Goal: Task Accomplishment & Management: Complete application form

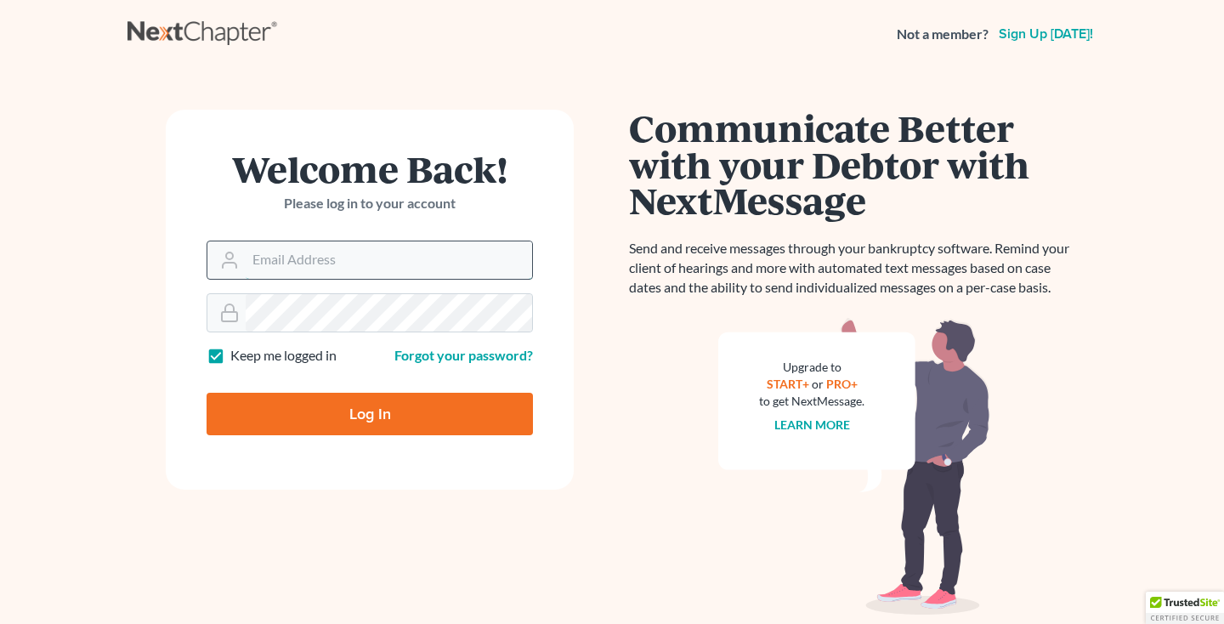
click at [284, 255] on input "Email Address" at bounding box center [389, 259] width 286 height 37
type input "[EMAIL_ADDRESS][DOMAIN_NAME]"
click at [319, 410] on input "Log In" at bounding box center [369, 414] width 326 height 42
type input "Thinking..."
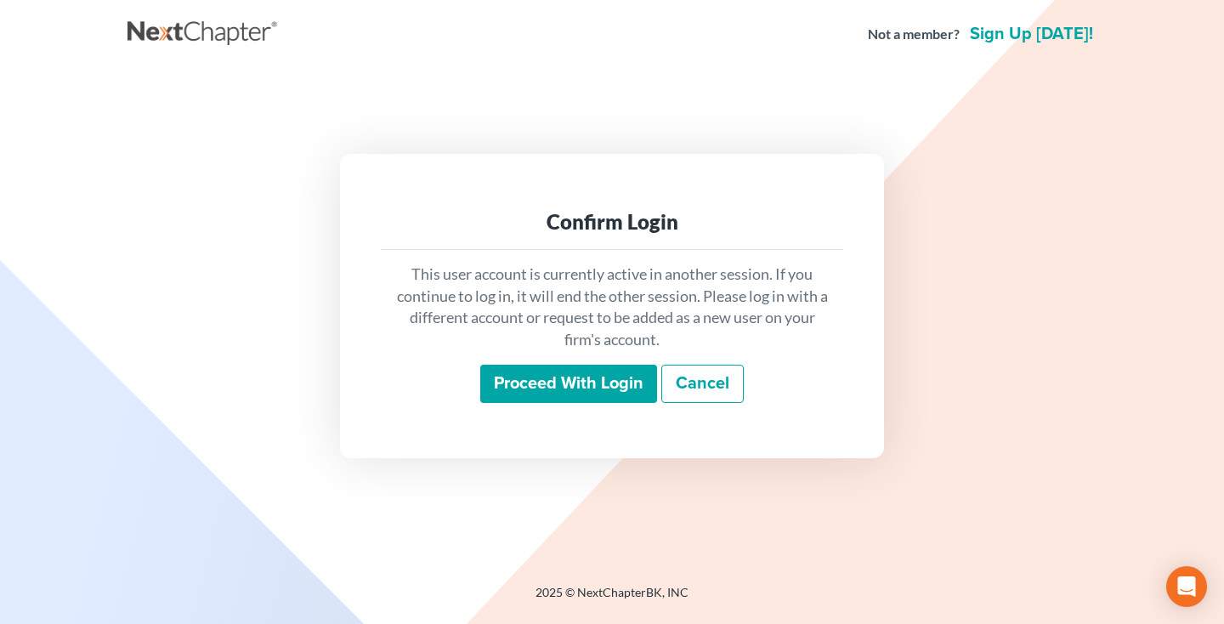
click at [528, 387] on input "Proceed with login" at bounding box center [568, 384] width 177 height 39
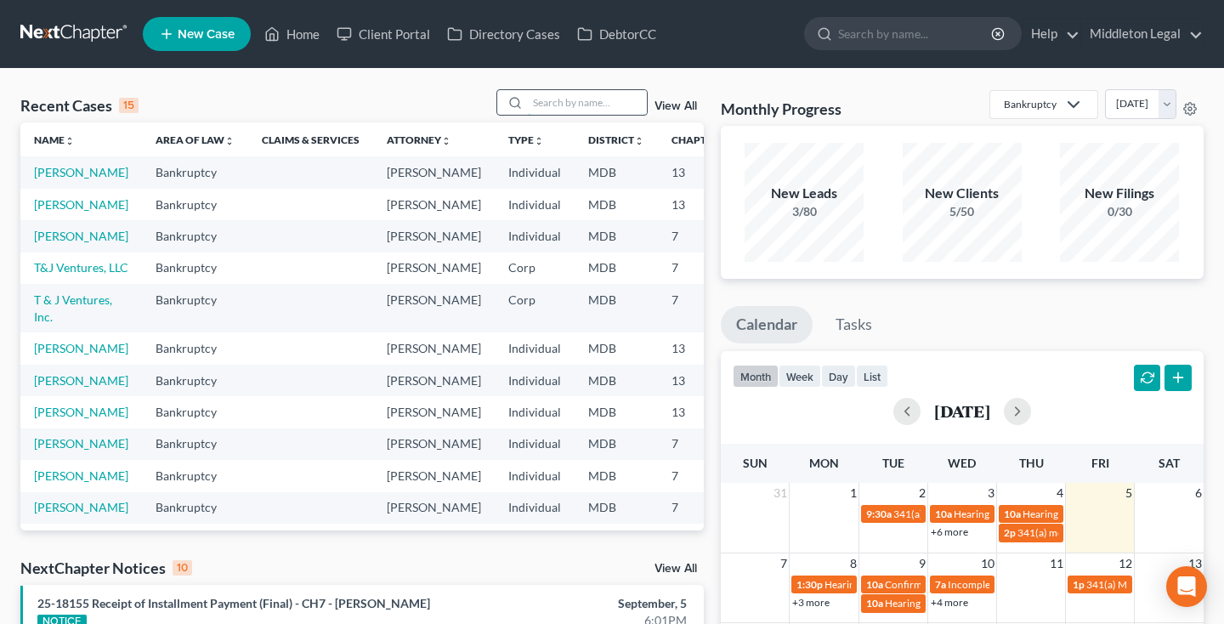
click at [558, 106] on input "search" at bounding box center [587, 102] width 119 height 25
type input "[PERSON_NAME]"
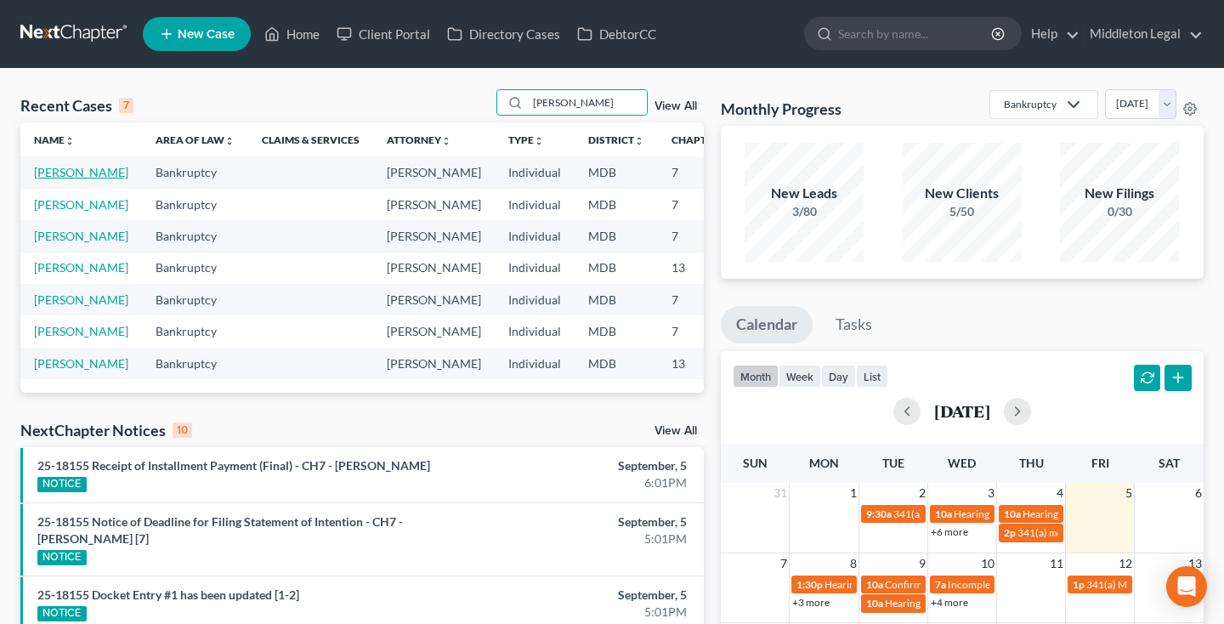
click at [54, 179] on link "[PERSON_NAME]" at bounding box center [81, 172] width 94 height 14
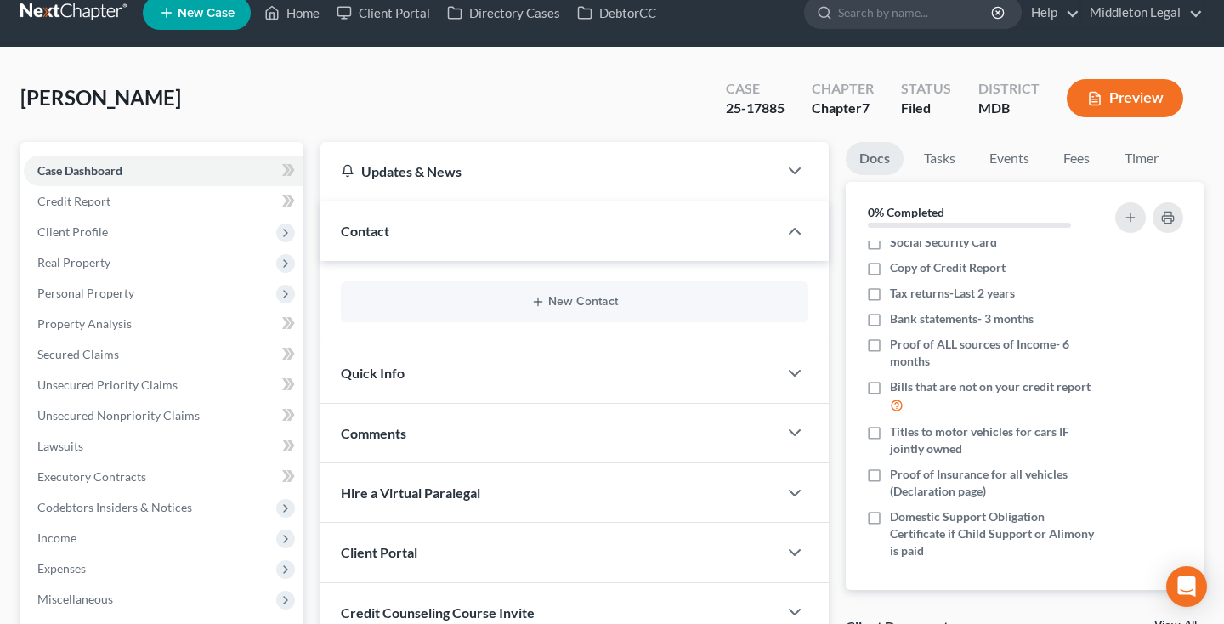
scroll to position [20, 0]
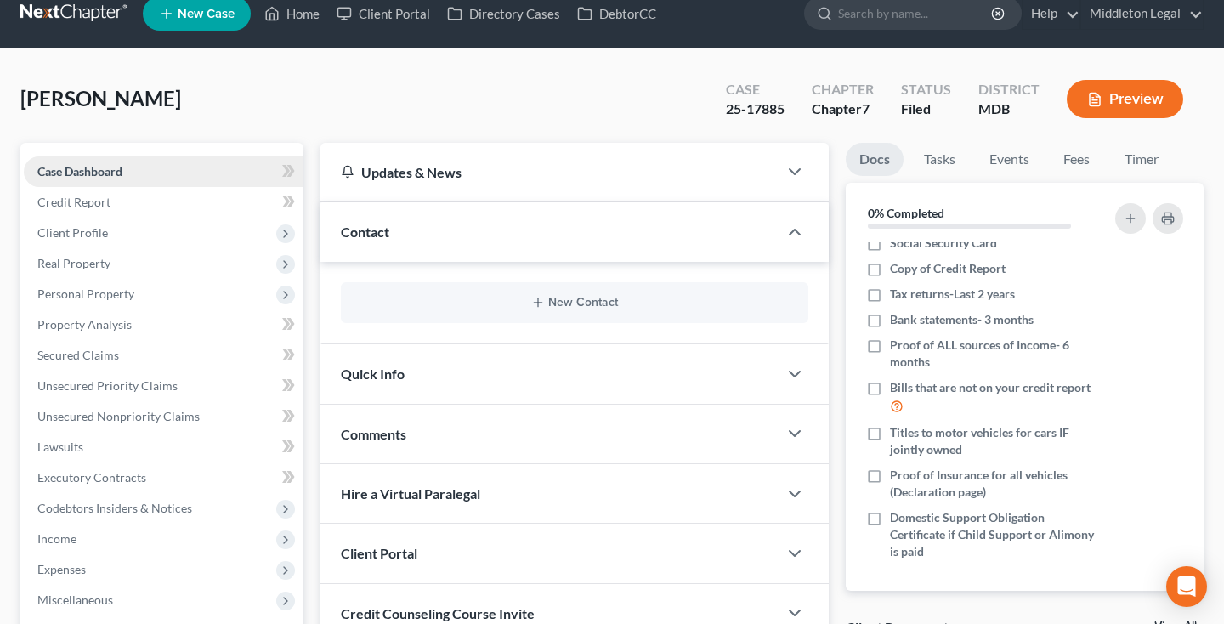
click at [108, 174] on span "Case Dashboard" at bounding box center [79, 171] width 85 height 14
click at [108, 197] on span "Credit Report" at bounding box center [73, 202] width 73 height 14
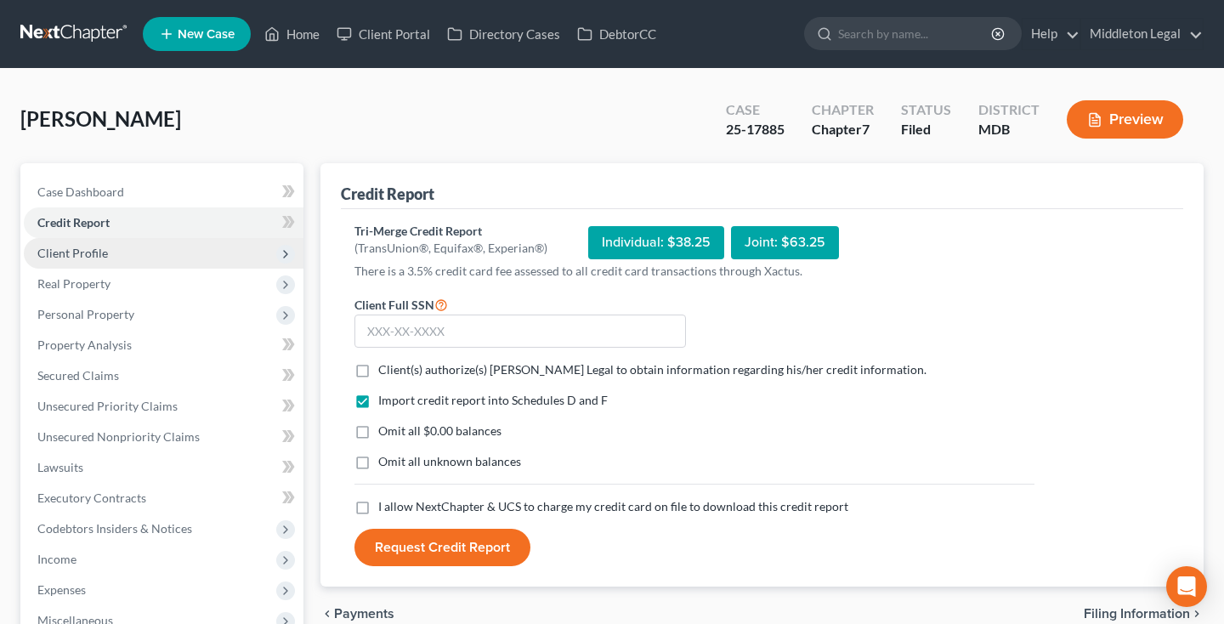
click at [93, 247] on span "Client Profile" at bounding box center [72, 253] width 71 height 14
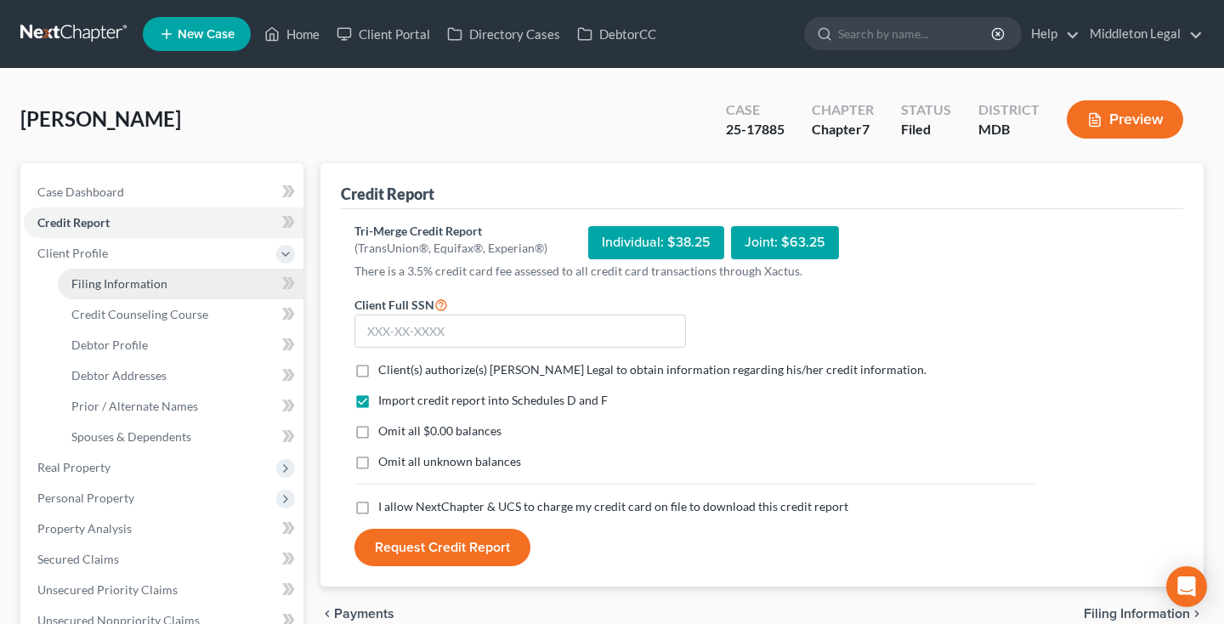
click at [99, 283] on span "Filing Information" at bounding box center [119, 283] width 96 height 14
select select "1"
select select "0"
select select "38"
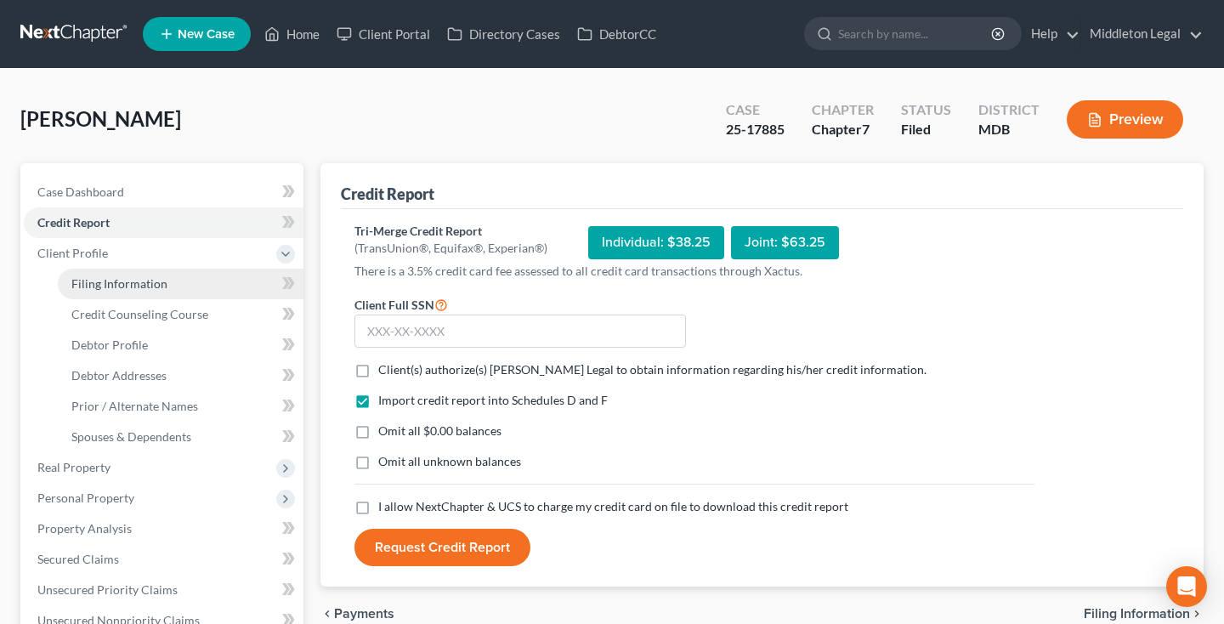
select select "21"
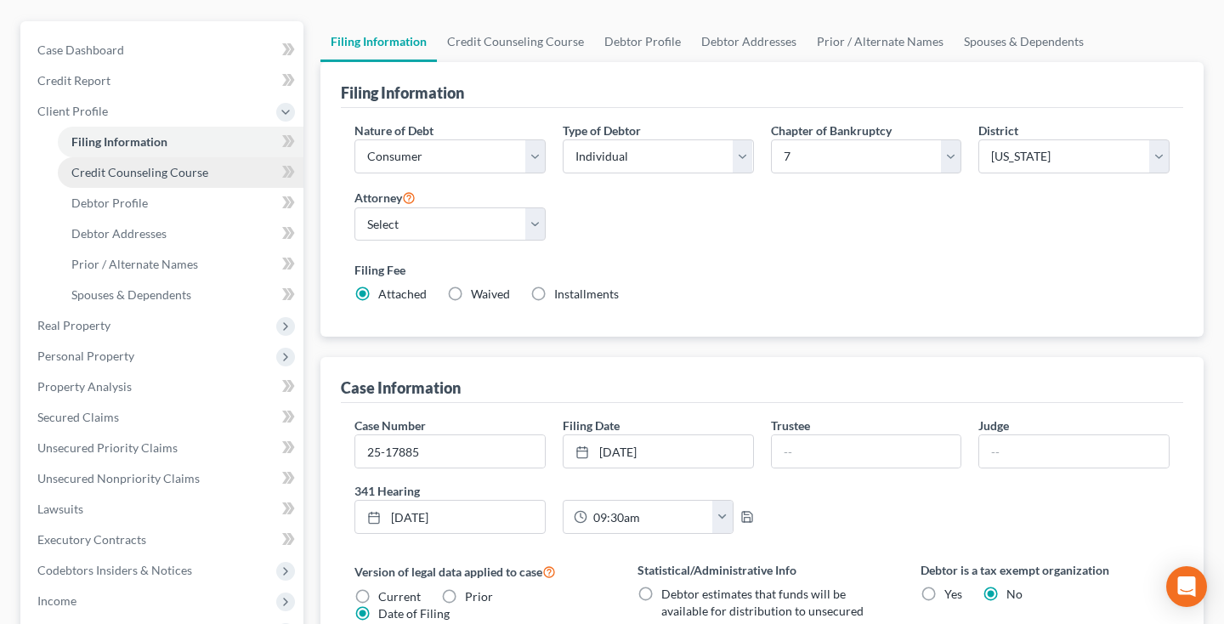
click at [187, 176] on span "Credit Counseling Course" at bounding box center [139, 172] width 137 height 14
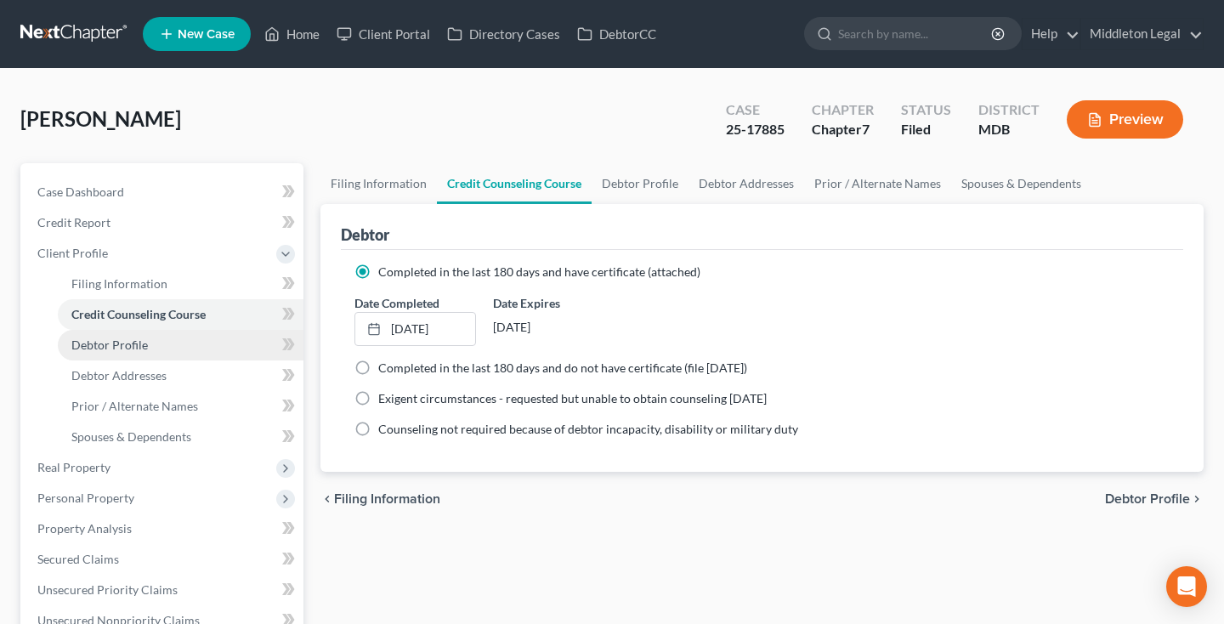
click at [143, 348] on span "Debtor Profile" at bounding box center [109, 344] width 76 height 14
select select "2"
select select "0"
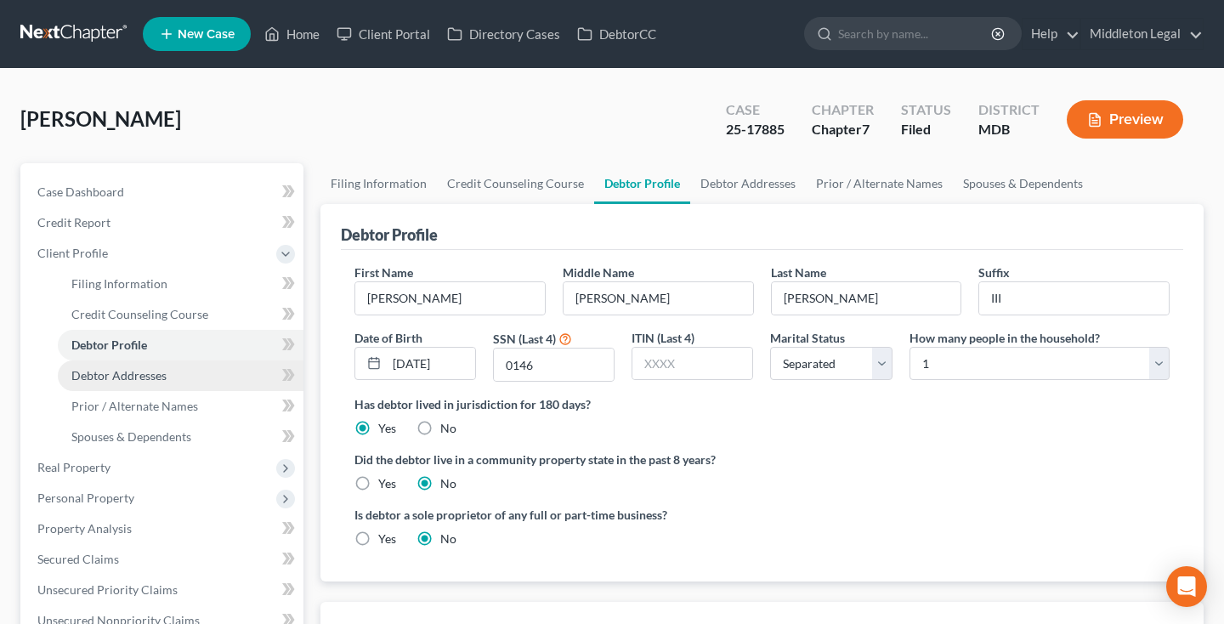
click at [133, 377] on span "Debtor Addresses" at bounding box center [118, 375] width 95 height 14
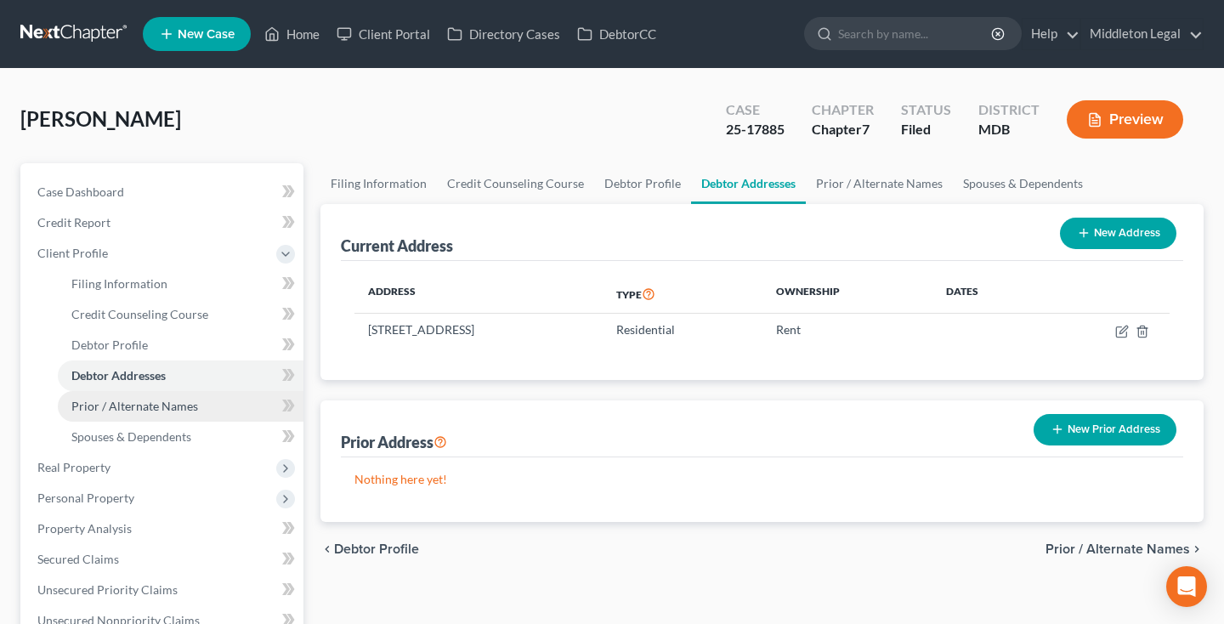
click at [133, 409] on span "Prior / Alternate Names" at bounding box center [134, 405] width 127 height 14
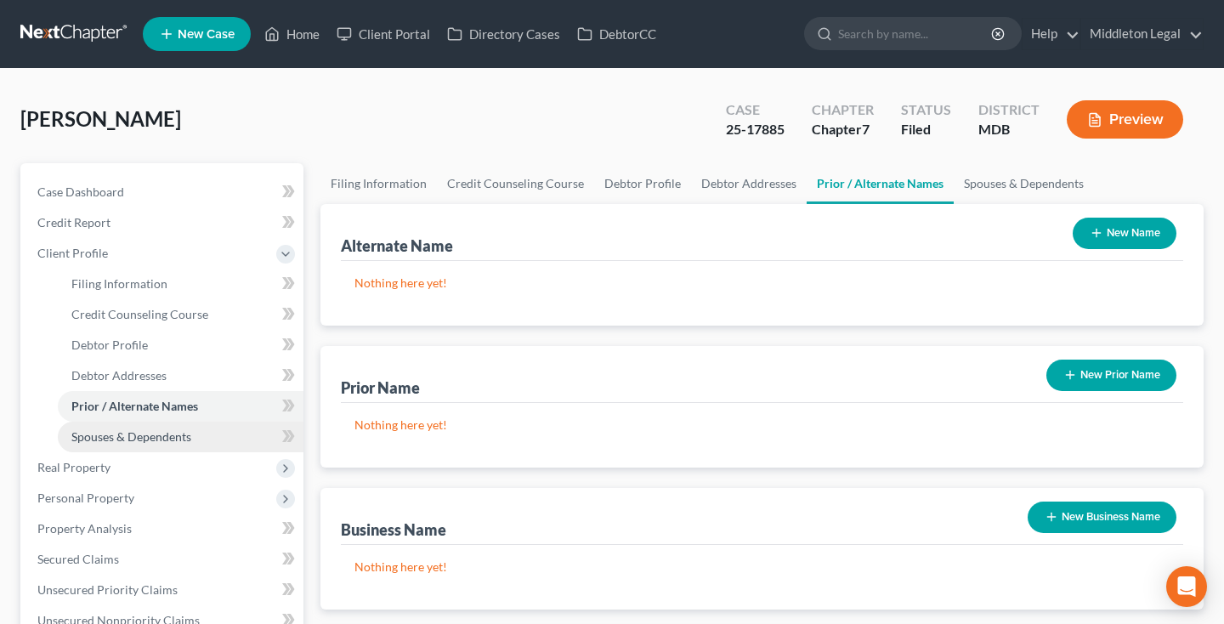
click at [130, 436] on span "Spouses & Dependents" at bounding box center [131, 436] width 120 height 14
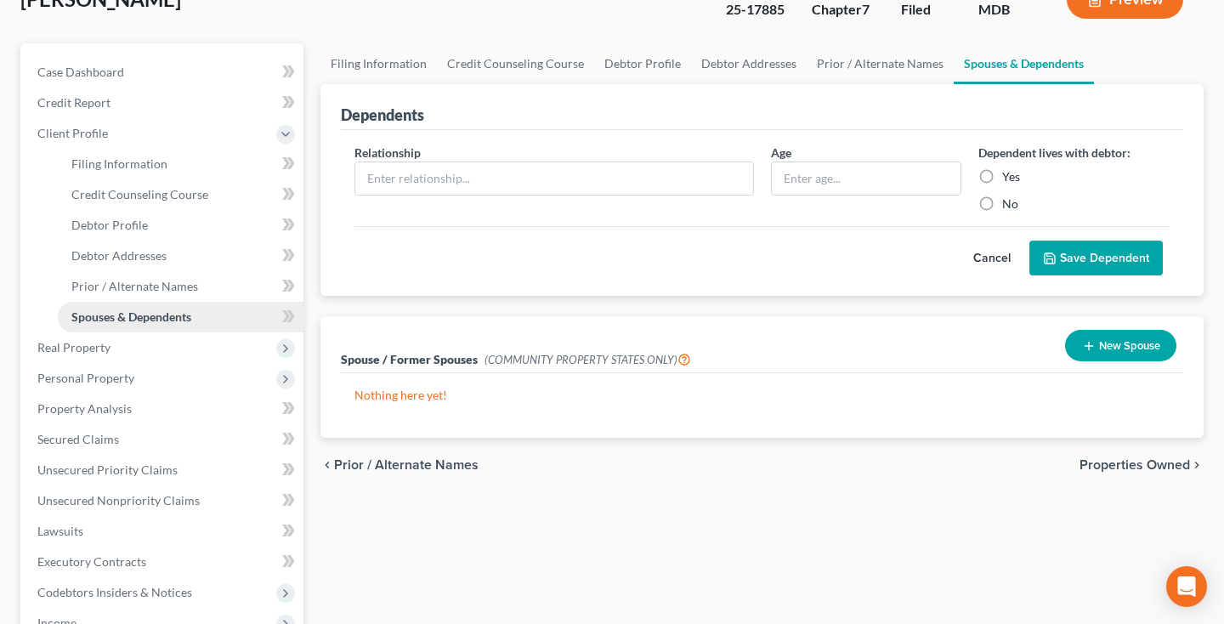
scroll to position [140, 0]
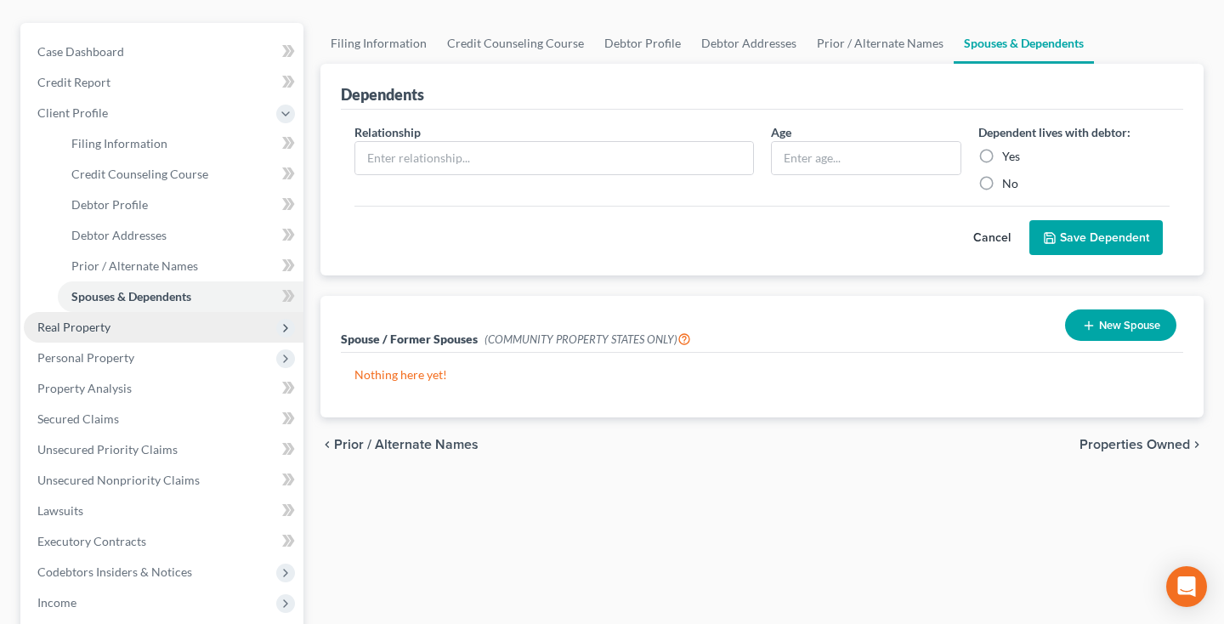
click at [105, 336] on span "Real Property" at bounding box center [164, 327] width 280 height 31
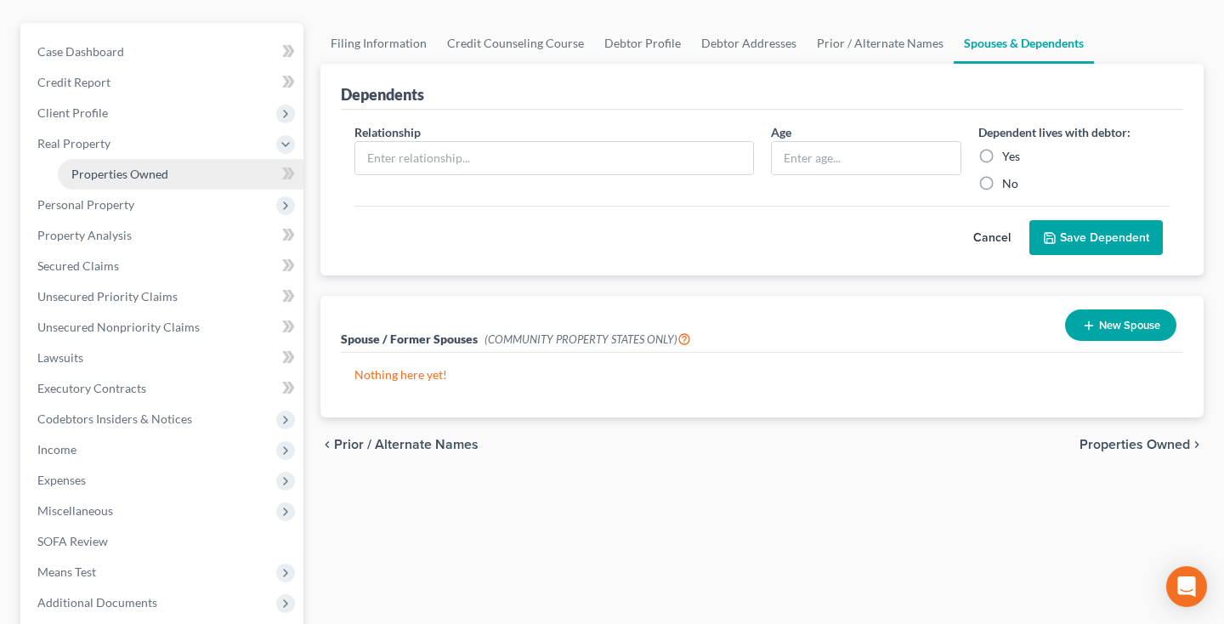
click at [138, 179] on span "Properties Owned" at bounding box center [119, 174] width 97 height 14
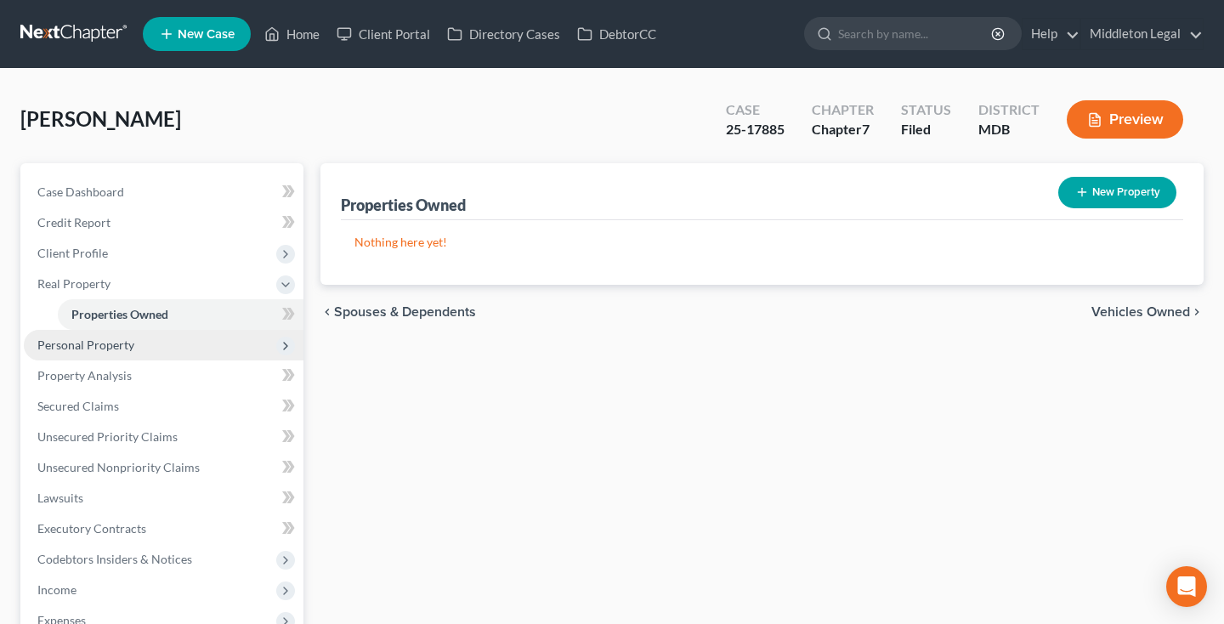
click at [101, 343] on span "Personal Property" at bounding box center [85, 344] width 97 height 14
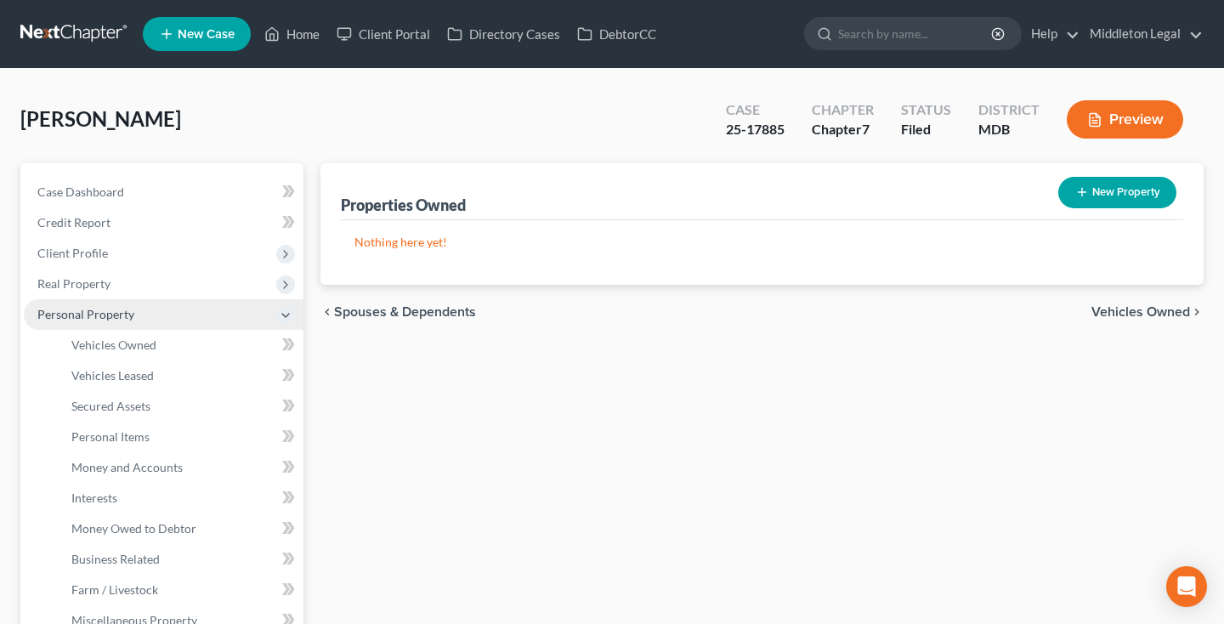
click at [101, 342] on span "Vehicles Owned" at bounding box center [113, 344] width 85 height 14
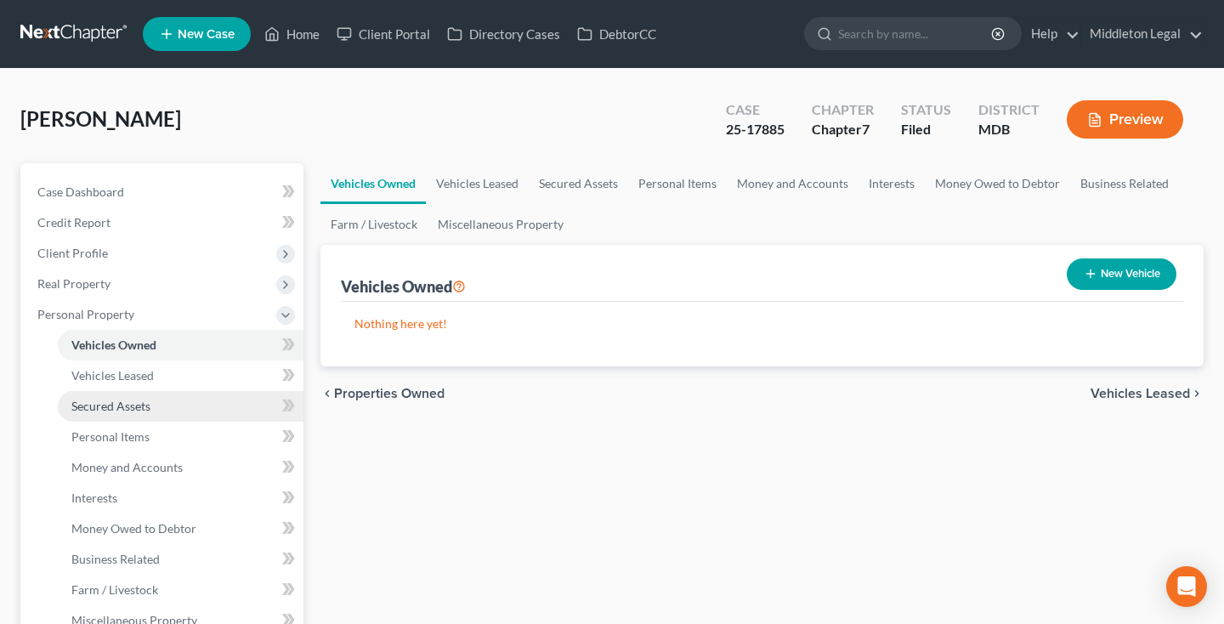
click at [125, 414] on link "Secured Assets" at bounding box center [181, 406] width 246 height 31
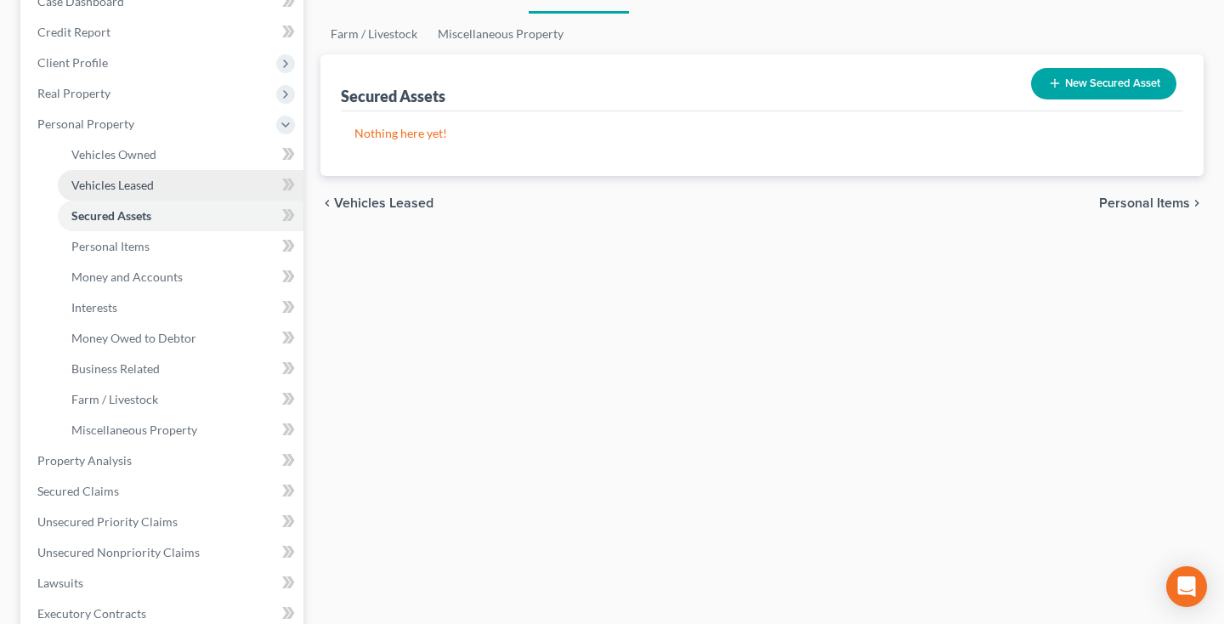
scroll to position [192, 0]
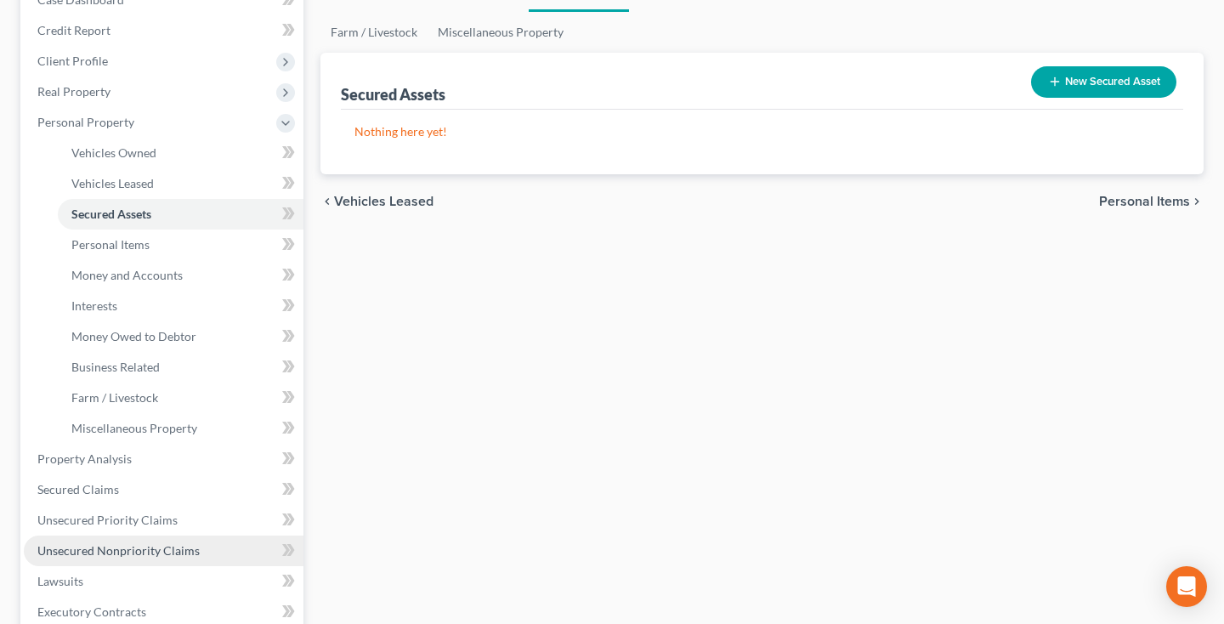
click at [129, 549] on span "Unsecured Nonpriority Claims" at bounding box center [118, 550] width 162 height 14
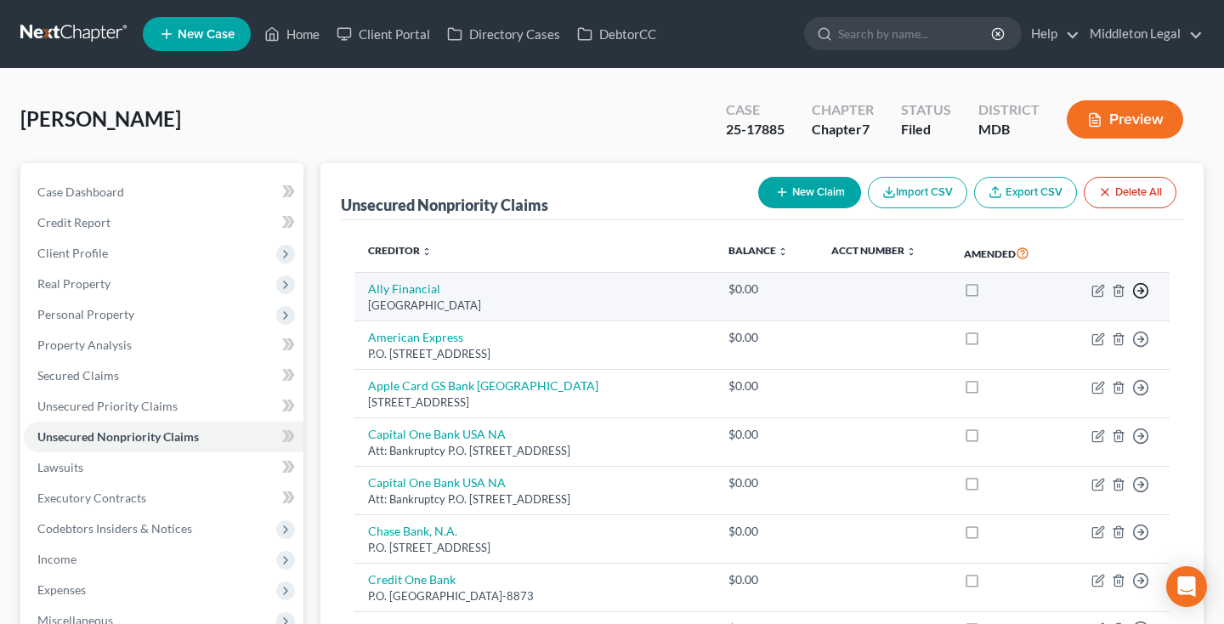
click at [1140, 291] on icon "button" at bounding box center [1140, 290] width 17 height 17
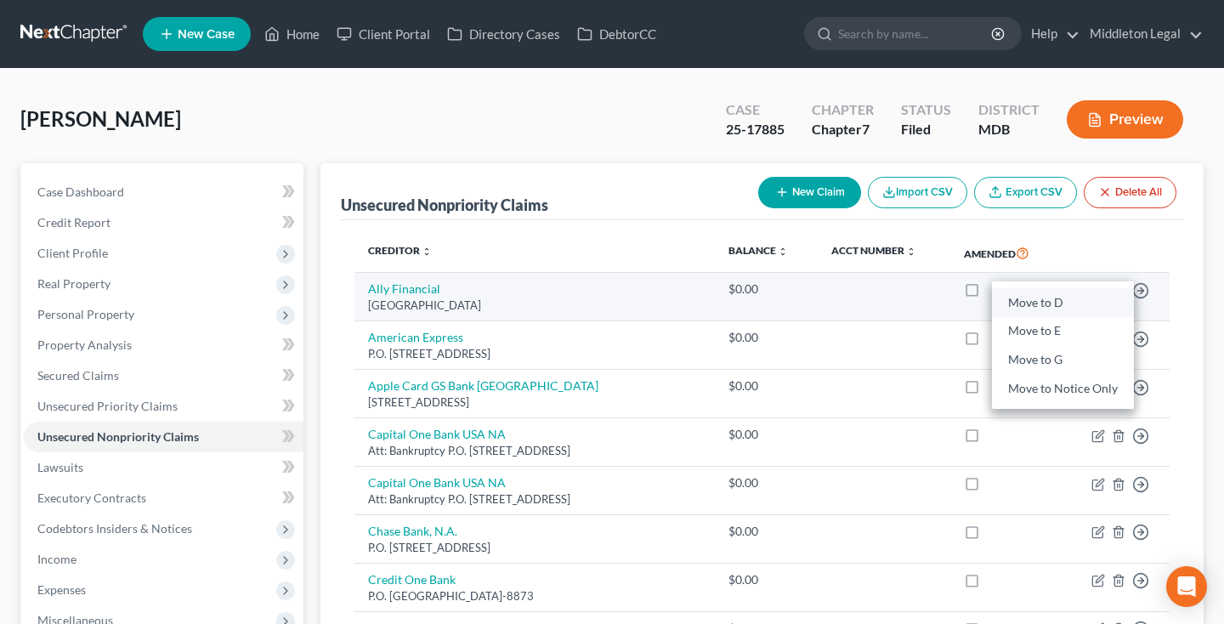
click at [1074, 305] on link "Move to D" at bounding box center [1063, 302] width 142 height 29
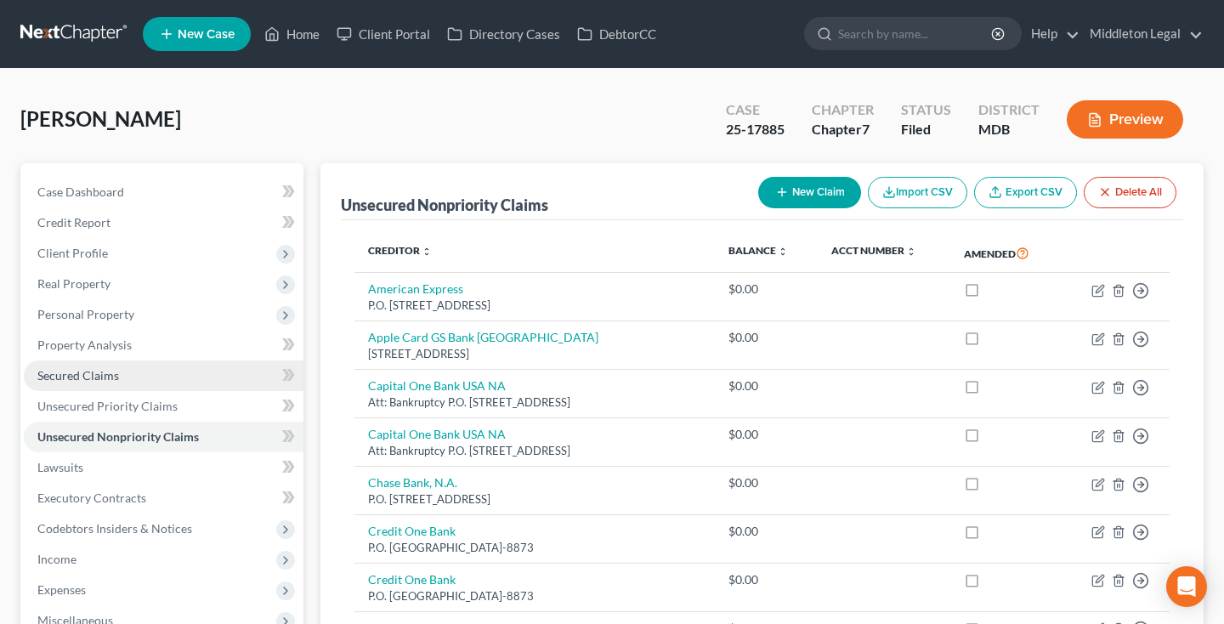
click at [75, 382] on link "Secured Claims" at bounding box center [164, 375] width 280 height 31
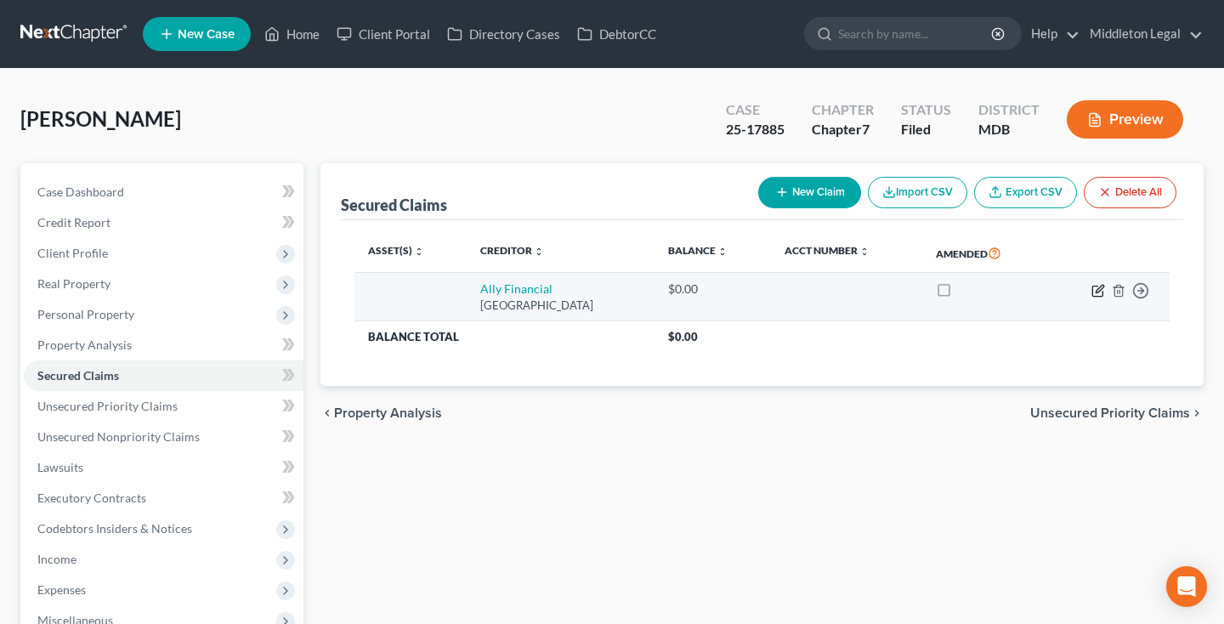
click at [1094, 291] on icon "button" at bounding box center [1098, 291] width 14 height 14
select select "24"
select select "0"
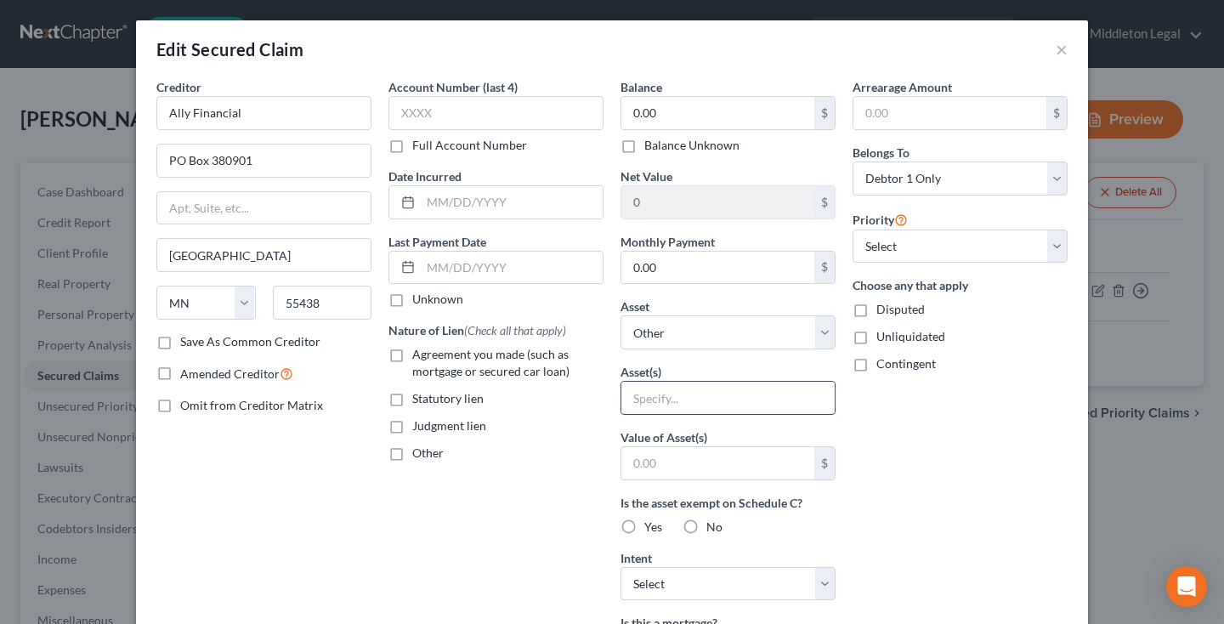
click at [669, 392] on input "text" at bounding box center [727, 397] width 213 height 32
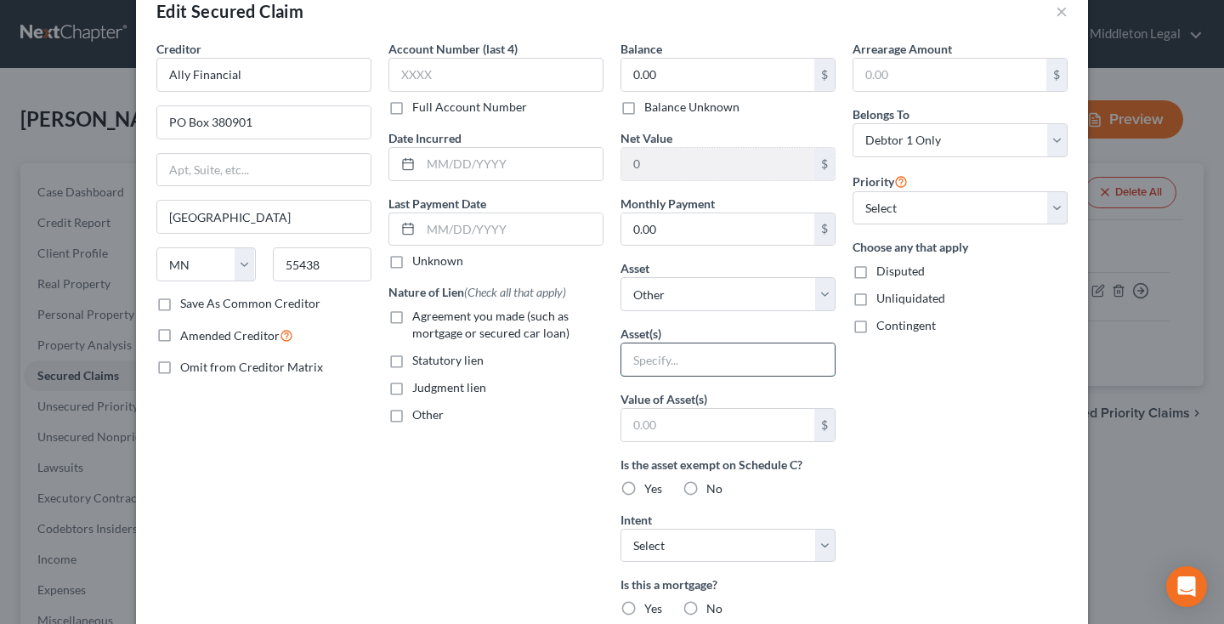
scroll to position [47, 0]
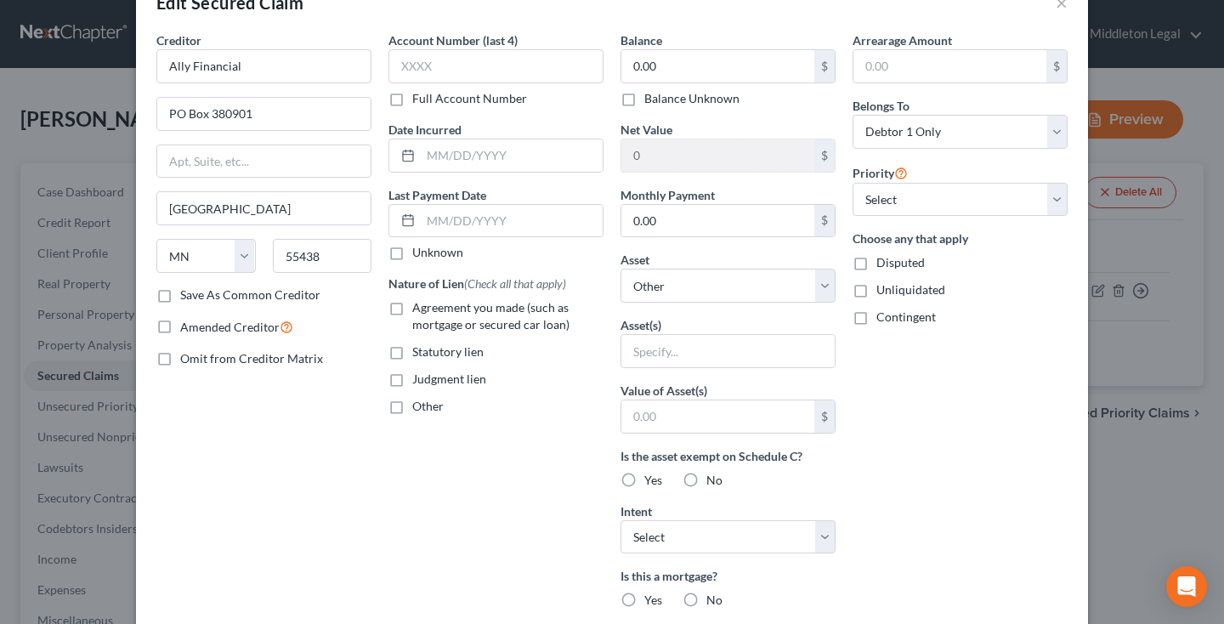
click at [412, 309] on label "Agreement you made (such as mortgage or secured car loan)" at bounding box center [507, 316] width 191 height 34
click at [419, 309] on input "Agreement you made (such as mortgage or secured car loan)" at bounding box center [424, 304] width 11 height 11
checkbox input "true"
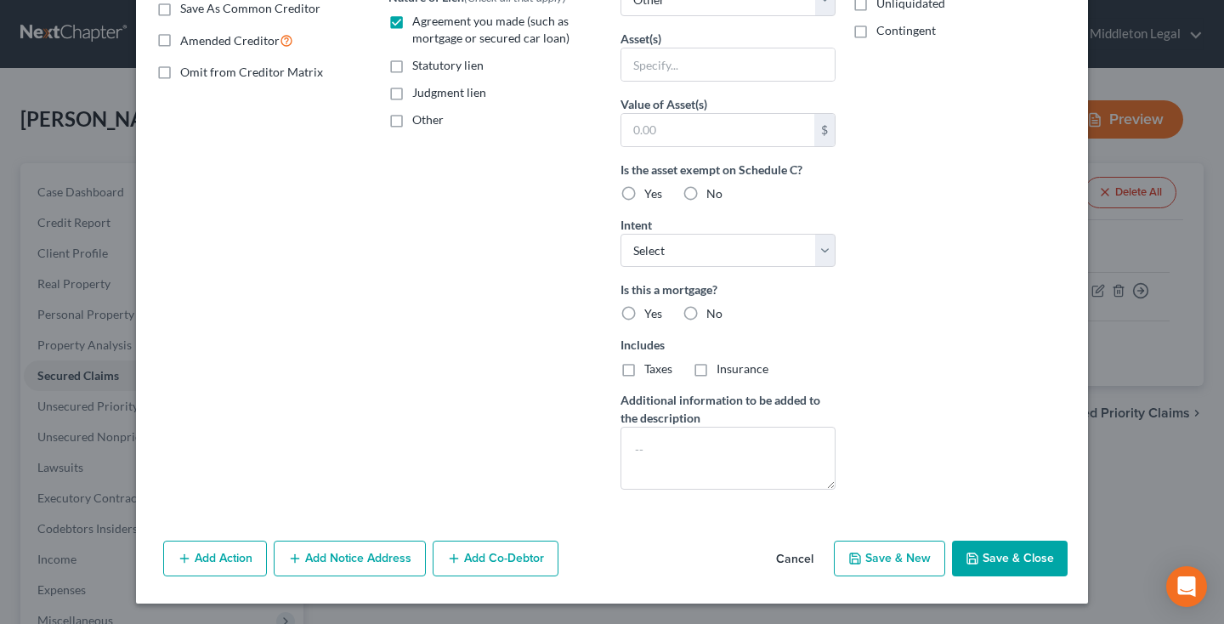
scroll to position [333, 0]
click at [977, 565] on icon "button" at bounding box center [972, 558] width 14 height 14
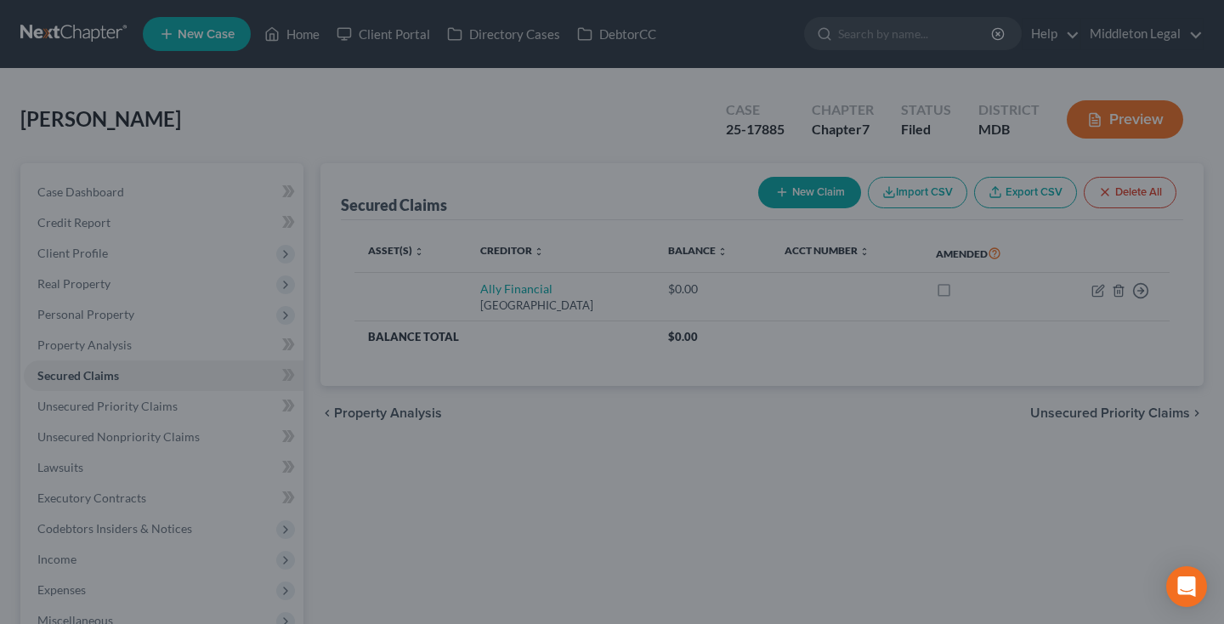
select select
type input "0"
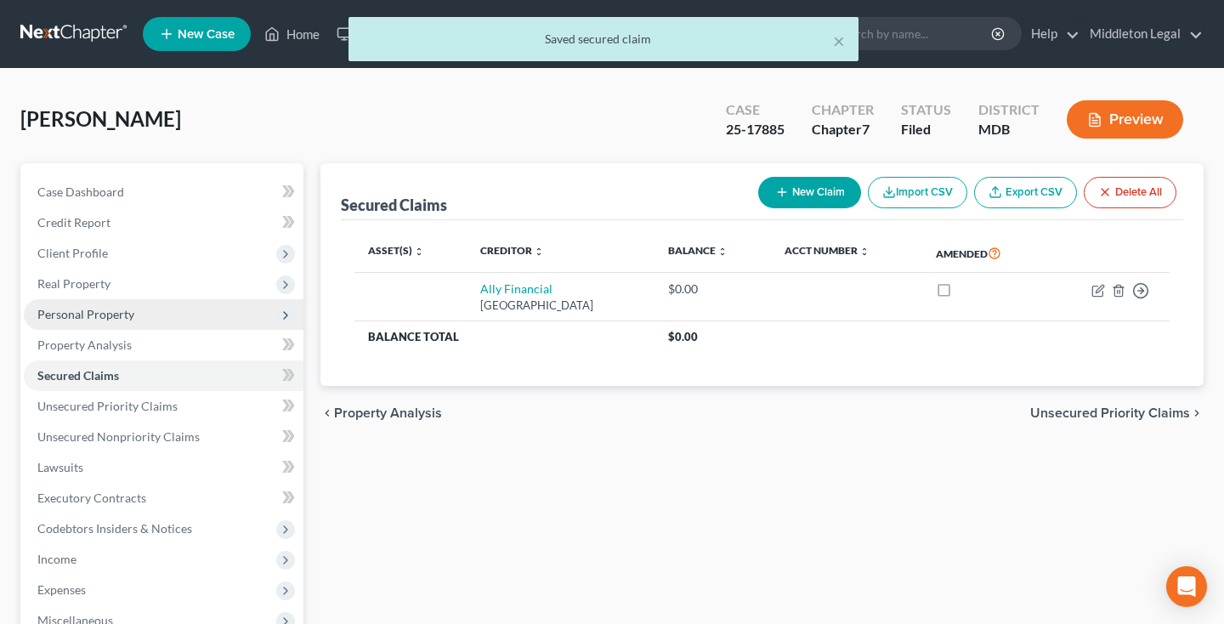
click at [137, 317] on span "Personal Property" at bounding box center [164, 314] width 280 height 31
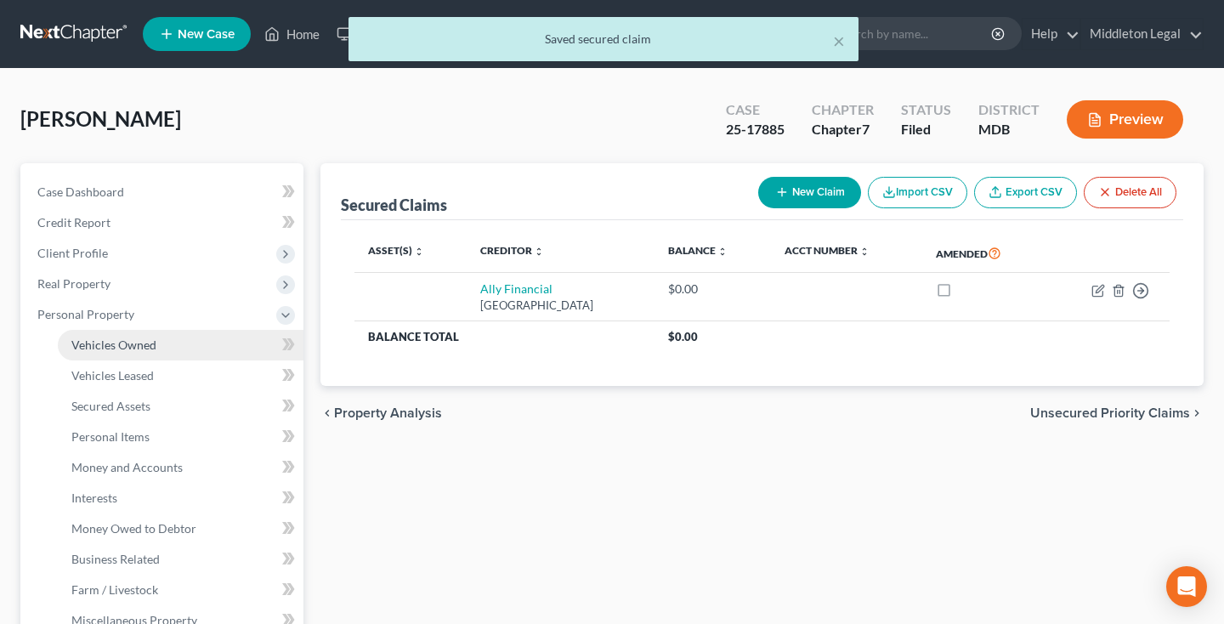
click at [136, 351] on span "Vehicles Owned" at bounding box center [113, 344] width 85 height 14
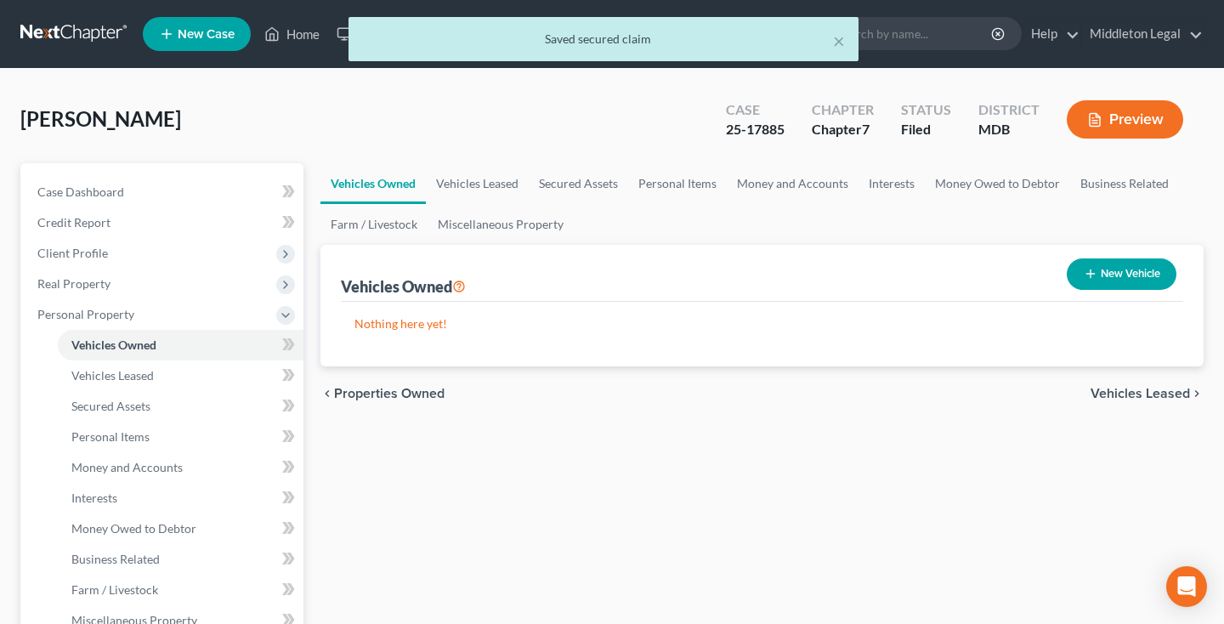
click at [1147, 258] on button "New Vehicle" at bounding box center [1121, 273] width 110 height 31
select select "0"
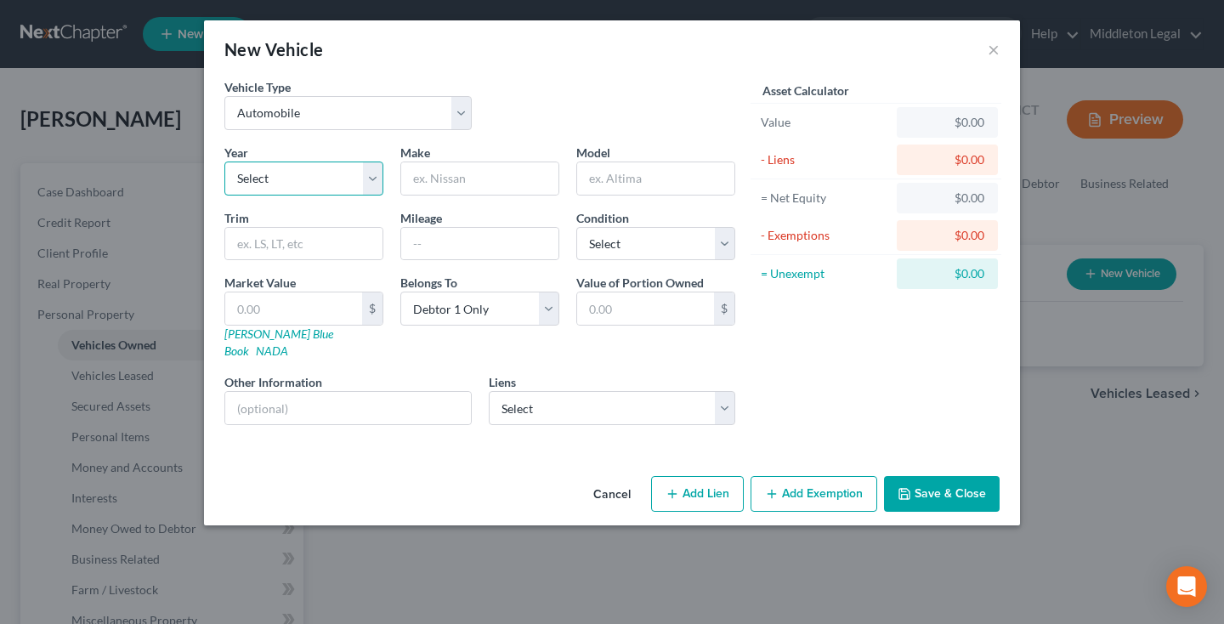
select select "3"
click at [528, 166] on input "text" at bounding box center [479, 178] width 157 height 32
type input "Hyundai"
click at [636, 178] on input "text" at bounding box center [655, 178] width 157 height 32
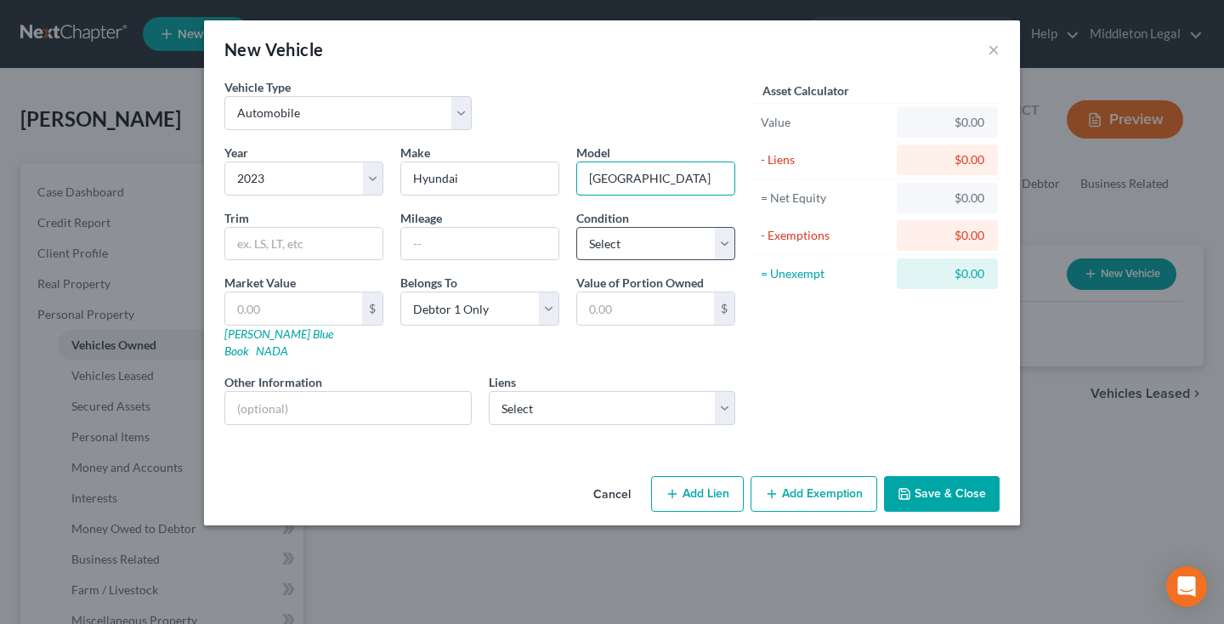
type input "[GEOGRAPHIC_DATA]"
select select "2"
click at [371, 392] on input "text" at bounding box center [348, 408] width 246 height 32
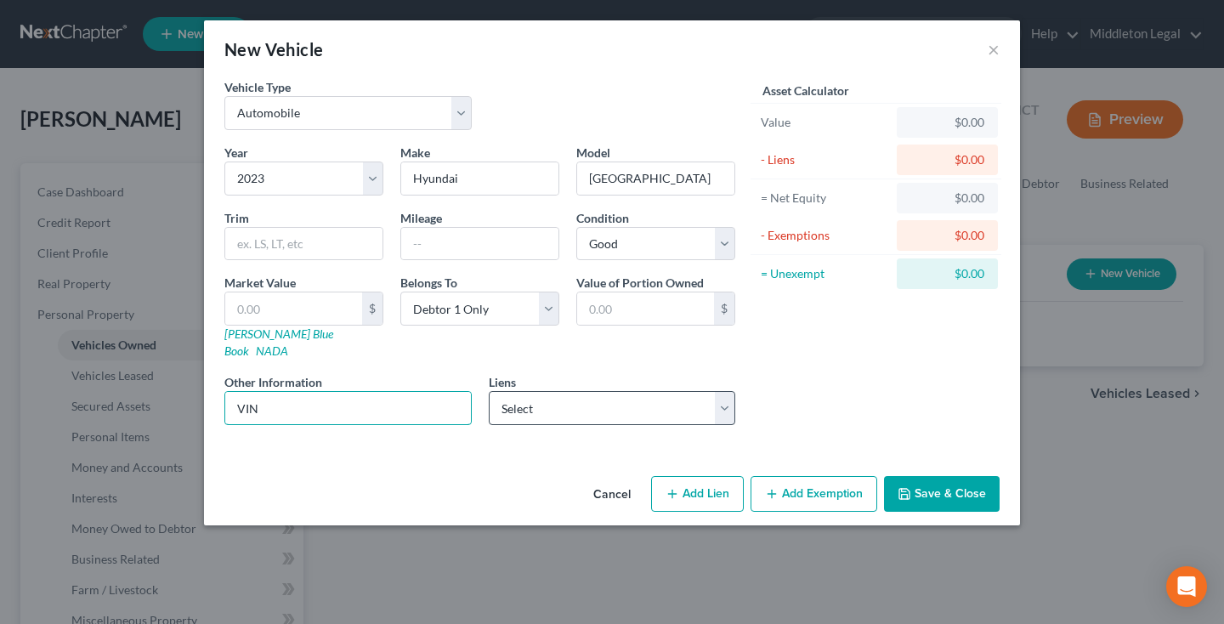
type input "VIN"
select select "24"
select select "0"
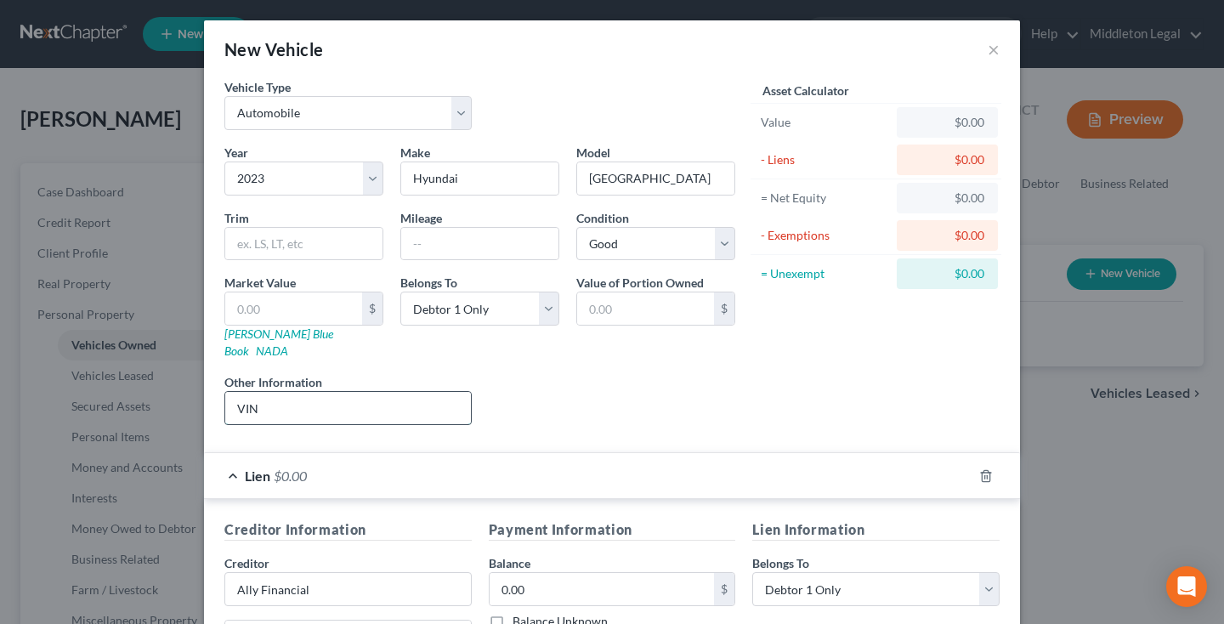
click at [387, 392] on input "VIN" at bounding box center [348, 408] width 246 height 32
paste input "[US_VEHICLE_IDENTIFICATION_NUMBER]"
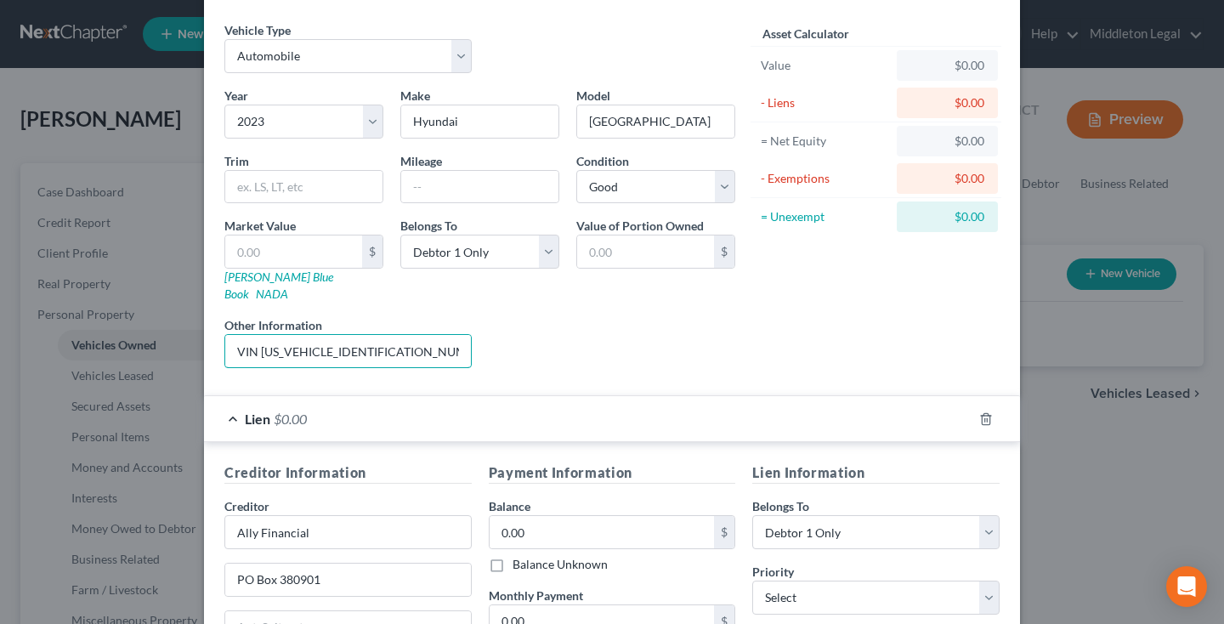
scroll to position [60, 0]
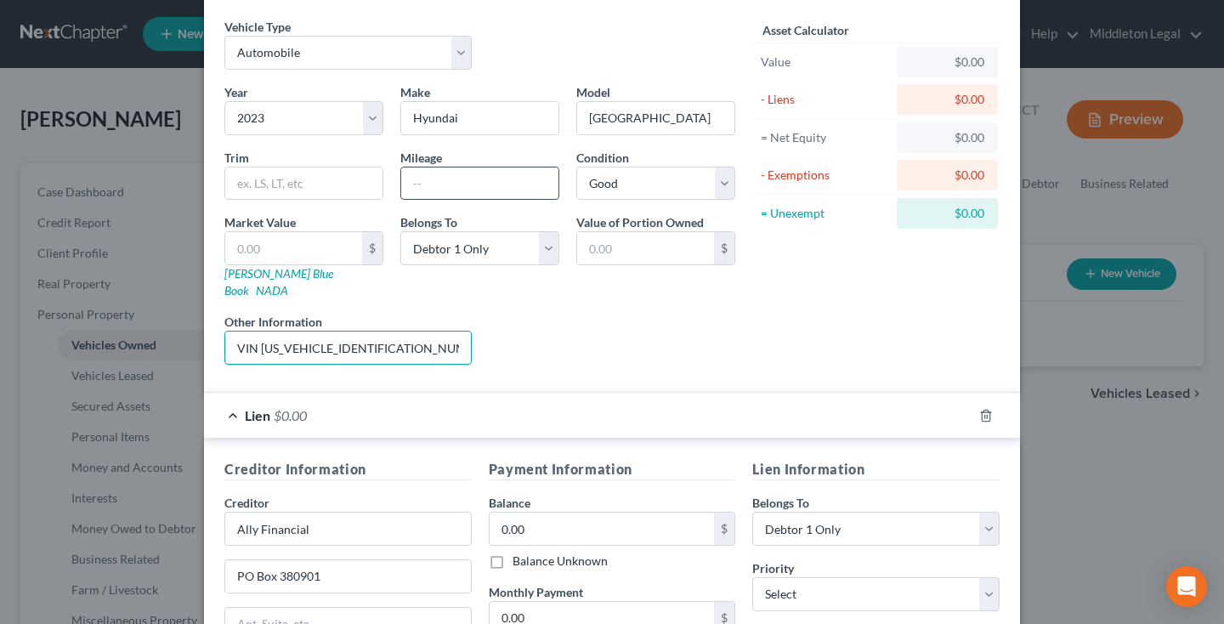
type input "VIN [US_VEHICLE_IDENTIFICATION_NUMBER]"
click at [475, 189] on input "text" at bounding box center [479, 183] width 157 height 32
type input "65000"
drag, startPoint x: 263, startPoint y: 328, endPoint x: 391, endPoint y: 335, distance: 128.5
click at [392, 336] on input "VIN [US_VEHICLE_IDENTIFICATION_NUMBER]" at bounding box center [348, 347] width 246 height 32
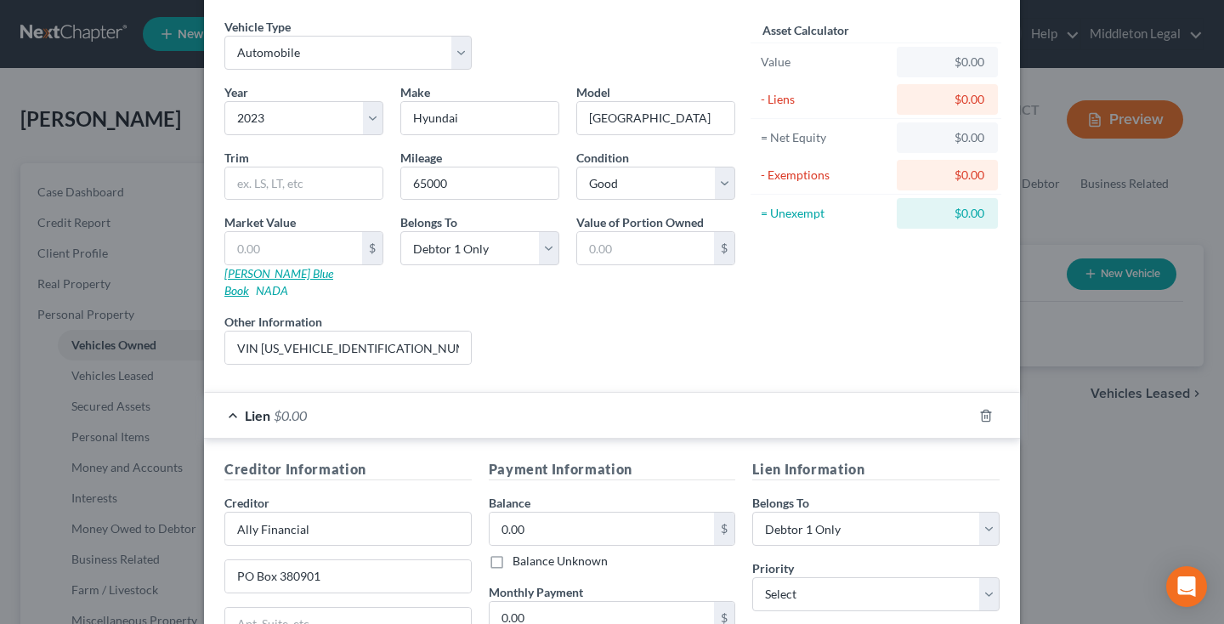
click at [267, 274] on link "[PERSON_NAME] Blue Book" at bounding box center [278, 281] width 109 height 31
click at [275, 251] on input "text" at bounding box center [293, 248] width 137 height 32
type input "1"
type input "1.00"
type input "15"
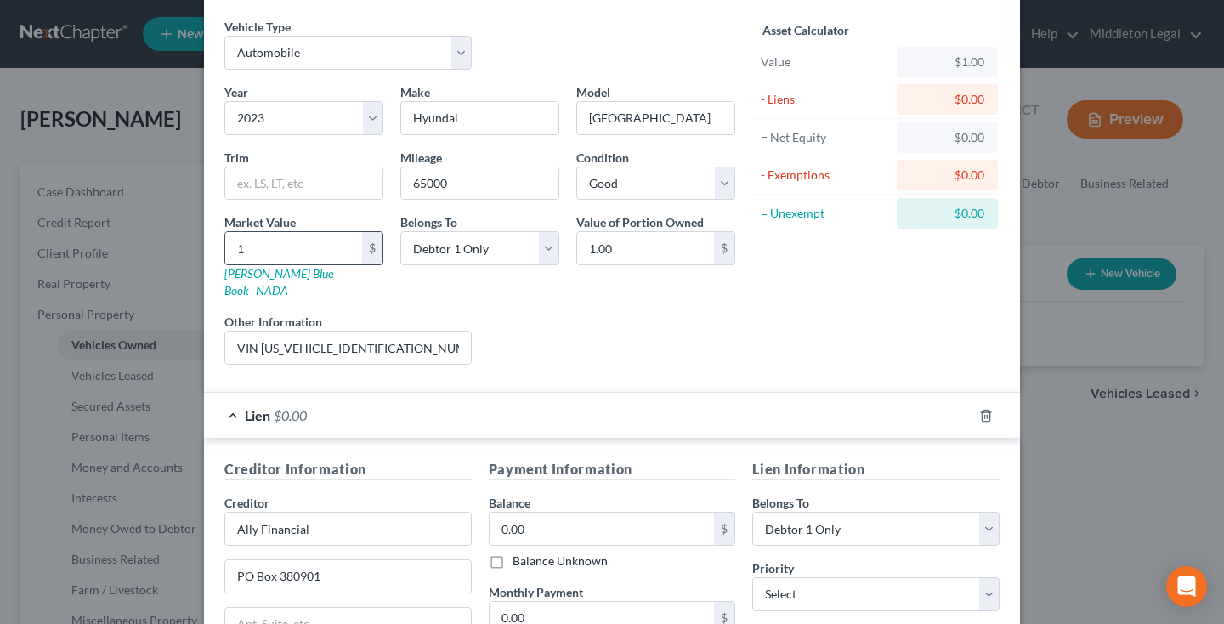
type input "15.00"
type input "154"
type input "154.00"
type input "1548"
type input "1,548.00"
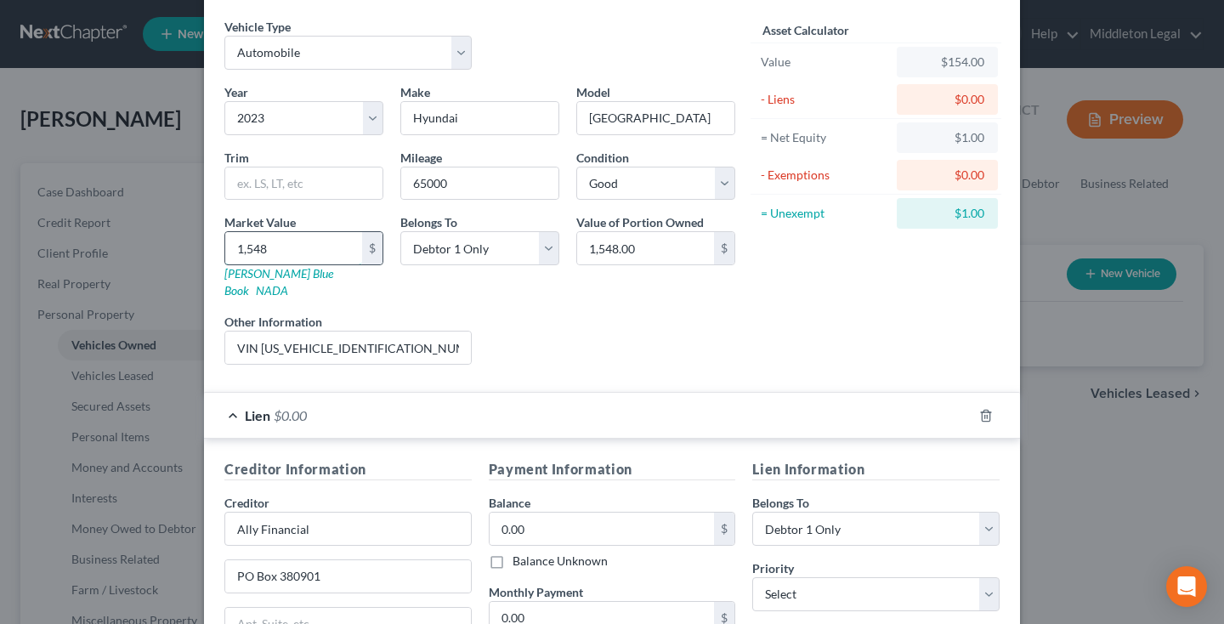
type input "1,5488"
type input "15,488.00"
type input "15,488"
click at [636, 516] on input "0.00" at bounding box center [601, 528] width 225 height 32
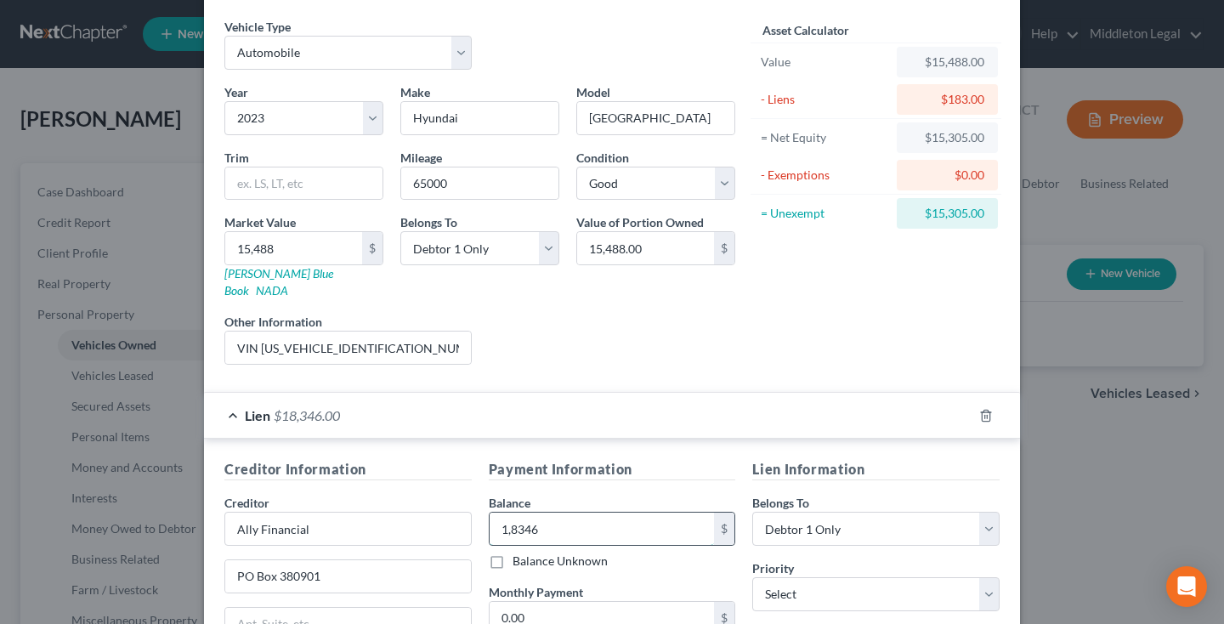
type input "18,346"
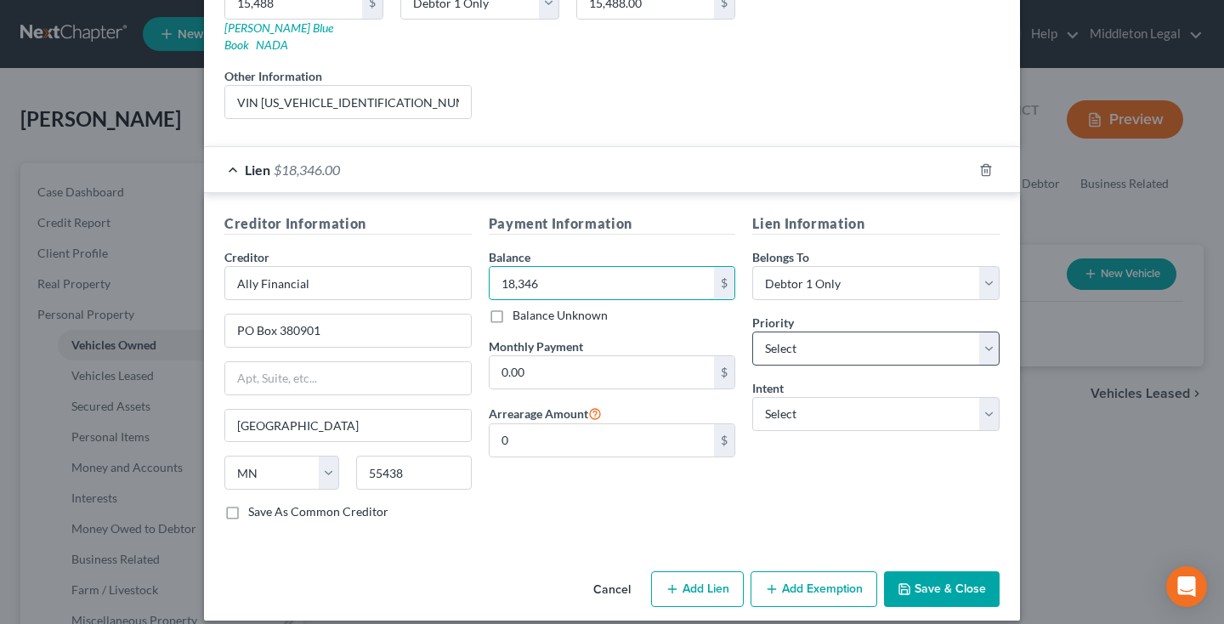
scroll to position [305, 0]
select select "0"
select select "4"
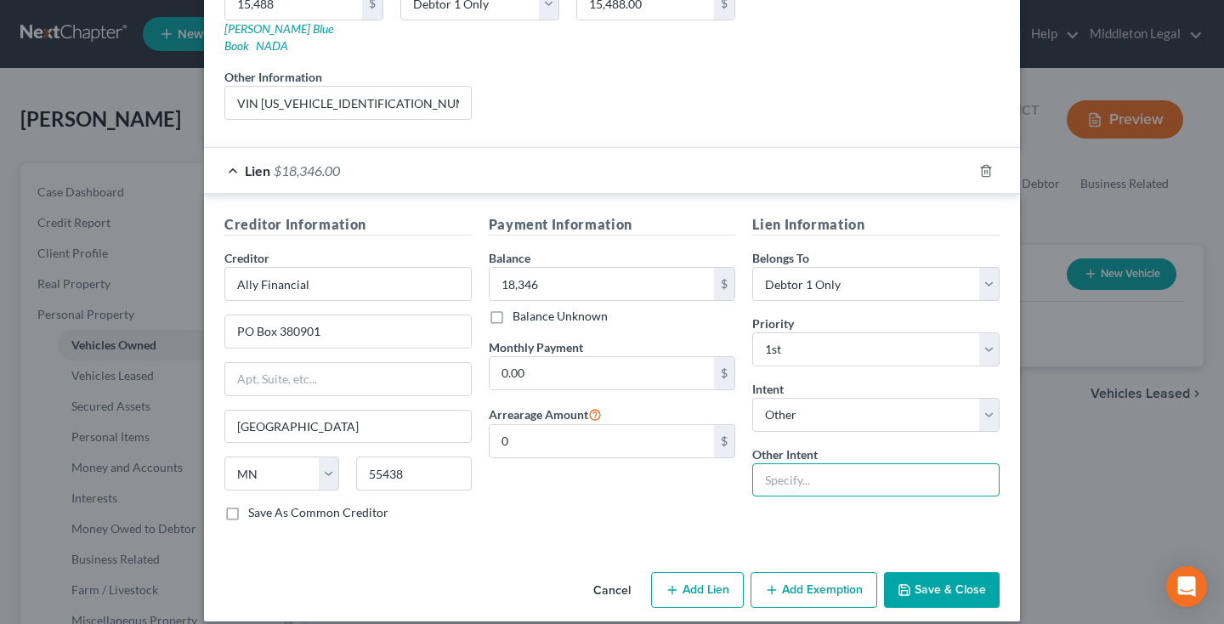
click at [800, 463] on input "text" at bounding box center [875, 480] width 247 height 34
type input "c"
type input "Retain and Pay"
click at [947, 572] on button "Save & Close" at bounding box center [942, 590] width 116 height 36
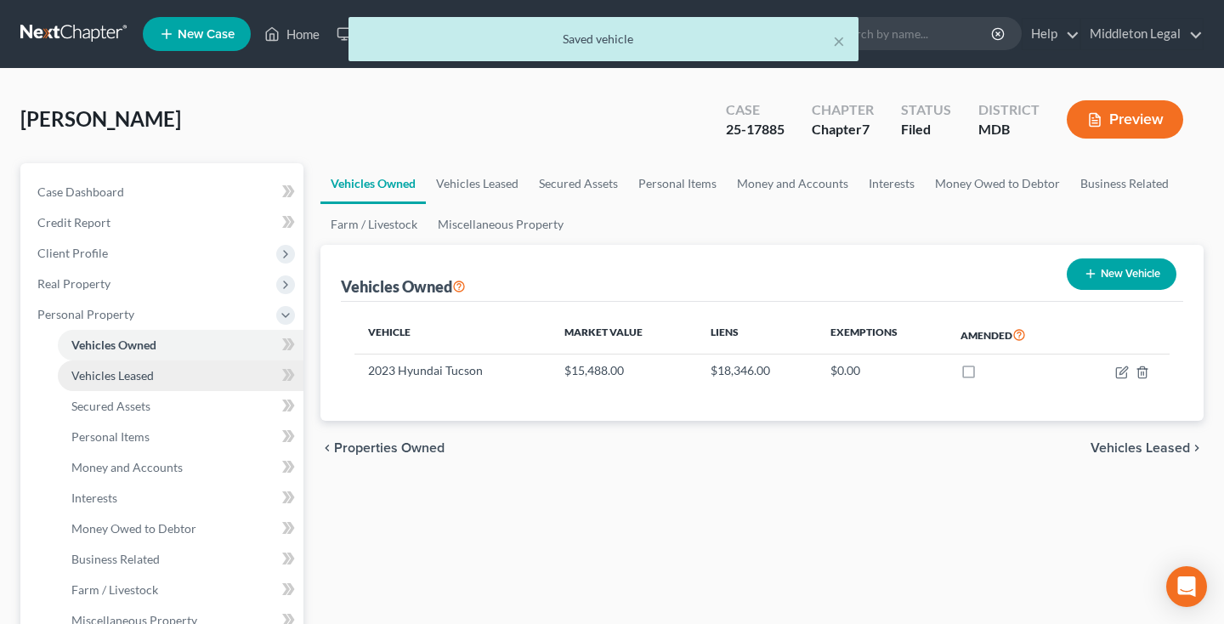
click at [149, 372] on span "Vehicles Leased" at bounding box center [112, 375] width 82 height 14
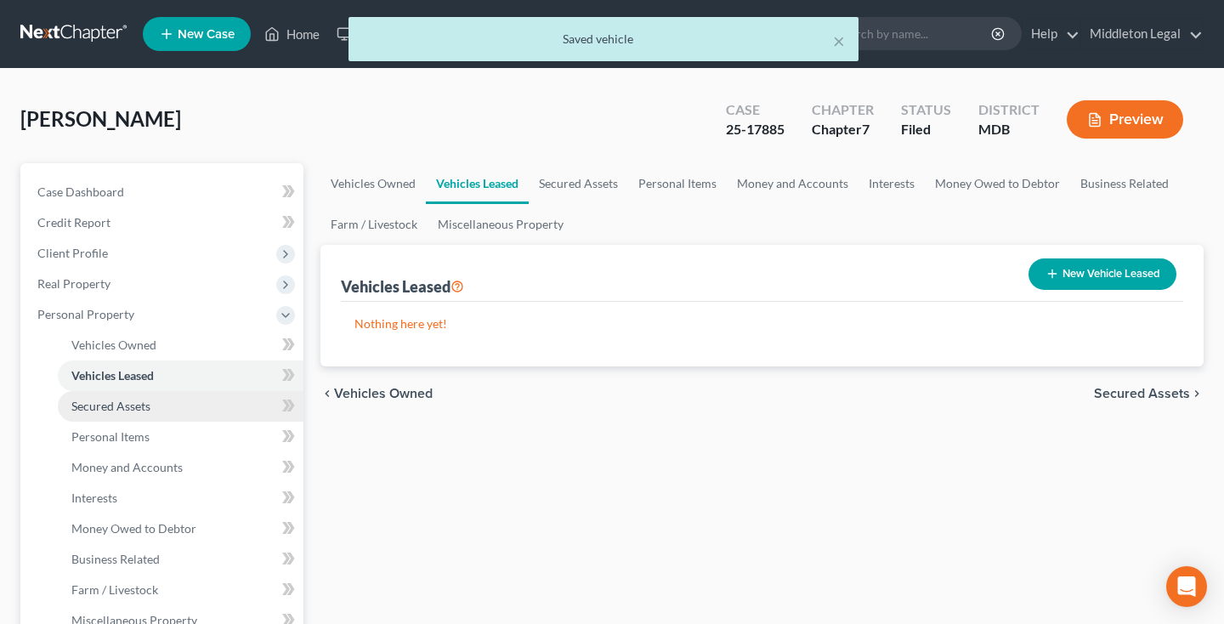
click at [133, 404] on span "Secured Assets" at bounding box center [110, 405] width 79 height 14
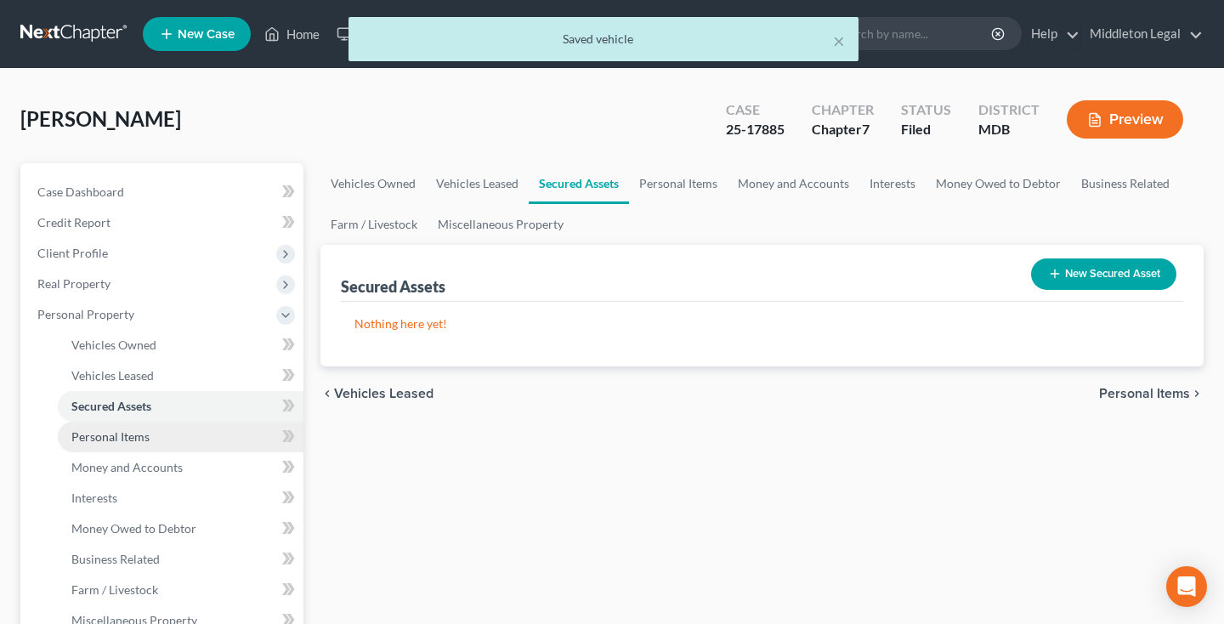
click at [130, 438] on span "Personal Items" at bounding box center [110, 436] width 78 height 14
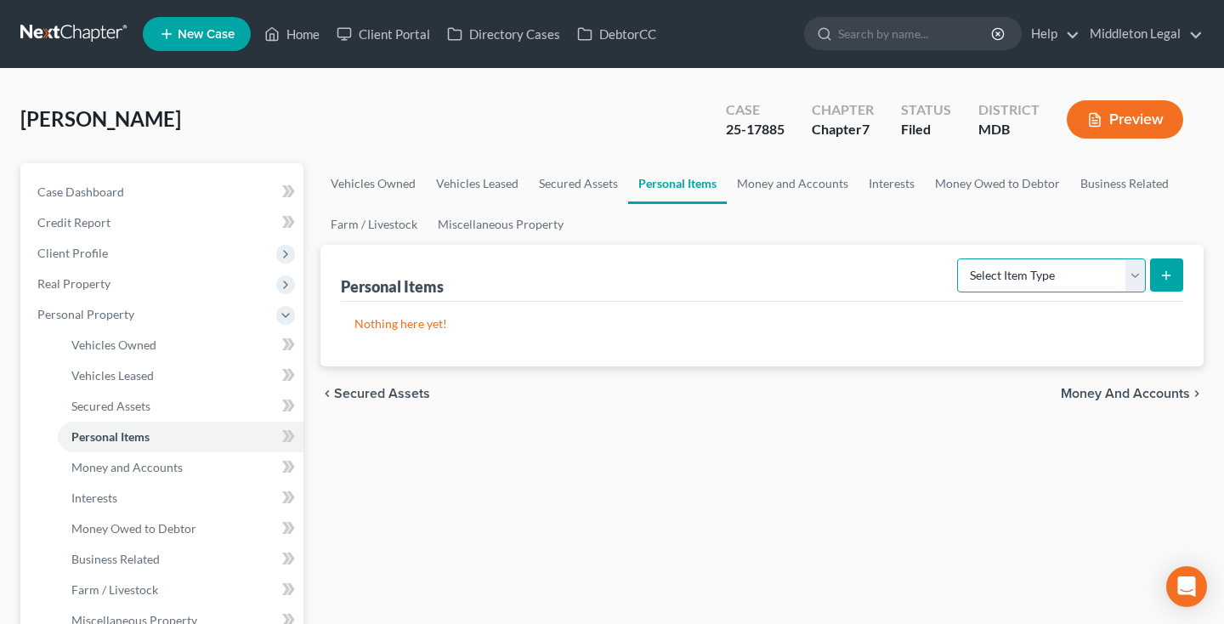
select select "clothing"
click at [1160, 278] on icon "submit" at bounding box center [1166, 275] width 14 height 14
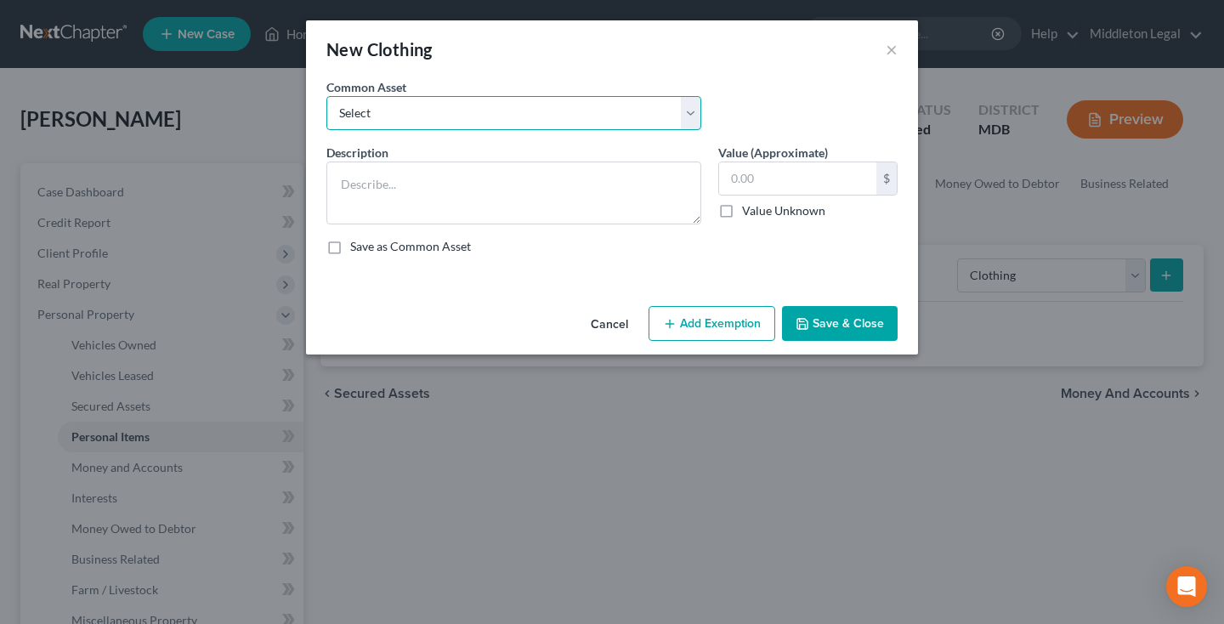
select select "0"
type textarea "shoes, pants, shirts, jeans, blouses, sweaters, jackets, coats"
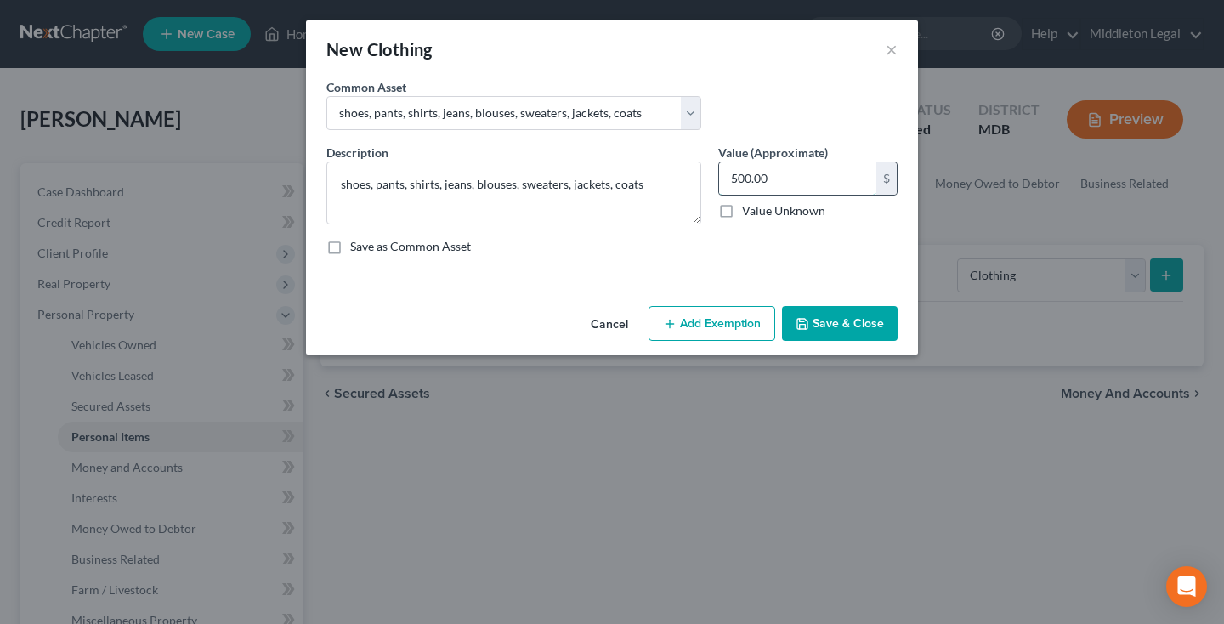
drag, startPoint x: 737, startPoint y: 178, endPoint x: 724, endPoint y: 178, distance: 13.6
click at [724, 178] on input "500.00" at bounding box center [797, 178] width 157 height 32
type input "200.00"
drag, startPoint x: 477, startPoint y: 186, endPoint x: 520, endPoint y: 186, distance: 43.3
click at [520, 186] on textarea "shoes, pants, shirts, jeans, blouses, sweaters, jackets, coats" at bounding box center [513, 192] width 375 height 63
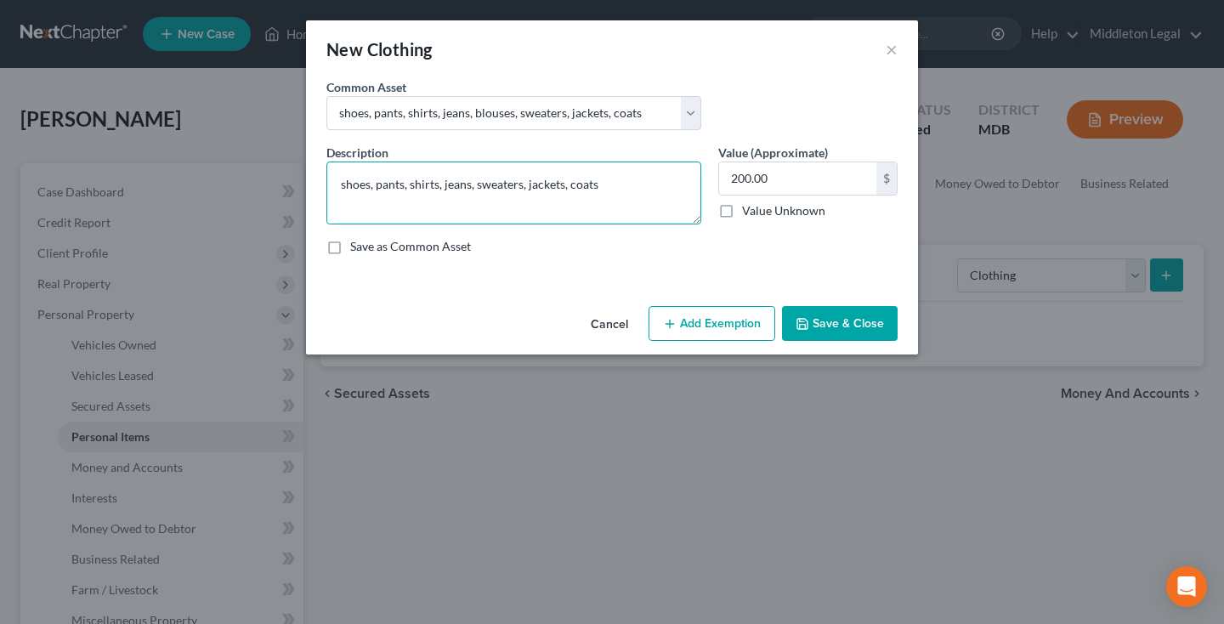
type textarea "shoes, pants, shirts, jeans, sweaters, jackets, coats"
click at [821, 319] on button "Save & Close" at bounding box center [840, 324] width 116 height 36
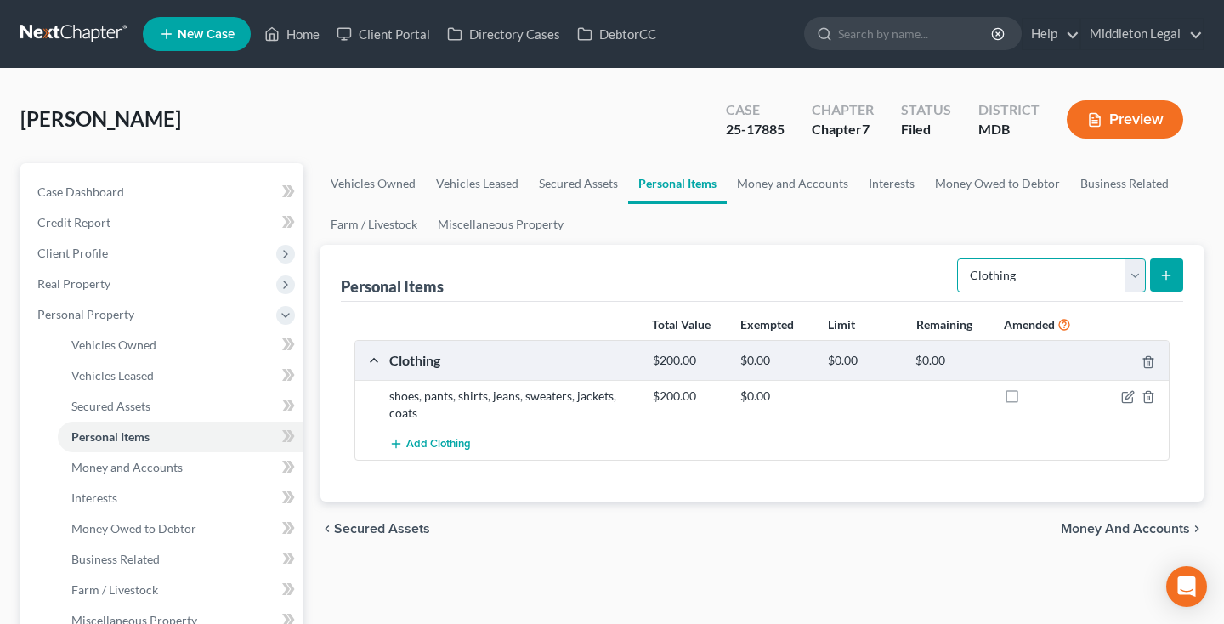
select select "electronics"
click at [1160, 276] on icon "submit" at bounding box center [1166, 275] width 14 height 14
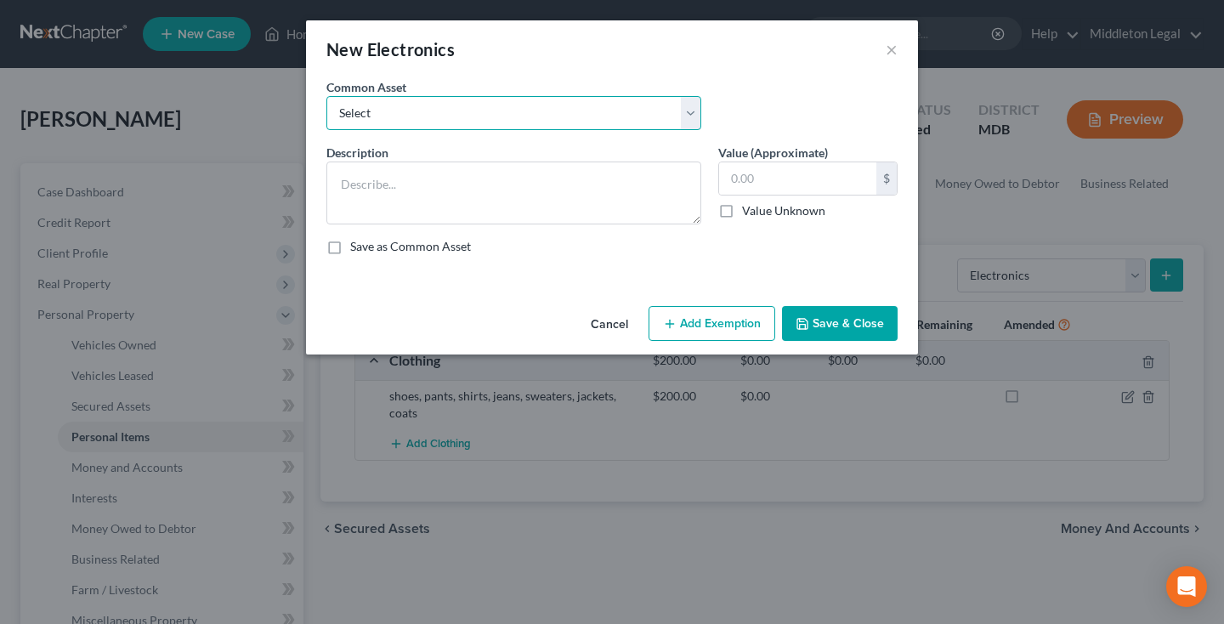
select select "0"
type textarea "Computer, Television, Smart Phone"
type input "500.00"
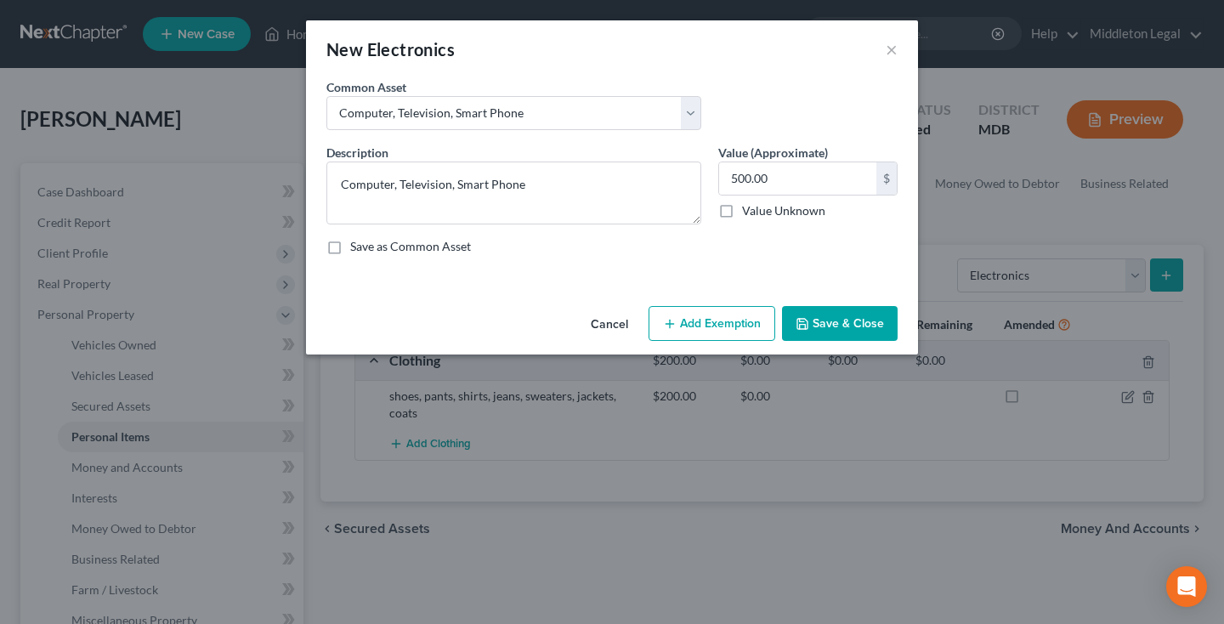
click at [813, 318] on button "Save & Close" at bounding box center [840, 324] width 116 height 36
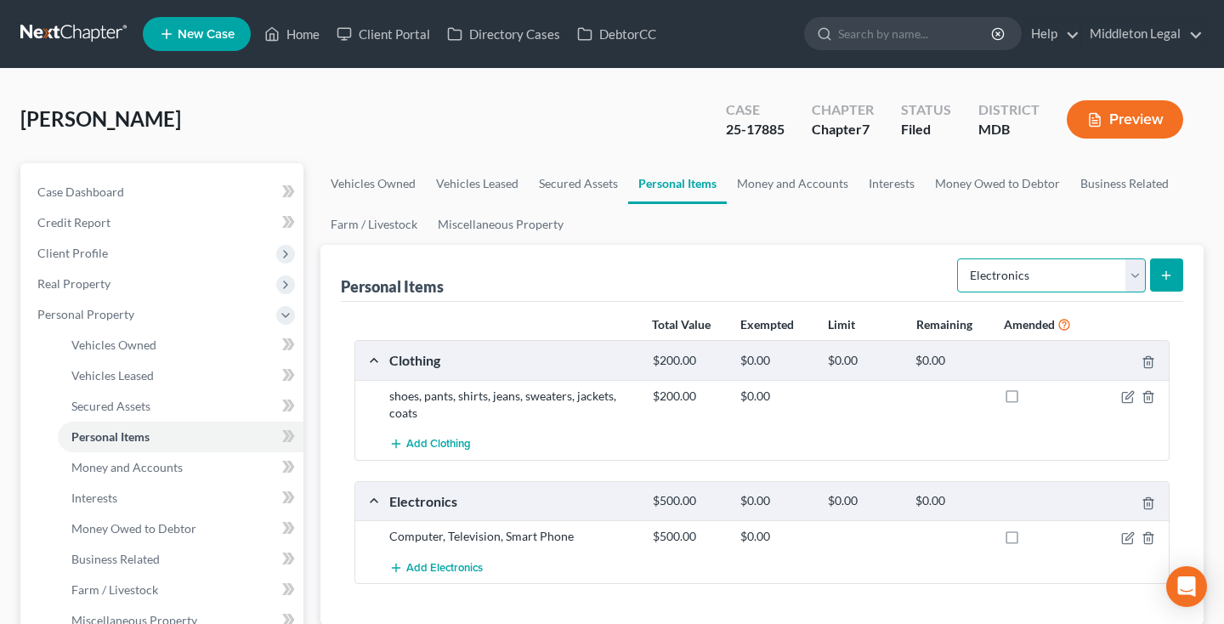
select select "household_goods"
click at [1161, 282] on button "submit" at bounding box center [1166, 274] width 33 height 33
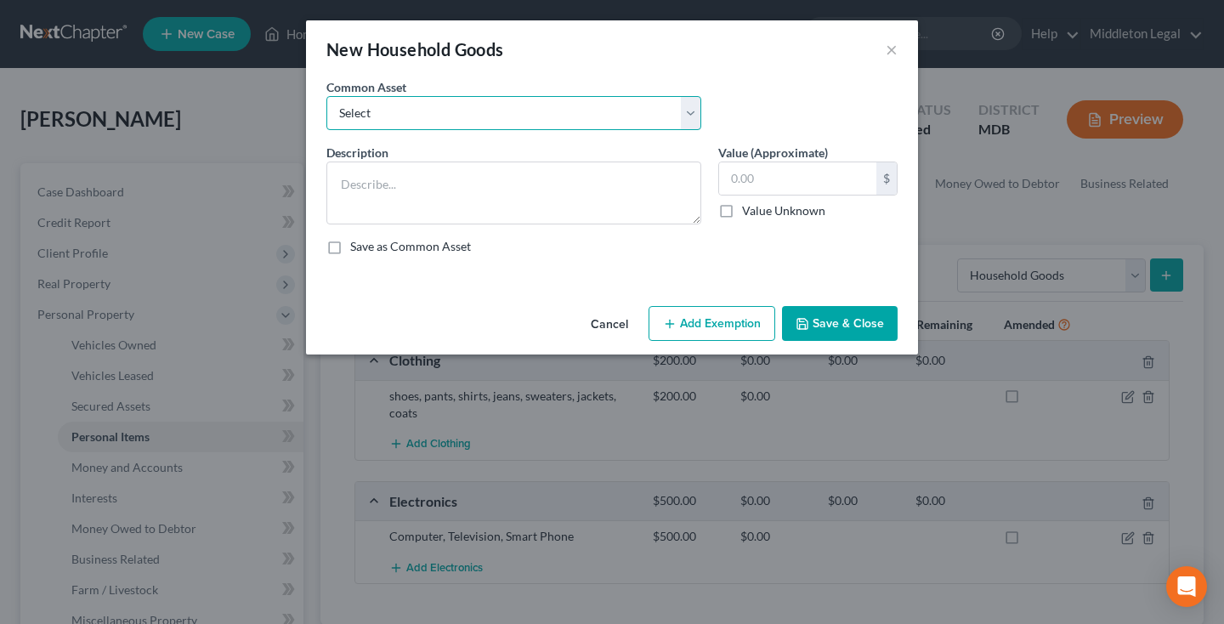
select select "0"
type textarea "Appliances (Microwave, Refrigerator, dishwasher, etc.), Furniture (Bed, Sofa, e…"
type input "1,000.00"
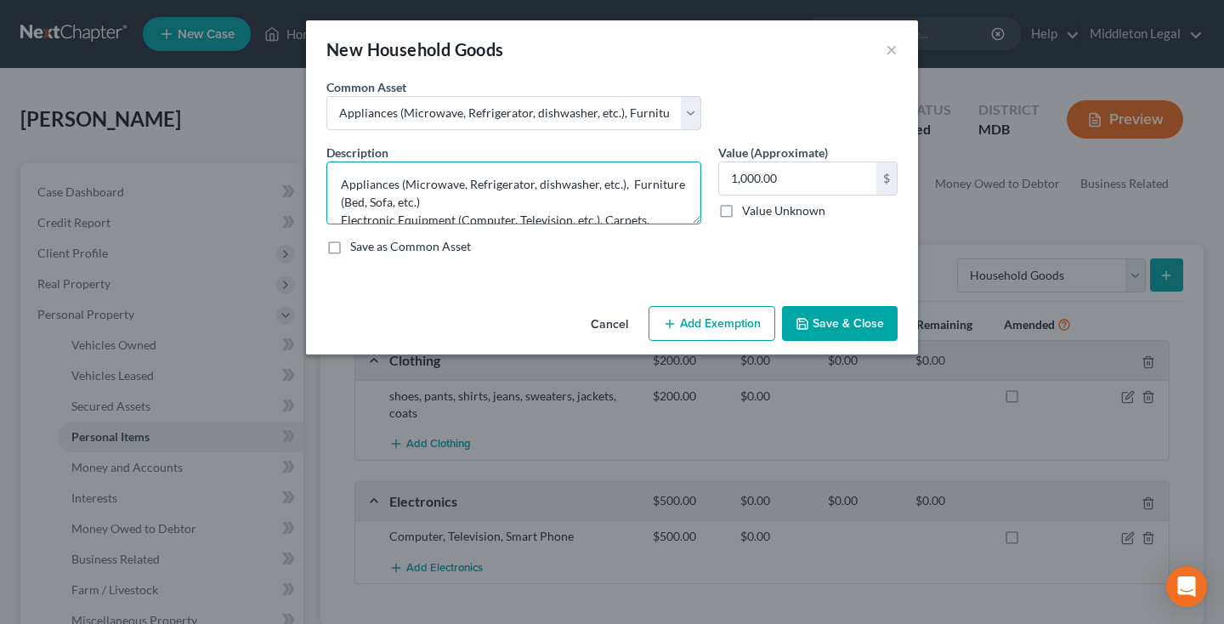
drag, startPoint x: 626, startPoint y: 187, endPoint x: 320, endPoint y: 178, distance: 306.0
click at [320, 178] on div "Description * Appliances (Microwave, Refrigerator, dishwasher, etc.), Furniture…" at bounding box center [514, 184] width 392 height 81
drag, startPoint x: 600, startPoint y: 204, endPoint x: 276, endPoint y: 202, distance: 323.7
click at [276, 202] on div "New Household Goods × An exemption set must first be selected from the Filing I…" at bounding box center [612, 312] width 1224 height 624
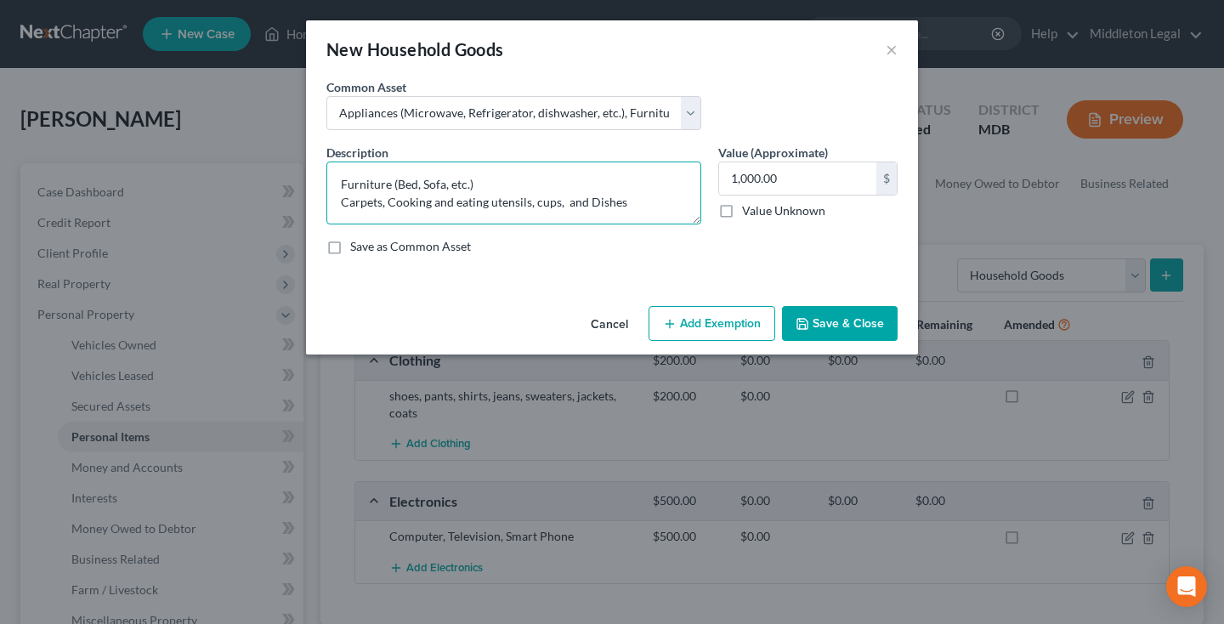
type textarea "Furniture (Bed, Sofa, etc.) Carpets, Cooking and eating utensils, cups, and Dis…"
click at [821, 309] on button "Save & Close" at bounding box center [840, 324] width 116 height 36
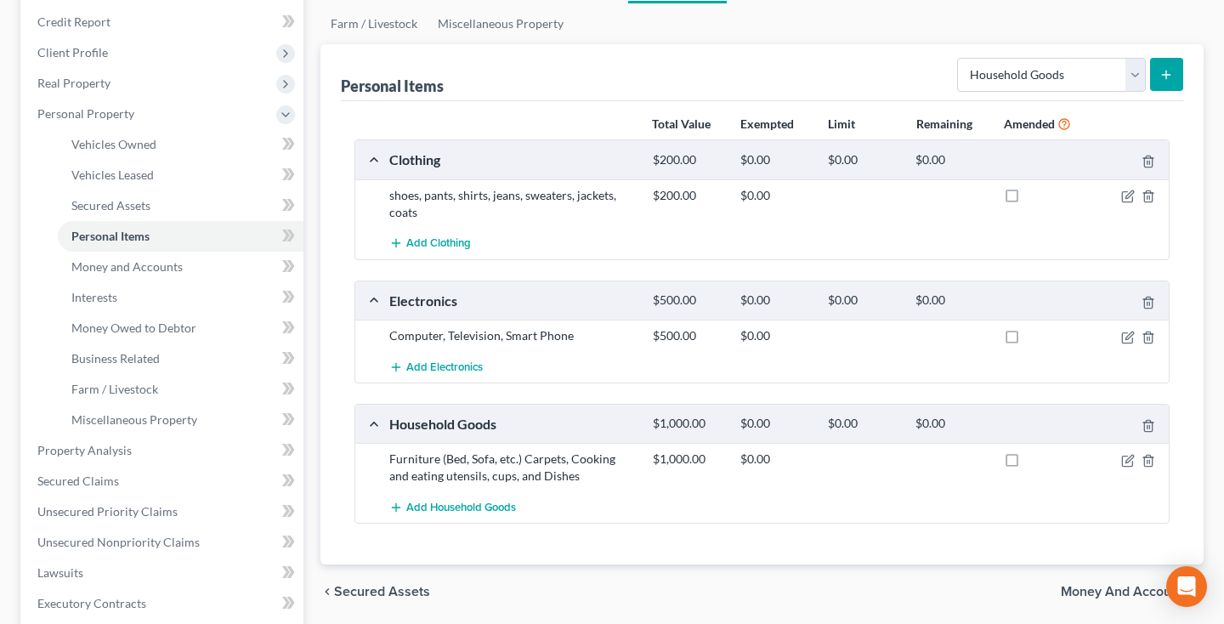
scroll to position [229, 0]
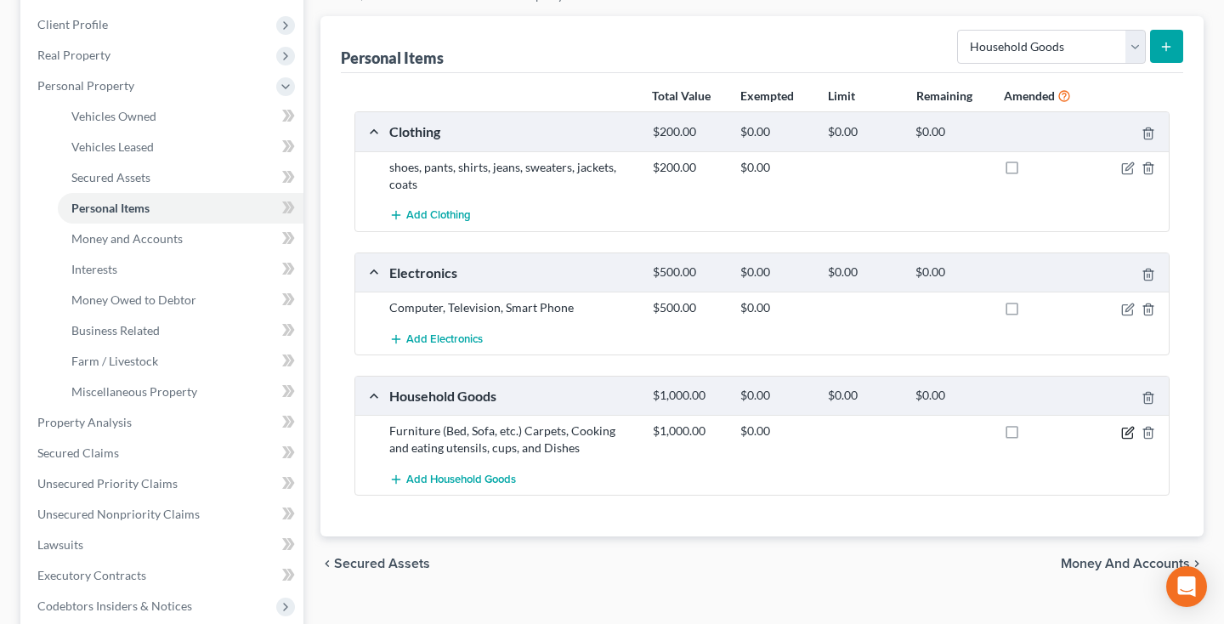
click at [1127, 430] on icon "button" at bounding box center [1129, 431] width 8 height 8
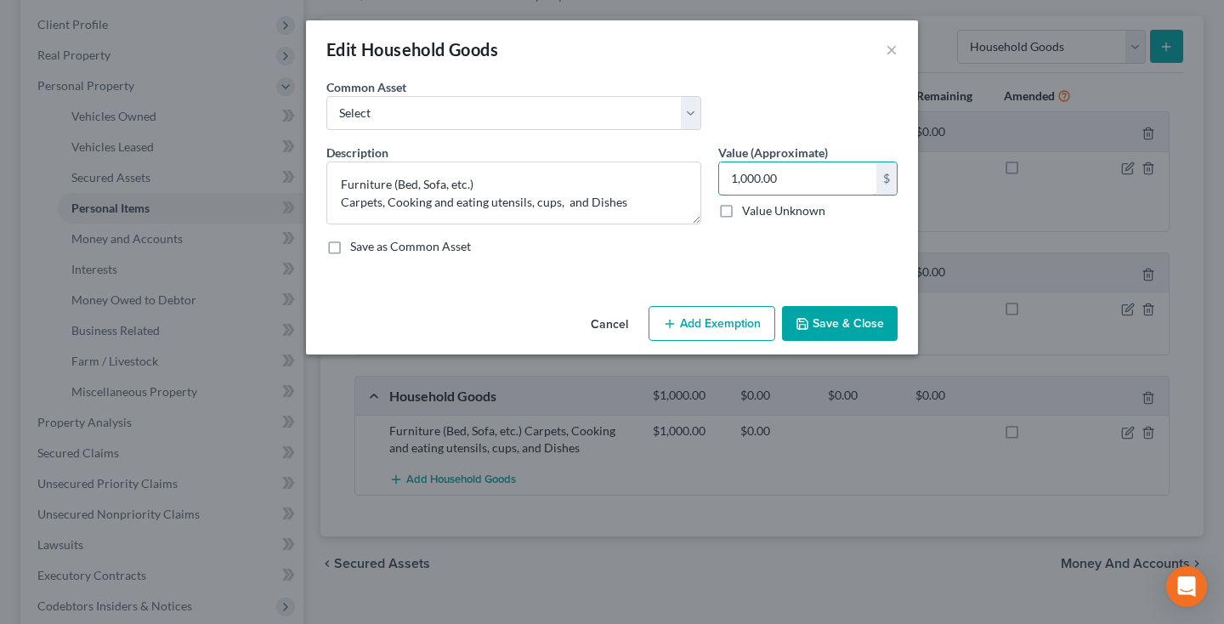
drag, startPoint x: 746, startPoint y: 178, endPoint x: 709, endPoint y: 178, distance: 37.4
click at [709, 178] on div "Description * Furniture (Bed, Sofa, etc.) Carpets, Cooking and eating utensils,…" at bounding box center [612, 206] width 588 height 125
type input "800.00"
click at [849, 334] on button "Save & Close" at bounding box center [840, 324] width 116 height 36
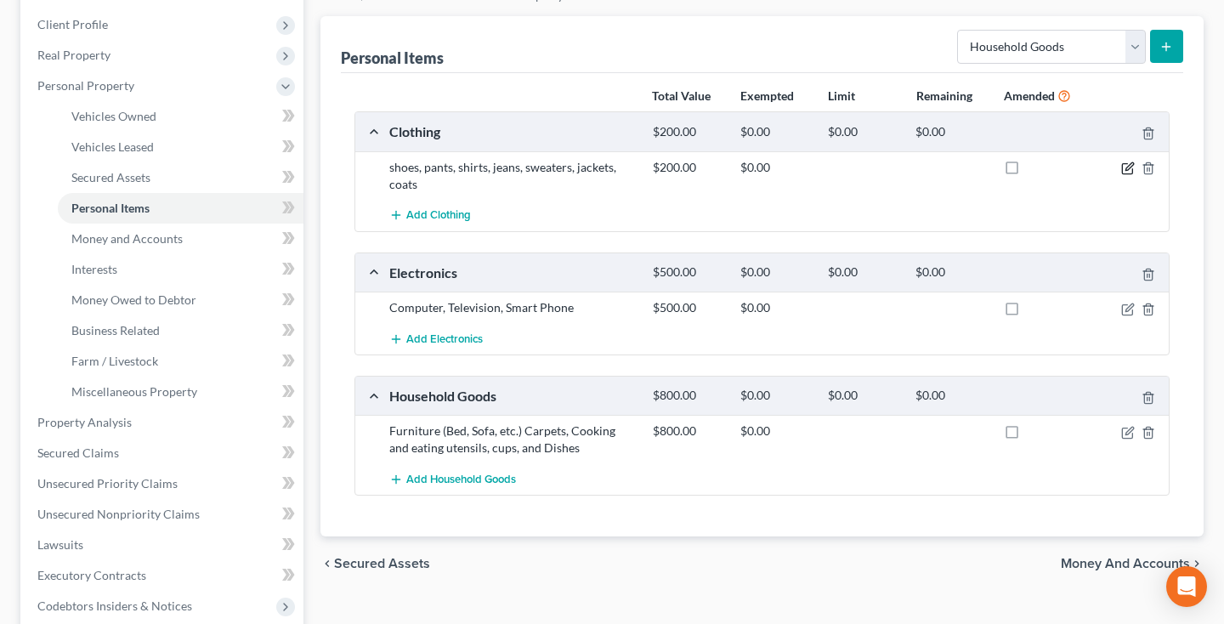
click at [1125, 167] on icon "button" at bounding box center [1128, 168] width 14 height 14
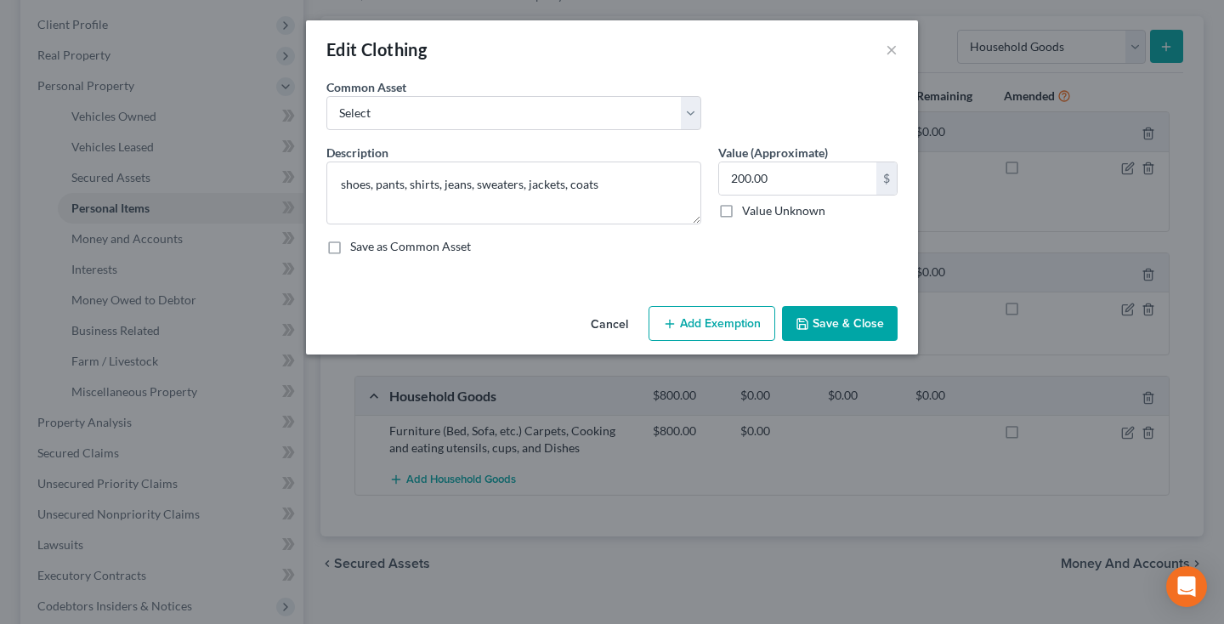
click at [715, 319] on button "Add Exemption" at bounding box center [711, 324] width 127 height 36
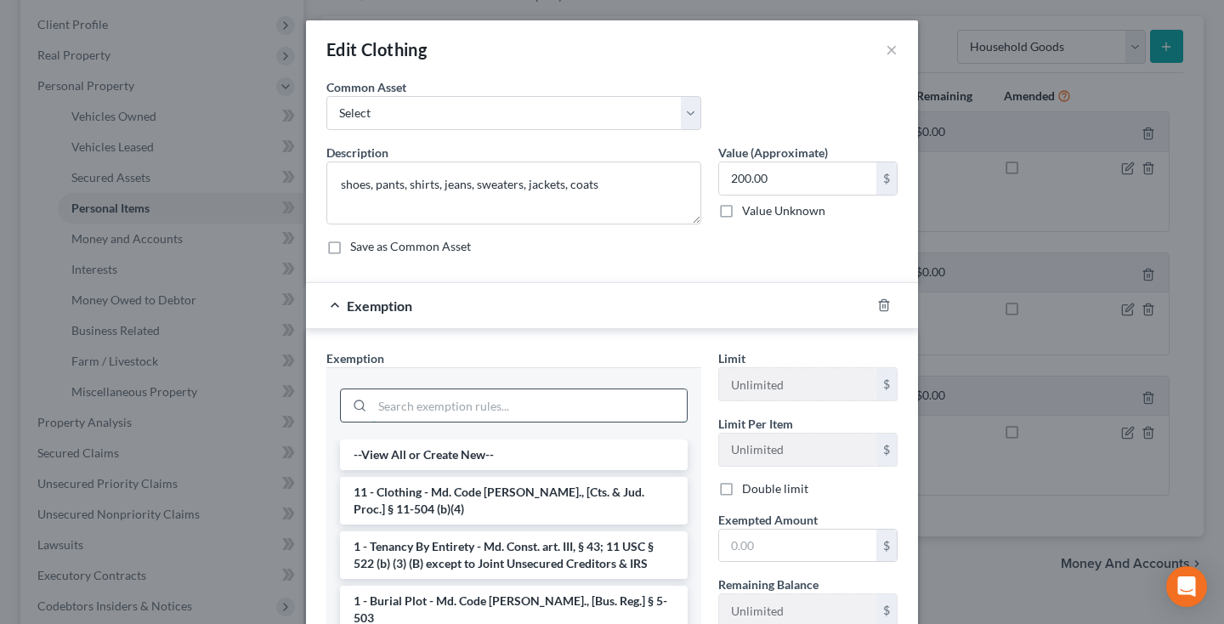
click at [600, 398] on input "search" at bounding box center [529, 405] width 314 height 32
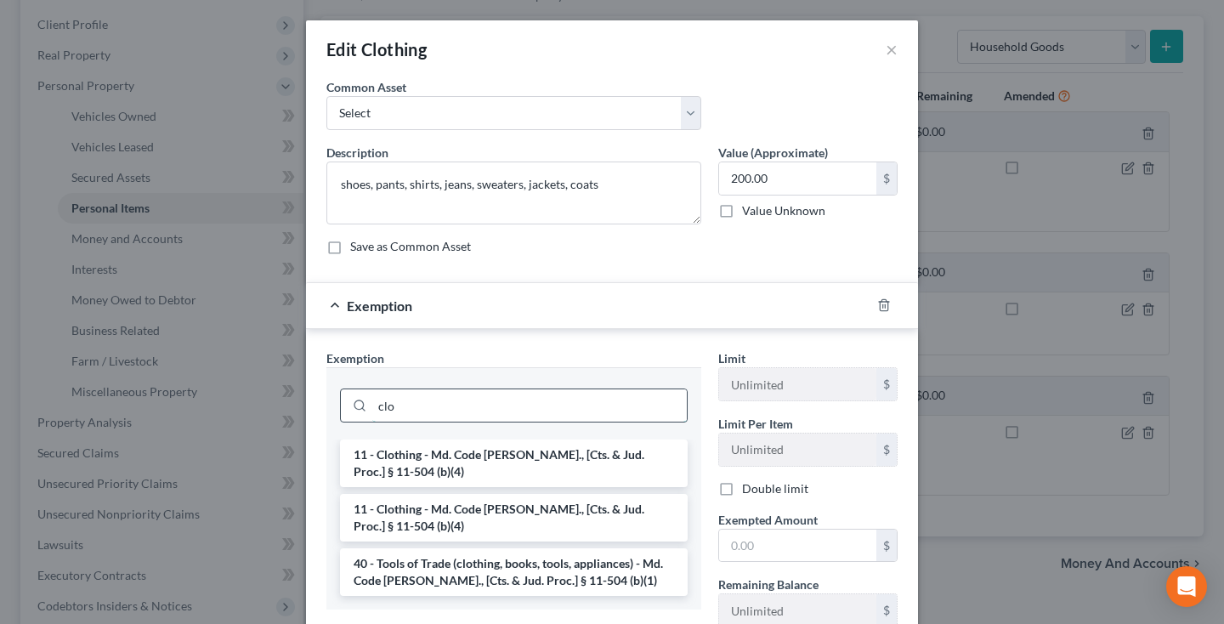
type input "clo"
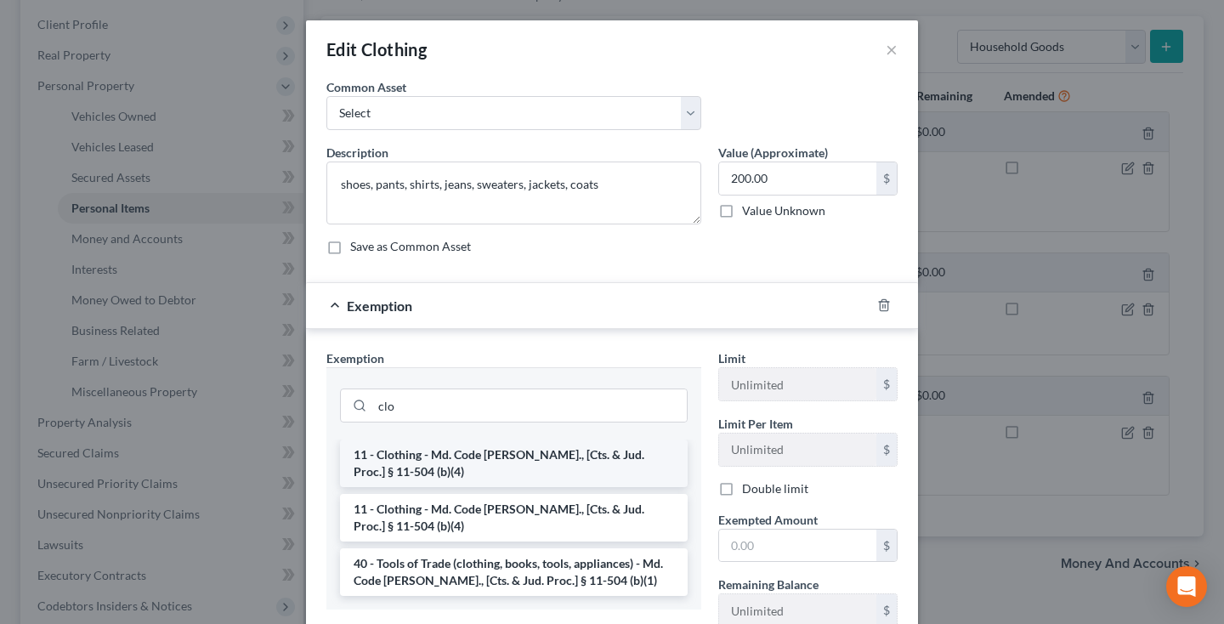
drag, startPoint x: 600, startPoint y: 397, endPoint x: 557, endPoint y: 479, distance: 93.1
click at [557, 479] on li "11 - Clothing - Md. Code [PERSON_NAME]., [Cts. & Jud. Proc.] § 11-504 (b)(4)" at bounding box center [514, 463] width 348 height 48
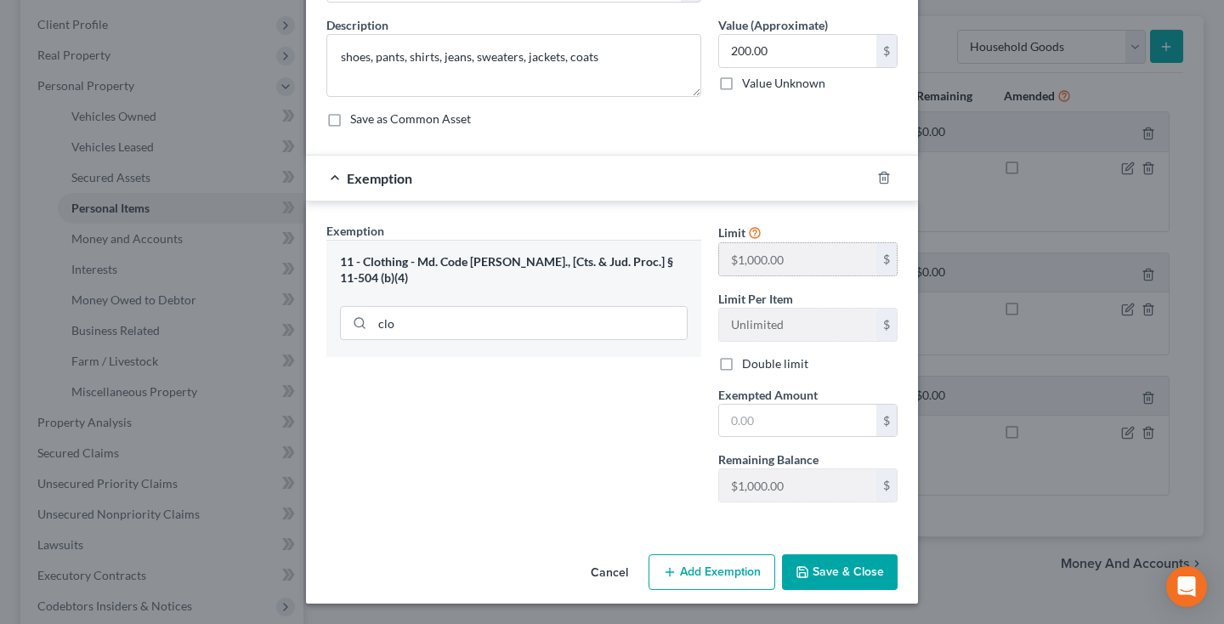
scroll to position [127, 0]
click at [789, 417] on input "text" at bounding box center [797, 420] width 157 height 32
type input "200"
click at [854, 576] on button "Save & Close" at bounding box center [840, 572] width 116 height 36
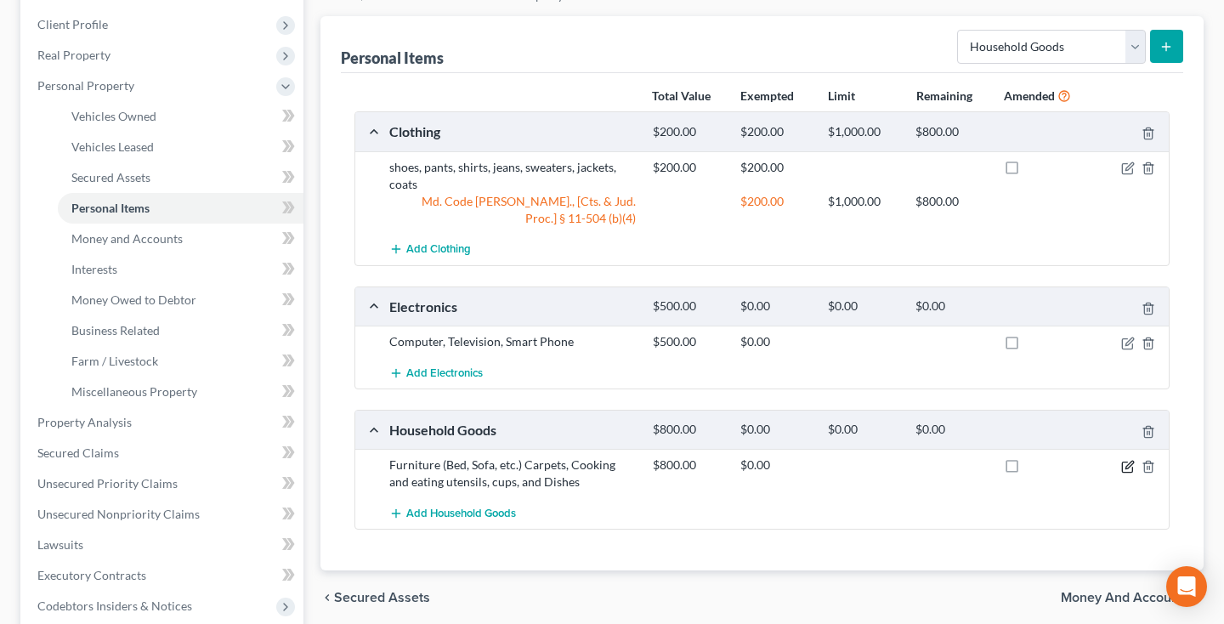
click at [1130, 461] on icon "button" at bounding box center [1128, 467] width 14 height 14
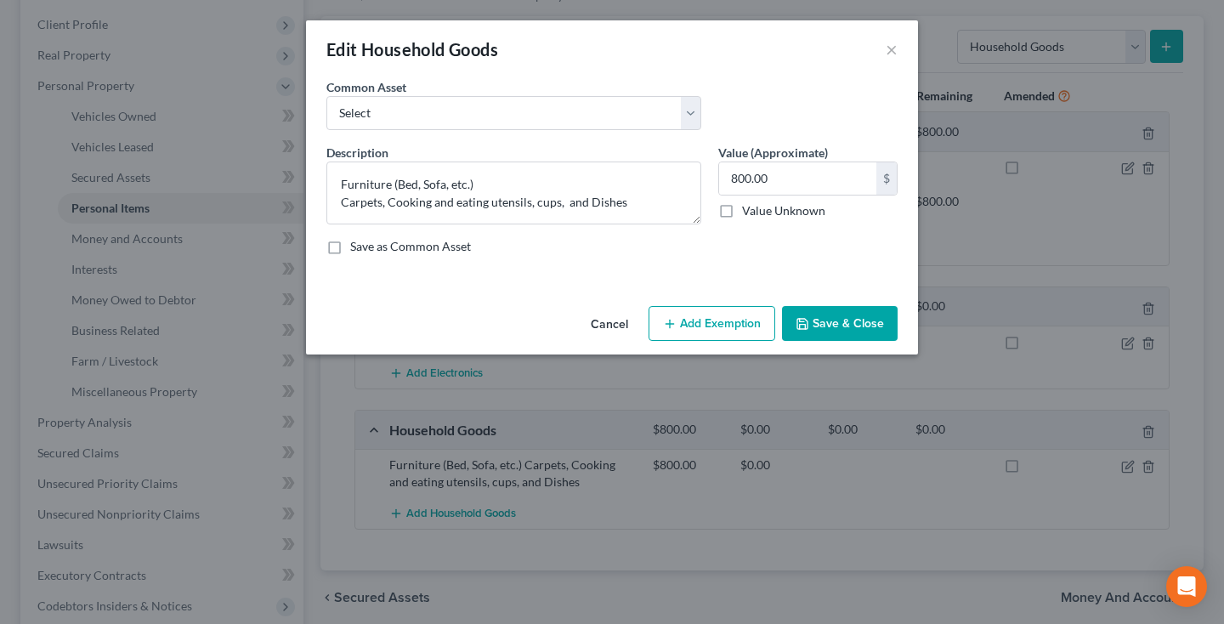
click at [730, 321] on button "Add Exemption" at bounding box center [711, 324] width 127 height 36
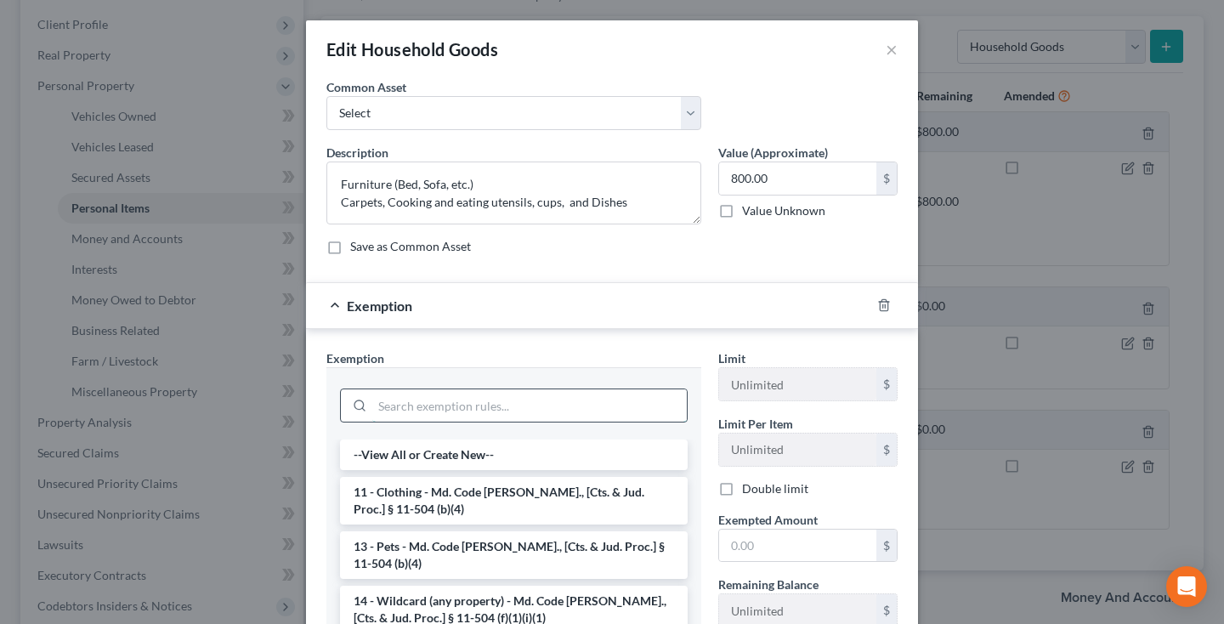
click at [644, 399] on input "search" at bounding box center [529, 405] width 314 height 32
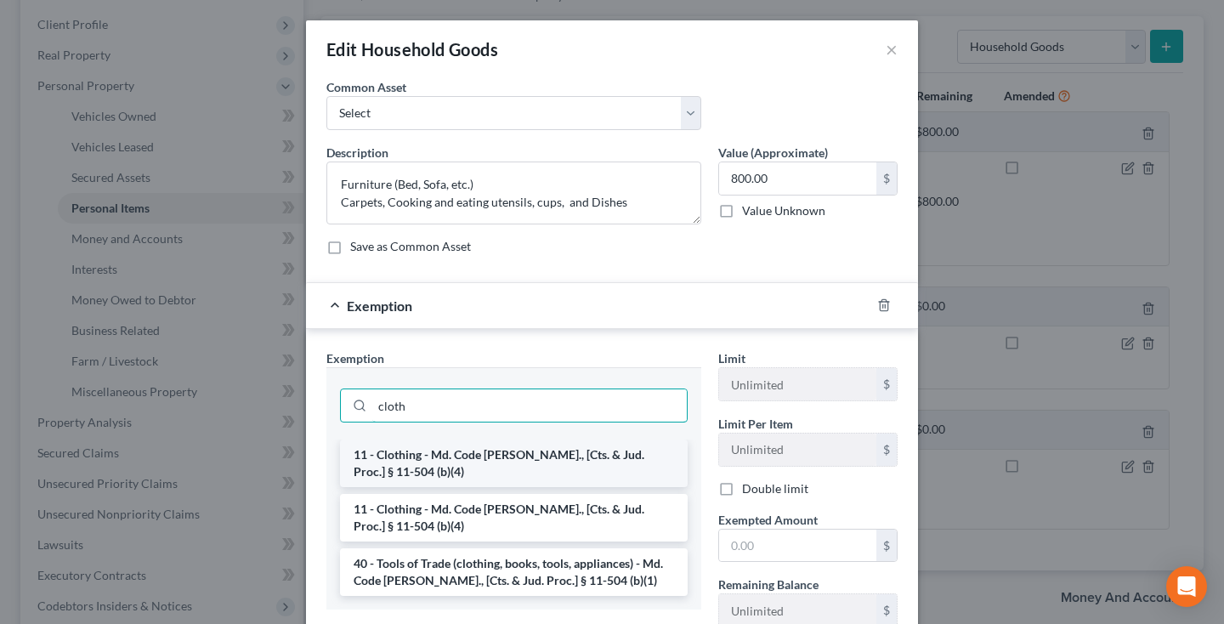
type input "cloth"
click at [608, 464] on li "11 - Clothing - Md. Code [PERSON_NAME]., [Cts. & Jud. Proc.] § 11-504 (b)(4)" at bounding box center [514, 463] width 348 height 48
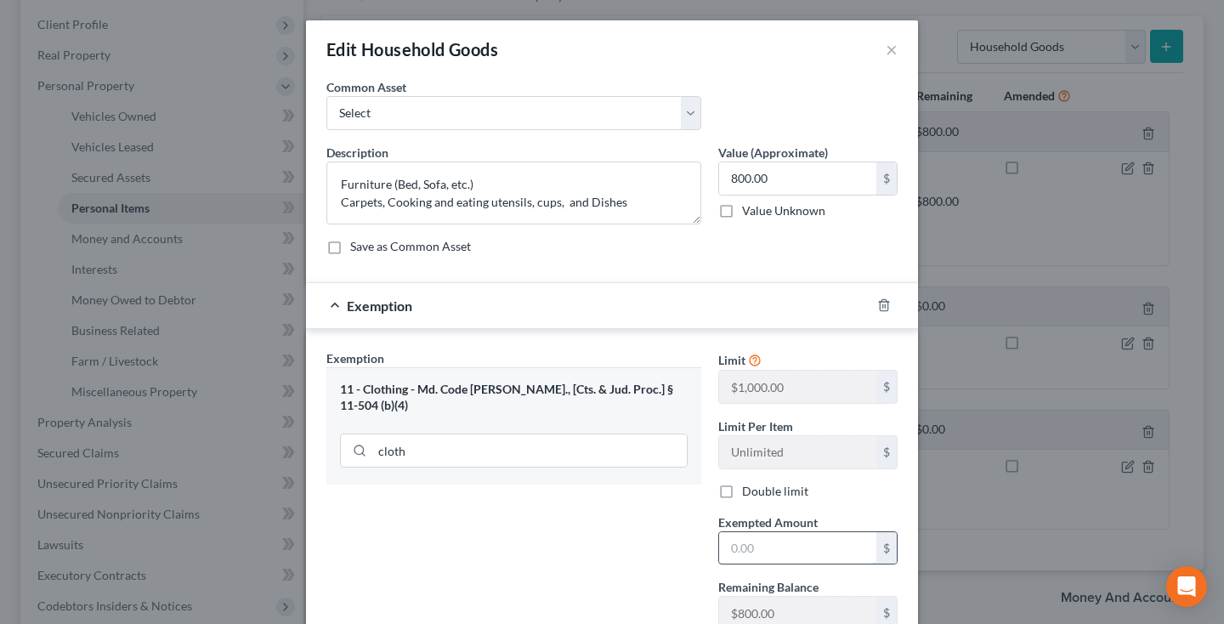
click at [743, 540] on input "text" at bounding box center [797, 548] width 157 height 32
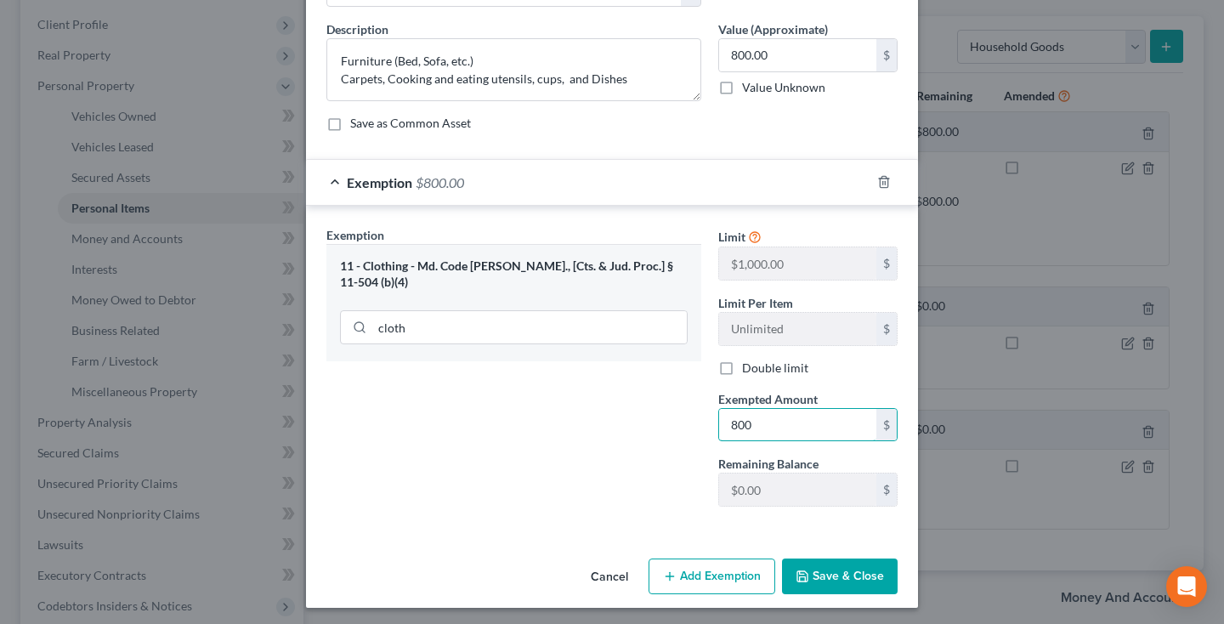
type input "800"
click at [812, 563] on button "Save & Close" at bounding box center [840, 576] width 116 height 36
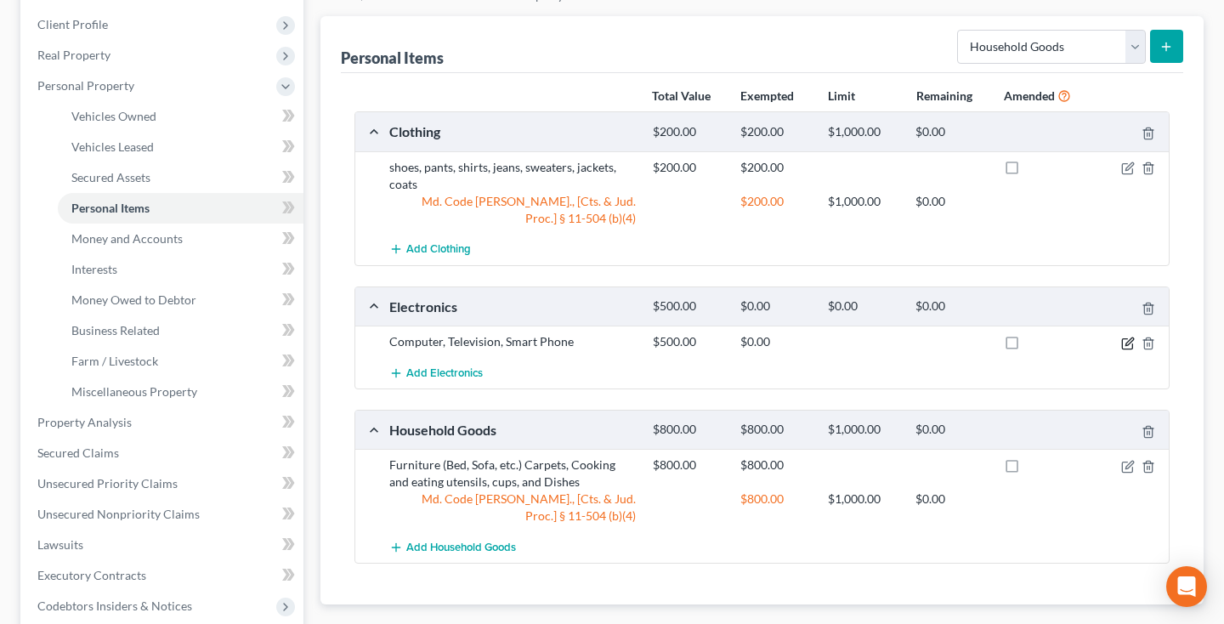
click at [1126, 345] on icon "button" at bounding box center [1128, 343] width 14 height 14
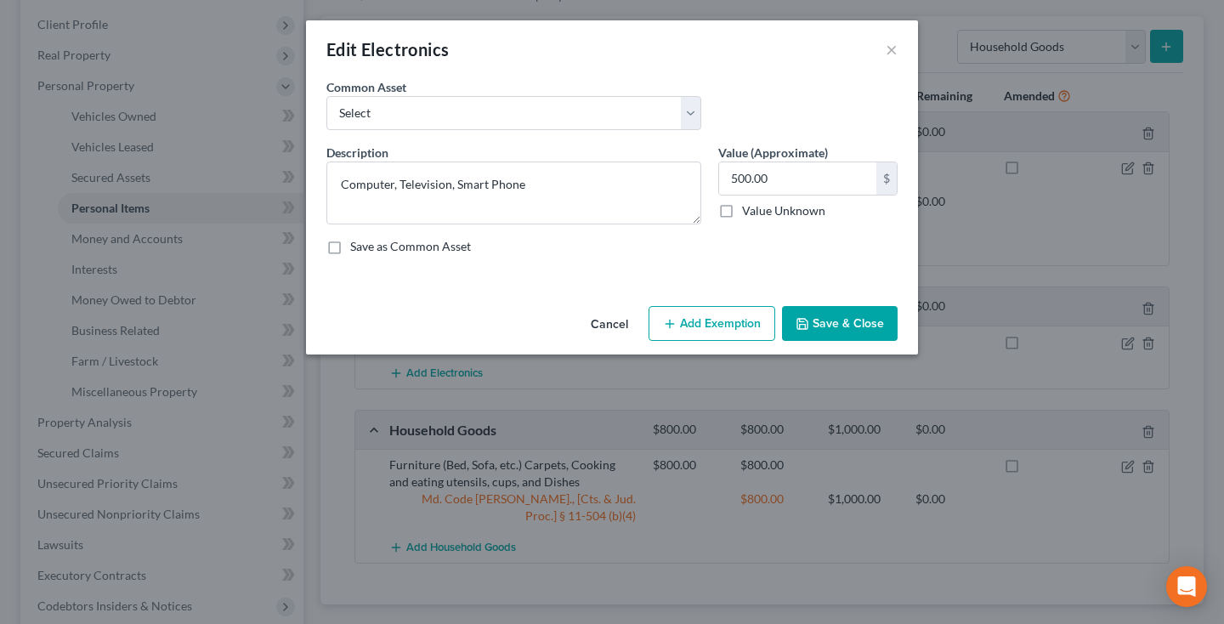
click at [705, 316] on button "Add Exemption" at bounding box center [711, 324] width 127 height 36
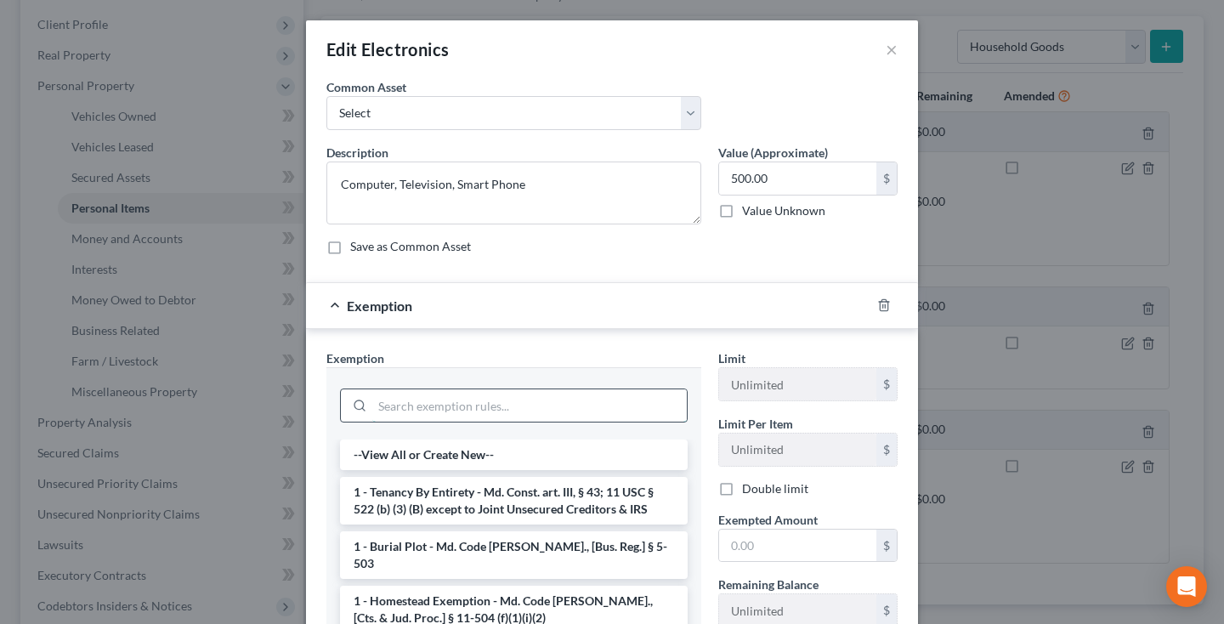
click at [557, 398] on input "search" at bounding box center [529, 405] width 314 height 32
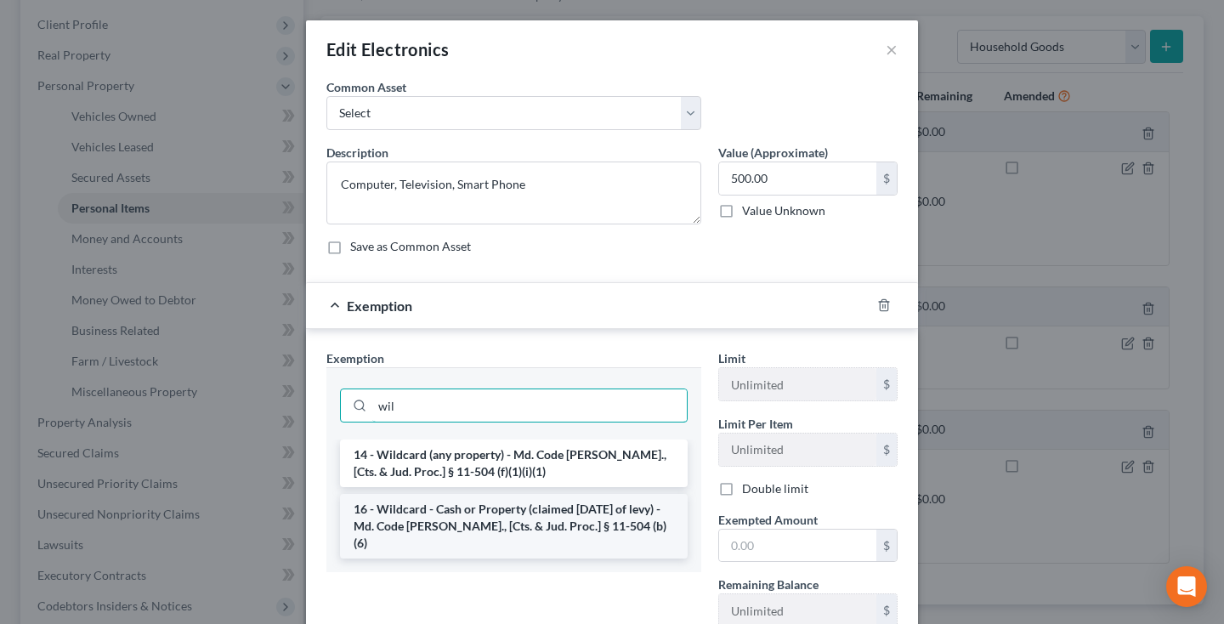
type input "wil"
click at [579, 520] on li "16 - Wildcard - Cash or Property (claimed [DATE] of levy) - Md. Code [PERSON_NA…" at bounding box center [514, 526] width 348 height 65
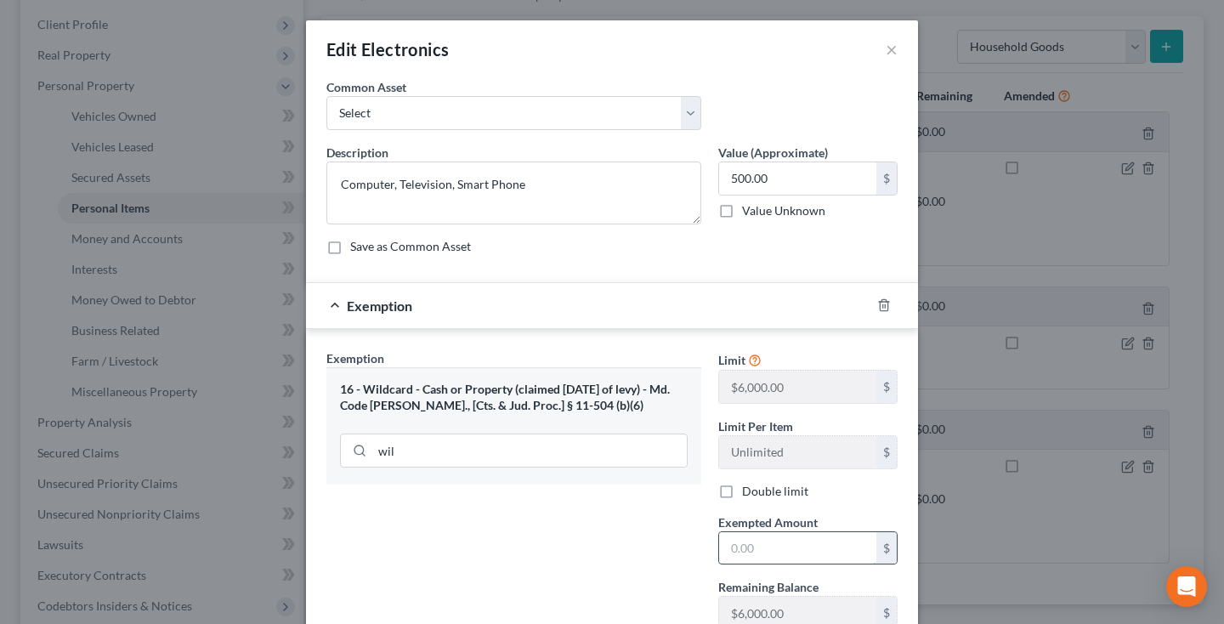
click at [731, 554] on input "text" at bounding box center [797, 548] width 157 height 32
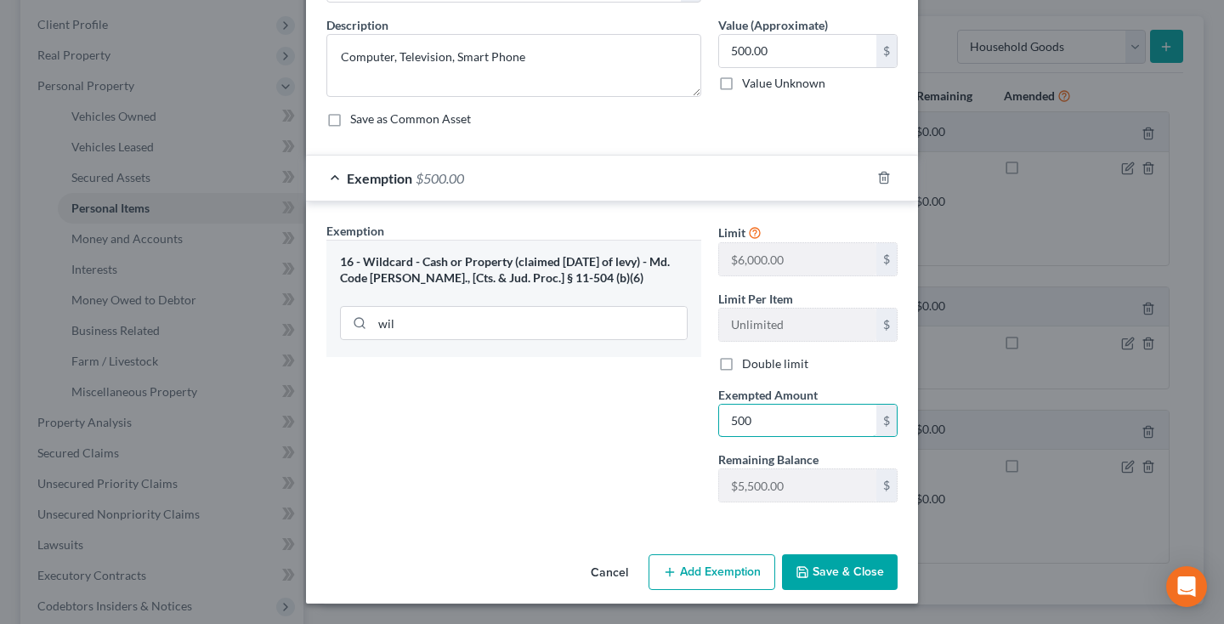
type input "500"
click at [873, 572] on button "Save & Close" at bounding box center [840, 572] width 116 height 36
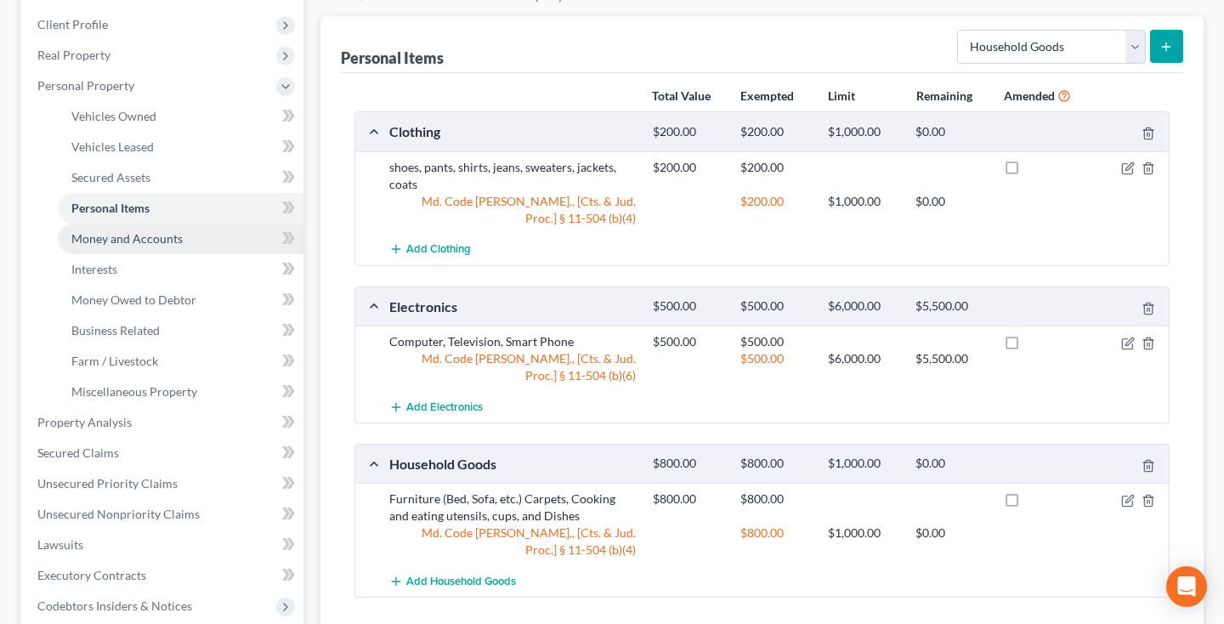
click at [165, 237] on span "Money and Accounts" at bounding box center [126, 238] width 111 height 14
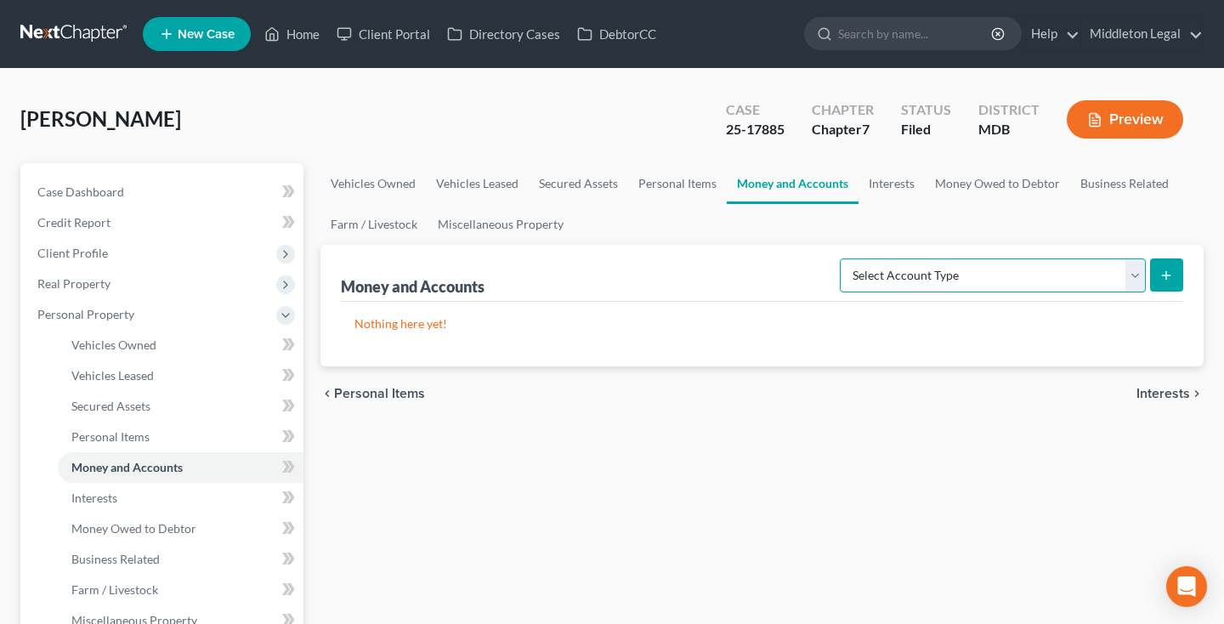
select select "checking"
click at [1177, 276] on button "submit" at bounding box center [1166, 274] width 33 height 33
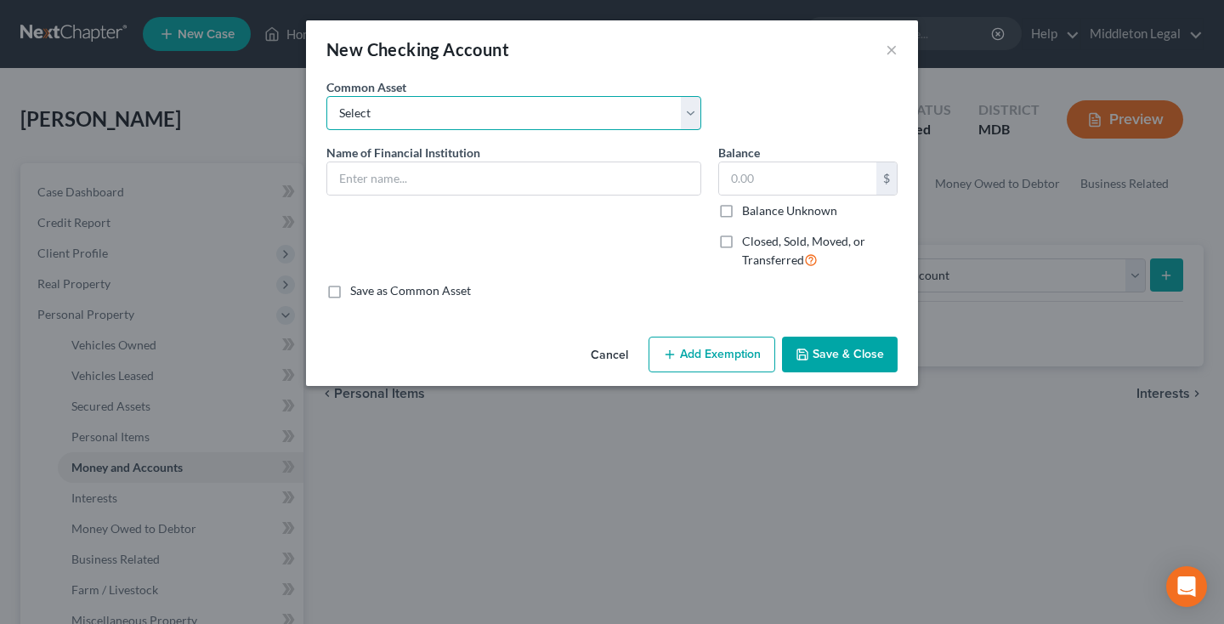
select select "10"
type input "PNC Bank, N.A."
type input "0.00"
checkbox input "true"
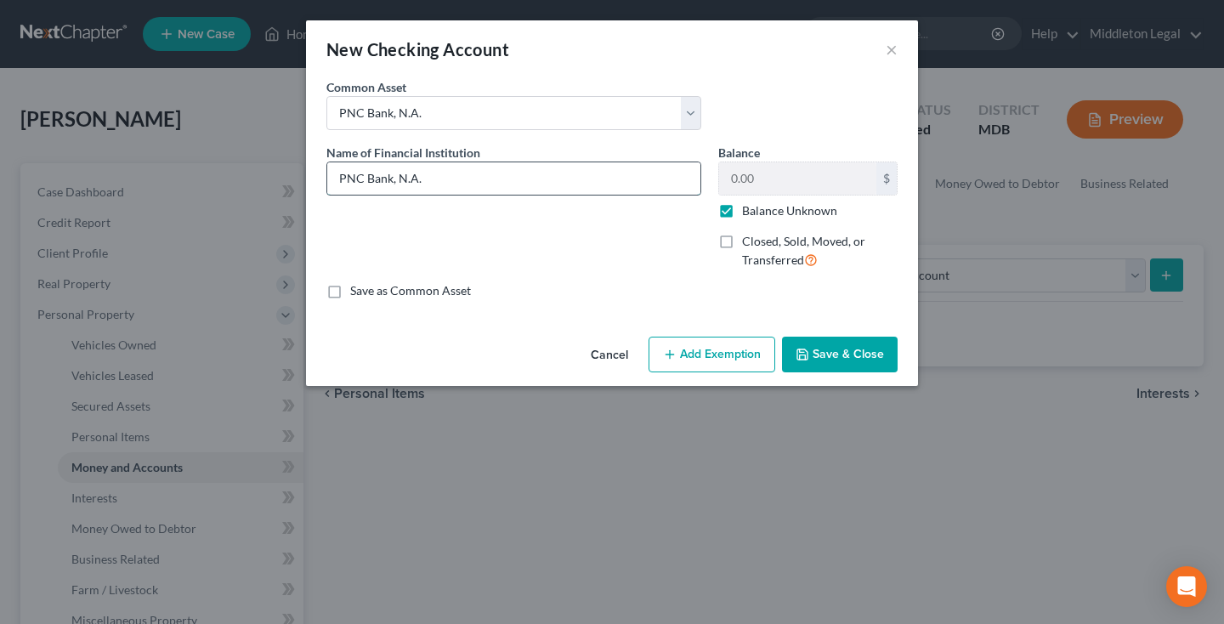
click at [454, 189] on input "PNC Bank, N.A." at bounding box center [513, 178] width 373 height 32
type input "PNC Bank, N.A. 3392"
click at [811, 367] on button "Save & Close" at bounding box center [840, 354] width 116 height 36
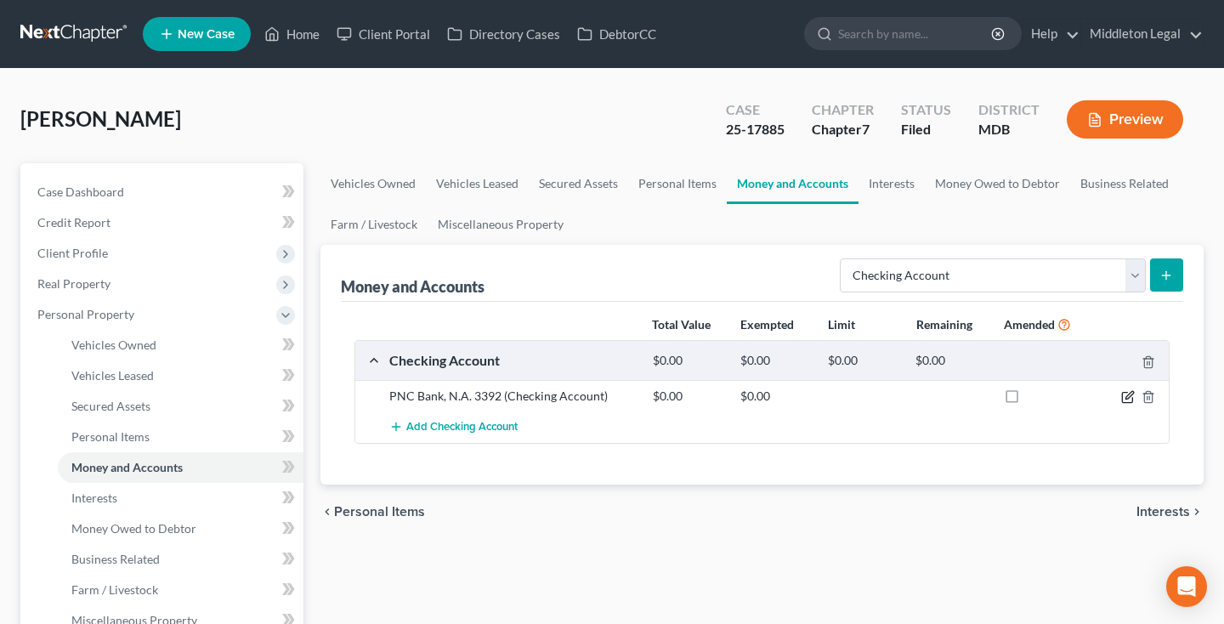
click at [1124, 400] on icon "button" at bounding box center [1128, 397] width 14 height 14
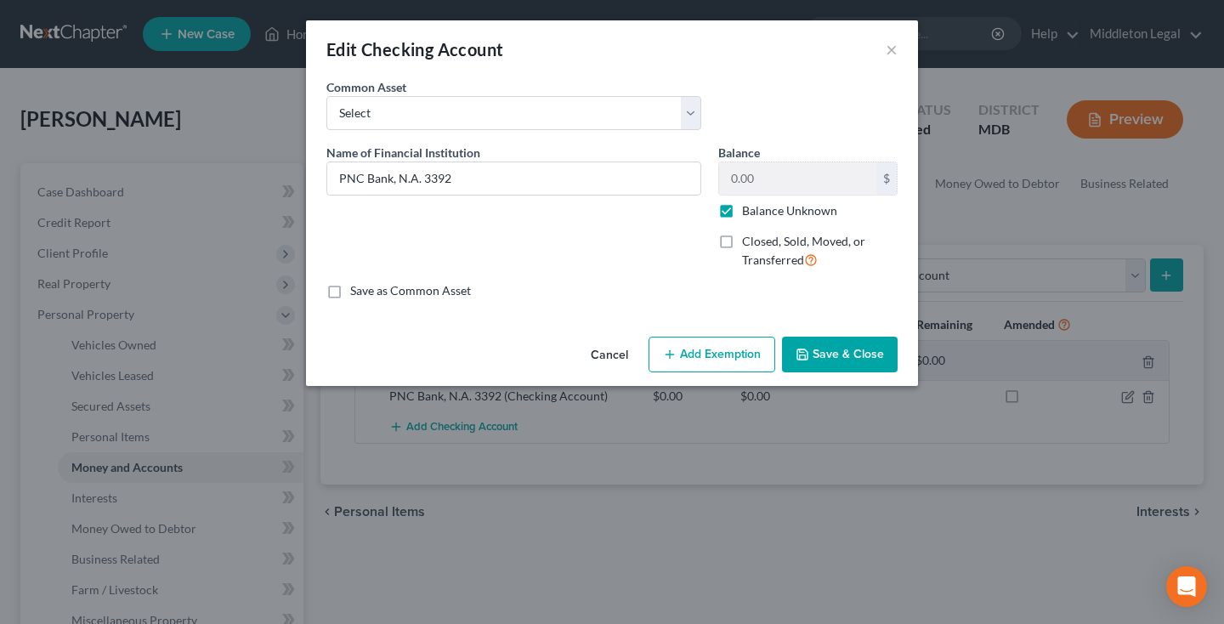
click at [742, 213] on label "Balance Unknown" at bounding box center [789, 210] width 95 height 17
click at [749, 213] on input "Balance Unknown" at bounding box center [754, 207] width 11 height 11
checkbox input "false"
drag, startPoint x: 762, startPoint y: 184, endPoint x: 641, endPoint y: 184, distance: 120.7
click at [641, 184] on div "Name of Financial Institution * PNC Bank, N.A. 3392 Balance 0.00 $ Balance Unkn…" at bounding box center [612, 213] width 588 height 139
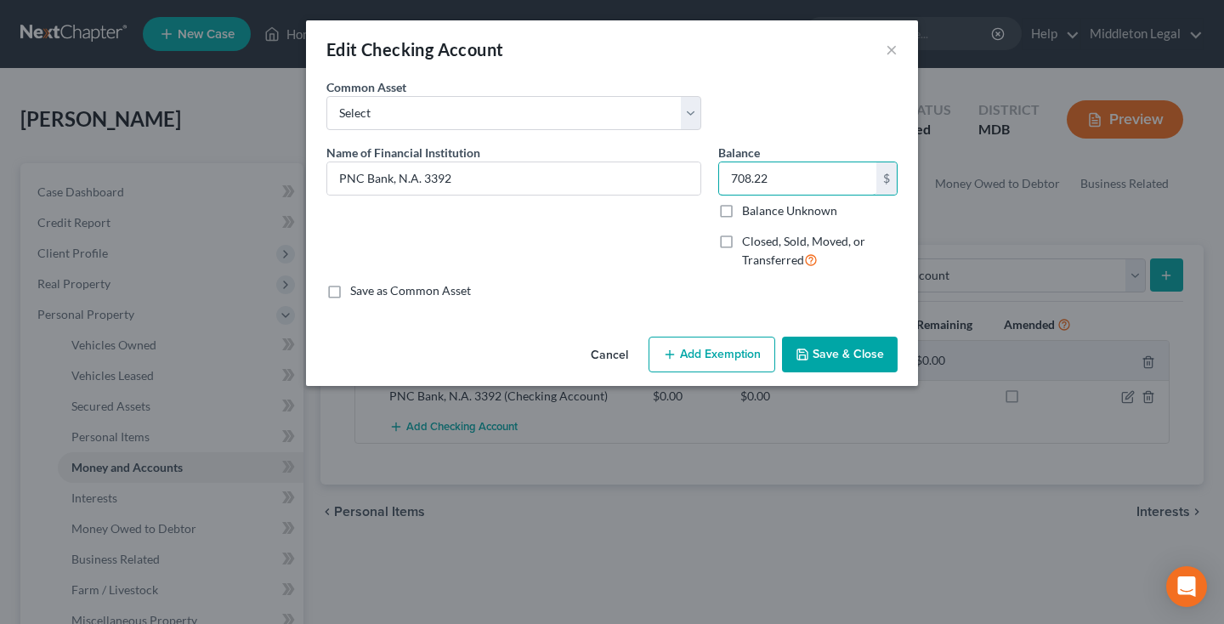
type input "708.22"
click at [695, 362] on button "Add Exemption" at bounding box center [711, 354] width 127 height 36
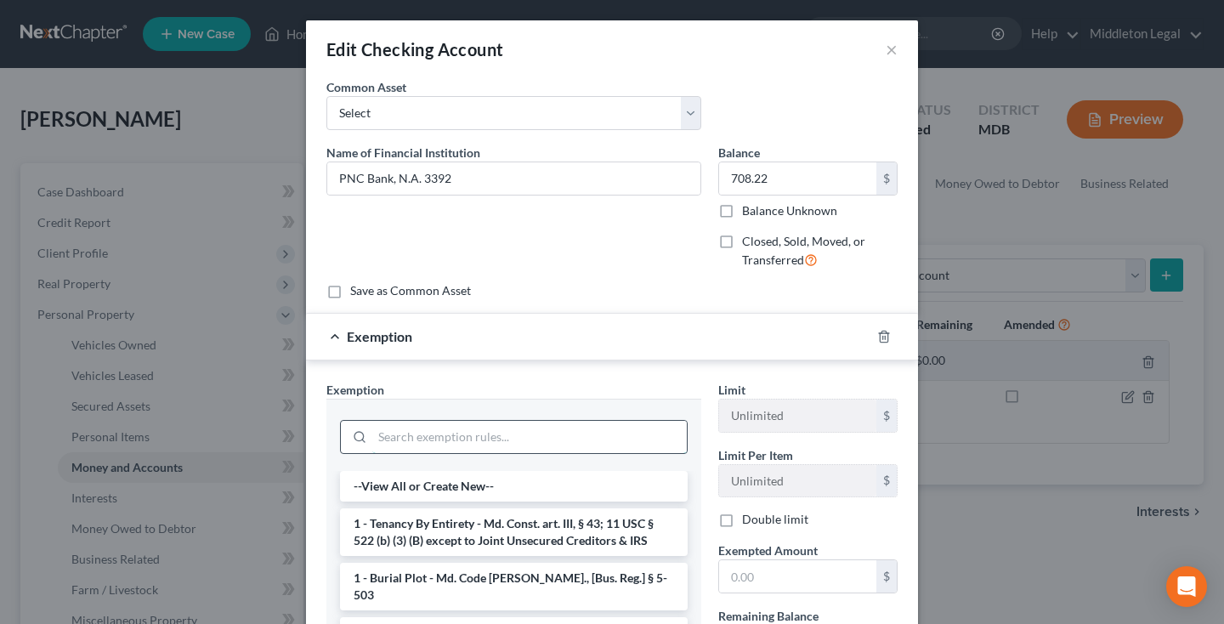
click at [579, 434] on input "search" at bounding box center [529, 437] width 314 height 32
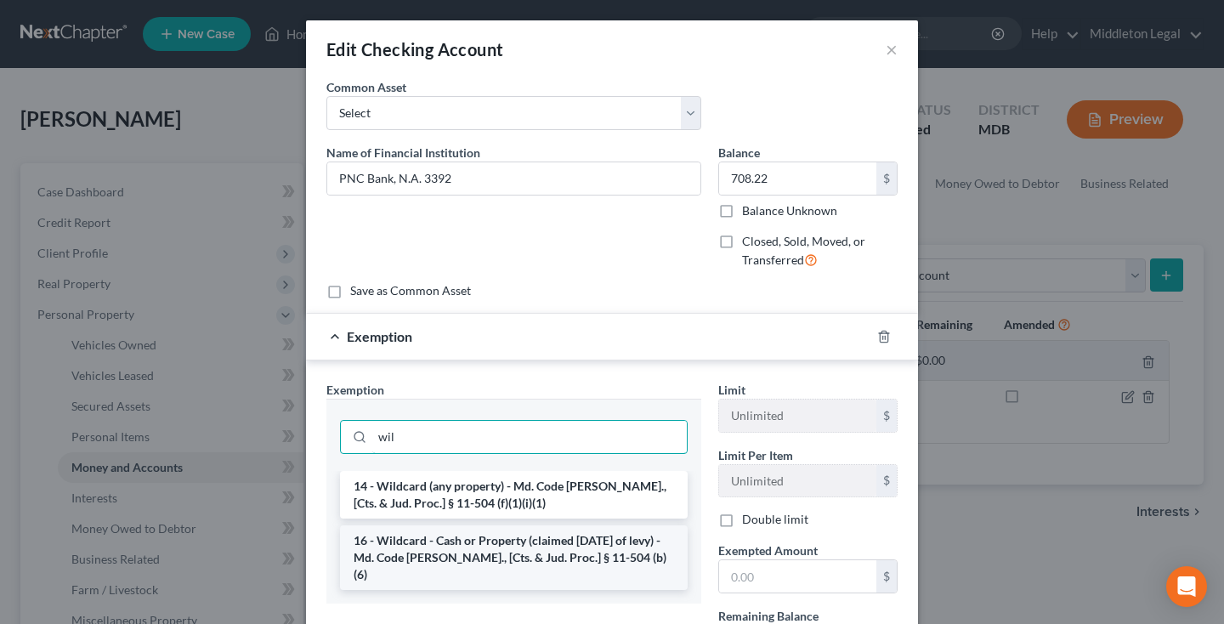
type input "wil"
click at [598, 550] on li "16 - Wildcard - Cash or Property (claimed [DATE] of levy) - Md. Code [PERSON_NA…" at bounding box center [514, 557] width 348 height 65
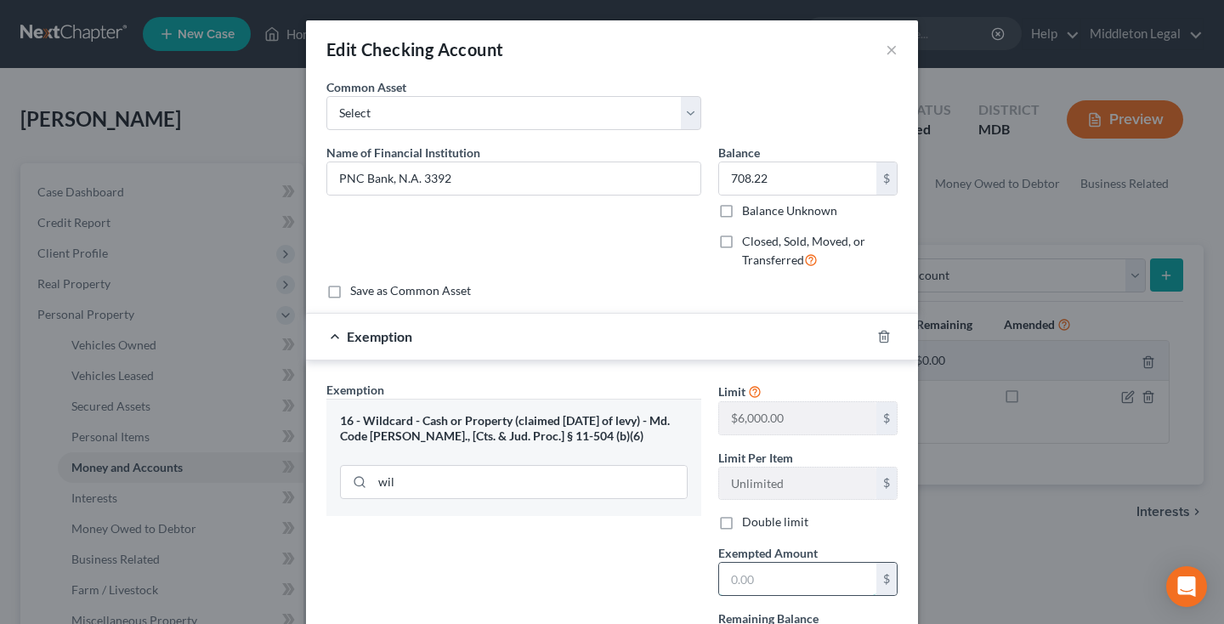
click at [784, 586] on input "text" at bounding box center [797, 578] width 157 height 32
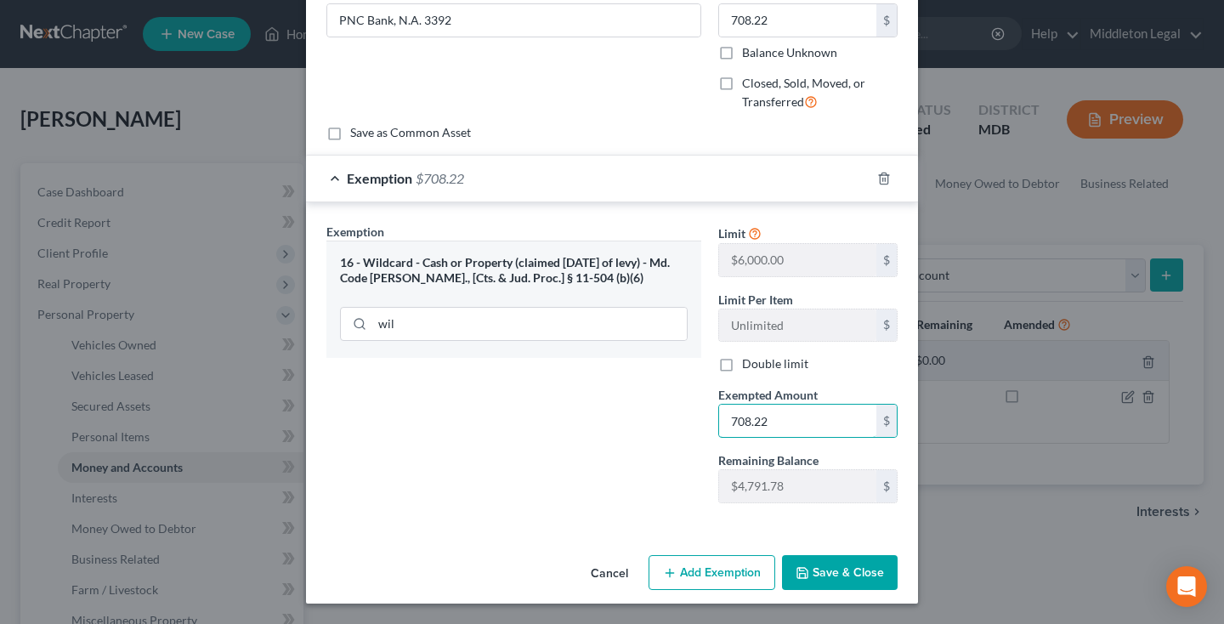
scroll to position [157, 0]
type input "708.22"
click at [862, 565] on button "Save & Close" at bounding box center [840, 574] width 116 height 36
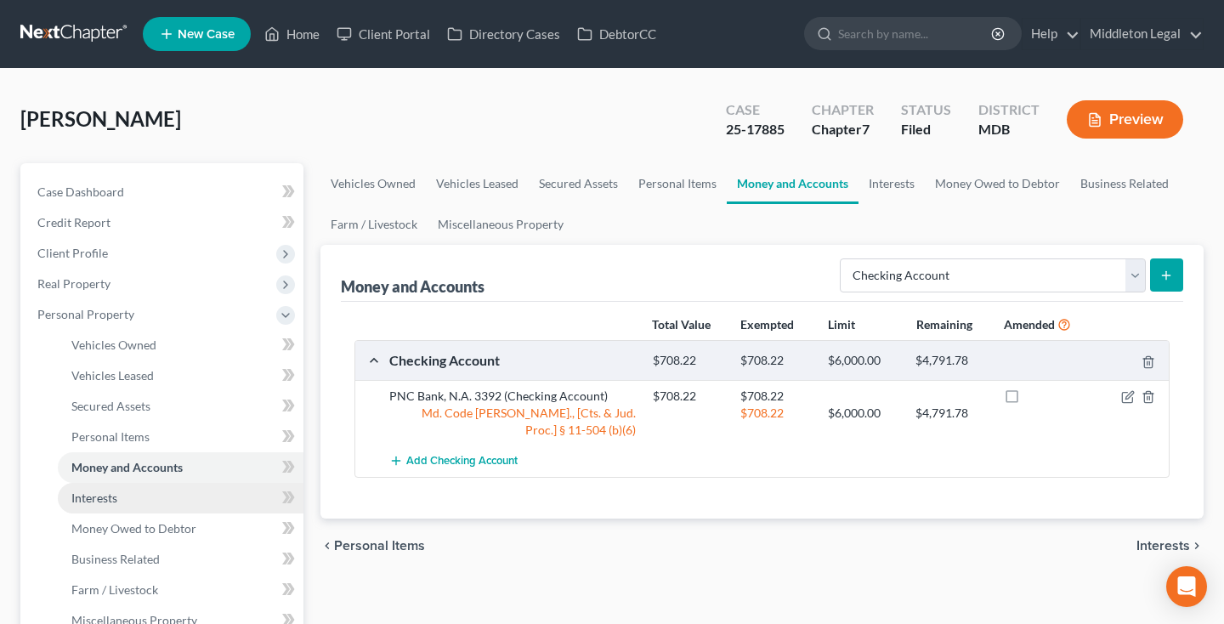
click at [123, 494] on link "Interests" at bounding box center [181, 498] width 246 height 31
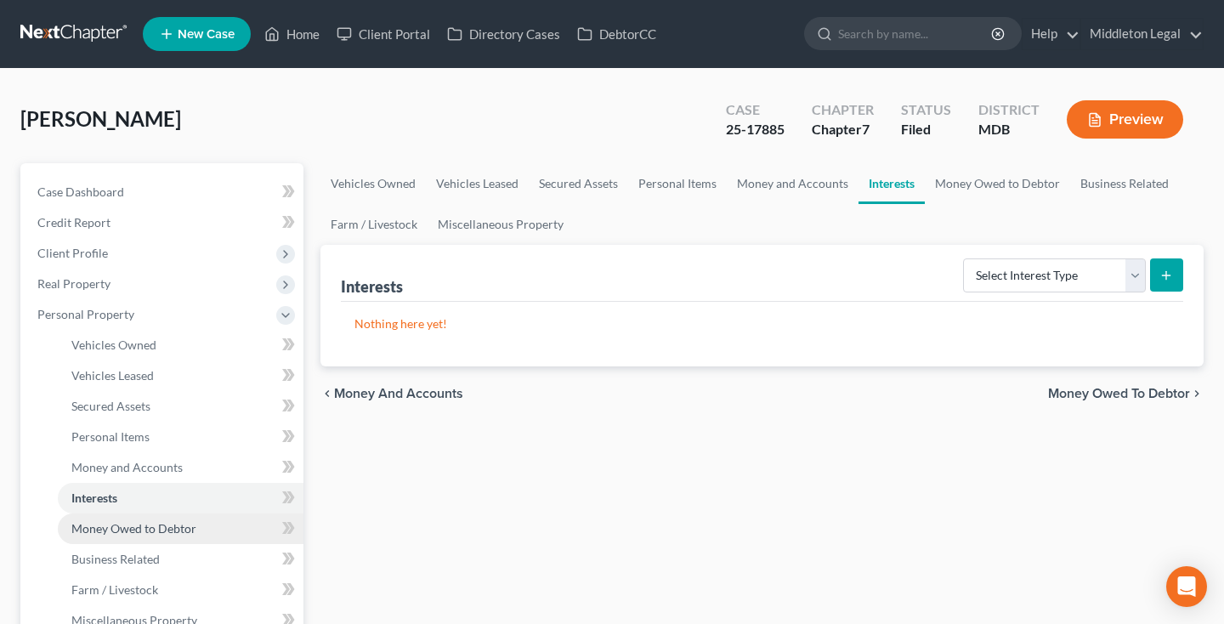
click at [120, 524] on span "Money Owed to Debtor" at bounding box center [133, 528] width 125 height 14
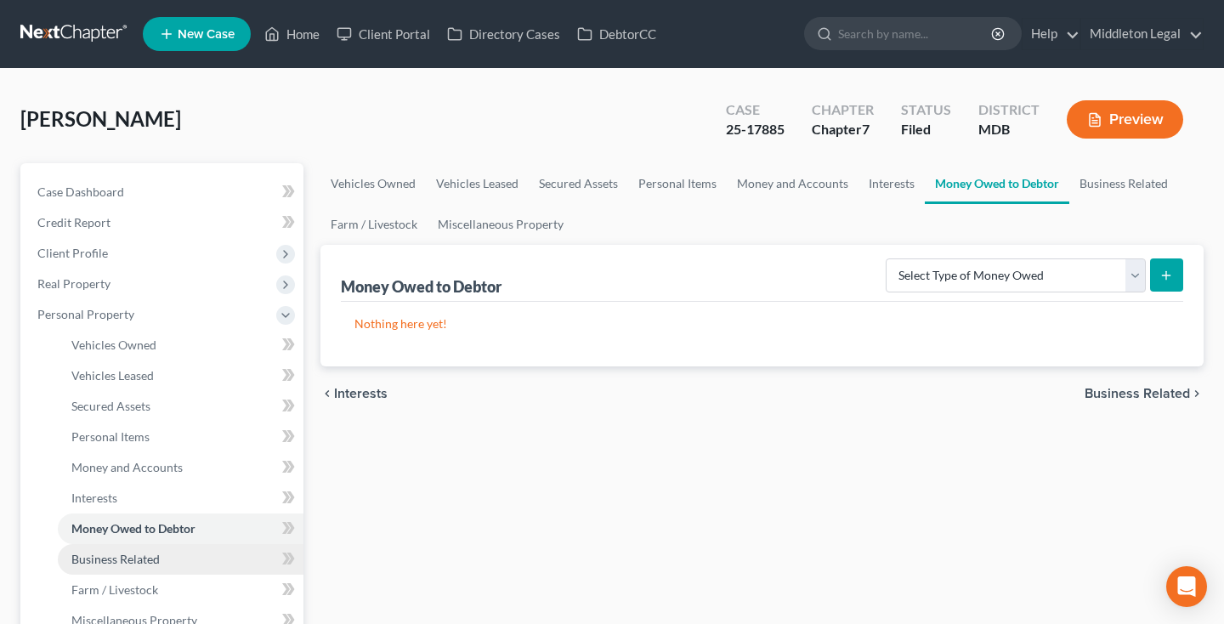
click at [123, 551] on span "Business Related" at bounding box center [115, 558] width 88 height 14
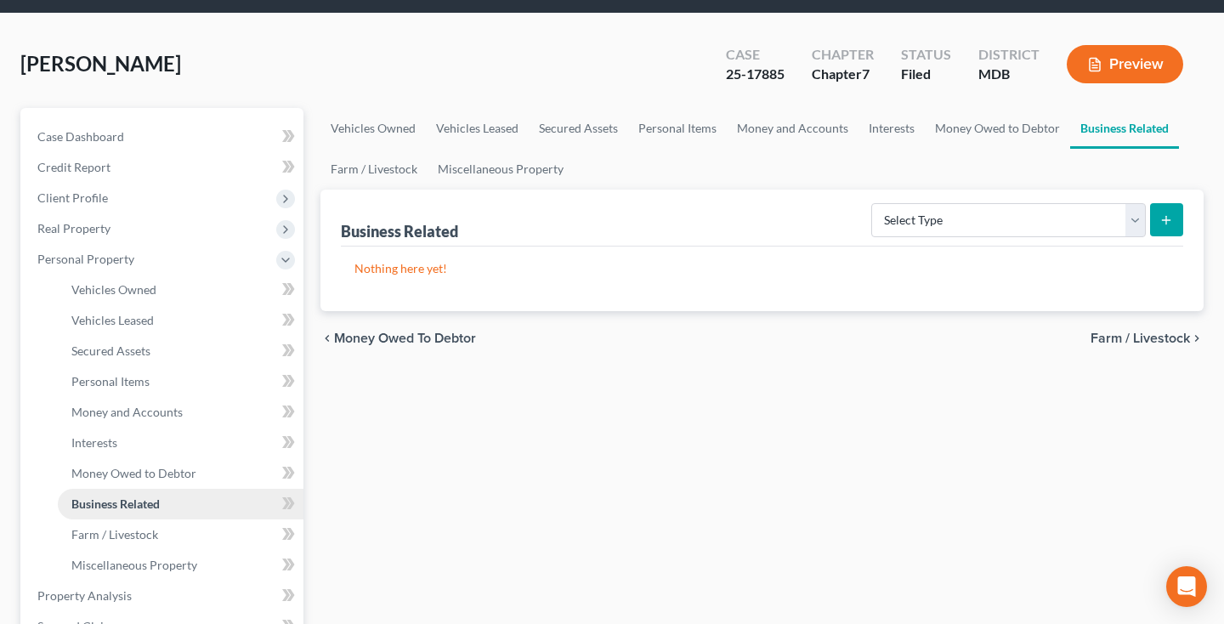
scroll to position [79, 0]
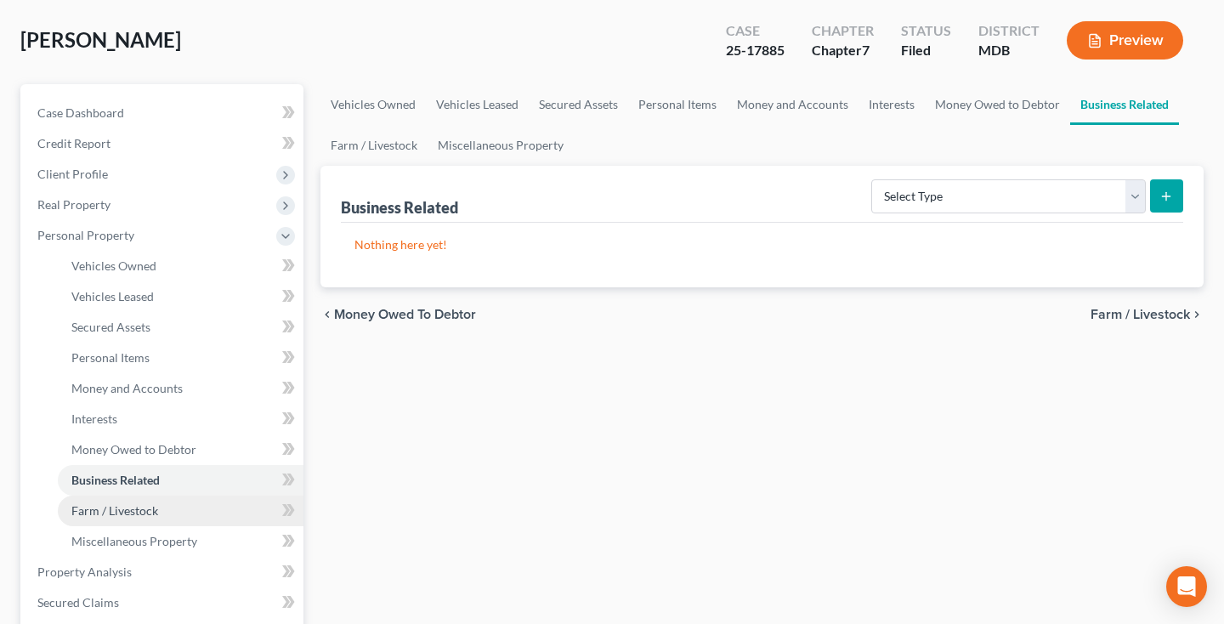
click at [128, 506] on span "Farm / Livestock" at bounding box center [114, 510] width 87 height 14
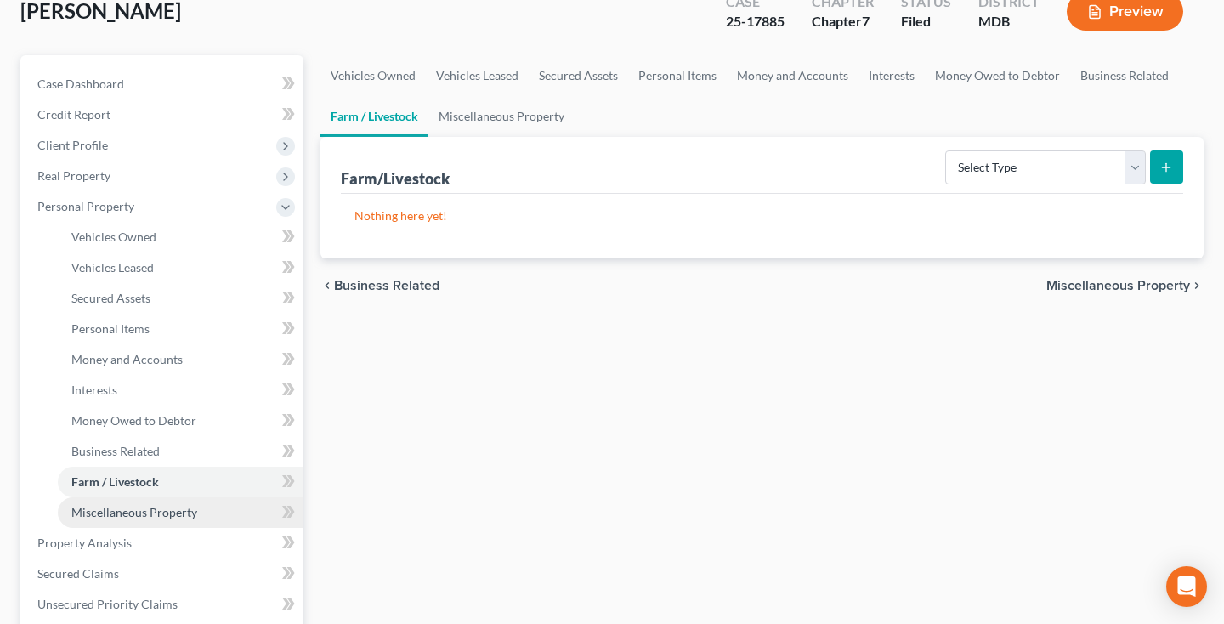
click at [126, 516] on span "Miscellaneous Property" at bounding box center [134, 512] width 126 height 14
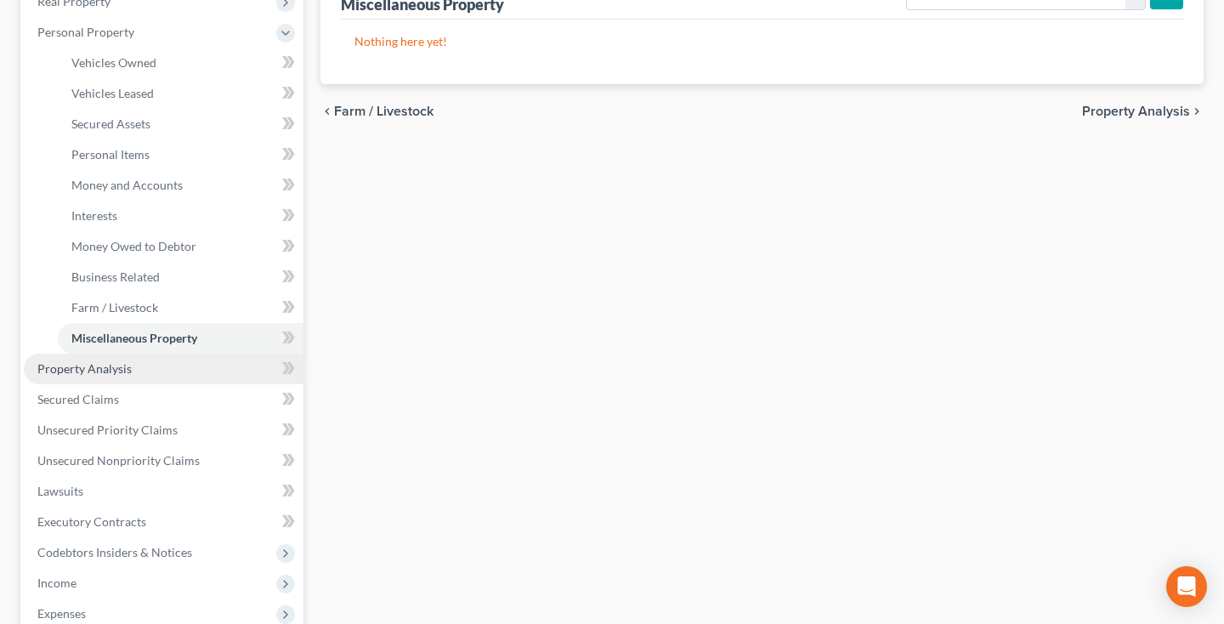
click at [119, 371] on span "Property Analysis" at bounding box center [84, 368] width 94 height 14
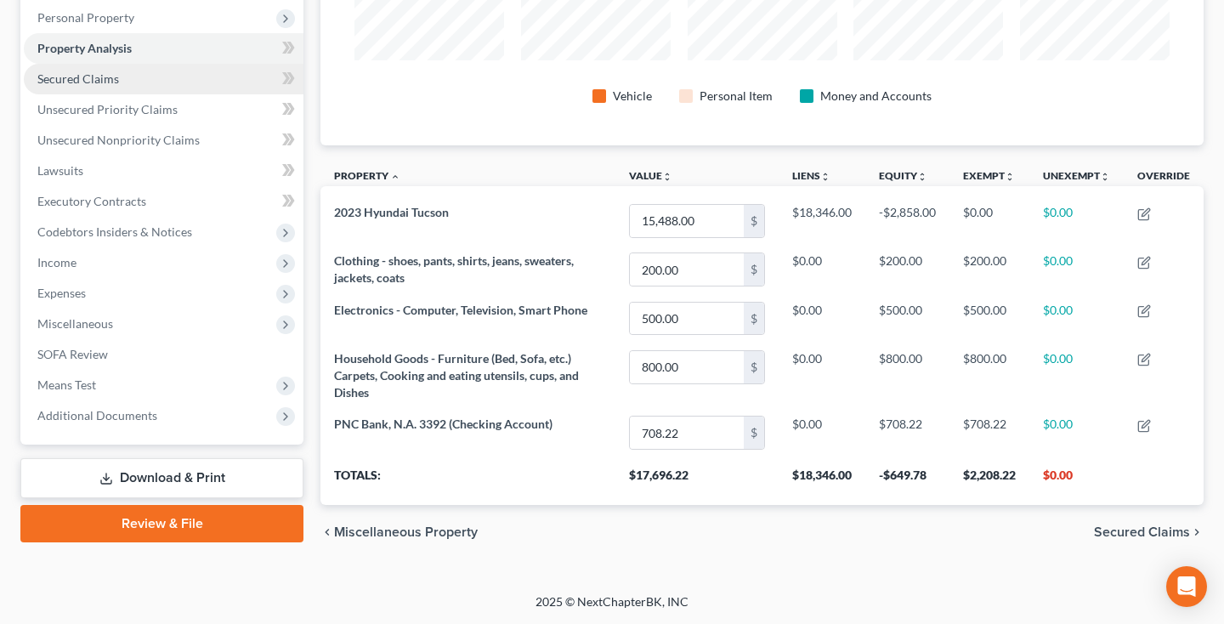
scroll to position [297, 0]
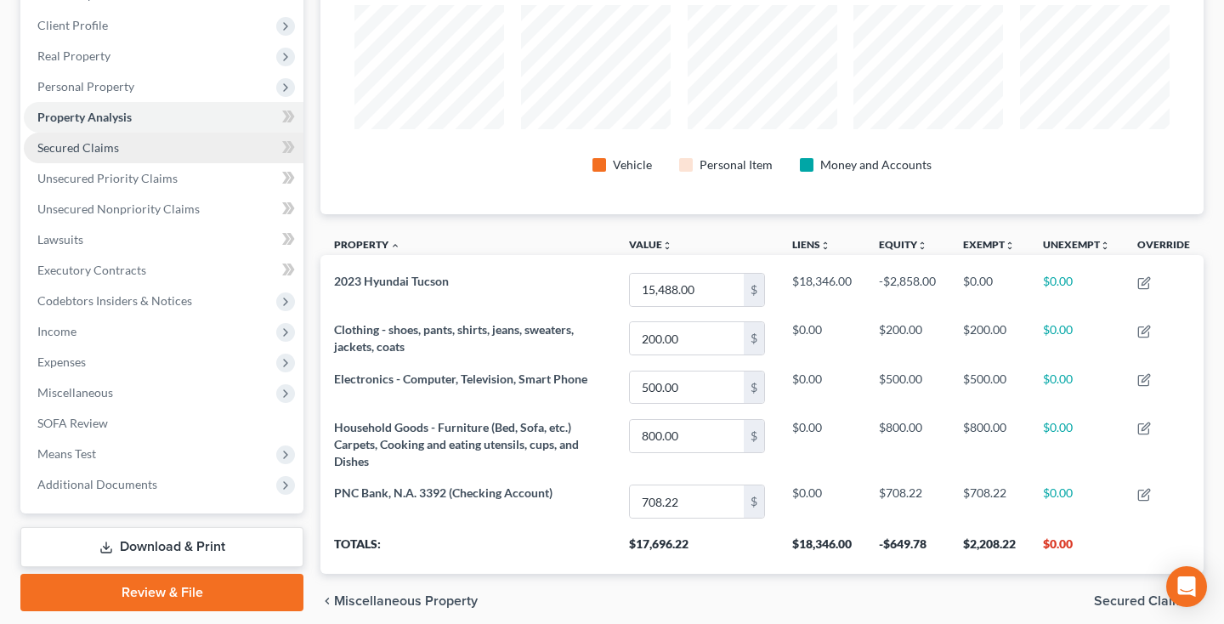
click at [130, 149] on link "Secured Claims" at bounding box center [164, 148] width 280 height 31
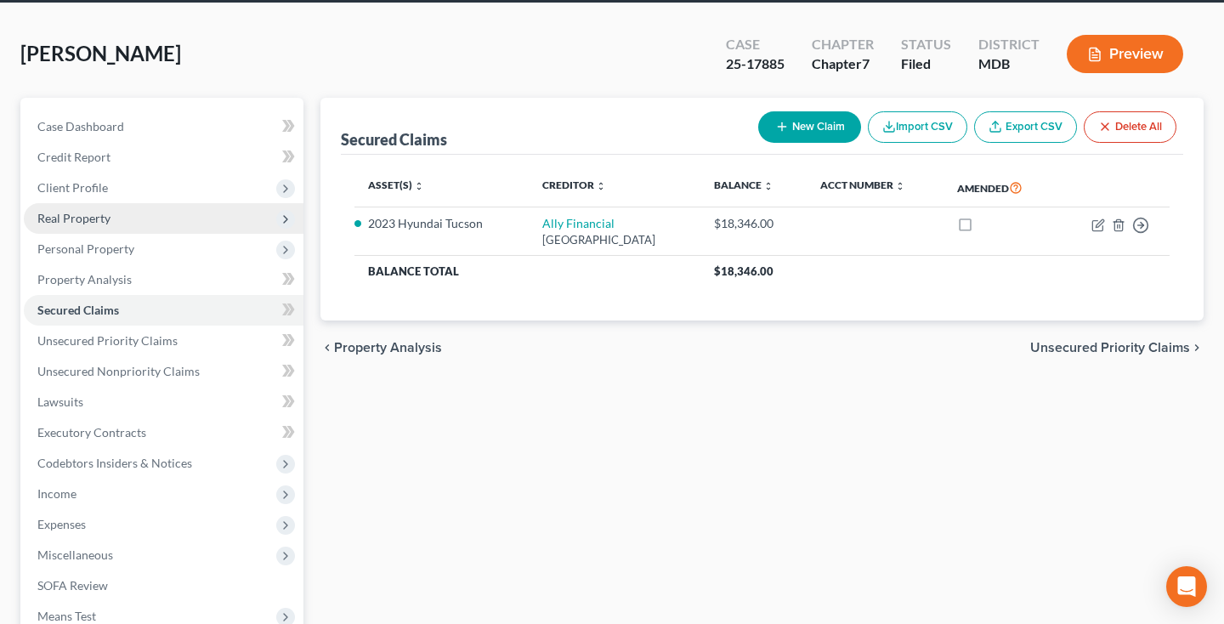
scroll to position [67, 0]
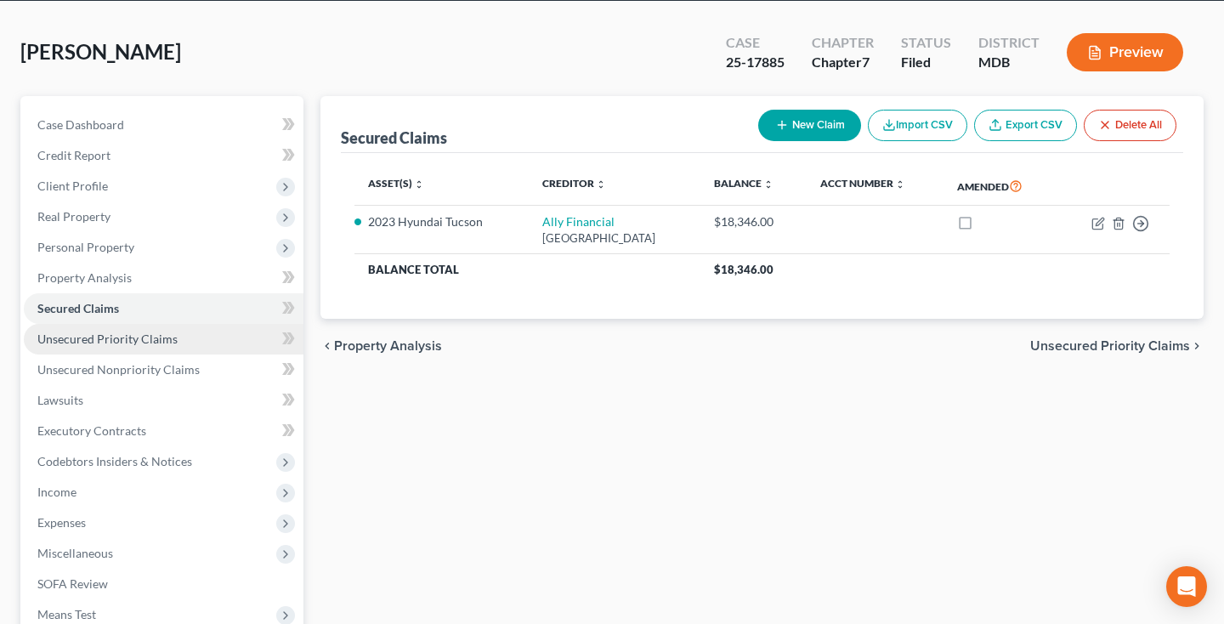
click at [110, 345] on span "Unsecured Priority Claims" at bounding box center [107, 338] width 140 height 14
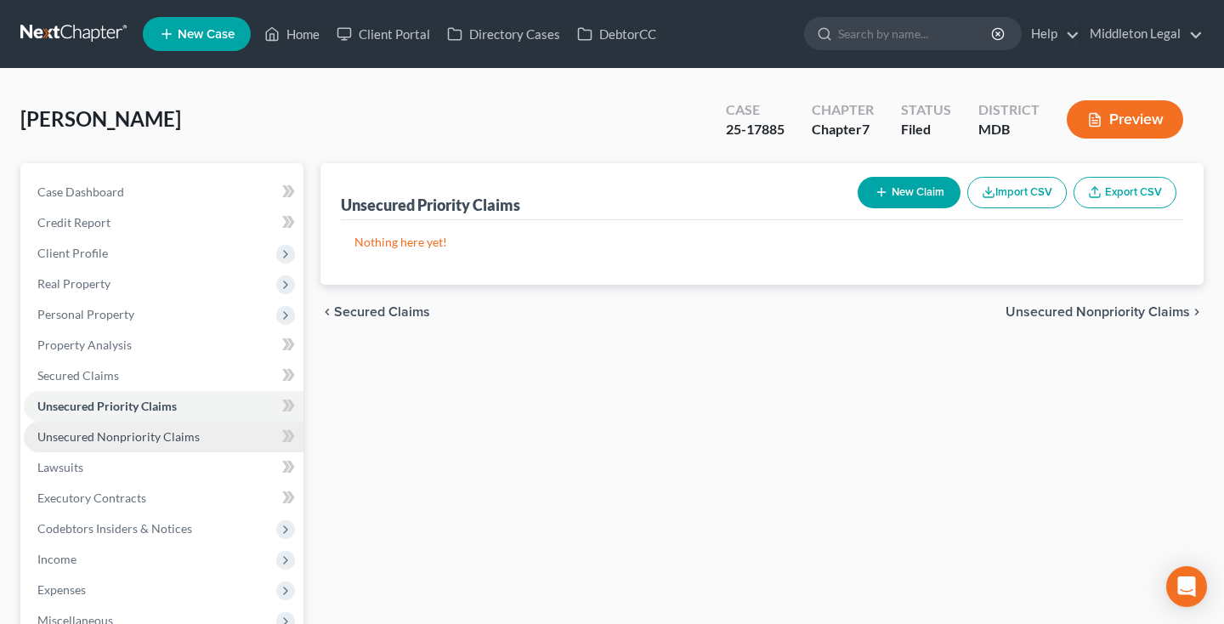
click at [112, 443] on span "Unsecured Nonpriority Claims" at bounding box center [118, 436] width 162 height 14
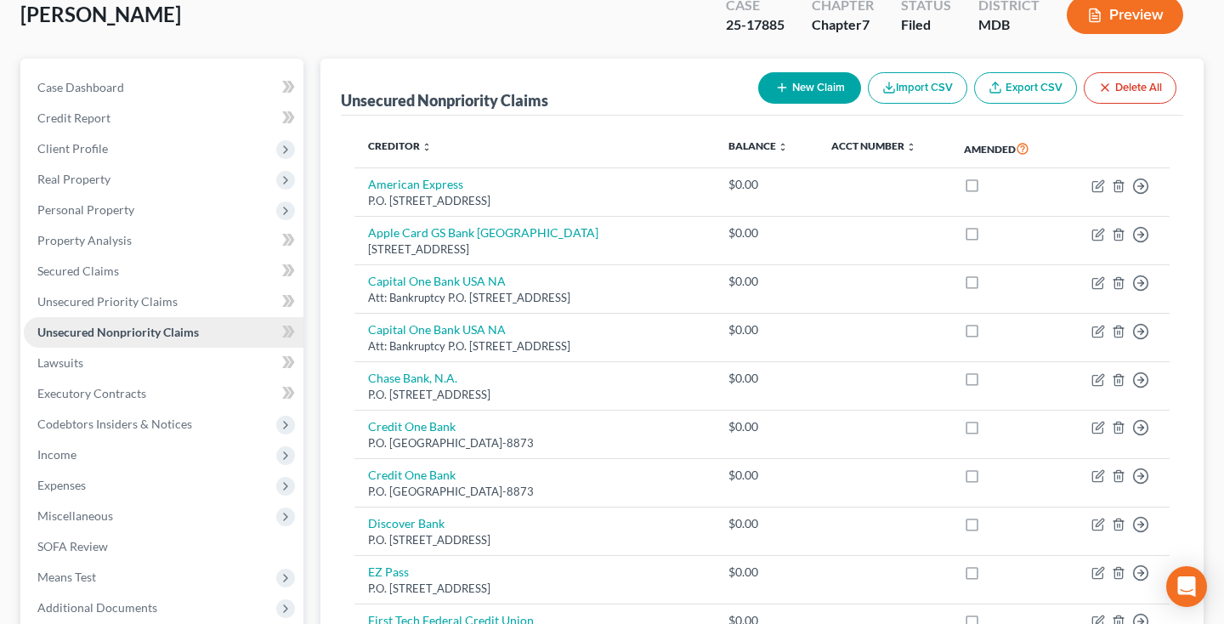
scroll to position [94, 0]
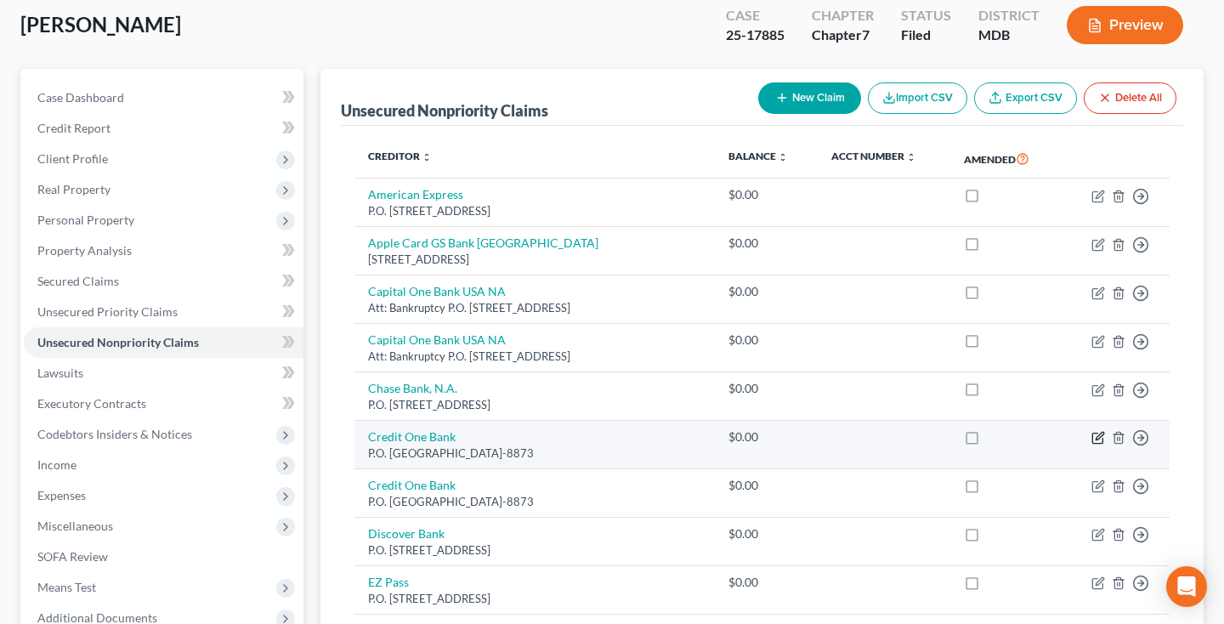
click at [1101, 432] on icon "button" at bounding box center [1098, 438] width 14 height 14
select select "31"
select select "0"
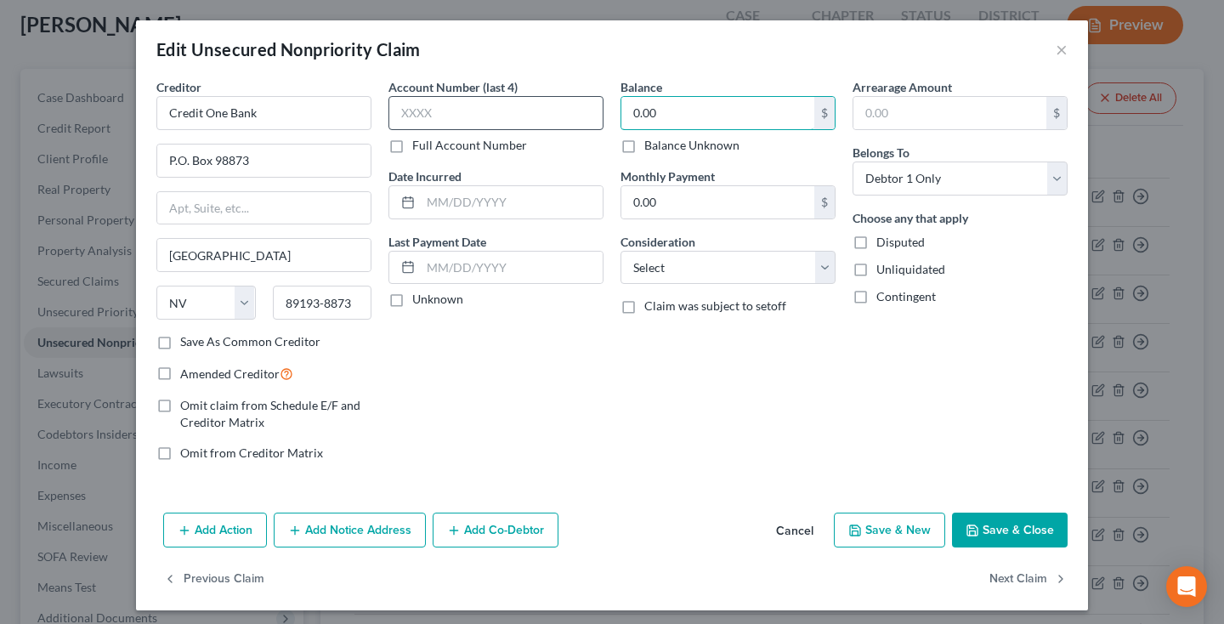
drag, startPoint x: 694, startPoint y: 116, endPoint x: 573, endPoint y: 120, distance: 121.5
click at [574, 116] on div "Creditor * Credit One Bank P.O. [GEOGRAPHIC_DATA] [US_STATE] AK AR AZ CA CO [GE…" at bounding box center [612, 276] width 928 height 397
type input "1,793"
select select "2"
click at [472, 209] on input "text" at bounding box center [512, 202] width 182 height 32
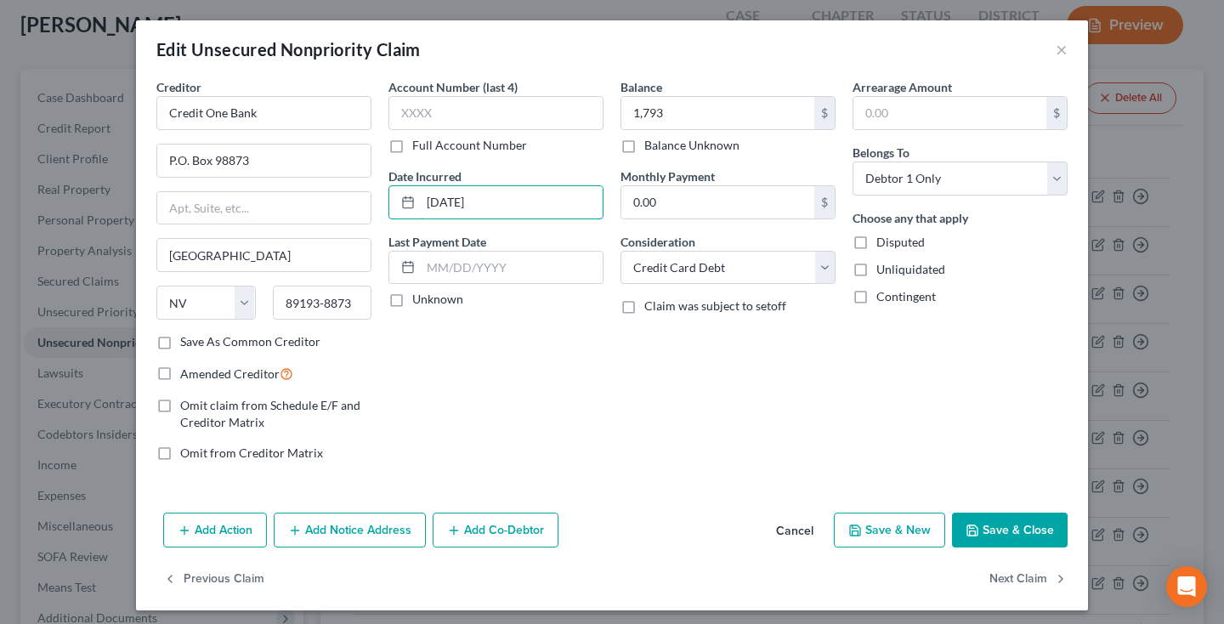
type input "[DATE]"
click at [959, 522] on button "Save & Close" at bounding box center [1010, 530] width 116 height 36
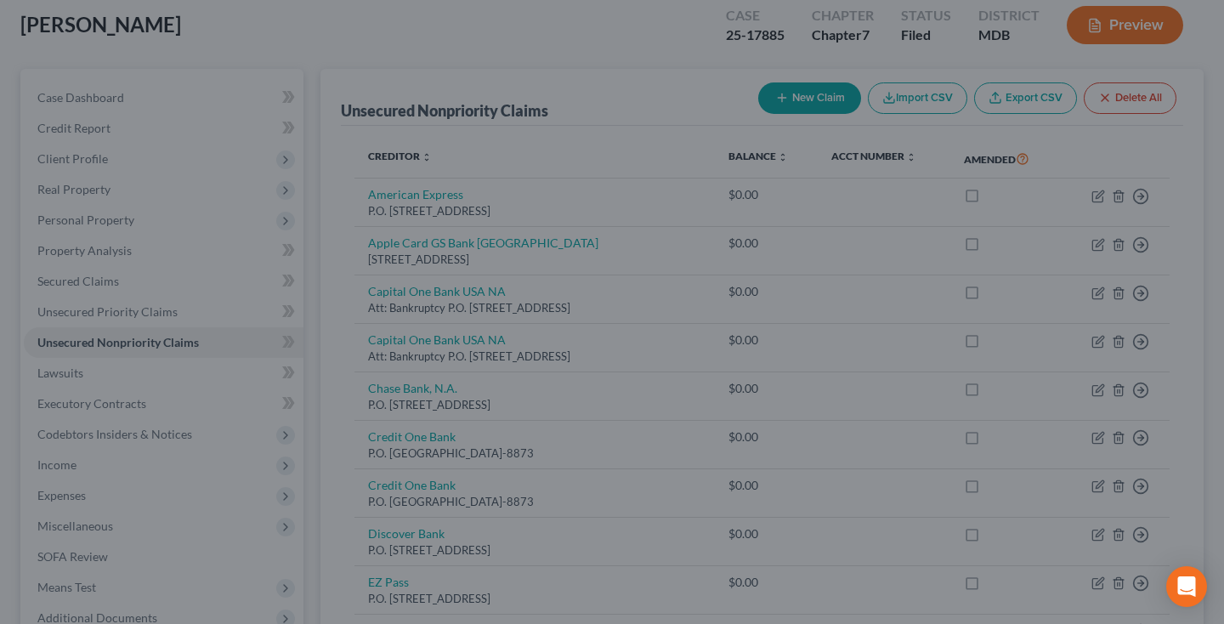
type input "1,793.00"
type input "0"
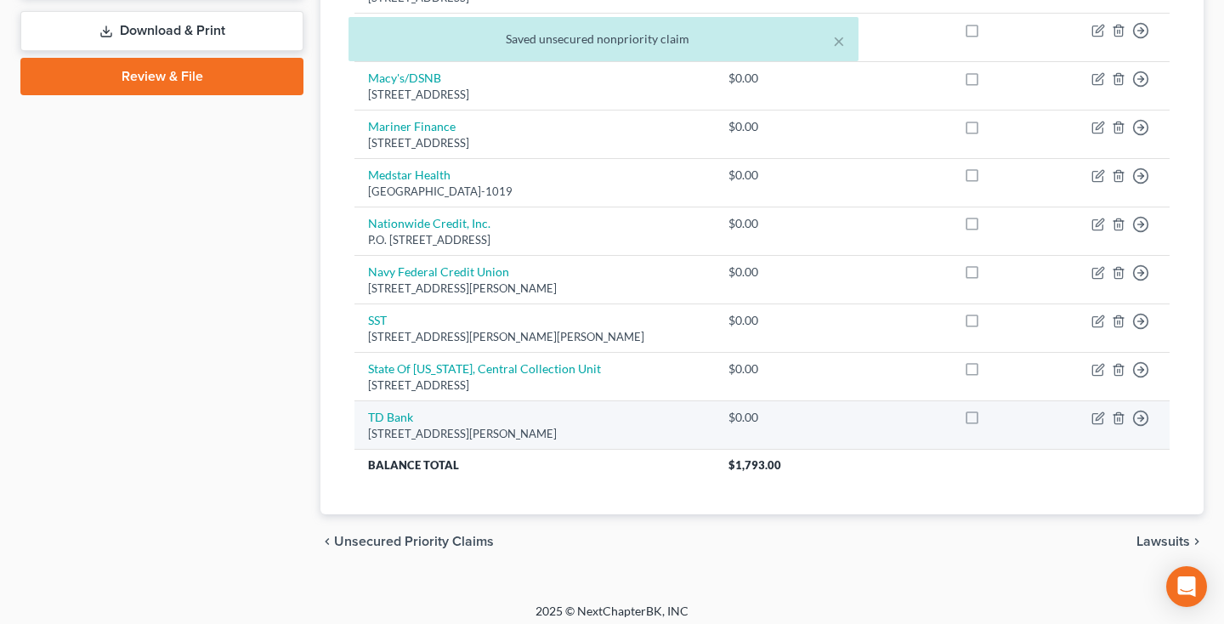
scroll to position [743, 0]
click at [1097, 413] on icon "button" at bounding box center [1099, 417] width 8 height 8
select select "5"
select select "0"
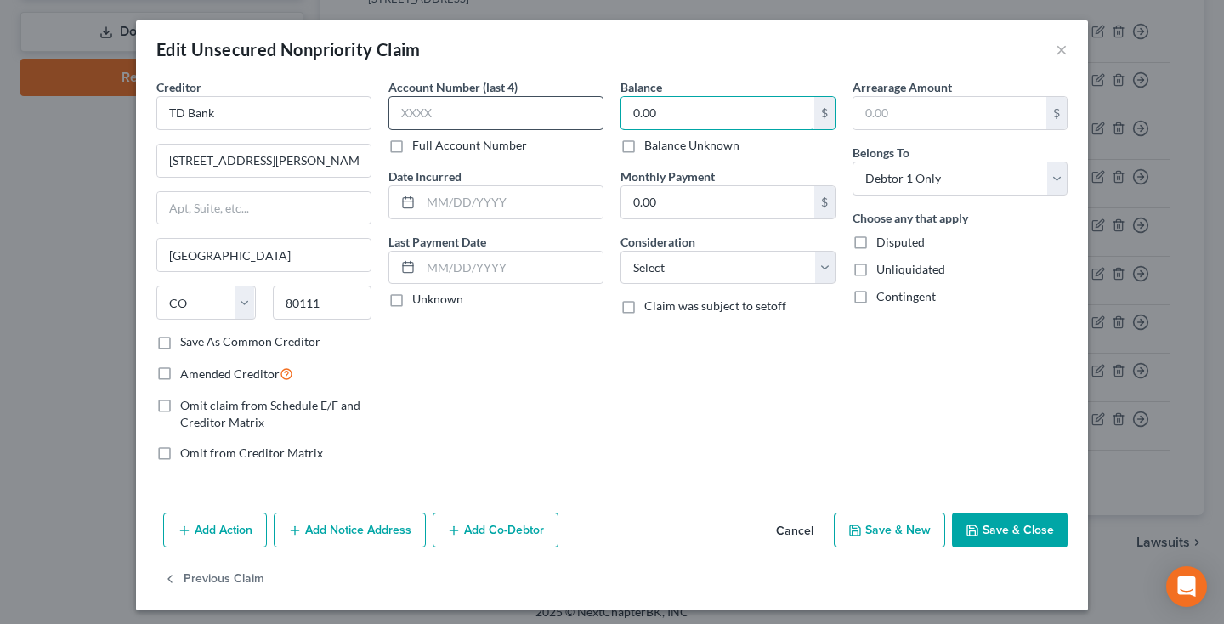
drag, startPoint x: 717, startPoint y: 115, endPoint x: 432, endPoint y: 114, distance: 284.6
click at [432, 114] on div "Creditor * TD Bank [STREET_ADDRESS][PERSON_NAME] State [US_STATE][GEOGRAPHIC_DA…" at bounding box center [612, 276] width 928 height 397
type input "3,289"
select select "2"
click at [498, 197] on input "text" at bounding box center [512, 202] width 182 height 32
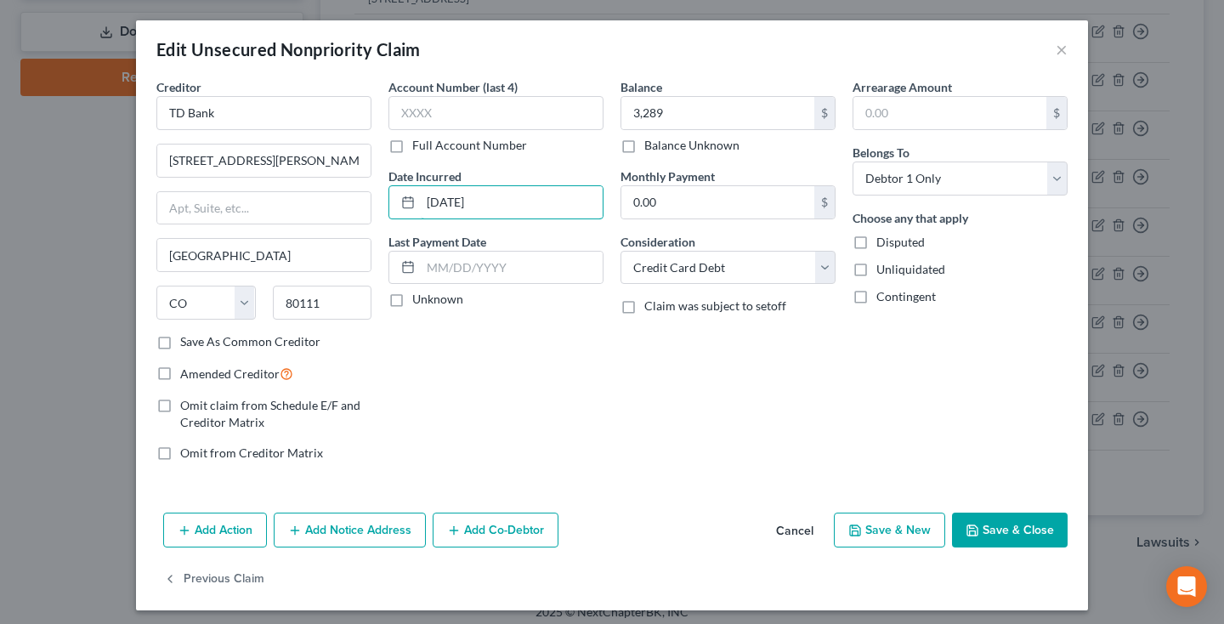
type input "[DATE]"
click at [975, 531] on polyline "button" at bounding box center [972, 532] width 6 height 4
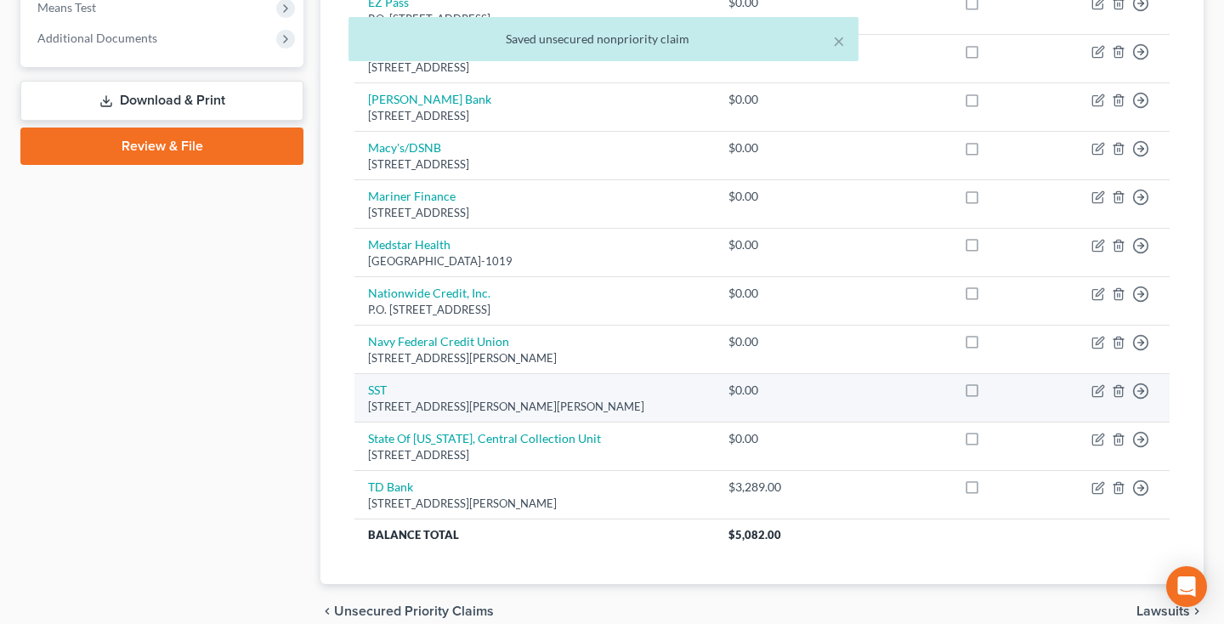
scroll to position [614, 0]
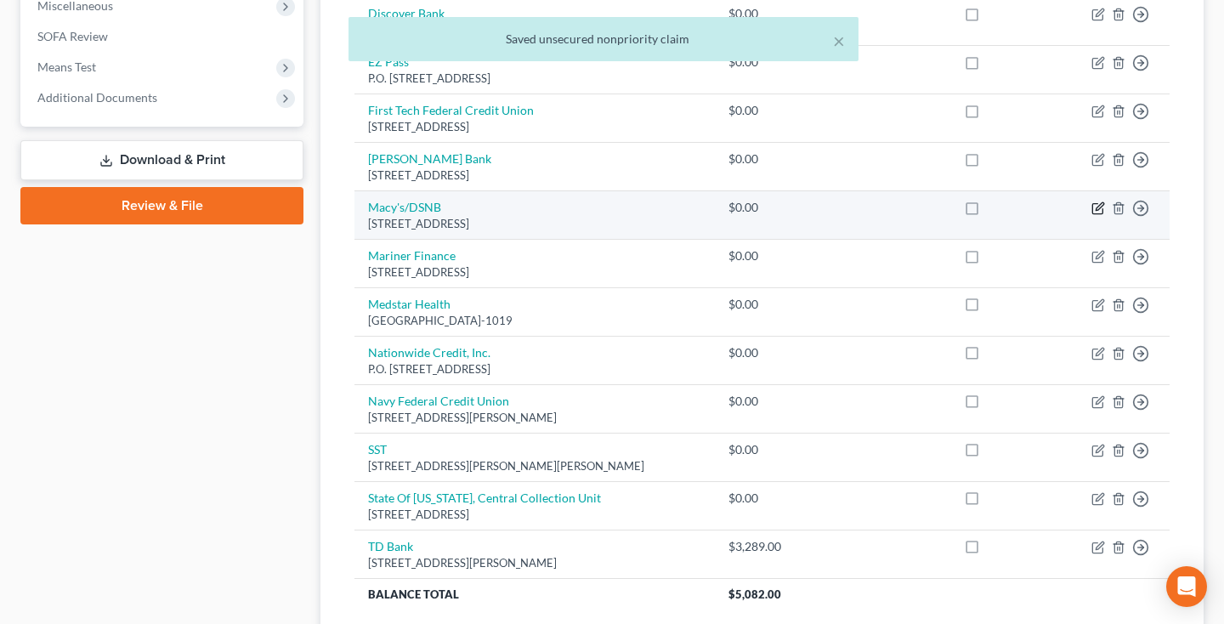
click at [1101, 203] on icon "button" at bounding box center [1098, 208] width 14 height 14
select select "36"
select select "0"
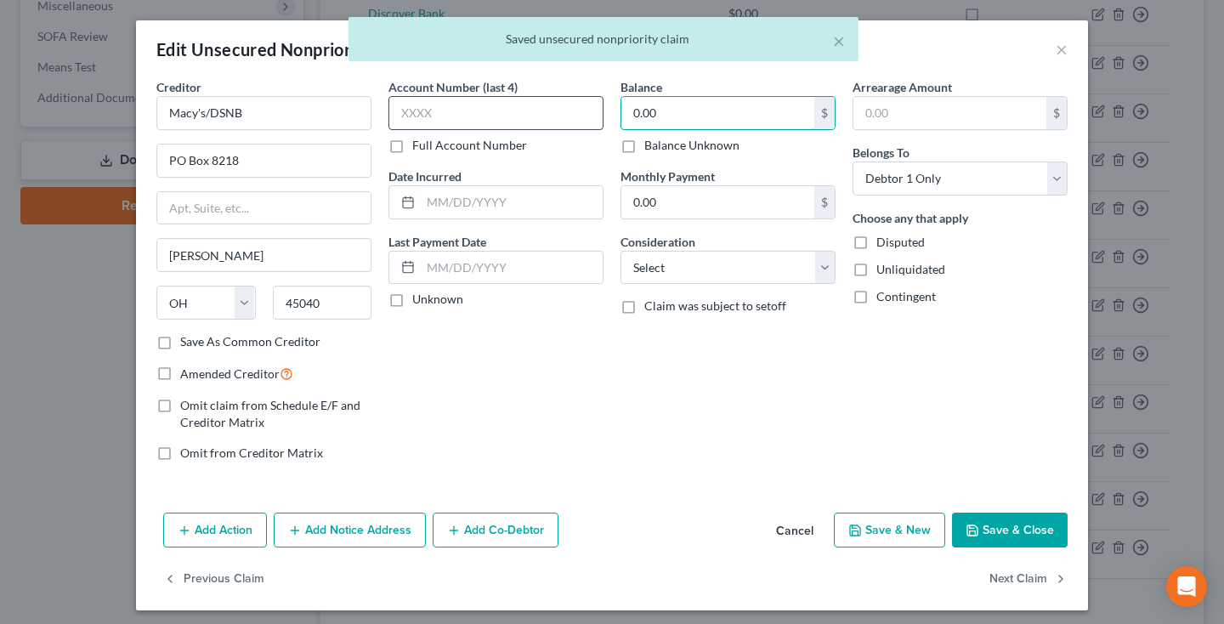
drag, startPoint x: 678, startPoint y: 114, endPoint x: 587, endPoint y: 116, distance: 90.9
click at [588, 116] on div "Creditor * Macy's/DSNB PO Box 8218 [PERSON_NAME][GEOGRAPHIC_DATA] [US_STATE] AK…" at bounding box center [612, 276] width 928 height 397
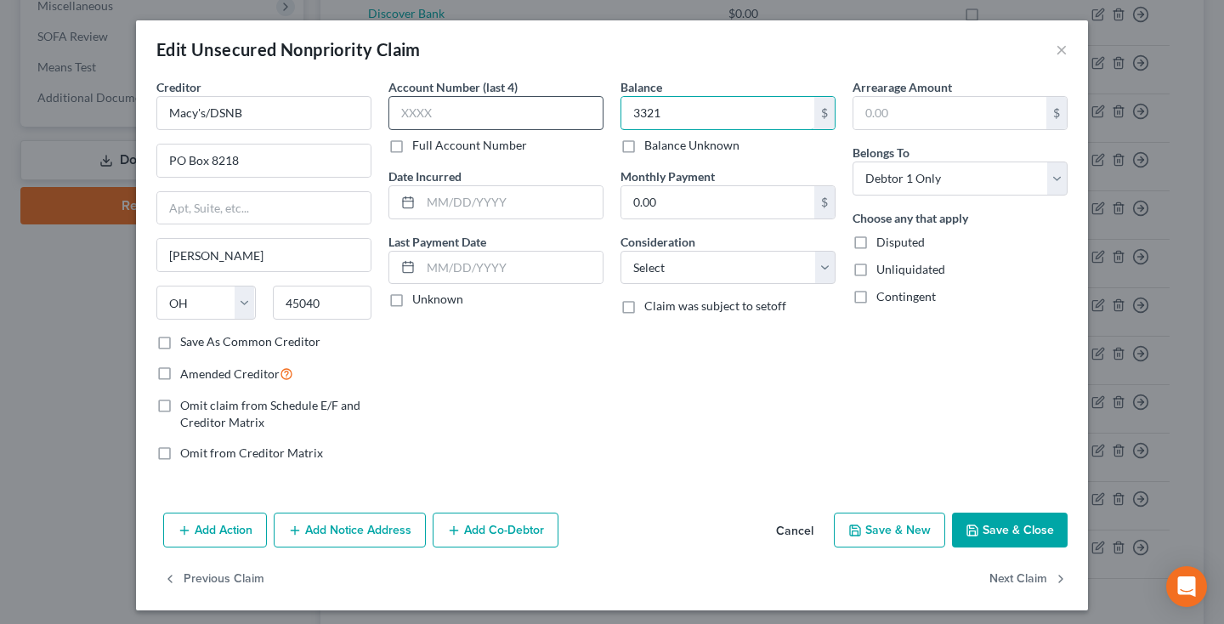
type input "3,321"
select select "2"
click at [541, 206] on input "text" at bounding box center [512, 202] width 182 height 32
type input "[DATE]"
click at [998, 530] on button "Save & Close" at bounding box center [1010, 530] width 116 height 36
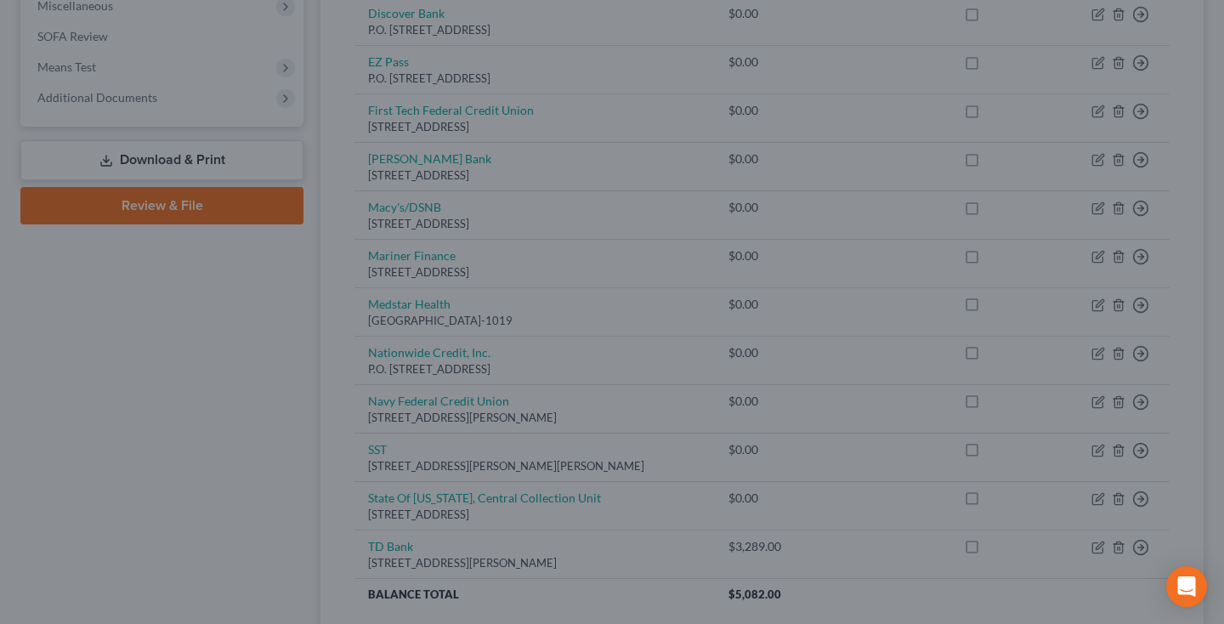
type input "3,321.00"
type input "0"
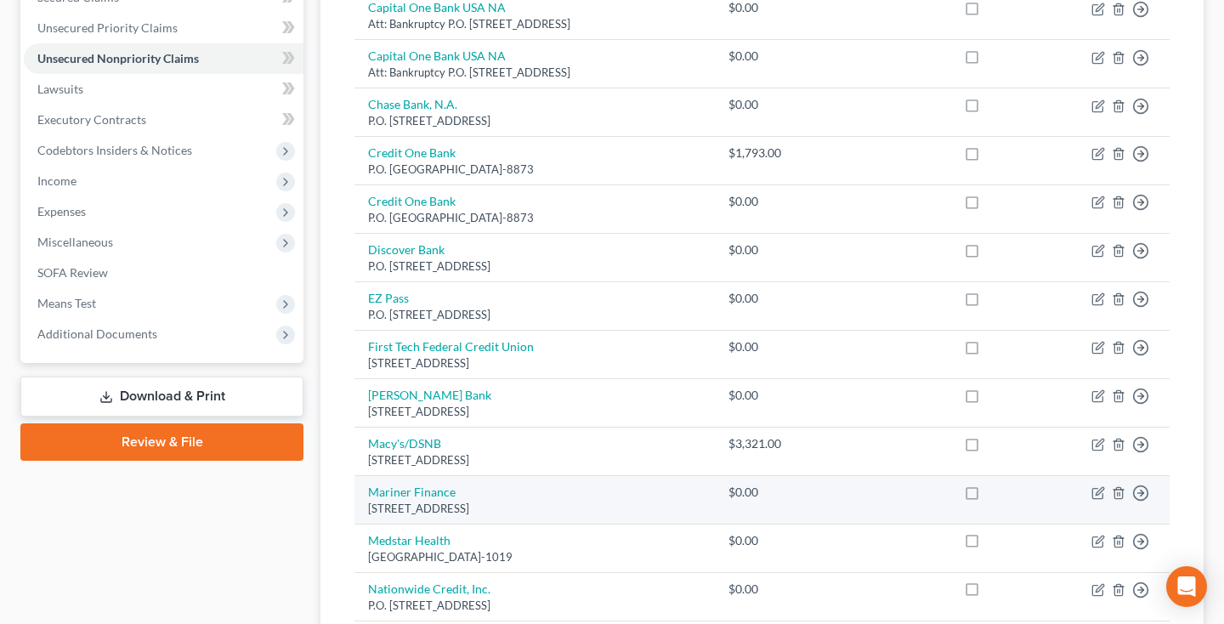
scroll to position [377, 0]
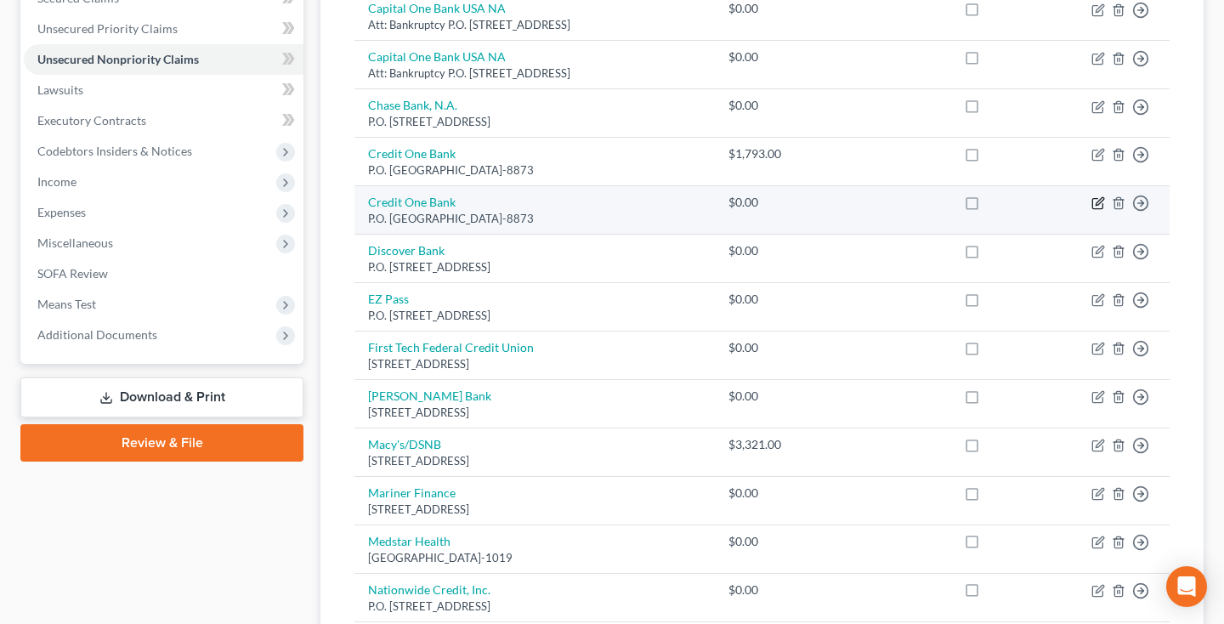
click at [1095, 201] on icon "button" at bounding box center [1099, 202] width 8 height 8
select select "31"
select select "0"
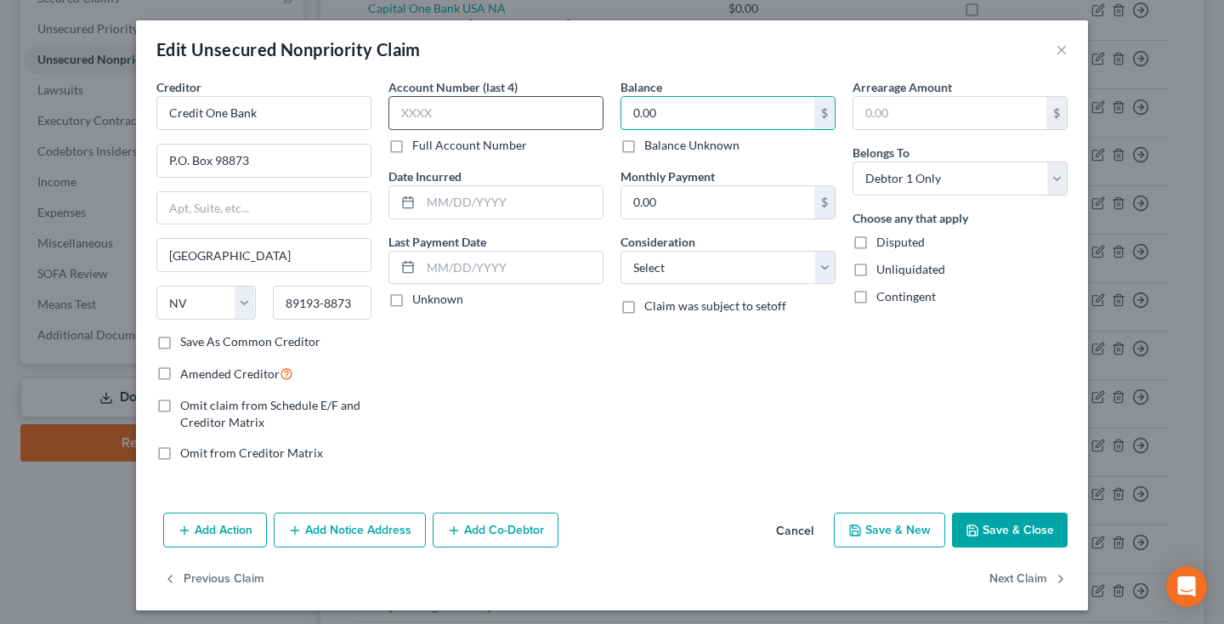
drag, startPoint x: 666, startPoint y: 117, endPoint x: 572, endPoint y: 117, distance: 94.3
click at [572, 117] on div "Creditor * Credit One Bank P.O. [GEOGRAPHIC_DATA] [US_STATE] AK AR AZ CA CO [GE…" at bounding box center [612, 276] width 928 height 397
type input "3,408"
select select "2"
click at [517, 207] on input "text" at bounding box center [512, 202] width 182 height 32
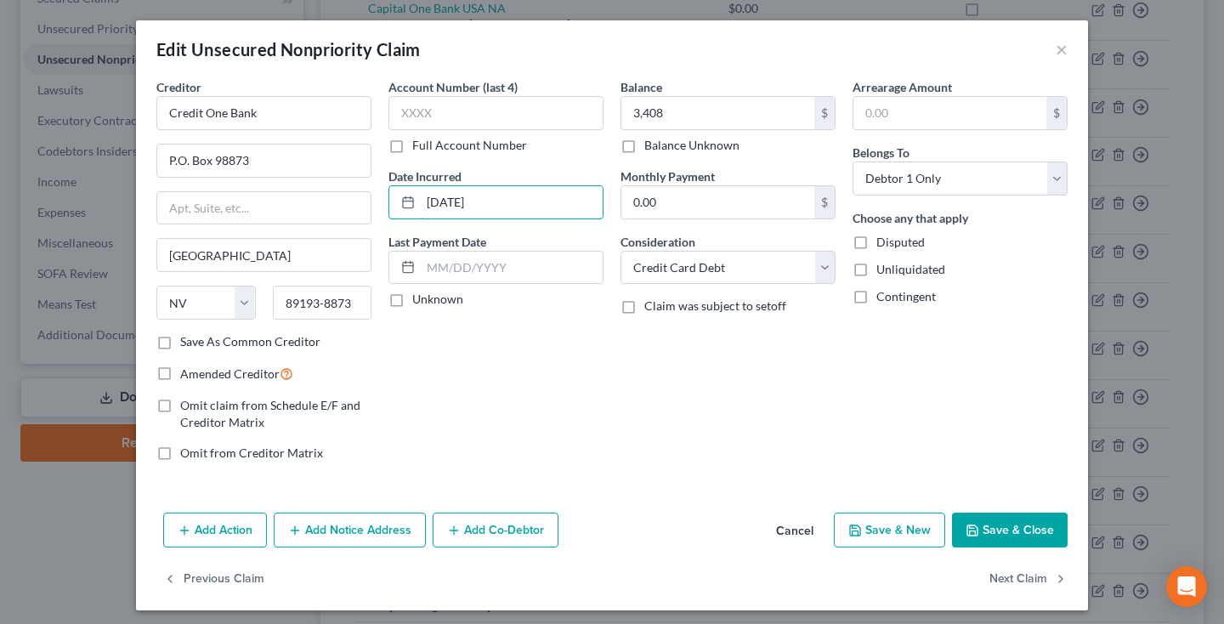
type input "[DATE]"
click at [986, 520] on button "Save & Close" at bounding box center [1010, 530] width 116 height 36
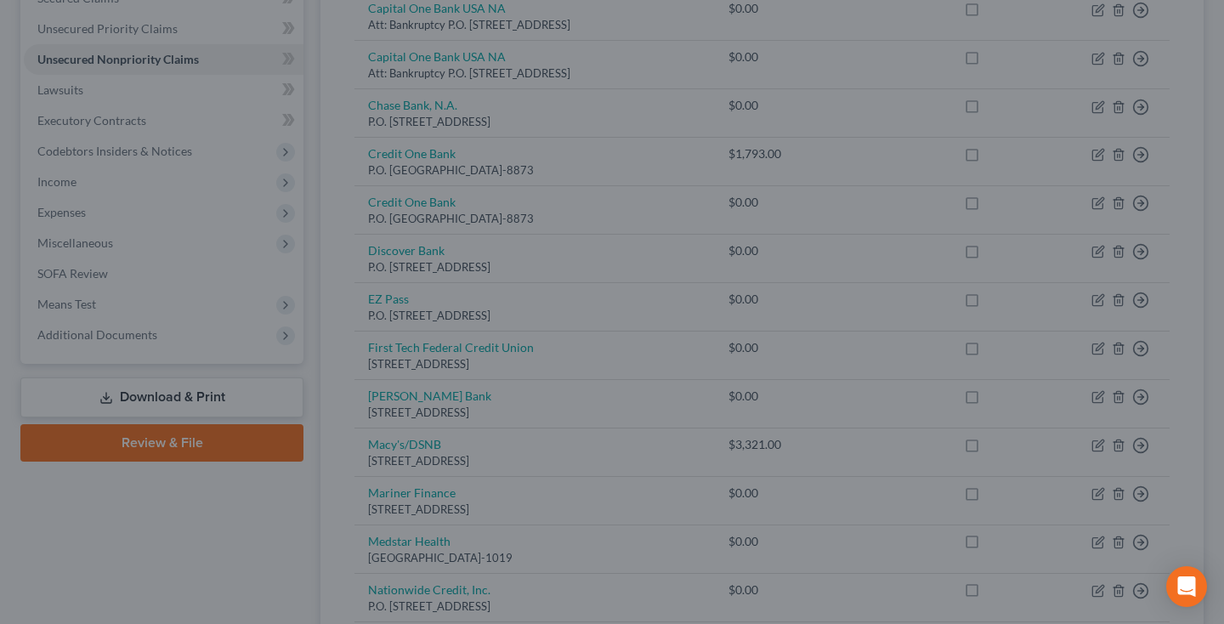
type input "3,408.00"
type input "0"
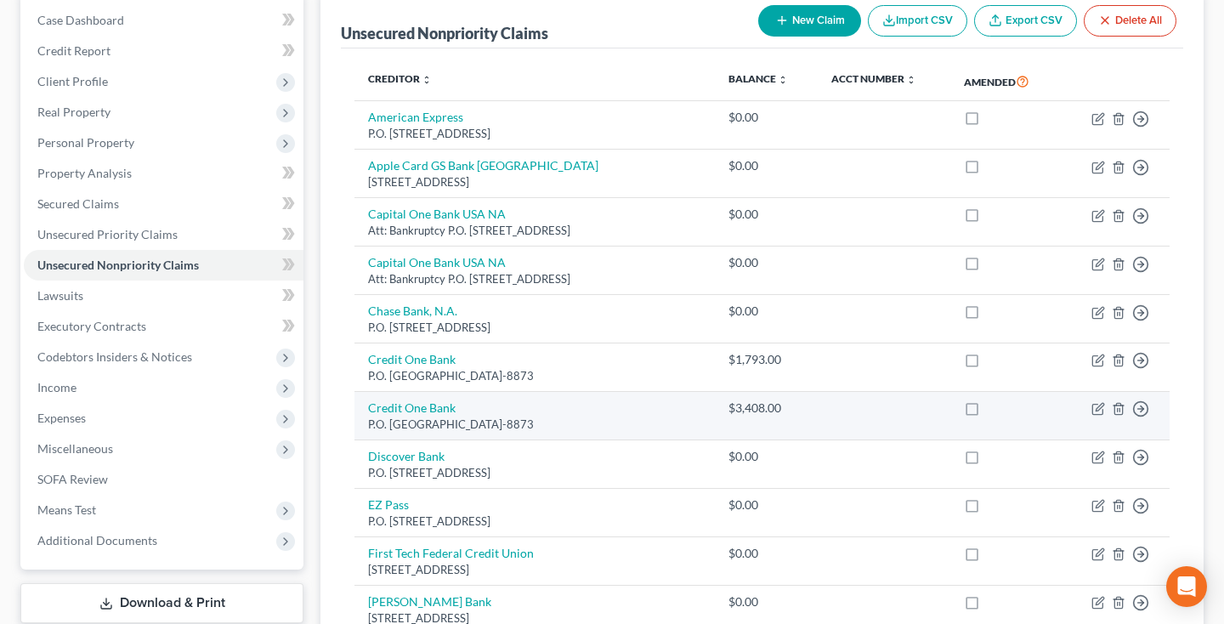
scroll to position [170, 0]
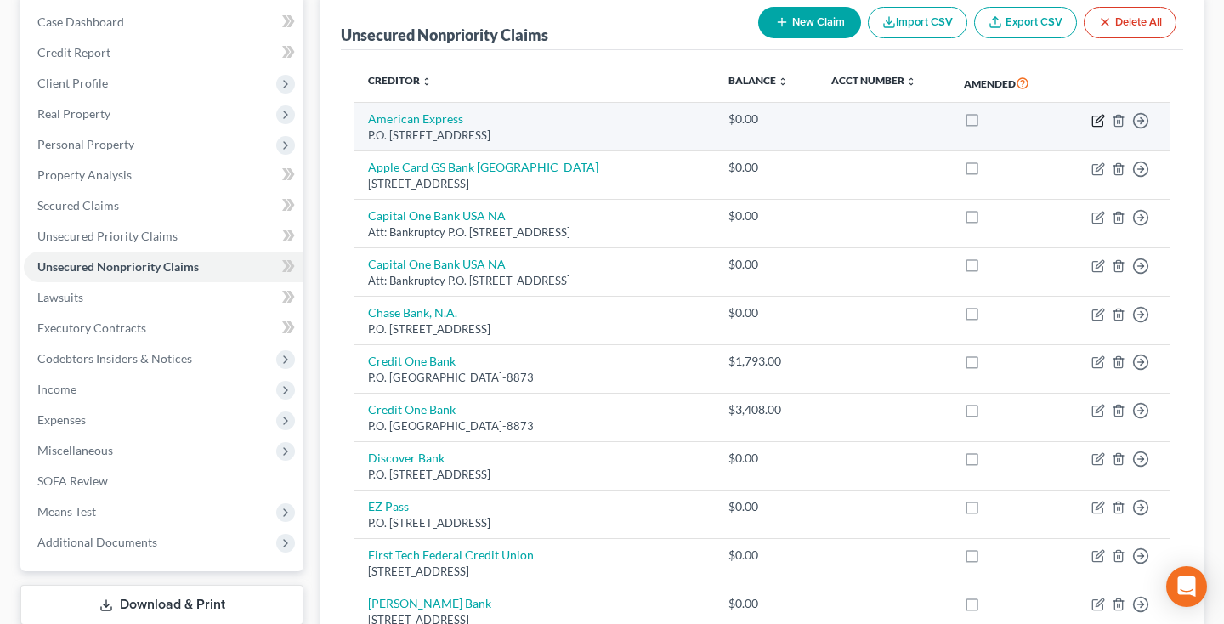
click at [1099, 122] on icon "button" at bounding box center [1098, 121] width 14 height 14
select select "45"
select select "0"
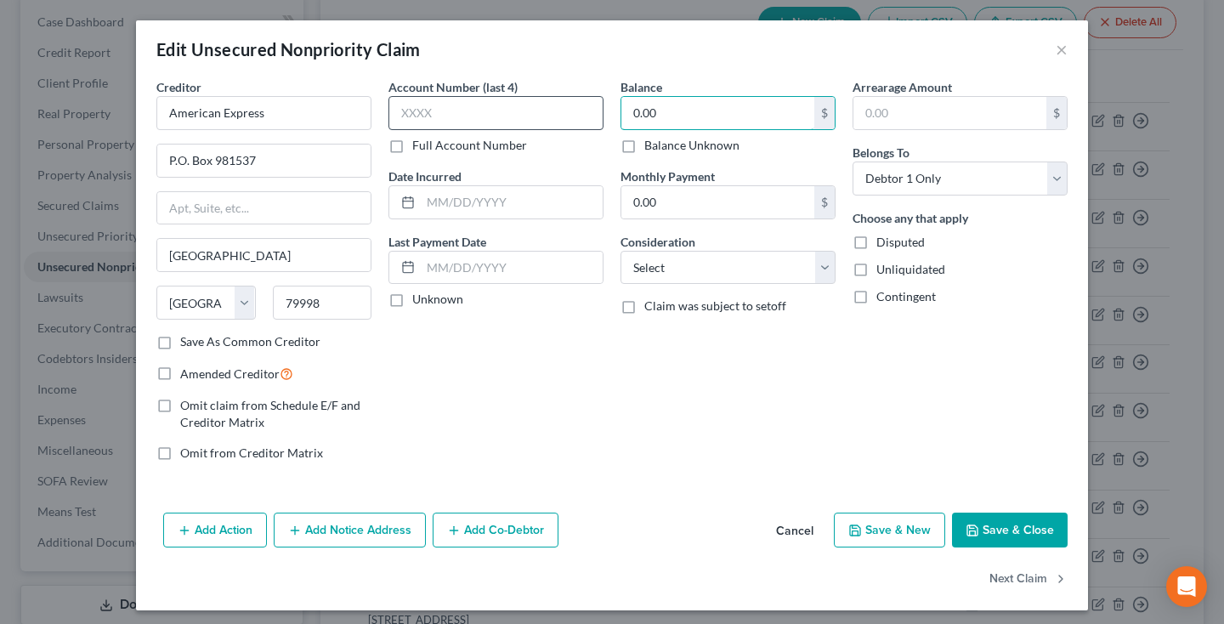
drag, startPoint x: 696, startPoint y: 109, endPoint x: 567, endPoint y: 107, distance: 129.2
click at [567, 107] on div "Creditor * American Express P.O. Box 981537 [GEOGRAPHIC_DATA] [US_STATE] AK AR …" at bounding box center [612, 276] width 928 height 397
type input "1,010"
click at [648, 286] on div "Balance 1,010.00 $ Balance Unknown Balance Undetermined 1,010 $ Balance Unknown…" at bounding box center [728, 276] width 232 height 397
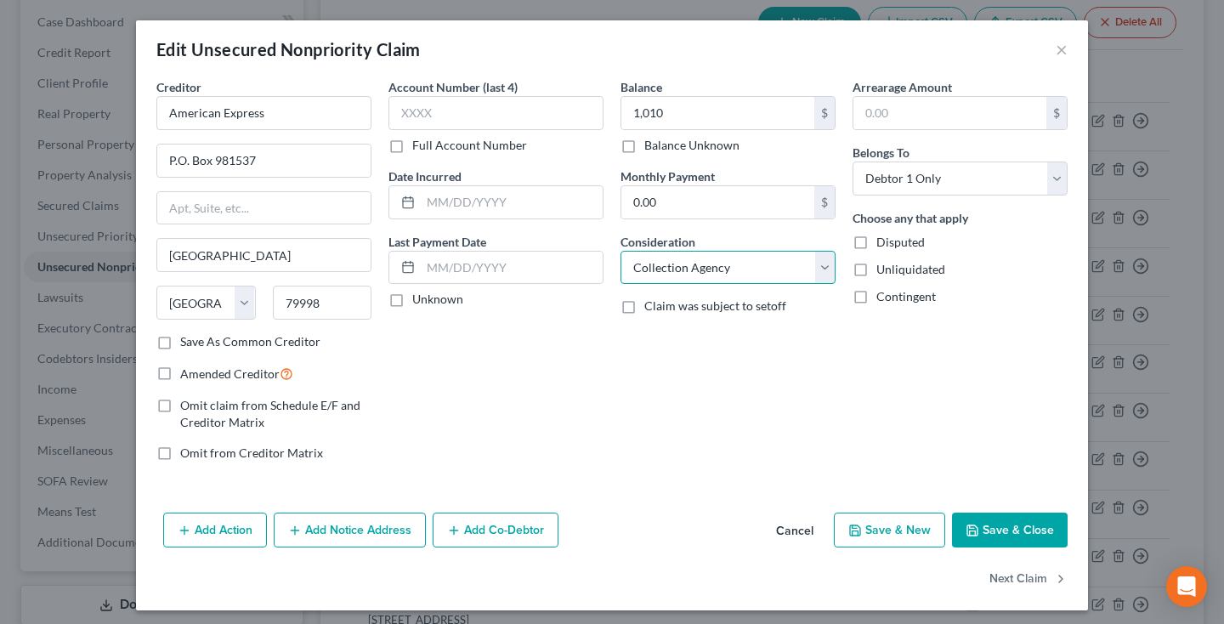
select select "2"
click at [543, 210] on input "text" at bounding box center [512, 202] width 182 height 32
type input "[DATE]"
click at [1009, 543] on button "Save & Close" at bounding box center [1010, 530] width 116 height 36
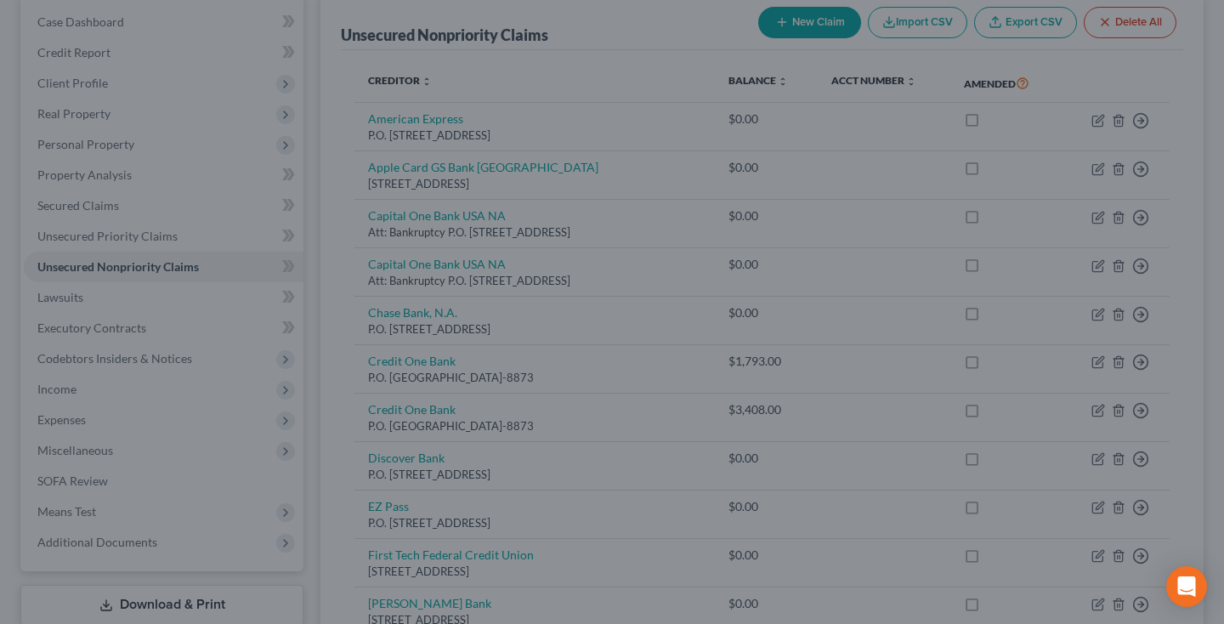
type input "1,010.00"
type input "0"
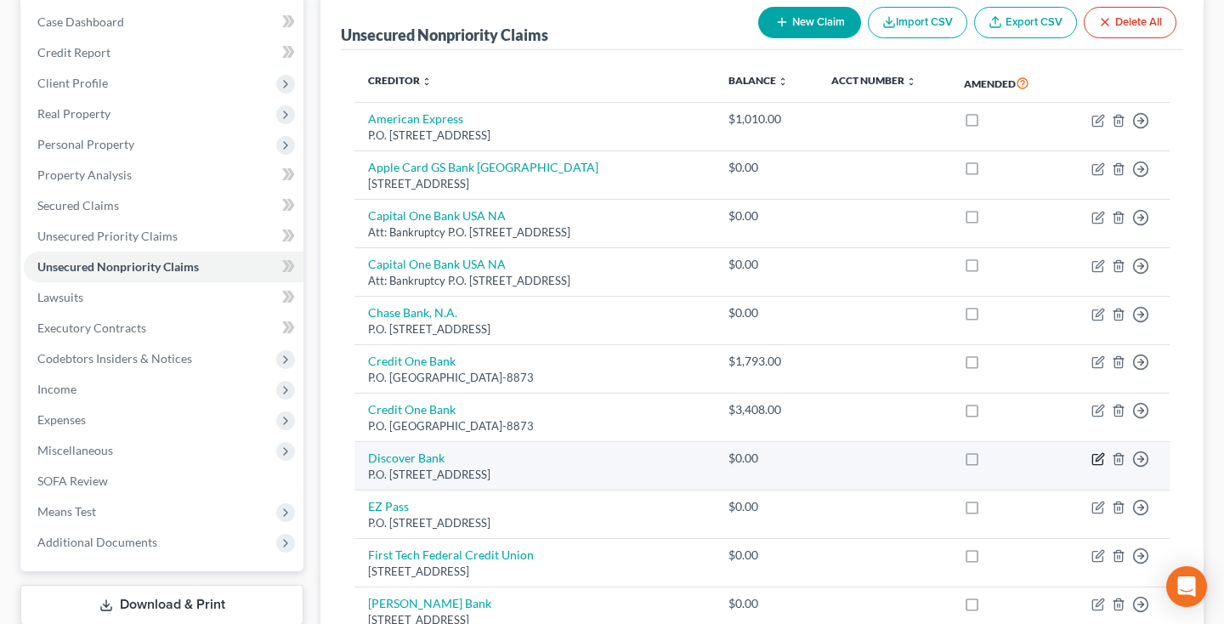
click at [1099, 455] on icon "button" at bounding box center [1098, 459] width 14 height 14
select select "7"
select select "0"
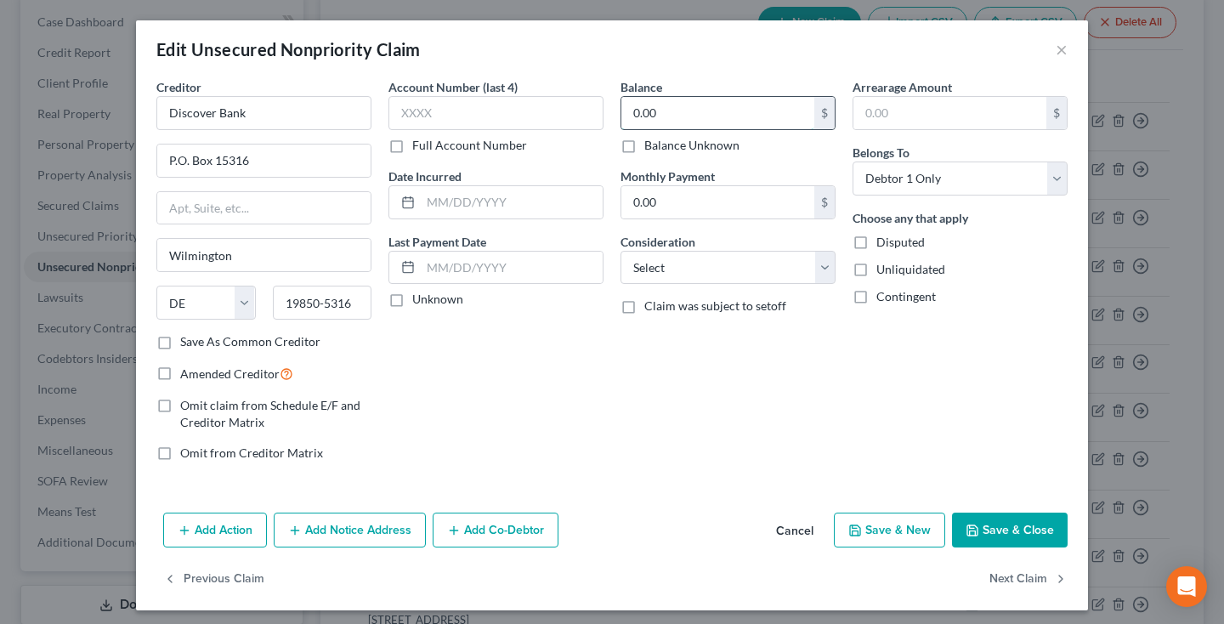
click at [728, 100] on input "0.00" at bounding box center [717, 113] width 193 height 32
drag, startPoint x: 699, startPoint y: 115, endPoint x: 565, endPoint y: 113, distance: 134.3
click at [565, 113] on div "Creditor * Discover Bank P.O. [GEOGRAPHIC_DATA] [US_STATE] AK AR AZ CA CO CT DE…" at bounding box center [612, 276] width 928 height 397
type input "7,799"
select select "2"
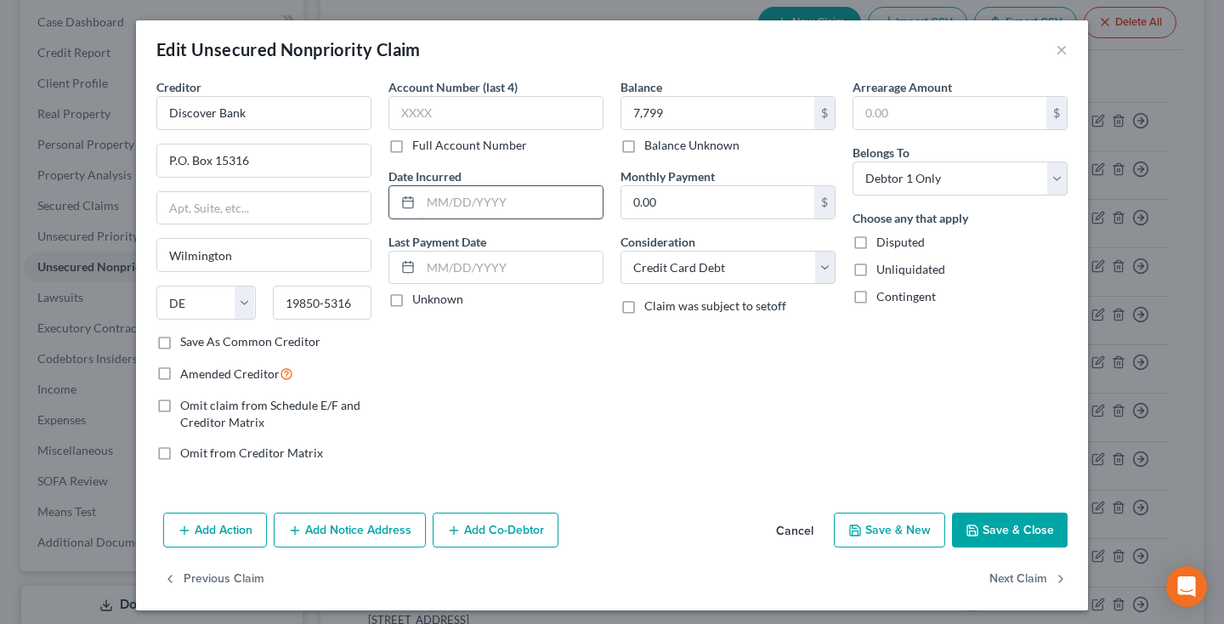
click at [544, 195] on input "text" at bounding box center [512, 202] width 182 height 32
type input "[DATE]"
click at [997, 535] on button "Save & Close" at bounding box center [1010, 530] width 116 height 36
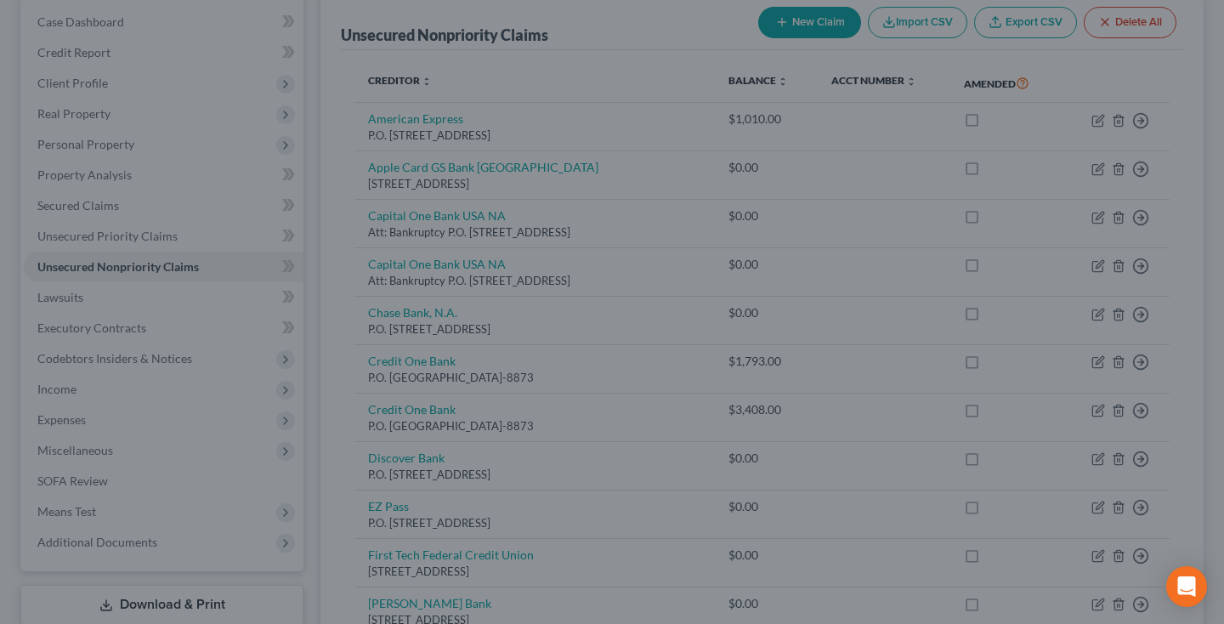
type input "7,799.00"
type input "0"
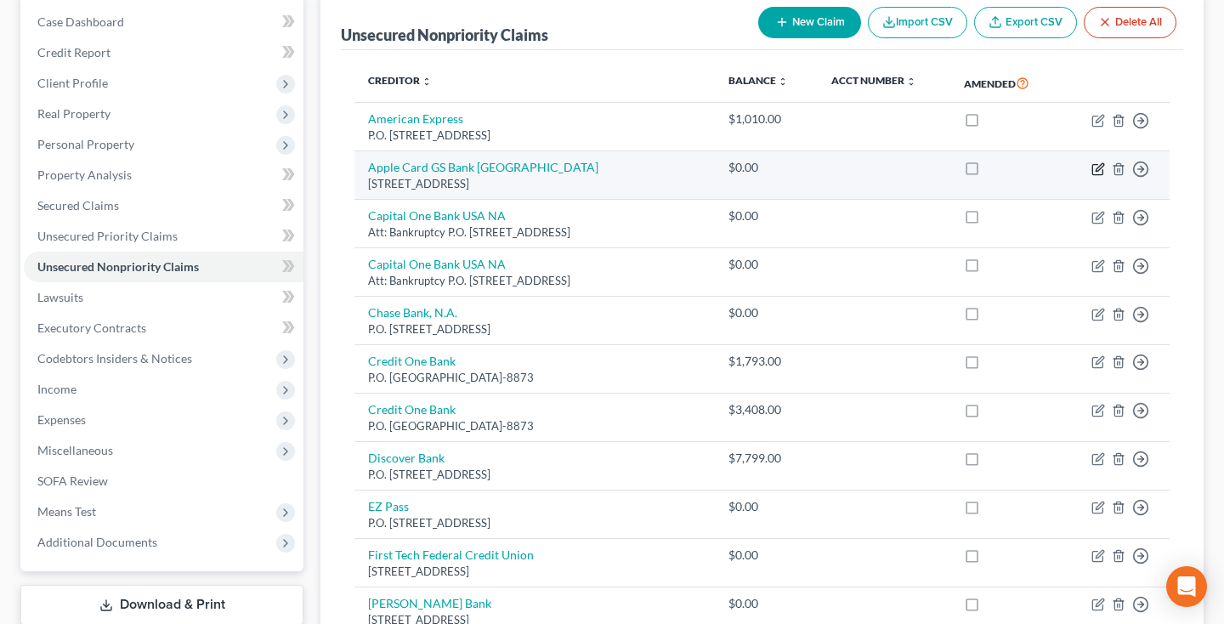
click at [1100, 169] on icon "button" at bounding box center [1098, 169] width 14 height 14
select select "46"
select select "0"
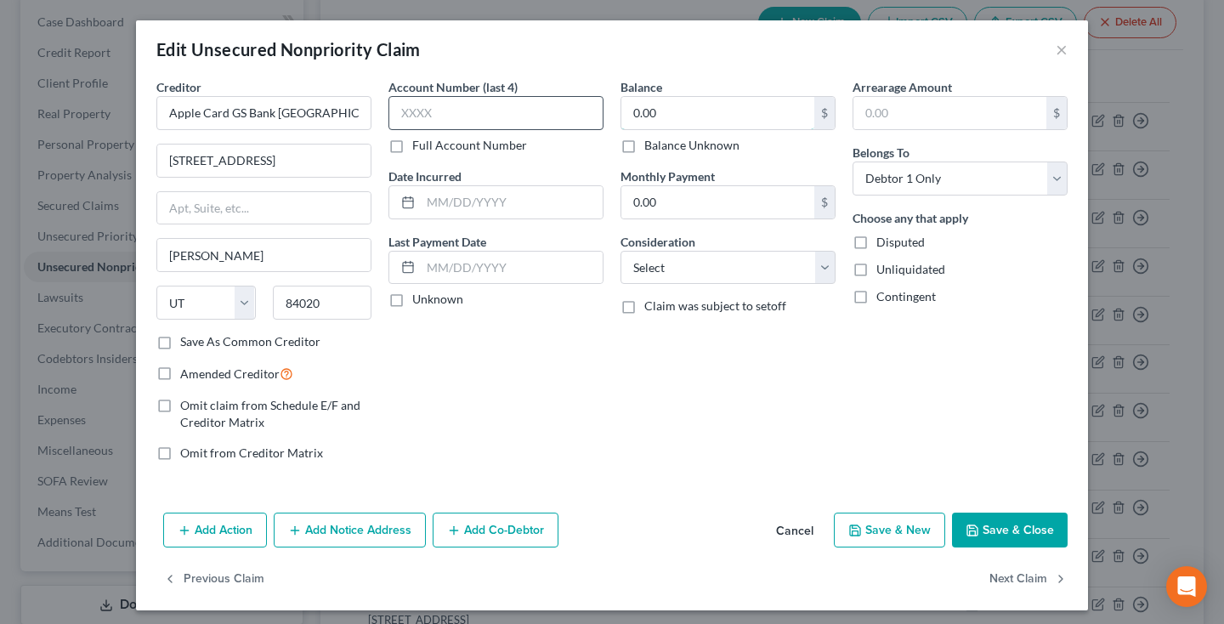
drag, startPoint x: 705, startPoint y: 117, endPoint x: 528, endPoint y: 117, distance: 177.6
click at [528, 117] on div "Creditor * Apple Card GS Bank [GEOGRAPHIC_DATA] [STREET_ADDRESS] Draper State […" at bounding box center [612, 276] width 928 height 397
type input "5,859"
select select "2"
click at [463, 205] on input "text" at bounding box center [512, 202] width 182 height 32
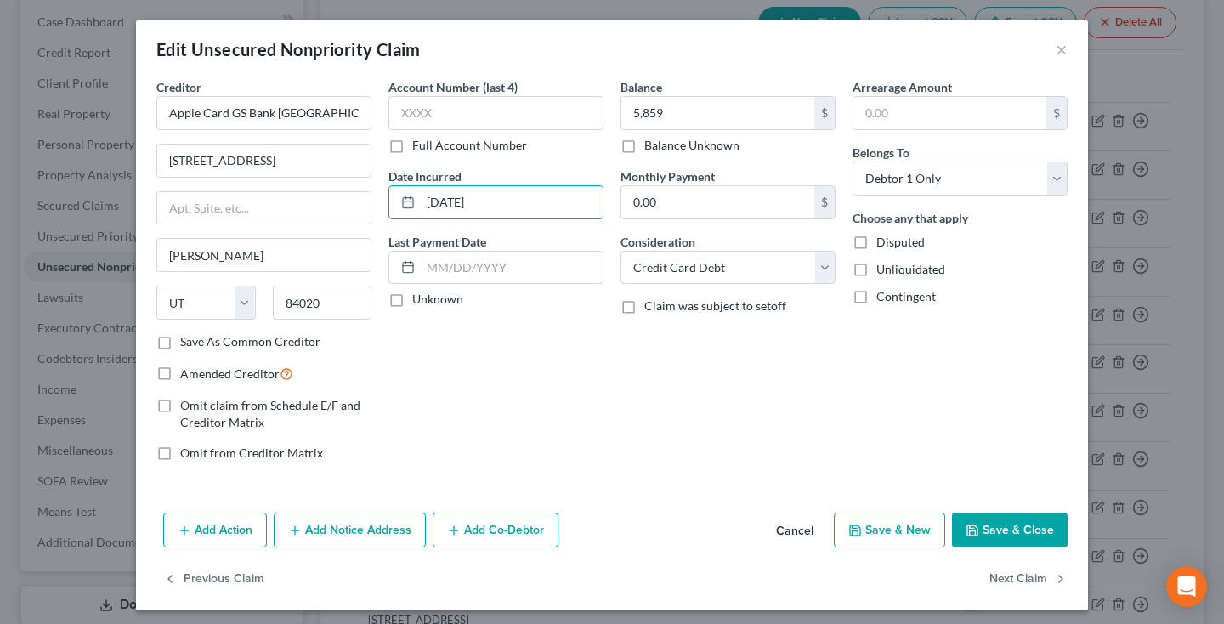
type input "[DATE]"
click at [972, 534] on icon "button" at bounding box center [972, 530] width 10 height 10
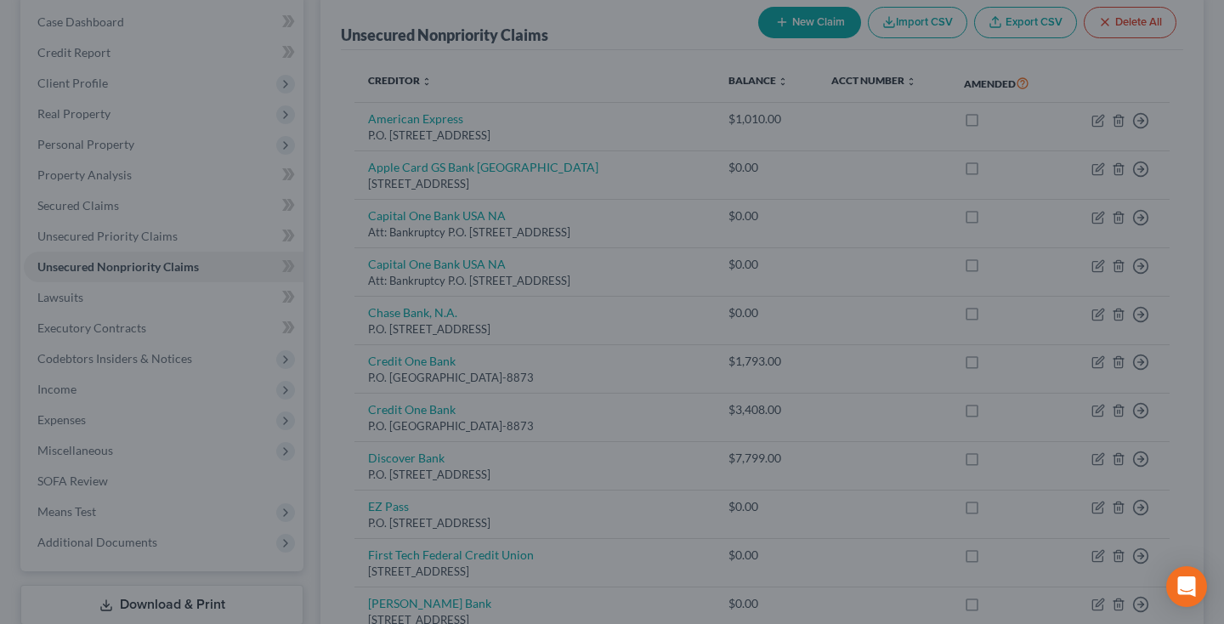
type input "5,859.00"
type input "0"
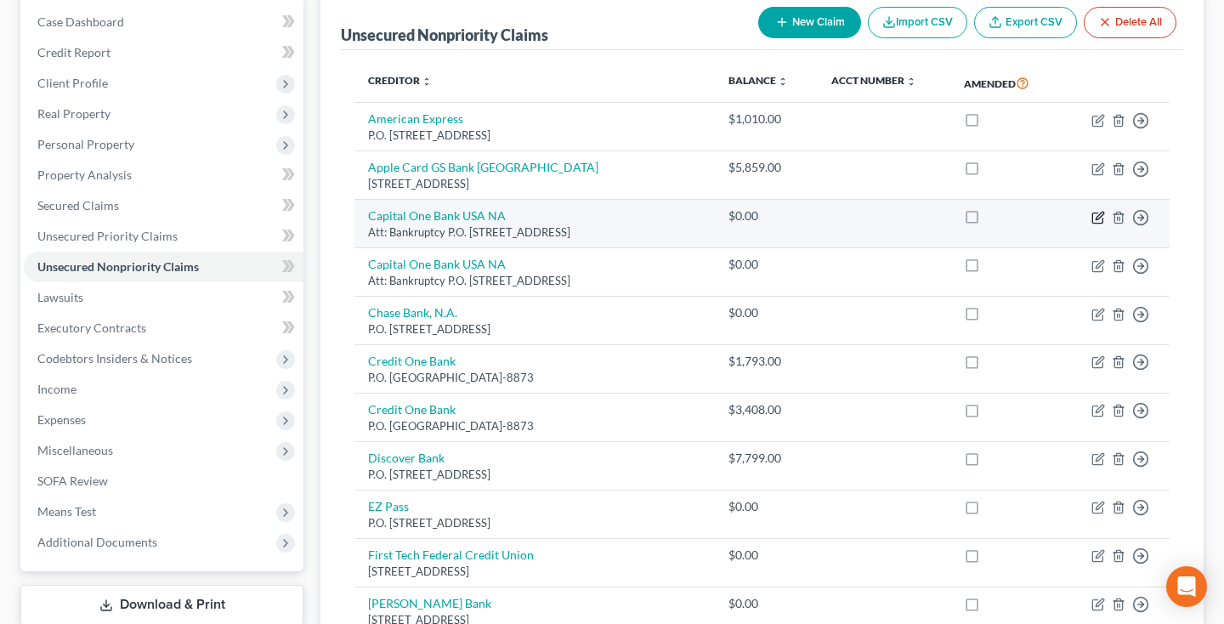
click at [1103, 216] on icon "button" at bounding box center [1098, 218] width 14 height 14
select select "46"
select select "0"
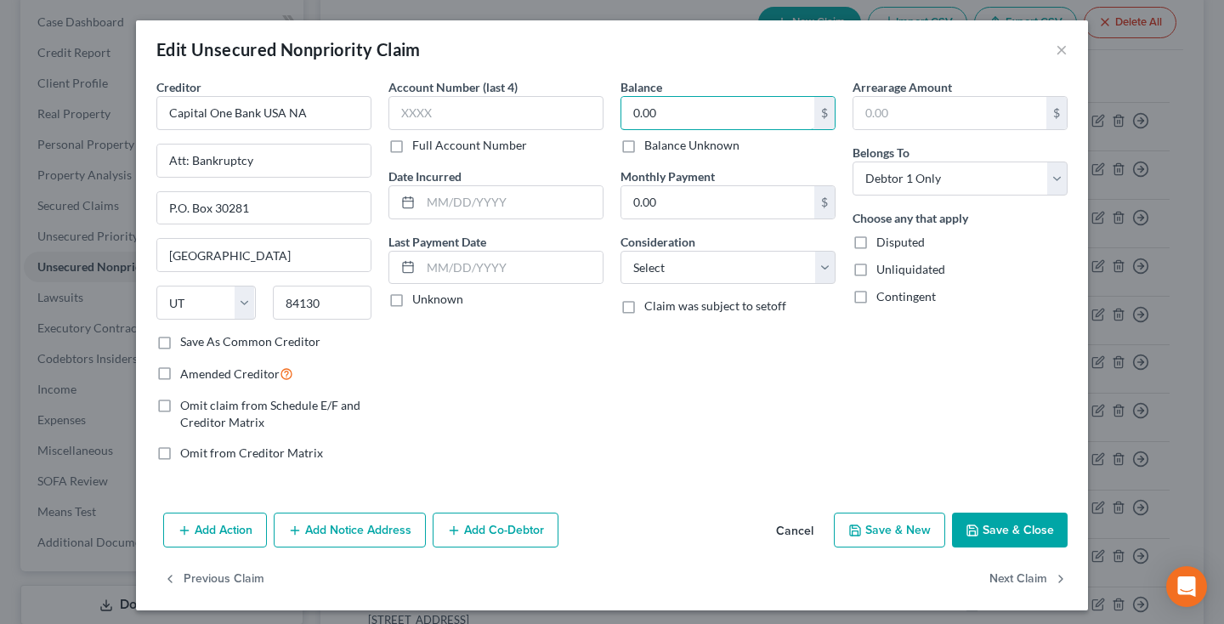
drag, startPoint x: 680, startPoint y: 120, endPoint x: 610, endPoint y: 120, distance: 69.7
click at [610, 120] on div "Creditor * Capital One Bank USA NA Att: Bankruptcy P.O. [GEOGRAPHIC_DATA] [GEOG…" at bounding box center [612, 276] width 928 height 397
type input "2,633"
click at [652, 250] on label "Consideration" at bounding box center [657, 242] width 75 height 18
select select "2"
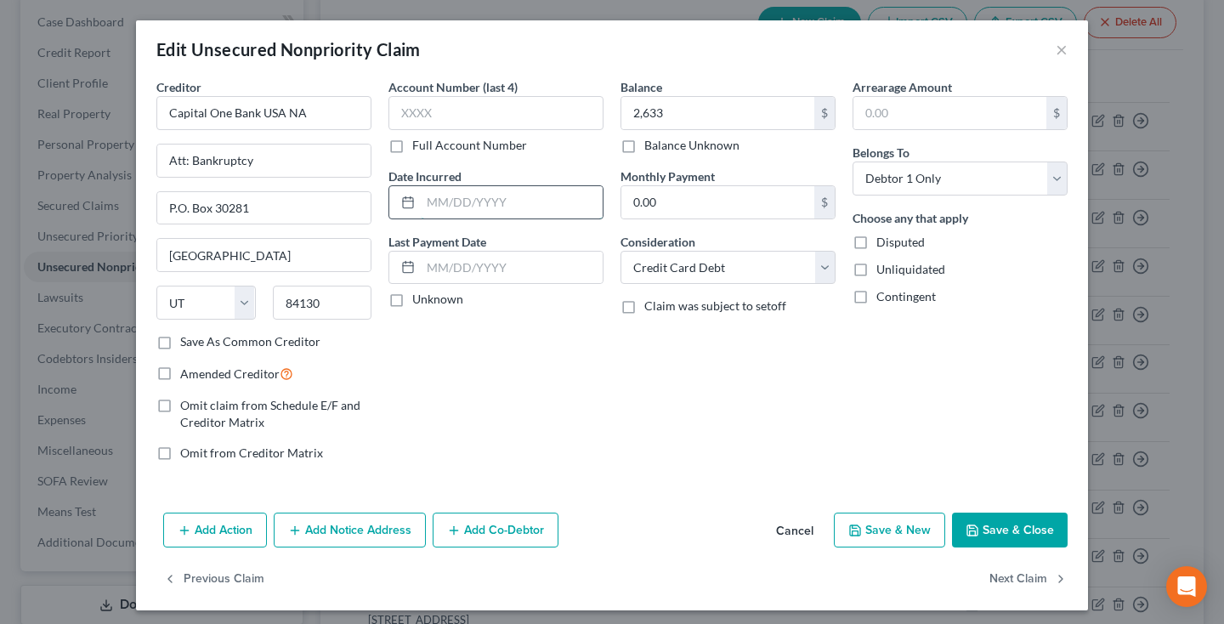
click at [465, 198] on input "text" at bounding box center [512, 202] width 182 height 32
type input "[DATE]"
click at [986, 523] on button "Save & Close" at bounding box center [1010, 530] width 116 height 36
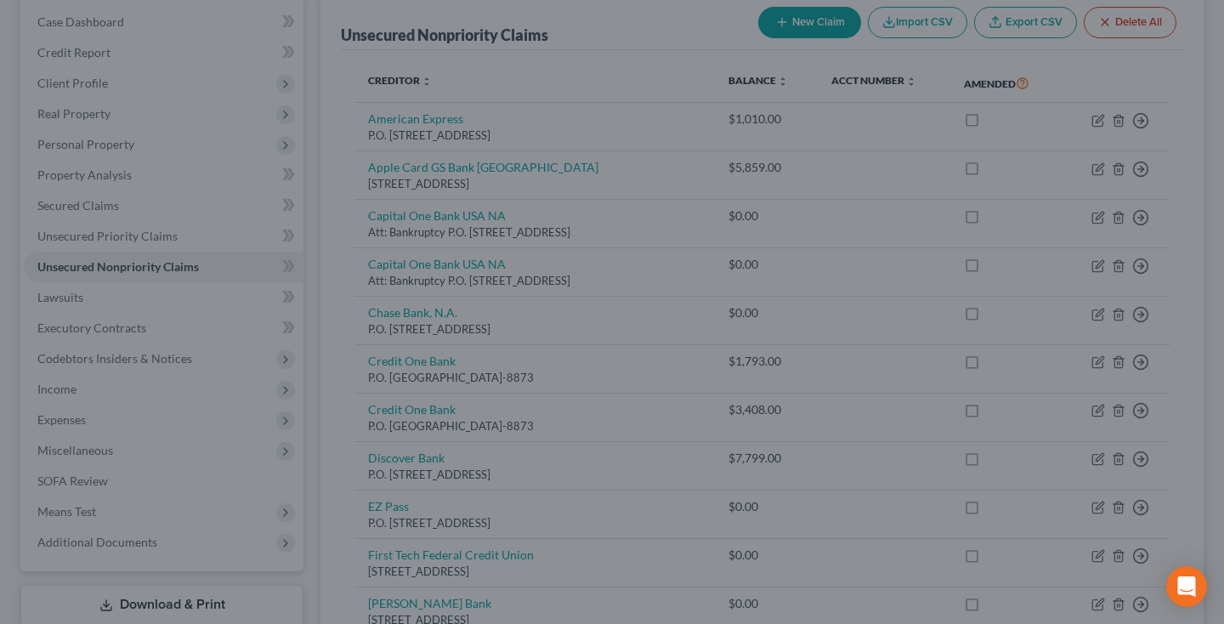
type input "2,633.00"
type input "0"
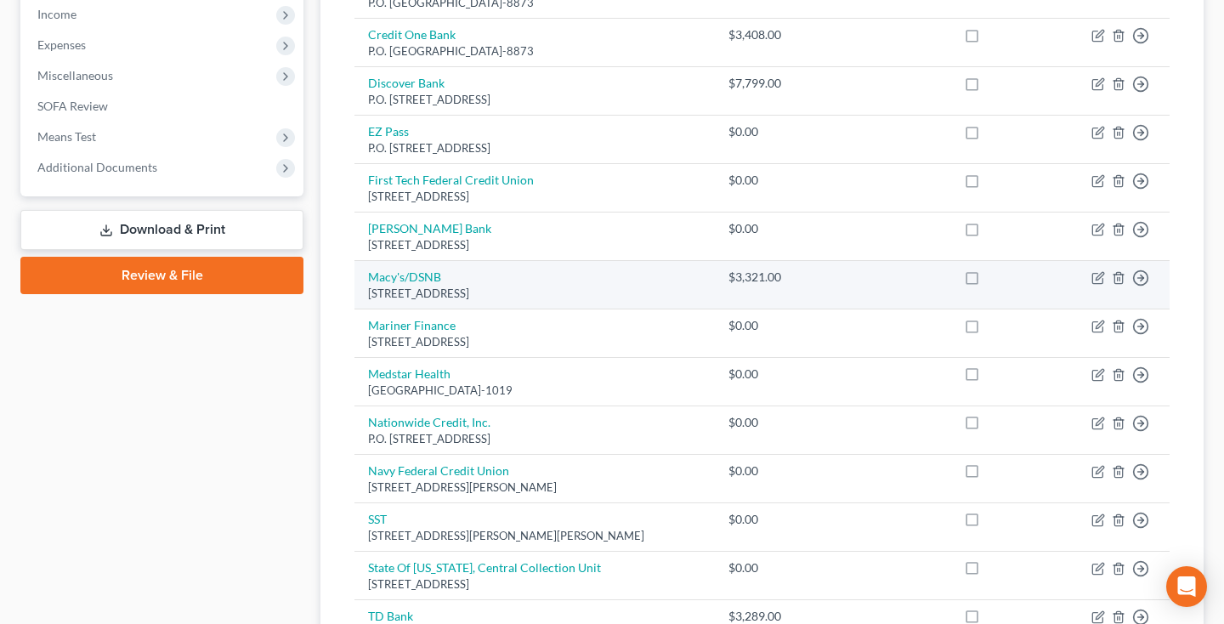
scroll to position [553, 0]
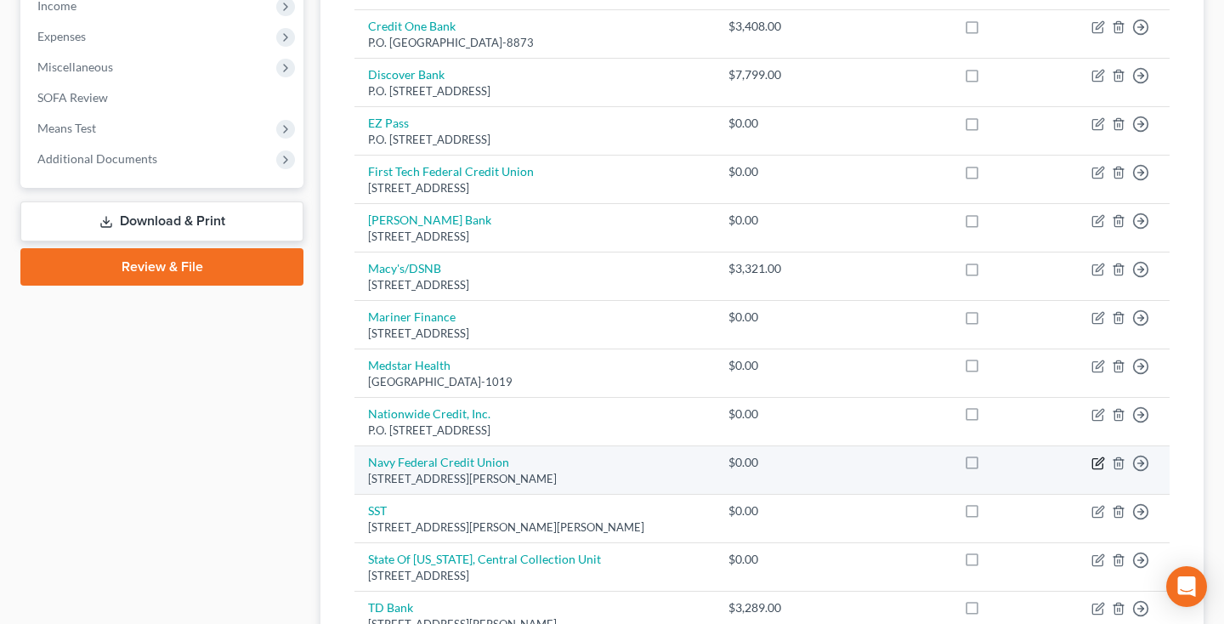
click at [1100, 459] on icon "button" at bounding box center [1098, 463] width 14 height 14
select select "48"
select select "0"
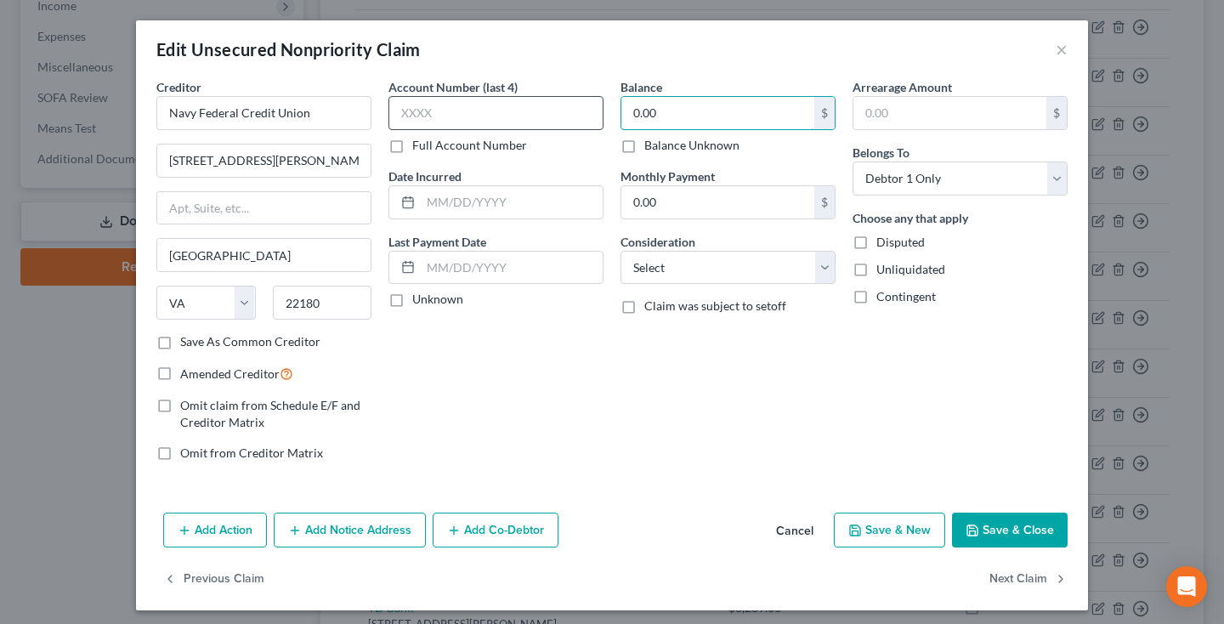
drag, startPoint x: 695, startPoint y: 115, endPoint x: 501, endPoint y: 115, distance: 193.7
click at [501, 115] on div "Creditor * Navy Federal Credit Union [STREET_ADDRESS][PERSON_NAME] Vienna State…" at bounding box center [612, 276] width 928 height 397
type input "8,380"
click at [482, 207] on input "text" at bounding box center [512, 202] width 182 height 32
type input "[DATE]"
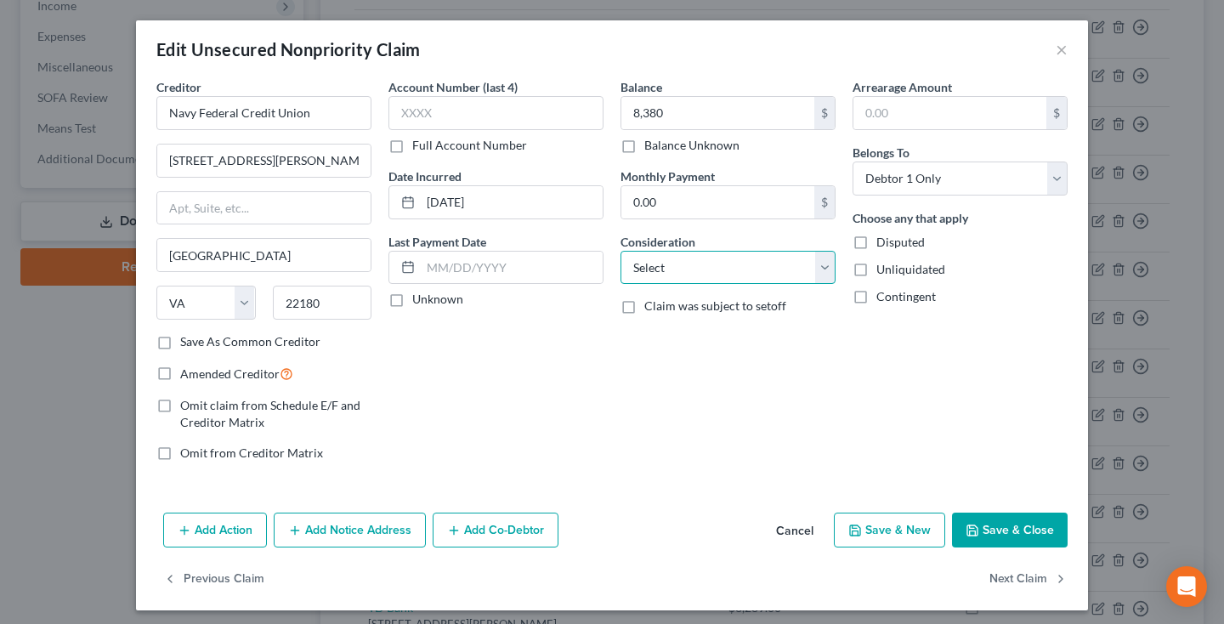
select select "2"
click at [1032, 530] on button "Save & Close" at bounding box center [1010, 530] width 116 height 36
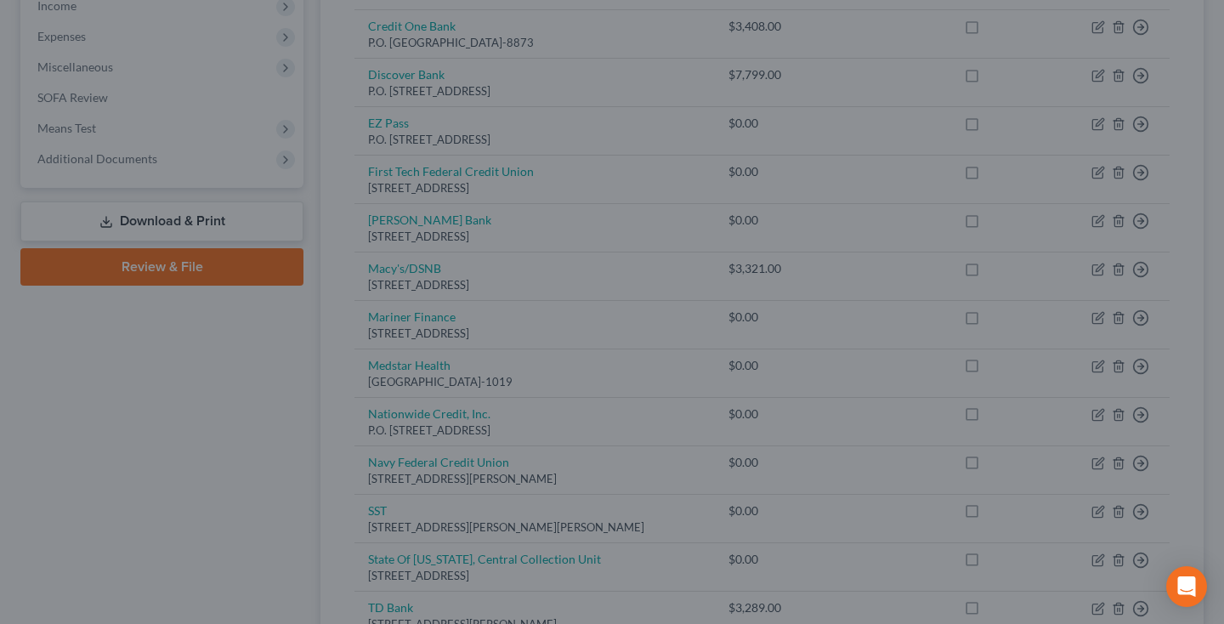
type input "8,380.00"
type input "0"
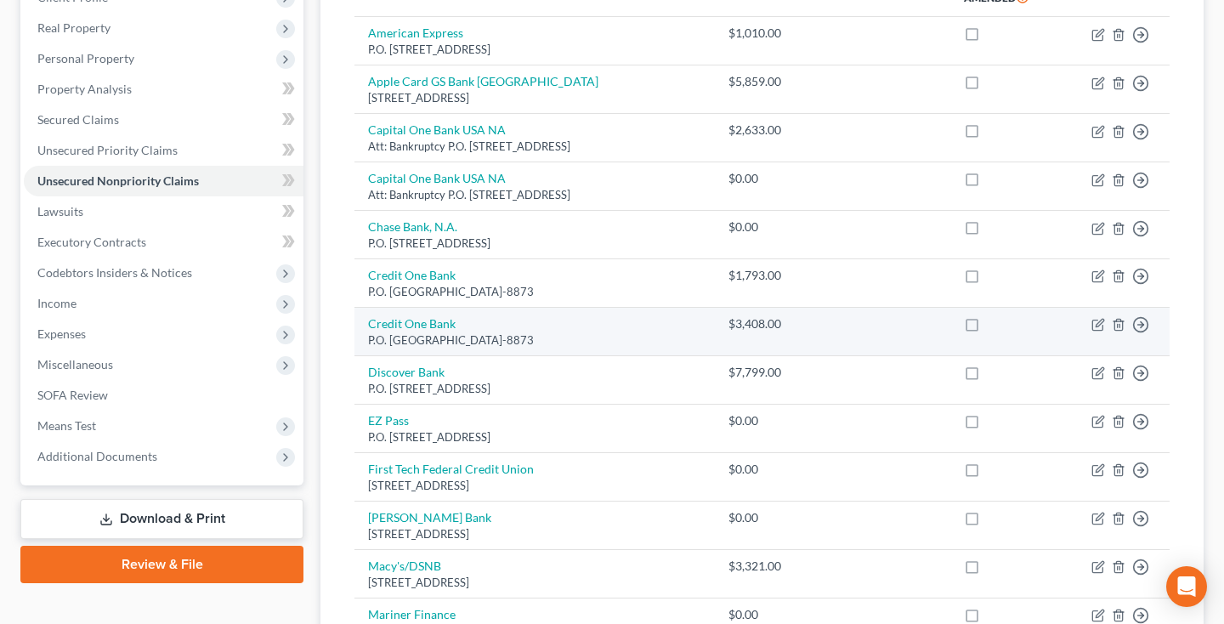
scroll to position [255, 0]
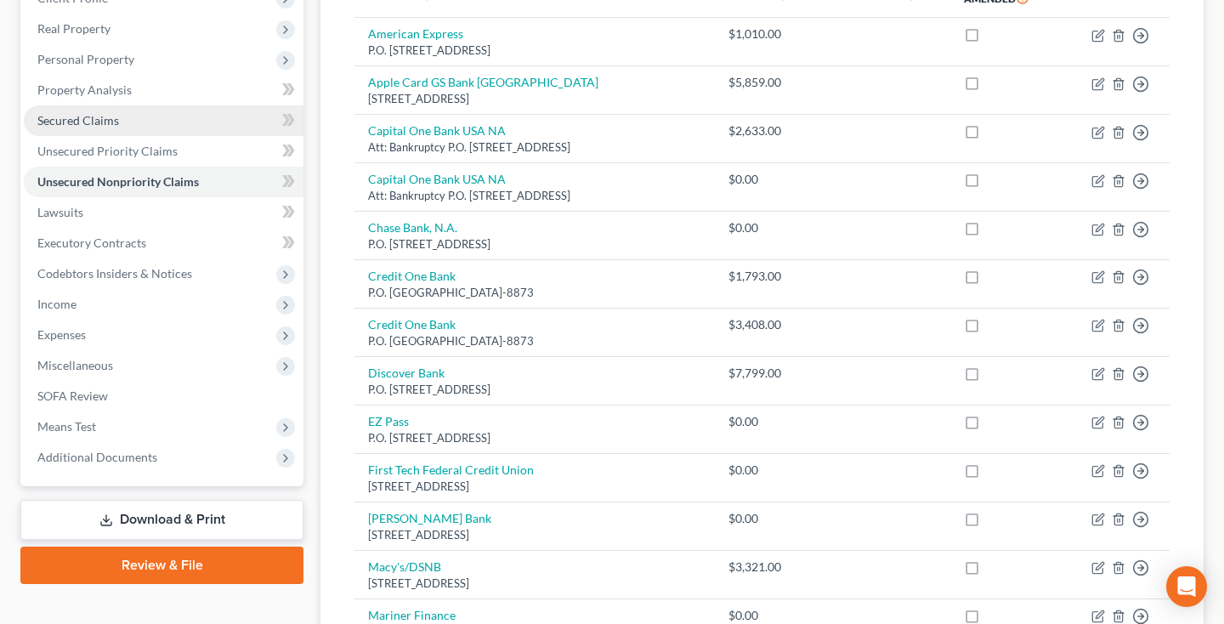
click at [112, 122] on span "Secured Claims" at bounding box center [78, 120] width 82 height 14
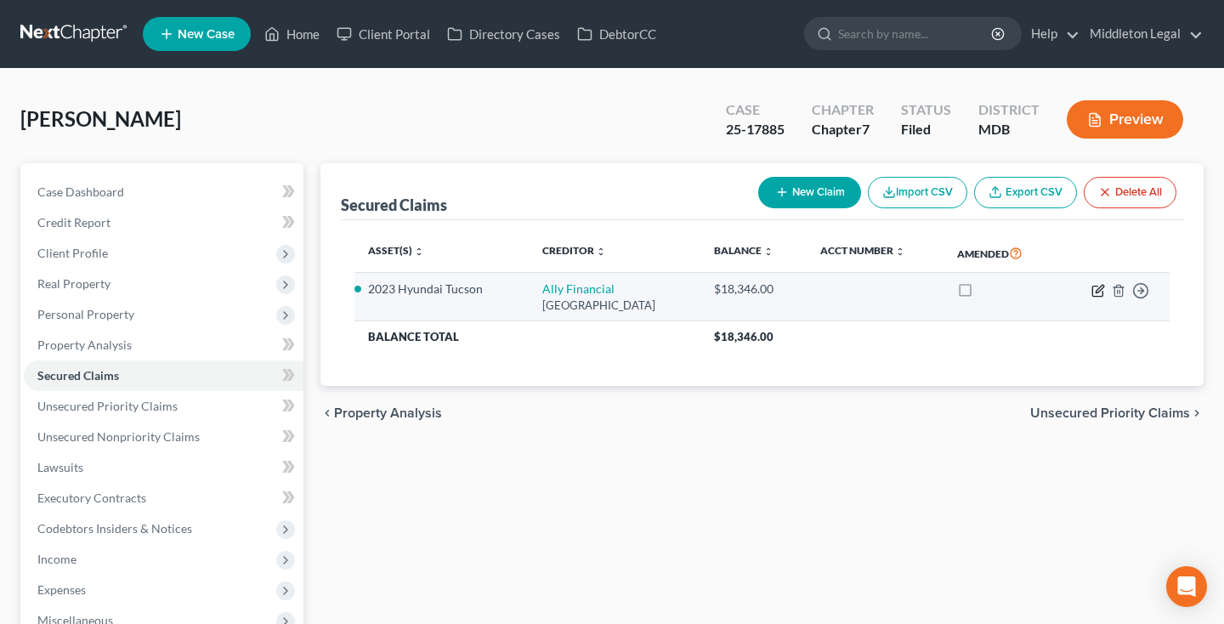
click at [1095, 288] on icon "button" at bounding box center [1098, 291] width 14 height 14
select select "24"
select select "2"
select select "4"
select select "0"
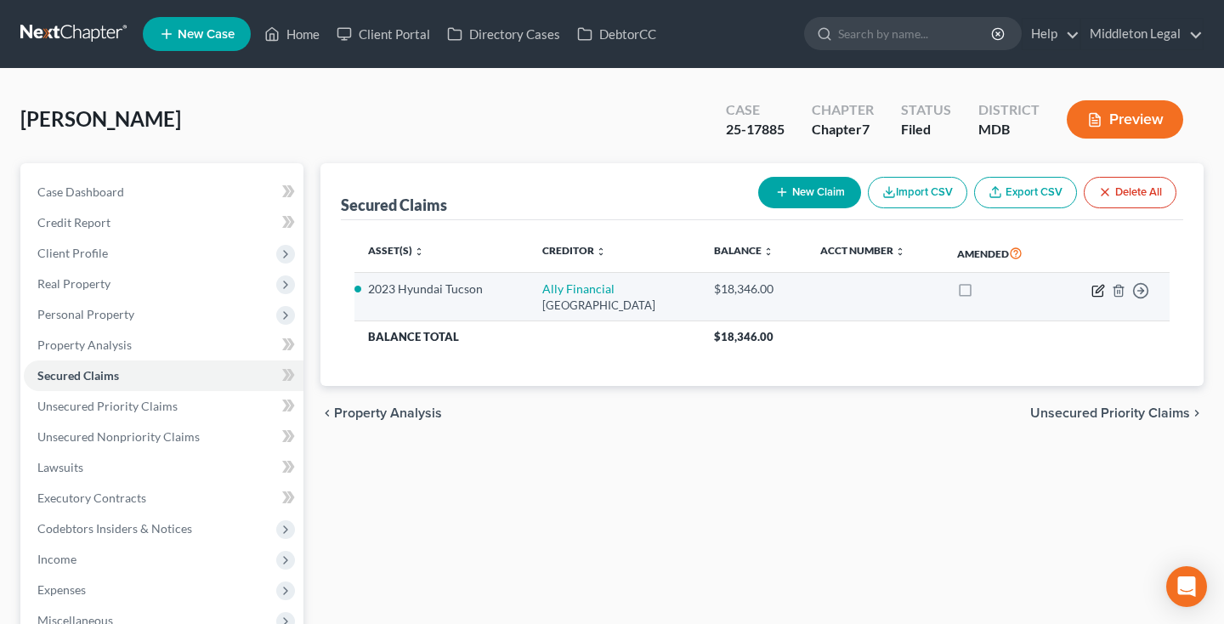
select select "0"
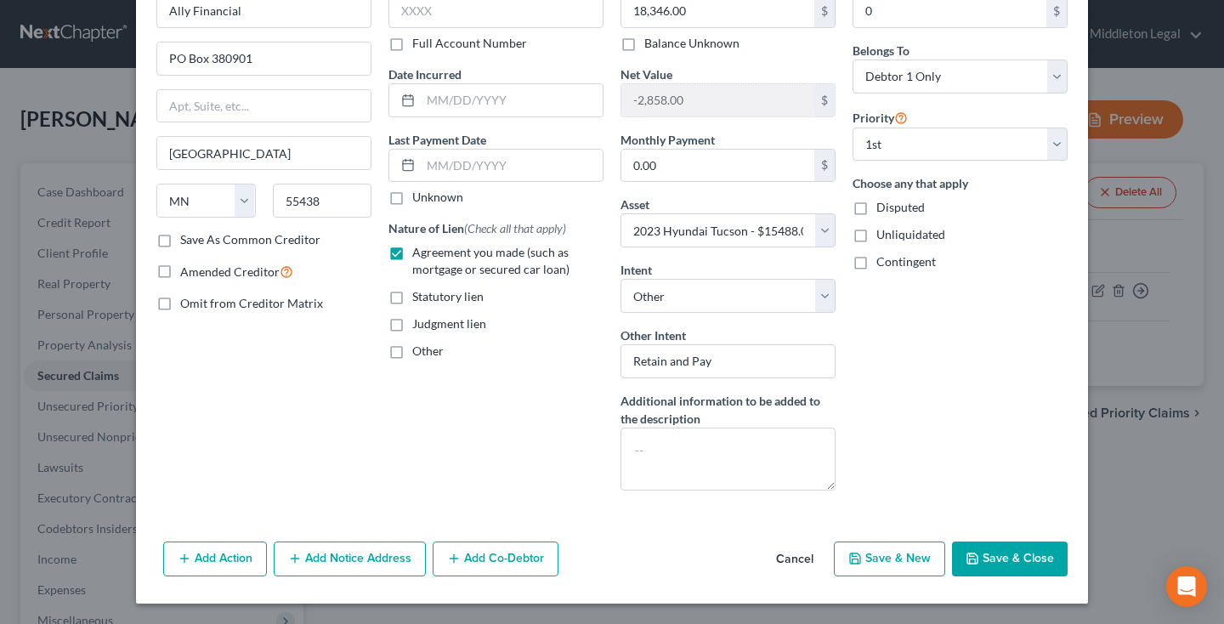
scroll to position [102, 0]
click at [805, 557] on button "Cancel" at bounding box center [794, 560] width 65 height 34
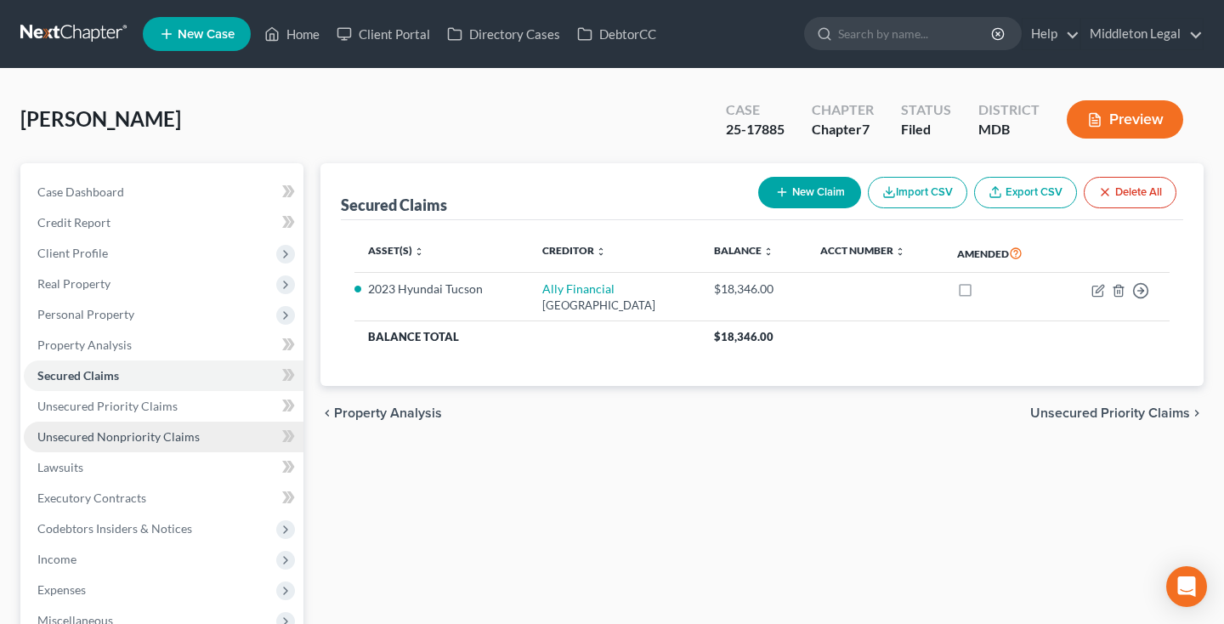
click at [142, 438] on span "Unsecured Nonpriority Claims" at bounding box center [118, 436] width 162 height 14
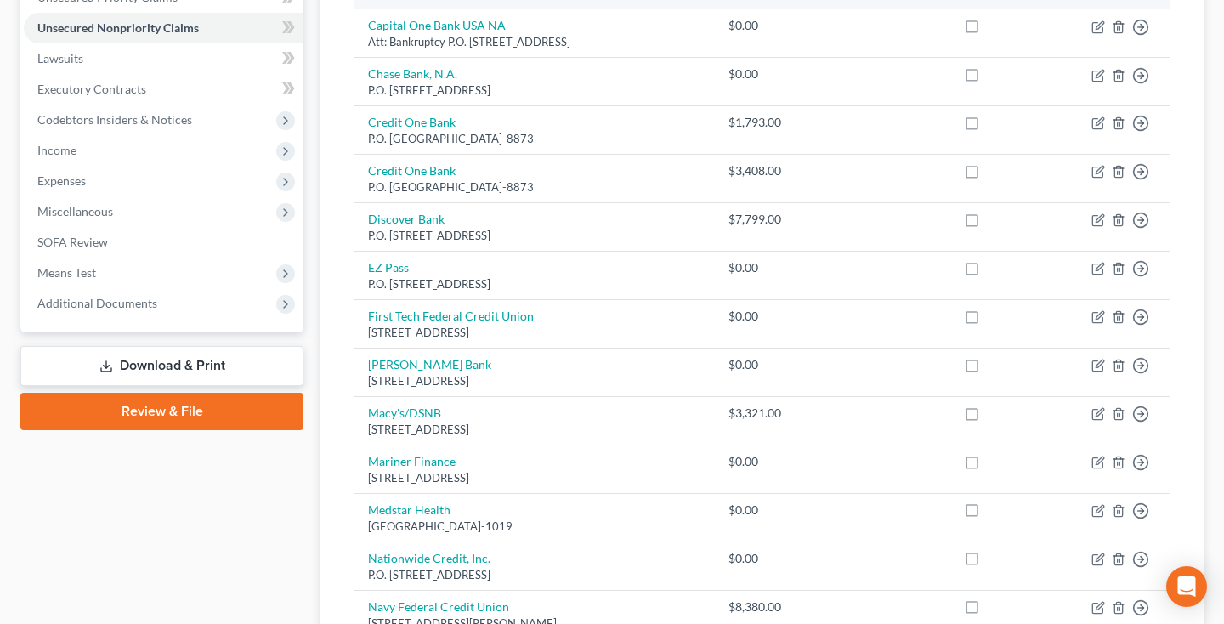
scroll to position [416, 0]
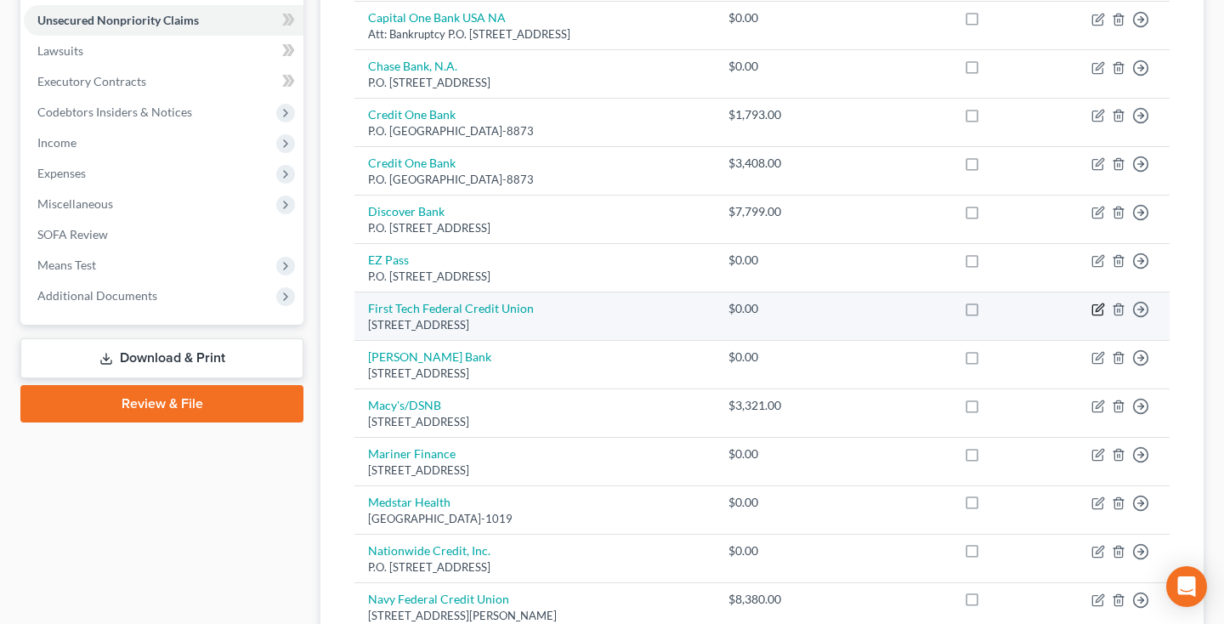
click at [1094, 308] on icon "button" at bounding box center [1098, 309] width 14 height 14
select select "38"
select select "0"
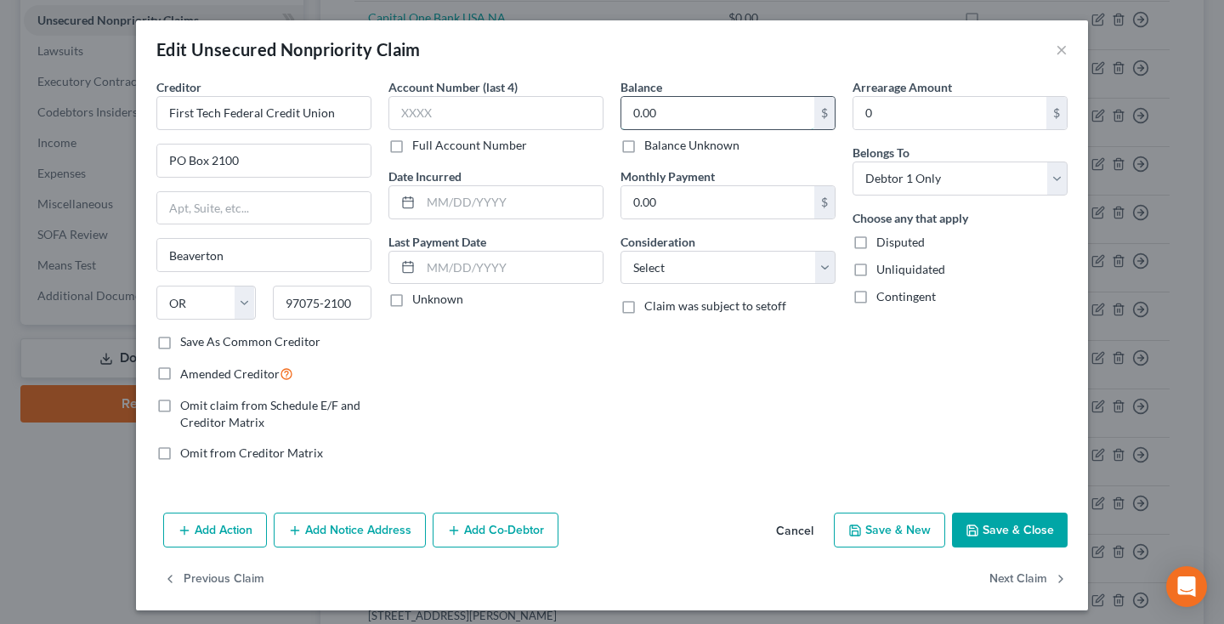
click at [661, 110] on input "0.00" at bounding box center [717, 113] width 193 height 32
type input "0"
type input "18,396"
select select "2"
click at [487, 198] on input "text" at bounding box center [512, 202] width 182 height 32
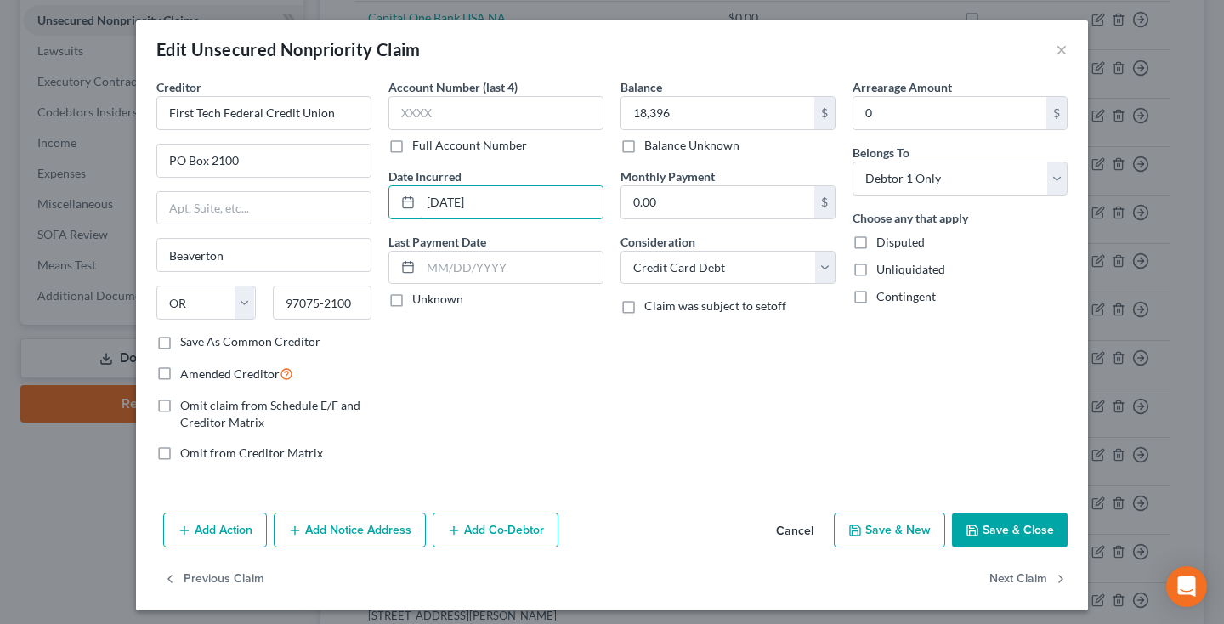
type input "[DATE]"
click at [1026, 526] on button "Save & Close" at bounding box center [1010, 530] width 116 height 36
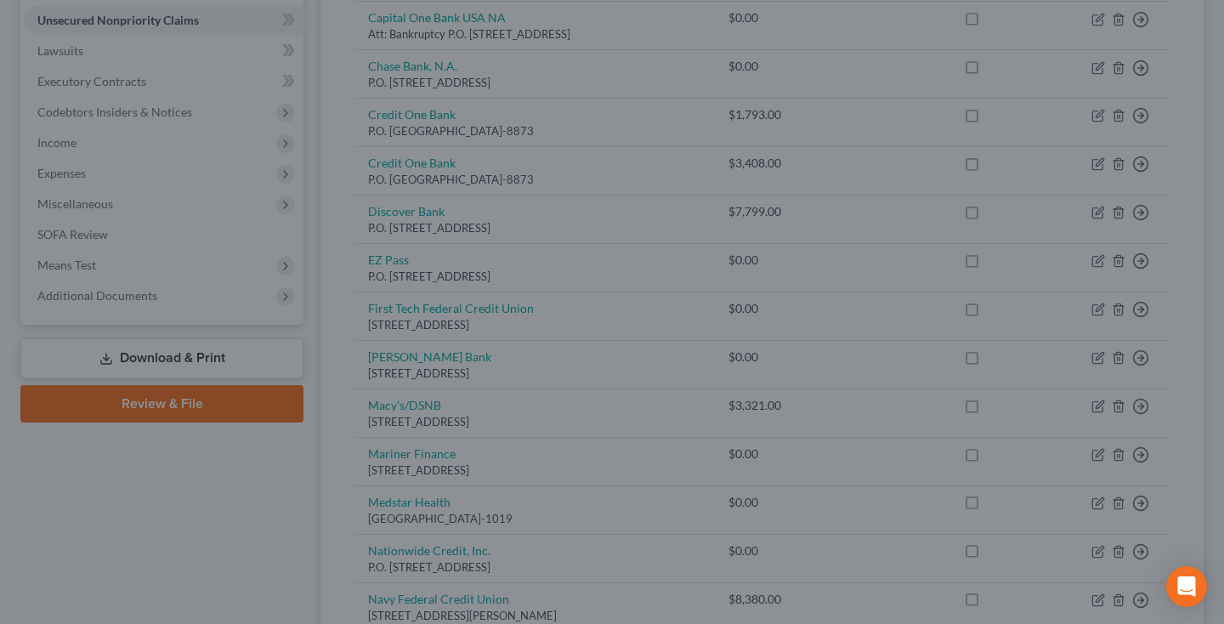
type input "18,396.00"
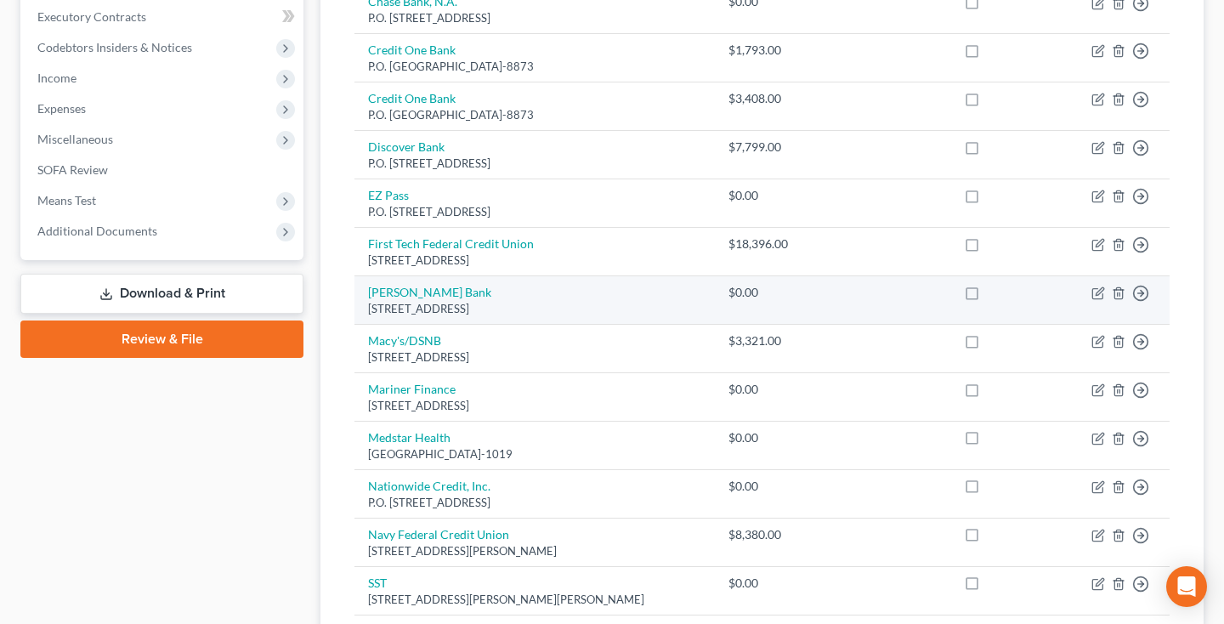
scroll to position [492, 0]
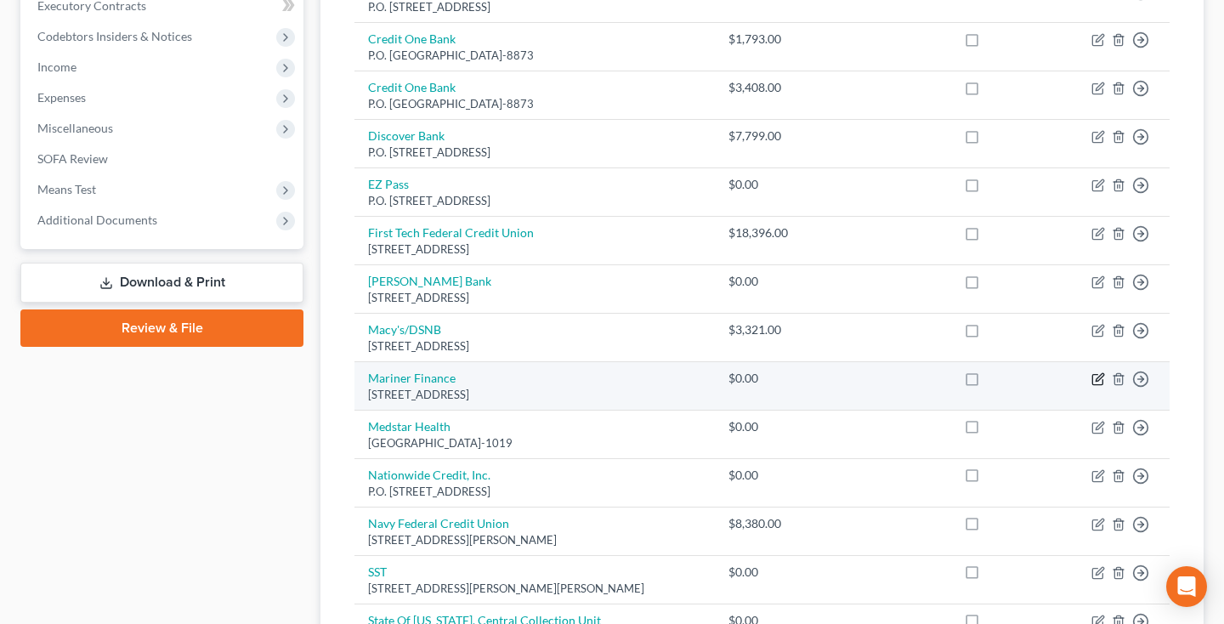
click at [1104, 372] on icon "button" at bounding box center [1098, 379] width 14 height 14
select select "21"
select select "0"
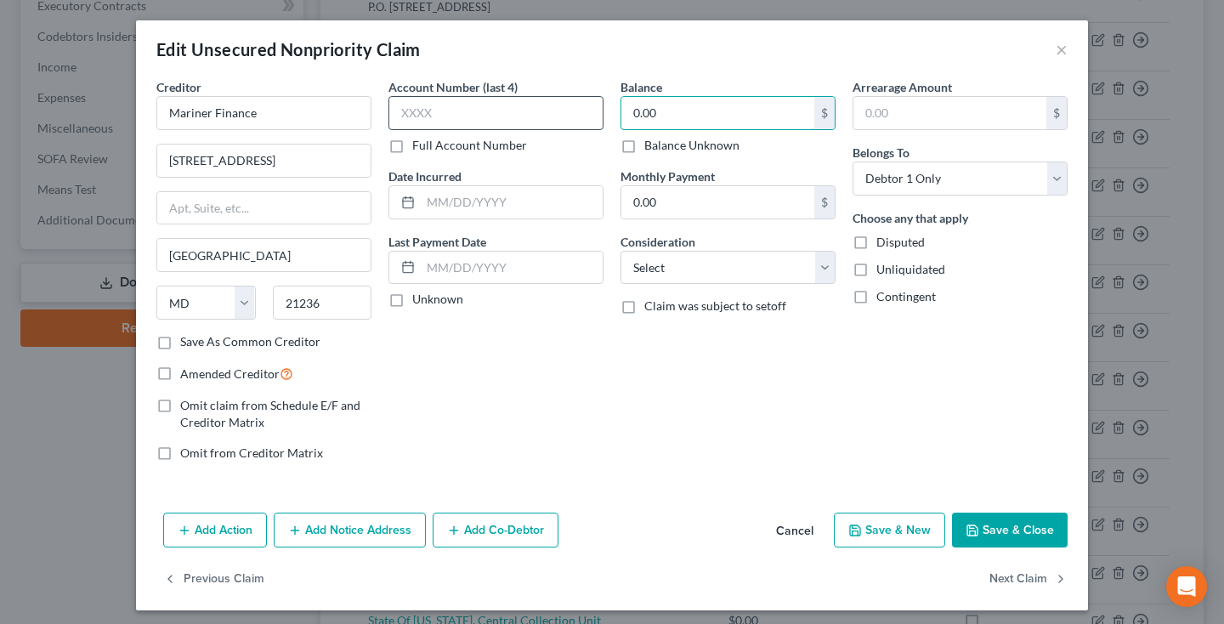
drag, startPoint x: 671, startPoint y: 119, endPoint x: 590, endPoint y: 114, distance: 81.7
click at [590, 114] on div "Creditor * Mariner Finance [STREET_ADDRESS][GEOGRAPHIC_DATA][US_STATE] CA CO CT…" at bounding box center [612, 276] width 928 height 397
type input "3,267"
select select "2"
click at [510, 200] on input "text" at bounding box center [512, 202] width 182 height 32
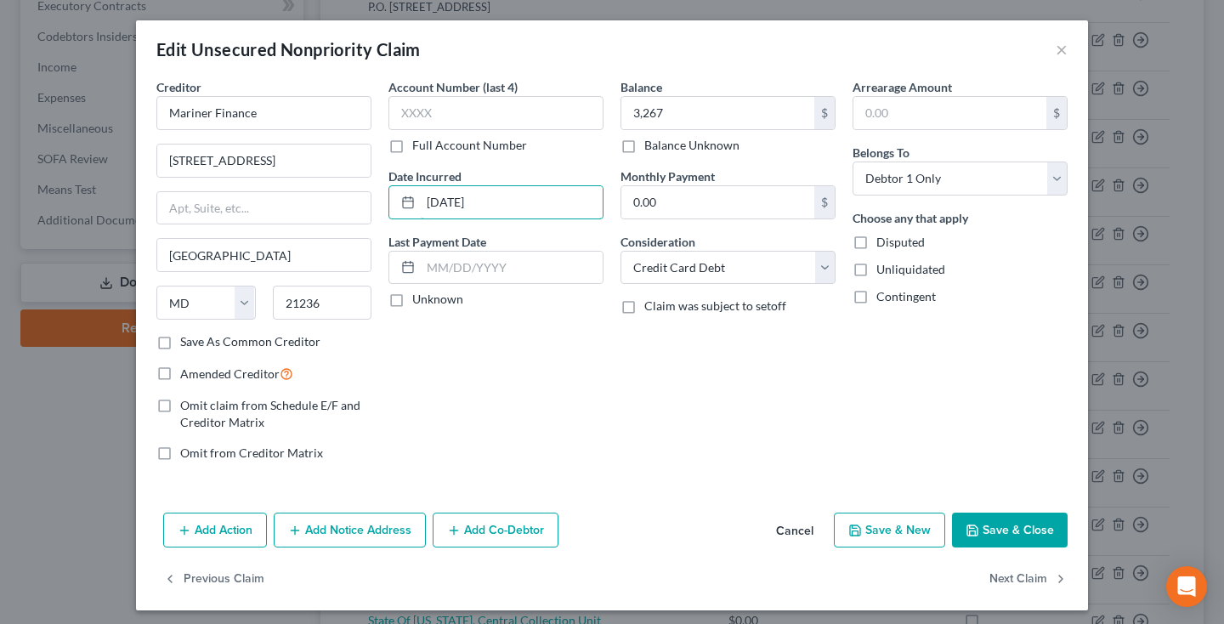
type input "[DATE]"
click at [1016, 533] on button "Save & Close" at bounding box center [1010, 530] width 116 height 36
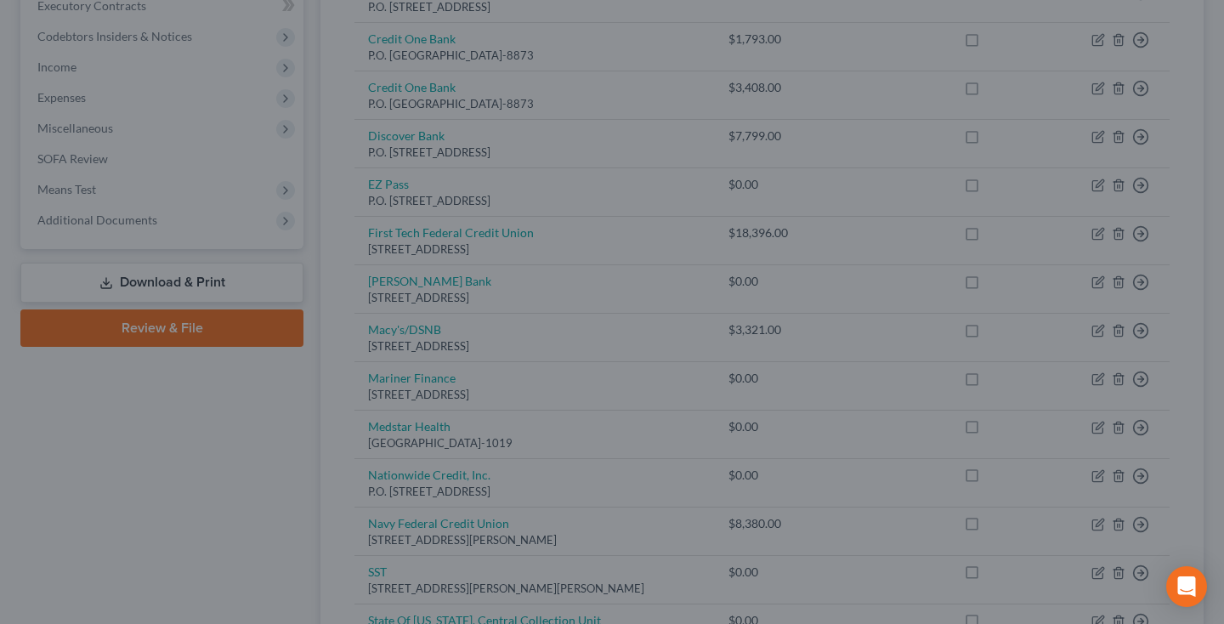
type input "3,267.00"
type input "0"
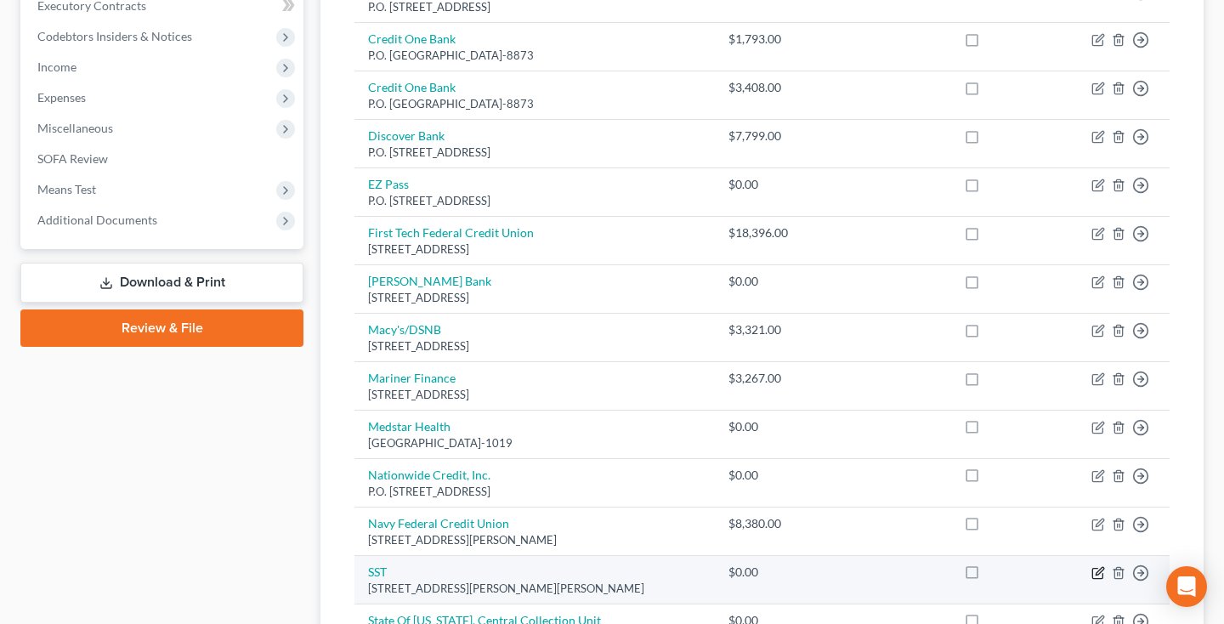
click at [1099, 567] on icon "button" at bounding box center [1098, 573] width 14 height 14
select select "26"
select select "0"
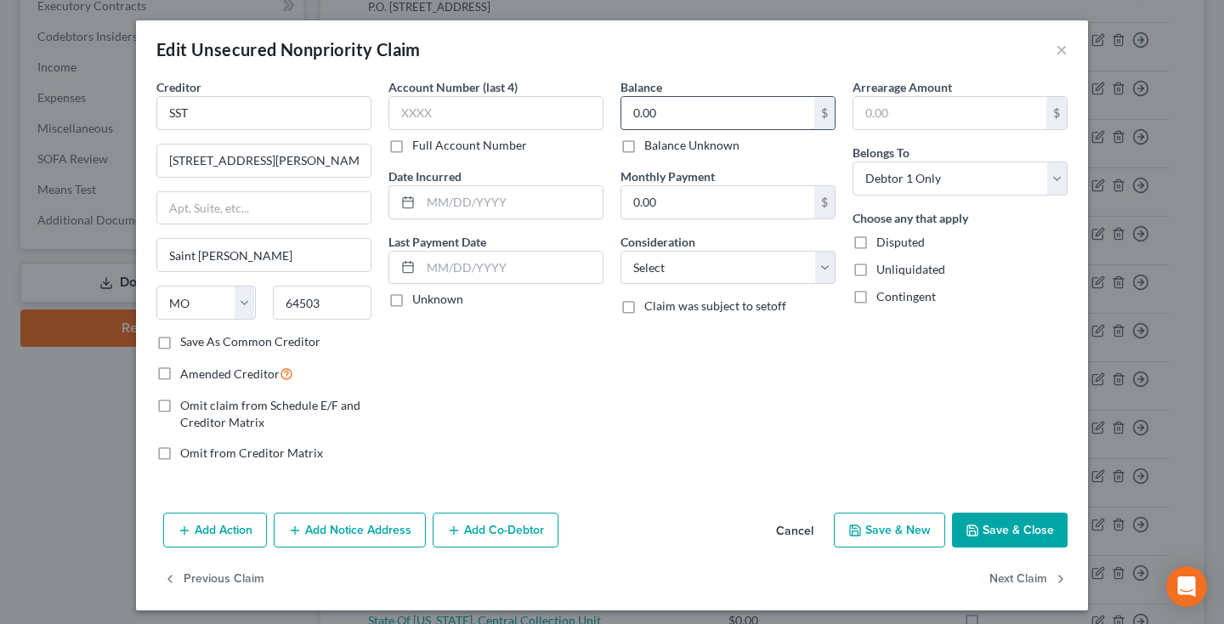
click at [706, 110] on input "0.00" at bounding box center [717, 113] width 193 height 32
type input "11,465"
select select "2"
click at [457, 202] on input "text" at bounding box center [512, 202] width 182 height 32
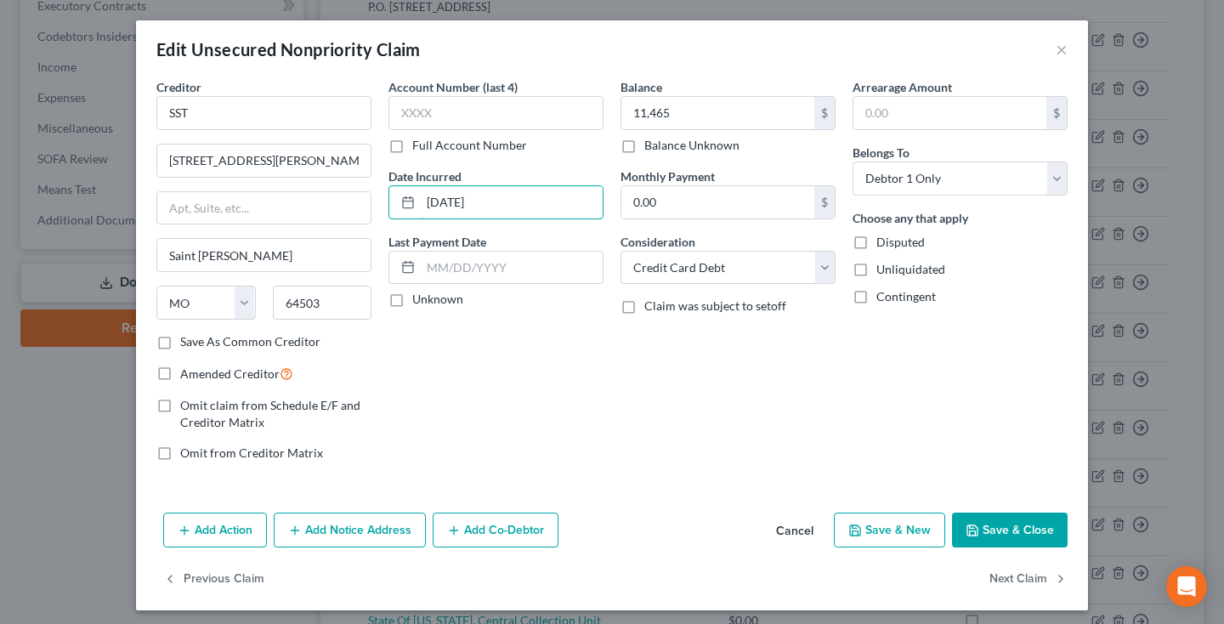
type input "[DATE]"
click at [998, 523] on button "Save & Close" at bounding box center [1010, 530] width 116 height 36
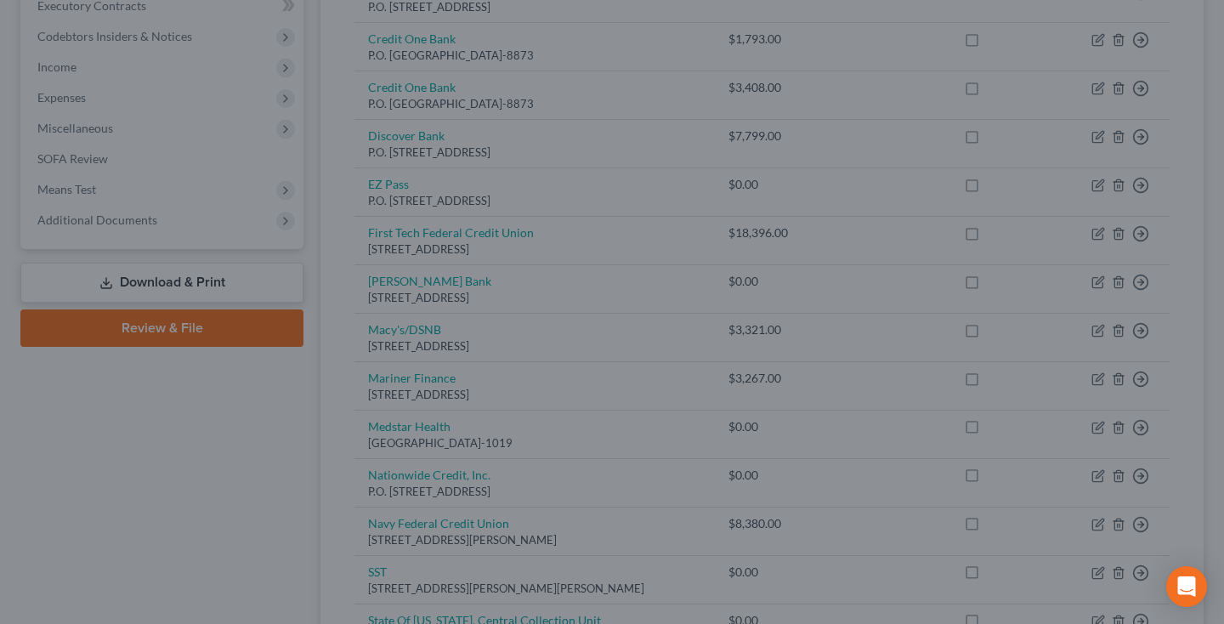
type input "11,465.00"
type input "0"
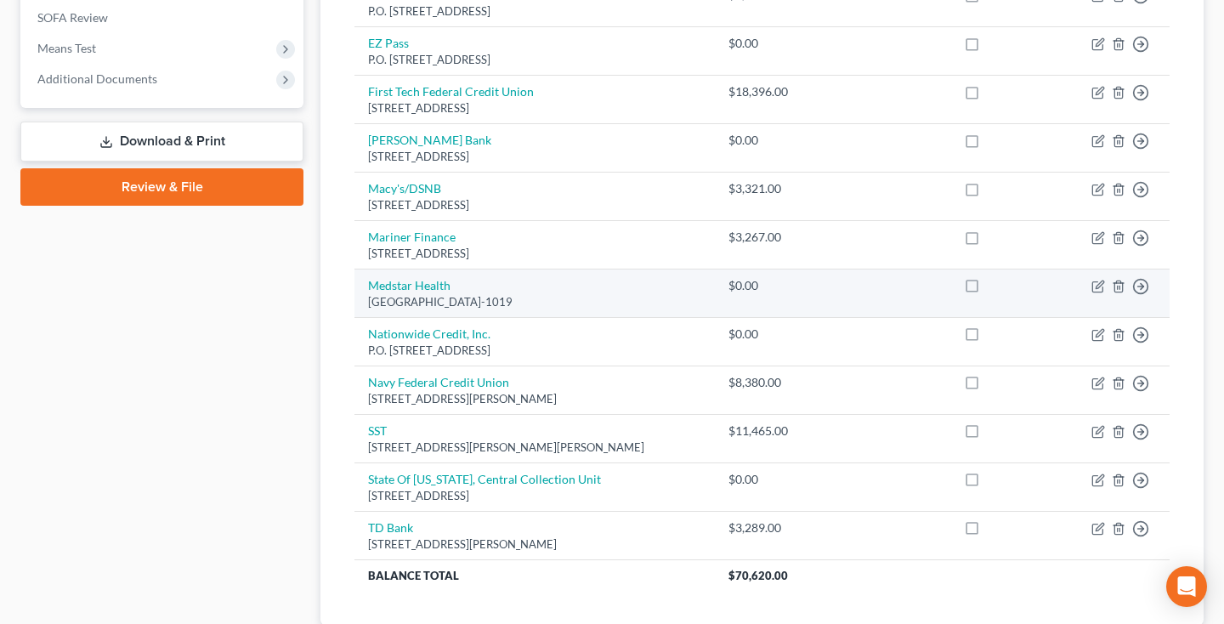
scroll to position [636, 0]
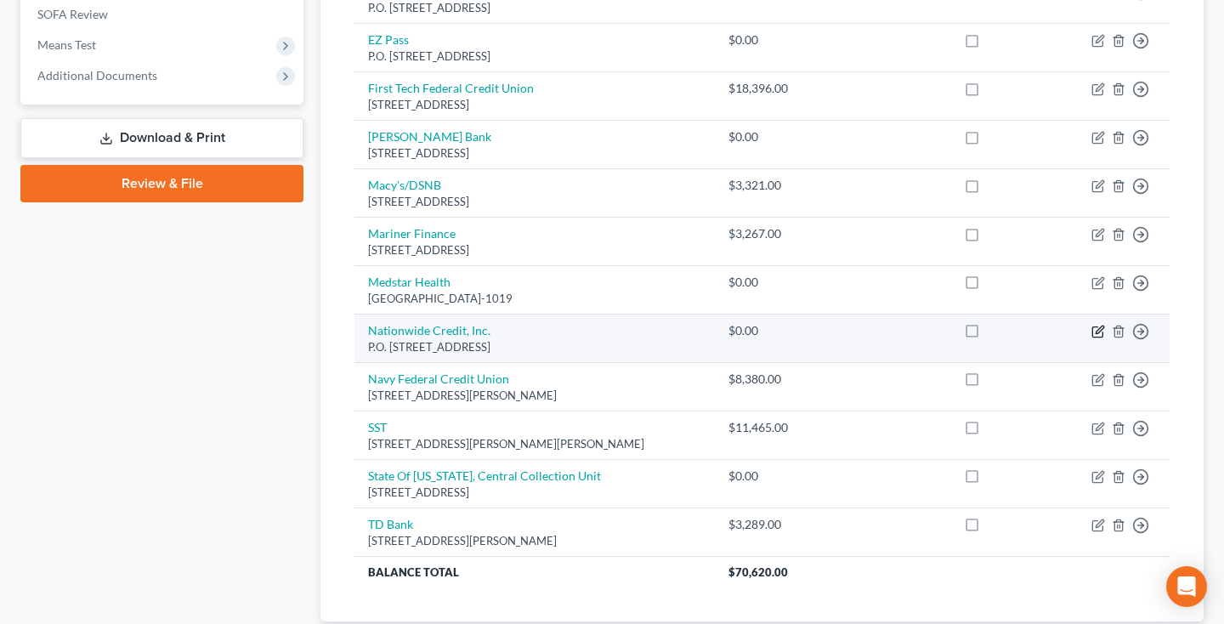
click at [1095, 328] on icon "button" at bounding box center [1098, 332] width 14 height 14
select select "16"
select select "0"
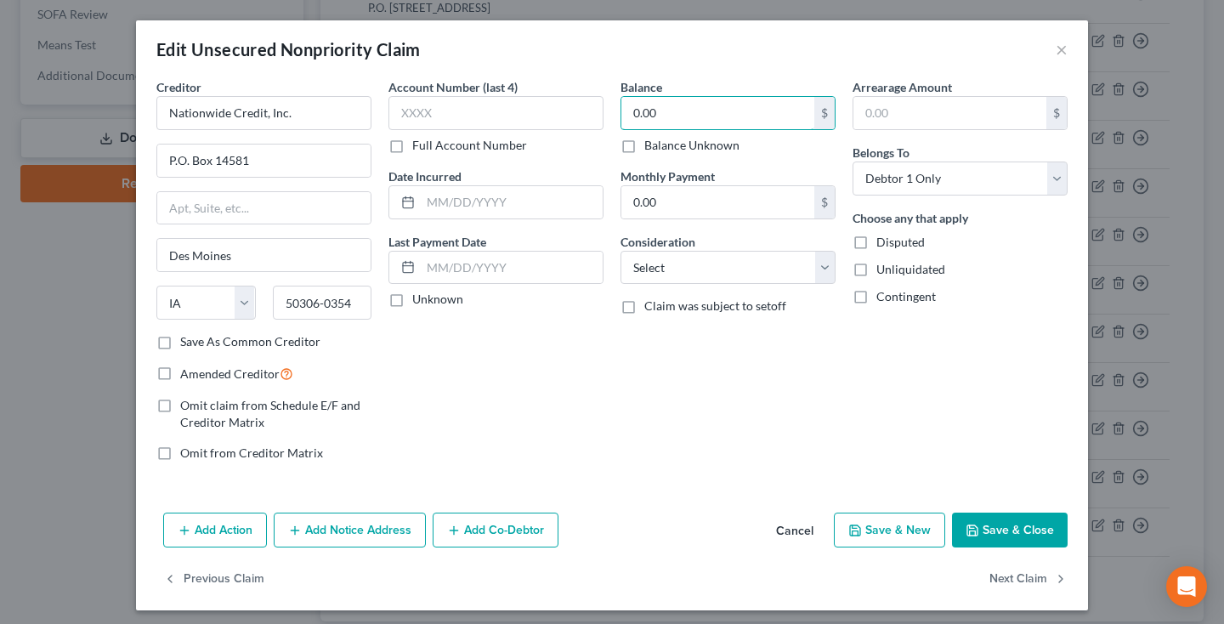
drag, startPoint x: 674, startPoint y: 114, endPoint x: 613, endPoint y: 110, distance: 61.3
click at [613, 110] on div "Balance 0.00 $ Balance Unknown Balance Undetermined 0.00 $ Balance Unknown Mont…" at bounding box center [728, 276] width 232 height 397
type input "845.69"
select select "1"
click at [1005, 531] on button "Save & Close" at bounding box center [1010, 530] width 116 height 36
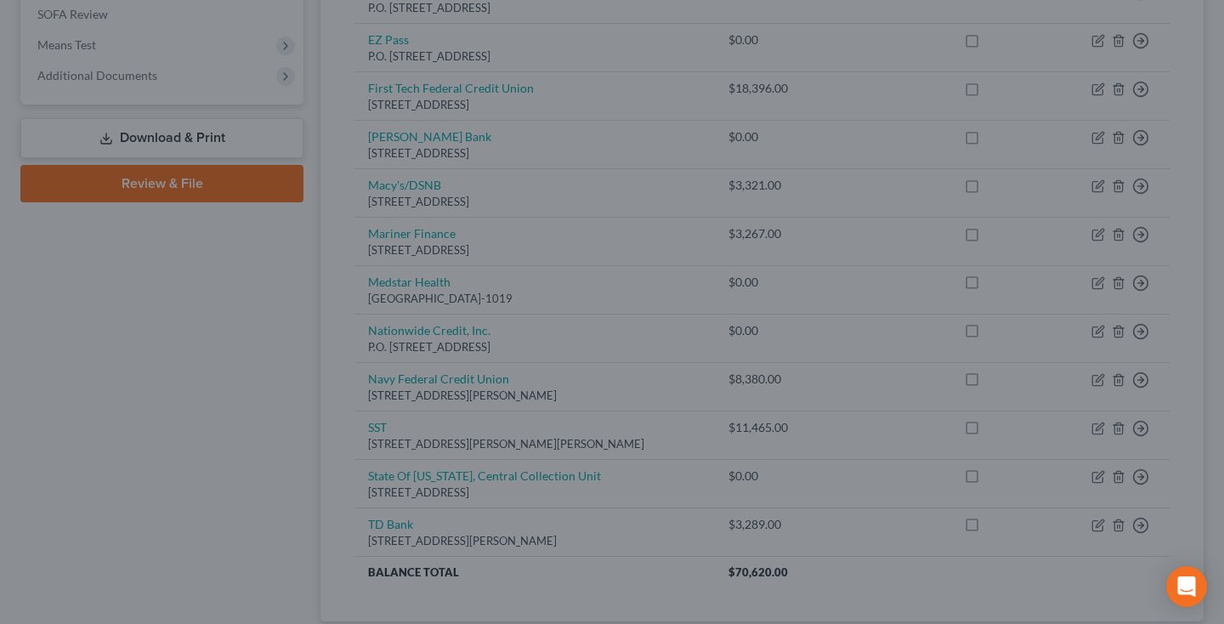
type input "0"
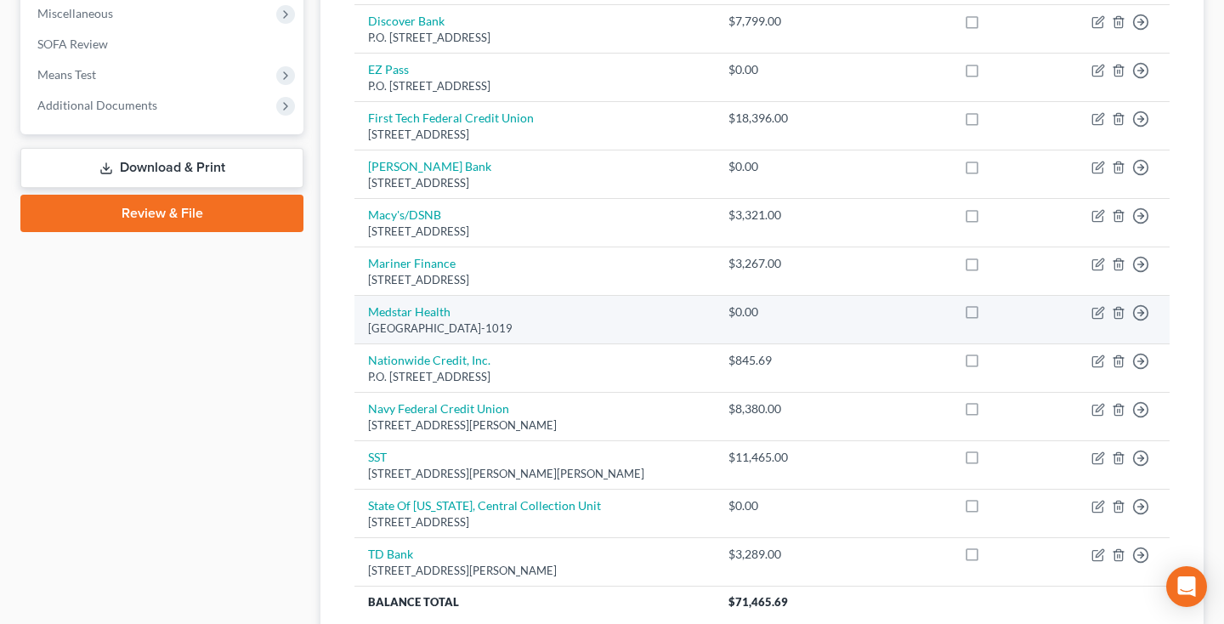
scroll to position [608, 0]
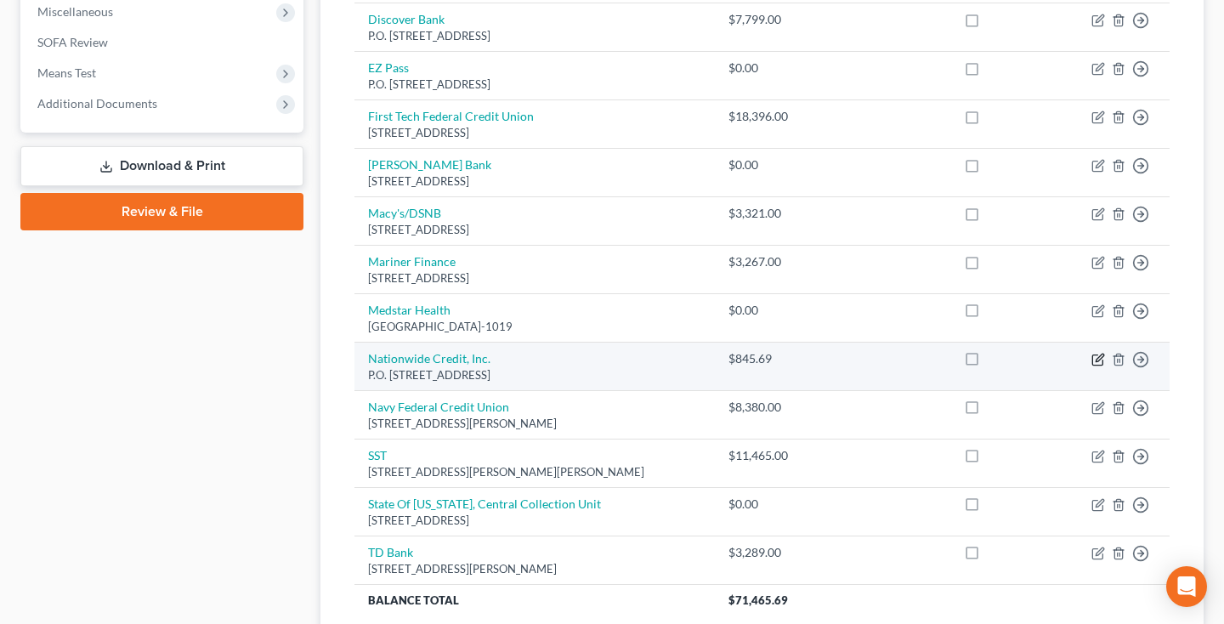
click at [1100, 353] on icon "button" at bounding box center [1098, 360] width 14 height 14
select select "16"
select select "1"
select select "0"
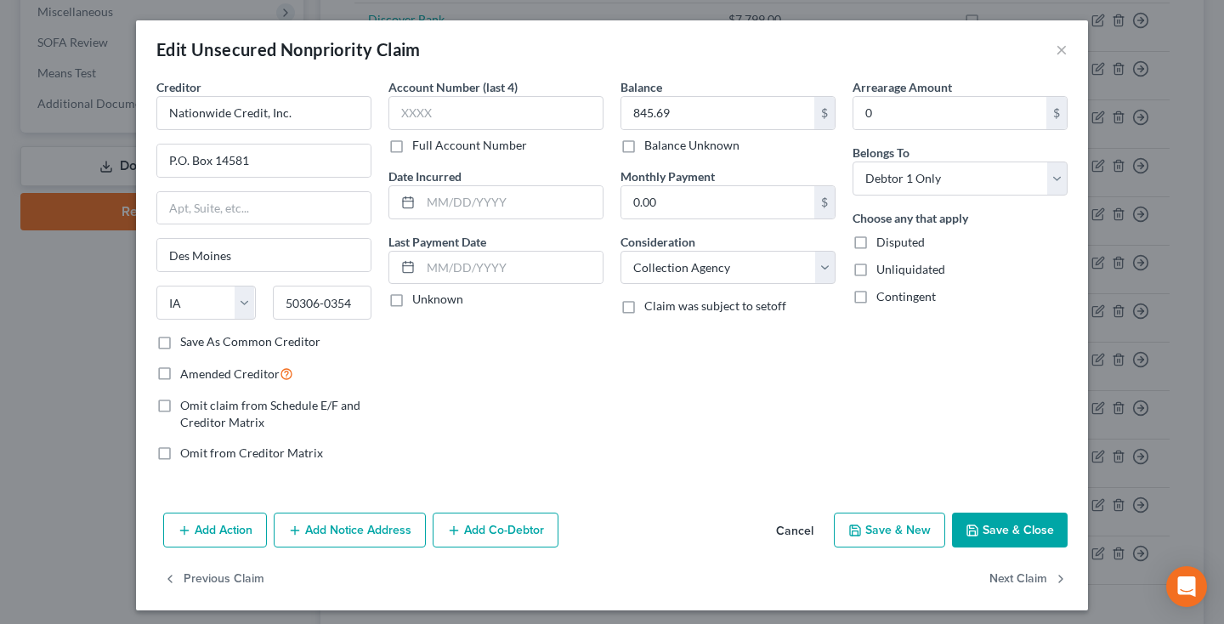
click at [180, 342] on label "Save As Common Creditor" at bounding box center [250, 341] width 140 height 17
click at [187, 342] on input "Save As Common Creditor" at bounding box center [192, 338] width 11 height 11
click at [1013, 533] on button "Save & Close" at bounding box center [1010, 530] width 116 height 36
checkbox input "false"
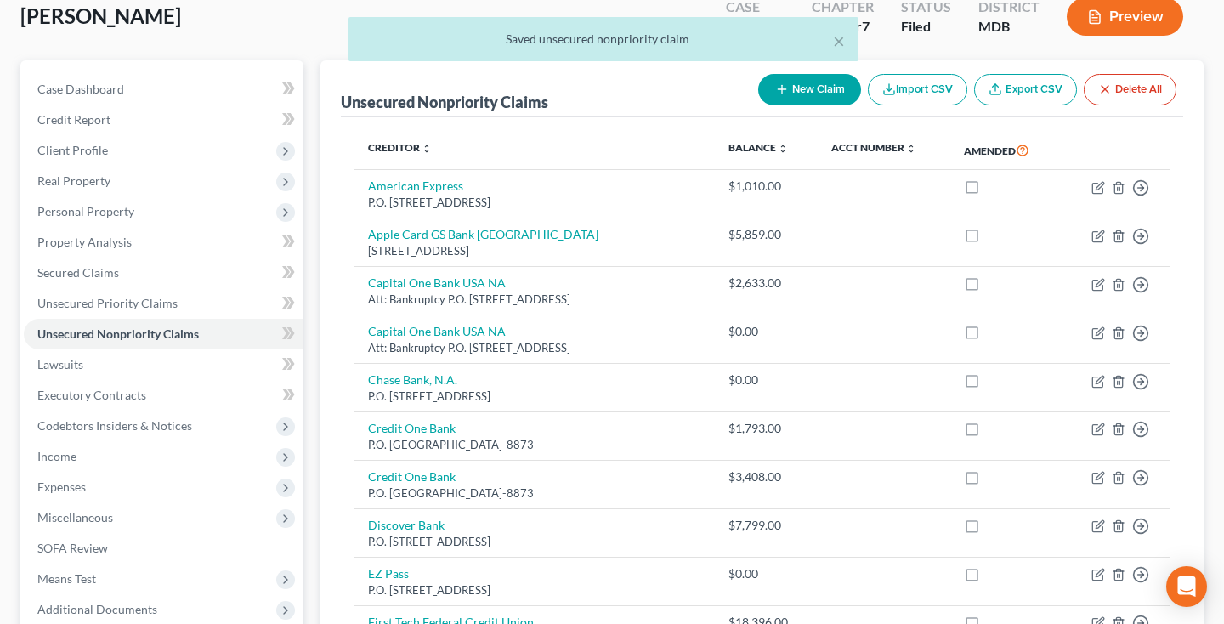
scroll to position [100, 0]
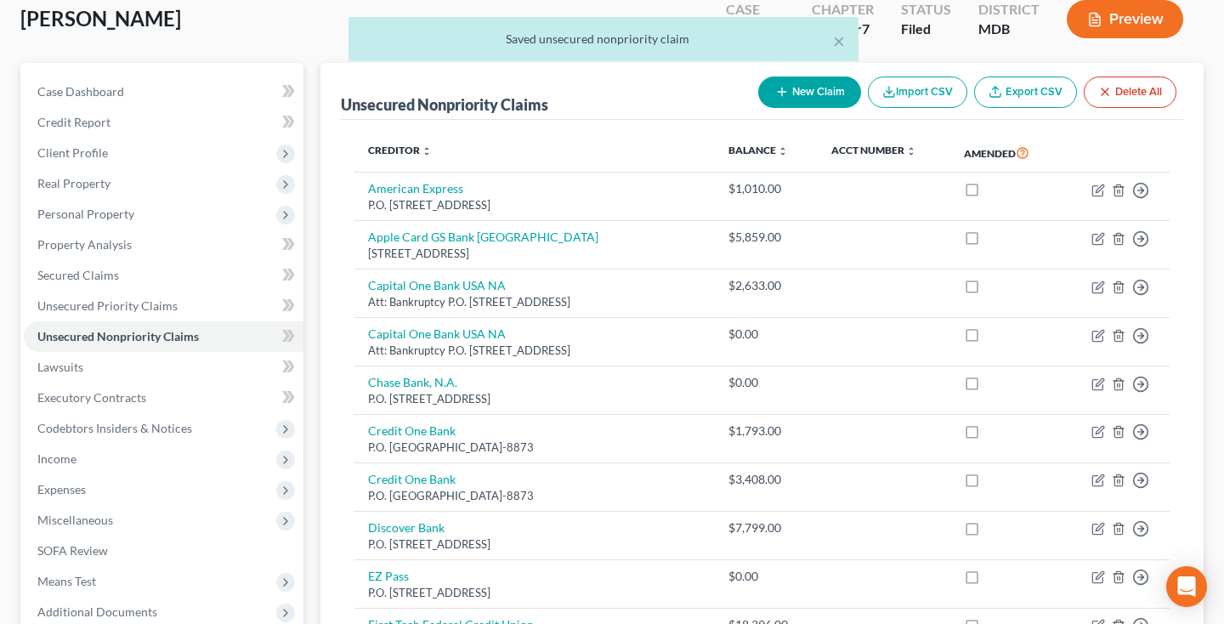
click at [829, 100] on button "New Claim" at bounding box center [809, 91] width 103 height 31
select select "0"
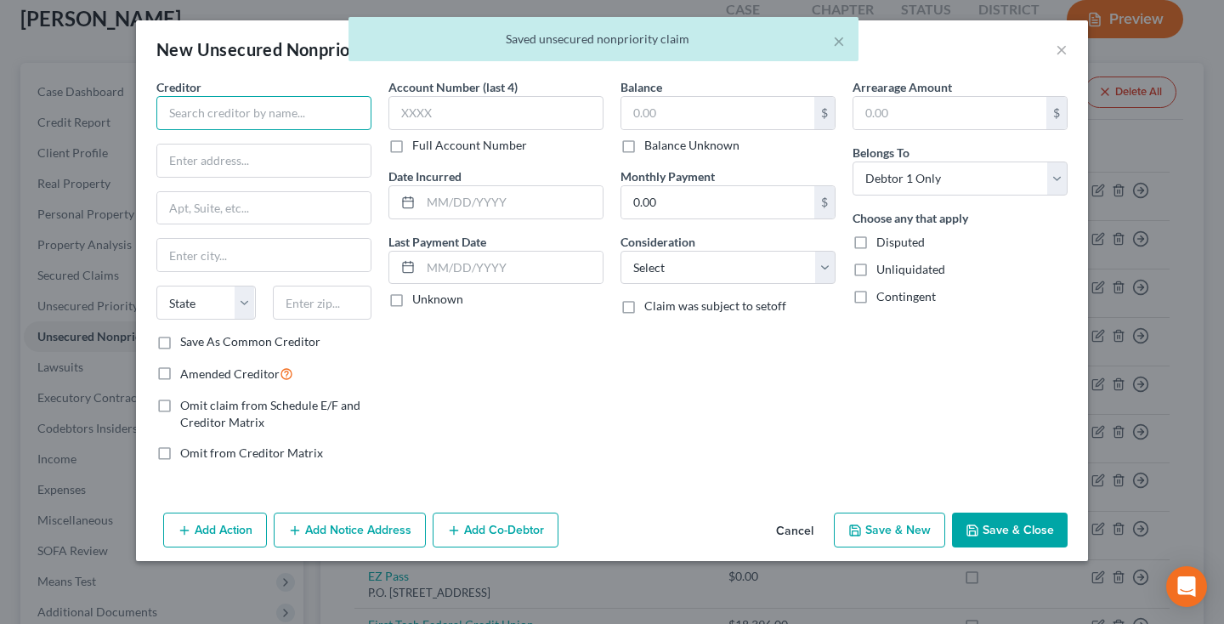
click at [337, 110] on input "text" at bounding box center [263, 113] width 215 height 34
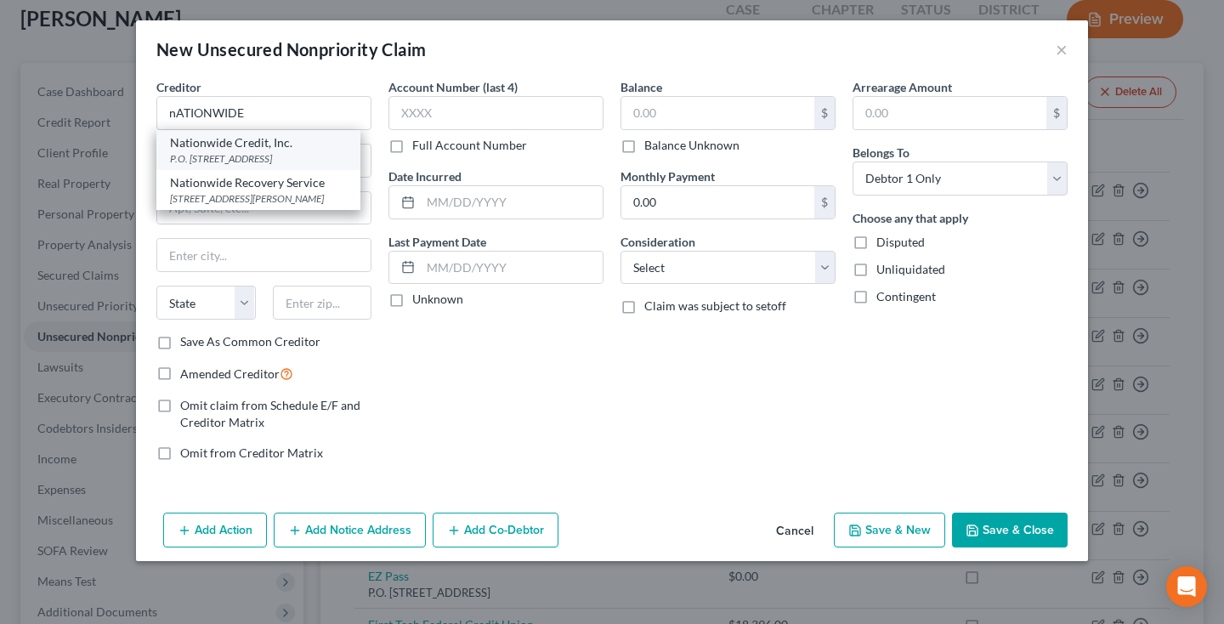
click at [337, 151] on div "P.O. [STREET_ADDRESS]" at bounding box center [258, 158] width 177 height 14
type input "Nationwide Credit, Inc."
type input "P.O. Box 14581"
type input "Des Moines"
select select "16"
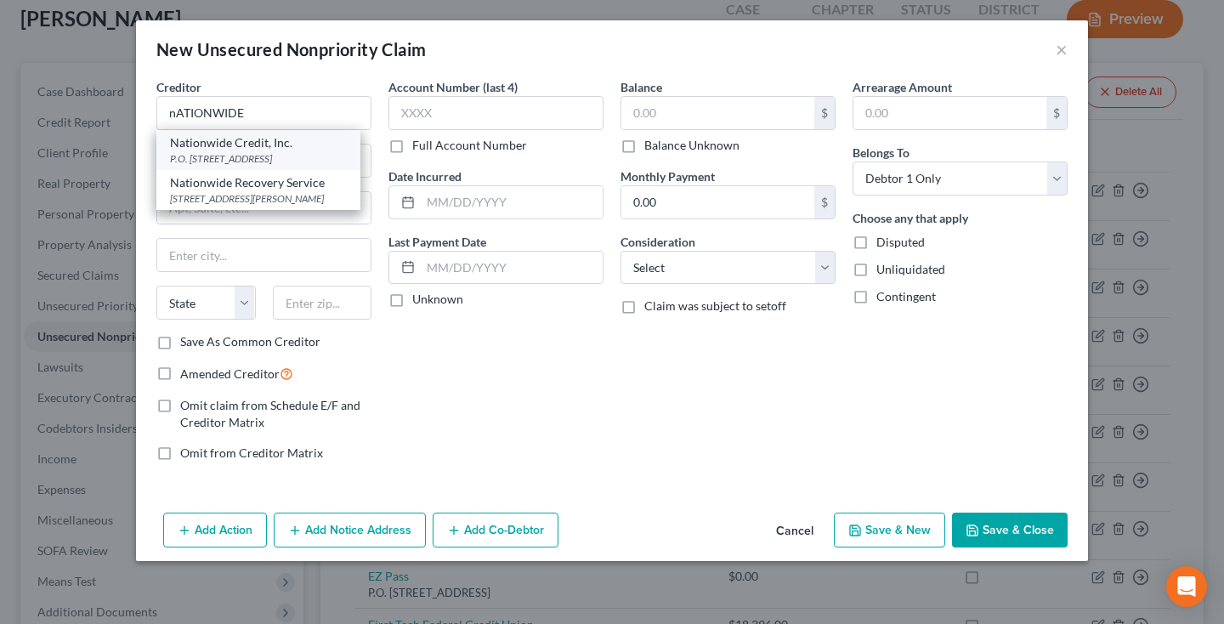
type input "50306-0354"
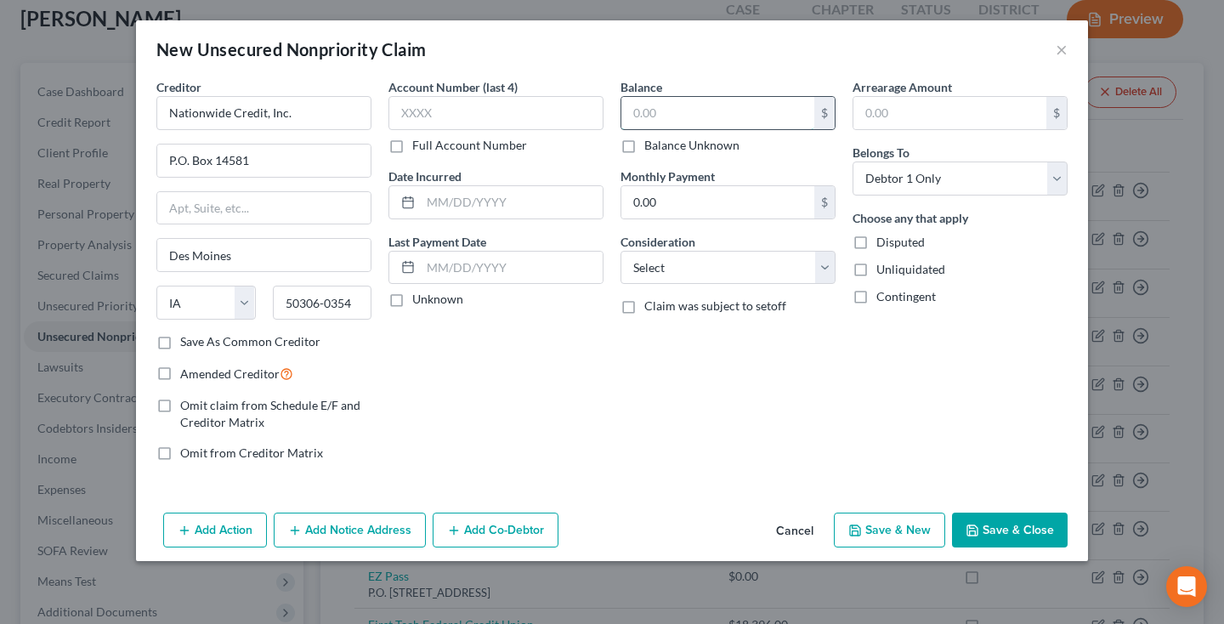
click at [656, 124] on input "text" at bounding box center [717, 113] width 193 height 32
type input "370"
select select "1"
click at [1054, 533] on button "Save & Close" at bounding box center [1010, 530] width 116 height 36
type input "370.00"
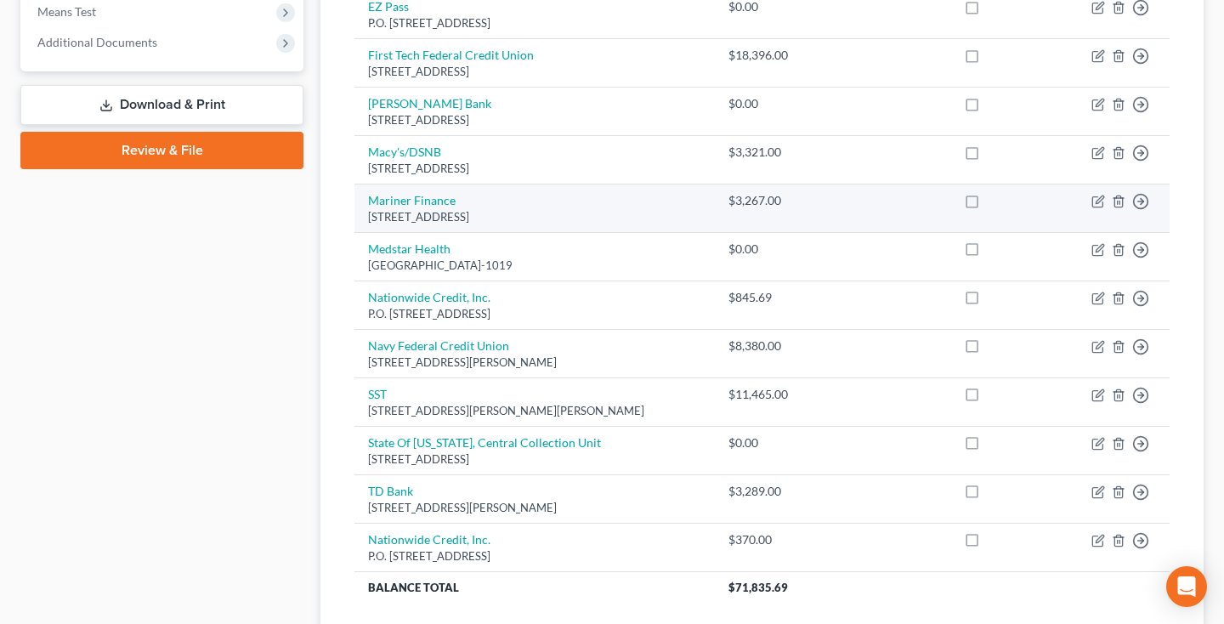
scroll to position [711, 0]
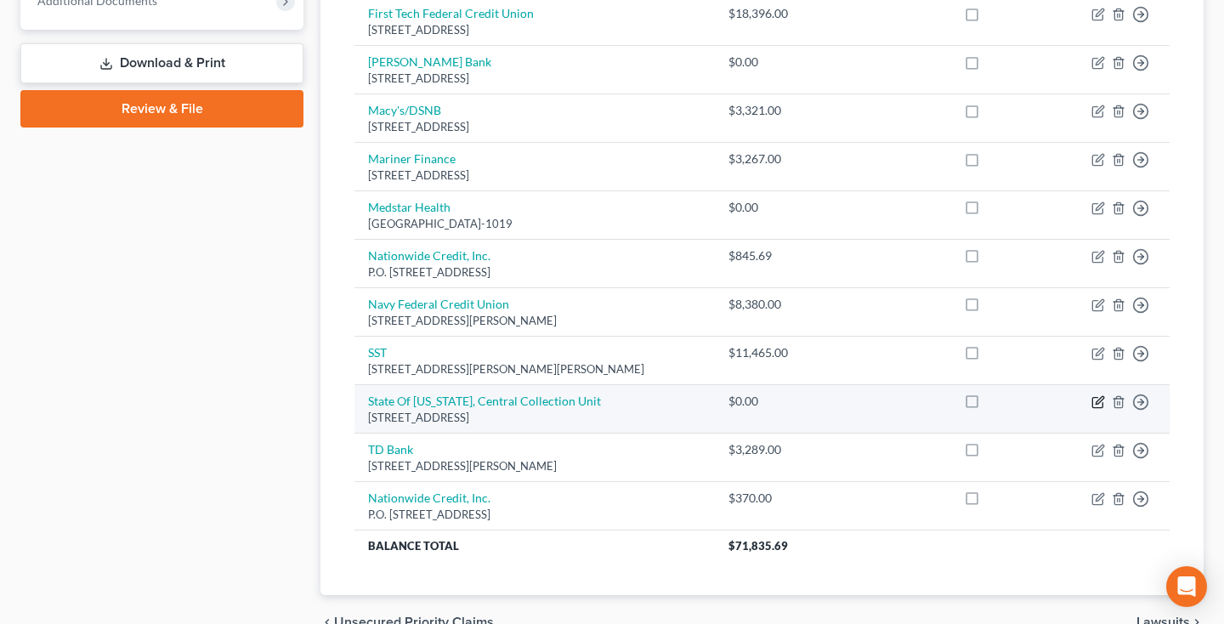
click at [1099, 395] on icon "button" at bounding box center [1098, 402] width 14 height 14
select select "21"
select select "0"
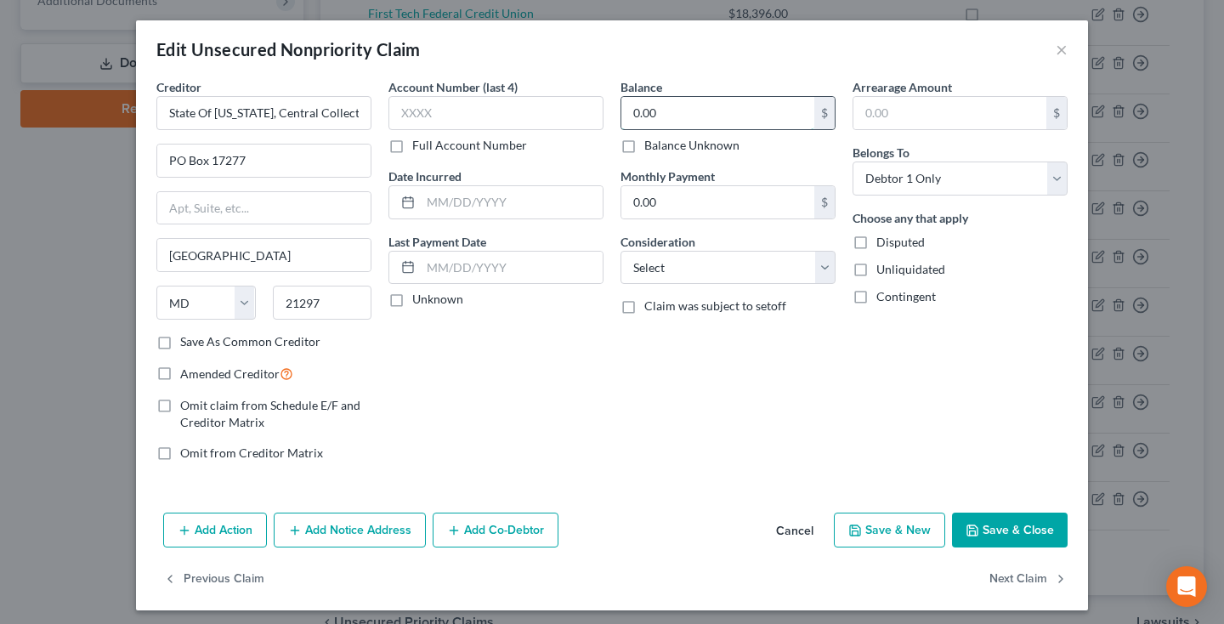
click at [674, 108] on input "0.00" at bounding box center [717, 113] width 193 height 32
click at [674, 110] on input "0.00" at bounding box center [717, 113] width 193 height 32
type input "0"
click at [699, 116] on input "24,701." at bounding box center [717, 113] width 193 height 32
type input "24,701.84"
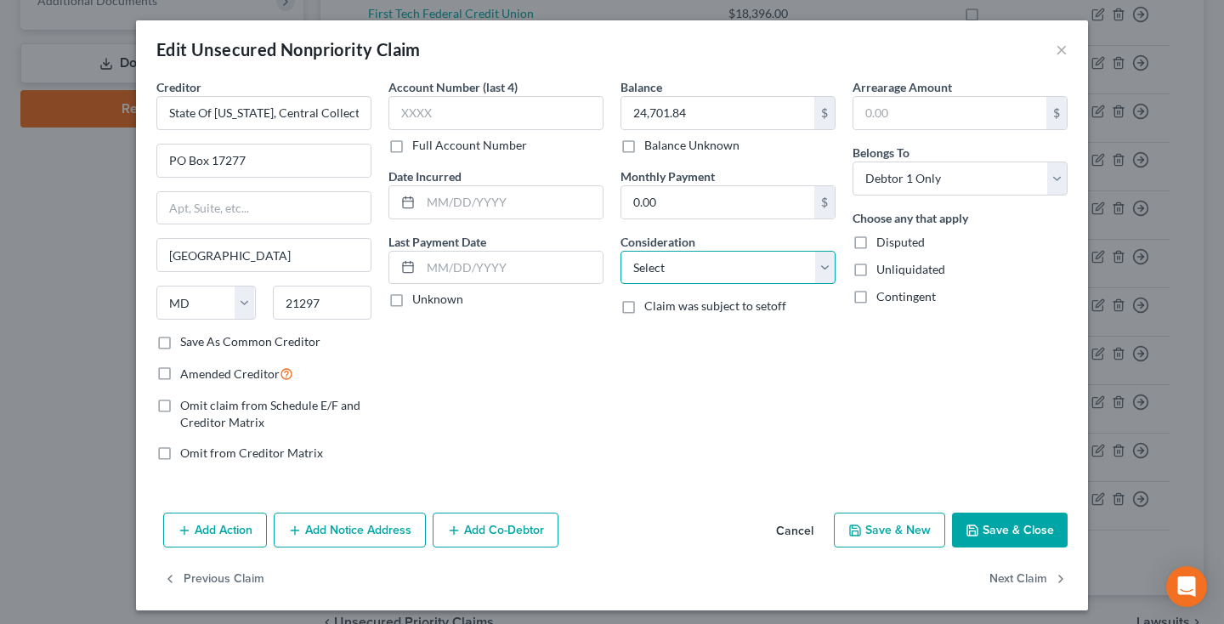
select select "1"
click at [1017, 535] on button "Save & Close" at bounding box center [1010, 530] width 116 height 36
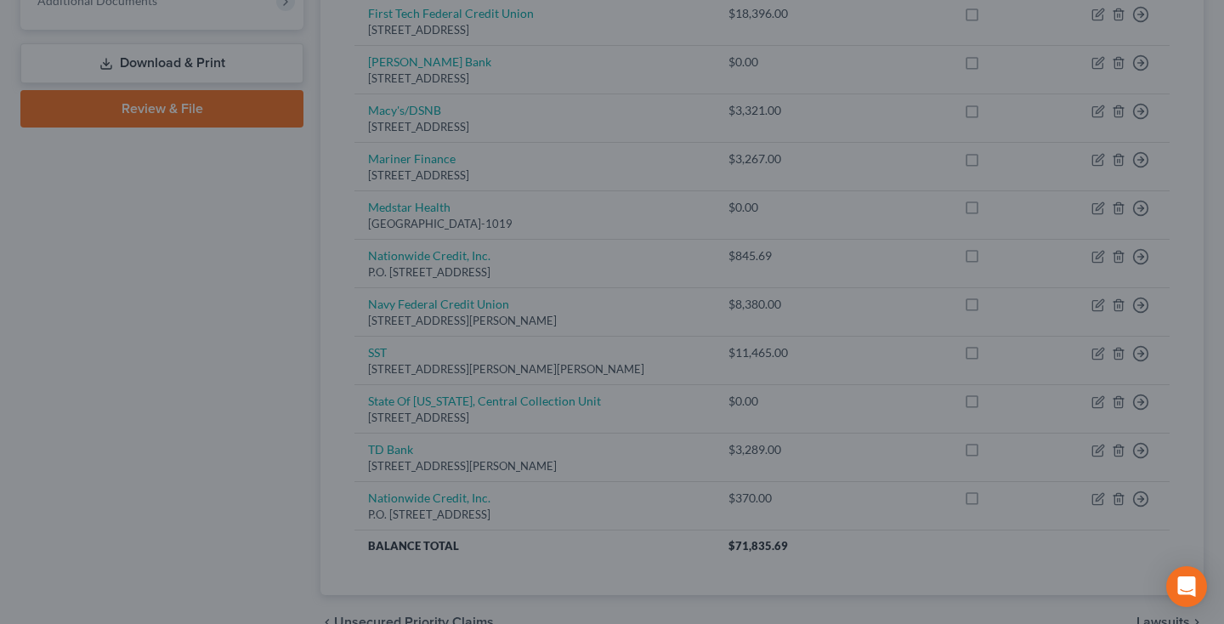
type input "0"
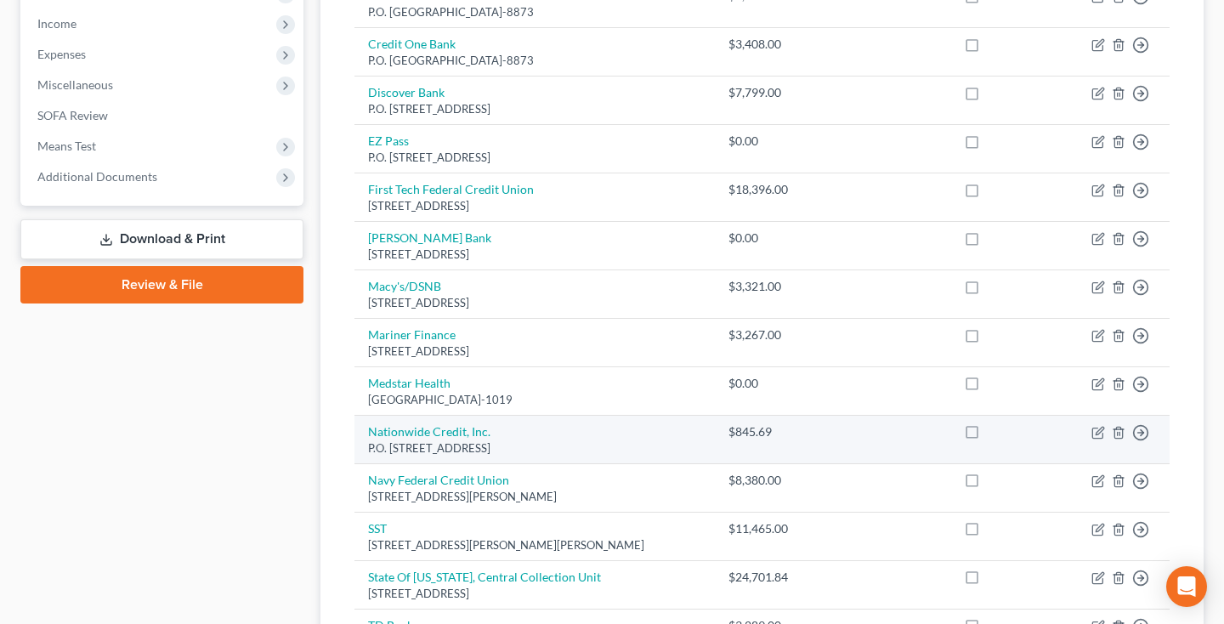
scroll to position [530, 0]
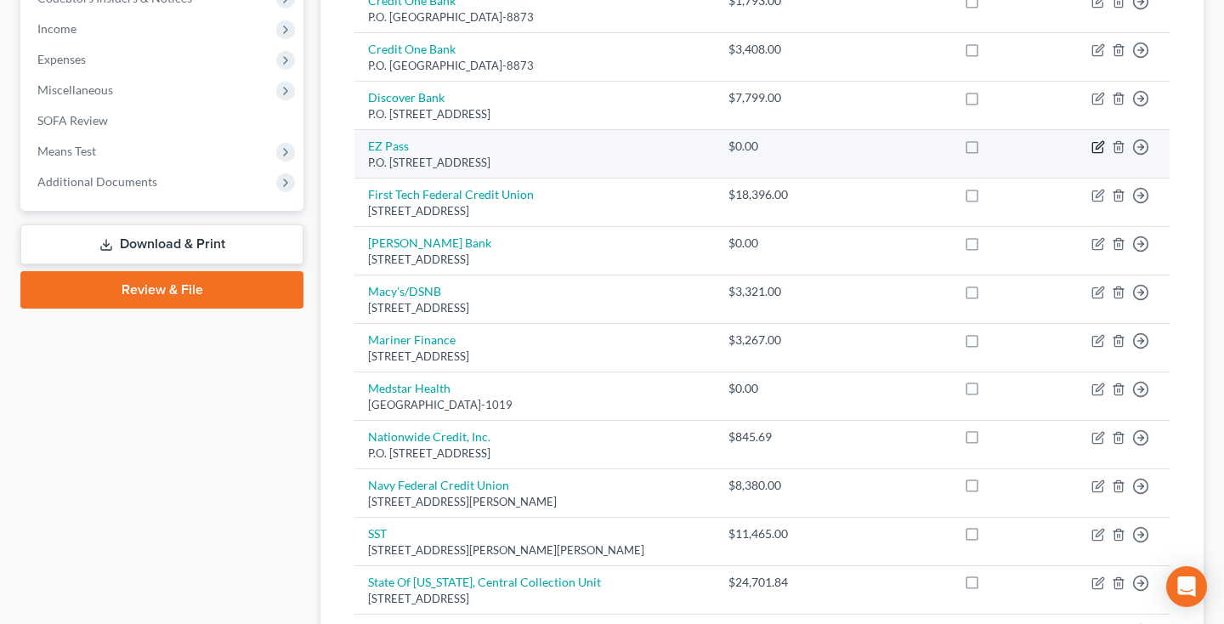
click at [1099, 142] on icon "button" at bounding box center [1099, 146] width 8 height 8
select select "21"
select select "0"
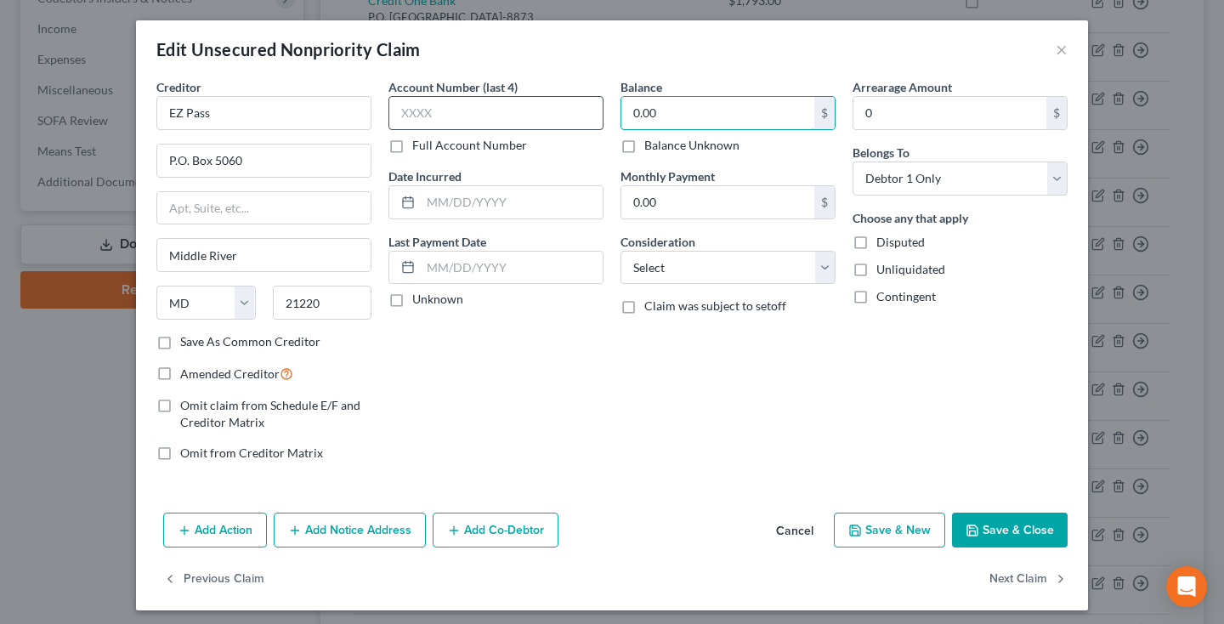
drag, startPoint x: 709, startPoint y: 106, endPoint x: 592, endPoint y: 106, distance: 117.3
click at [592, 106] on div "Creditor * EZ Pass P.O. [GEOGRAPHIC_DATA] [US_STATE] AK AR AZ CA CO [GEOGRAPHIC…" at bounding box center [612, 276] width 928 height 397
type input "10,168"
select select "14"
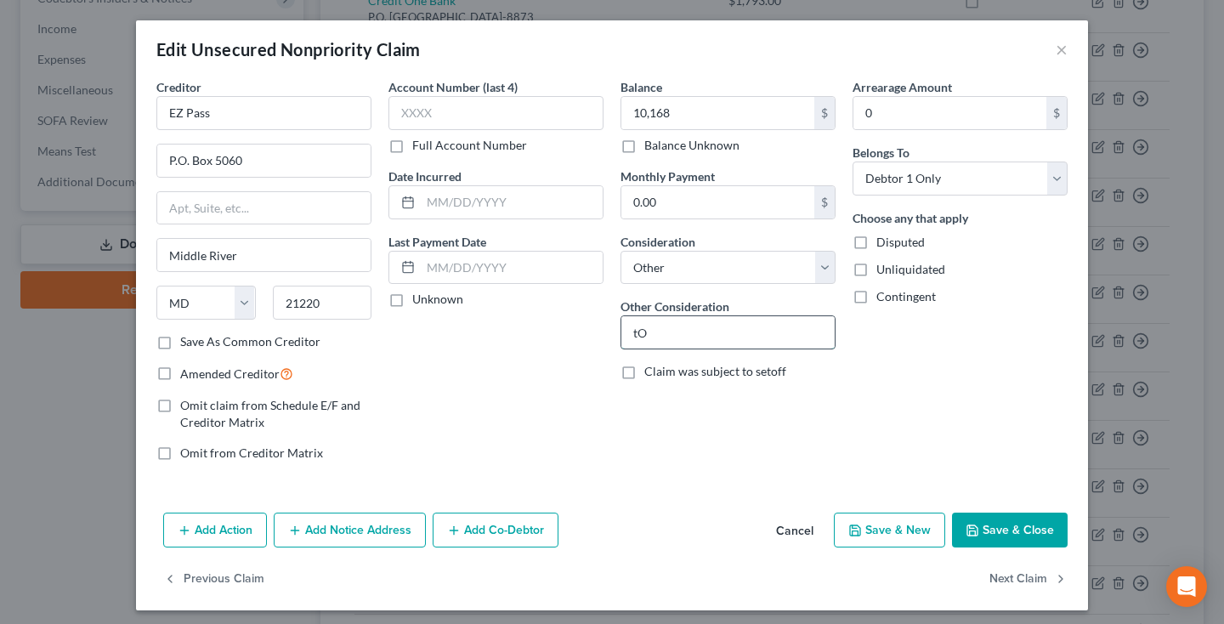
type input "t"
type input "R"
type input "Tolls"
click at [979, 534] on icon "button" at bounding box center [972, 530] width 14 height 14
type input "10,168.00"
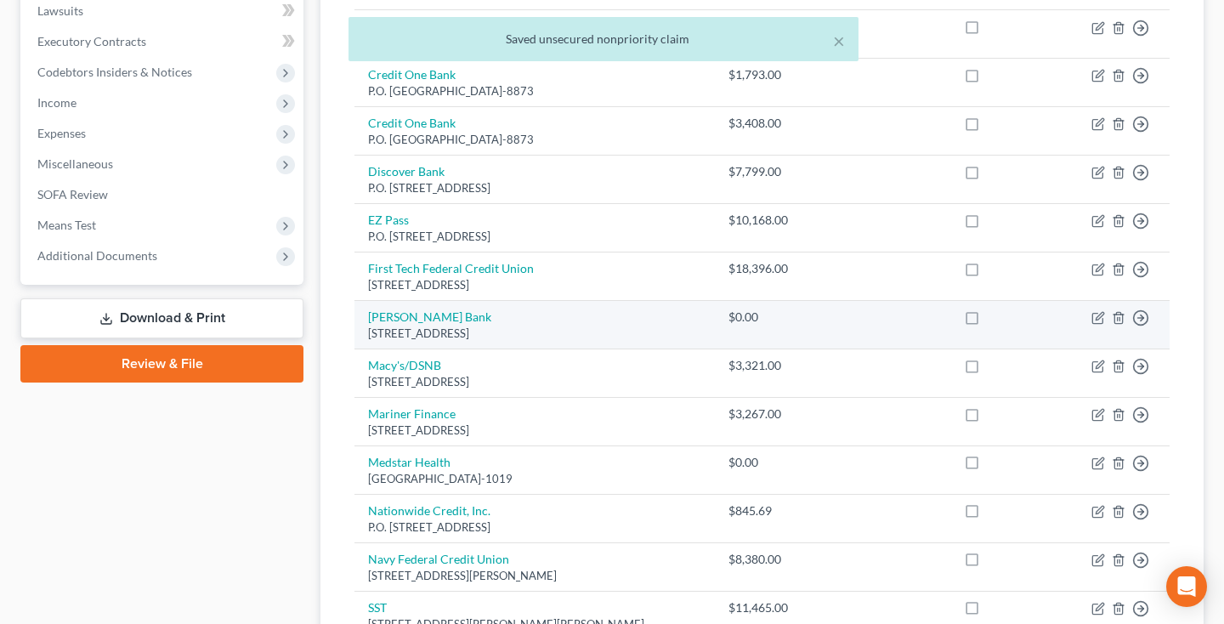
scroll to position [456, 0]
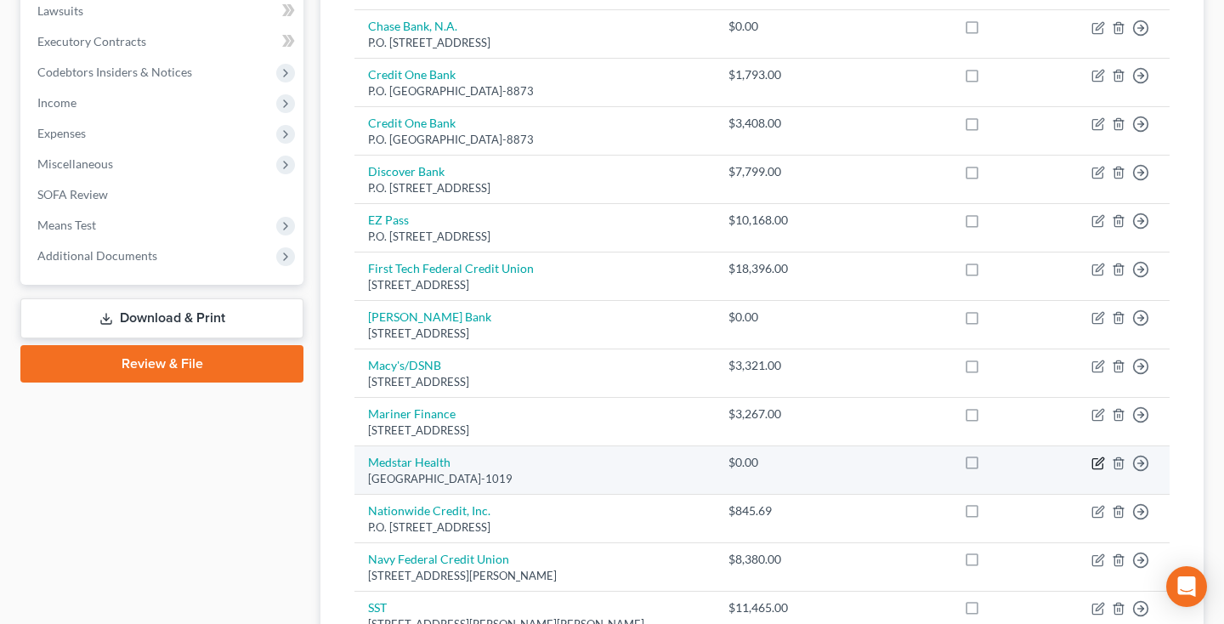
click at [1099, 456] on icon "button" at bounding box center [1098, 463] width 14 height 14
select select "22"
select select "0"
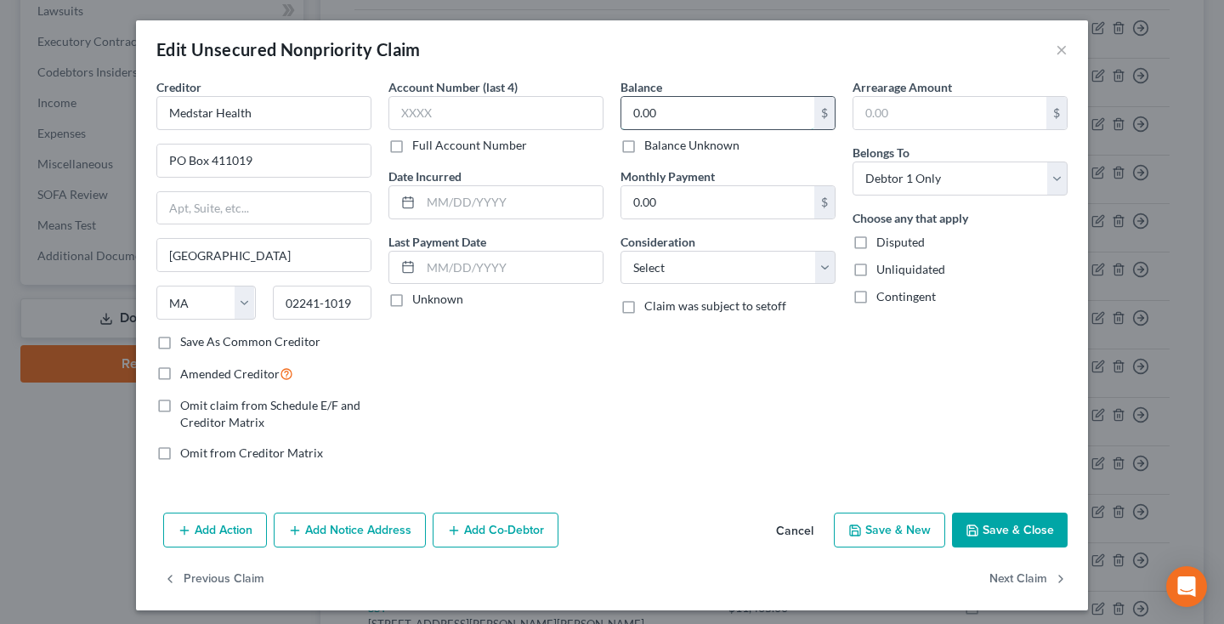
drag, startPoint x: 704, startPoint y: 115, endPoint x: 626, endPoint y: 116, distance: 78.2
click at [626, 116] on input "0.00" at bounding box center [717, 113] width 193 height 32
type input "7,233.61"
select select "9"
click at [977, 528] on icon "button" at bounding box center [972, 530] width 10 height 10
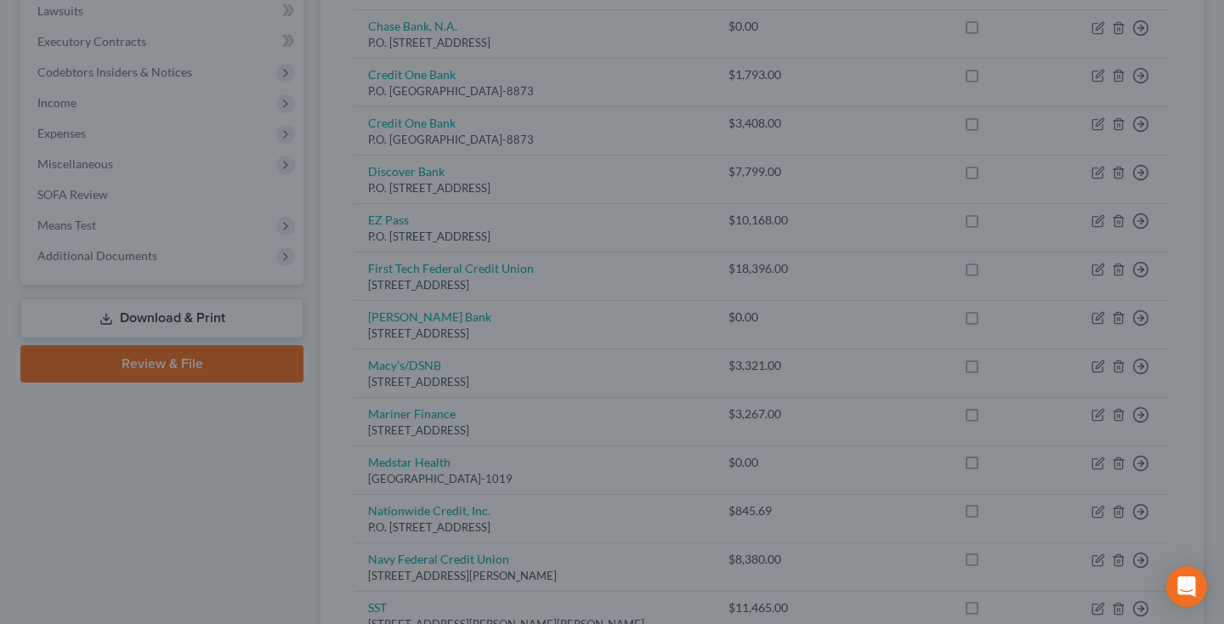
type input "0"
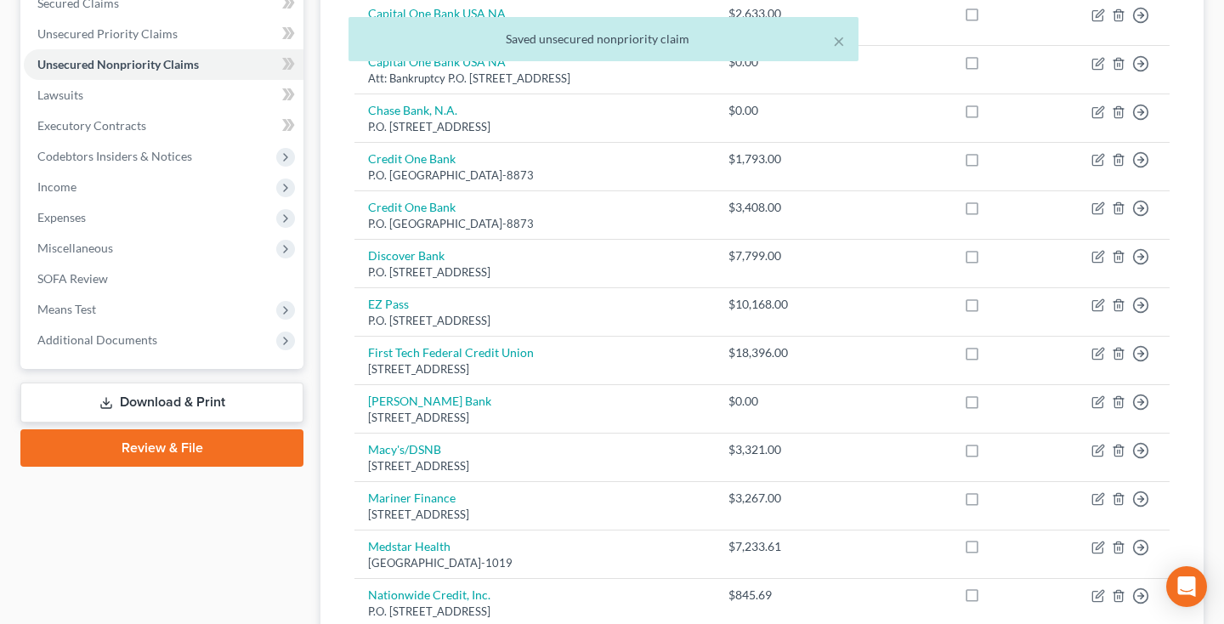
scroll to position [370, 0]
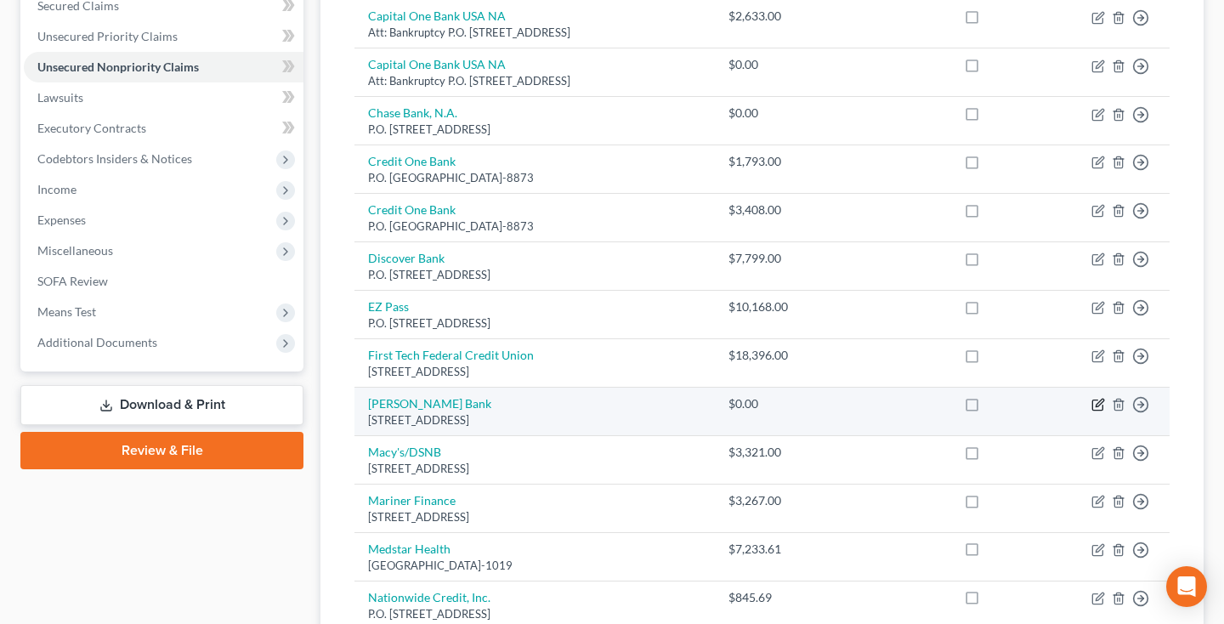
click at [1098, 404] on icon "button" at bounding box center [1098, 405] width 14 height 14
select select "39"
select select "0"
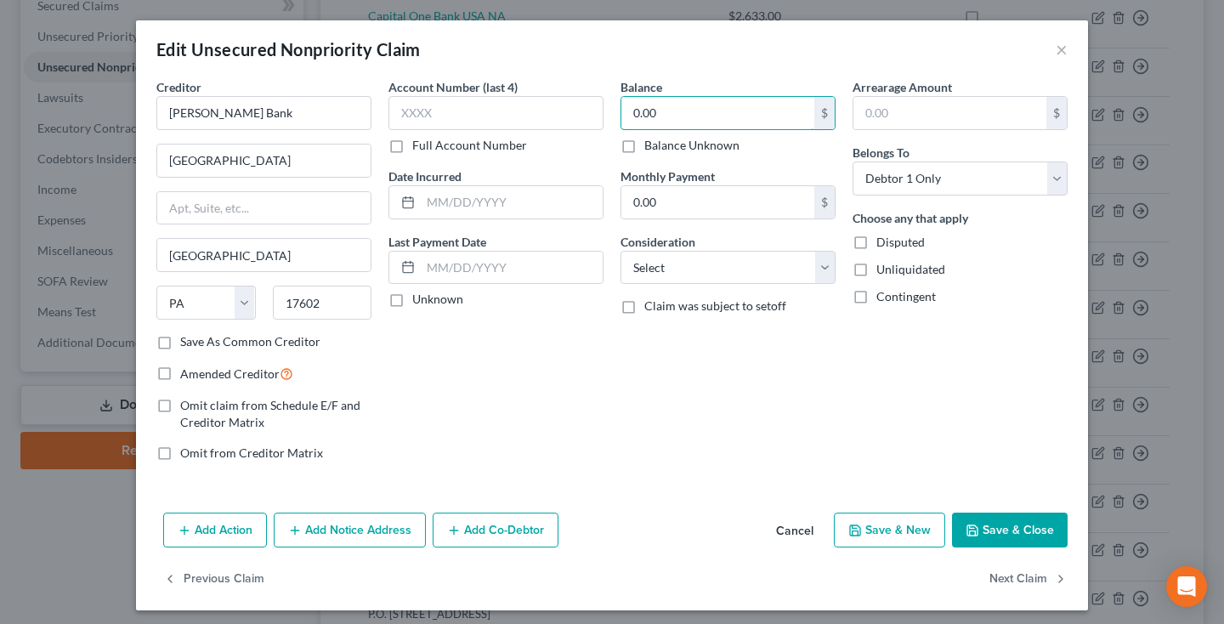
drag, startPoint x: 664, startPoint y: 122, endPoint x: 613, endPoint y: 117, distance: 51.2
click at [613, 117] on div "Balance 0.00 $ Balance Unknown Balance Undetermined 0.00 $ Balance Unknown Mont…" at bounding box center [728, 276] width 232 height 397
type input "500"
click at [731, 287] on div "Balance 500.00 $ Balance Unknown Balance Undetermined 500 $ Balance Unknown Mon…" at bounding box center [728, 276] width 232 height 397
select select "2"
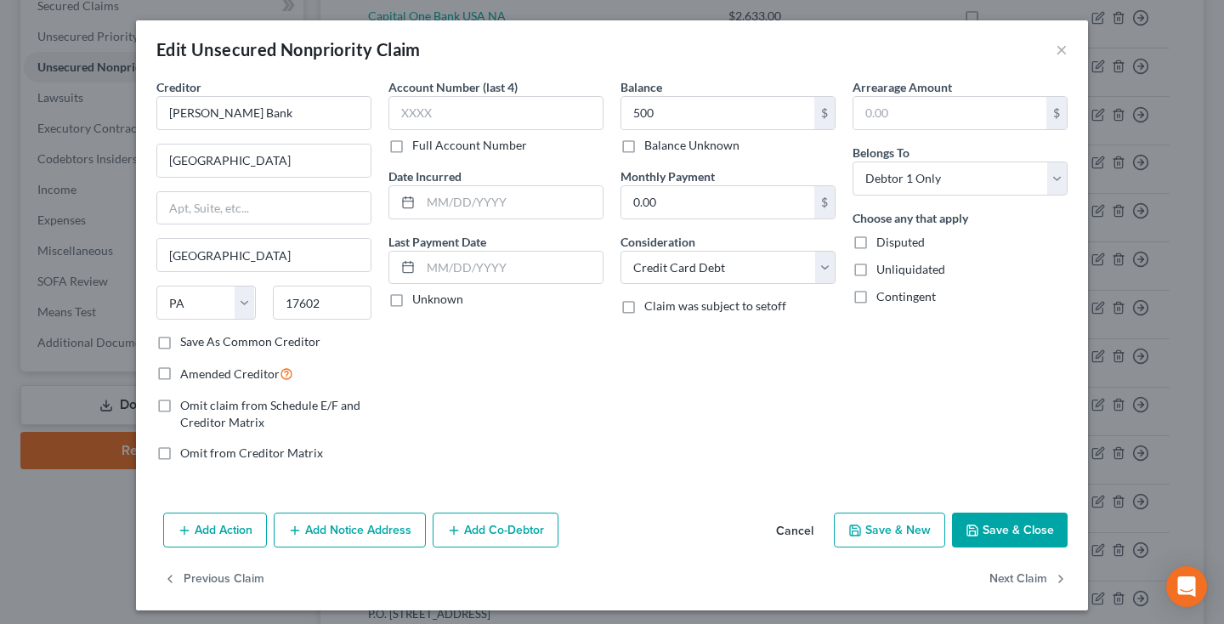
click at [996, 520] on button "Save & Close" at bounding box center [1010, 530] width 116 height 36
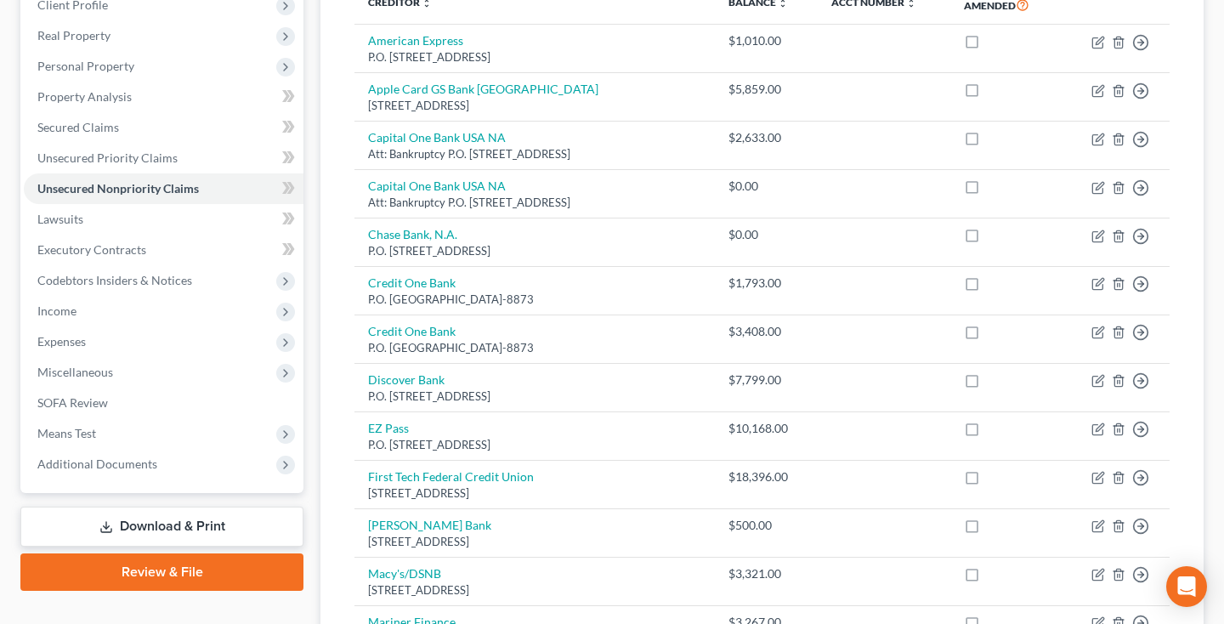
scroll to position [243, 0]
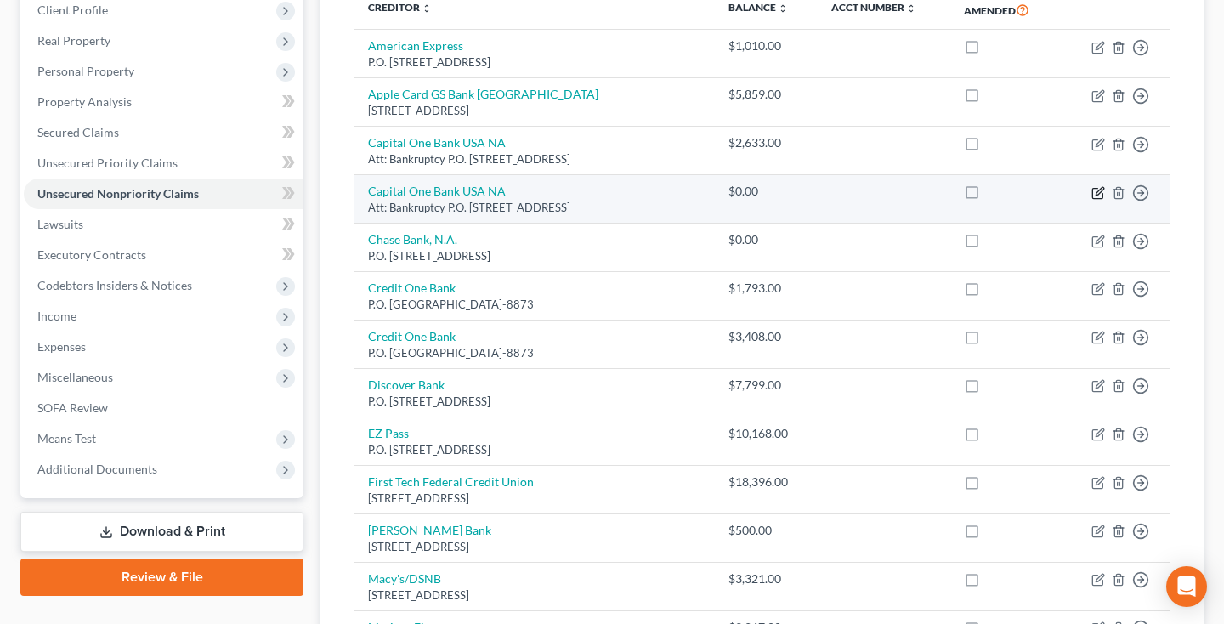
click at [1098, 188] on icon "button" at bounding box center [1098, 193] width 14 height 14
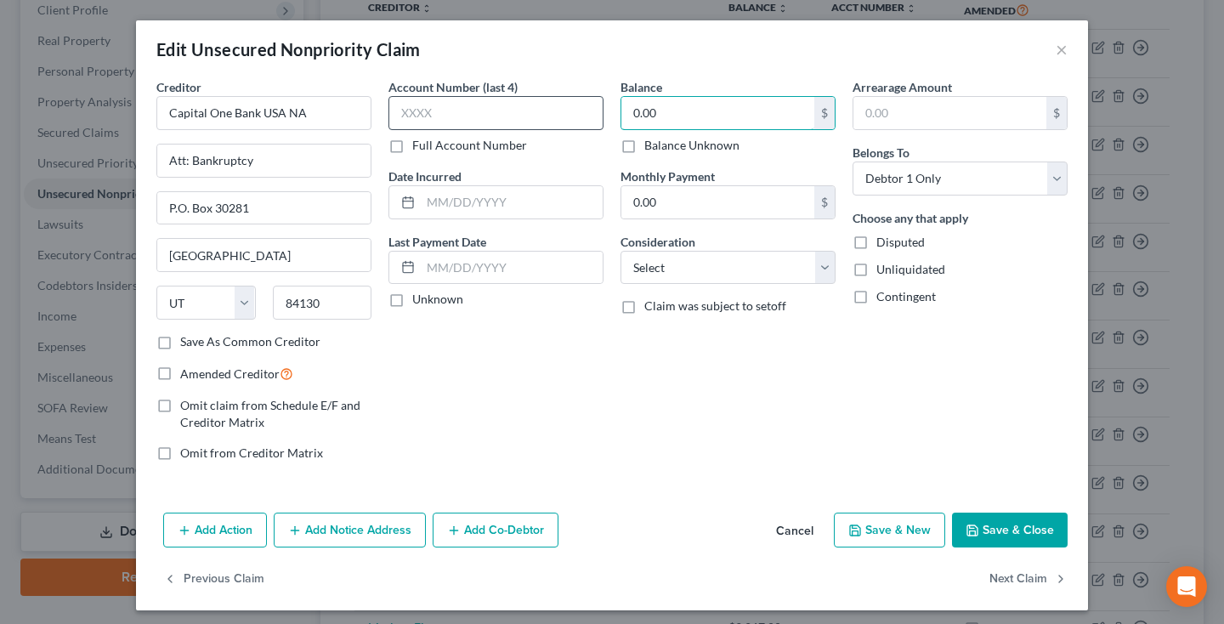
drag, startPoint x: 711, startPoint y: 109, endPoint x: 464, endPoint y: 109, distance: 247.2
click at [464, 109] on div "Creditor * Capital One Bank USA NA Att: Bankruptcy P.O. [GEOGRAPHIC_DATA] [GEOG…" at bounding box center [612, 276] width 928 height 397
click at [1029, 528] on button "Save & Close" at bounding box center [1010, 530] width 116 height 36
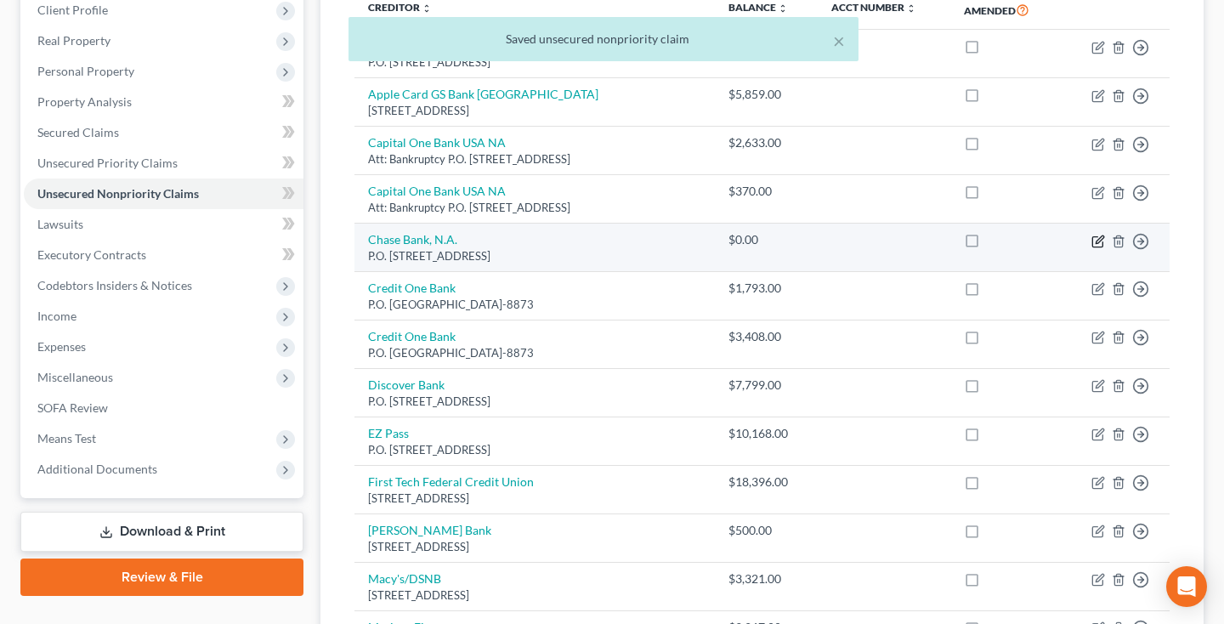
click at [1097, 242] on icon "button" at bounding box center [1098, 242] width 14 height 14
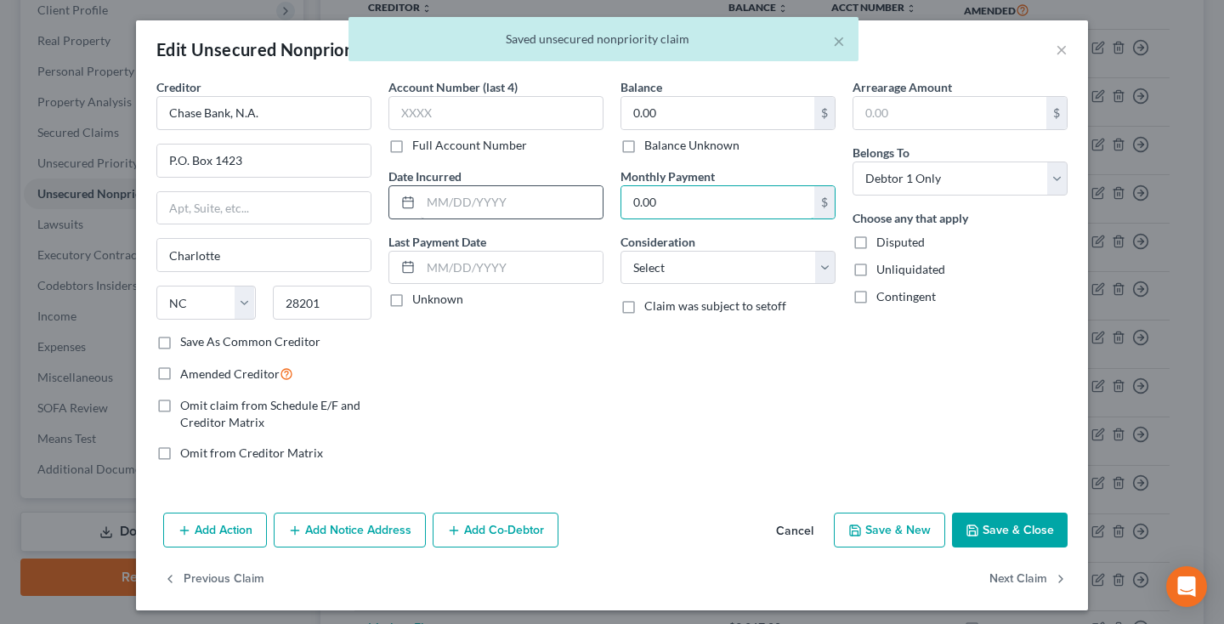
drag, startPoint x: 697, startPoint y: 203, endPoint x: 510, endPoint y: 196, distance: 187.0
click at [510, 196] on div "Creditor * Chase Bank, N.A. P.O. [GEOGRAPHIC_DATA] [US_STATE] AK AR AZ CA CO CT…" at bounding box center [612, 276] width 928 height 397
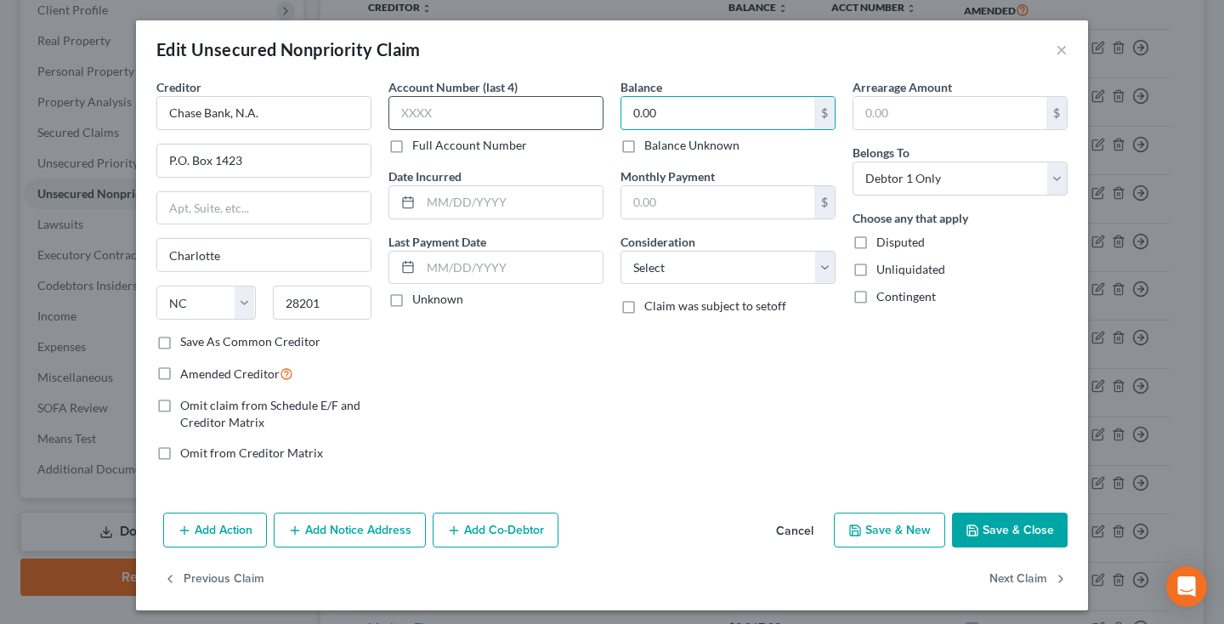
drag, startPoint x: 671, startPoint y: 113, endPoint x: 520, endPoint y: 109, distance: 151.3
click at [520, 109] on div "Creditor * Chase Bank, N.A. P.O. [GEOGRAPHIC_DATA] [US_STATE] AK AR AZ CA CO CT…" at bounding box center [612, 276] width 928 height 397
click at [1003, 524] on button "Save & Close" at bounding box center [1010, 530] width 116 height 36
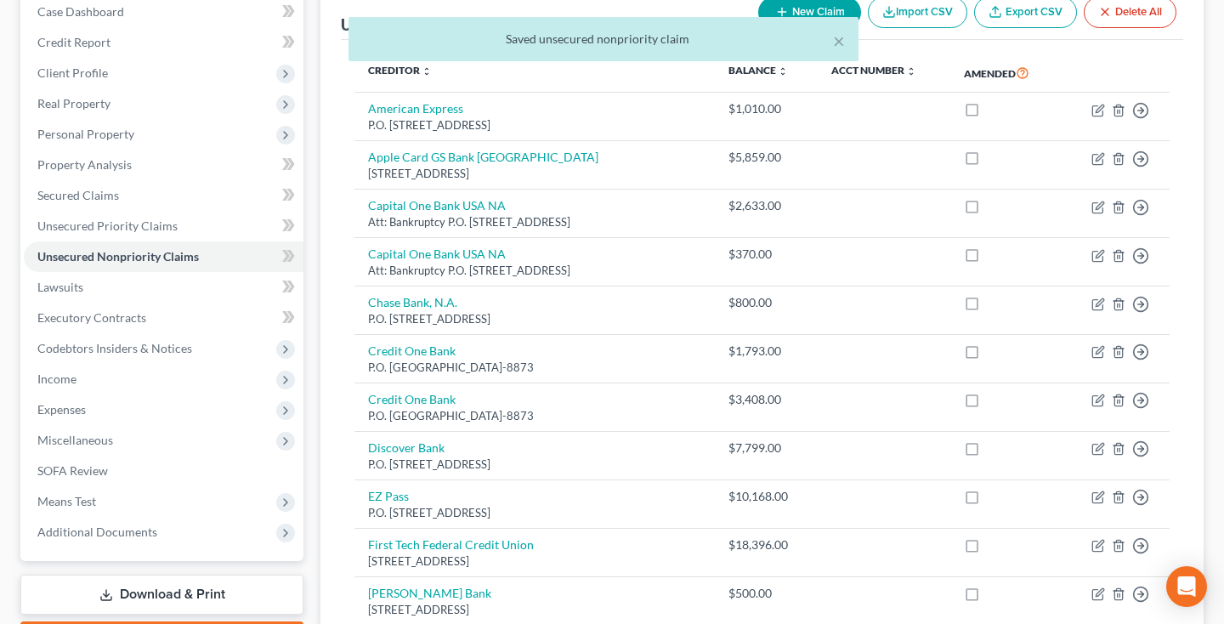
scroll to position [144, 0]
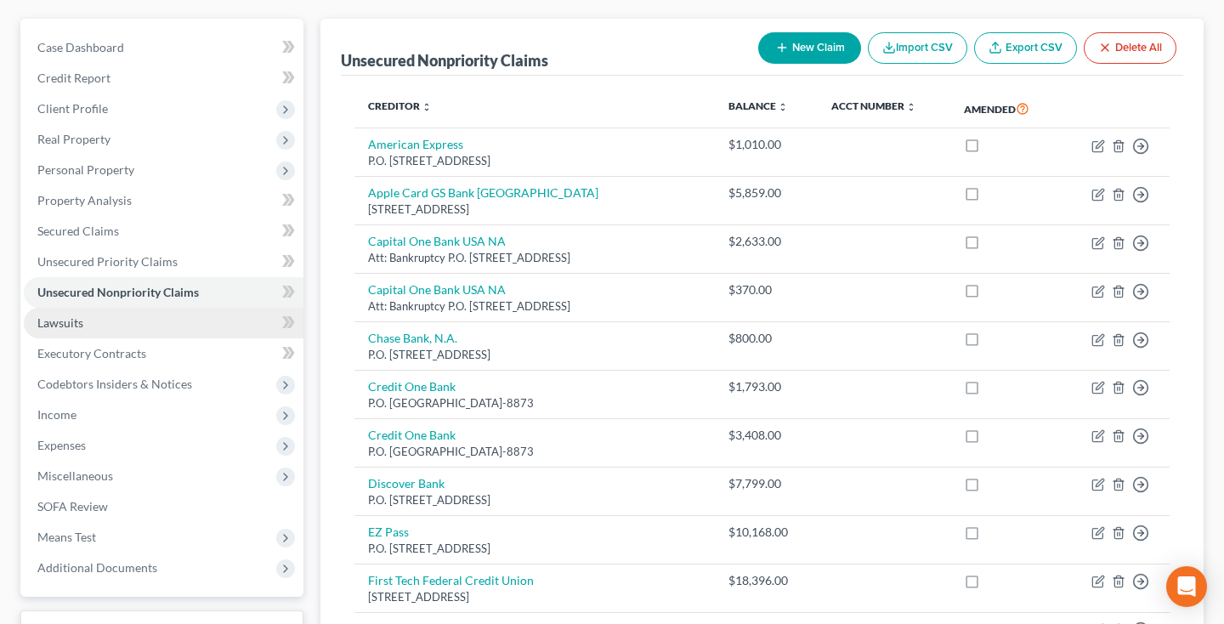
click at [153, 319] on link "Lawsuits" at bounding box center [164, 323] width 280 height 31
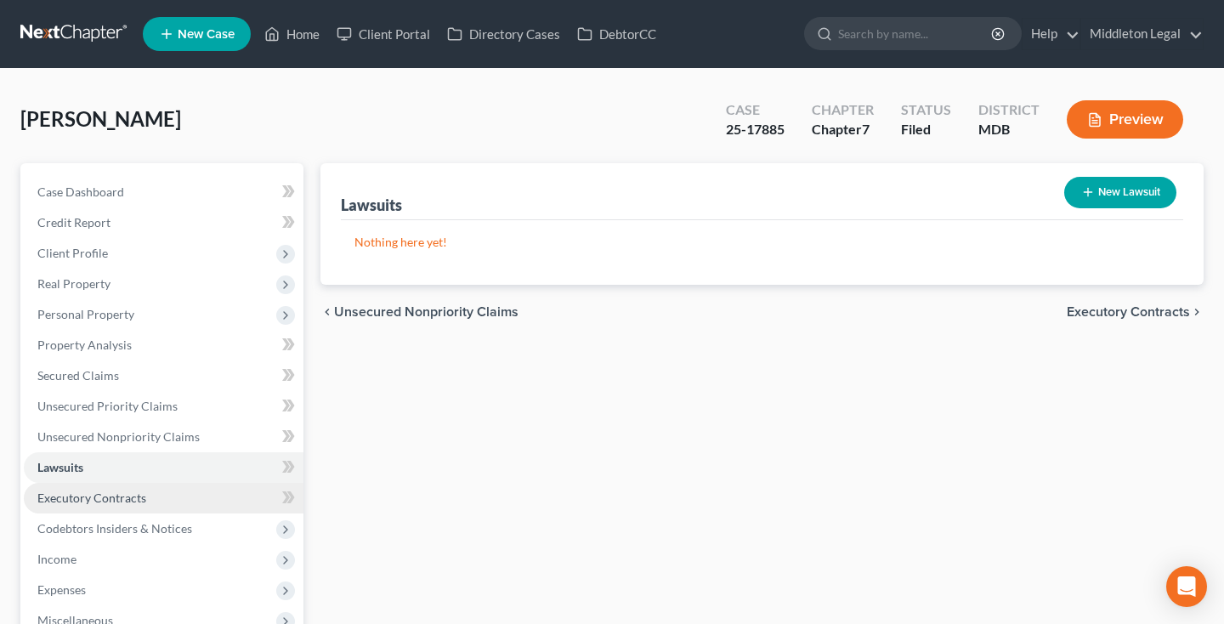
click at [144, 507] on link "Executory Contracts" at bounding box center [164, 498] width 280 height 31
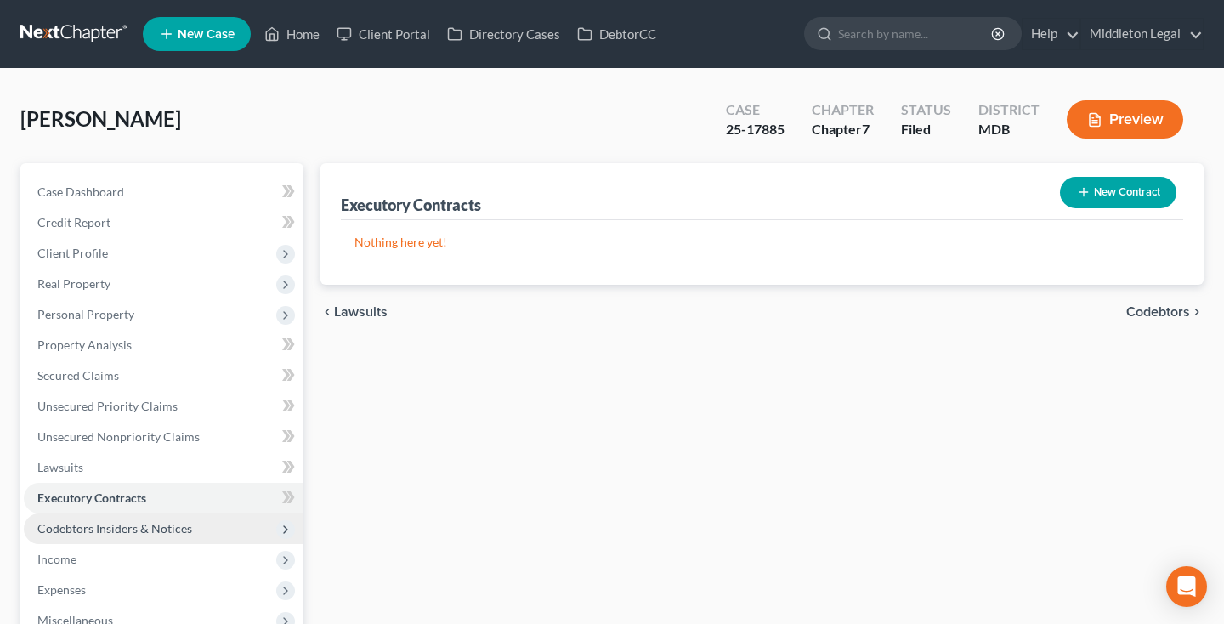
click at [122, 533] on span "Codebtors Insiders & Notices" at bounding box center [114, 528] width 155 height 14
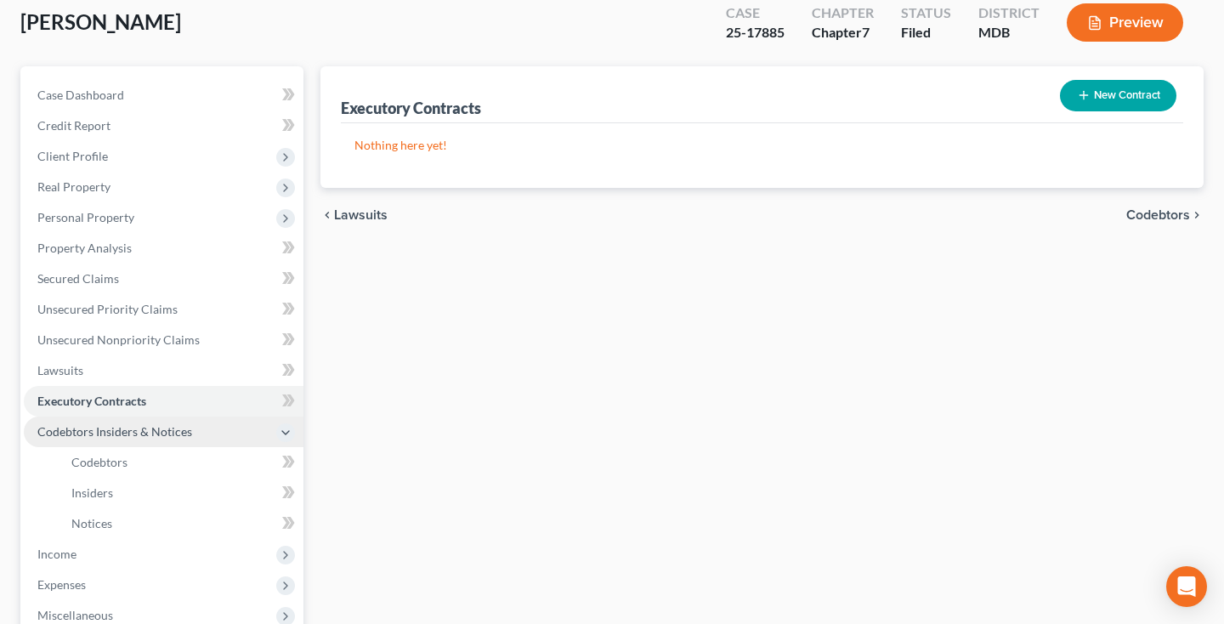
scroll to position [128, 0]
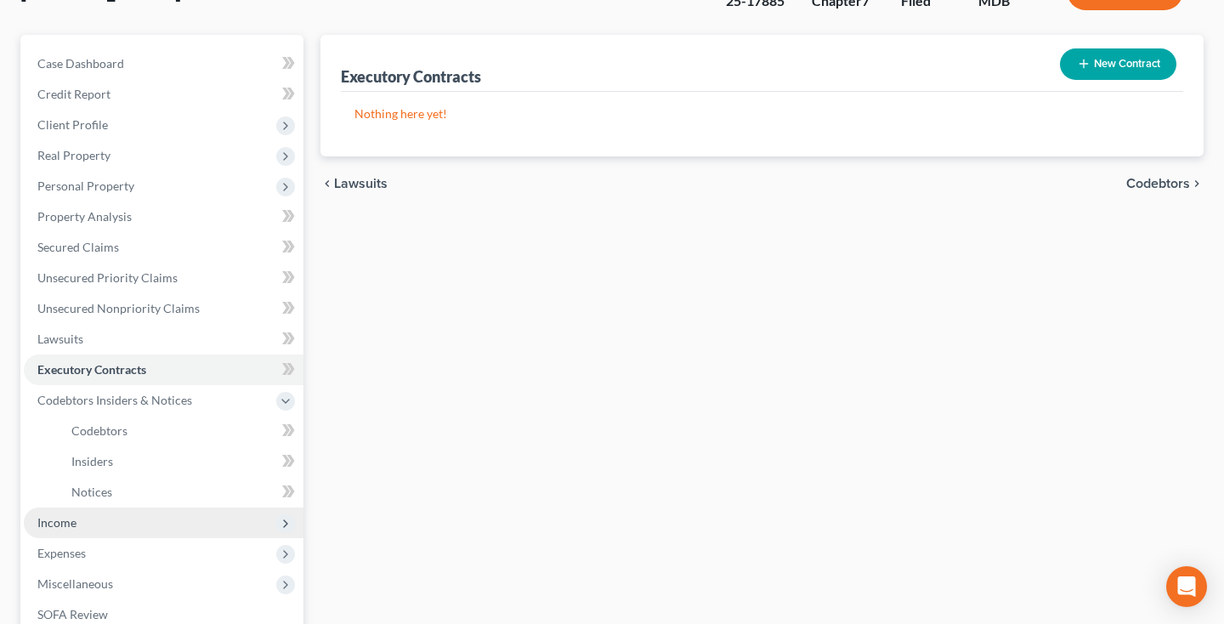
click at [83, 529] on span "Income" at bounding box center [164, 522] width 280 height 31
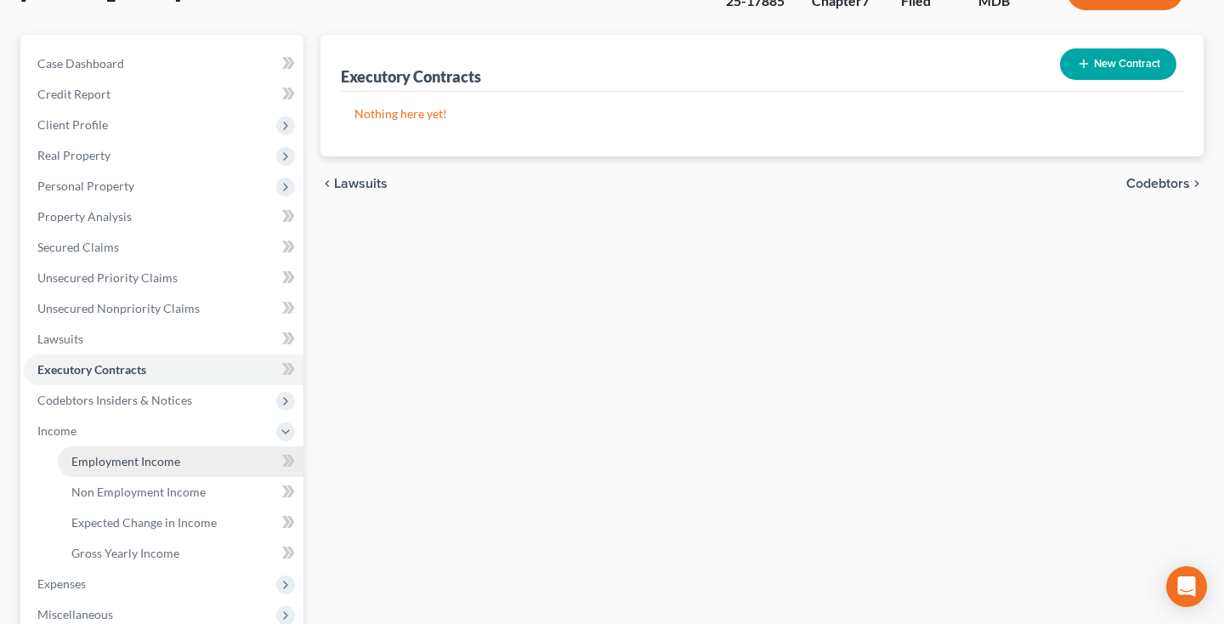
click at [104, 465] on span "Employment Income" at bounding box center [125, 461] width 109 height 14
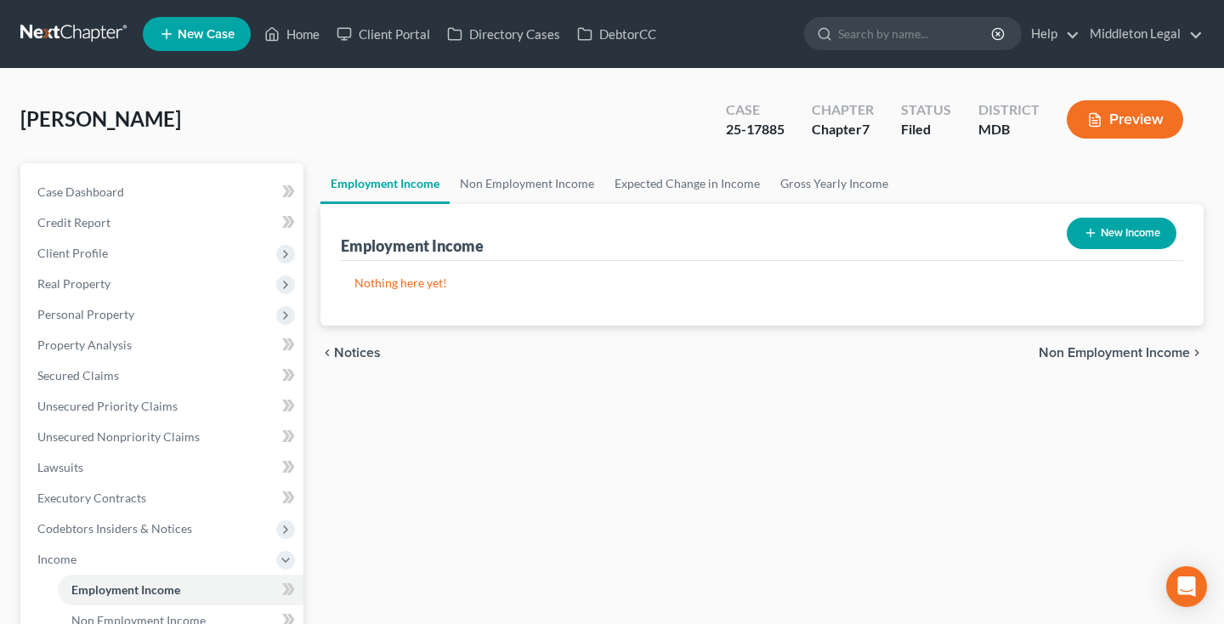
click at [1107, 231] on button "New Income" at bounding box center [1121, 233] width 110 height 31
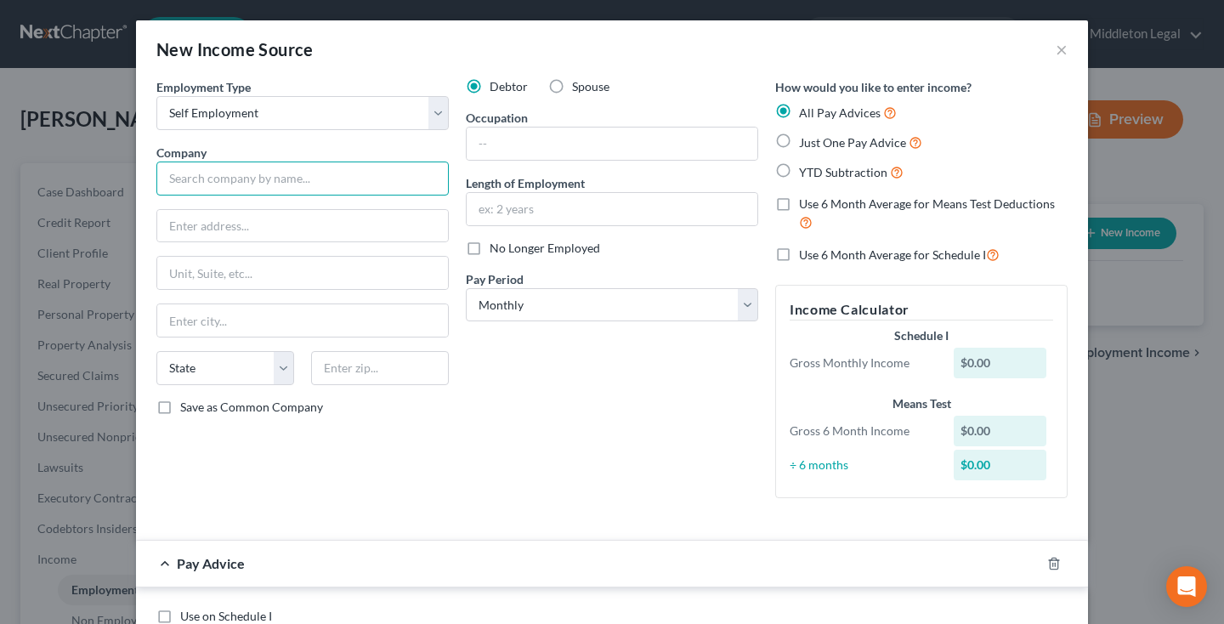
click at [350, 188] on input "text" at bounding box center [302, 178] width 292 height 34
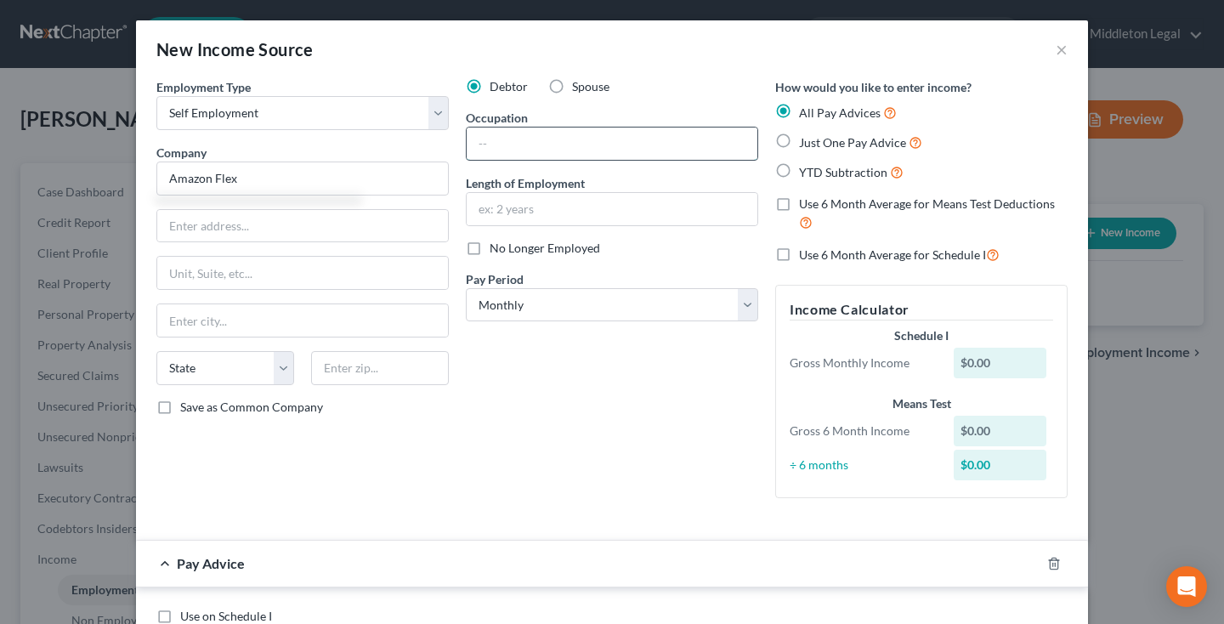
click at [582, 140] on input "text" at bounding box center [611, 143] width 291 height 32
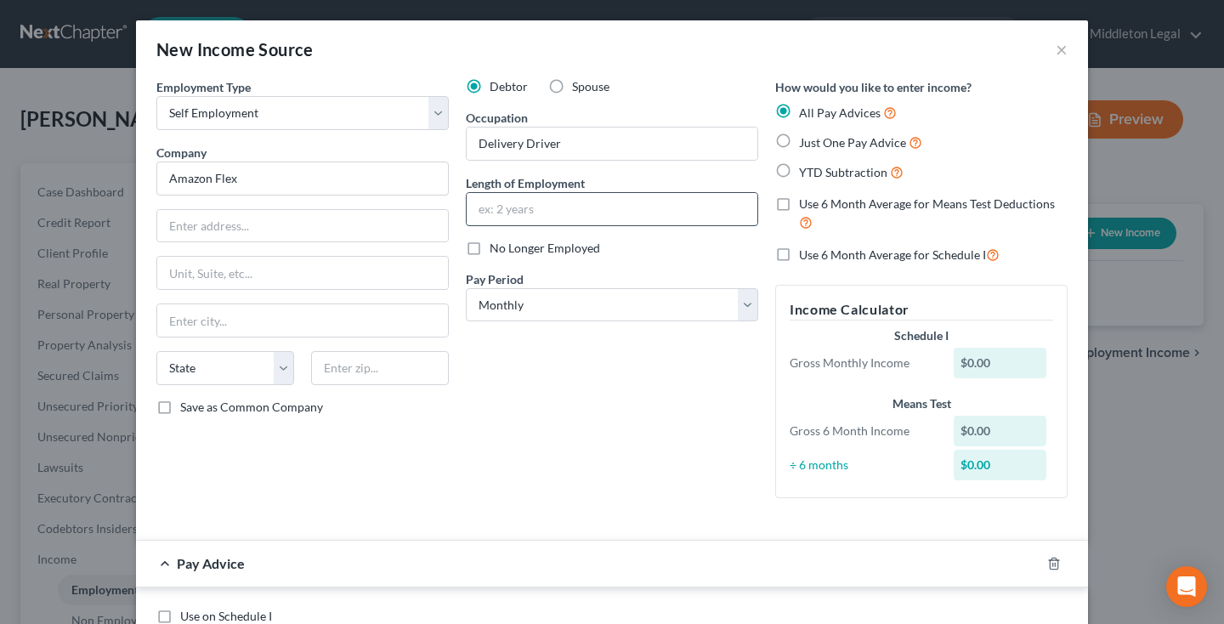
click at [601, 201] on input "text" at bounding box center [611, 209] width 291 height 32
click at [799, 140] on label "Just One Pay Advice" at bounding box center [860, 143] width 123 height 20
click at [805, 140] on input "Just One Pay Advice" at bounding box center [810, 138] width 11 height 11
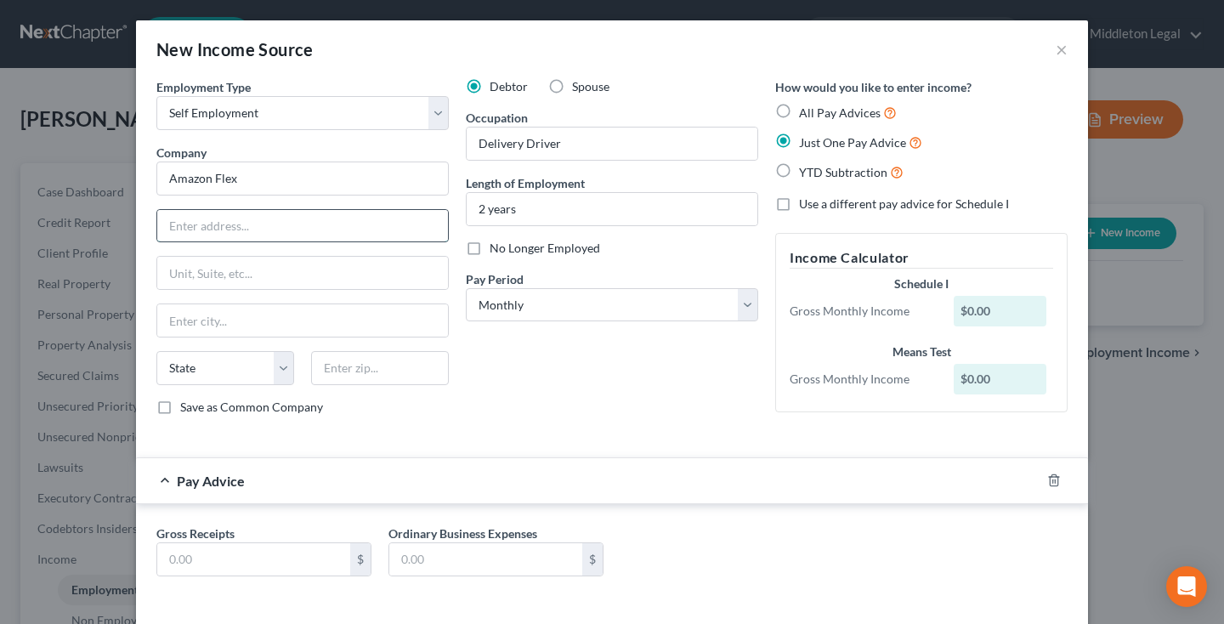
click at [325, 223] on input "text" at bounding box center [302, 226] width 291 height 32
click at [329, 238] on input "text" at bounding box center [302, 226] width 291 height 32
click at [283, 220] on input "text" at bounding box center [302, 226] width 291 height 32
paste input "1"
click at [268, 557] on input "text" at bounding box center [253, 559] width 193 height 32
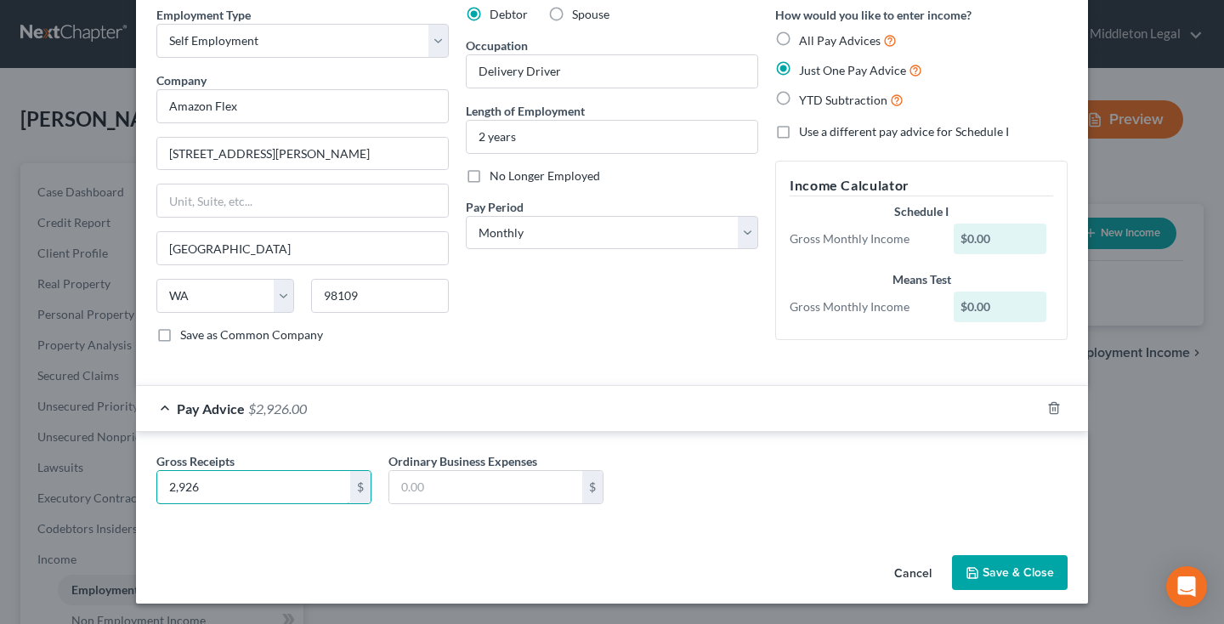
scroll to position [72, 0]
click at [997, 578] on button "Save & Close" at bounding box center [1010, 573] width 116 height 36
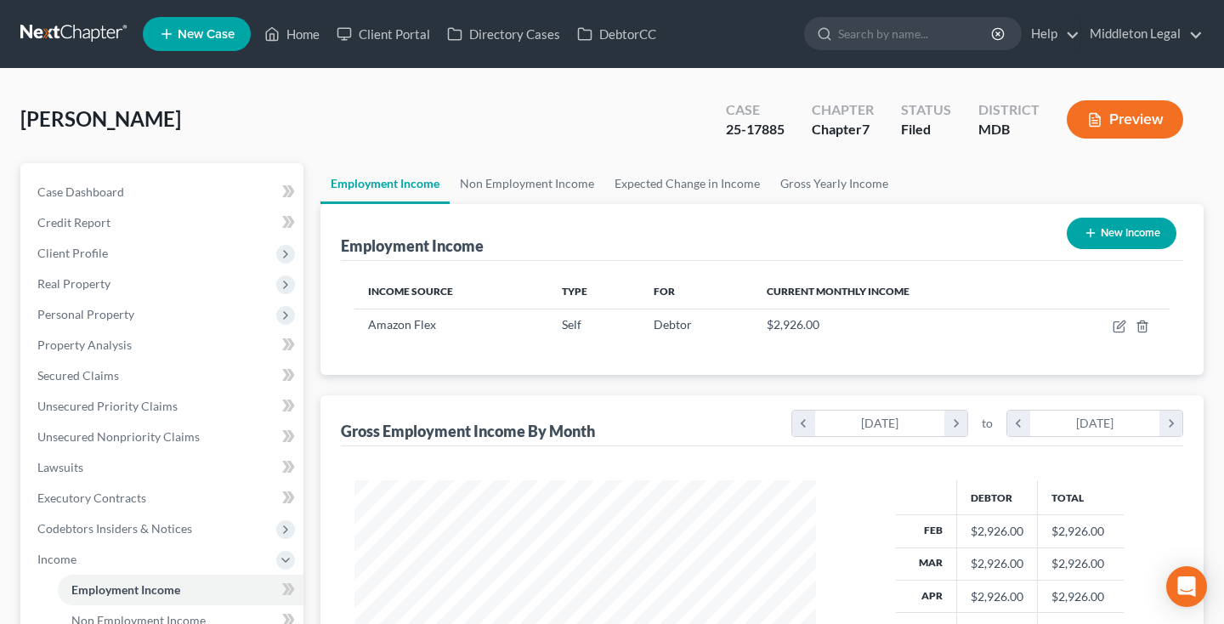
scroll to position [304, 495]
click at [1145, 226] on button "New Income" at bounding box center [1121, 233] width 110 height 31
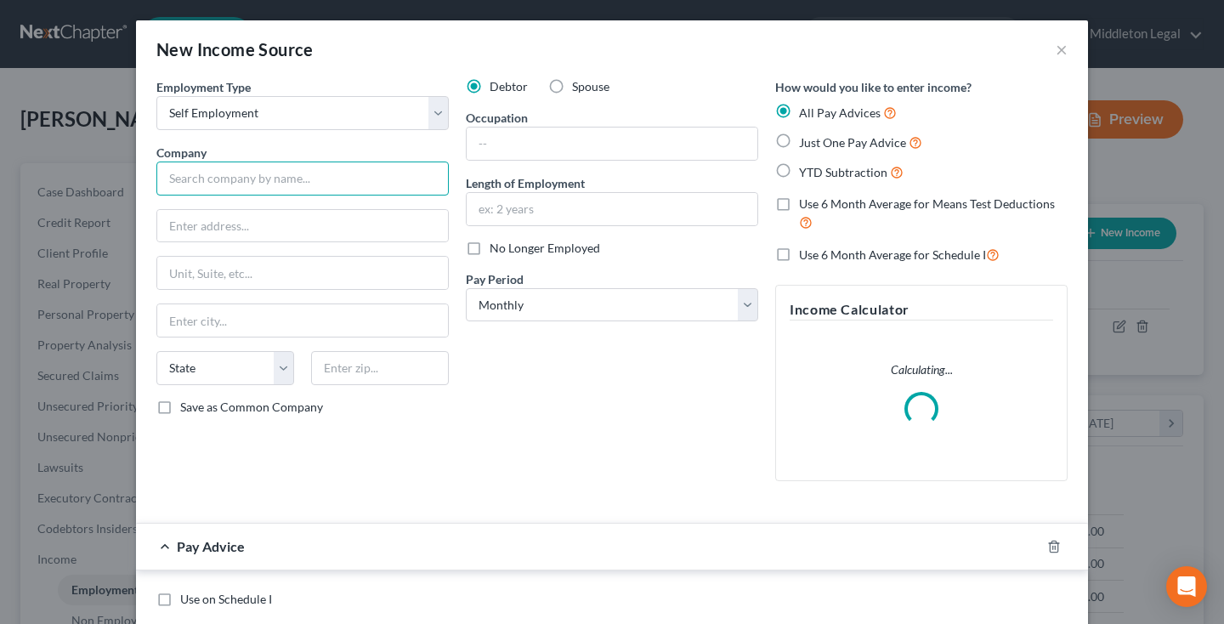
click at [310, 180] on input "text" at bounding box center [302, 178] width 292 height 34
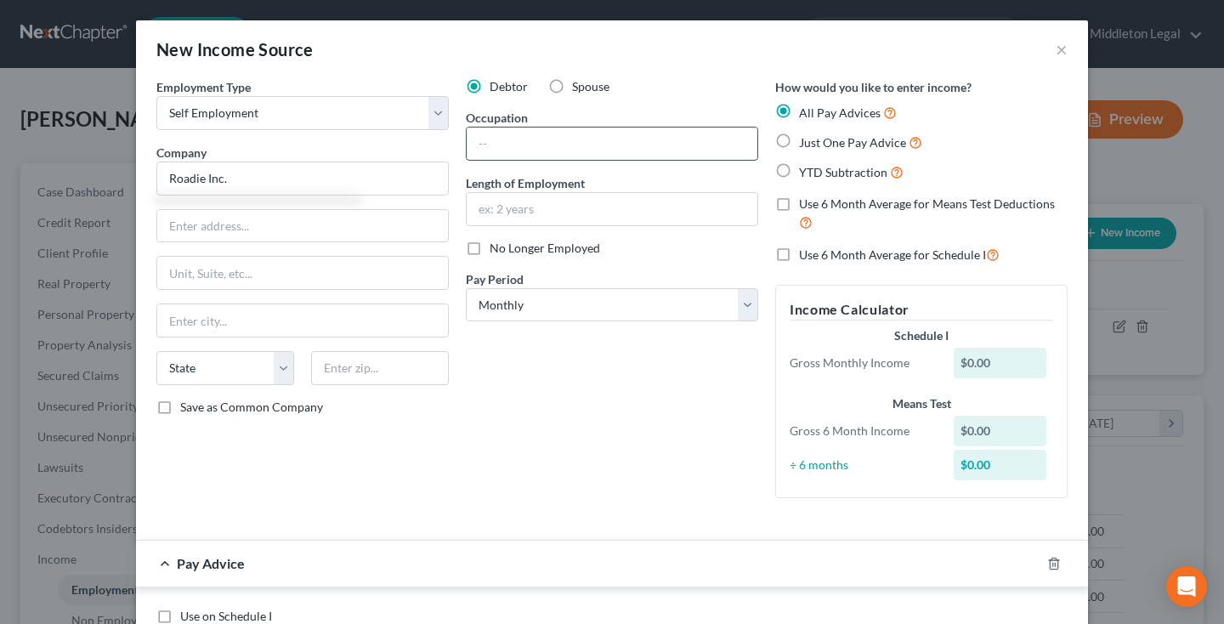
click at [643, 138] on input "text" at bounding box center [611, 143] width 291 height 32
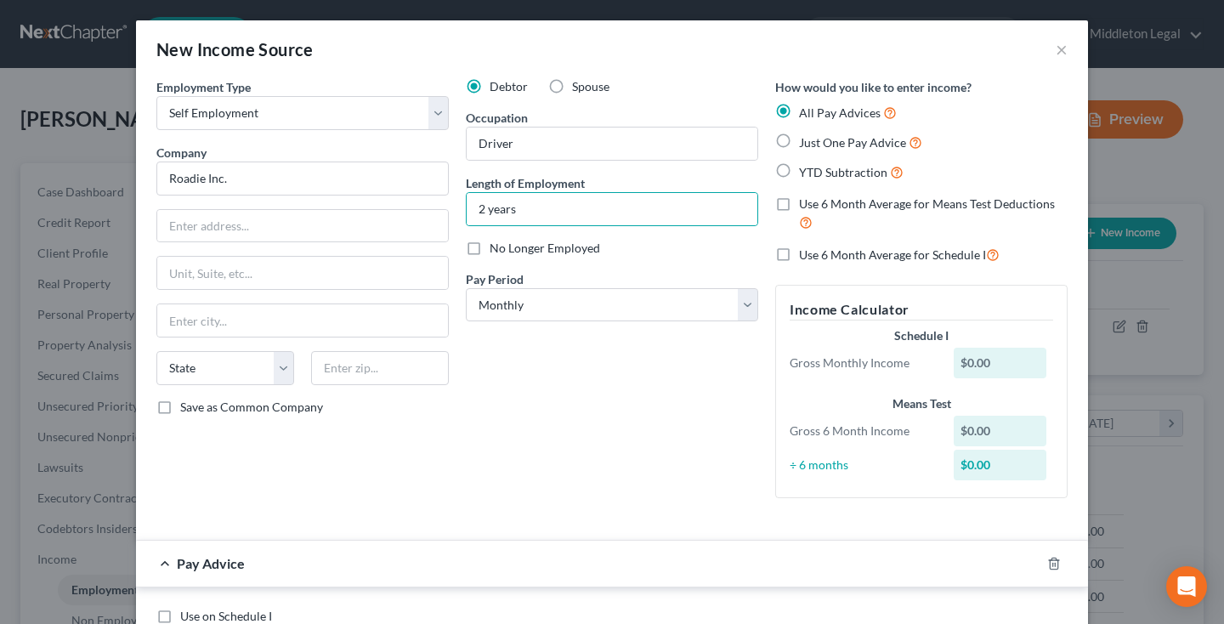
click at [799, 141] on label "Just One Pay Advice" at bounding box center [860, 143] width 123 height 20
click at [805, 141] on input "Just One Pay Advice" at bounding box center [810, 138] width 11 height 11
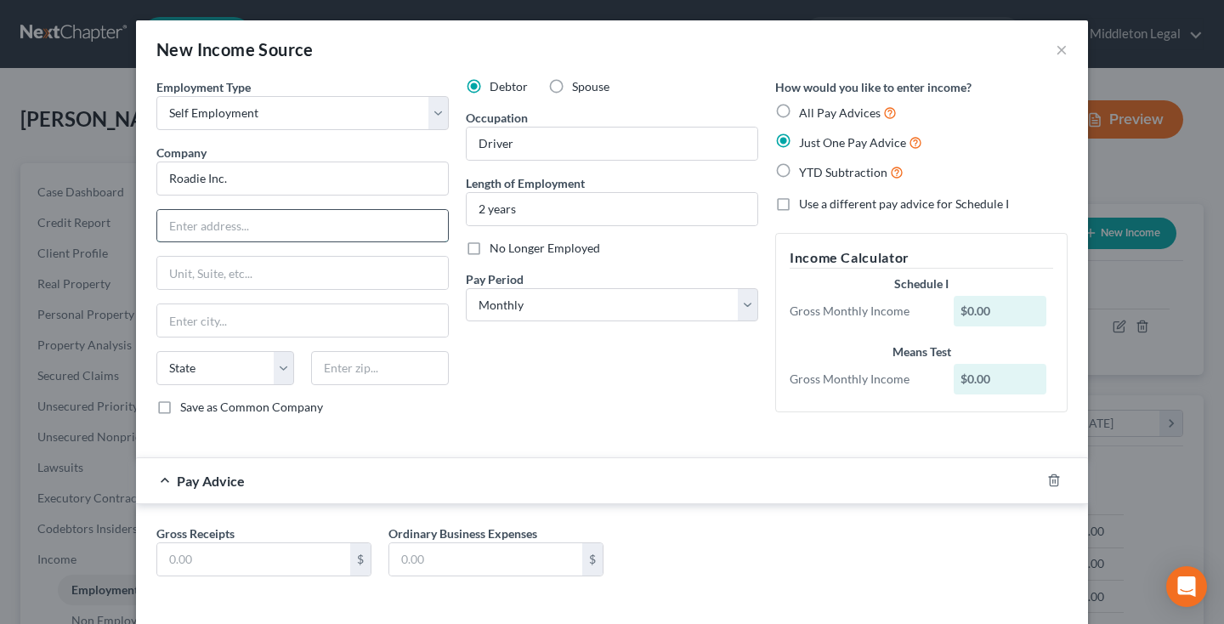
paste input "[STREET_ADDRESS] CS2 #3055"
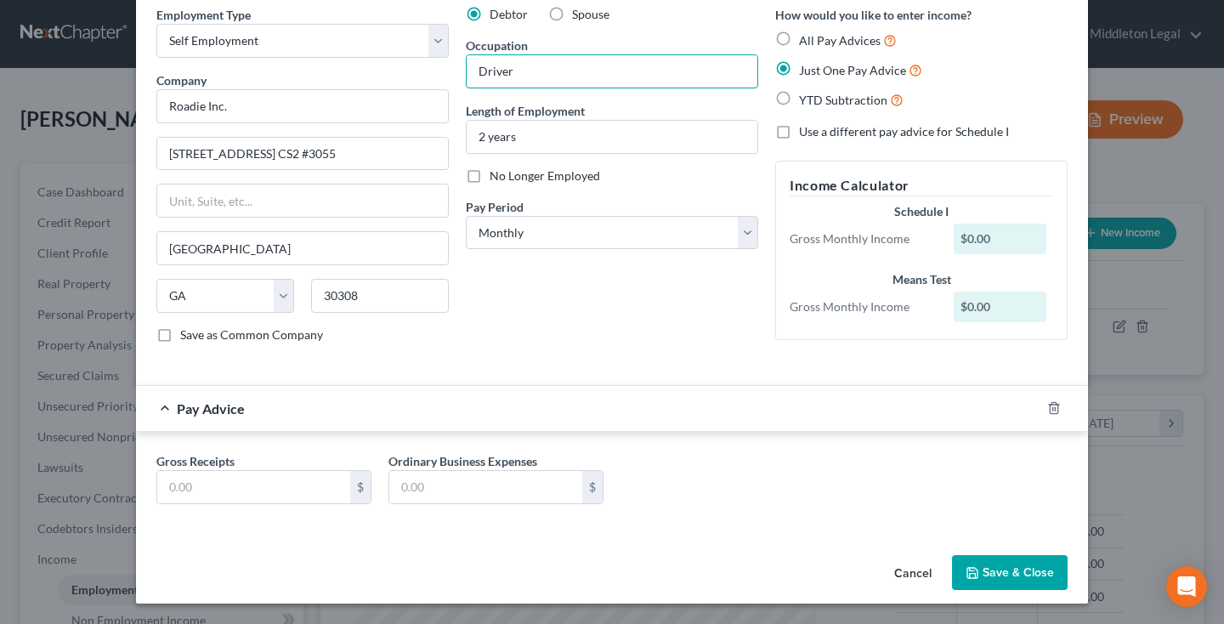
scroll to position [72, 0]
click at [263, 471] on input "text" at bounding box center [253, 487] width 193 height 32
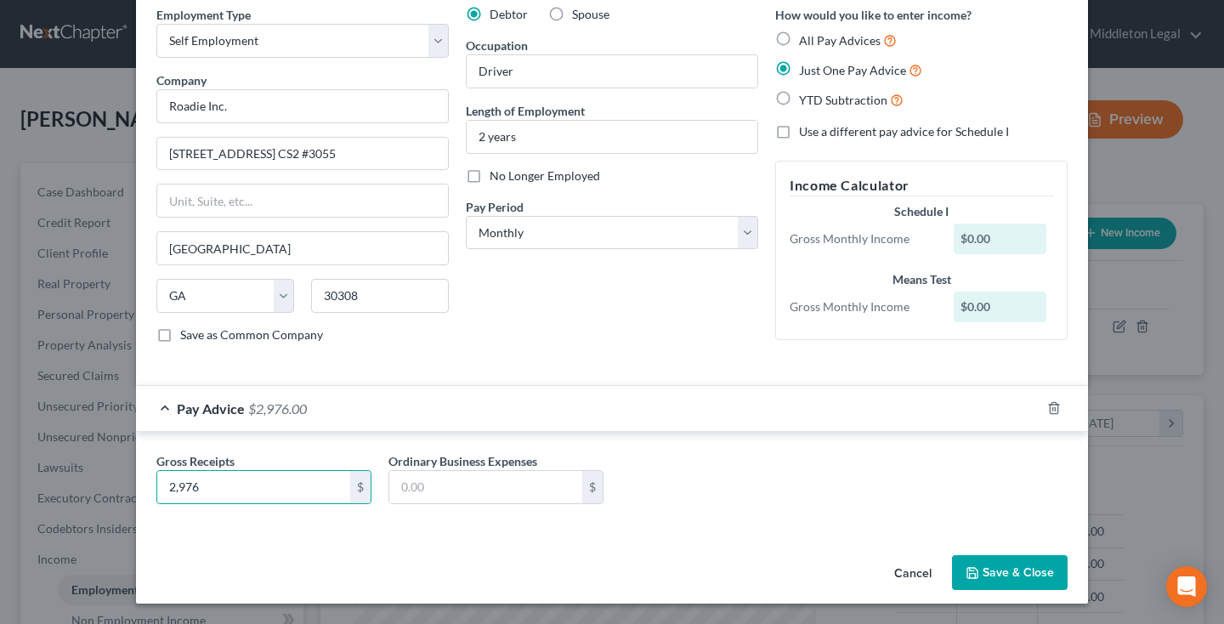
click at [1038, 550] on div "Cancel Save & Close" at bounding box center [612, 576] width 952 height 56
click at [1038, 558] on button "Save & Close" at bounding box center [1010, 573] width 116 height 36
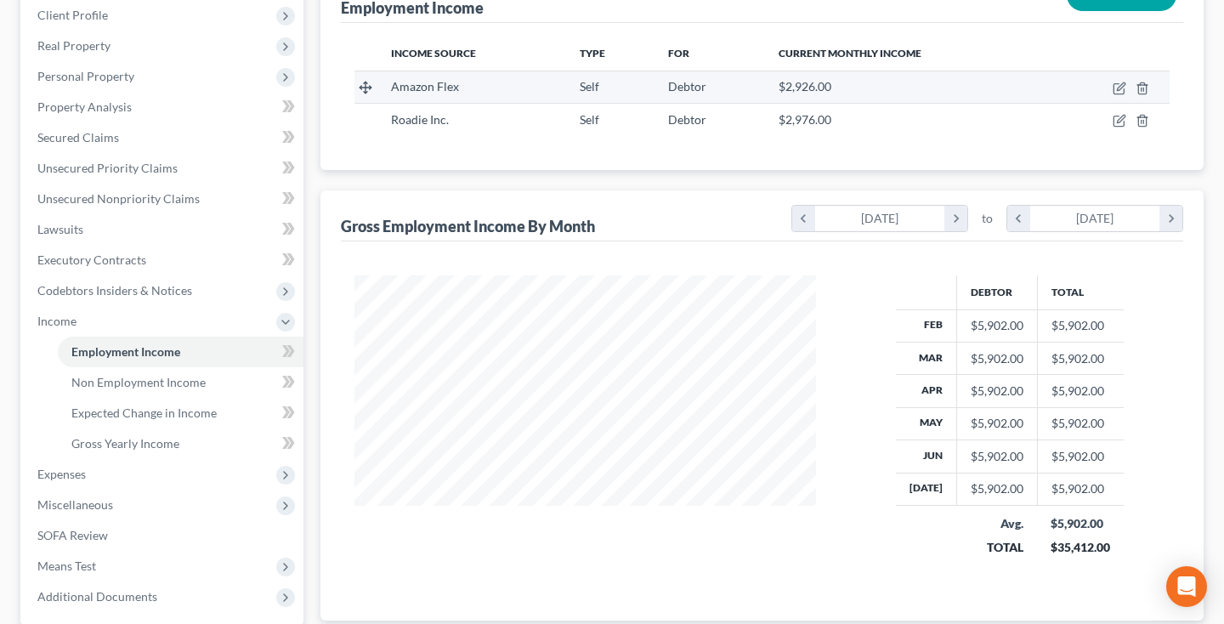
scroll to position [243, 0]
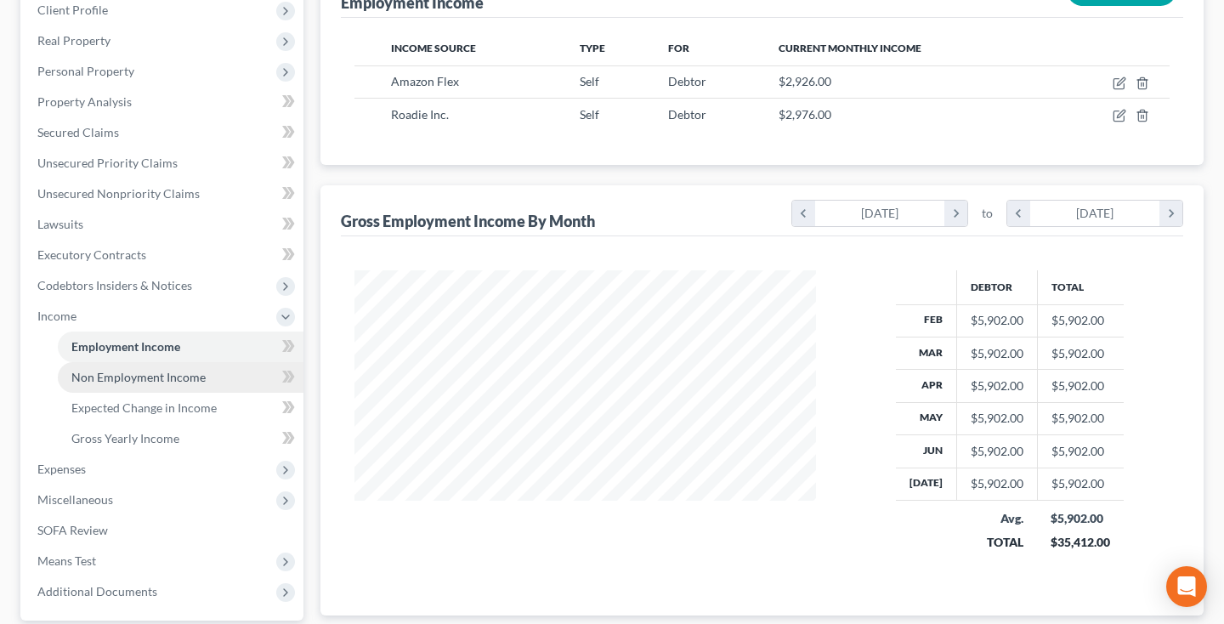
click at [145, 377] on span "Non Employment Income" at bounding box center [138, 377] width 134 height 14
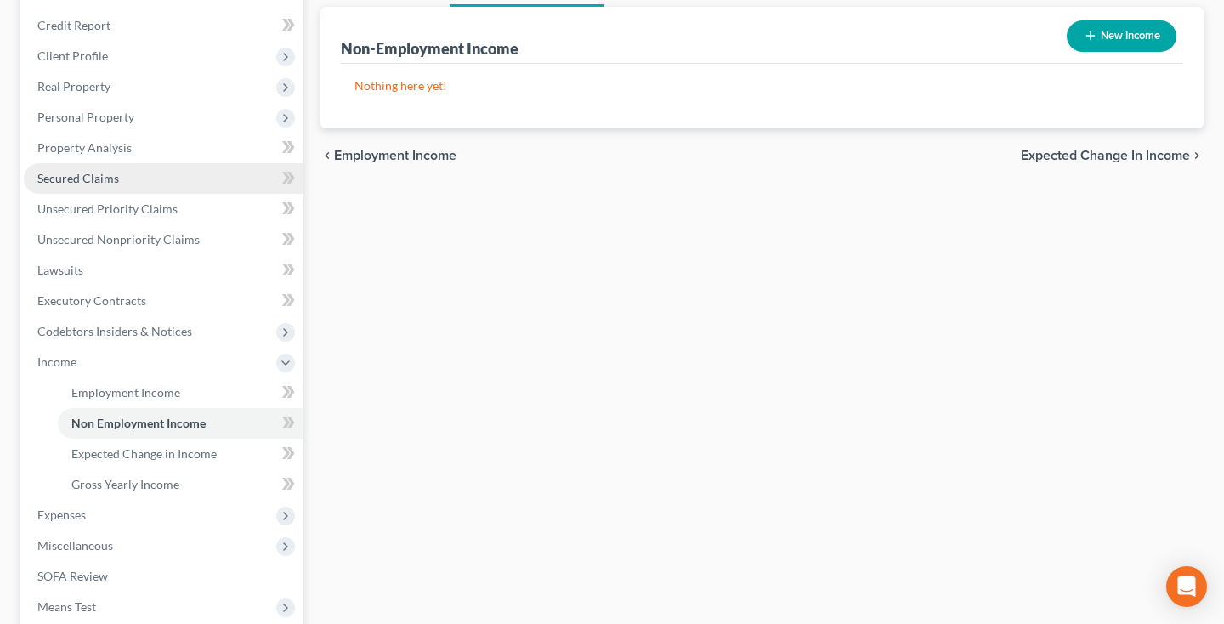
scroll to position [234, 0]
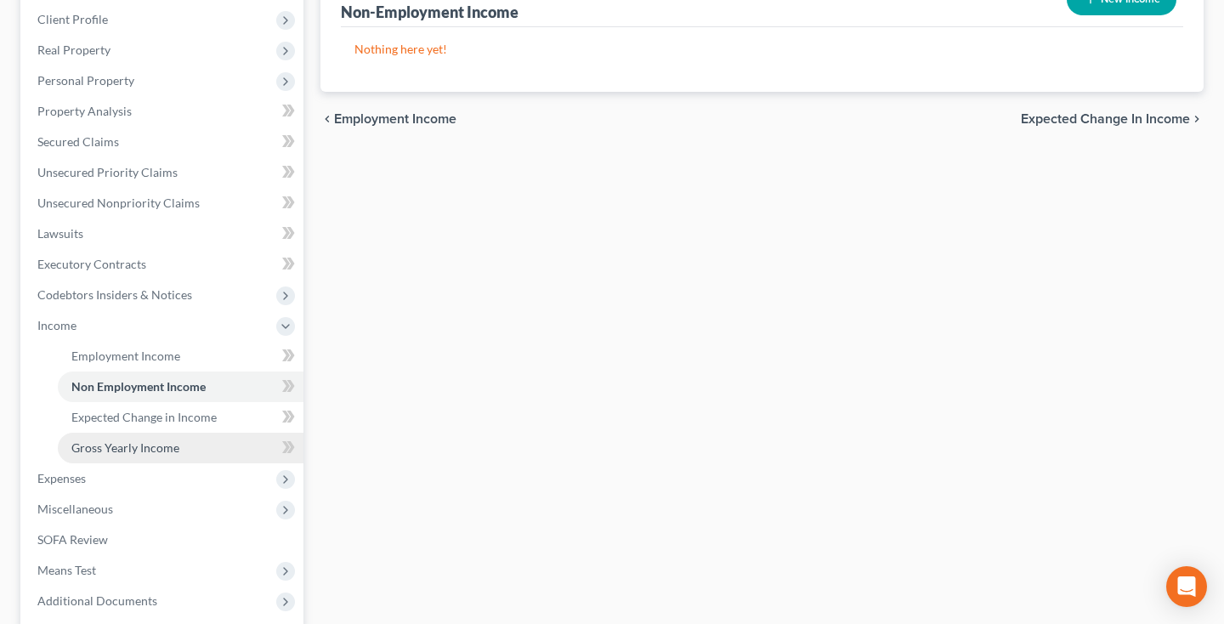
click at [131, 435] on link "Gross Yearly Income" at bounding box center [181, 447] width 246 height 31
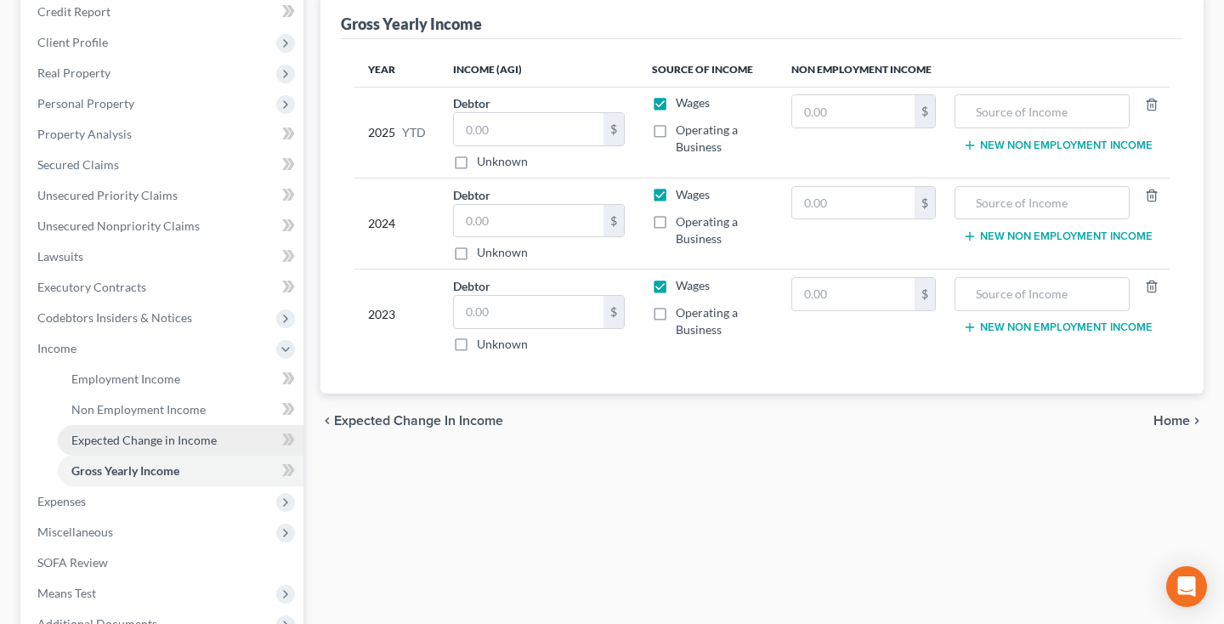
click at [127, 446] on span "Expected Change in Income" at bounding box center [143, 439] width 145 height 14
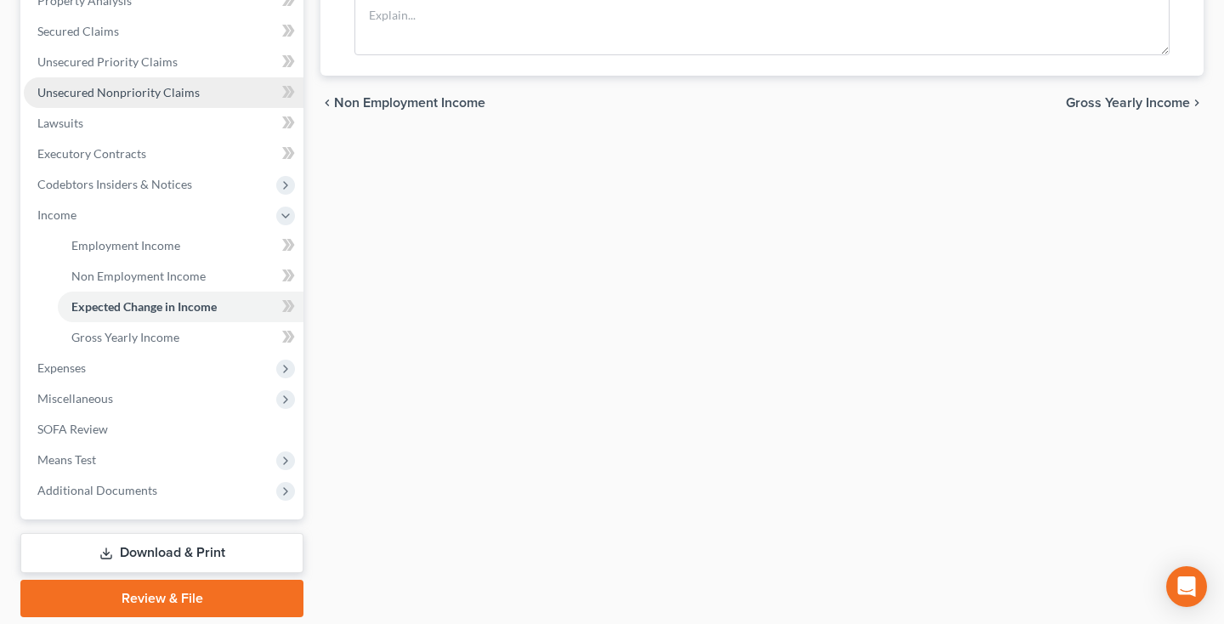
scroll to position [368, 0]
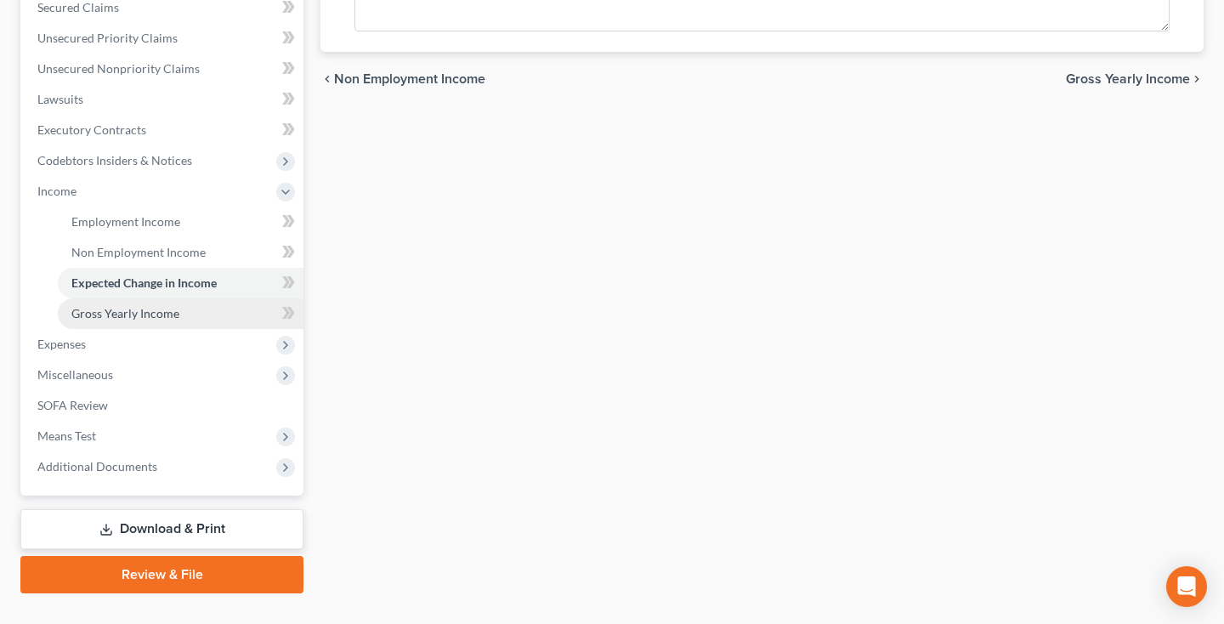
click at [174, 319] on link "Gross Yearly Income" at bounding box center [181, 313] width 246 height 31
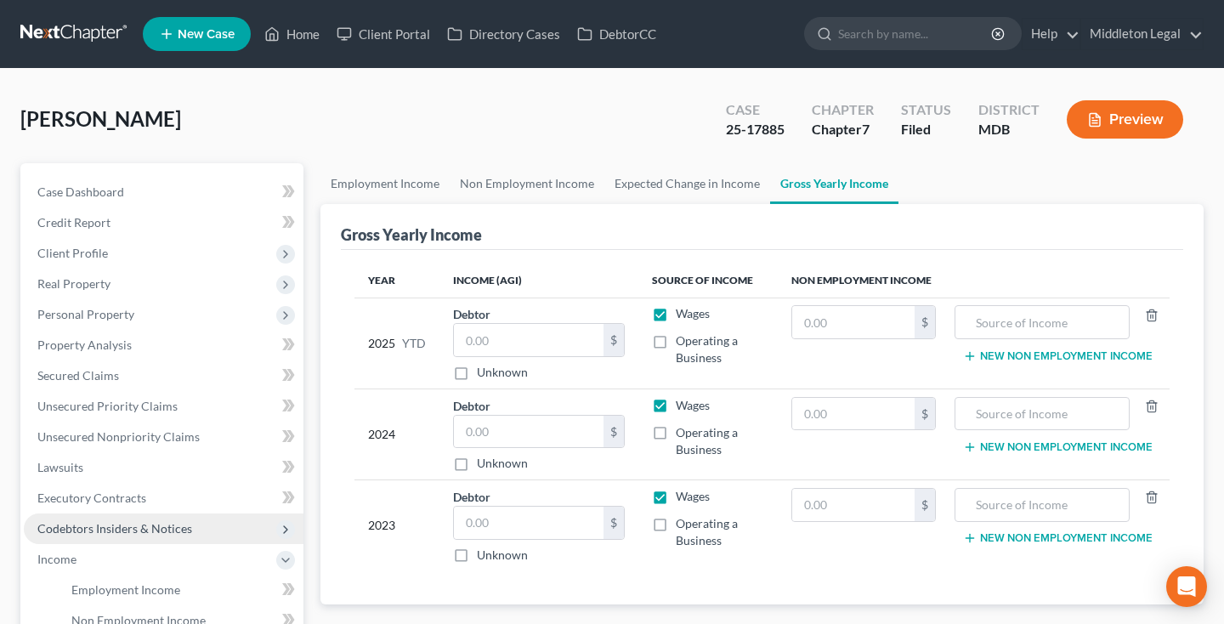
scroll to position [88, 0]
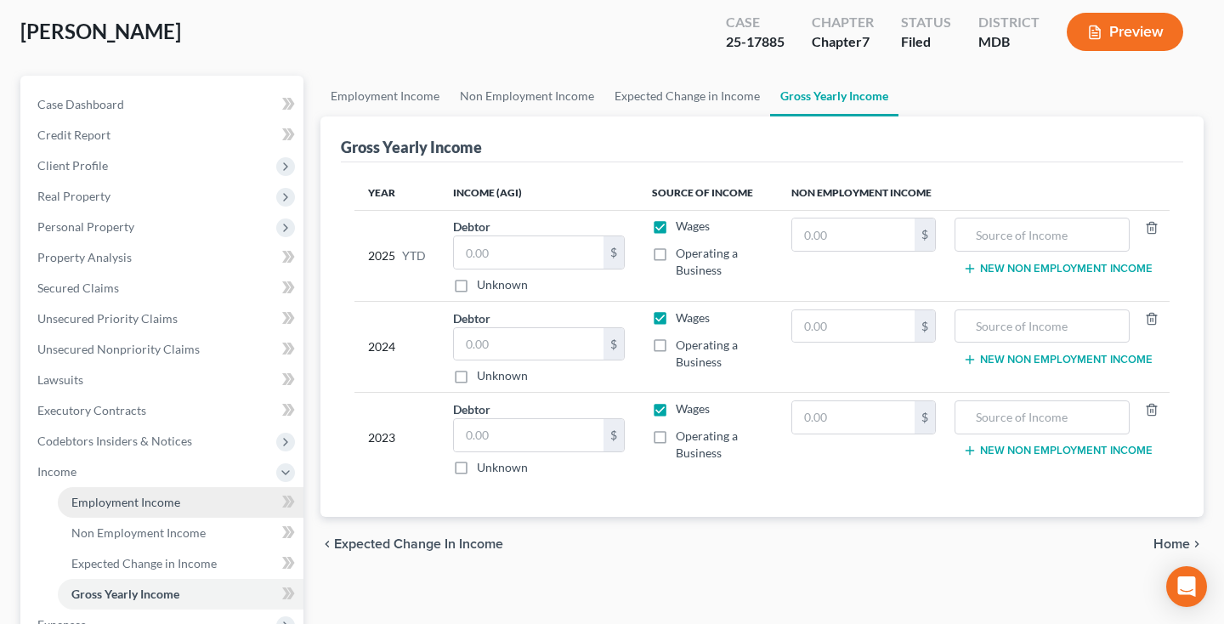
click at [105, 505] on span "Employment Income" at bounding box center [125, 501] width 109 height 14
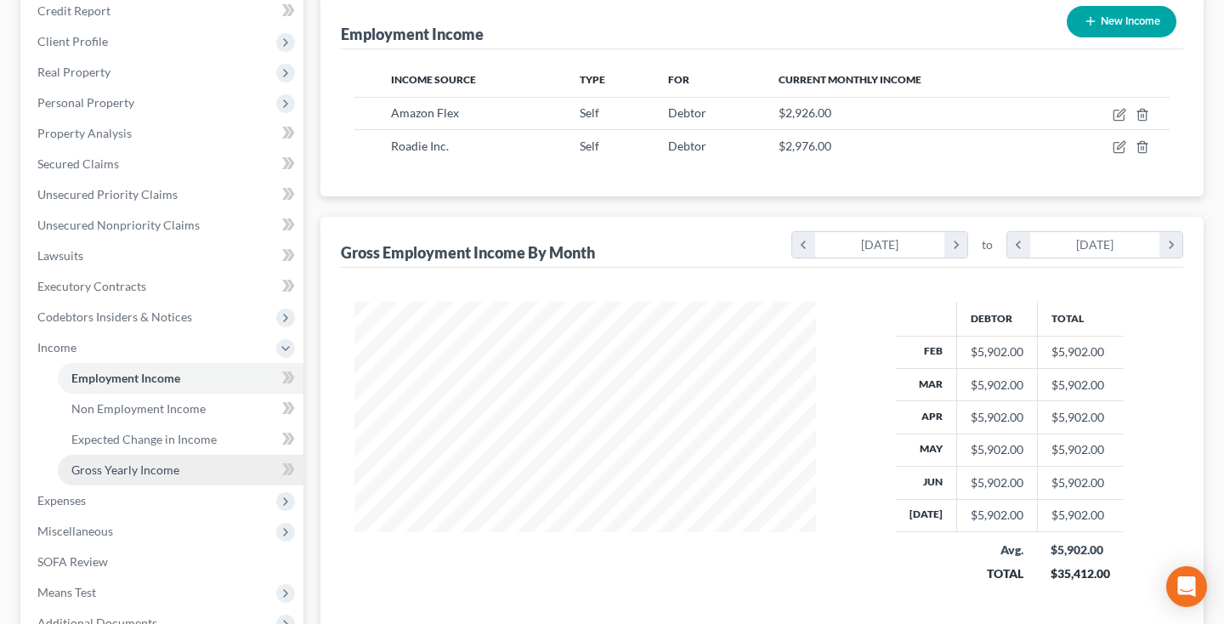
scroll to position [235, 0]
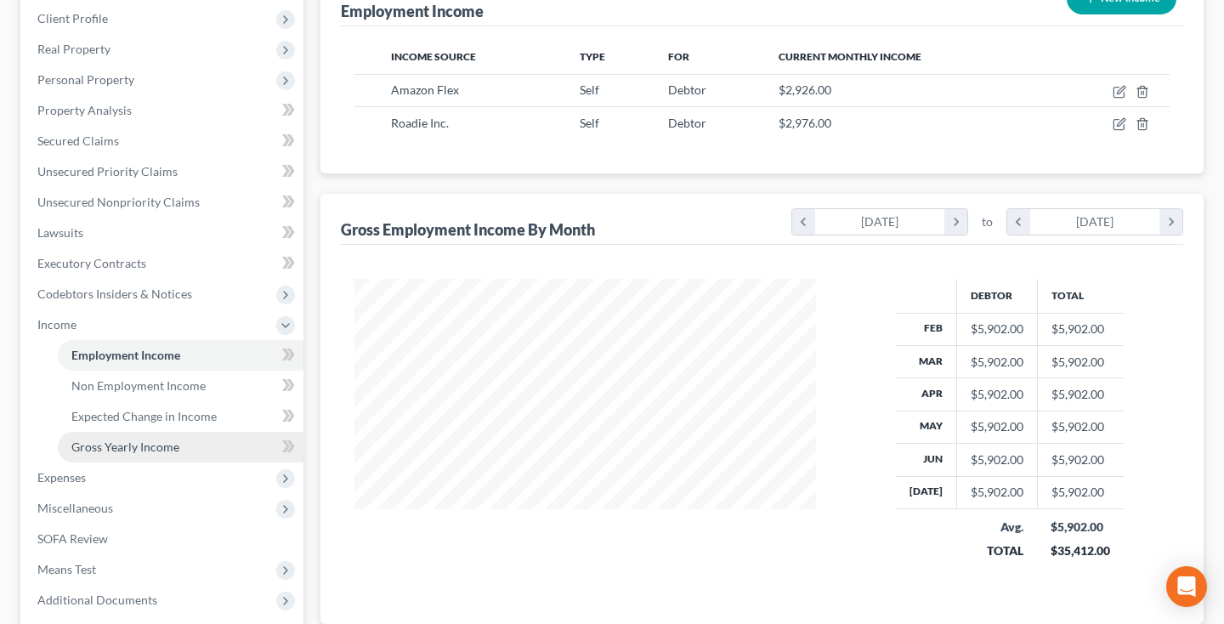
click at [96, 455] on link "Gross Yearly Income" at bounding box center [181, 447] width 246 height 31
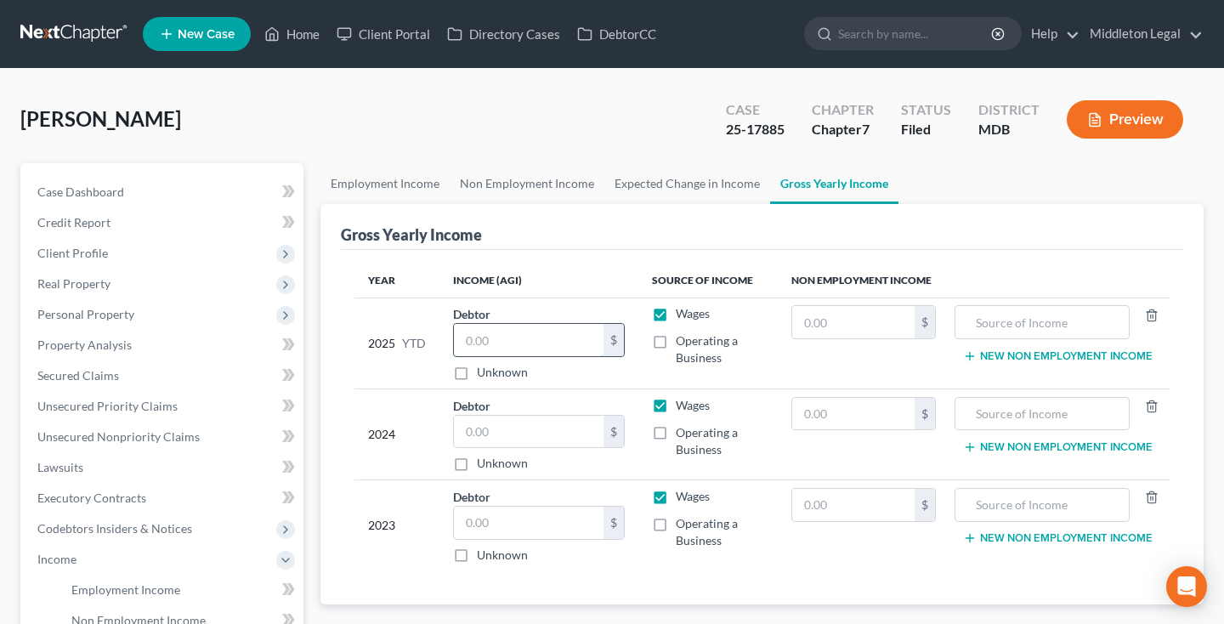
click at [502, 347] on input "text" at bounding box center [529, 340] width 150 height 32
click at [551, 436] on input "text" at bounding box center [529, 431] width 150 height 32
click at [98, 254] on span "Client Profile" at bounding box center [72, 253] width 71 height 14
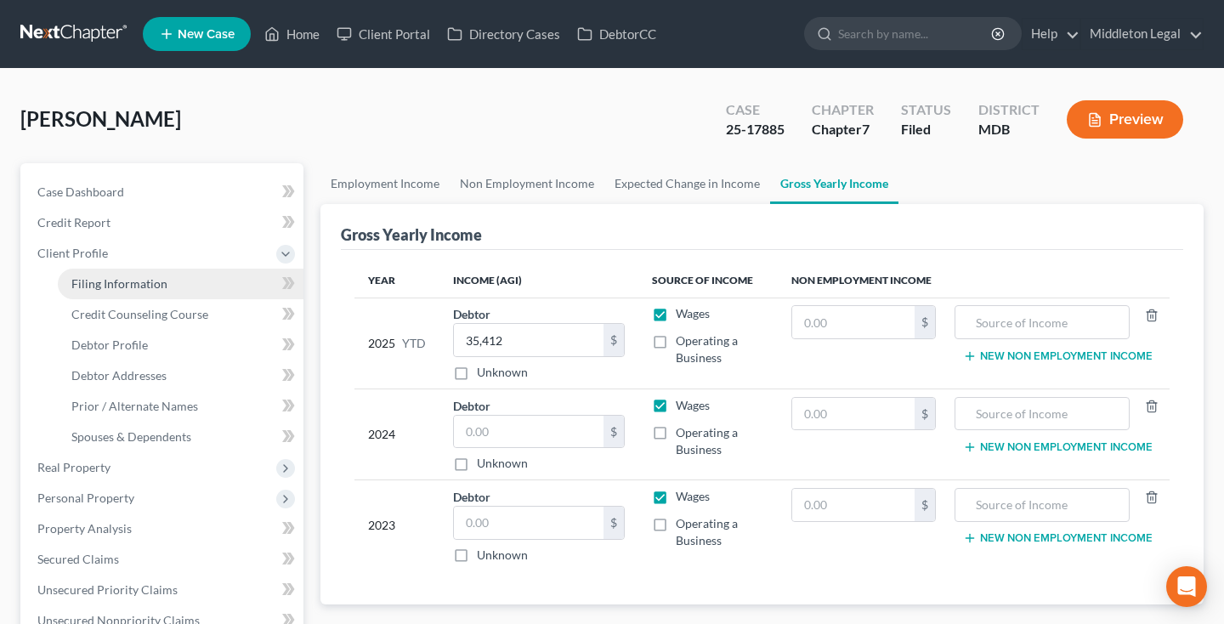
click at [104, 286] on span "Filing Information" at bounding box center [119, 283] width 96 height 14
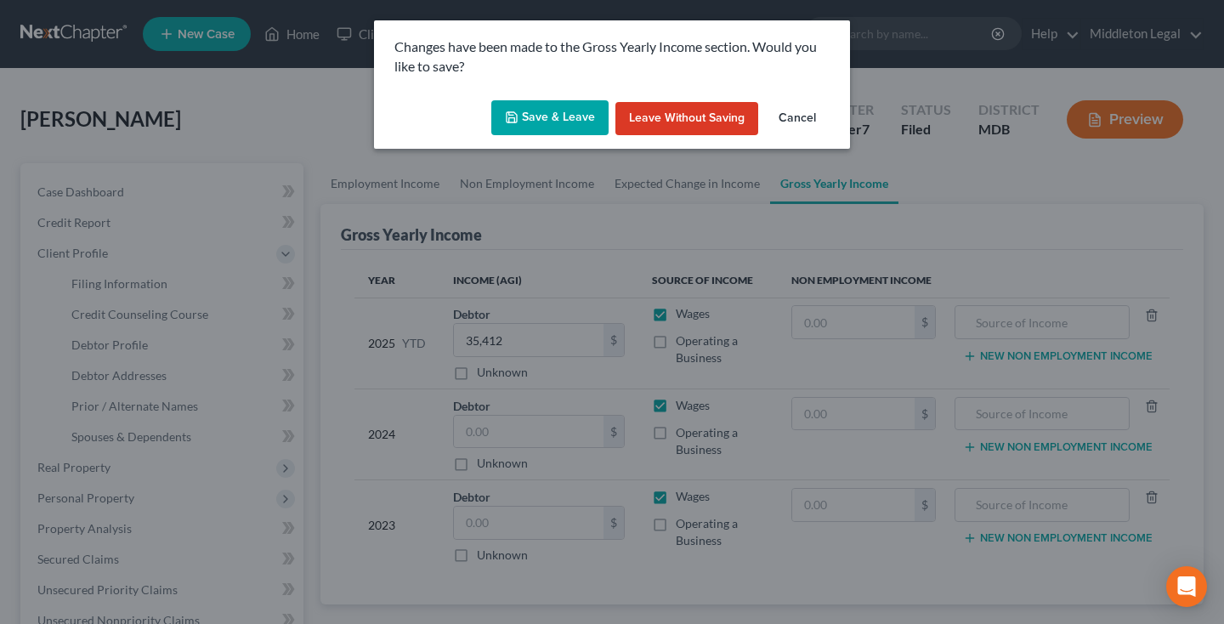
click at [563, 113] on button "Save & Leave" at bounding box center [549, 118] width 117 height 36
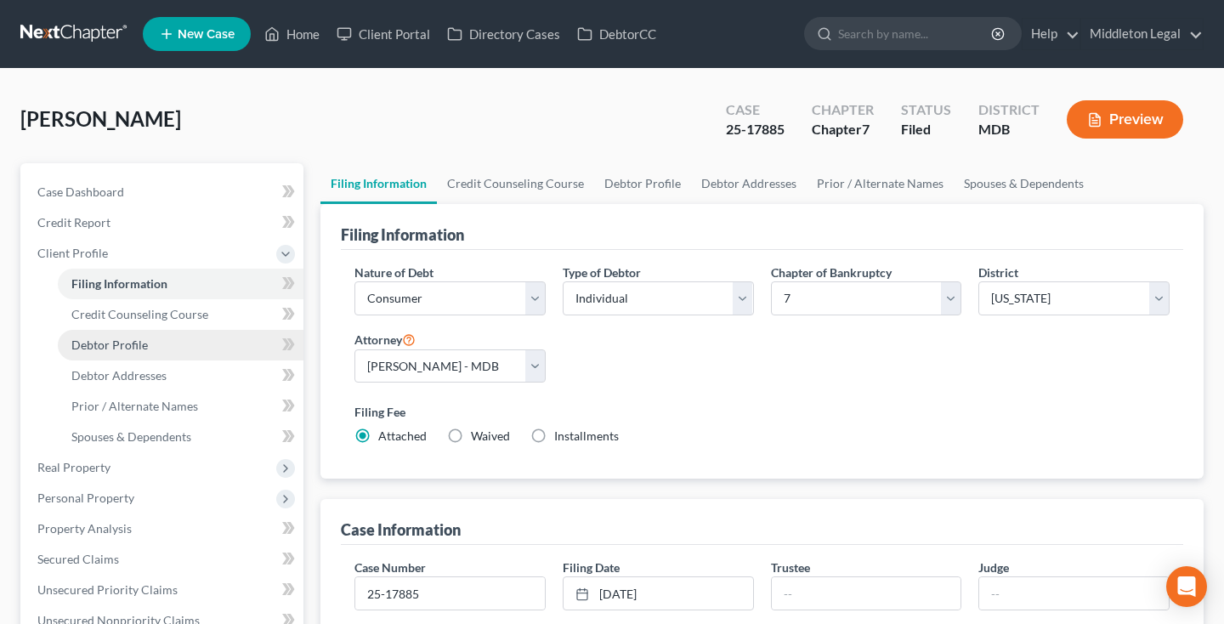
click at [133, 347] on span "Debtor Profile" at bounding box center [109, 344] width 76 height 14
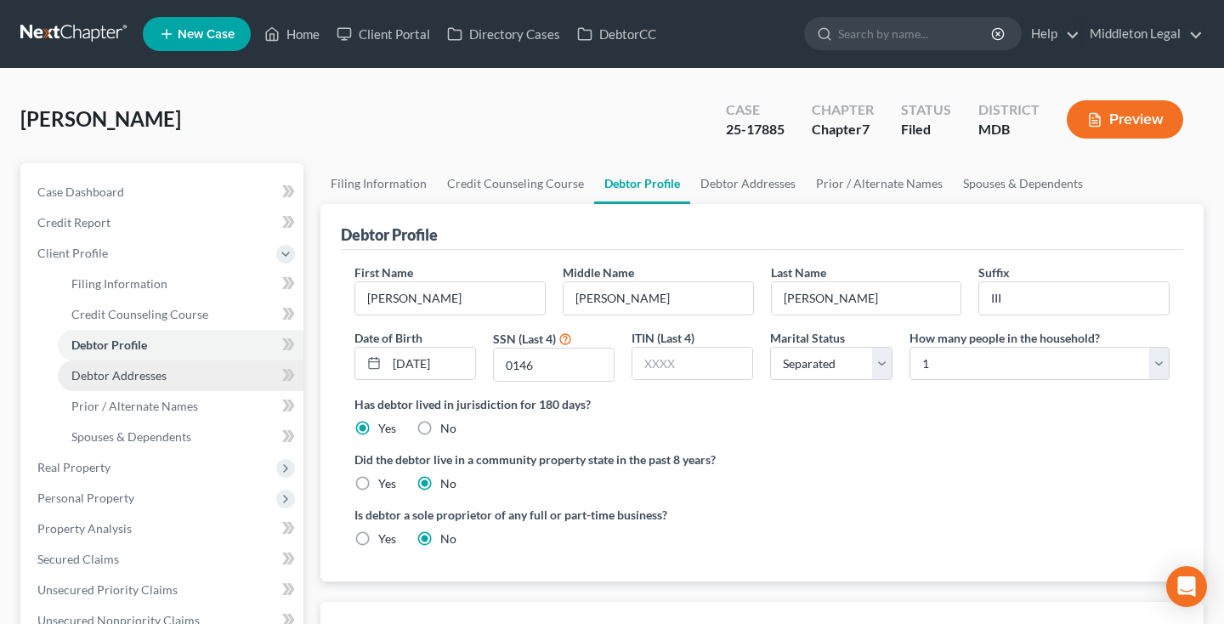
click at [127, 379] on span "Debtor Addresses" at bounding box center [118, 375] width 95 height 14
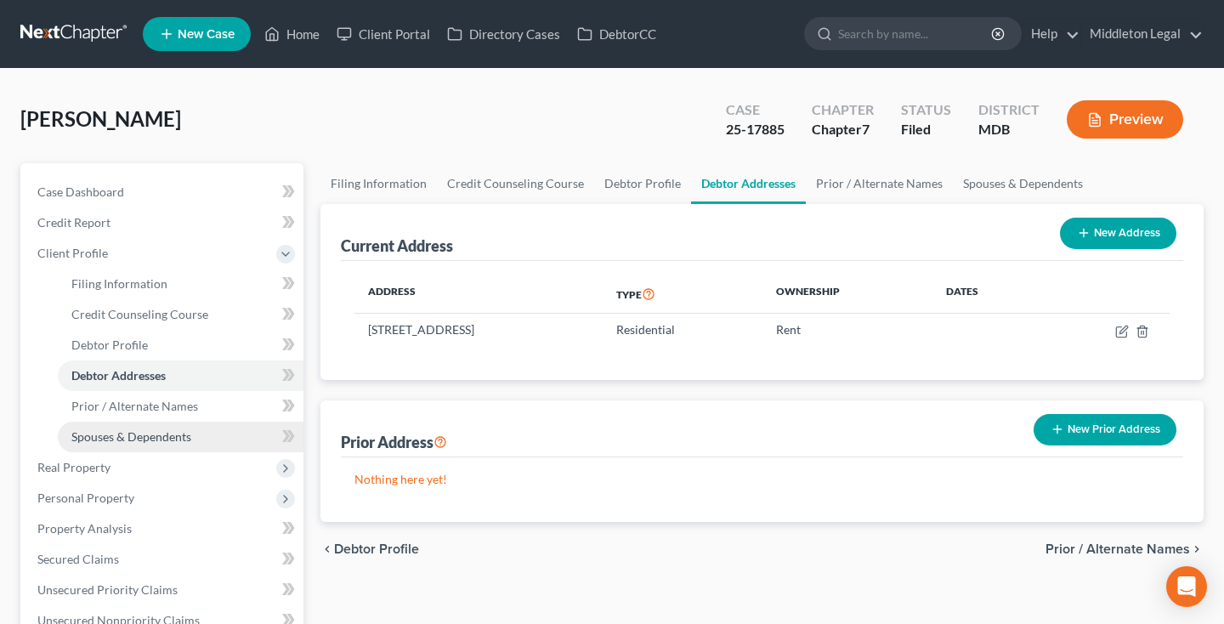
click at [122, 427] on link "Spouses & Dependents" at bounding box center [181, 436] width 246 height 31
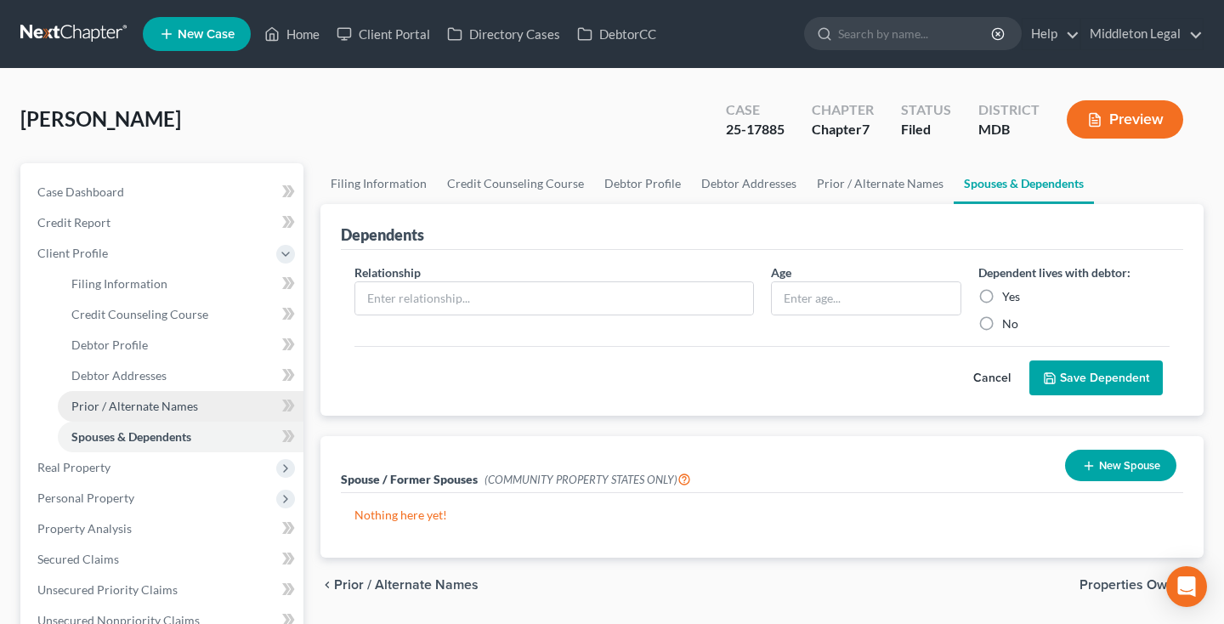
click at [122, 410] on span "Prior / Alternate Names" at bounding box center [134, 405] width 127 height 14
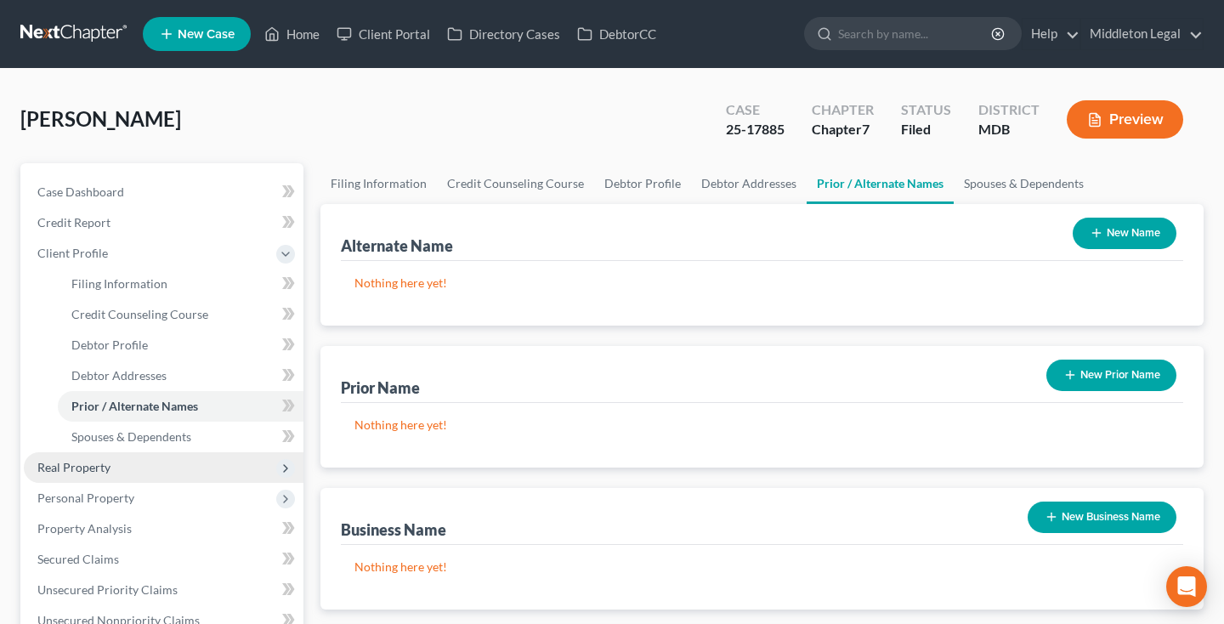
click at [122, 452] on span "Real Property" at bounding box center [164, 467] width 280 height 31
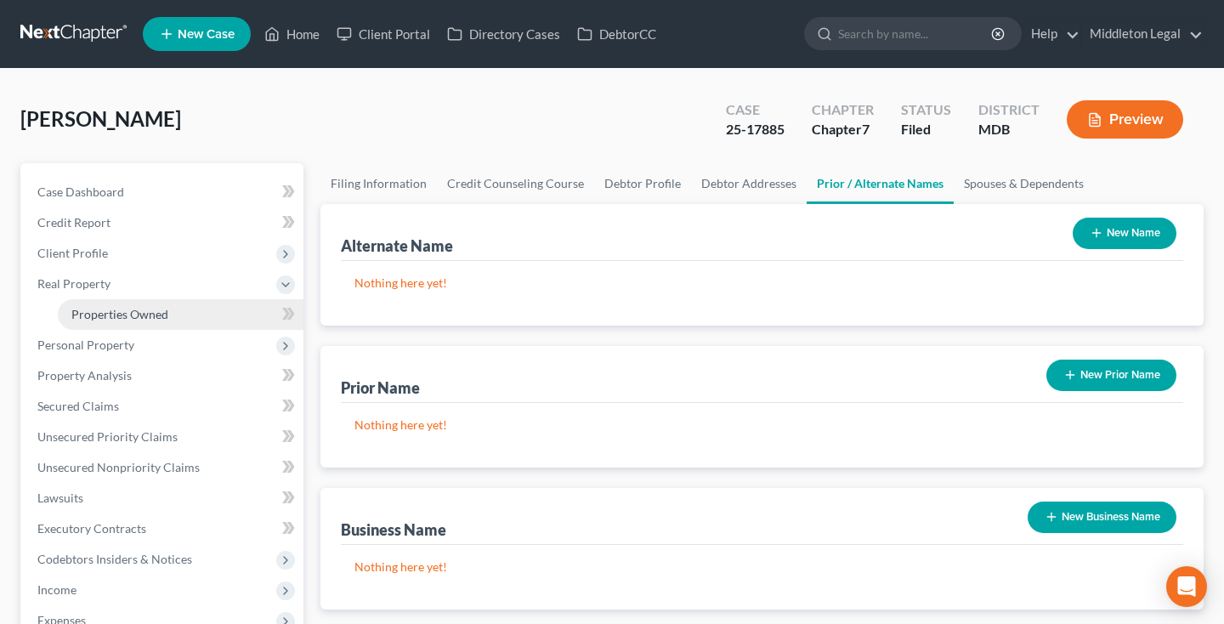
click at [161, 321] on link "Properties Owned" at bounding box center [181, 314] width 246 height 31
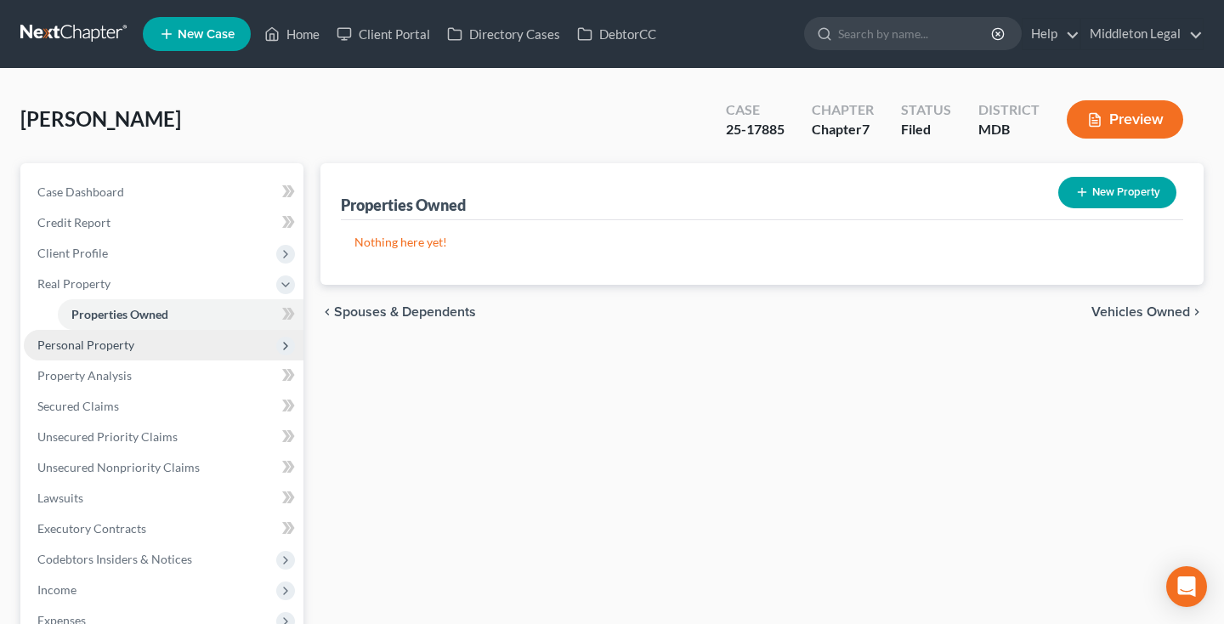
click at [128, 353] on span "Personal Property" at bounding box center [164, 345] width 280 height 31
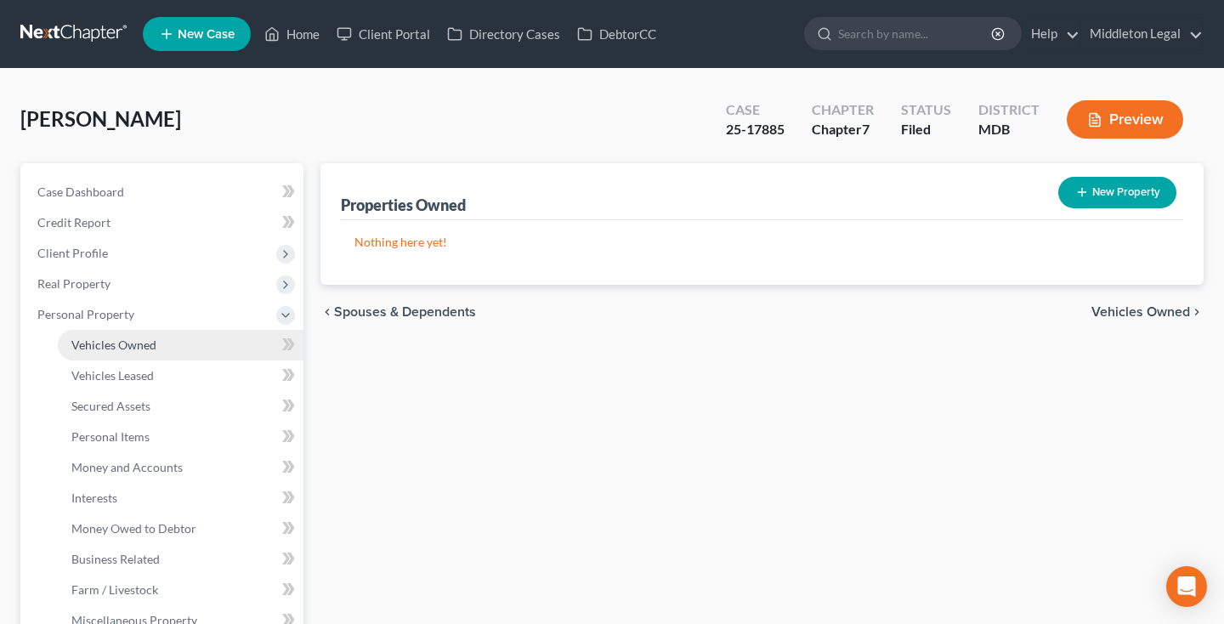
click at [150, 352] on link "Vehicles Owned" at bounding box center [181, 345] width 246 height 31
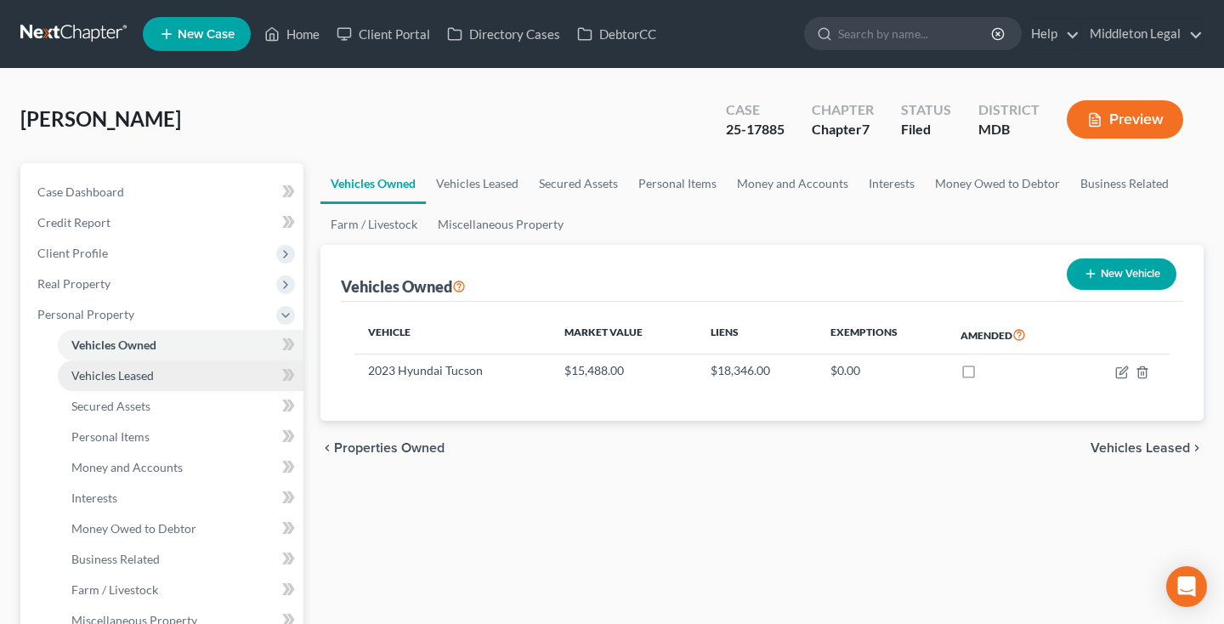
click at [144, 379] on span "Vehicles Leased" at bounding box center [112, 375] width 82 height 14
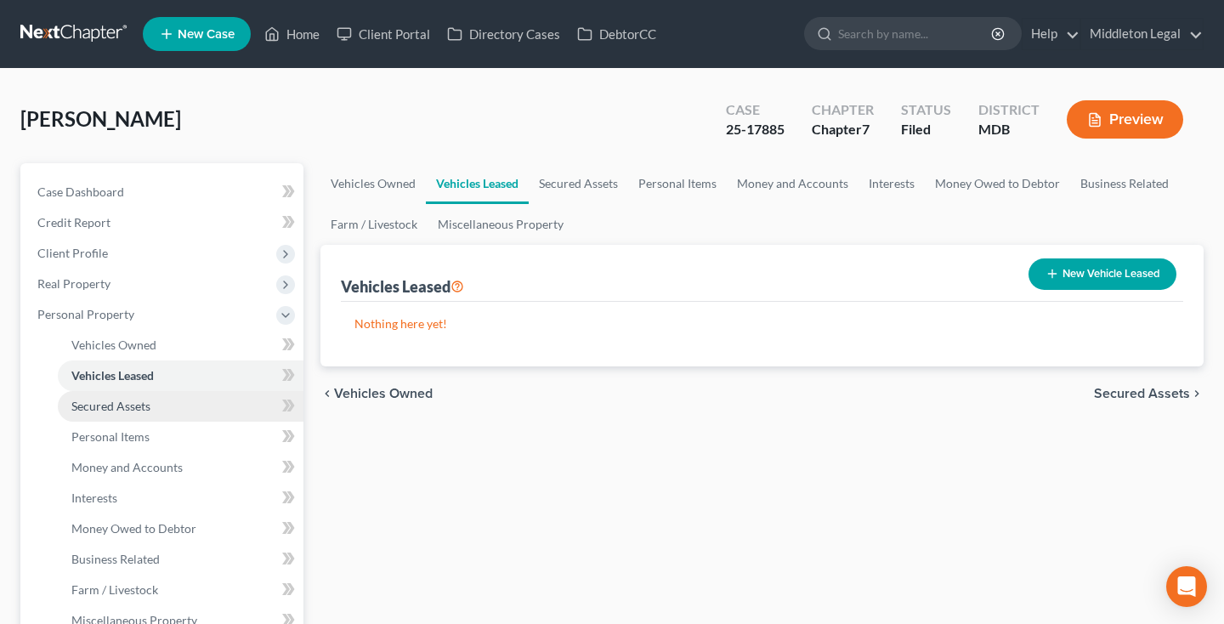
click at [137, 401] on span "Secured Assets" at bounding box center [110, 405] width 79 height 14
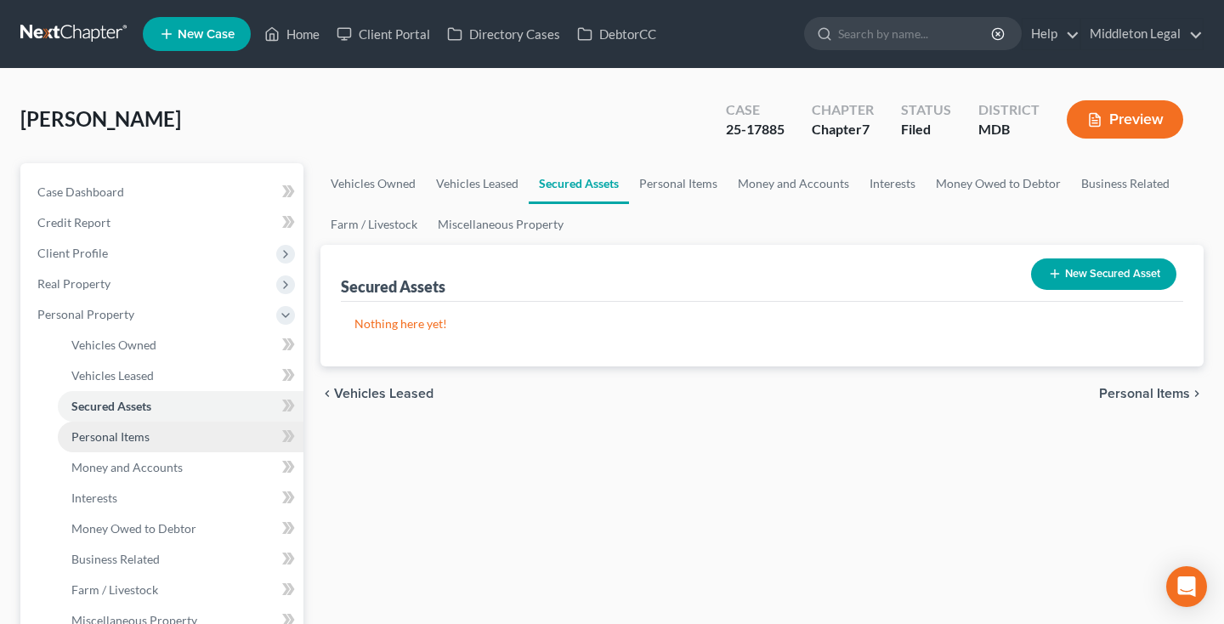
click at [127, 432] on span "Personal Items" at bounding box center [110, 436] width 78 height 14
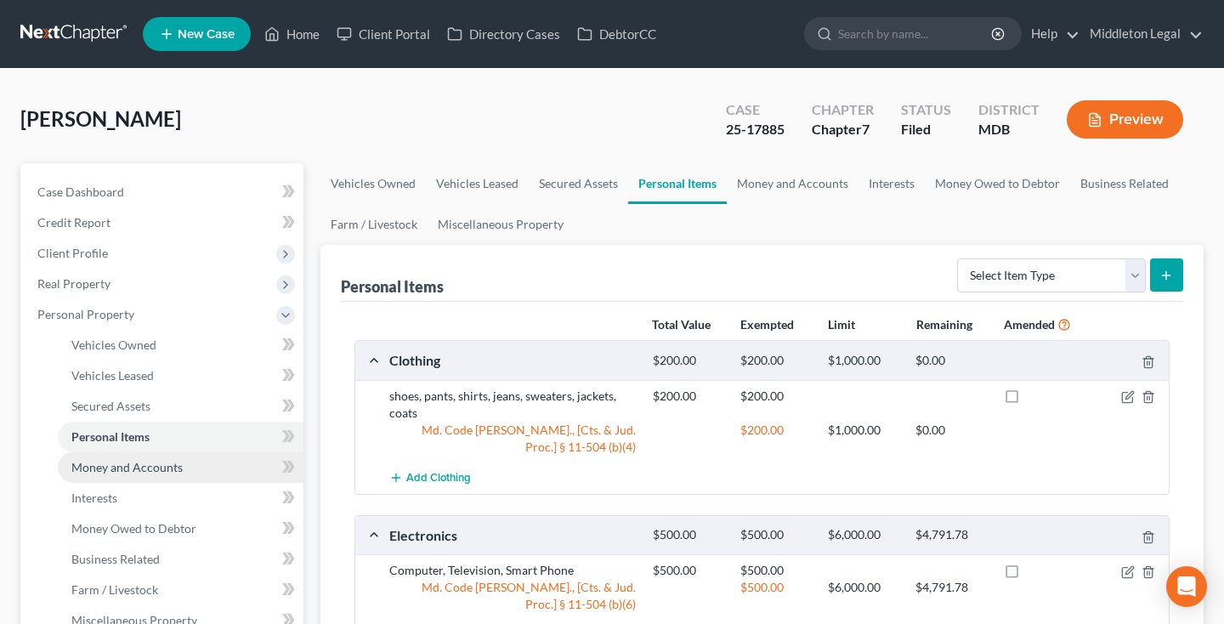
click at [129, 470] on span "Money and Accounts" at bounding box center [126, 467] width 111 height 14
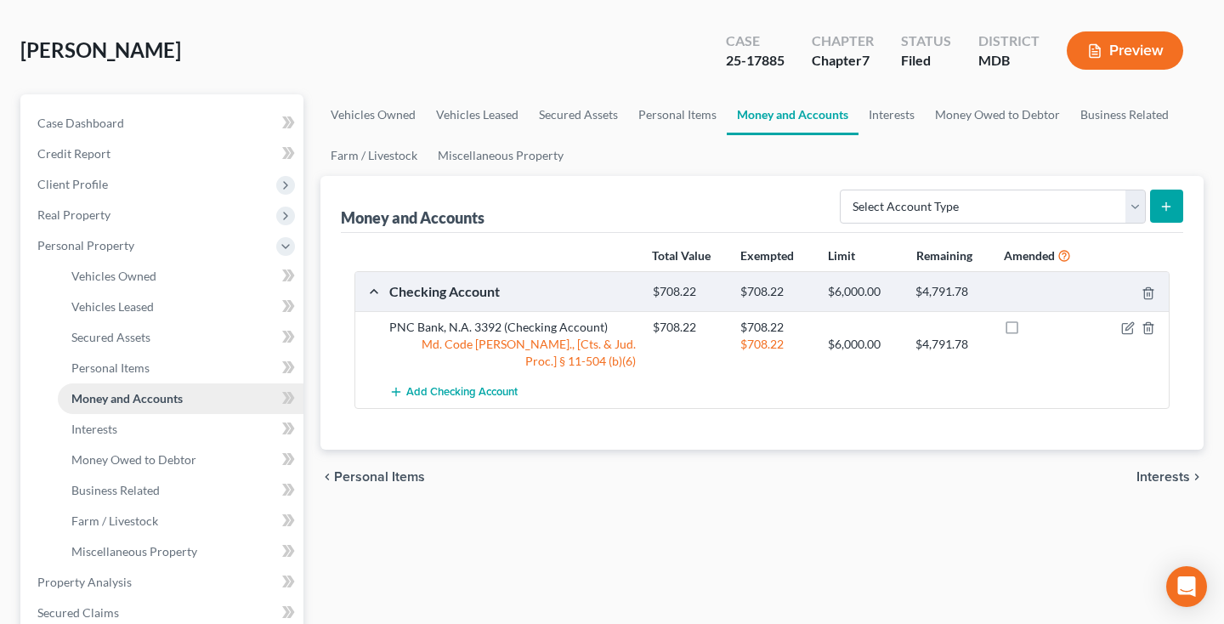
scroll to position [76, 0]
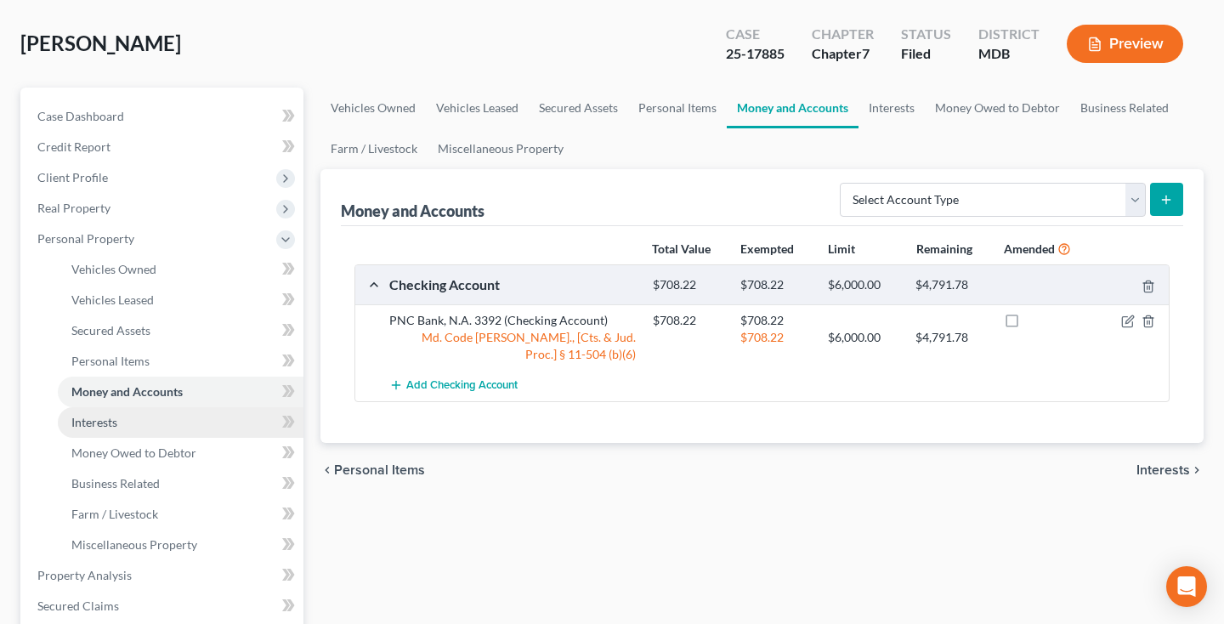
click at [129, 426] on link "Interests" at bounding box center [181, 422] width 246 height 31
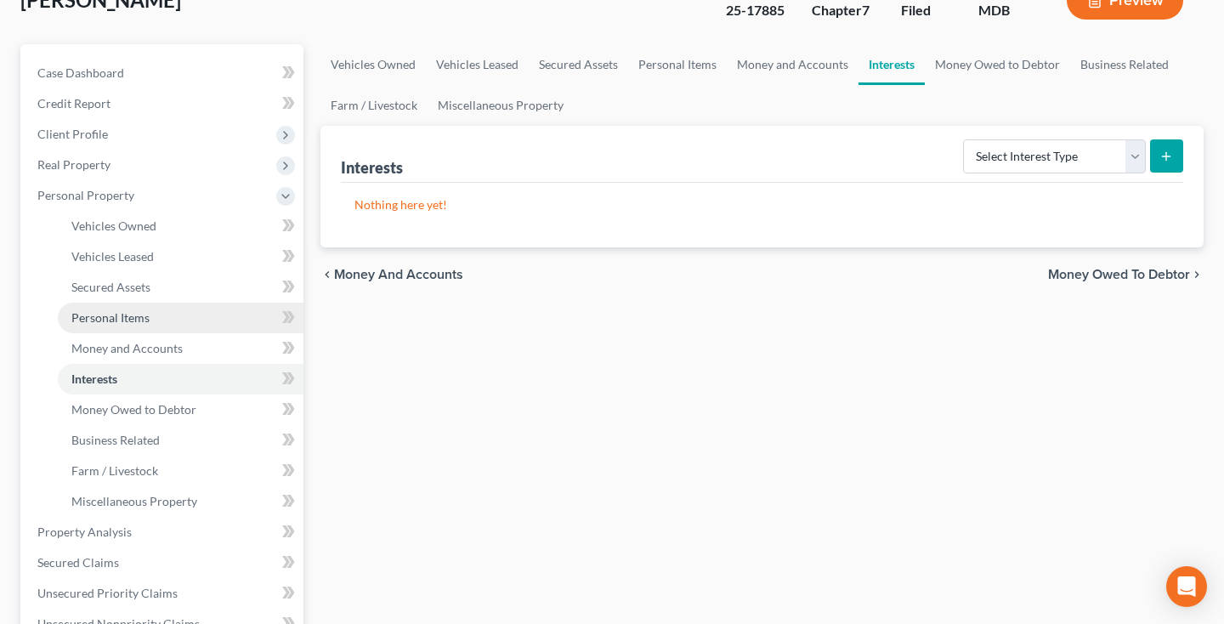
scroll to position [129, 0]
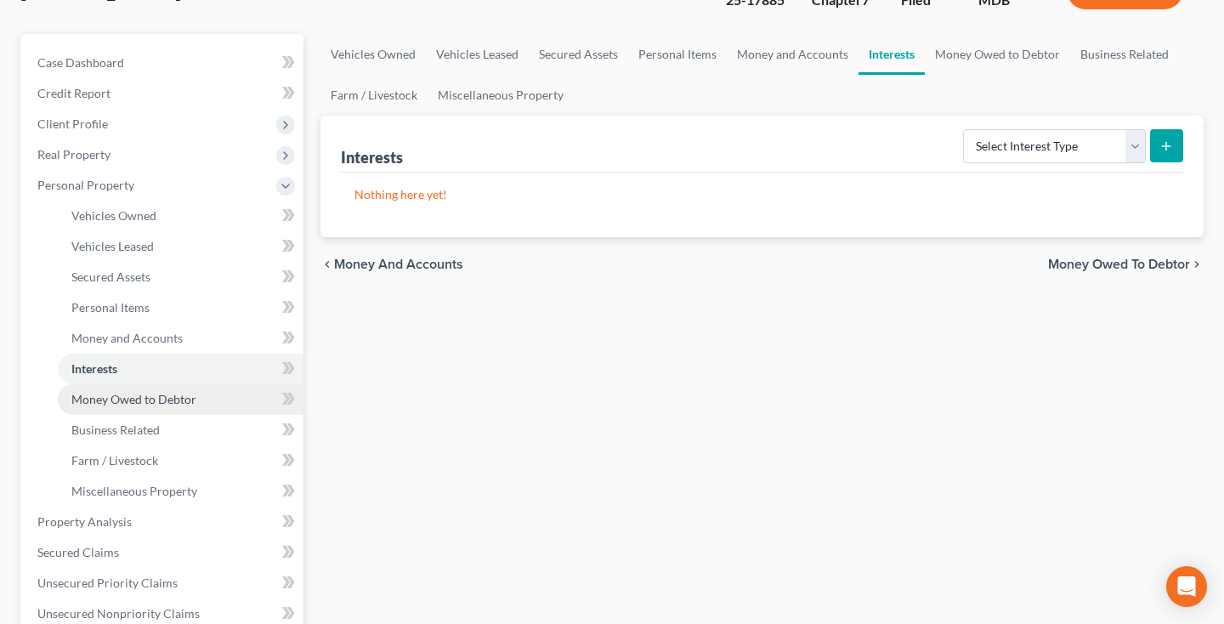
click at [126, 403] on span "Money Owed to Debtor" at bounding box center [133, 399] width 125 height 14
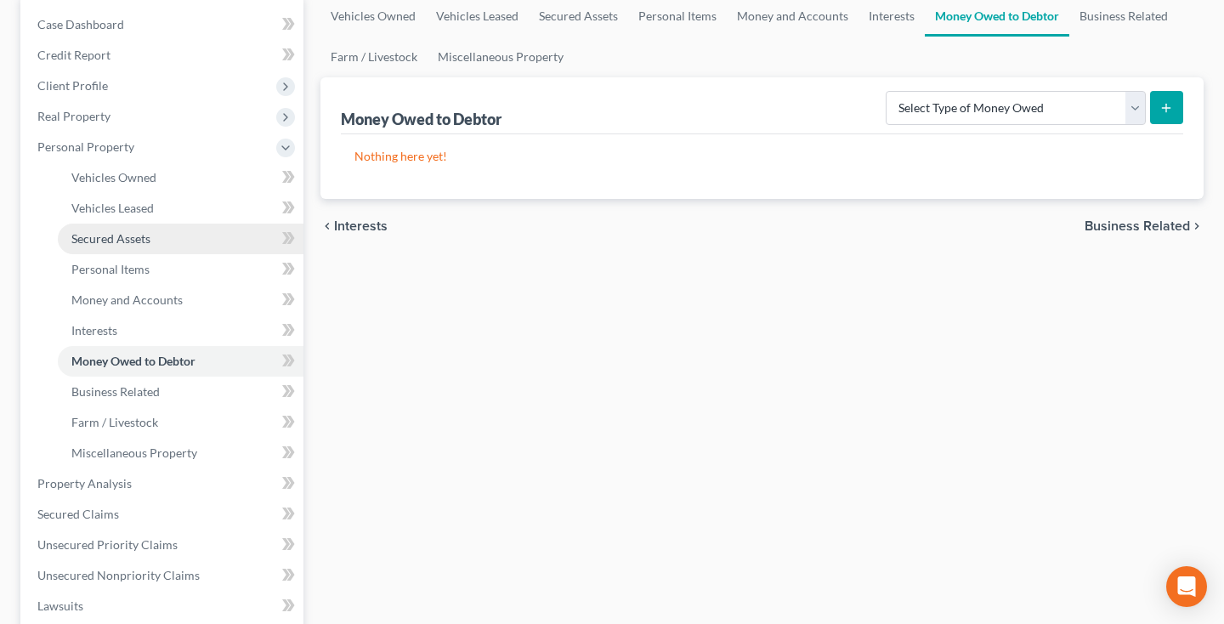
scroll to position [204, 0]
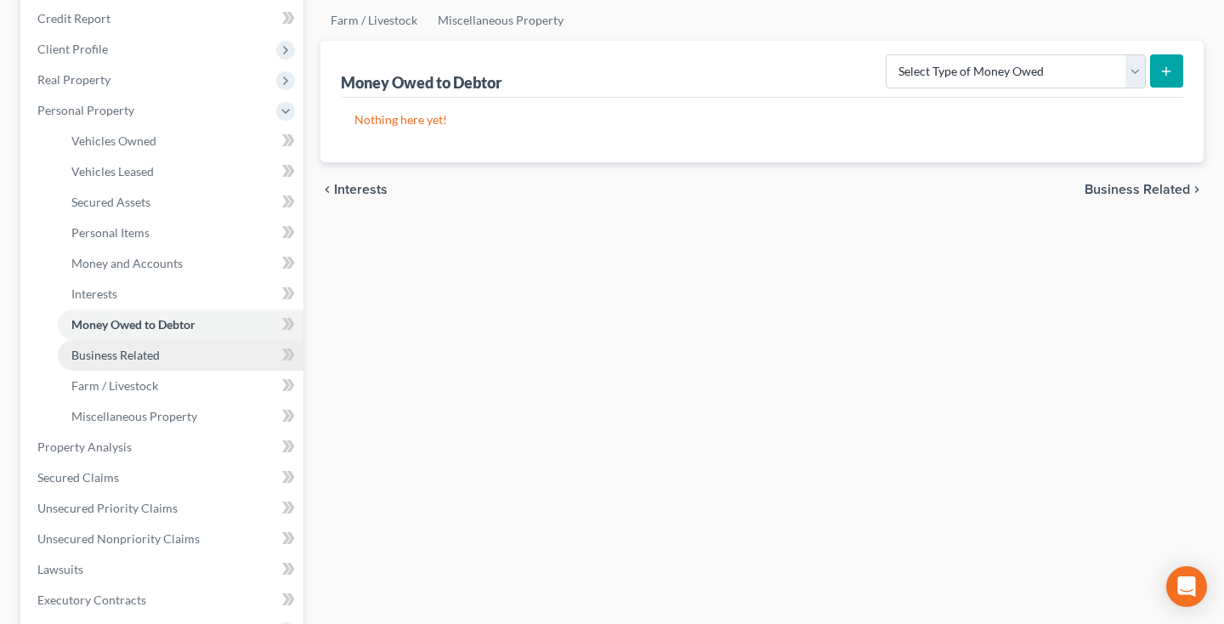
click at [123, 365] on link "Business Related" at bounding box center [181, 355] width 246 height 31
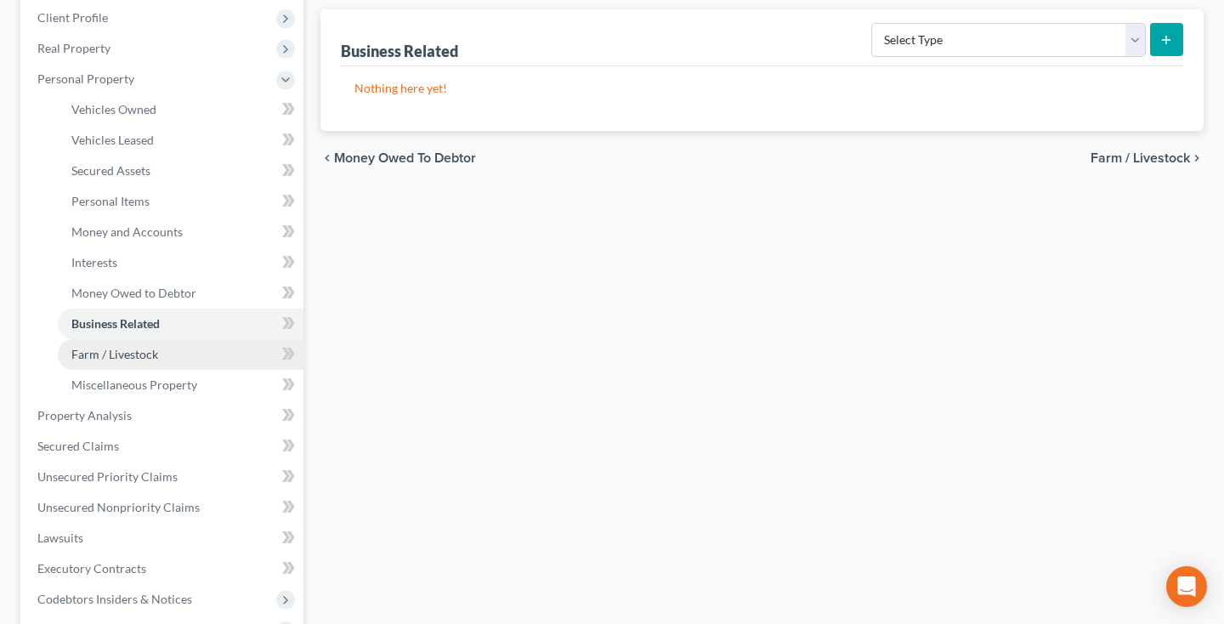
click at [122, 352] on span "Farm / Livestock" at bounding box center [114, 354] width 87 height 14
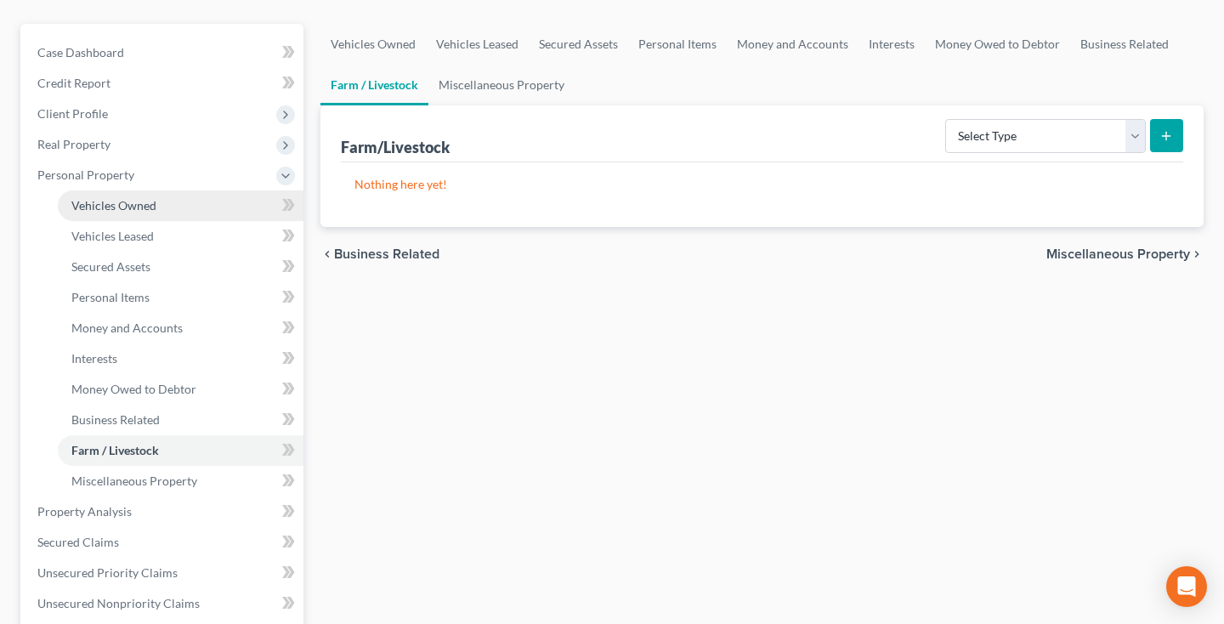
scroll to position [288, 0]
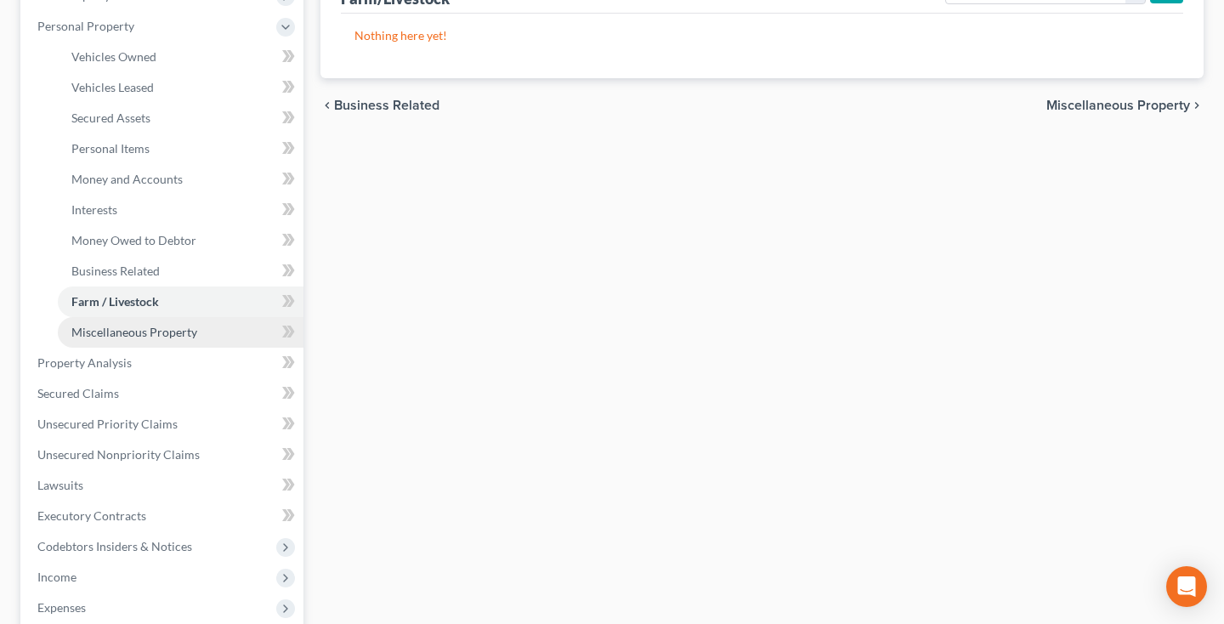
click at [117, 345] on link "Miscellaneous Property" at bounding box center [181, 332] width 246 height 31
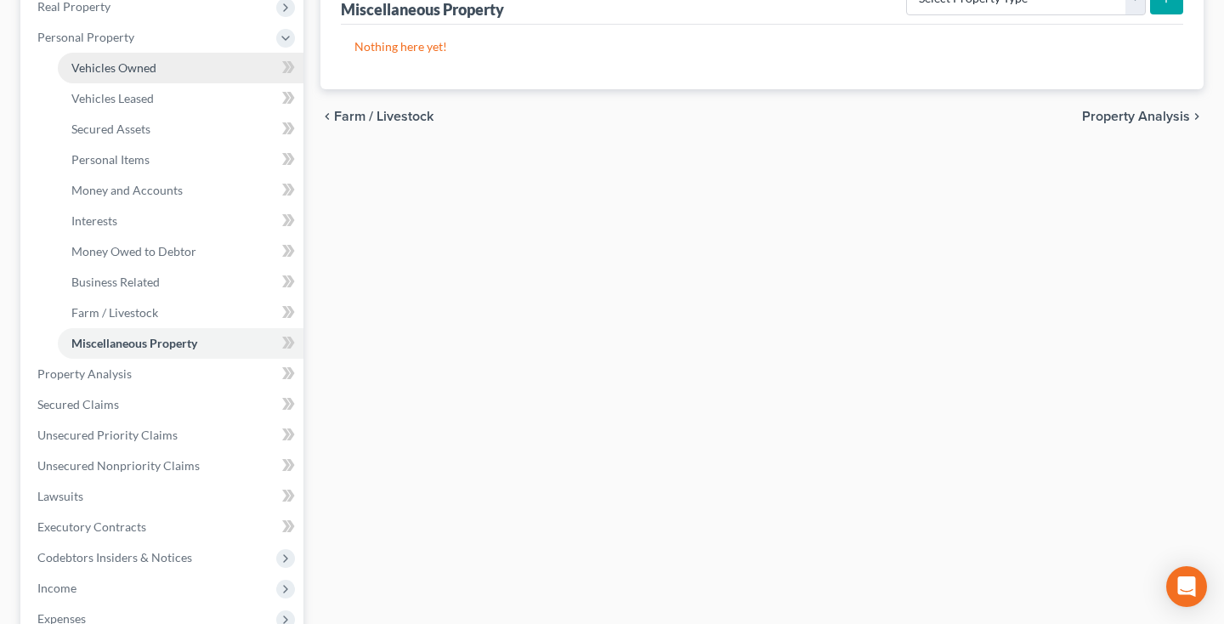
scroll to position [285, 0]
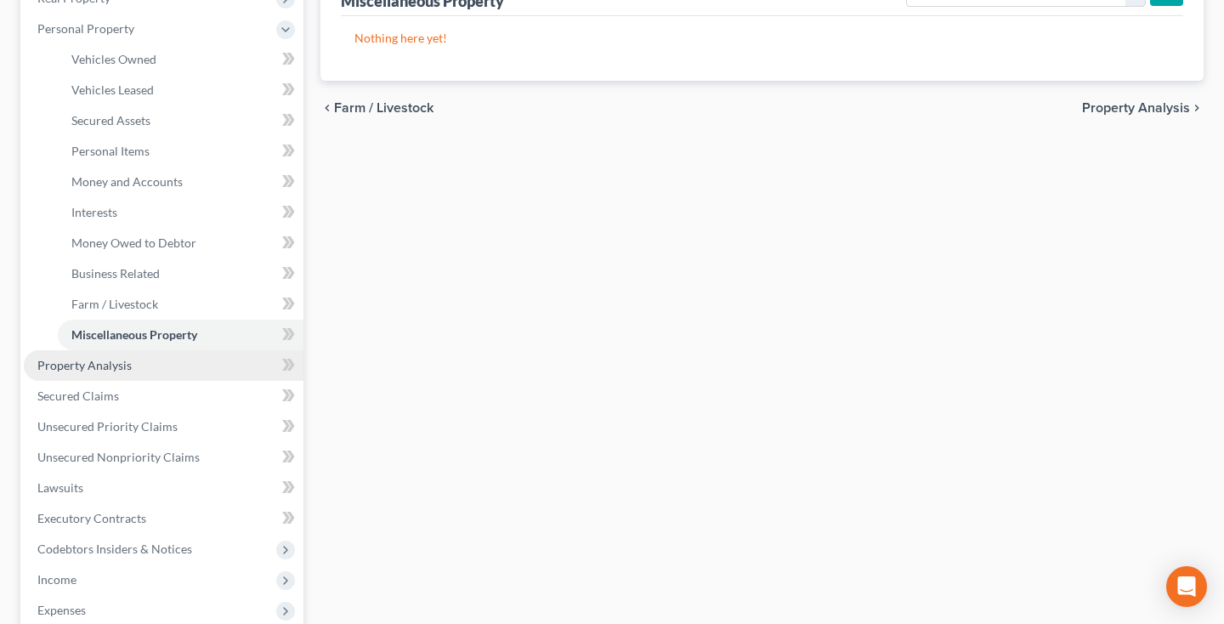
click at [102, 362] on span "Property Analysis" at bounding box center [84, 365] width 94 height 14
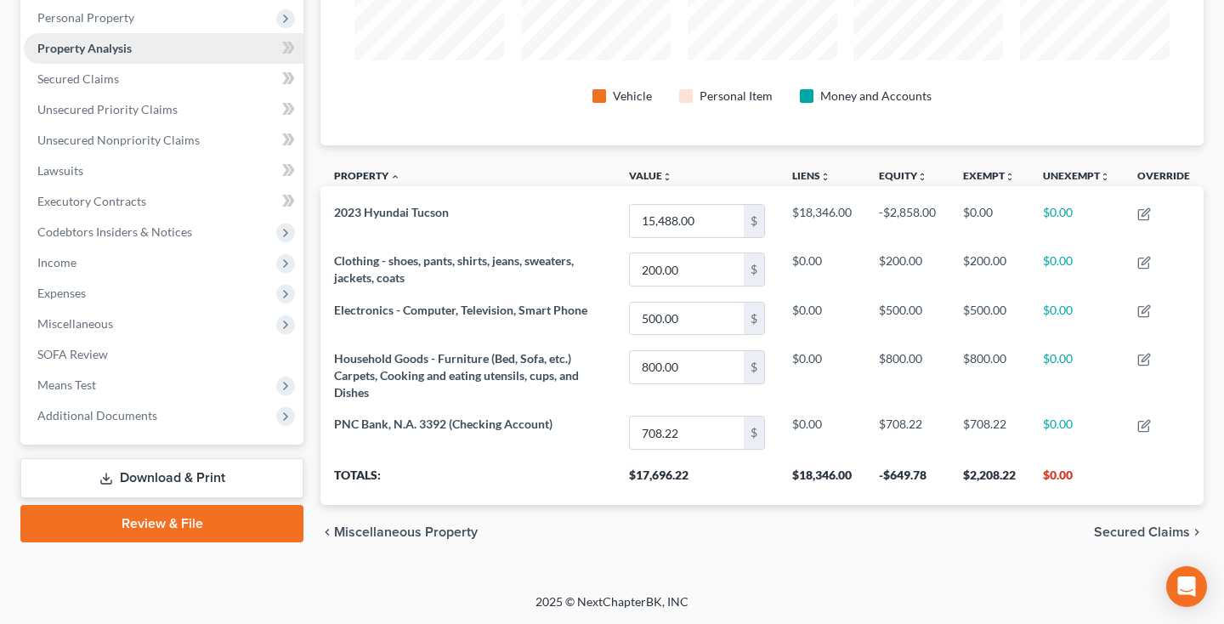
scroll to position [297, 0]
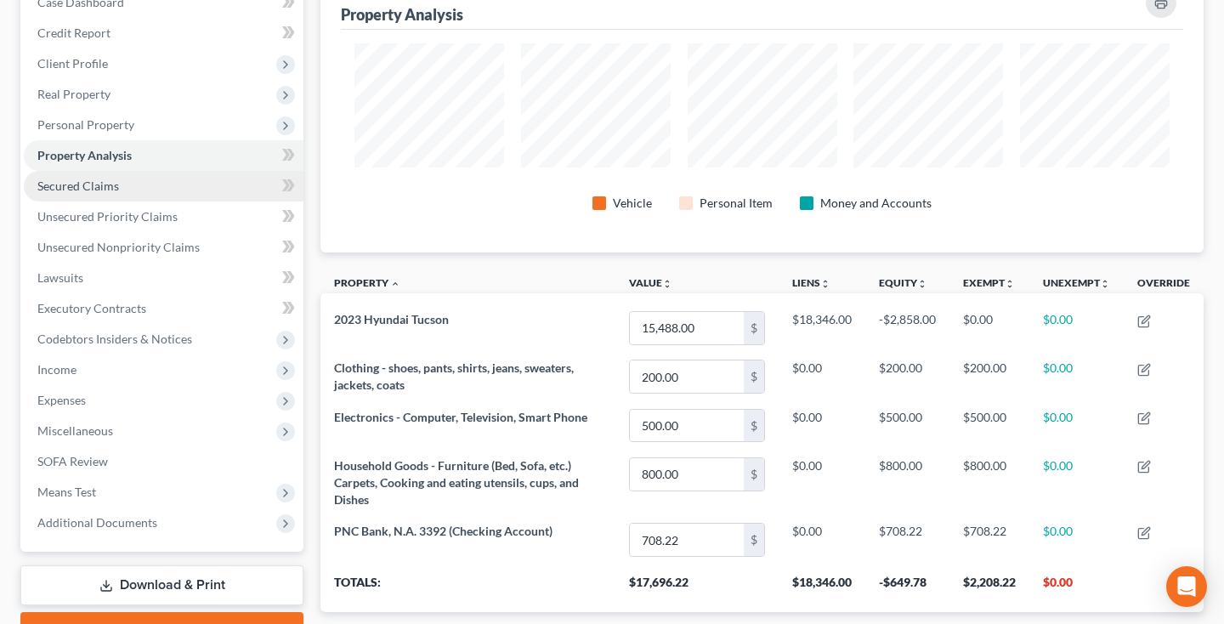
click at [130, 191] on link "Secured Claims" at bounding box center [164, 186] width 280 height 31
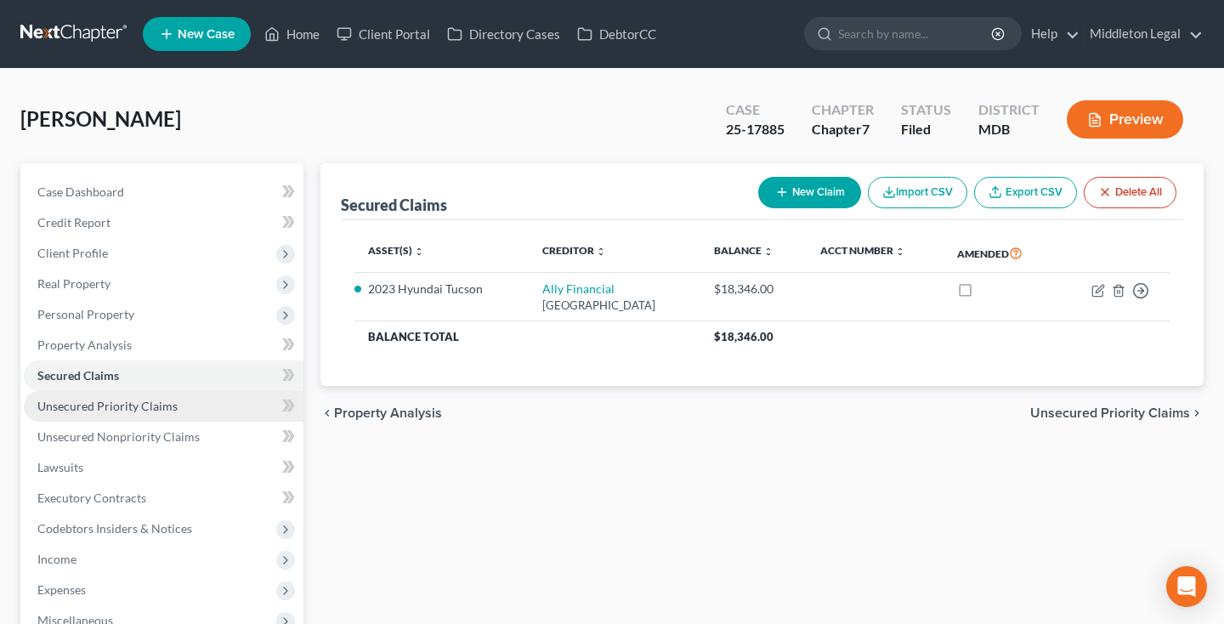
click at [92, 404] on span "Unsecured Priority Claims" at bounding box center [107, 405] width 140 height 14
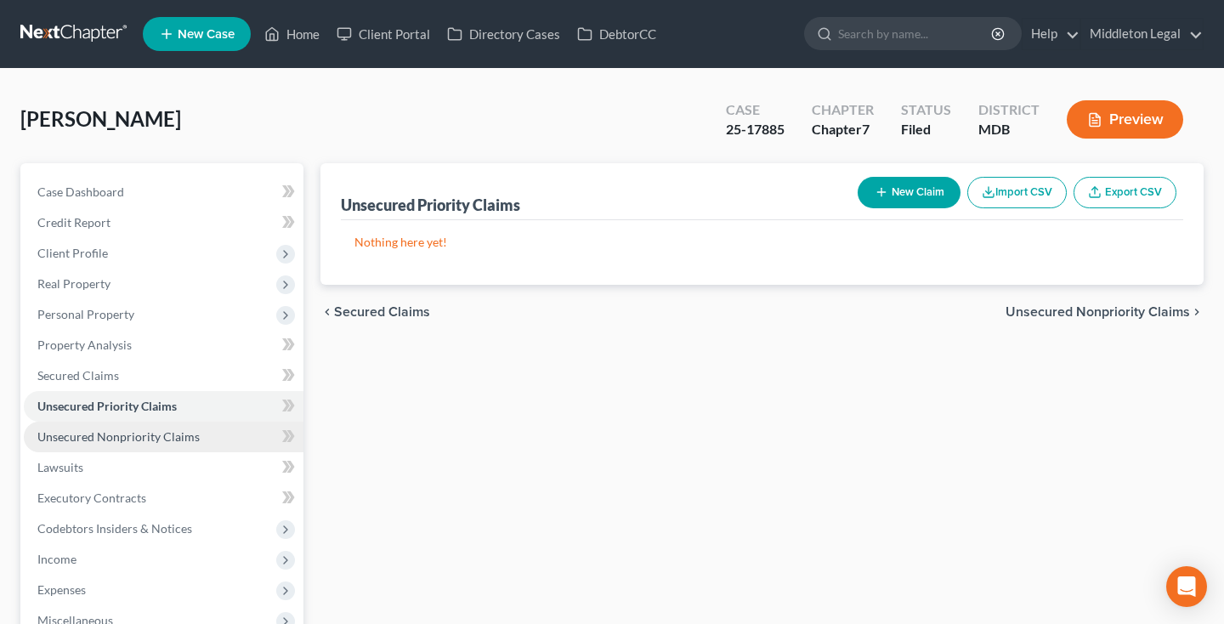
click at [92, 439] on span "Unsecured Nonpriority Claims" at bounding box center [118, 436] width 162 height 14
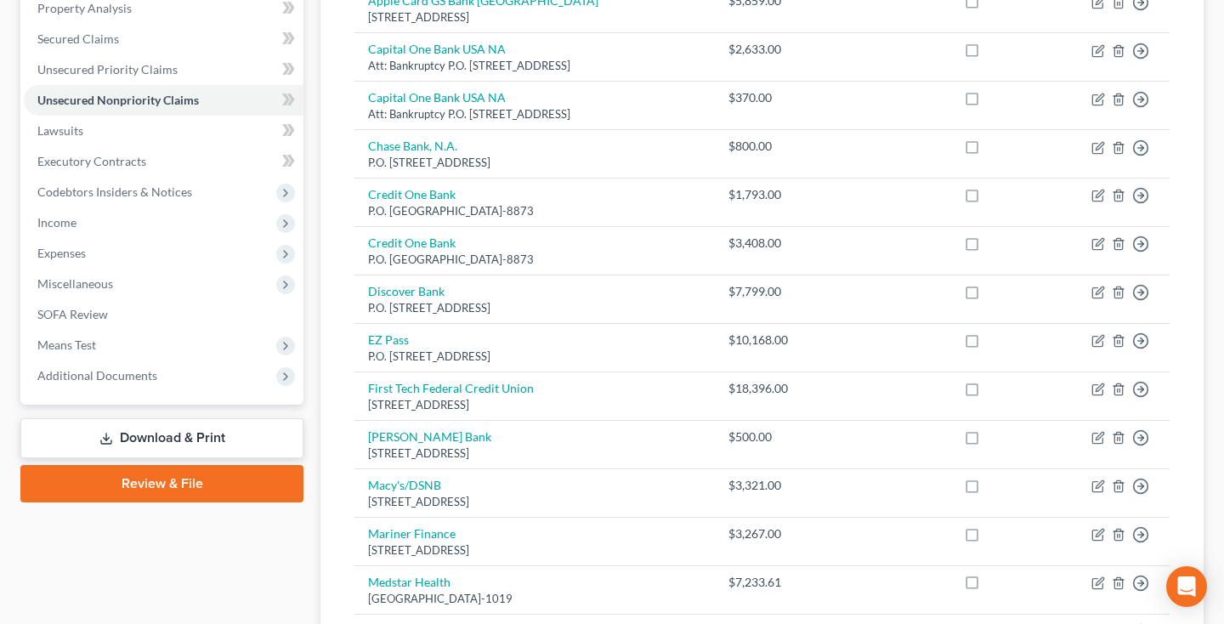
scroll to position [322, 0]
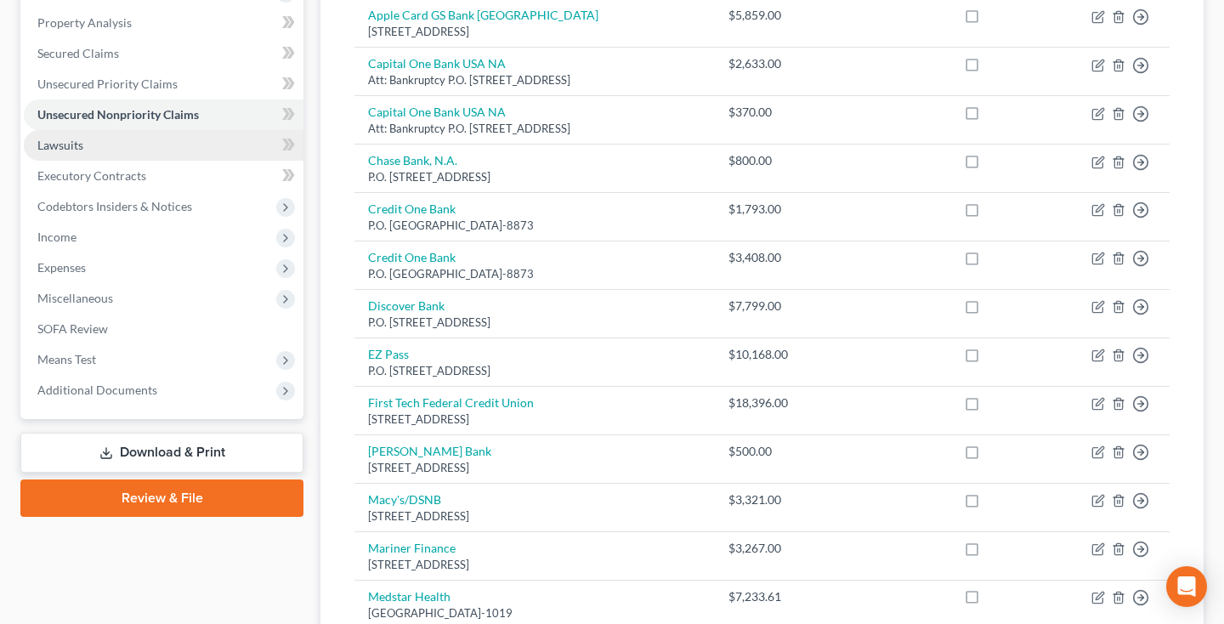
click at [138, 150] on link "Lawsuits" at bounding box center [164, 145] width 280 height 31
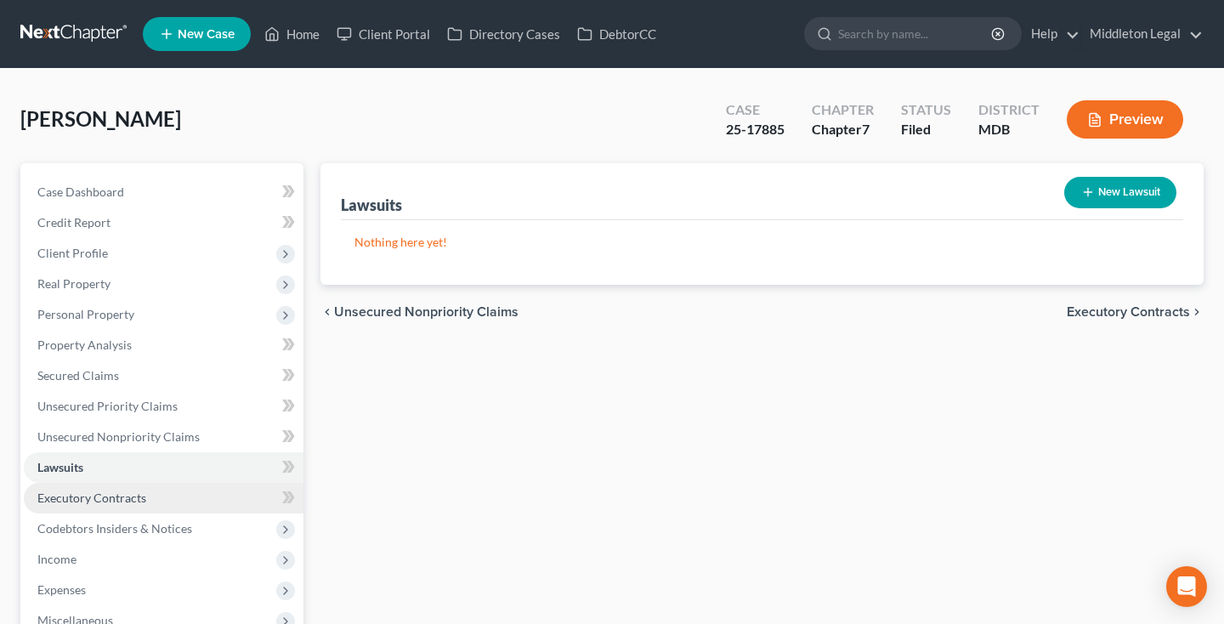
click at [90, 490] on span "Executory Contracts" at bounding box center [91, 497] width 109 height 14
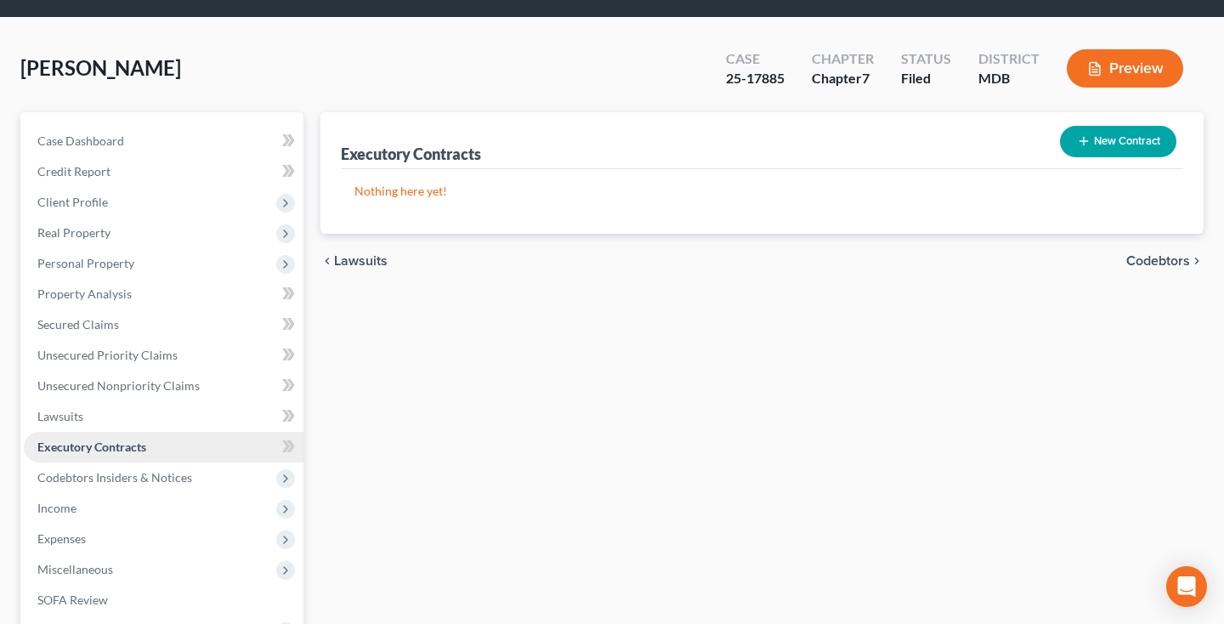
scroll to position [55, 0]
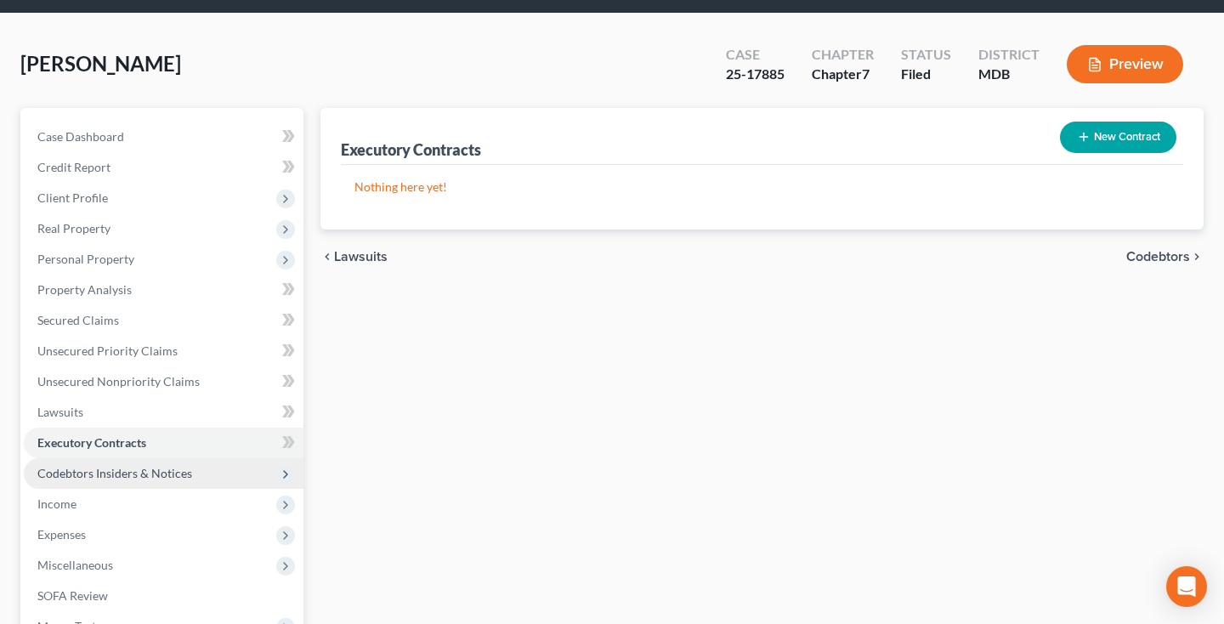
click at [97, 466] on span "Codebtors Insiders & Notices" at bounding box center [114, 473] width 155 height 14
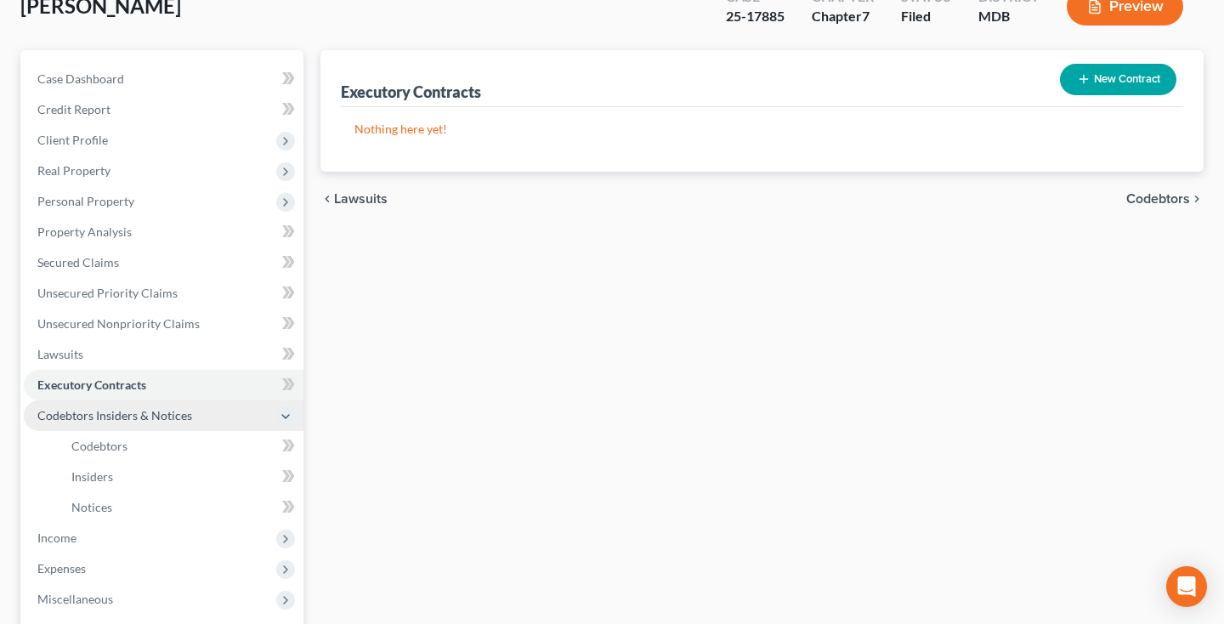
scroll to position [119, 0]
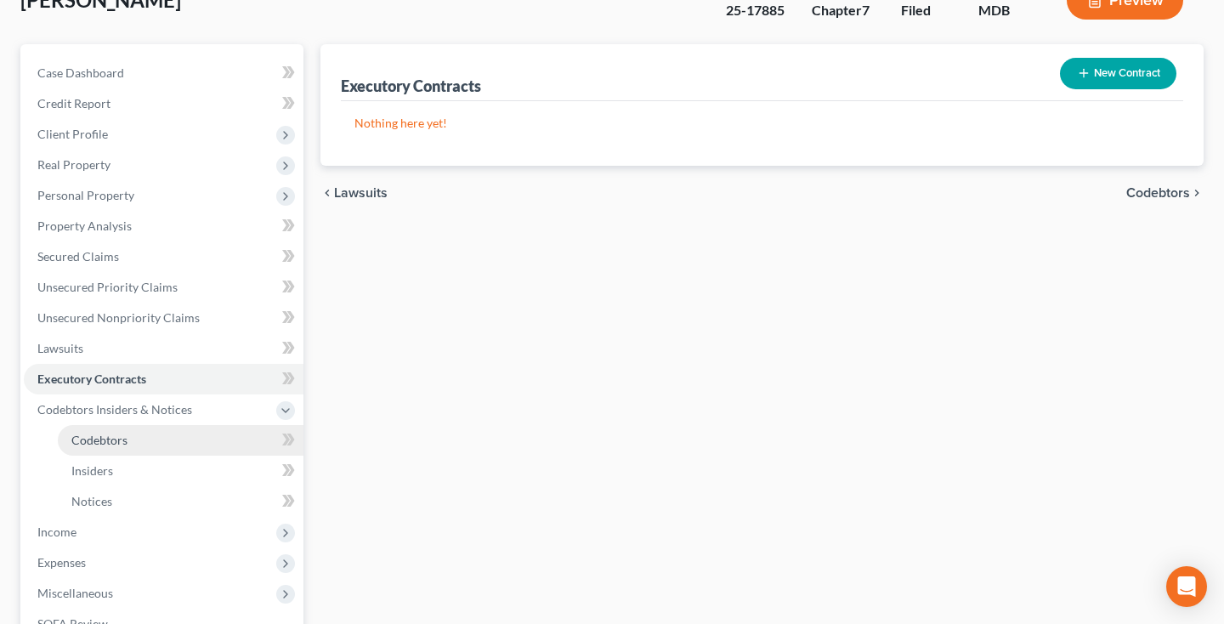
click at [97, 438] on span "Codebtors" at bounding box center [99, 439] width 56 height 14
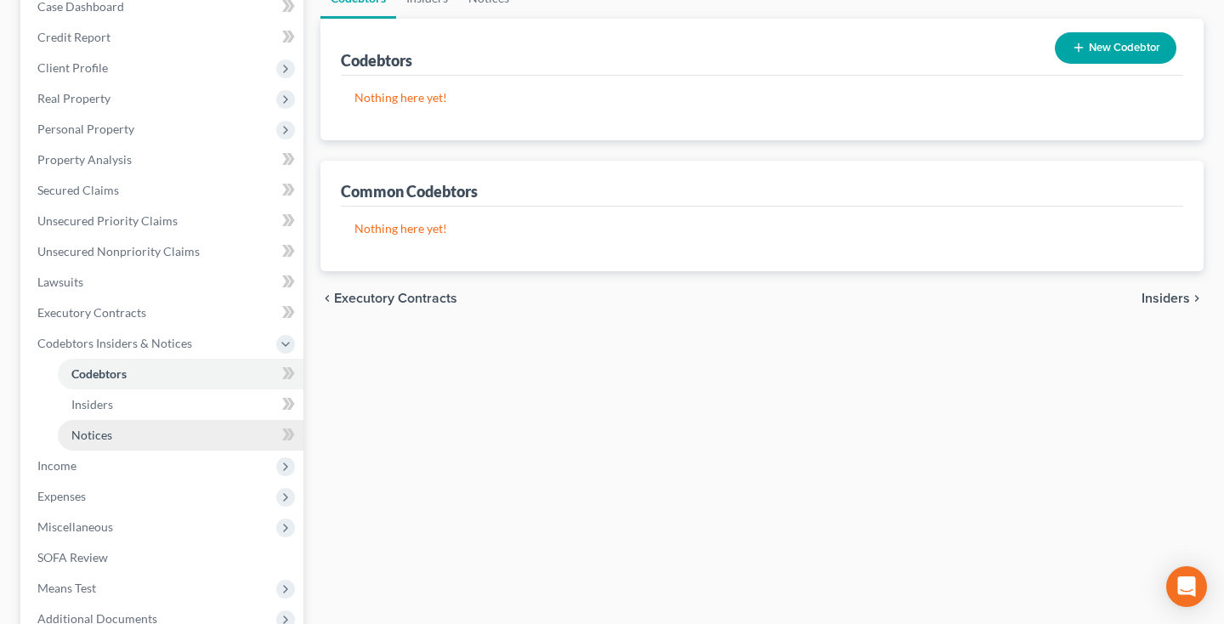
click at [88, 438] on span "Notices" at bounding box center [91, 434] width 41 height 14
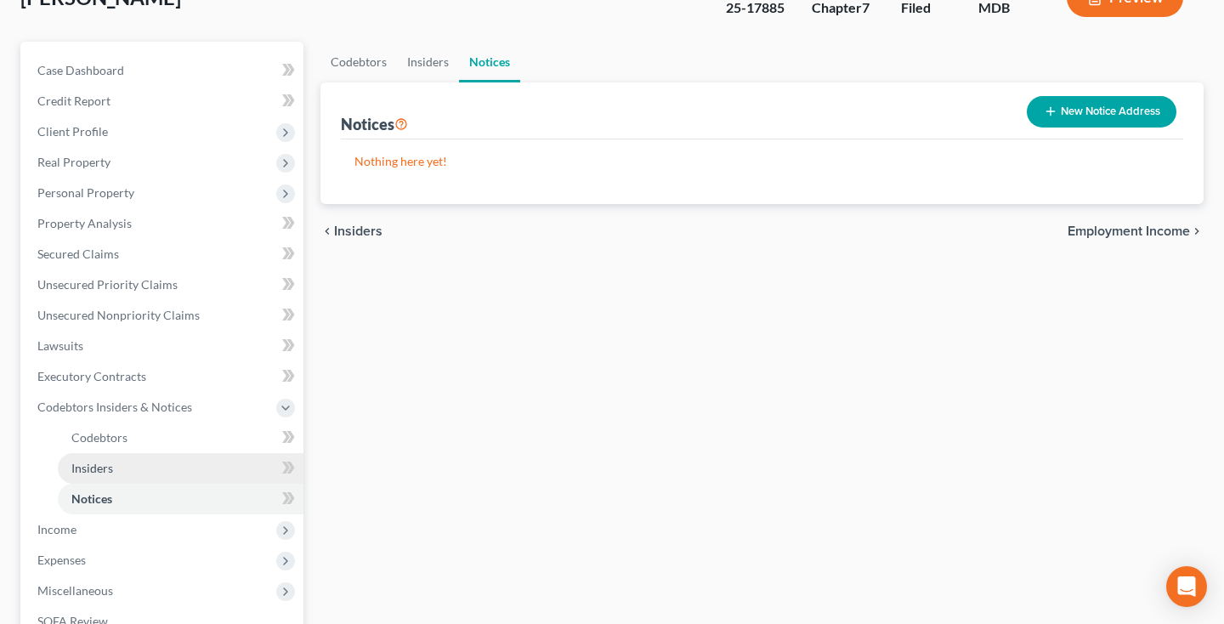
click at [84, 471] on span "Insiders" at bounding box center [92, 468] width 42 height 14
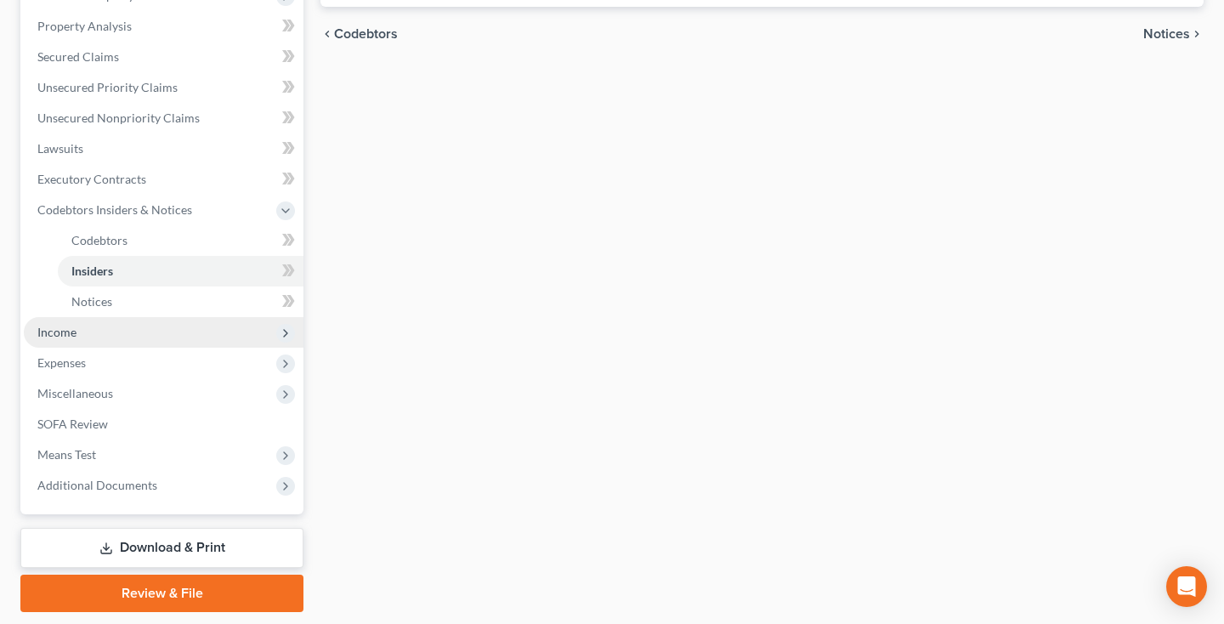
click at [99, 339] on span "Income" at bounding box center [164, 332] width 280 height 31
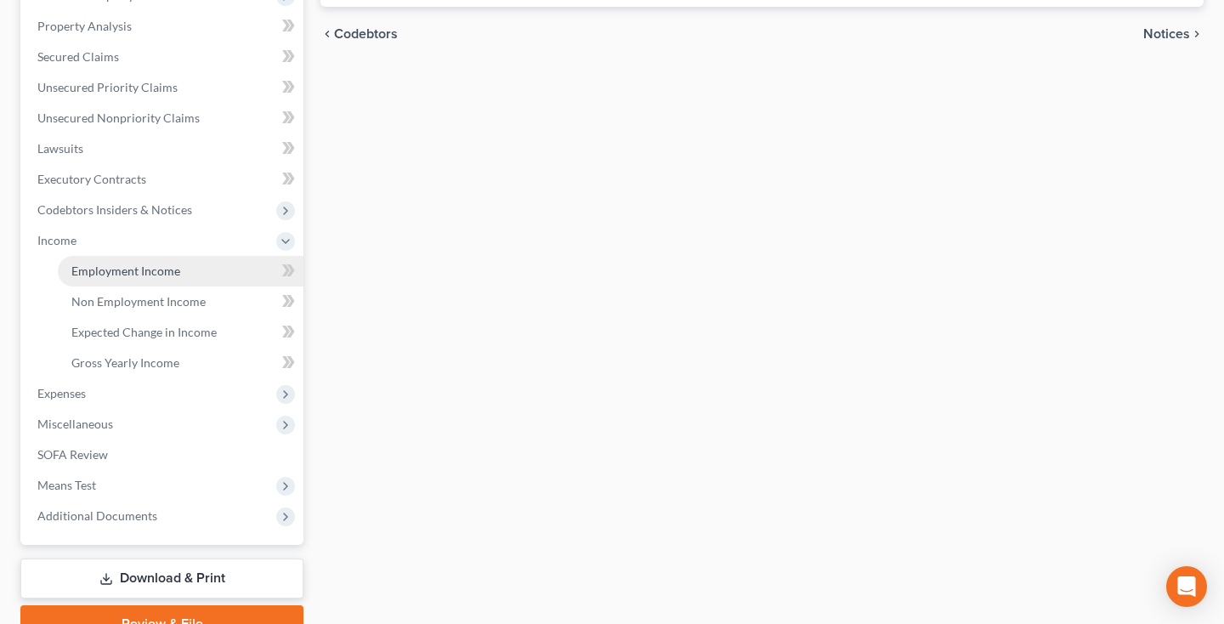
click at [123, 275] on span "Employment Income" at bounding box center [125, 270] width 109 height 14
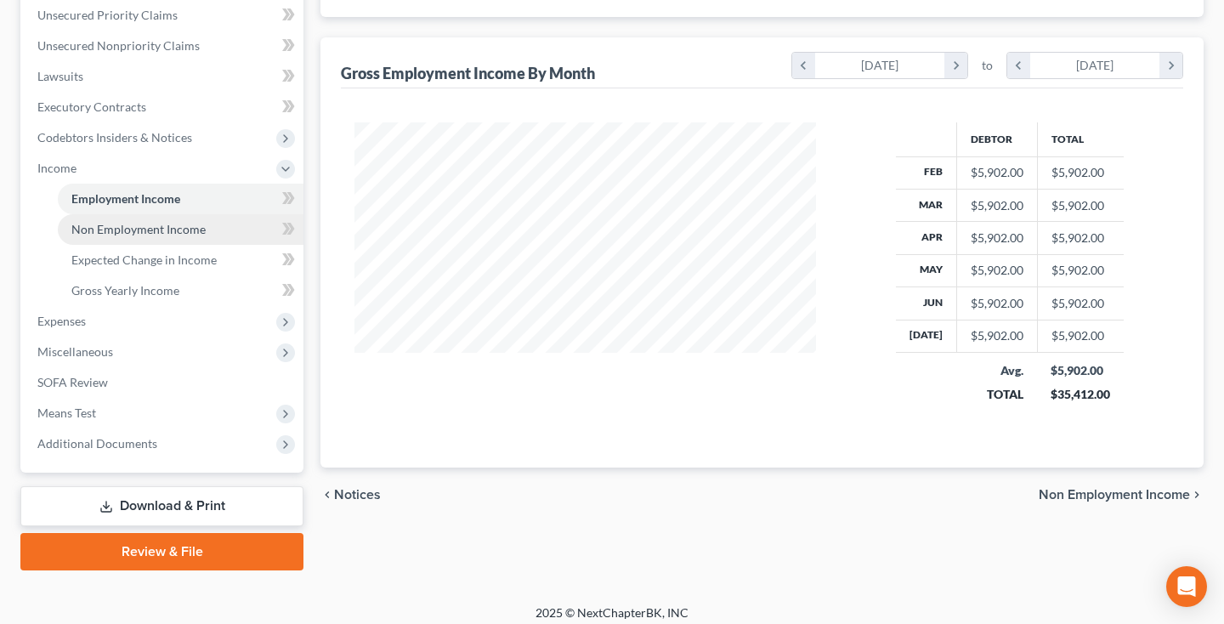
click at [163, 233] on span "Non Employment Income" at bounding box center [138, 229] width 134 height 14
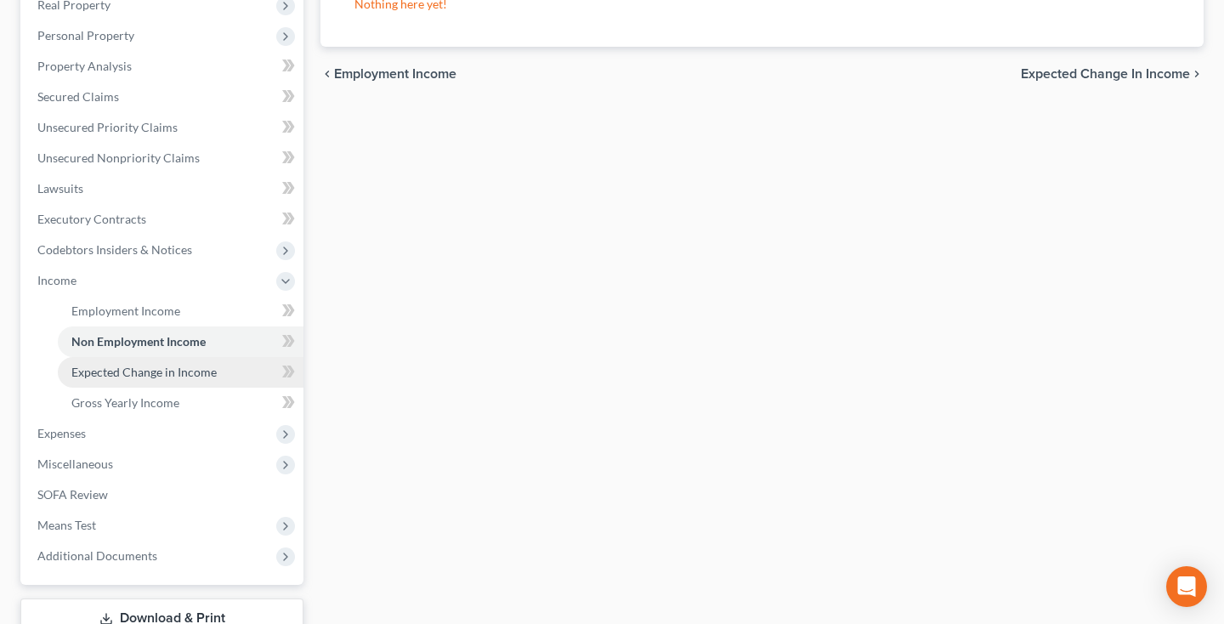
click at [112, 370] on span "Expected Change in Income" at bounding box center [143, 372] width 145 height 14
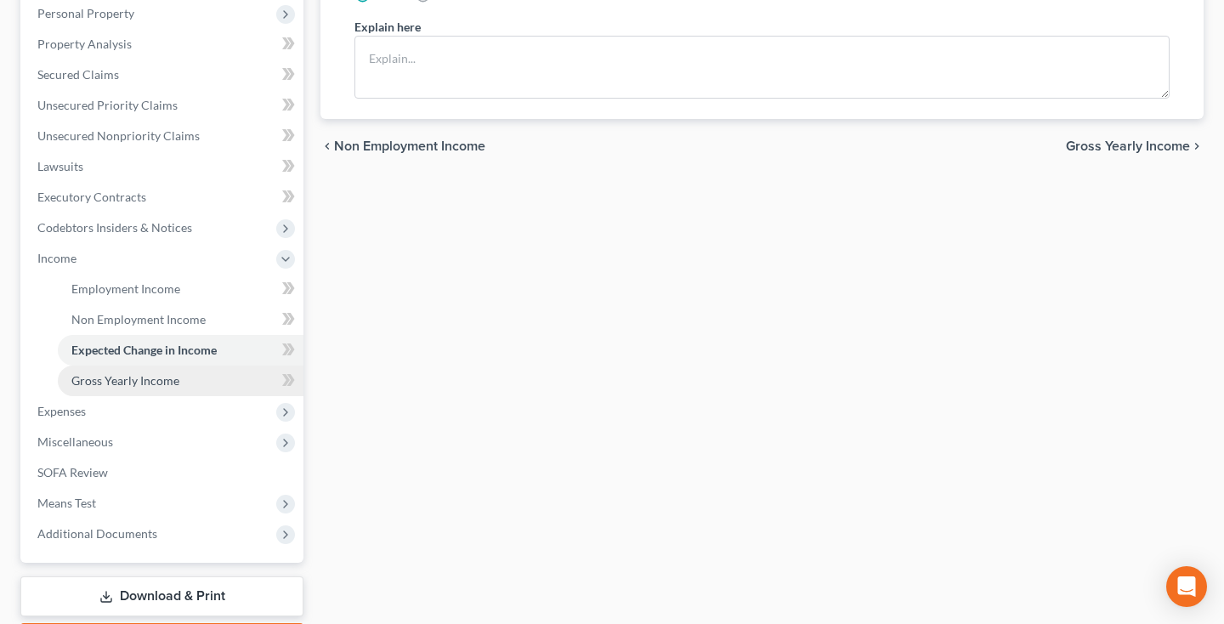
click at [108, 381] on span "Gross Yearly Income" at bounding box center [125, 380] width 108 height 14
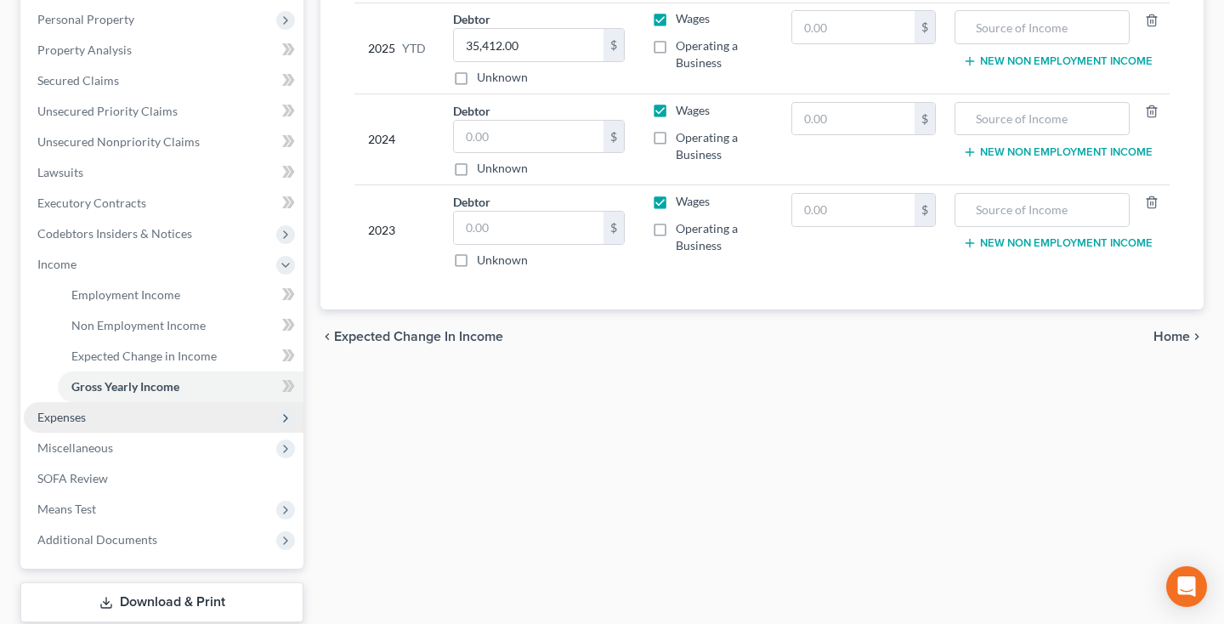
click at [75, 411] on span "Expenses" at bounding box center [61, 417] width 48 height 14
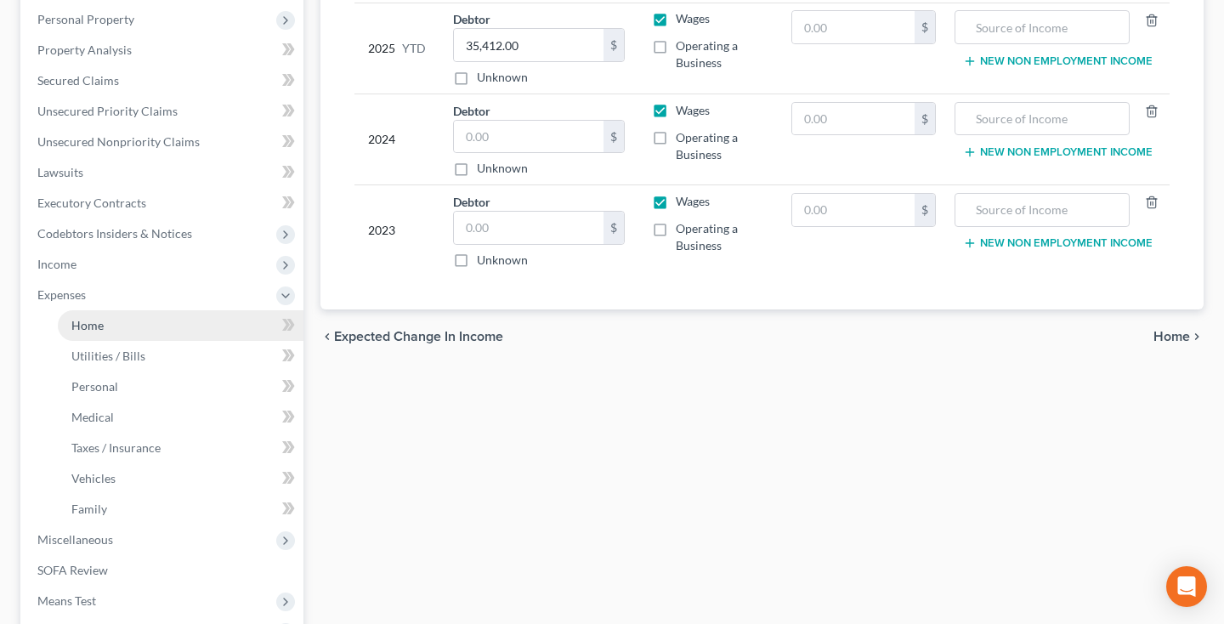
click at [109, 330] on link "Home" at bounding box center [181, 325] width 246 height 31
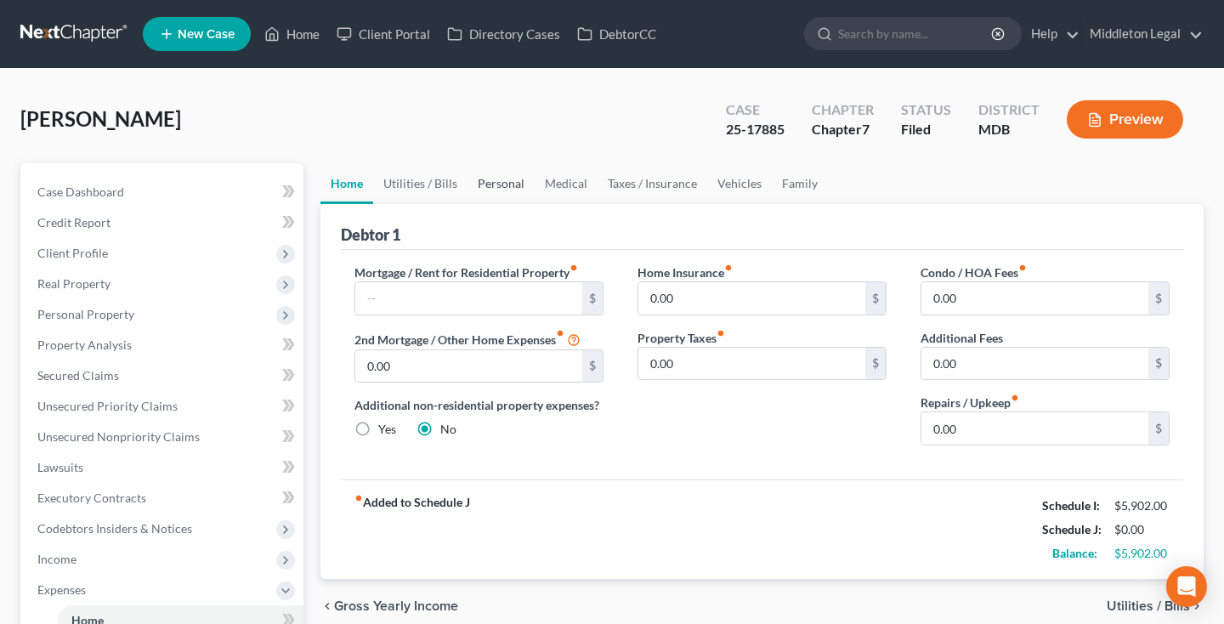
click at [511, 187] on link "Personal" at bounding box center [500, 183] width 67 height 41
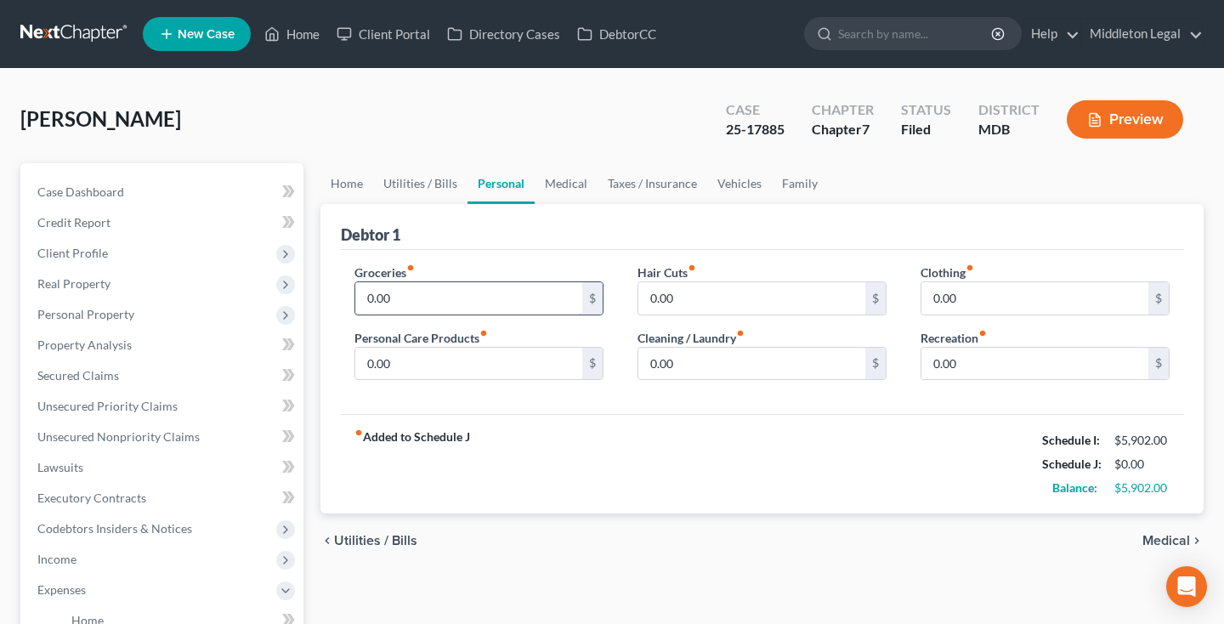
click at [436, 305] on input "0.00" at bounding box center [468, 298] width 227 height 32
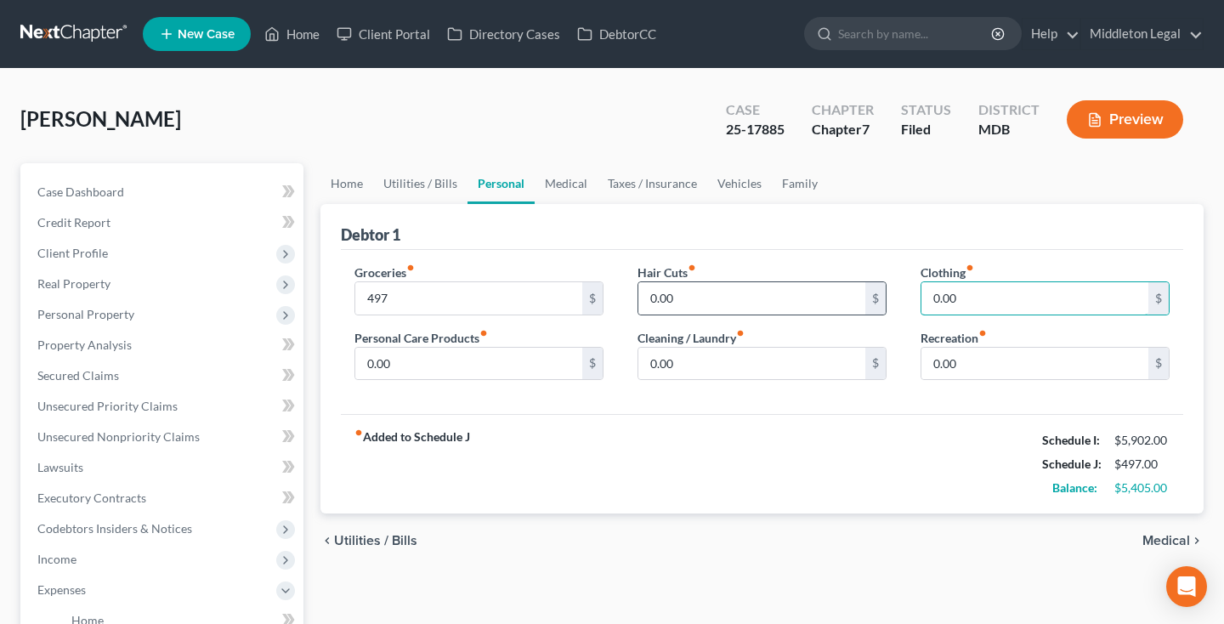
drag, startPoint x: 947, startPoint y: 297, endPoint x: 884, endPoint y: 297, distance: 62.9
click at [884, 297] on div "Groceries fiber_manual_record 497 $ Personal Care Products fiber_manual_record …" at bounding box center [761, 328] width 849 height 131
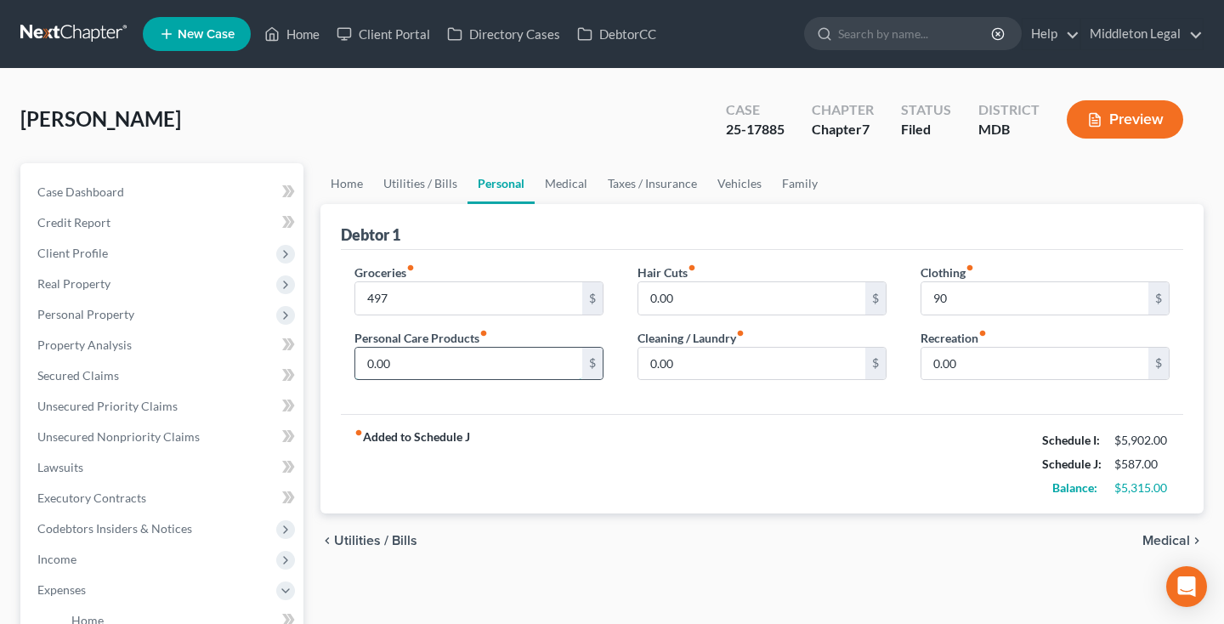
click at [369, 364] on input "0.00" at bounding box center [468, 364] width 227 height 32
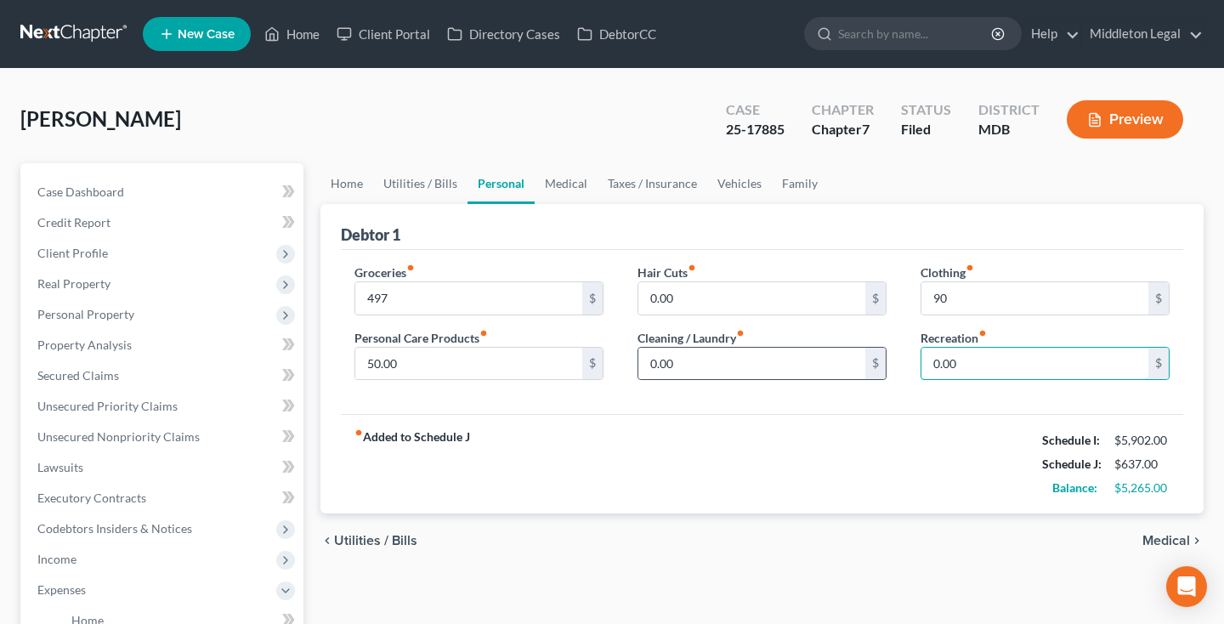
drag, startPoint x: 969, startPoint y: 365, endPoint x: 874, endPoint y: 360, distance: 95.3
click at [874, 360] on div "Groceries fiber_manual_record 497 $ Personal Care Products fiber_manual_record …" at bounding box center [761, 328] width 849 height 131
click at [343, 190] on link "Home" at bounding box center [346, 183] width 53 height 41
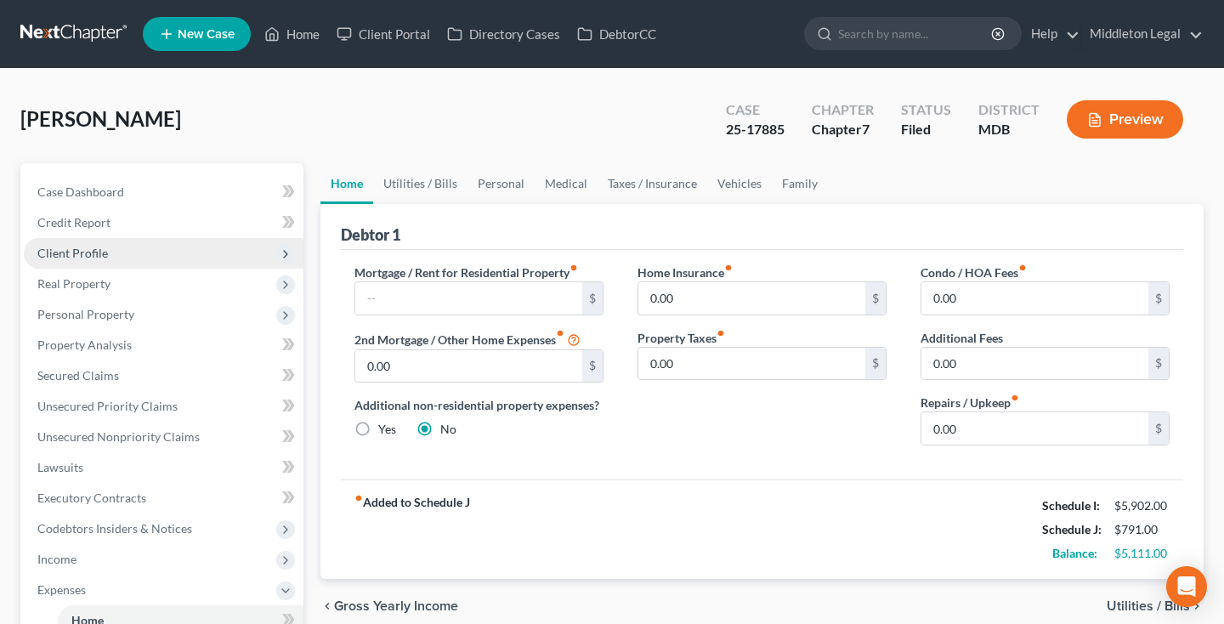
click at [83, 255] on span "Client Profile" at bounding box center [72, 253] width 71 height 14
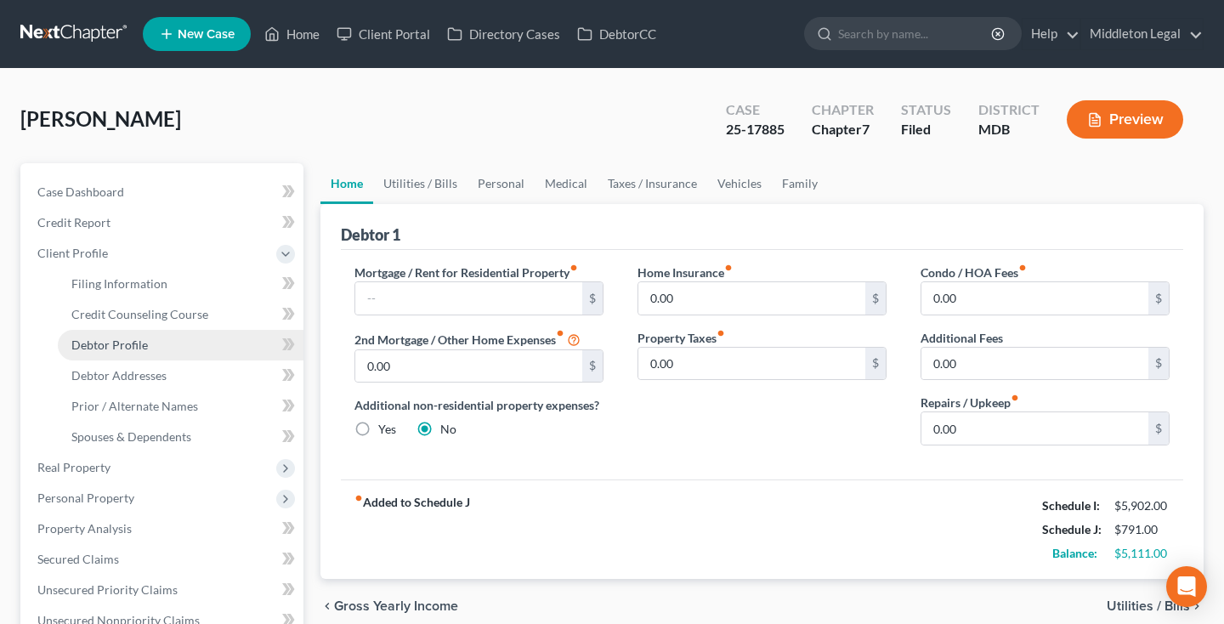
click at [87, 349] on span "Debtor Profile" at bounding box center [109, 344] width 76 height 14
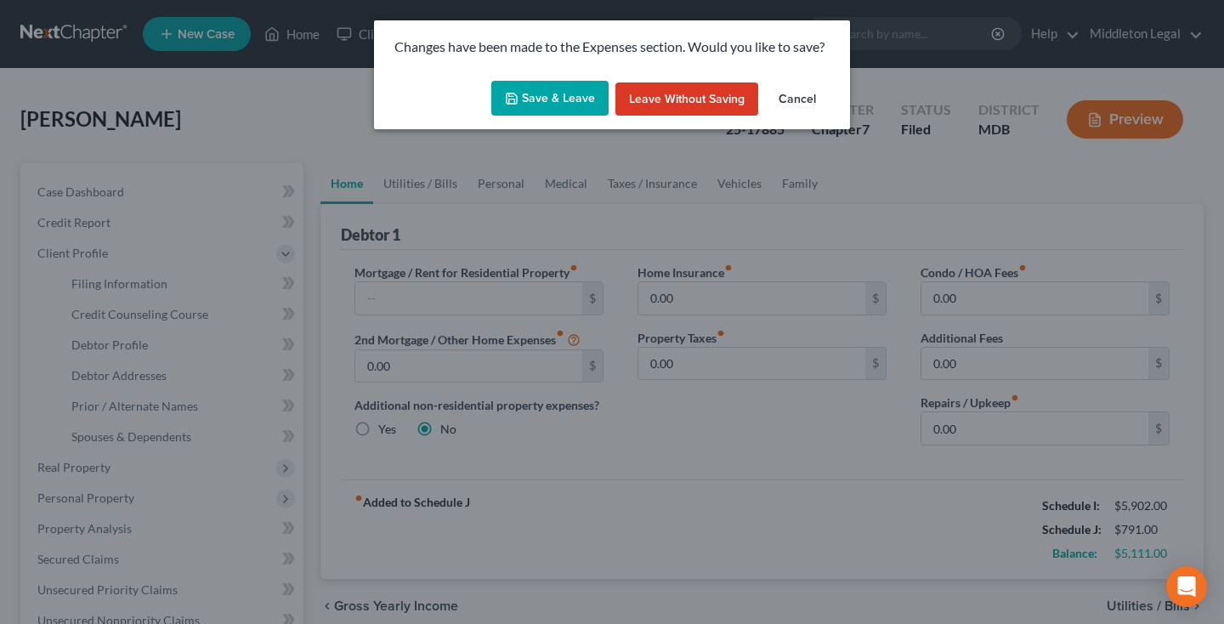
click at [533, 100] on button "Save & Leave" at bounding box center [549, 99] width 117 height 36
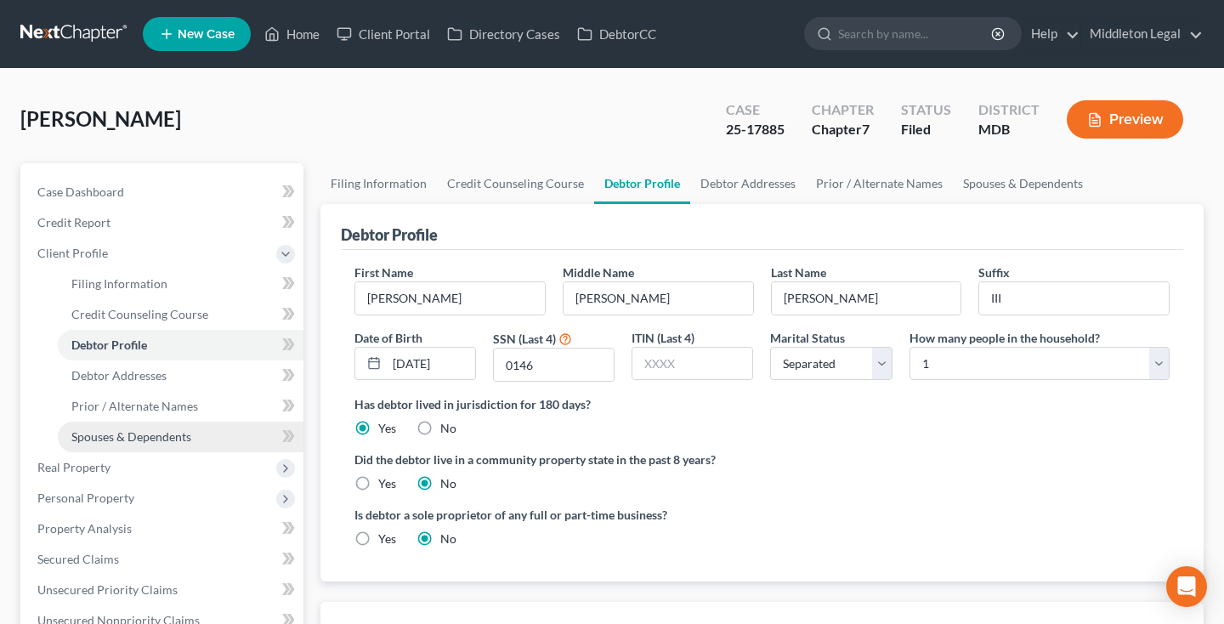
click at [147, 435] on span "Spouses & Dependents" at bounding box center [131, 436] width 120 height 14
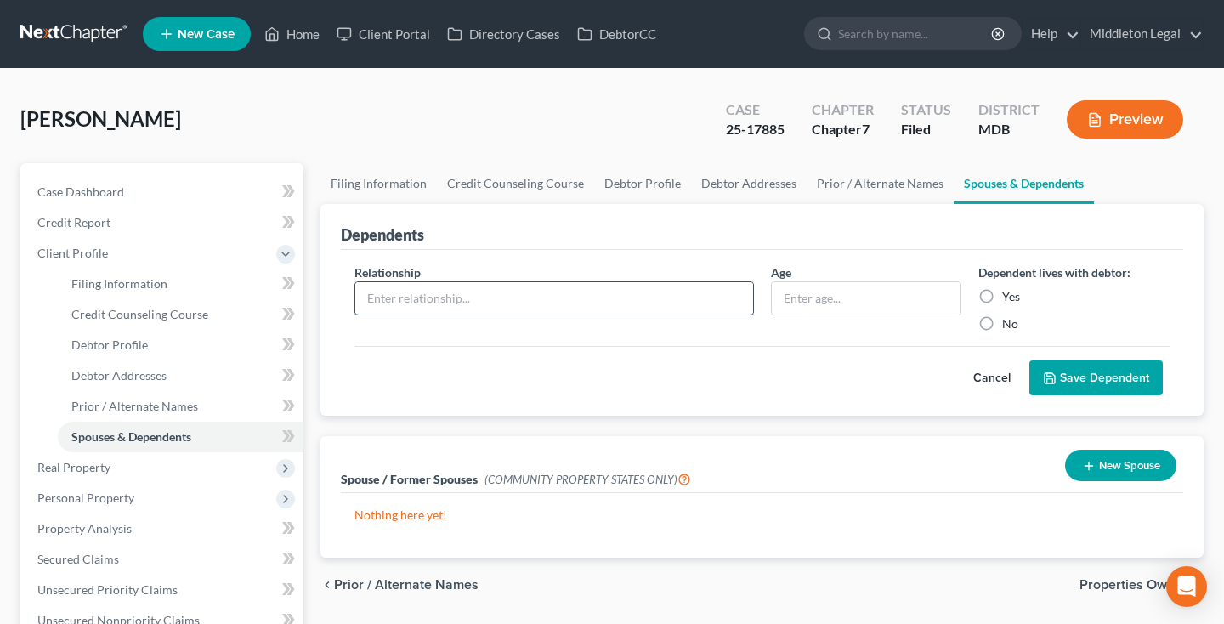
click at [537, 303] on input "text" at bounding box center [554, 298] width 398 height 32
click at [878, 306] on input "text" at bounding box center [865, 298] width 189 height 32
click at [1002, 297] on label "Yes" at bounding box center [1011, 296] width 18 height 17
click at [1009, 297] on input "Yes" at bounding box center [1014, 293] width 11 height 11
click at [1065, 367] on button "Save Dependent" at bounding box center [1095, 378] width 133 height 36
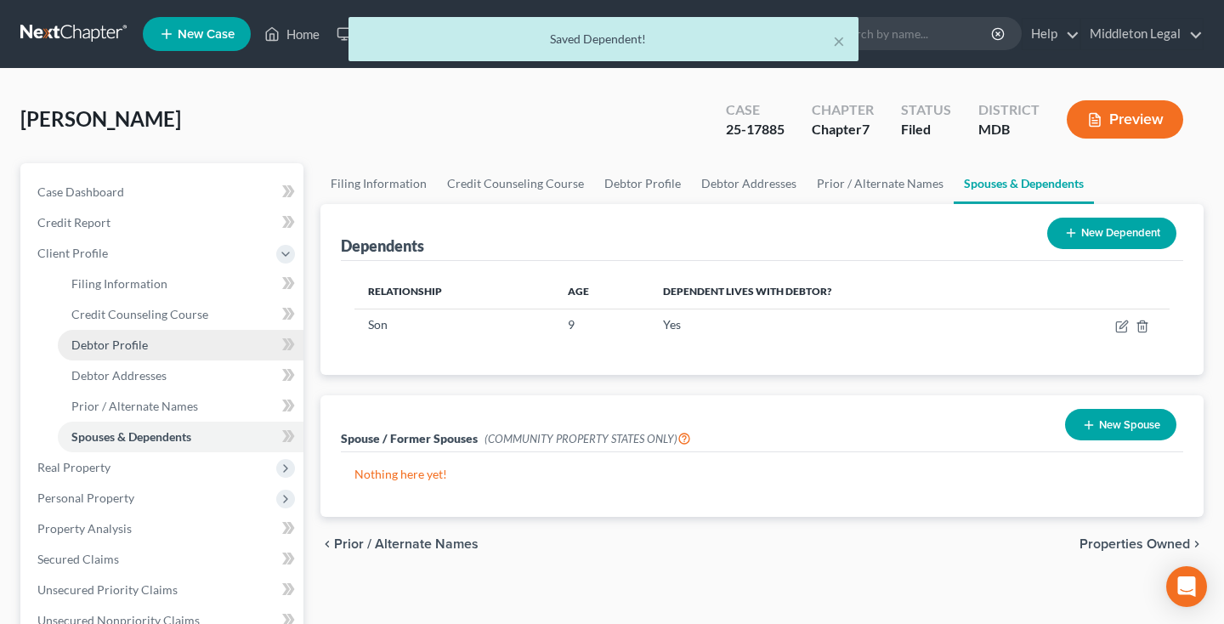
click at [198, 352] on link "Debtor Profile" at bounding box center [181, 345] width 246 height 31
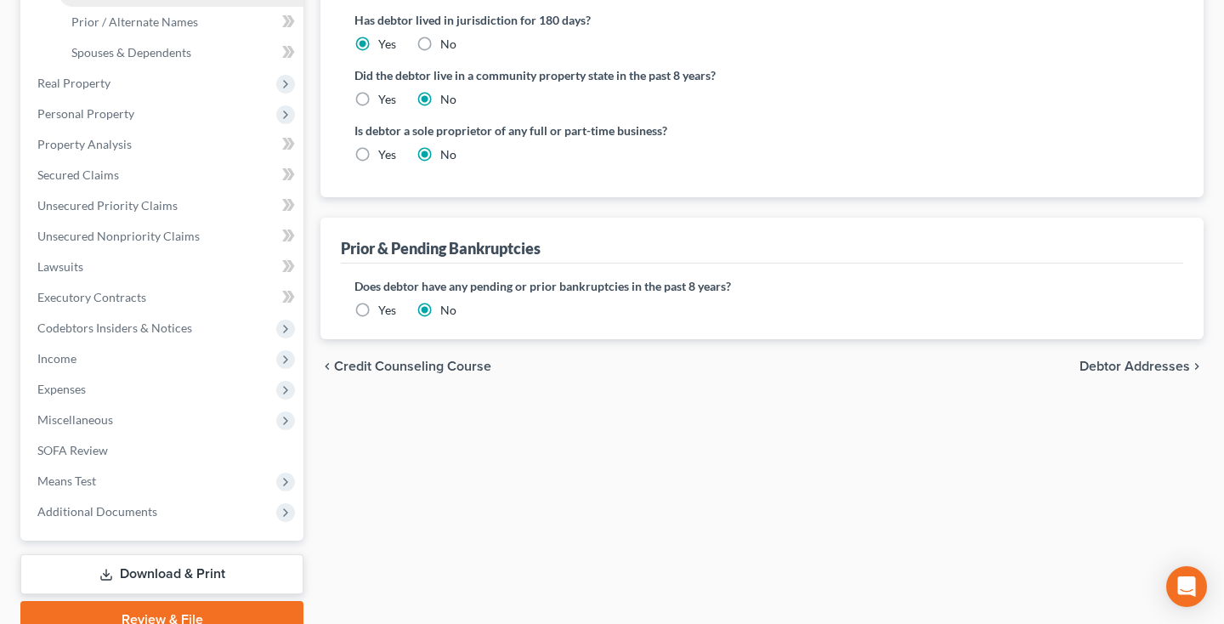
scroll to position [386, 0]
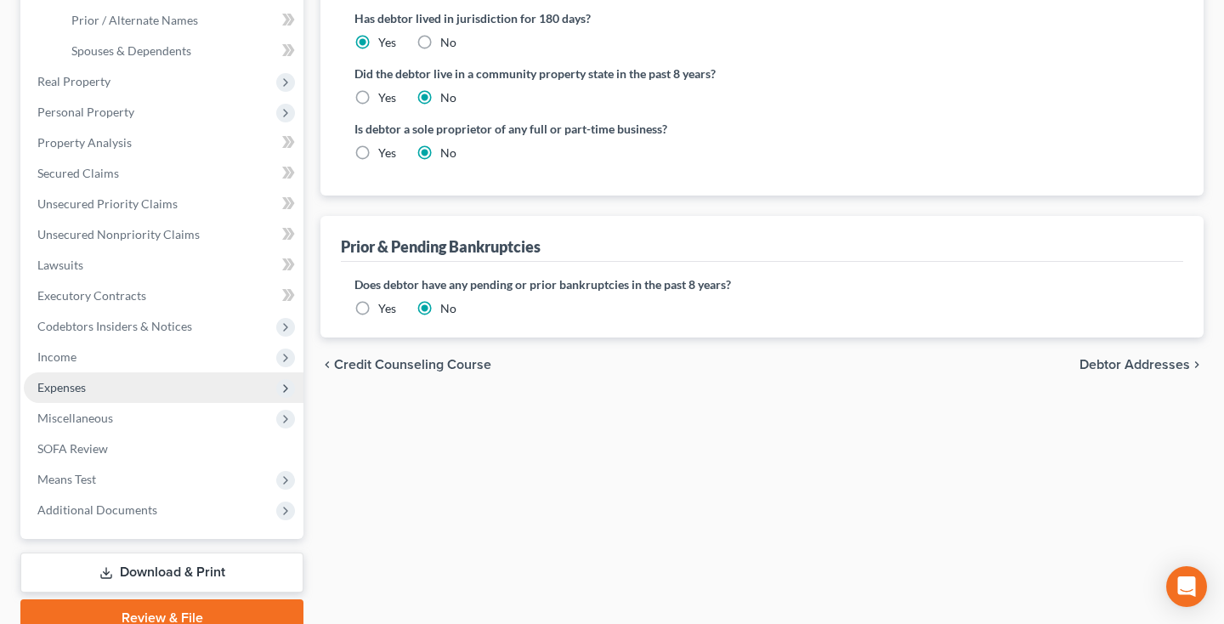
click at [62, 394] on span "Expenses" at bounding box center [164, 387] width 280 height 31
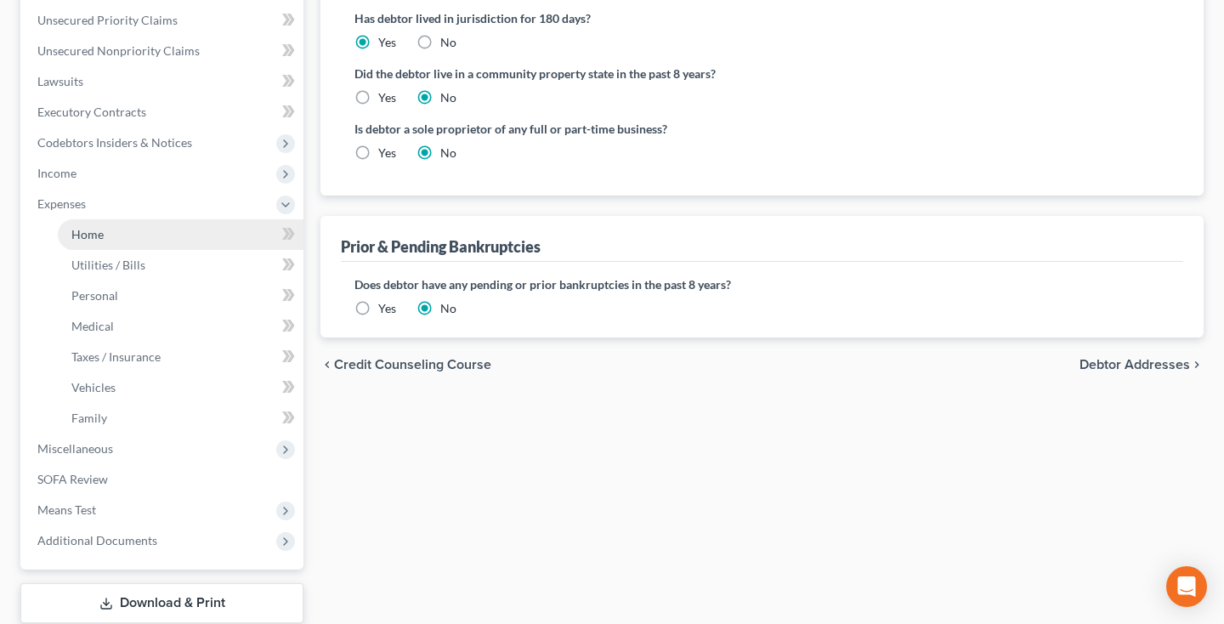
click at [116, 240] on link "Home" at bounding box center [181, 234] width 246 height 31
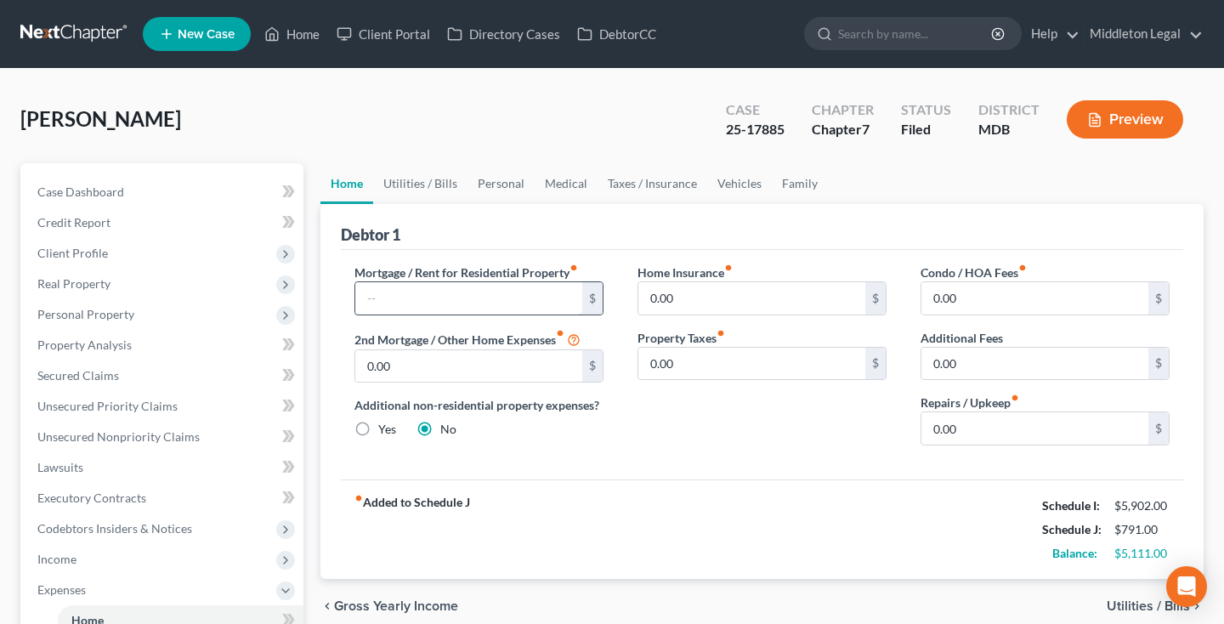
click at [381, 295] on input "text" at bounding box center [468, 298] width 227 height 32
drag, startPoint x: 681, startPoint y: 291, endPoint x: 617, endPoint y: 287, distance: 64.7
click at [617, 289] on div "Mortgage / Rent for Residential Property fiber_manual_record 1,375 $ 2nd Mortga…" at bounding box center [761, 360] width 849 height 195
click at [443, 185] on link "Utilities / Bills" at bounding box center [420, 183] width 94 height 41
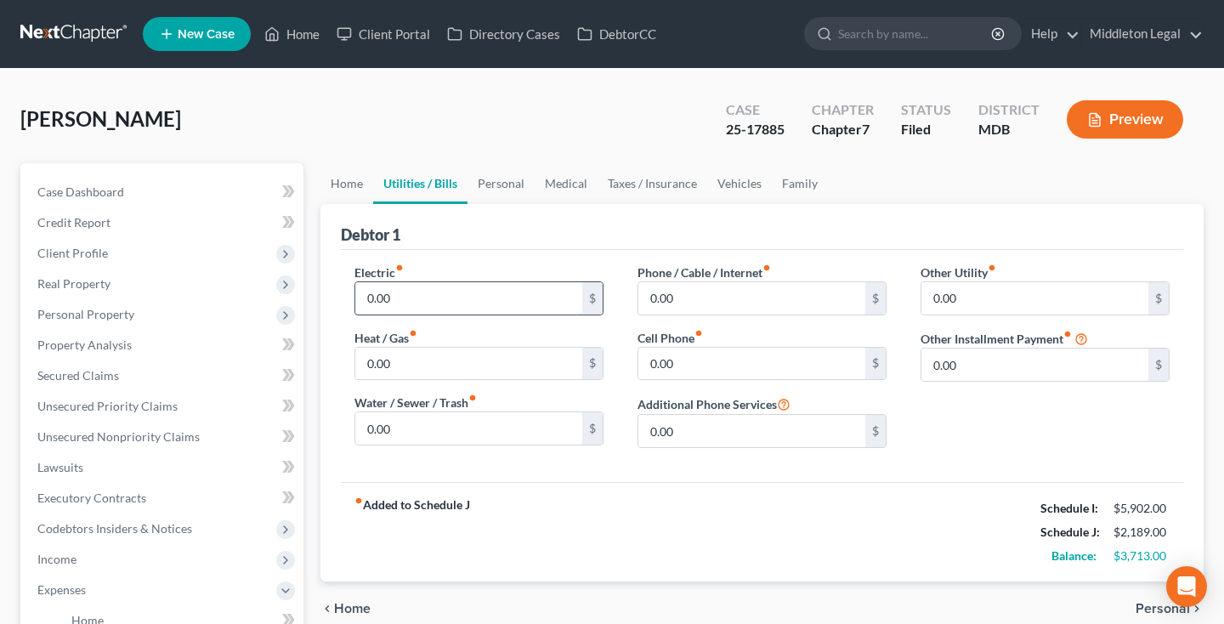
drag, startPoint x: 411, startPoint y: 288, endPoint x: 365, endPoint y: 287, distance: 46.7
click at [365, 287] on input "0.00" at bounding box center [468, 298] width 227 height 32
drag, startPoint x: 409, startPoint y: 430, endPoint x: 316, endPoint y: 431, distance: 92.6
click at [316, 431] on div "Home Utilities / Bills Personal Medical Taxes / Insurance Vehicles Family Debto…" at bounding box center [762, 608] width 900 height 890
drag, startPoint x: 696, startPoint y: 293, endPoint x: 579, endPoint y: 292, distance: 117.3
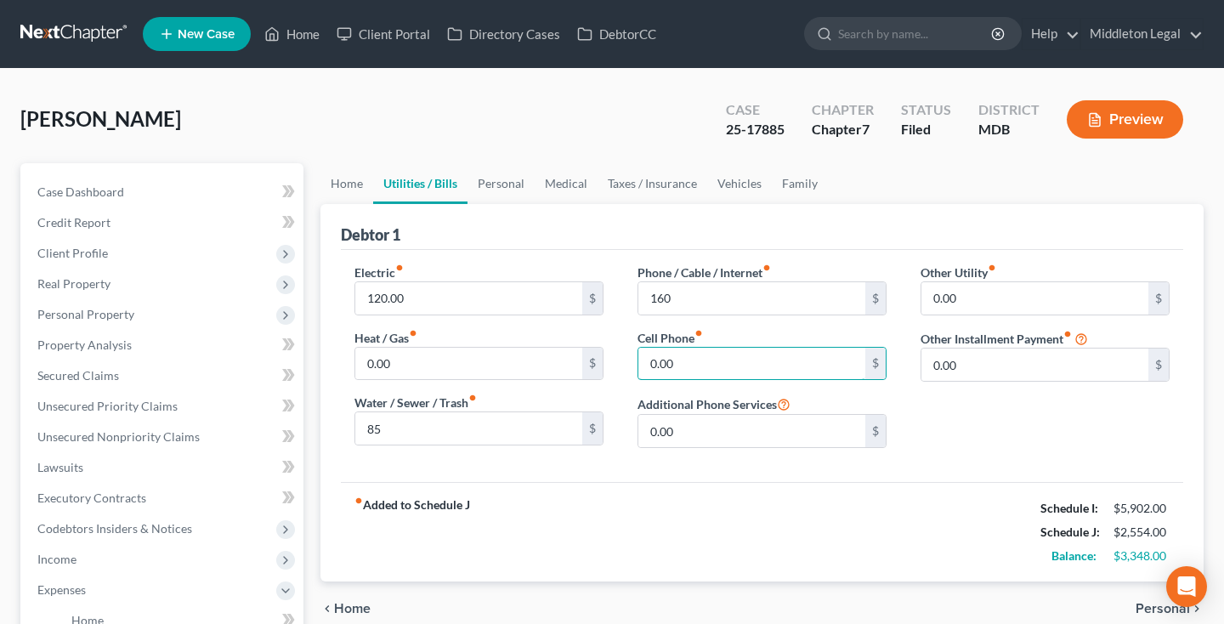
drag, startPoint x: 711, startPoint y: 357, endPoint x: 607, endPoint y: 353, distance: 104.6
click at [505, 185] on link "Personal" at bounding box center [500, 183] width 67 height 41
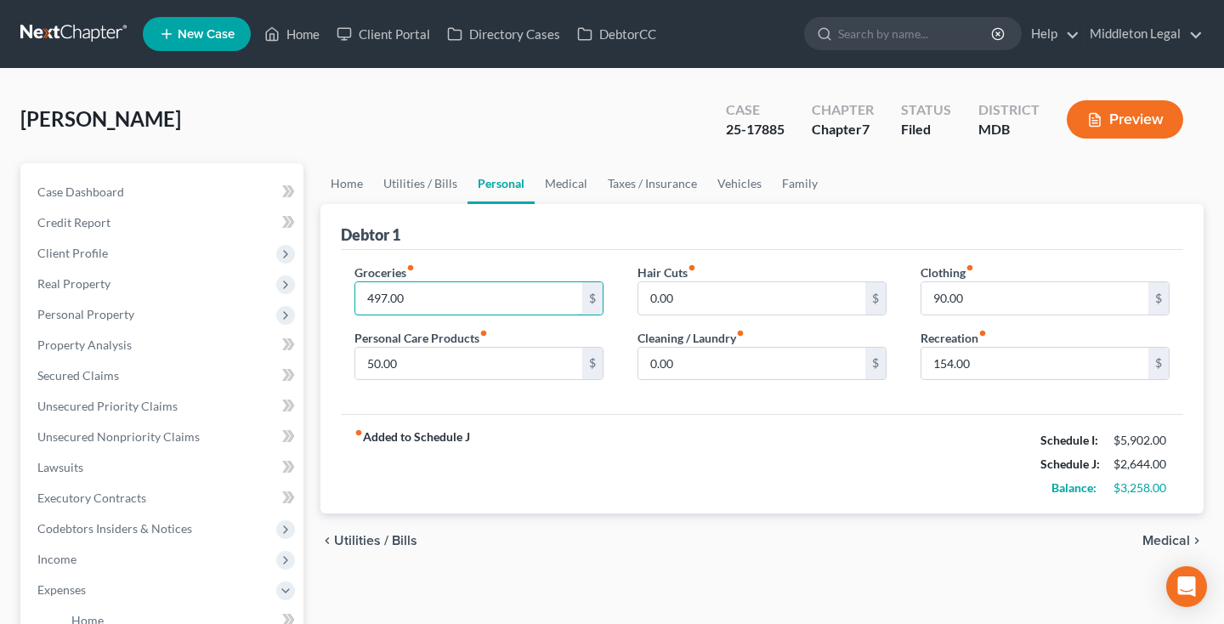
drag, startPoint x: 409, startPoint y: 302, endPoint x: 344, endPoint y: 302, distance: 64.6
click at [344, 302] on div "Groceries fiber_manual_record 497.00 $ Personal Care Products fiber_manual_reco…" at bounding box center [478, 328] width 283 height 131
click at [749, 189] on link "Vehicles" at bounding box center [739, 183] width 65 height 41
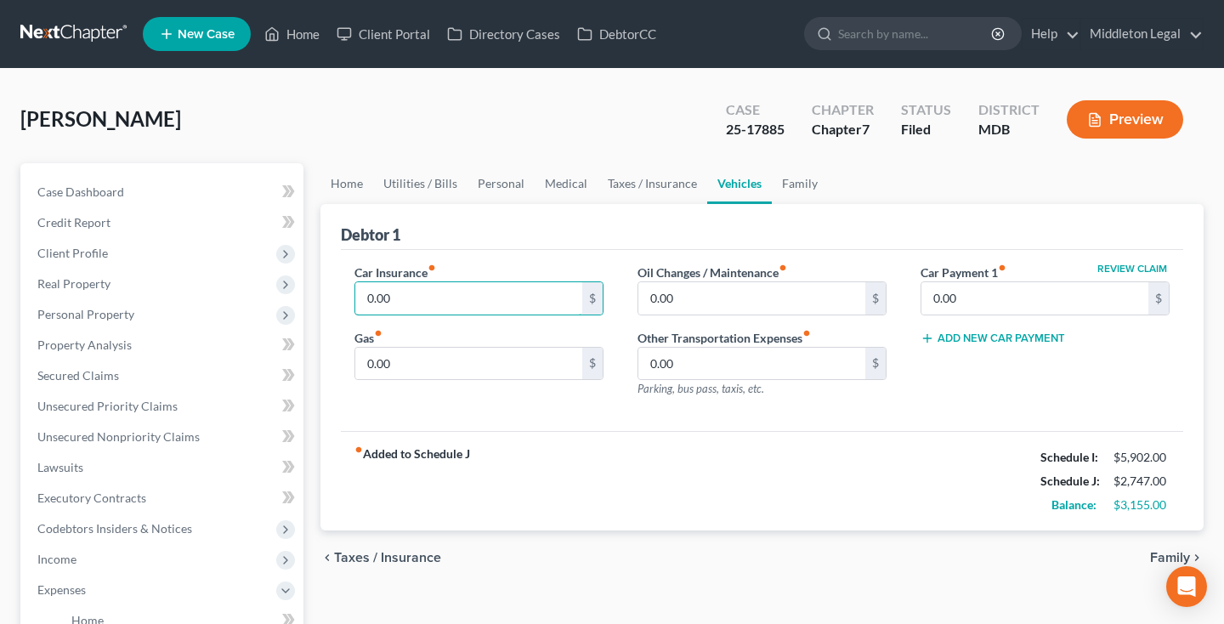
click at [347, 301] on div "Car Insurance fiber_manual_record 0.00 $ Gas fiber_manual_record 0.00 $" at bounding box center [478, 337] width 283 height 148
click at [647, 296] on input "0.00" at bounding box center [751, 298] width 227 height 32
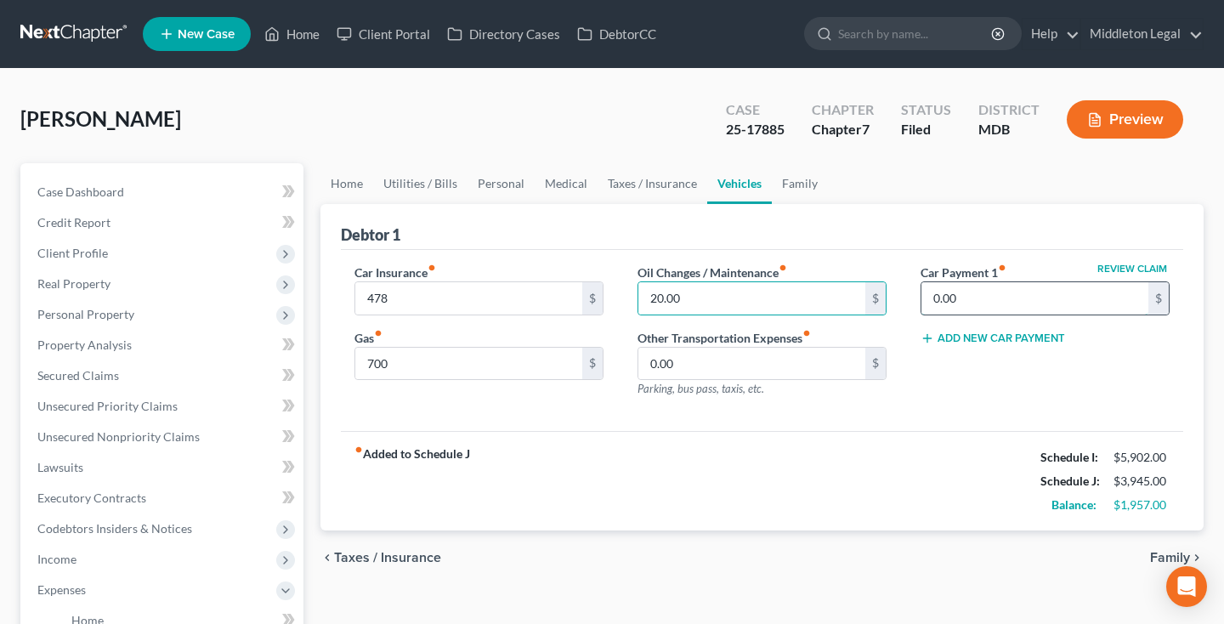
click at [934, 305] on input "0.00" at bounding box center [1034, 298] width 227 height 32
click at [340, 190] on link "Home" at bounding box center [346, 183] width 53 height 41
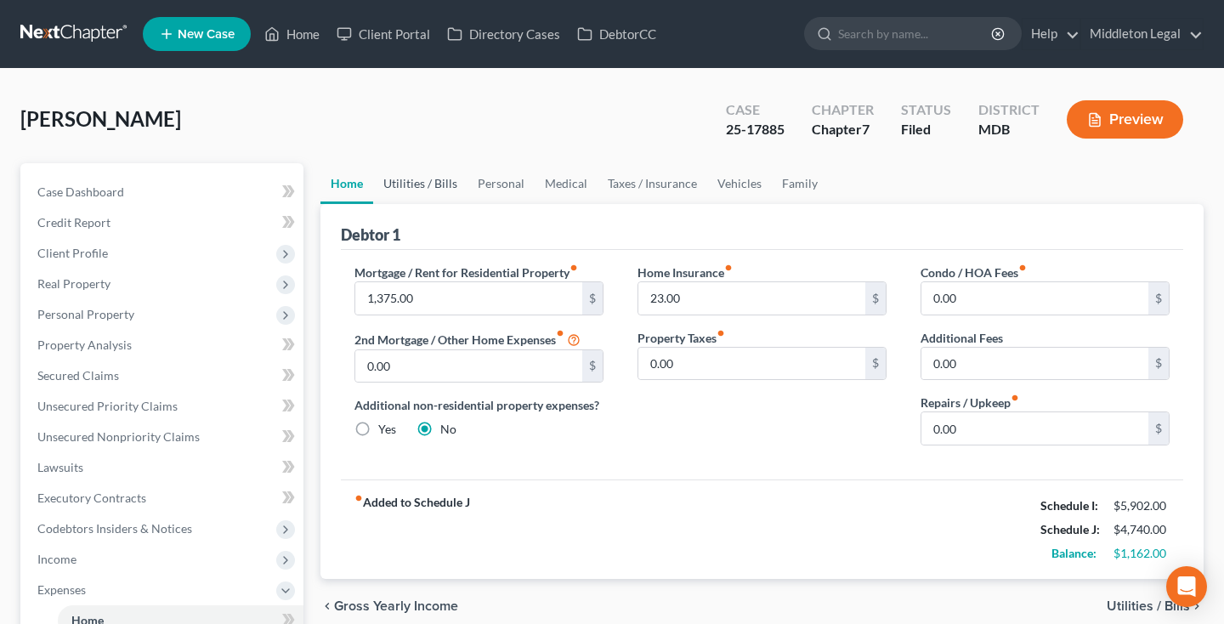
click at [414, 187] on link "Utilities / Bills" at bounding box center [420, 183] width 94 height 41
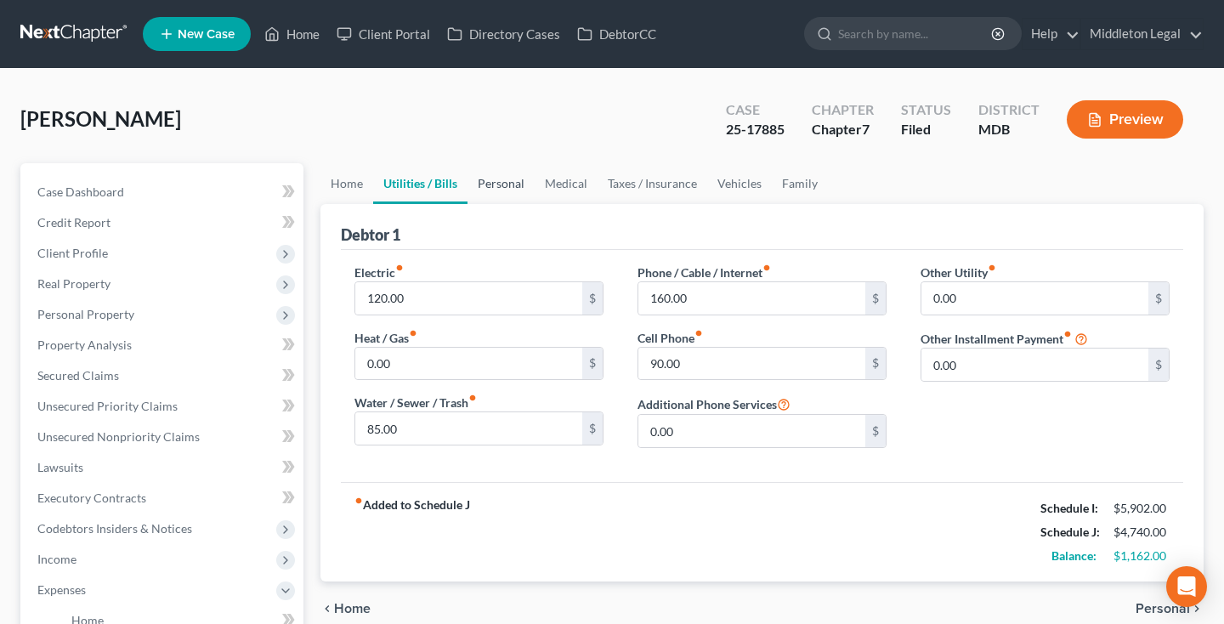
click at [503, 185] on link "Personal" at bounding box center [500, 183] width 67 height 41
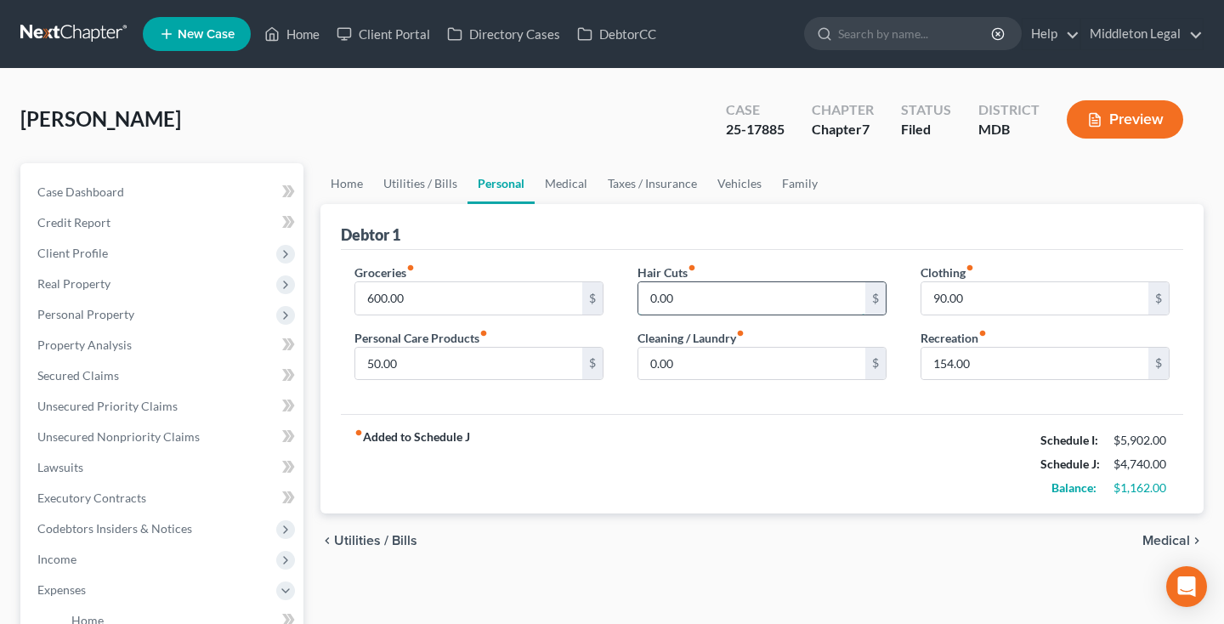
click at [647, 295] on input "0.00" at bounding box center [751, 298] width 227 height 32
click at [579, 193] on link "Medical" at bounding box center [565, 183] width 63 height 41
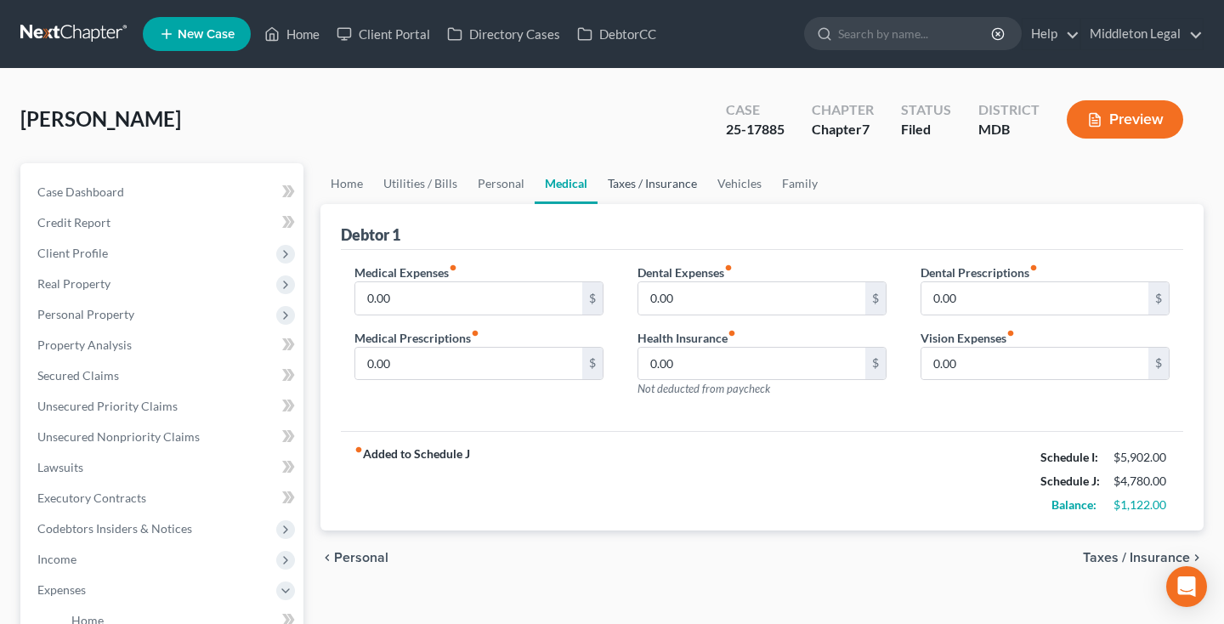
click at [654, 189] on link "Taxes / Insurance" at bounding box center [652, 183] width 110 height 41
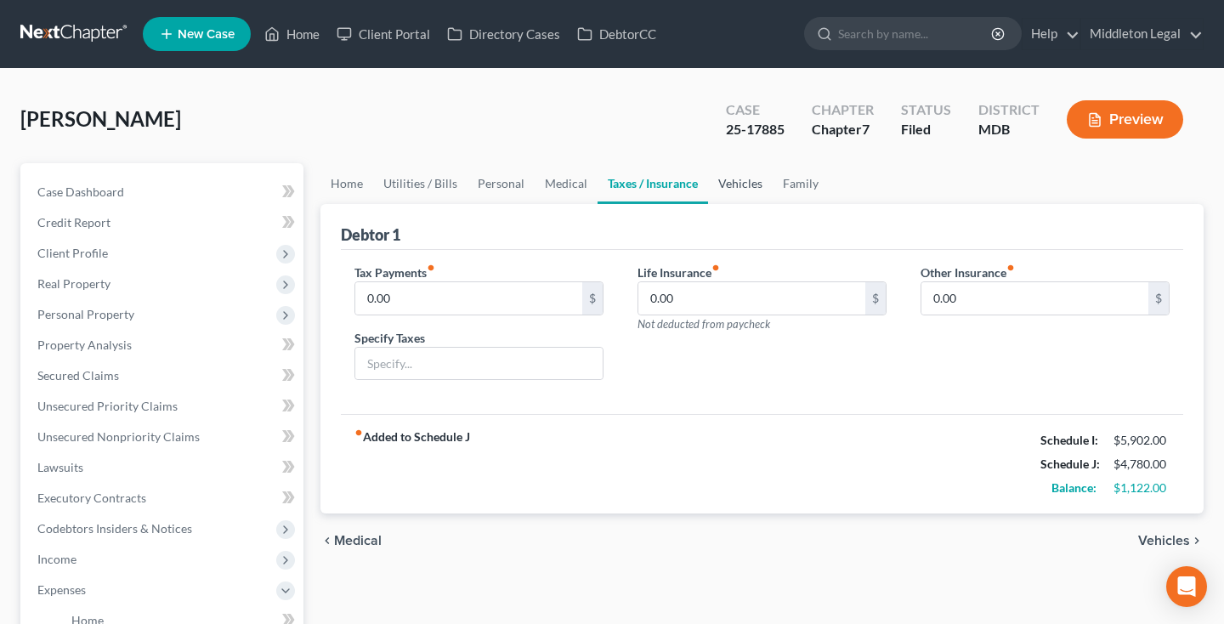
click at [726, 194] on link "Vehicles" at bounding box center [740, 183] width 65 height 41
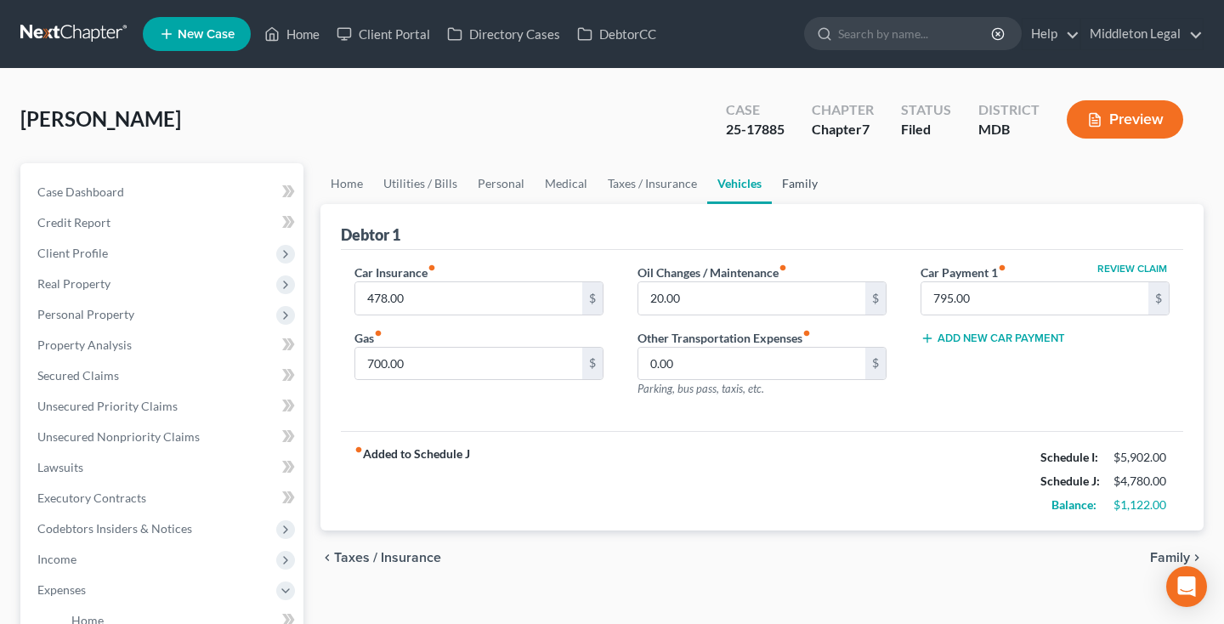
click at [783, 189] on link "Family" at bounding box center [799, 183] width 56 height 41
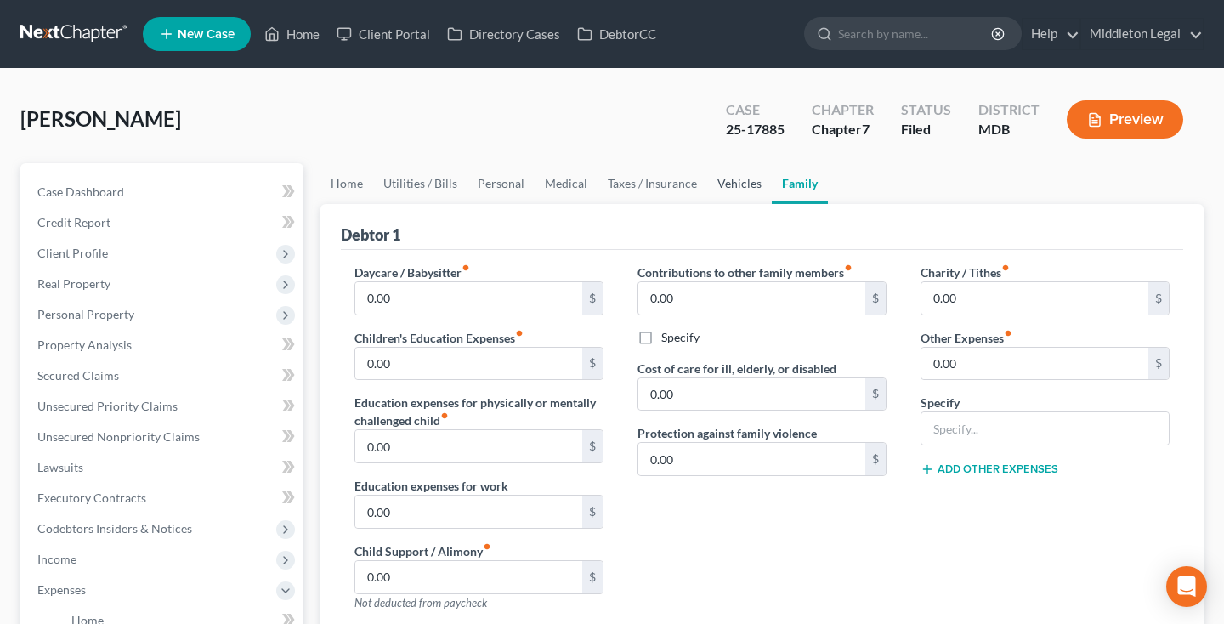
click at [732, 184] on link "Vehicles" at bounding box center [739, 183] width 65 height 41
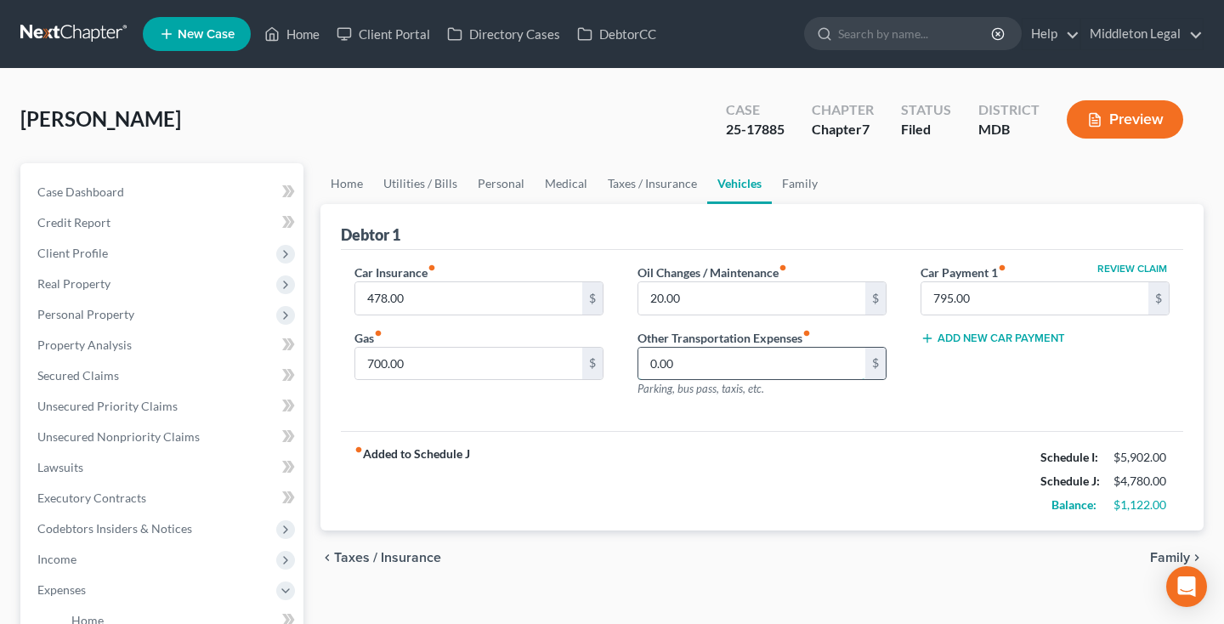
click at [651, 365] on input "0.00" at bounding box center [751, 364] width 227 height 32
click at [805, 179] on link "Family" at bounding box center [799, 183] width 56 height 41
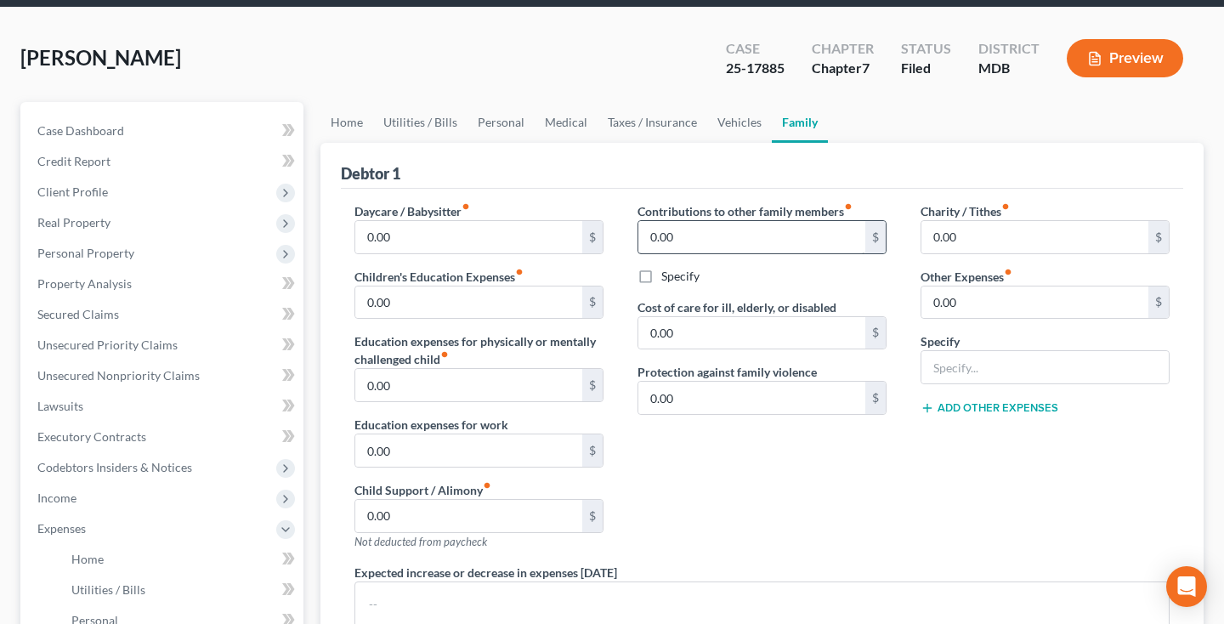
scroll to position [82, 0]
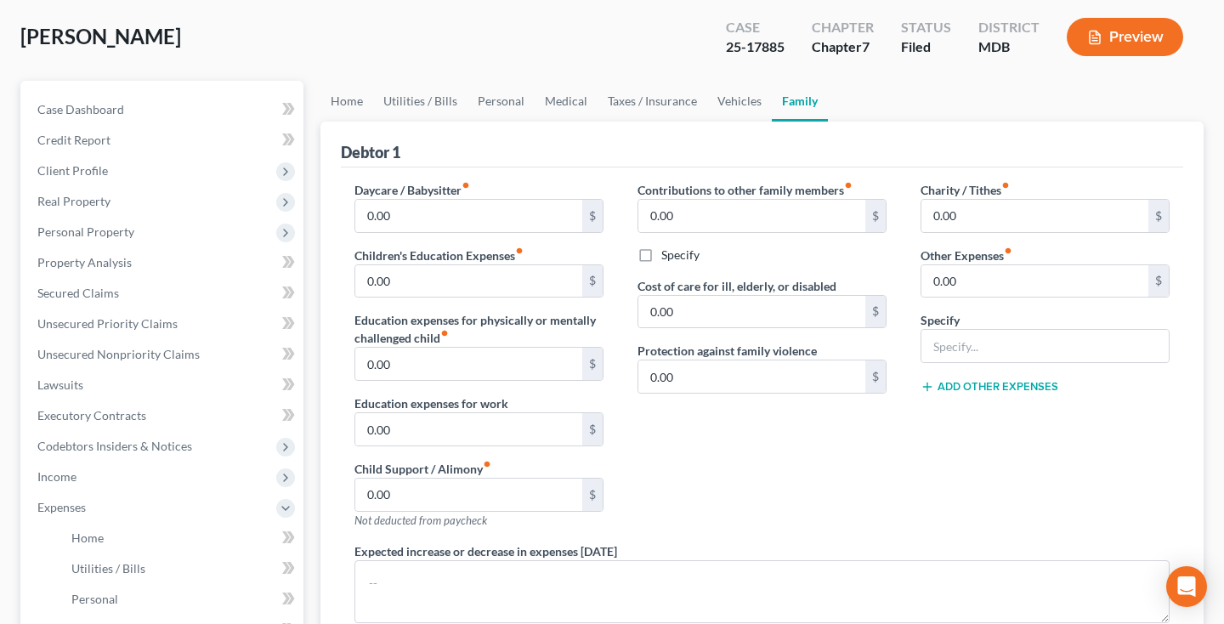
click at [916, 211] on div "Charity / Tithes fiber_manual_record 0.00 $ Other Expenses fiber_manual_record …" at bounding box center [1044, 361] width 283 height 361
click at [933, 223] on input "0.00" at bounding box center [1034, 216] width 227 height 32
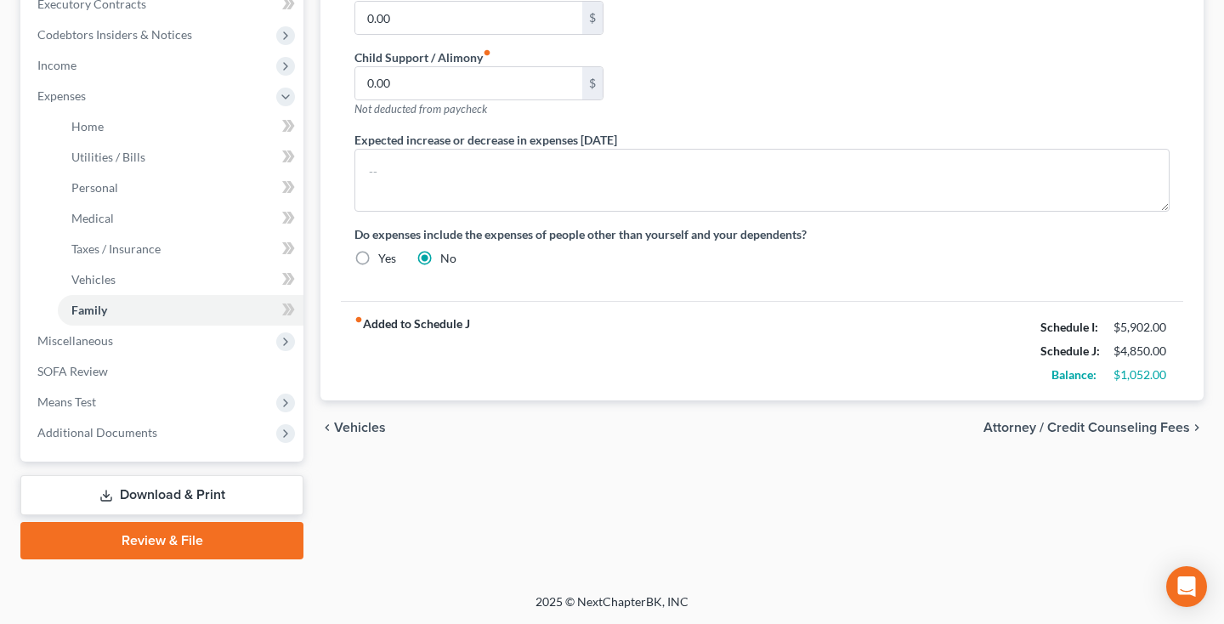
scroll to position [494, 0]
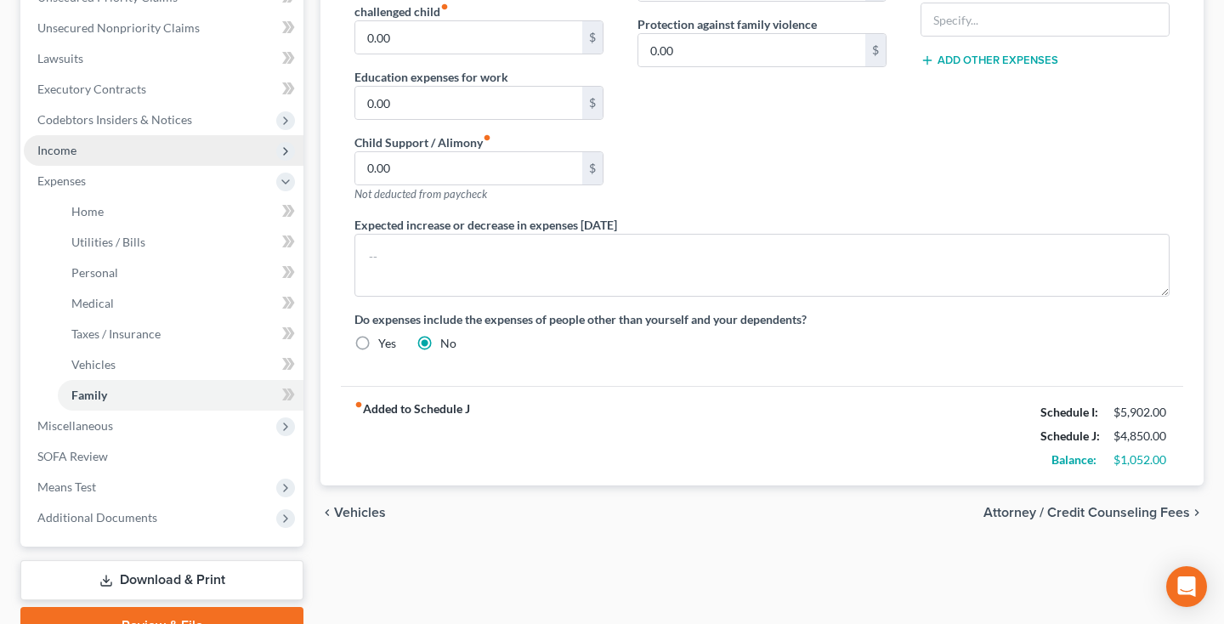
click at [83, 155] on span "Income" at bounding box center [164, 150] width 280 height 31
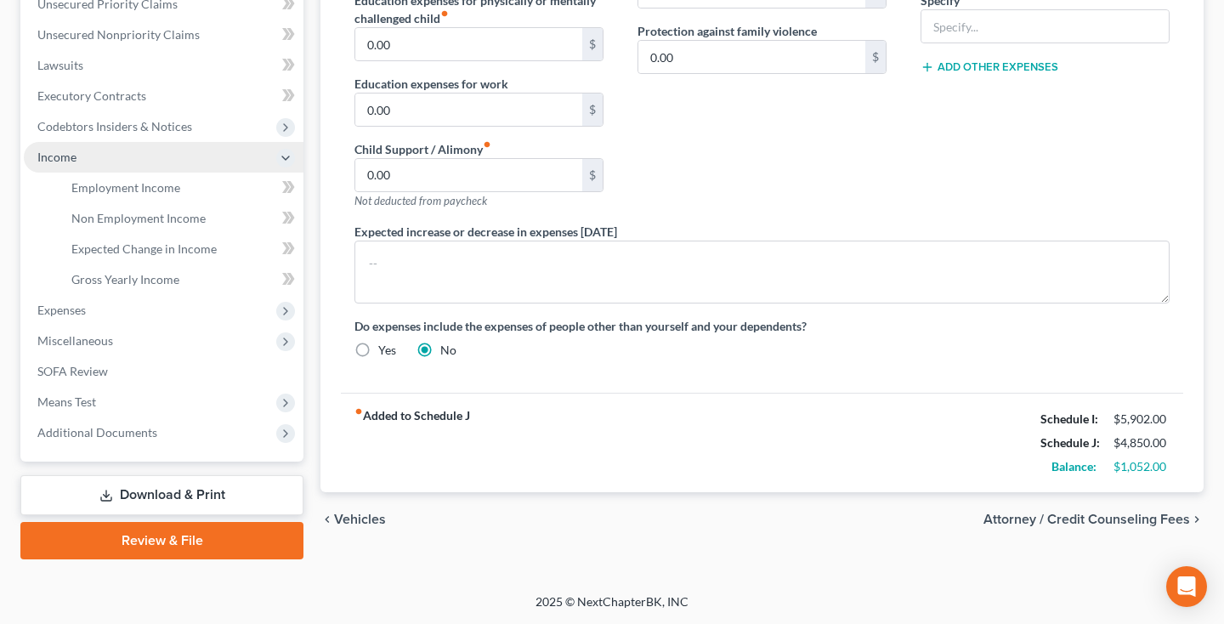
scroll to position [402, 0]
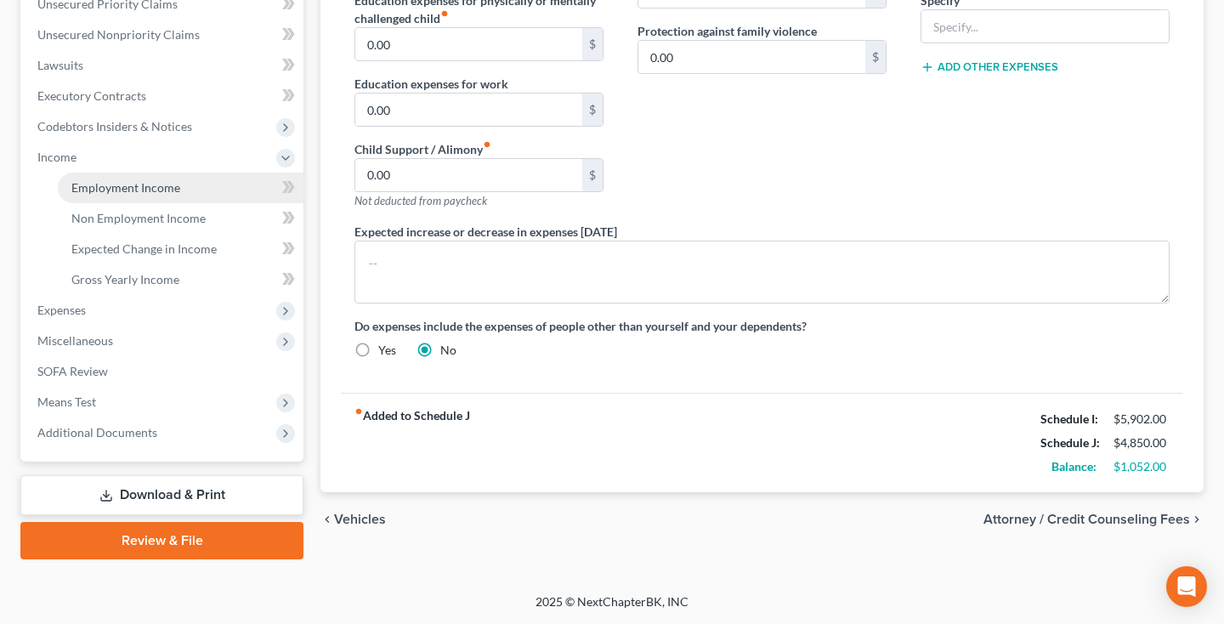
click at [95, 180] on span "Employment Income" at bounding box center [125, 187] width 109 height 14
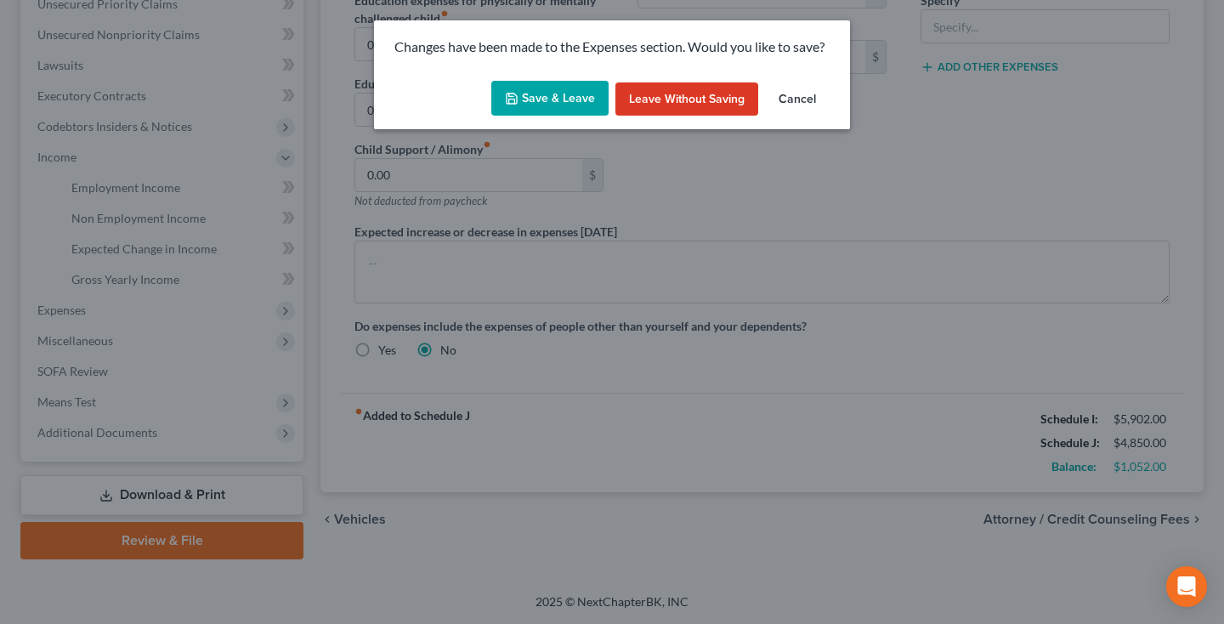
click at [585, 103] on button "Save & Leave" at bounding box center [549, 99] width 117 height 36
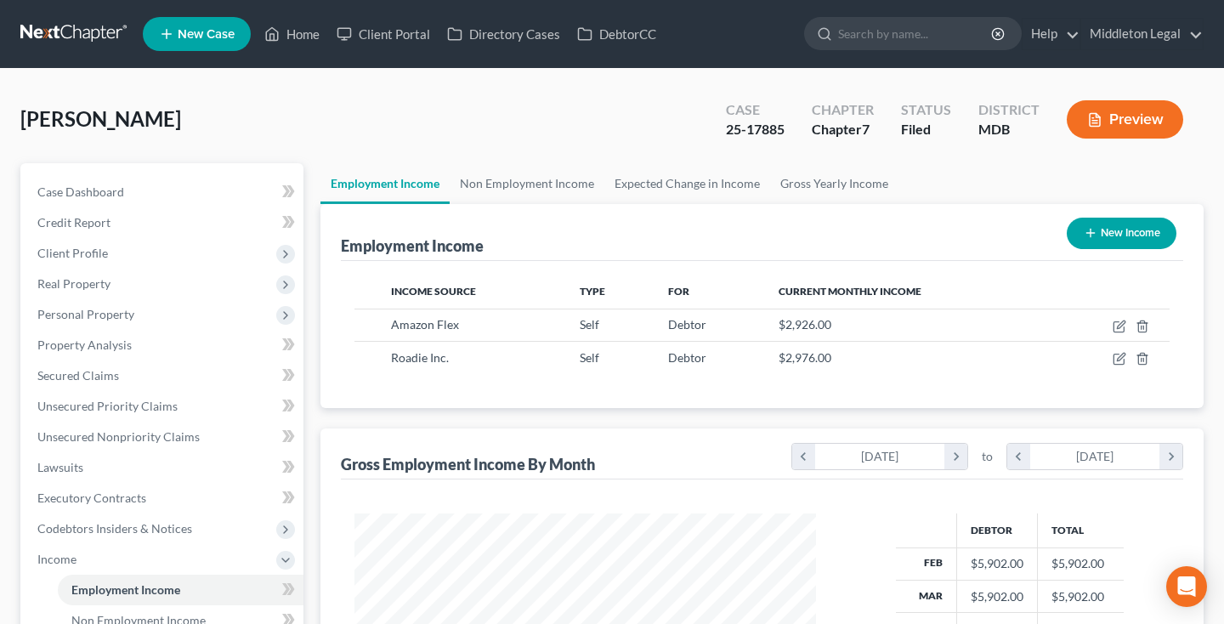
scroll to position [304, 495]
click at [1117, 330] on icon "button" at bounding box center [1119, 326] width 14 height 14
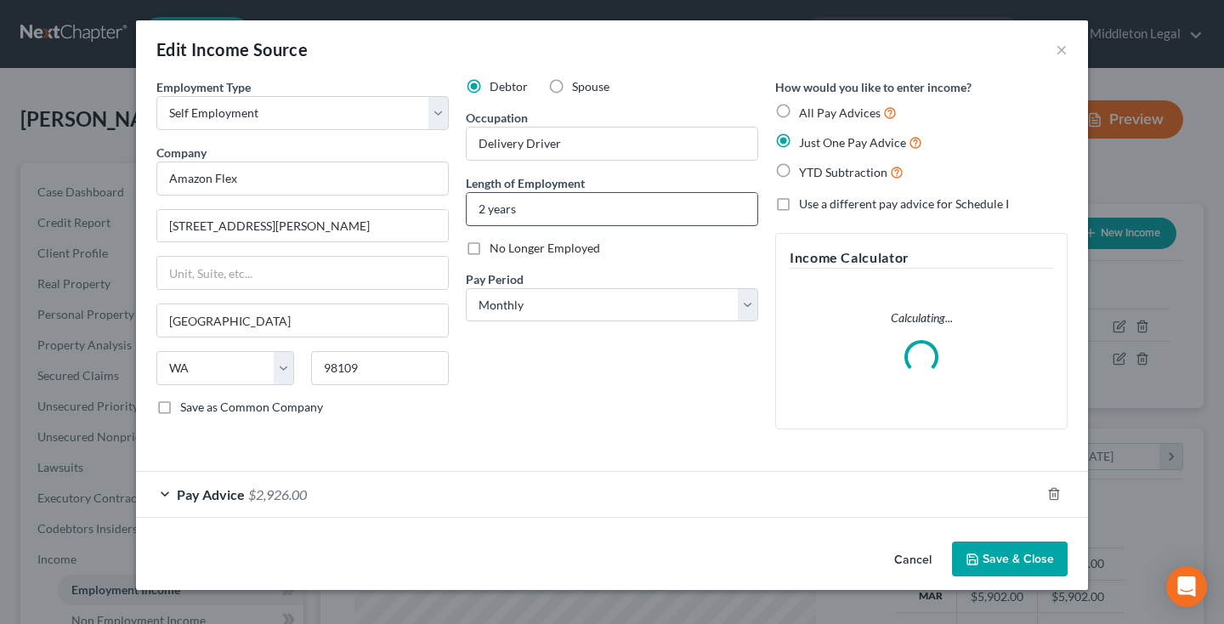
drag, startPoint x: 485, startPoint y: 211, endPoint x: 472, endPoint y: 211, distance: 12.7
click at [472, 211] on input "2 years" at bounding box center [611, 209] width 291 height 32
click at [1009, 567] on button "Save & Close" at bounding box center [1010, 559] width 116 height 36
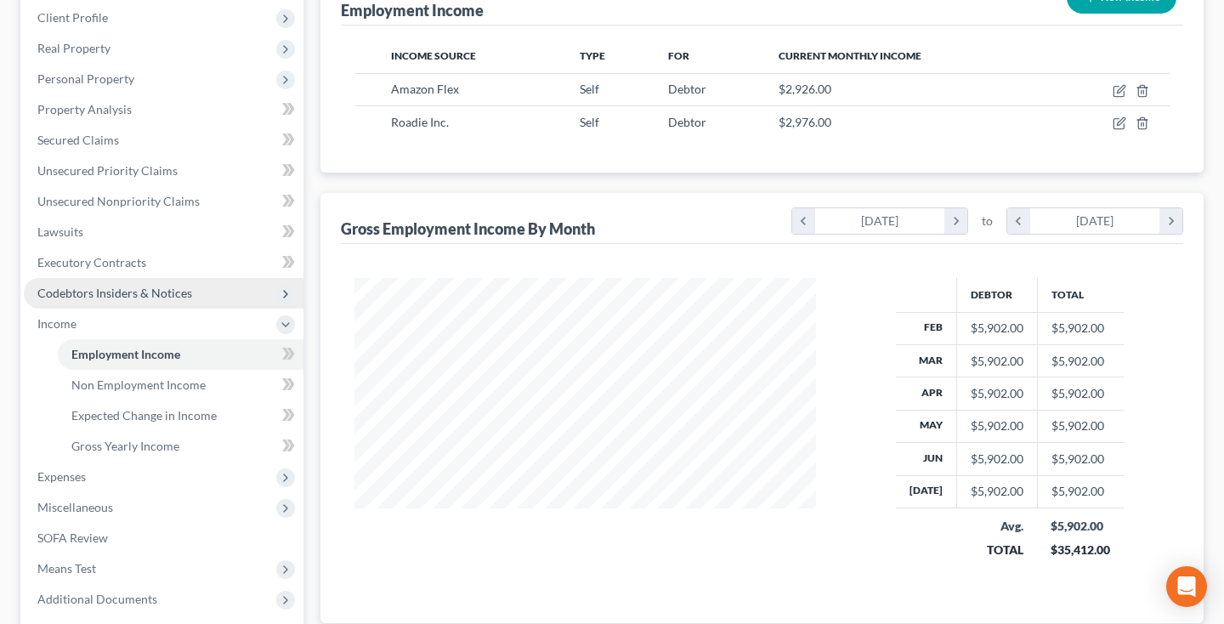
scroll to position [238, 0]
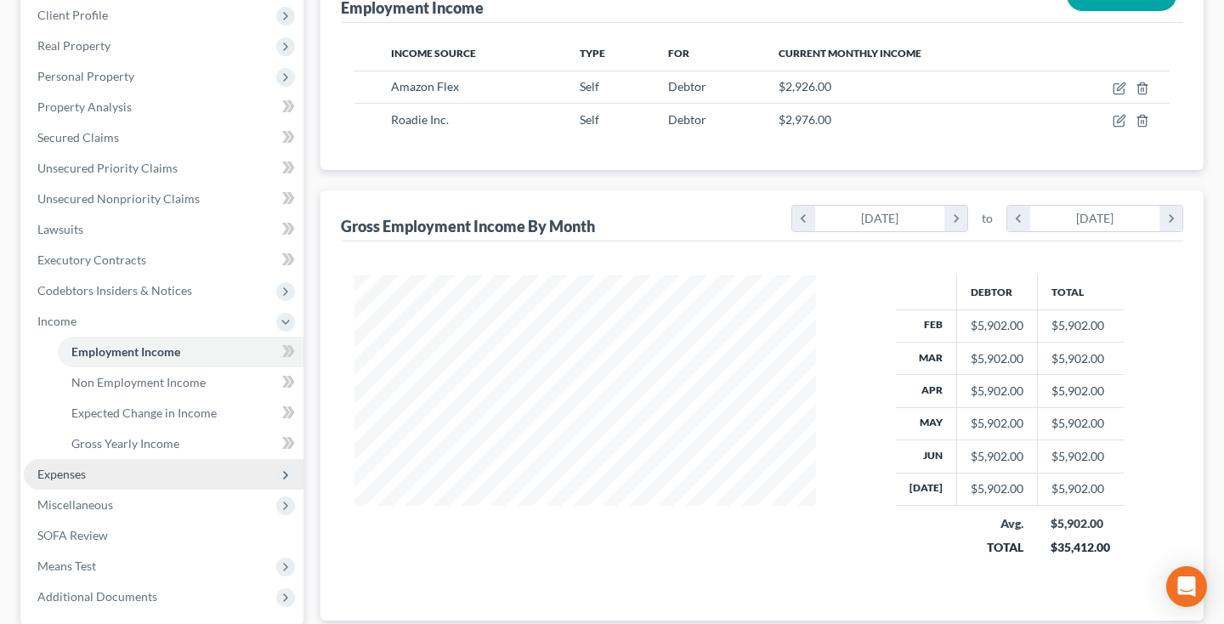
click at [76, 472] on span "Expenses" at bounding box center [61, 473] width 48 height 14
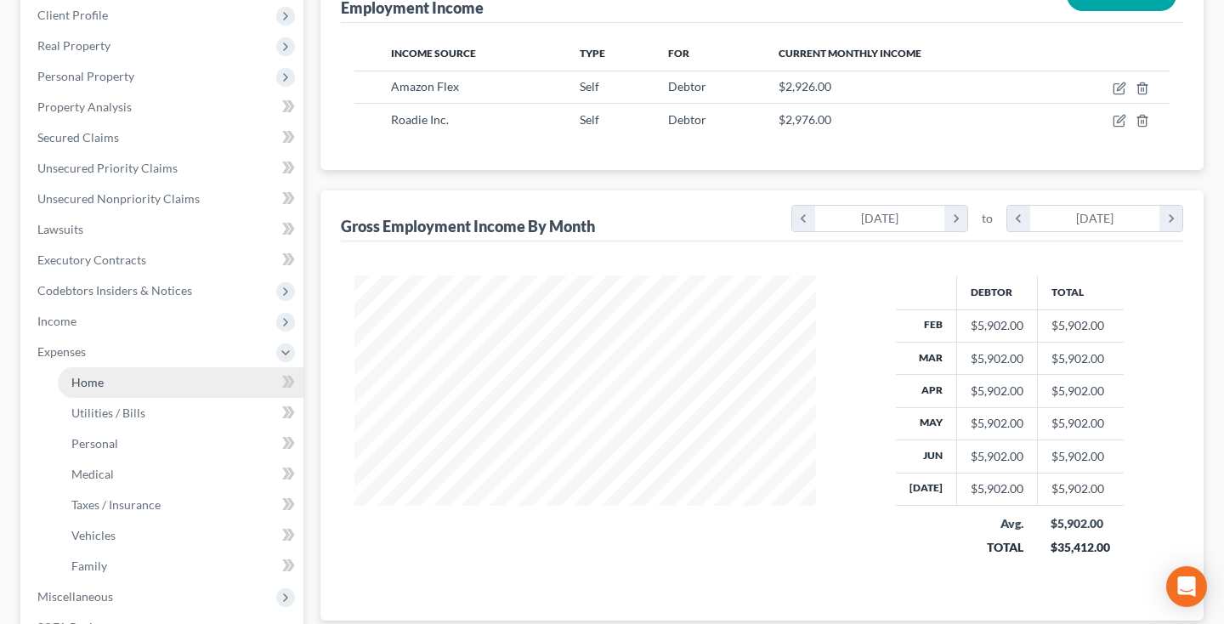
click at [97, 387] on span "Home" at bounding box center [87, 382] width 32 height 14
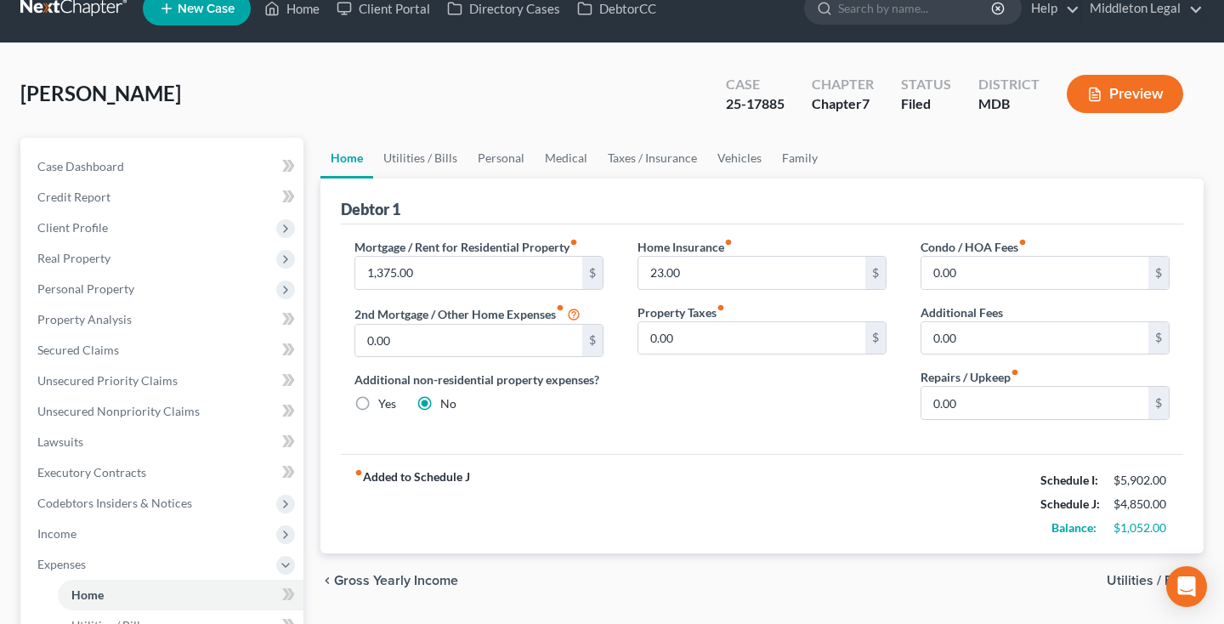
scroll to position [28, 0]
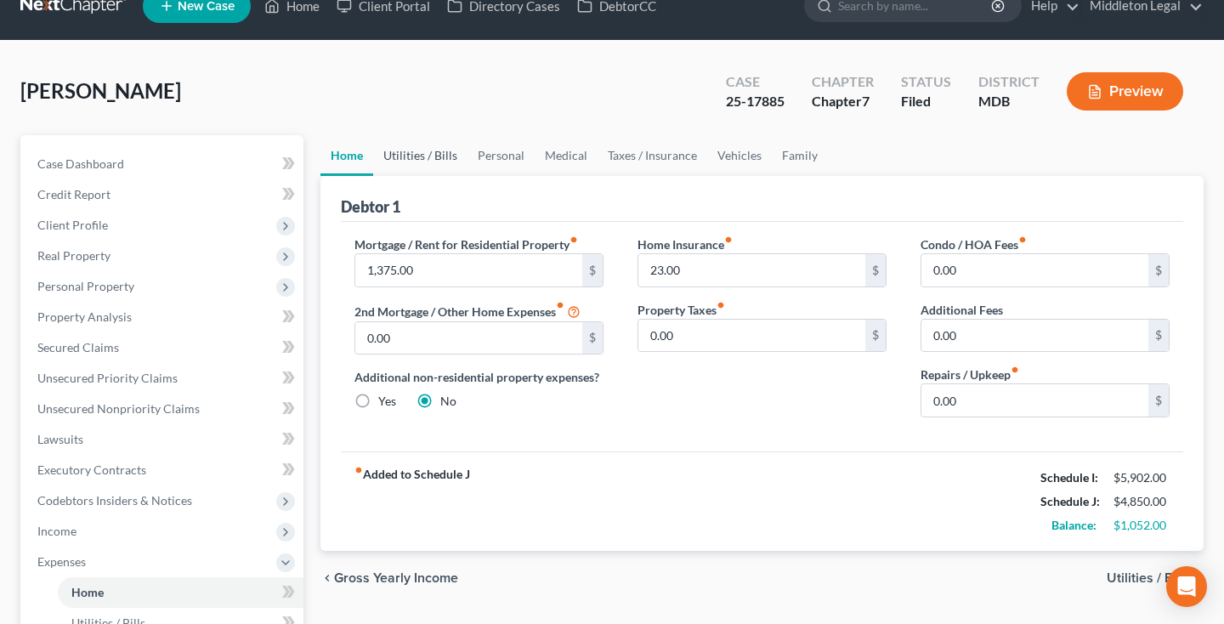
click at [436, 161] on link "Utilities / Bills" at bounding box center [420, 155] width 94 height 41
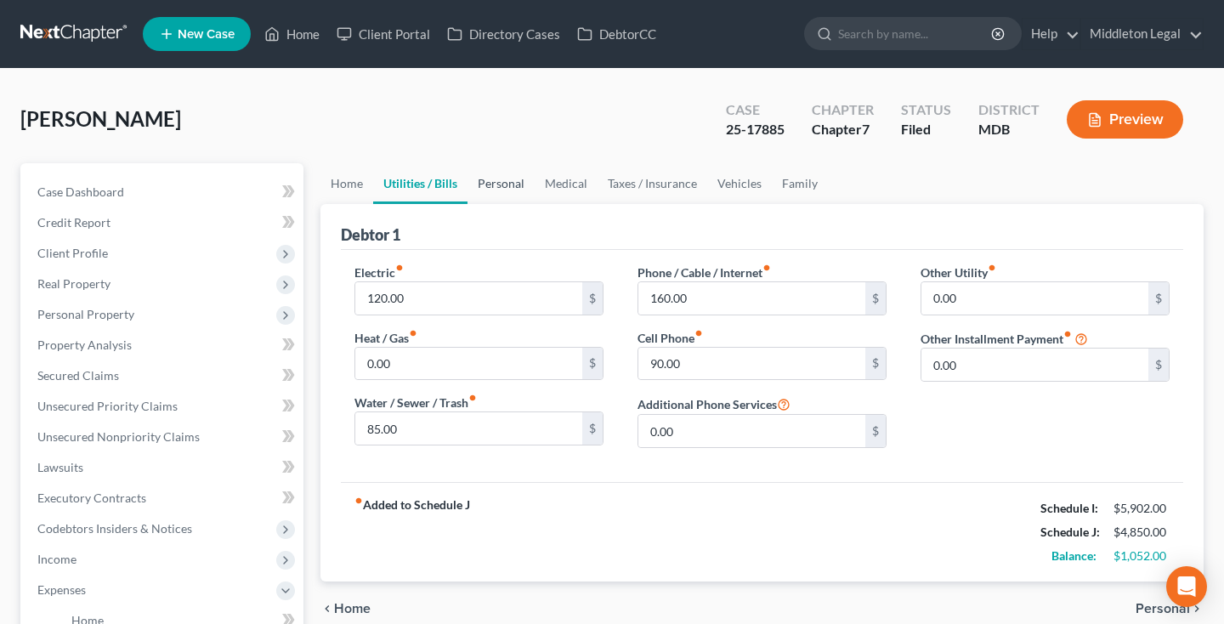
click at [509, 187] on link "Personal" at bounding box center [500, 183] width 67 height 41
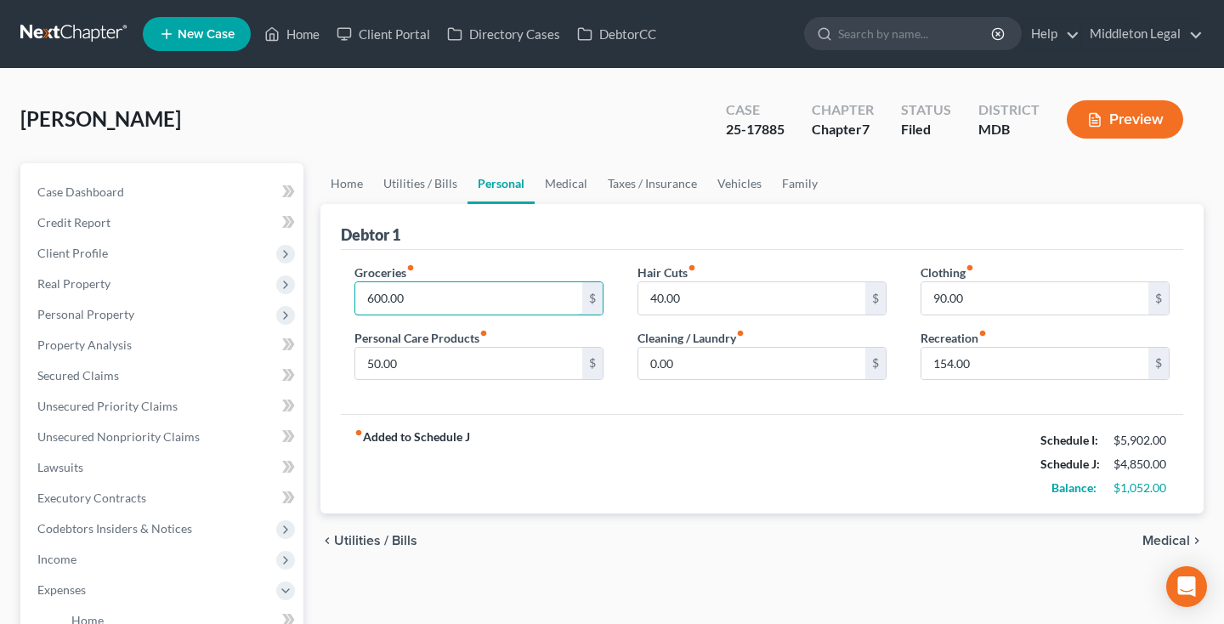
drag, startPoint x: 423, startPoint y: 297, endPoint x: 306, endPoint y: 296, distance: 117.3
click at [306, 296] on div "Petition Navigation Case Dashboard Payments Invoices Payments Payments Credit R…" at bounding box center [612, 608] width 1200 height 890
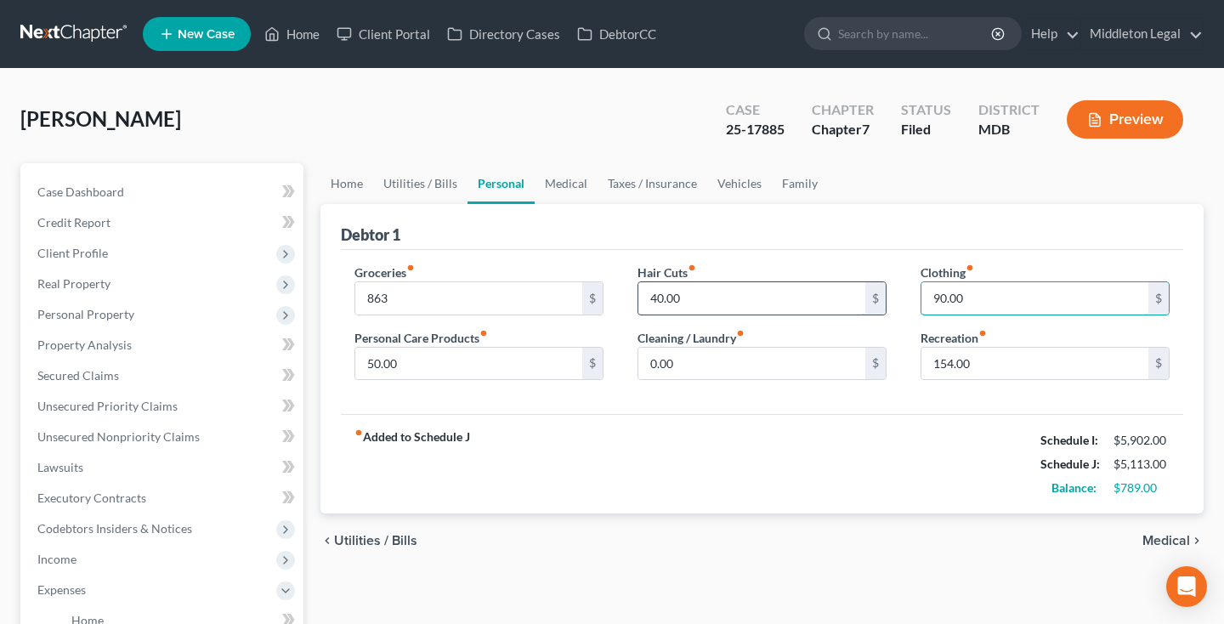
drag, startPoint x: 977, startPoint y: 303, endPoint x: 831, endPoint y: 301, distance: 146.2
click at [831, 302] on div "Groceries fiber_manual_record 863 $ Personal Care Products fiber_manual_record …" at bounding box center [761, 328] width 849 height 131
drag, startPoint x: 378, startPoint y: 365, endPoint x: 321, endPoint y: 365, distance: 56.9
click at [321, 365] on div "Debtor 1 Groceries fiber_manual_record 863 $ Personal Care Products fiber_manua…" at bounding box center [761, 359] width 883 height 310
click at [1106, 3] on nav "Home New Case Client Portal Directory Cases DebtorCC Middleton Legal [EMAIL_ADD…" at bounding box center [612, 34] width 1224 height 68
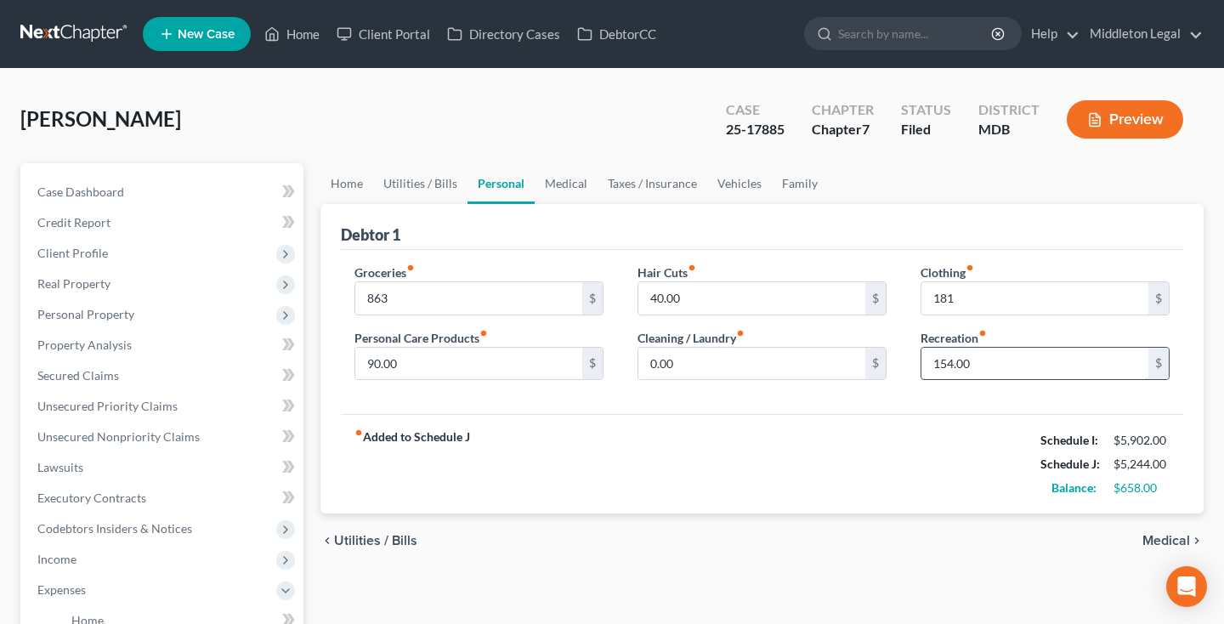
click at [959, 362] on input "154.00" at bounding box center [1034, 364] width 227 height 32
click at [800, 184] on link "Family" at bounding box center [799, 183] width 56 height 41
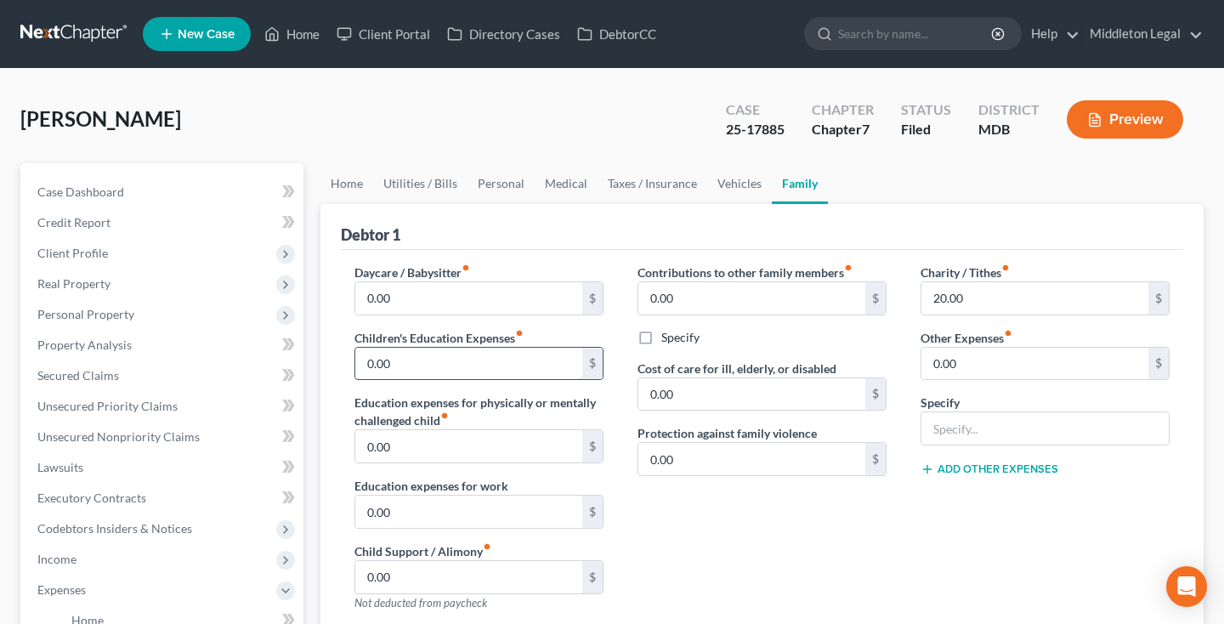
drag, startPoint x: 406, startPoint y: 359, endPoint x: 364, endPoint y: 359, distance: 42.5
click at [364, 359] on input "0.00" at bounding box center [468, 364] width 227 height 32
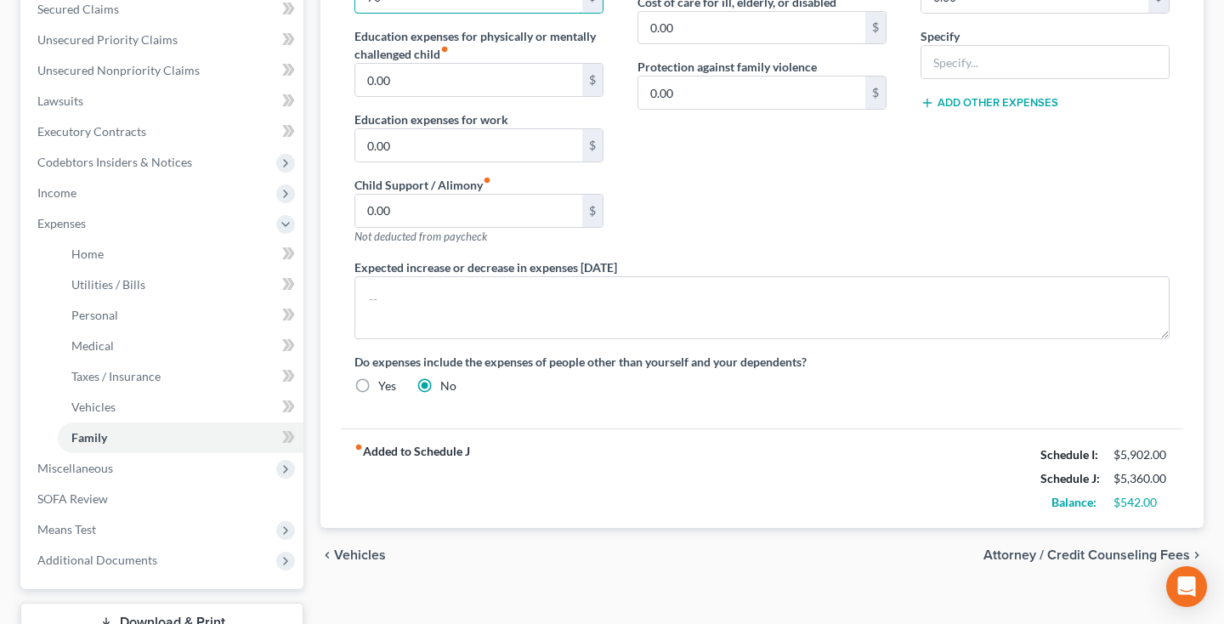
scroll to position [399, 0]
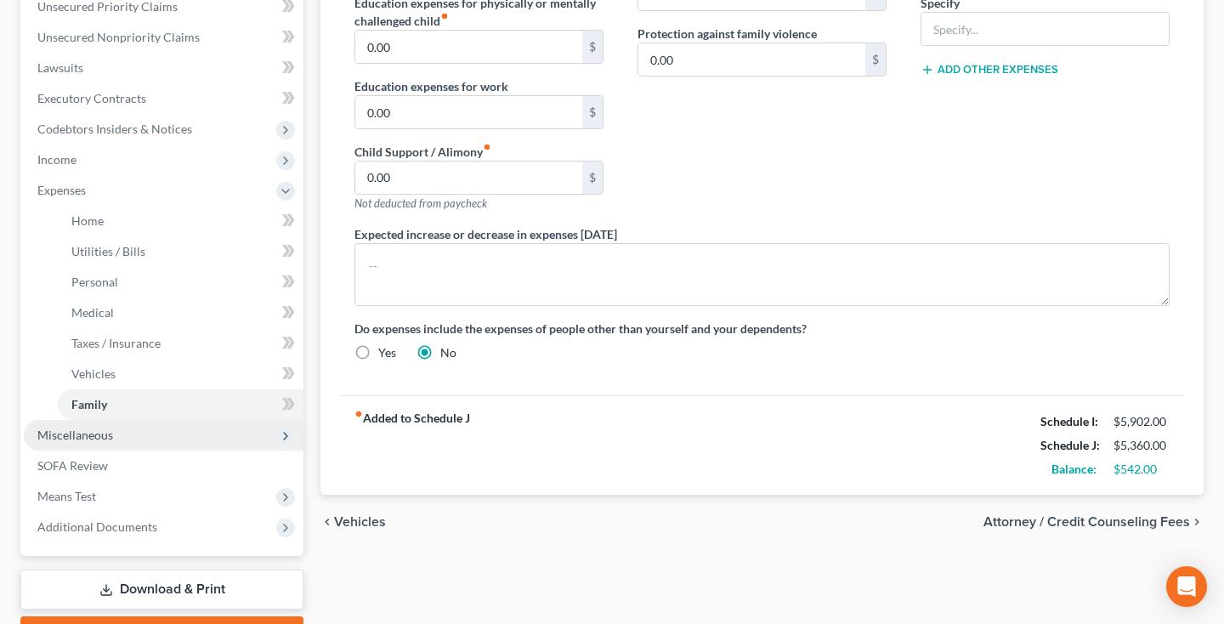
click at [124, 427] on span "Miscellaneous" at bounding box center [164, 435] width 280 height 31
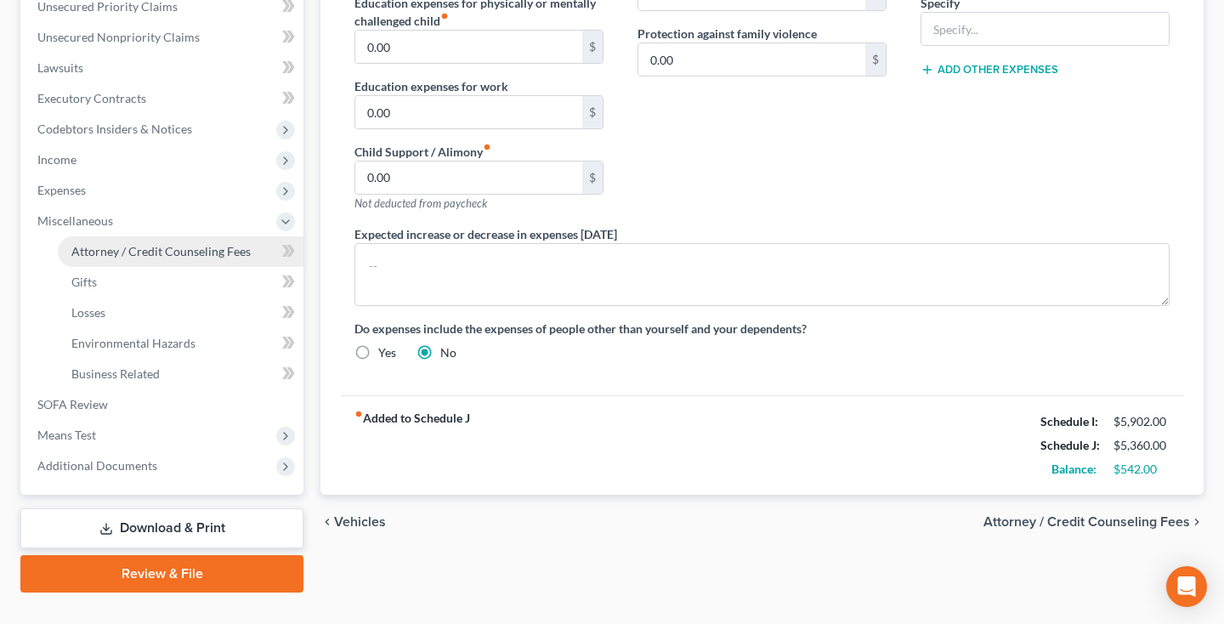
click at [148, 257] on span "Attorney / Credit Counseling Fees" at bounding box center [160, 251] width 179 height 14
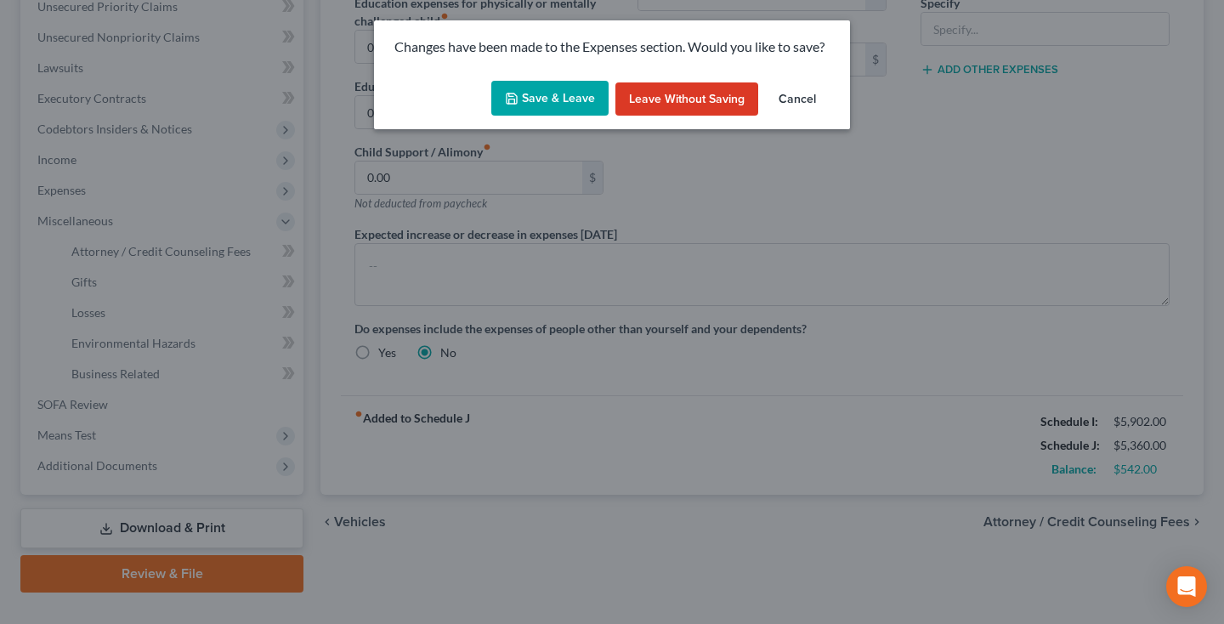
click at [528, 105] on button "Save & Leave" at bounding box center [549, 99] width 117 height 36
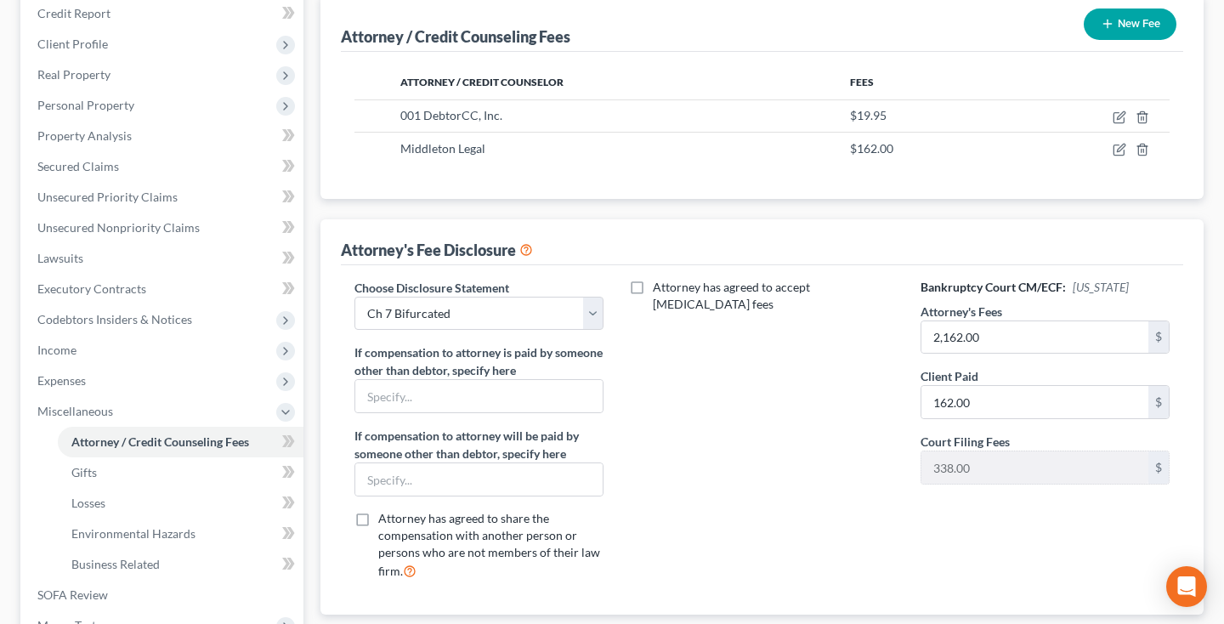
scroll to position [316, 0]
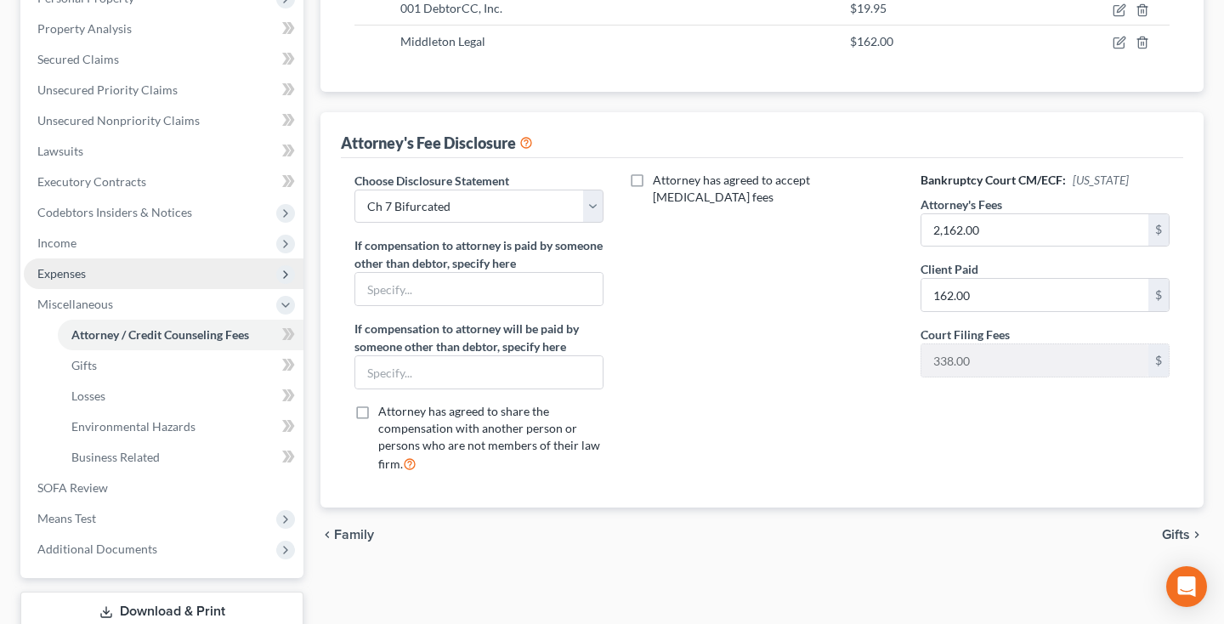
click at [102, 278] on span "Expenses" at bounding box center [164, 273] width 280 height 31
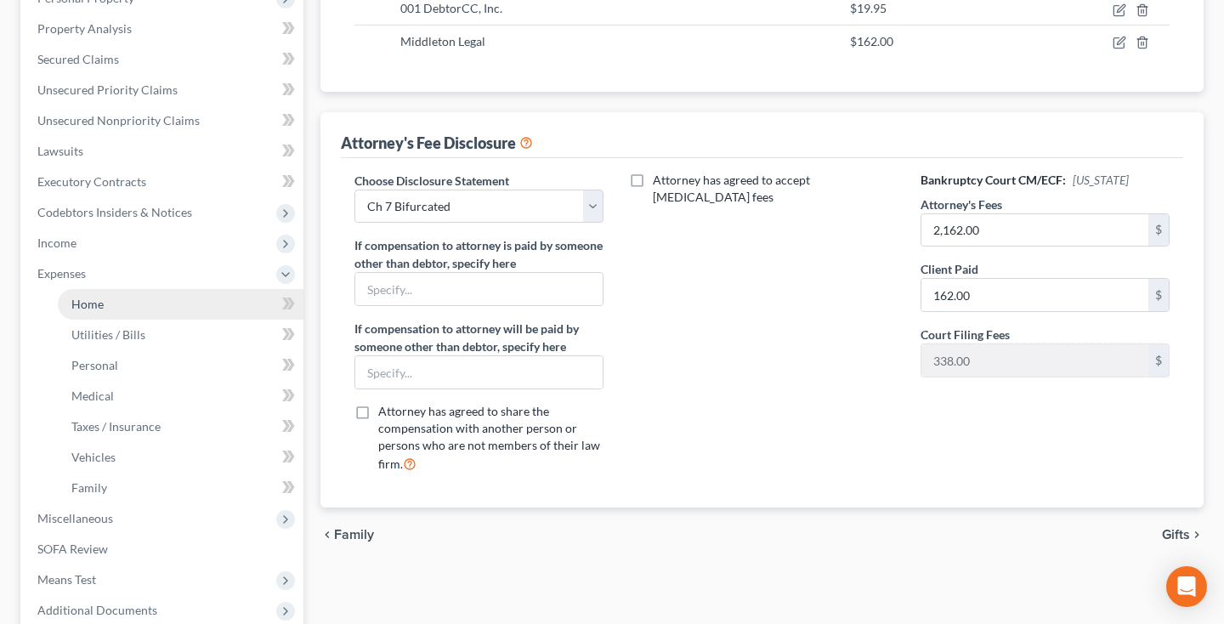
click at [101, 302] on span "Home" at bounding box center [87, 304] width 32 height 14
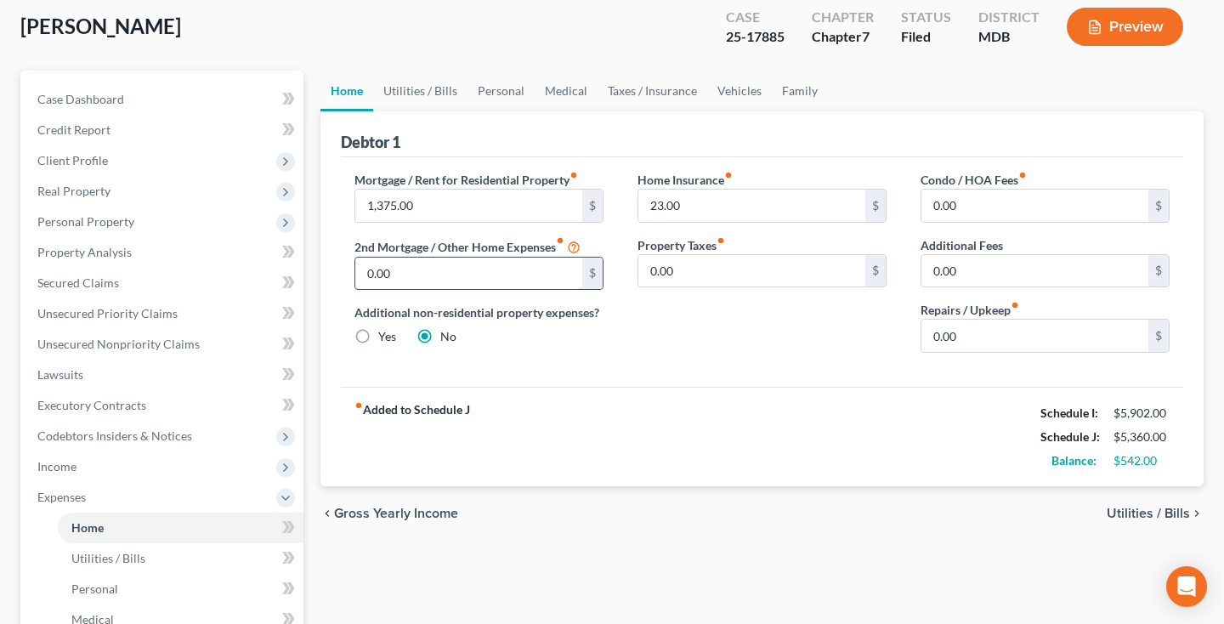
scroll to position [100, 0]
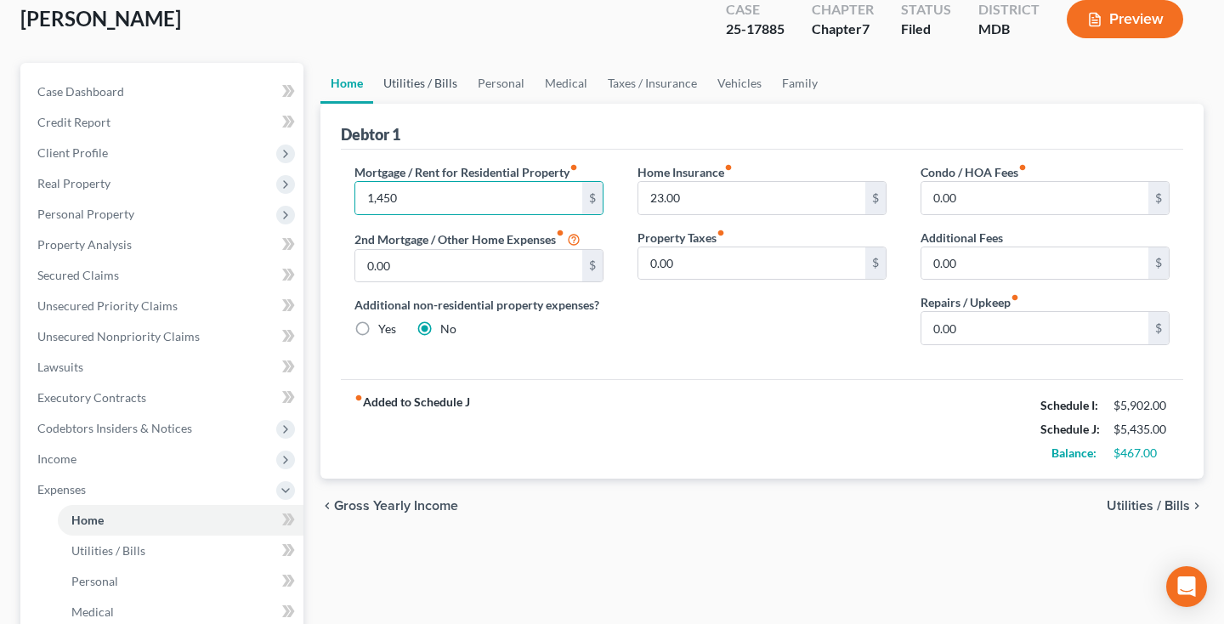
click at [437, 84] on link "Utilities / Bills" at bounding box center [420, 83] width 94 height 41
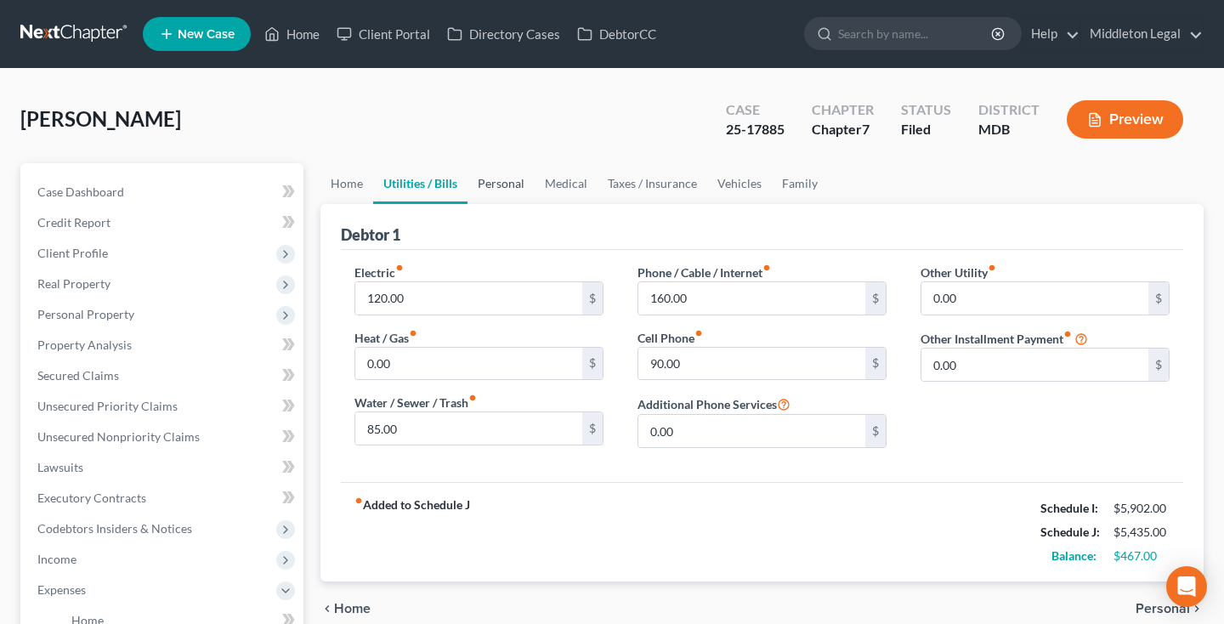
click at [498, 186] on link "Personal" at bounding box center [500, 183] width 67 height 41
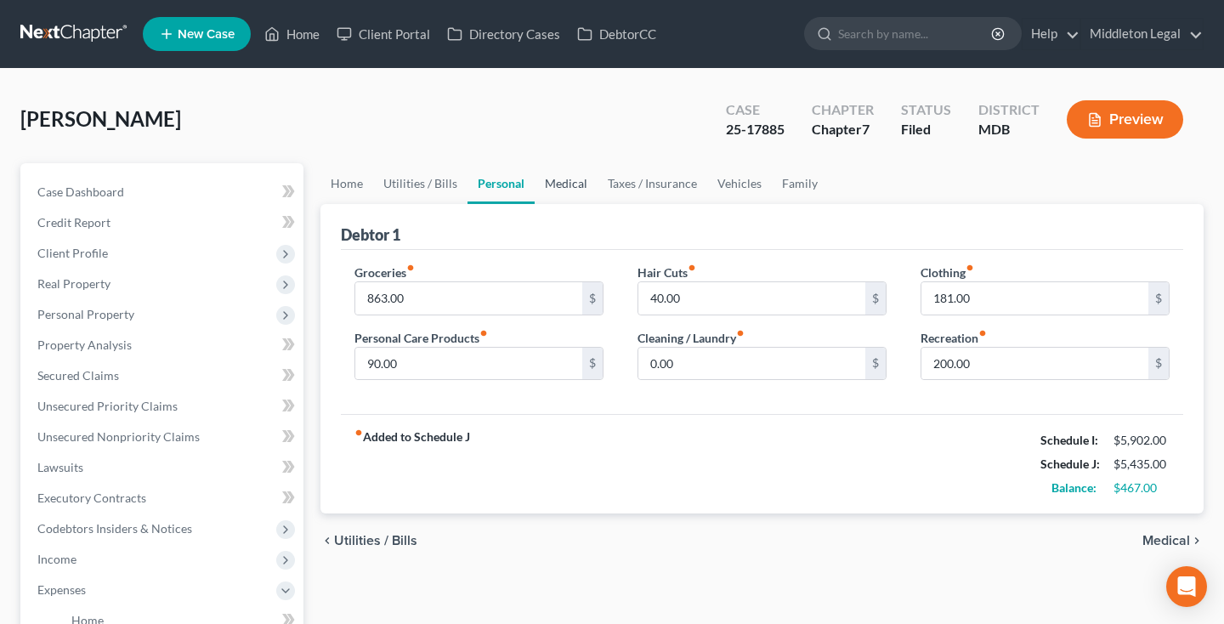
click at [573, 191] on link "Medical" at bounding box center [565, 183] width 63 height 41
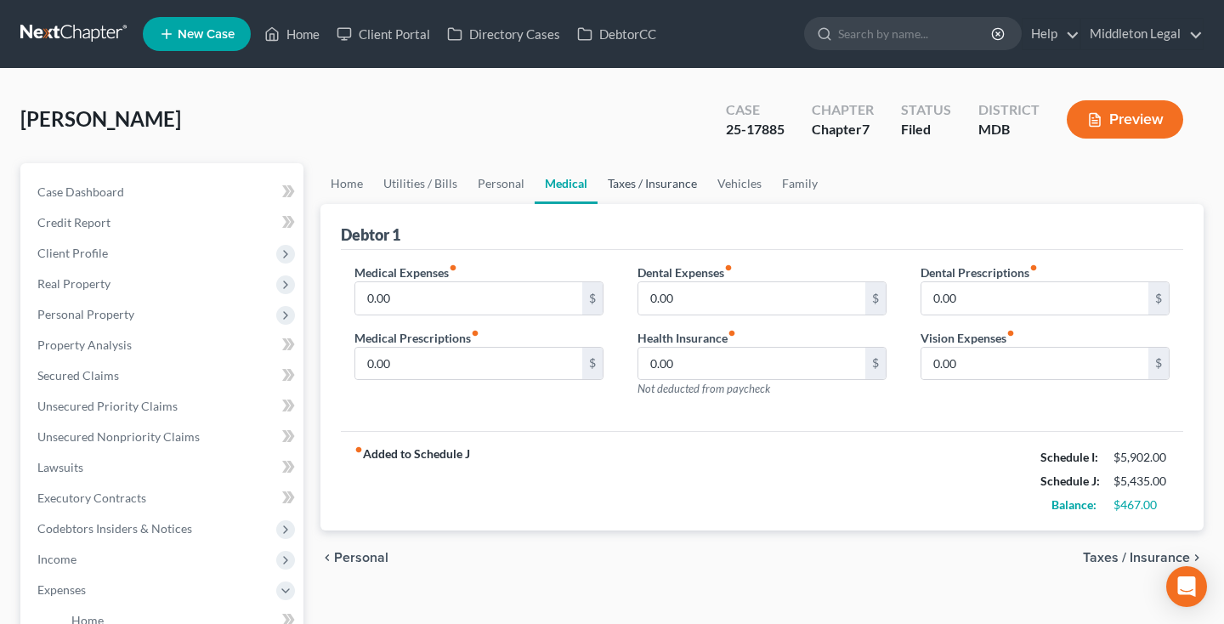
click at [681, 180] on link "Taxes / Insurance" at bounding box center [652, 183] width 110 height 41
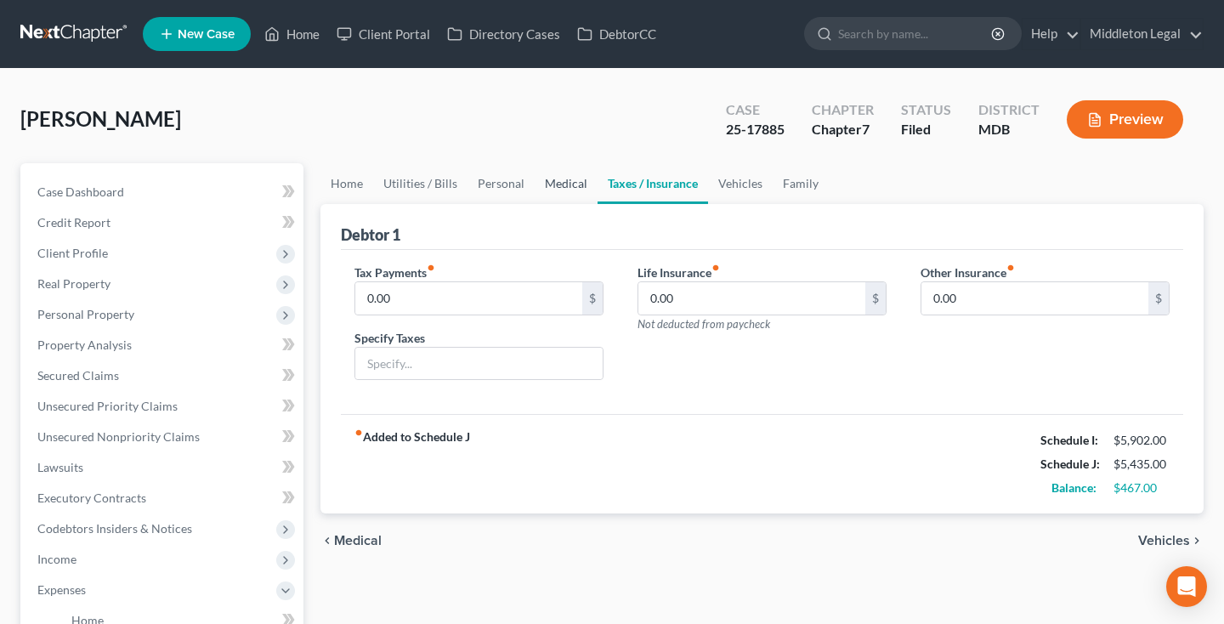
click at [562, 191] on link "Medical" at bounding box center [565, 183] width 63 height 41
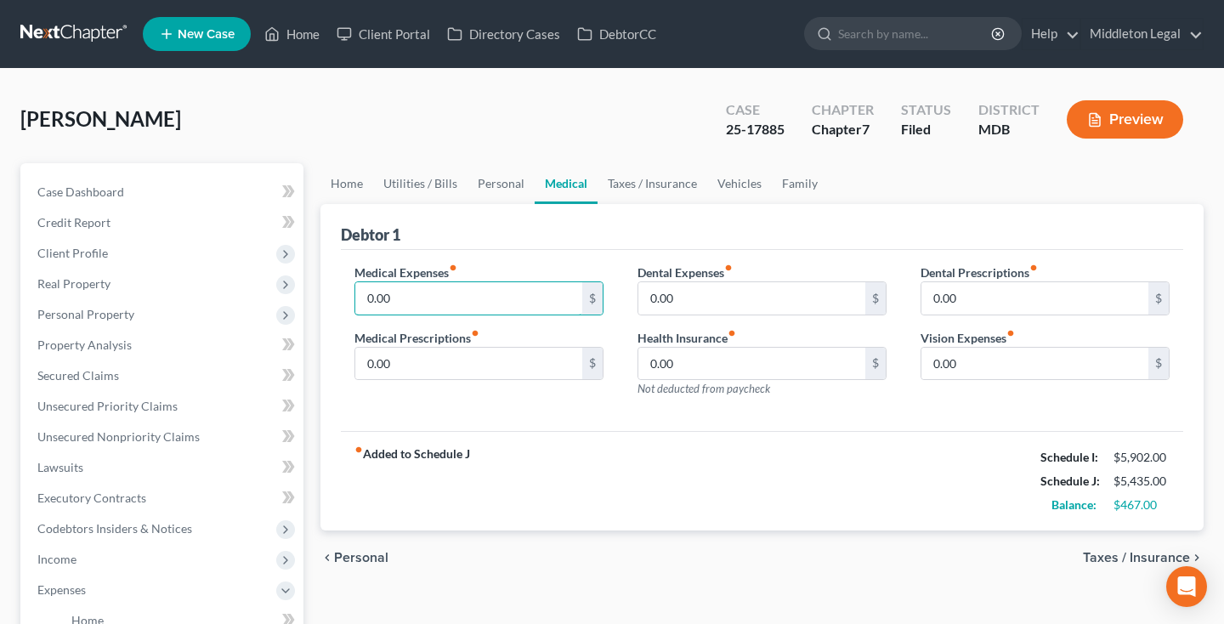
drag, startPoint x: 456, startPoint y: 298, endPoint x: 322, endPoint y: 295, distance: 134.3
click at [322, 295] on div "Debtor 1 Medical Expenses fiber_manual_record 0.00 $ Medical Prescriptions fibe…" at bounding box center [761, 367] width 883 height 327
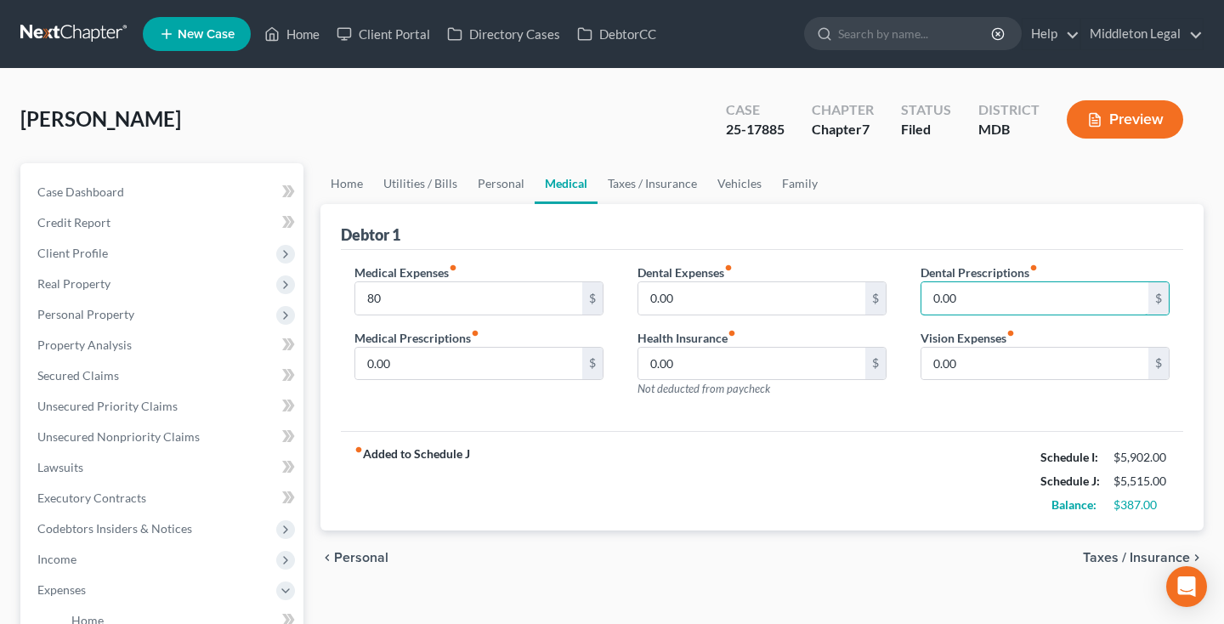
drag, startPoint x: 956, startPoint y: 297, endPoint x: 909, endPoint y: 297, distance: 46.7
click at [909, 297] on div "Dental Prescriptions fiber_manual_record 0.00 $ Vision Expenses fiber_manual_re…" at bounding box center [1044, 337] width 283 height 148
drag, startPoint x: 972, startPoint y: 295, endPoint x: 862, endPoint y: 286, distance: 109.9
click at [862, 289] on div "Medical Expenses fiber_manual_record 80 $ Medical Prescriptions fiber_manual_re…" at bounding box center [761, 337] width 849 height 148
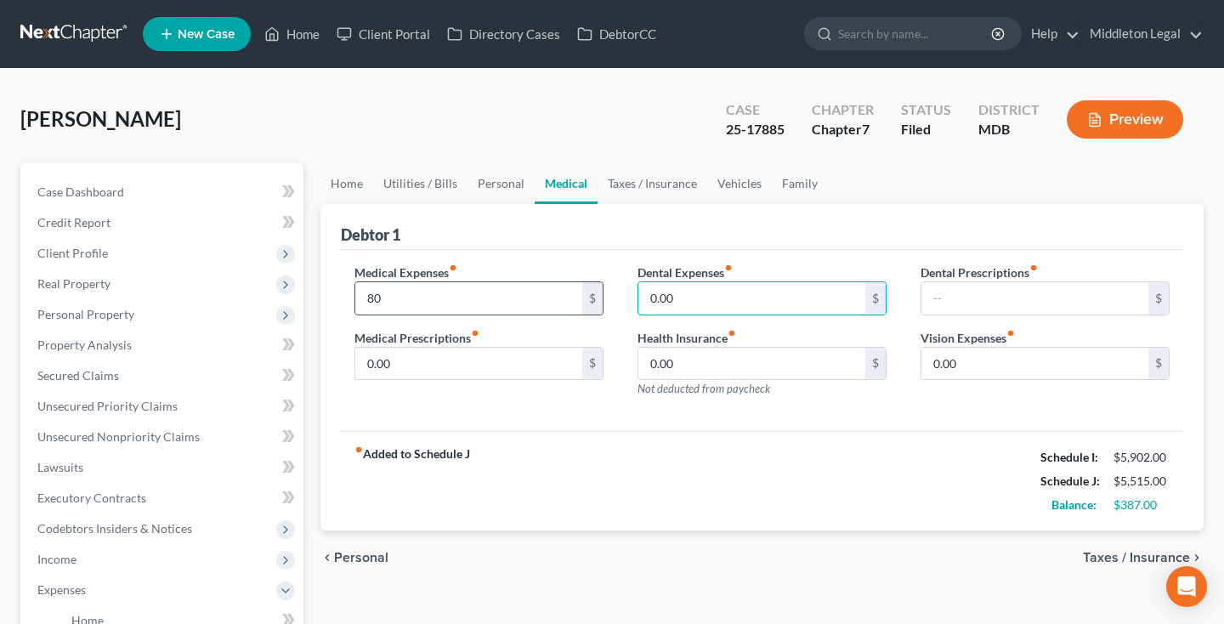
drag, startPoint x: 703, startPoint y: 298, endPoint x: 588, endPoint y: 298, distance: 114.7
click at [588, 298] on div "Medical Expenses fiber_manual_record 80 $ Medical Prescriptions fiber_manual_re…" at bounding box center [761, 337] width 849 height 148
click at [642, 191] on link "Taxes / Insurance" at bounding box center [652, 183] width 110 height 41
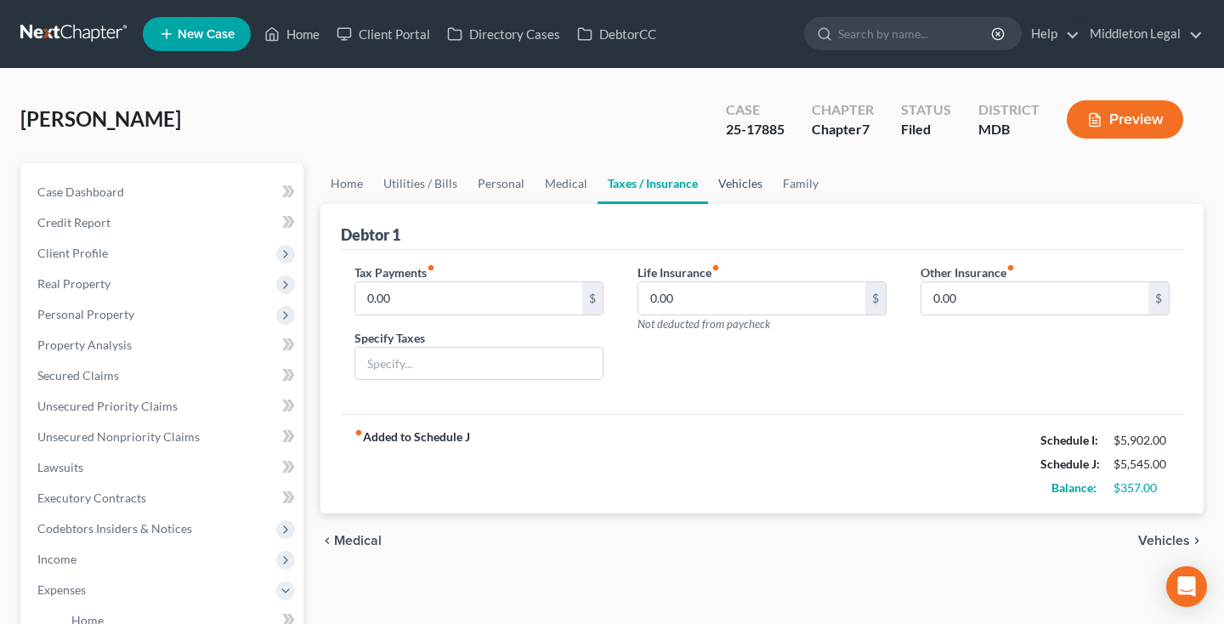
click at [739, 188] on link "Vehicles" at bounding box center [740, 183] width 65 height 41
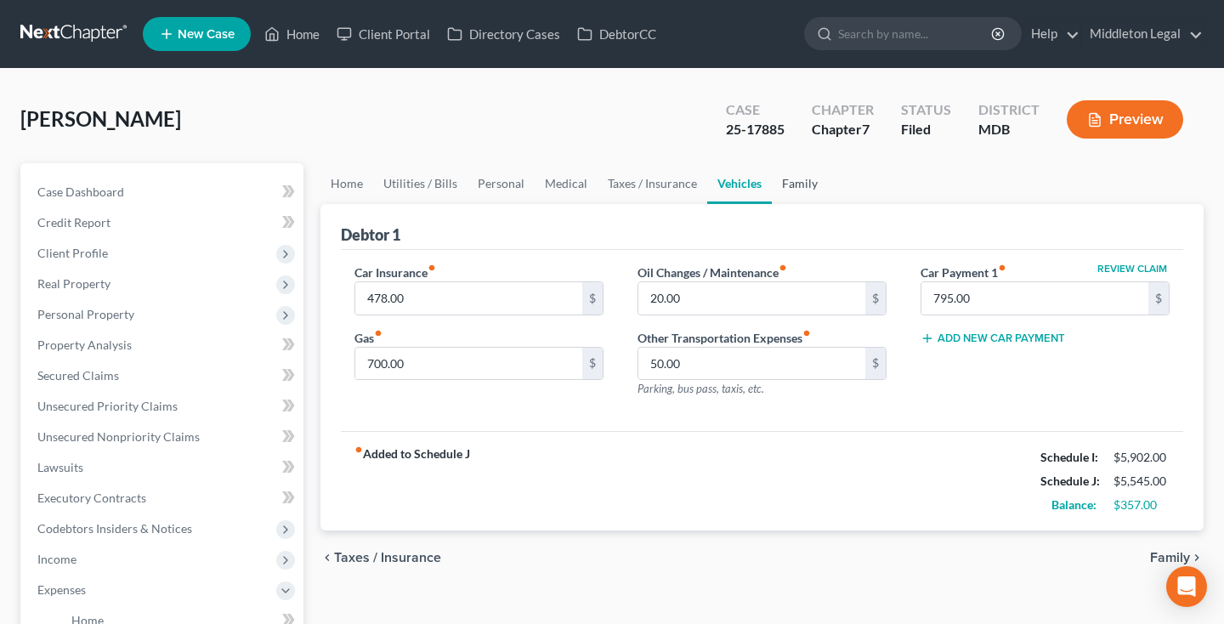
click at [803, 189] on link "Family" at bounding box center [799, 183] width 56 height 41
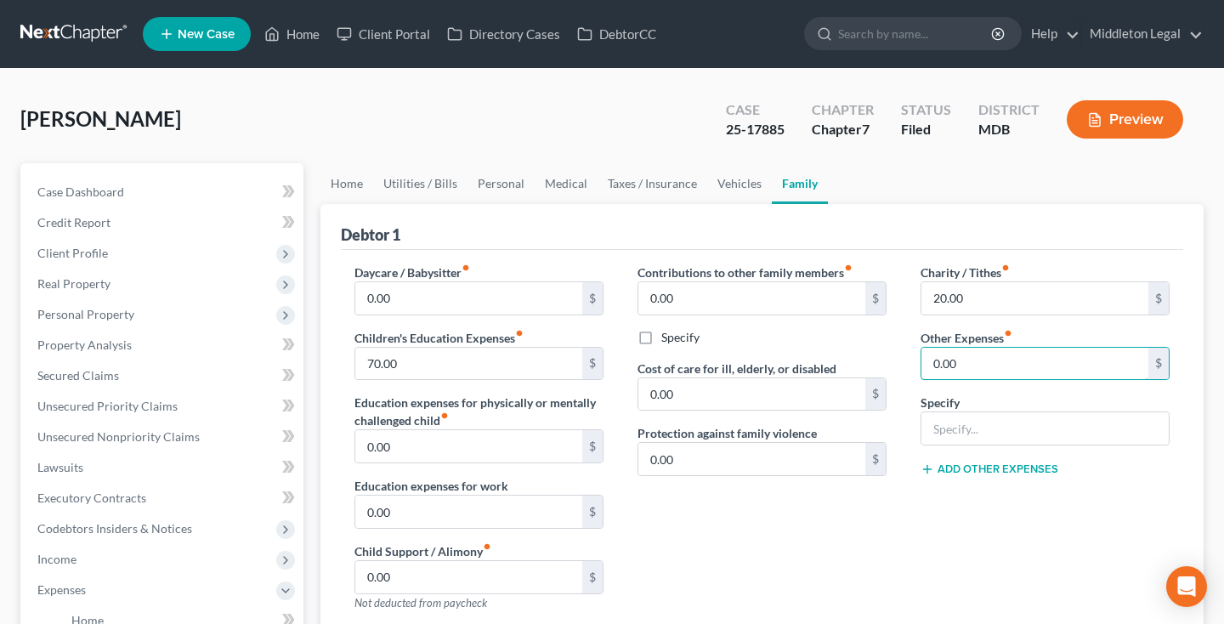
drag, startPoint x: 962, startPoint y: 365, endPoint x: 908, endPoint y: 365, distance: 53.5
click at [908, 365] on div "Charity / Tithes fiber_manual_record 20.00 $ Other Expenses fiber_manual_record…" at bounding box center [1044, 443] width 283 height 361
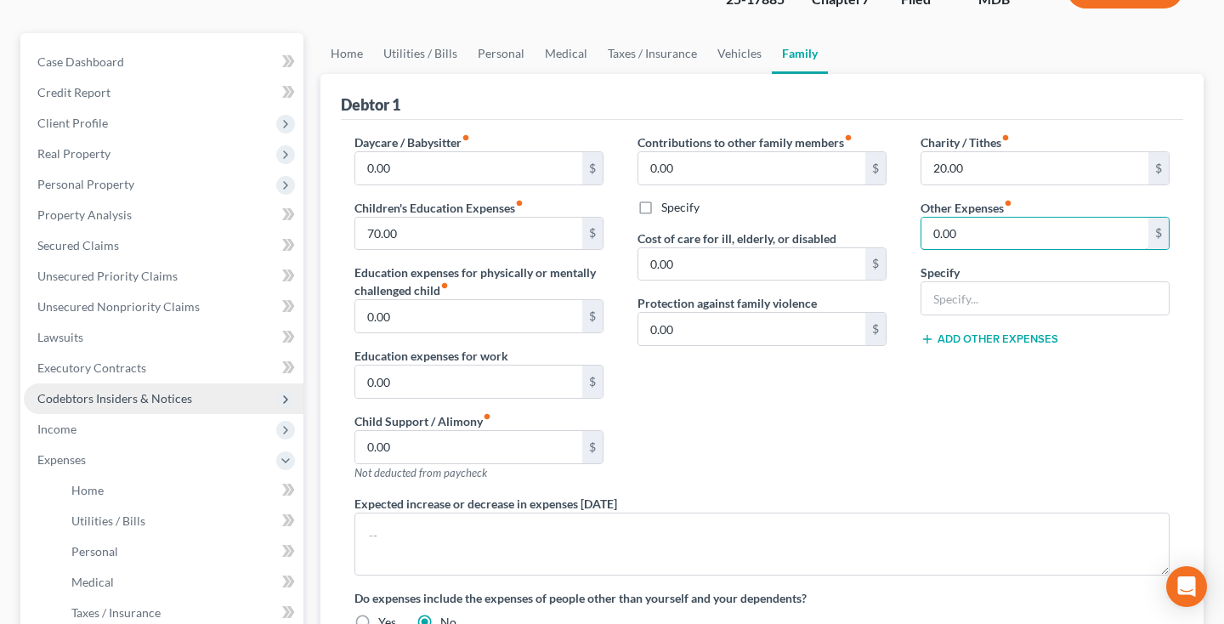
scroll to position [124, 0]
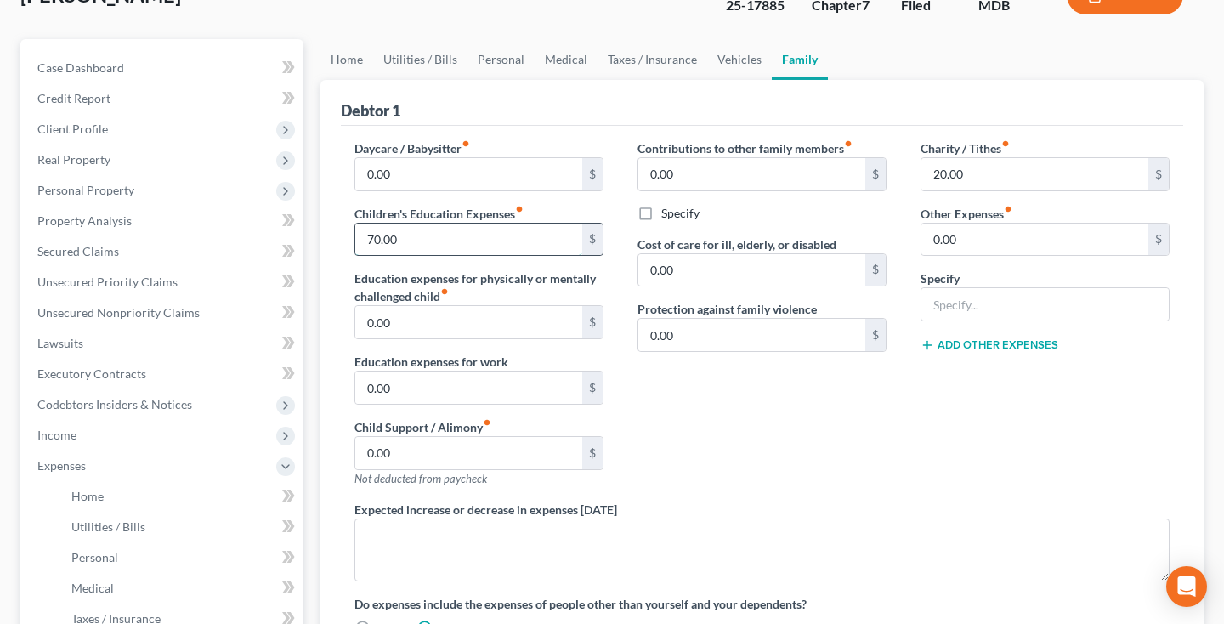
click at [368, 236] on input "70.00" at bounding box center [468, 239] width 227 height 32
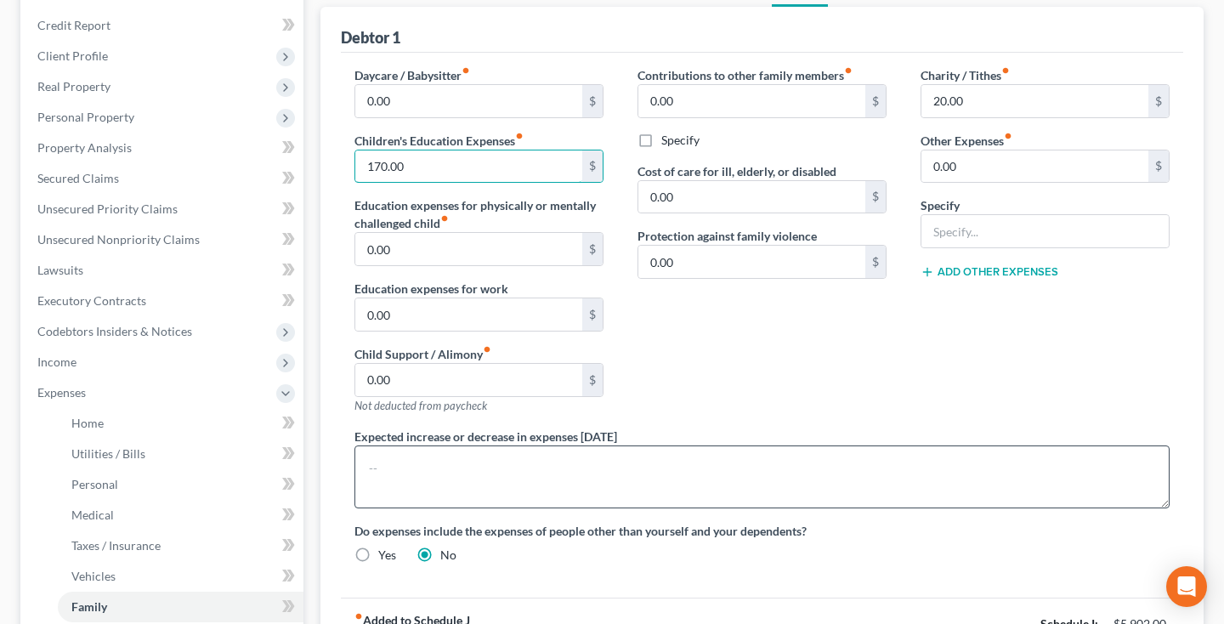
scroll to position [195, 0]
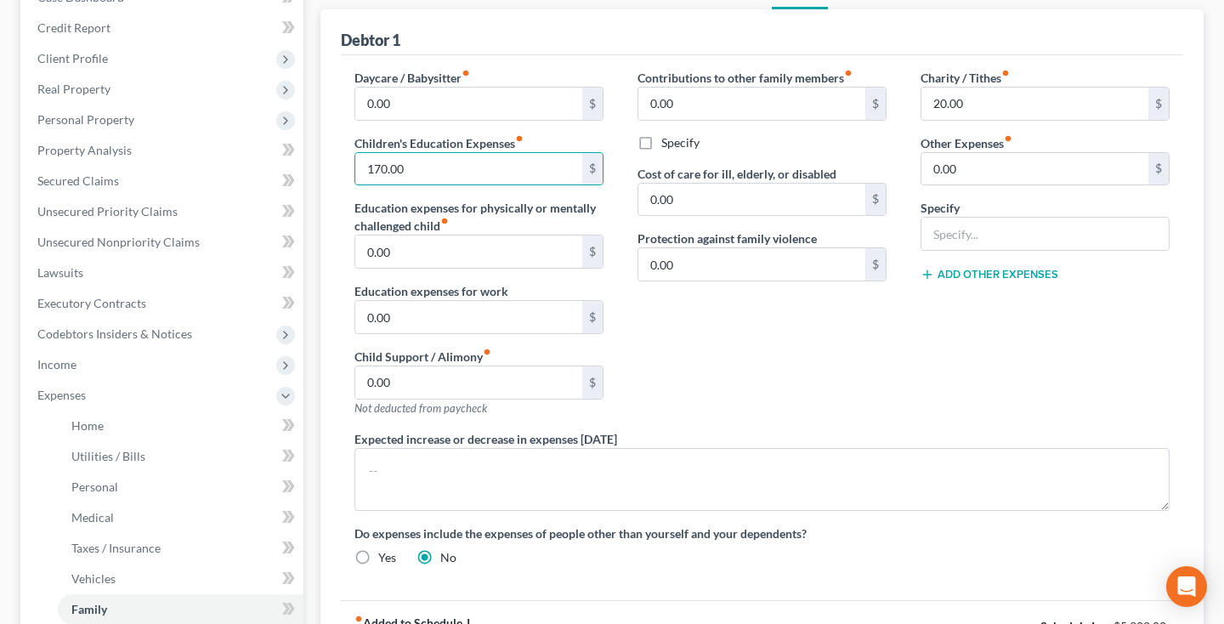
click at [522, 139] on icon "fiber_manual_record" at bounding box center [519, 138] width 8 height 8
click at [517, 139] on icon "fiber_manual_record" at bounding box center [519, 138] width 8 height 8
click at [521, 137] on icon "fiber_manual_record" at bounding box center [519, 138] width 8 height 8
click at [492, 168] on input "170.00" at bounding box center [468, 169] width 227 height 32
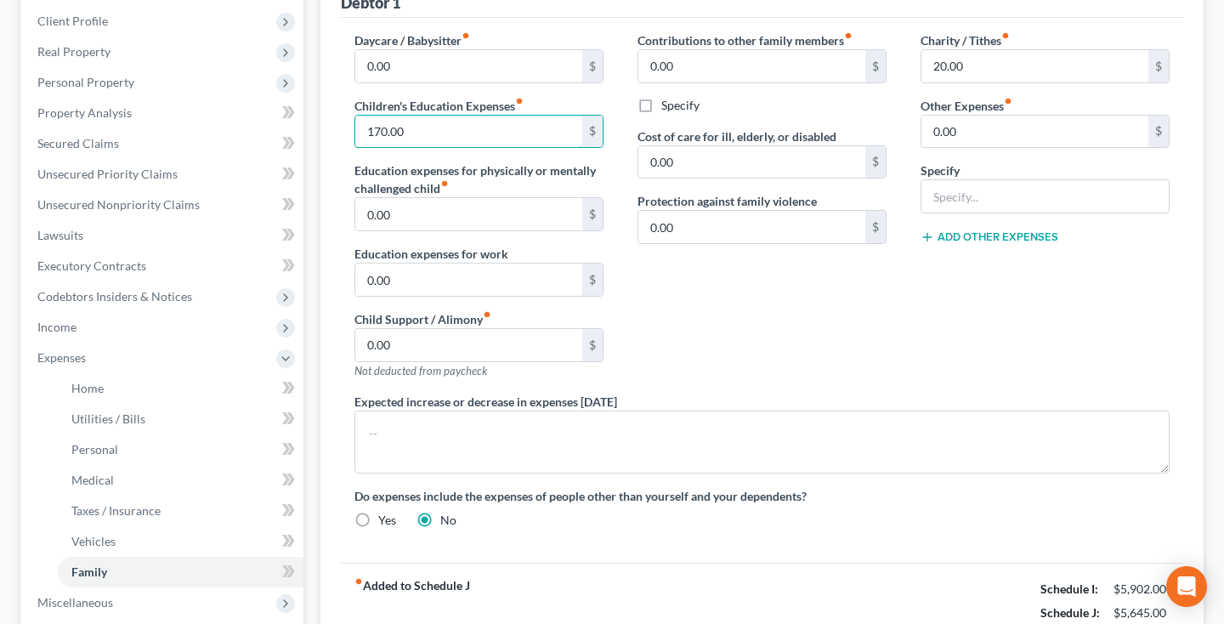
scroll to position [231, 0]
click at [366, 71] on input "0.00" at bounding box center [468, 67] width 227 height 32
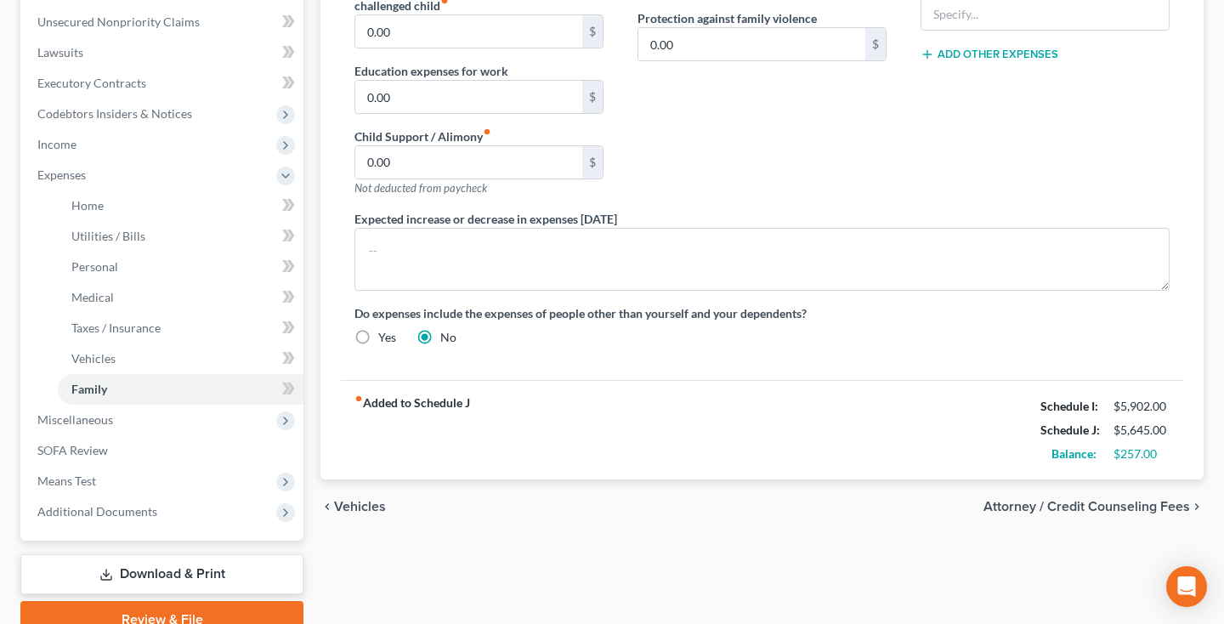
scroll to position [0, 0]
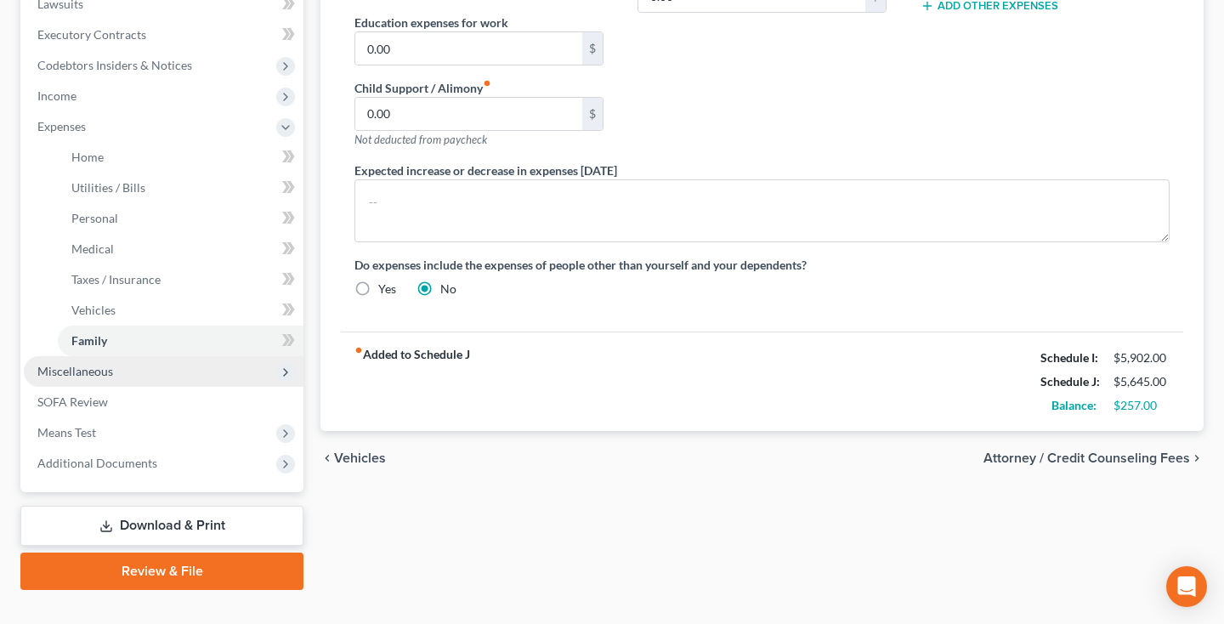
click at [113, 376] on span "Miscellaneous" at bounding box center [164, 371] width 280 height 31
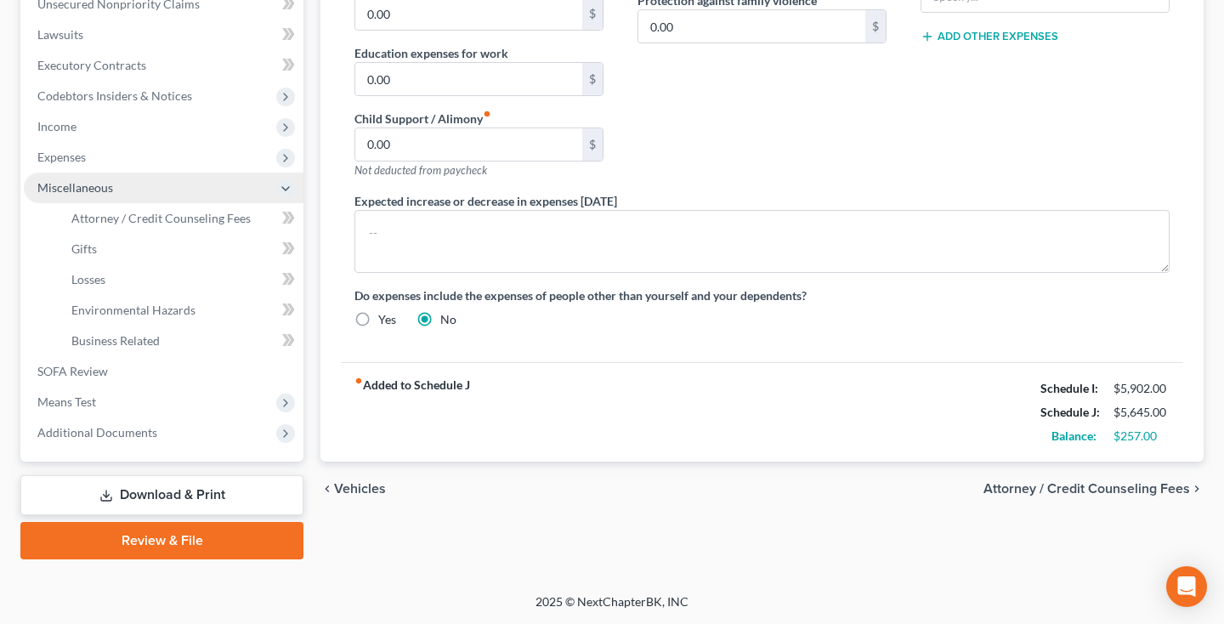
scroll to position [432, 0]
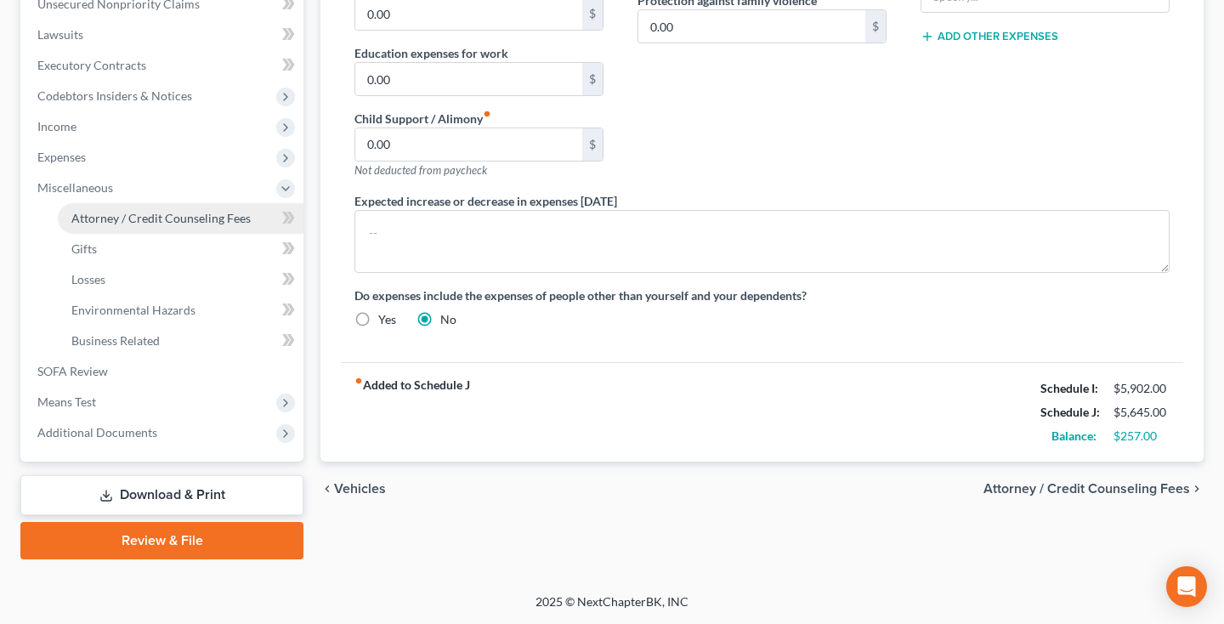
click at [164, 223] on span "Attorney / Credit Counseling Fees" at bounding box center [160, 218] width 179 height 14
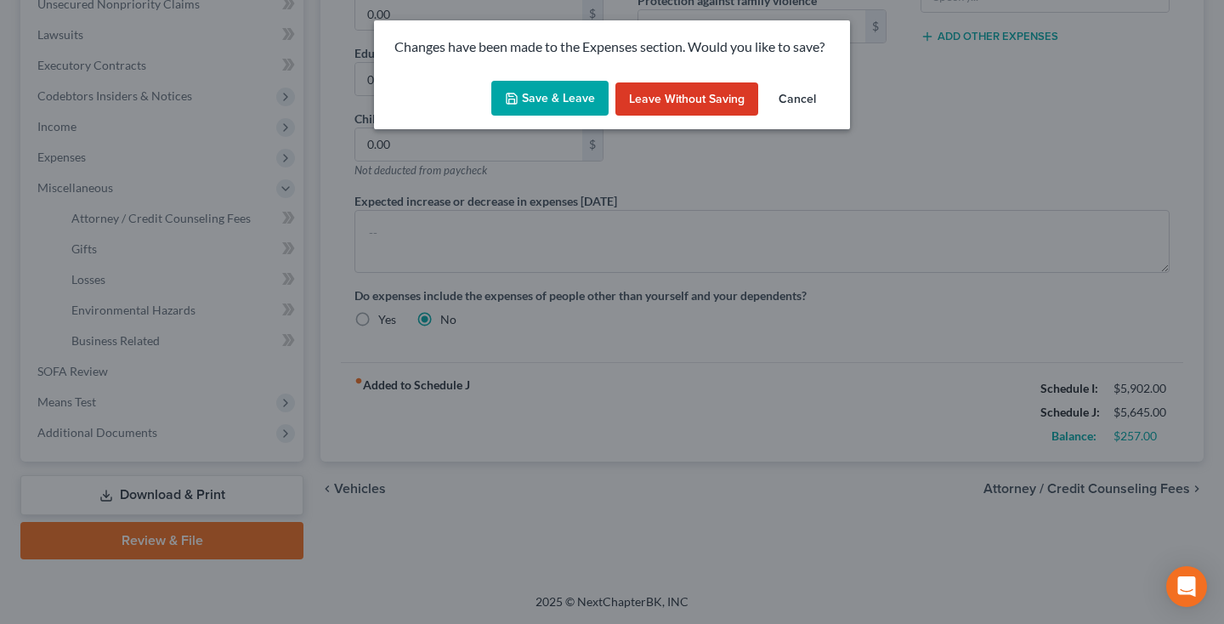
click at [582, 104] on button "Save & Leave" at bounding box center [549, 99] width 117 height 36
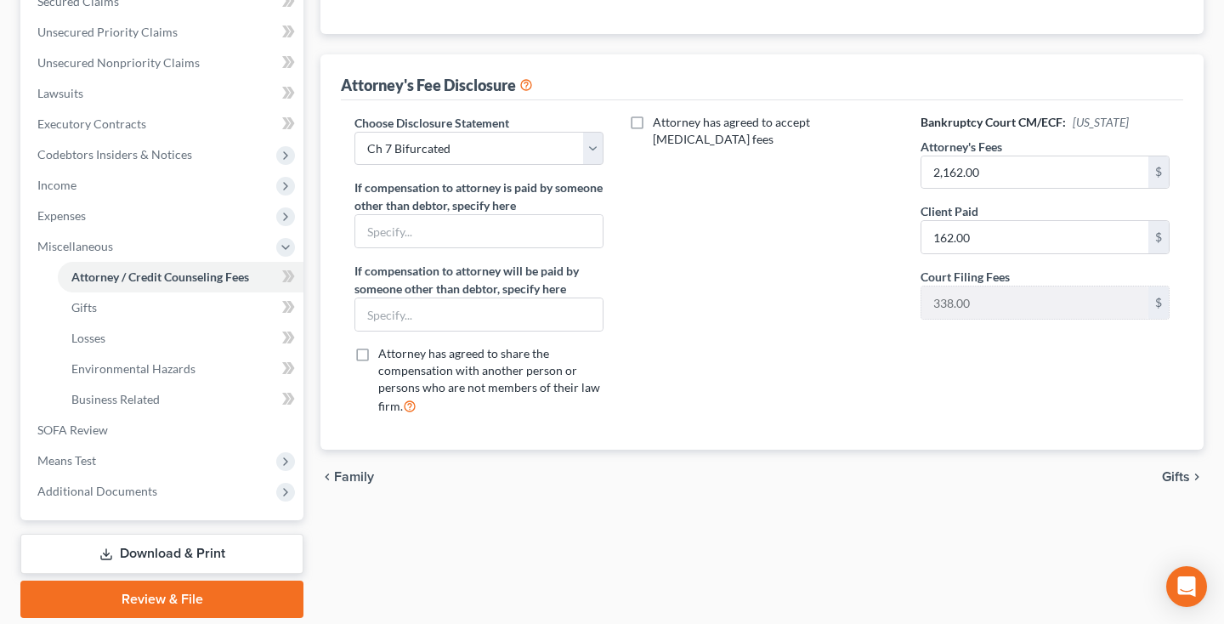
scroll to position [391, 0]
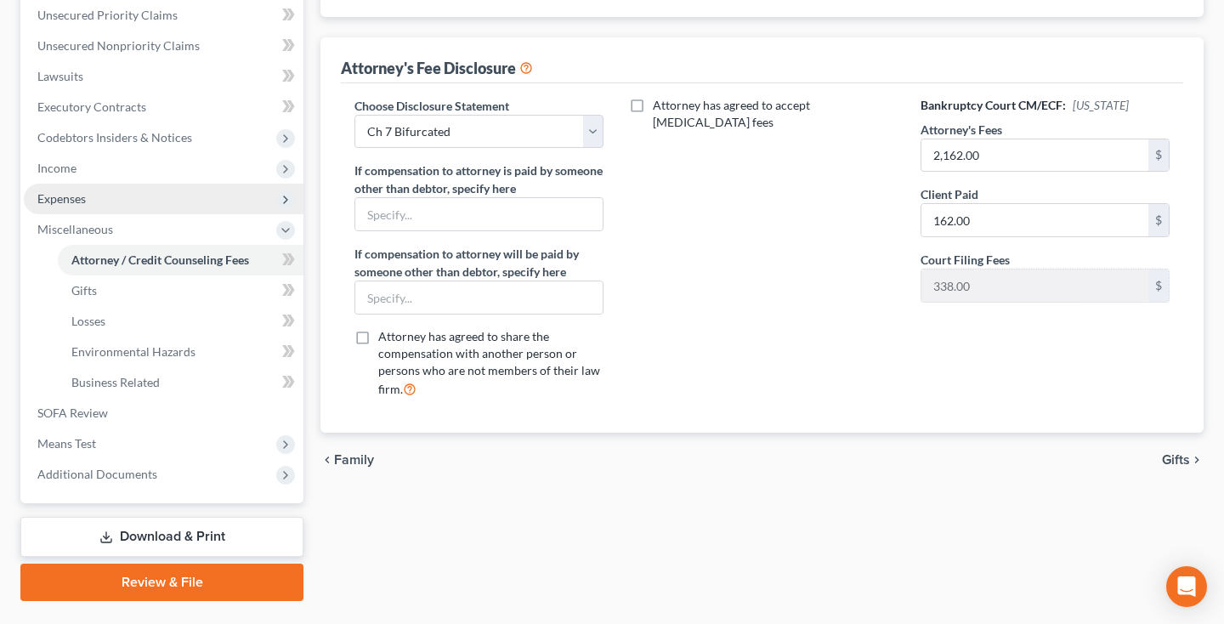
click at [134, 204] on span "Expenses" at bounding box center [164, 199] width 280 height 31
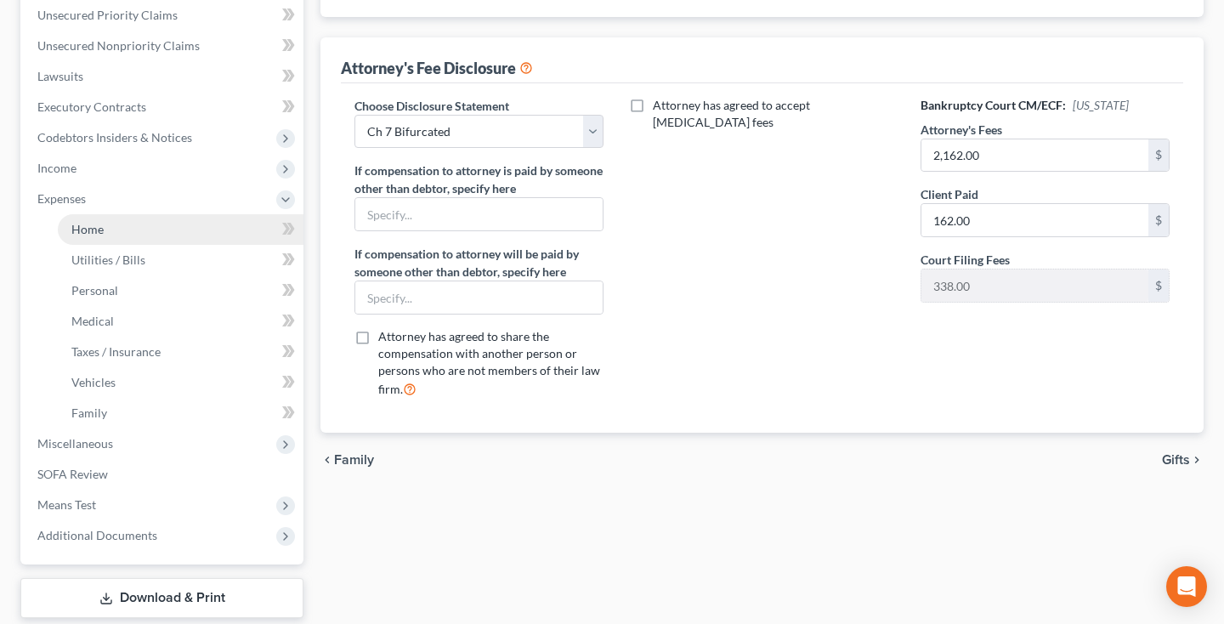
click at [130, 218] on link "Home" at bounding box center [181, 229] width 246 height 31
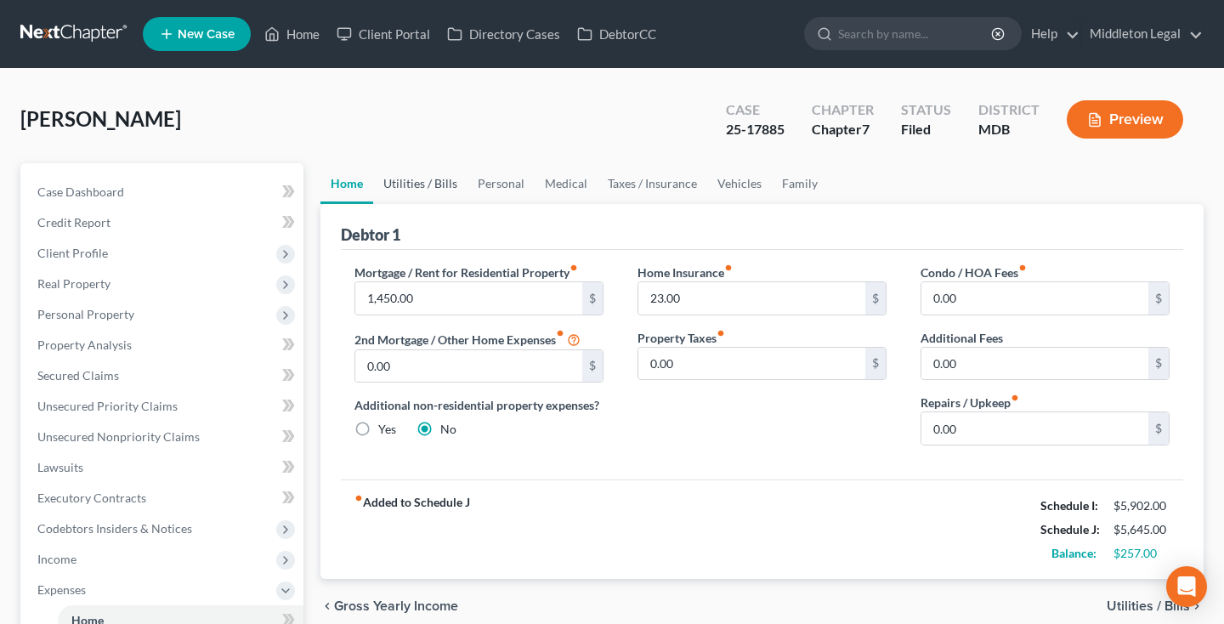
click at [447, 189] on link "Utilities / Bills" at bounding box center [420, 183] width 94 height 41
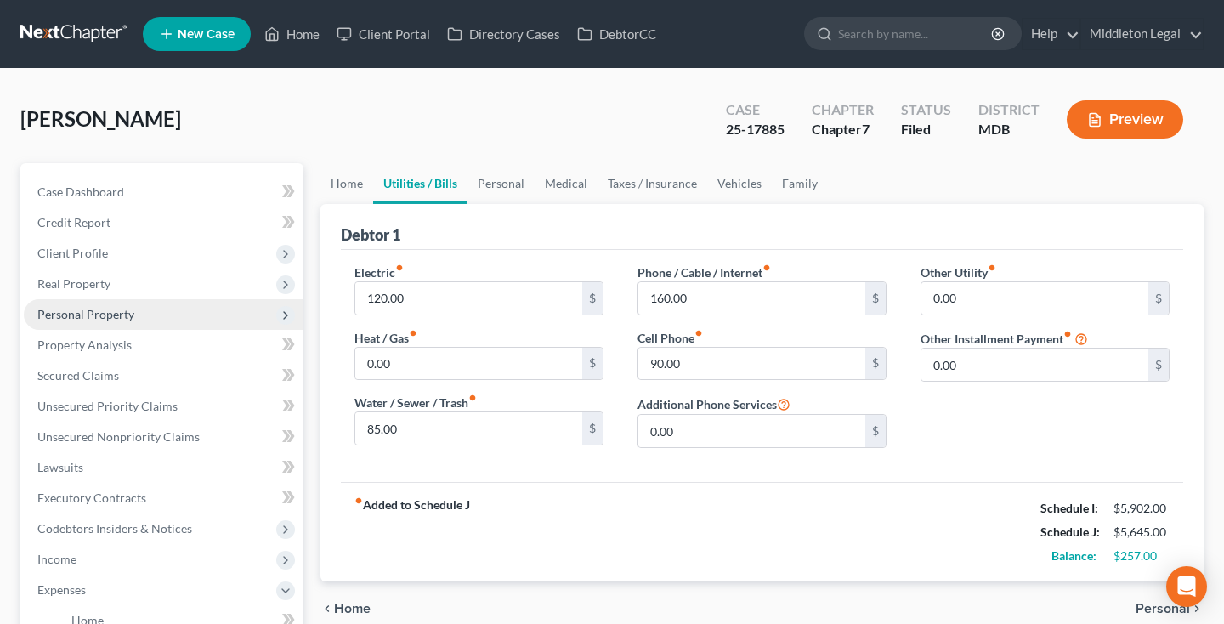
click at [106, 308] on span "Personal Property" at bounding box center [85, 314] width 97 height 14
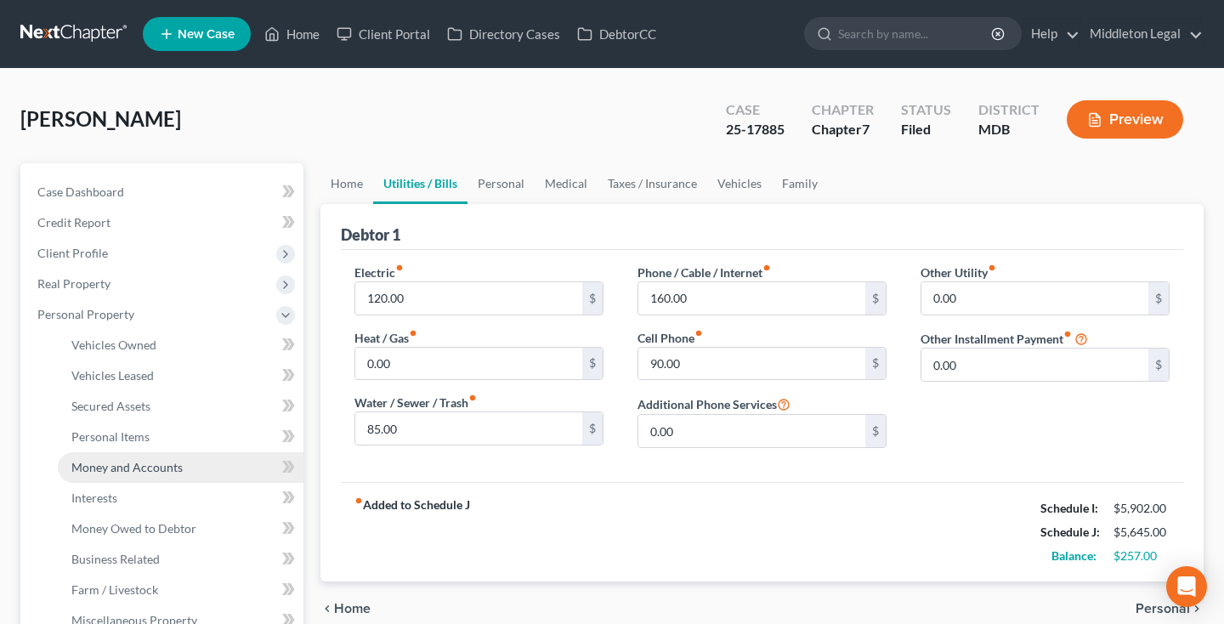
click at [150, 471] on span "Money and Accounts" at bounding box center [126, 467] width 111 height 14
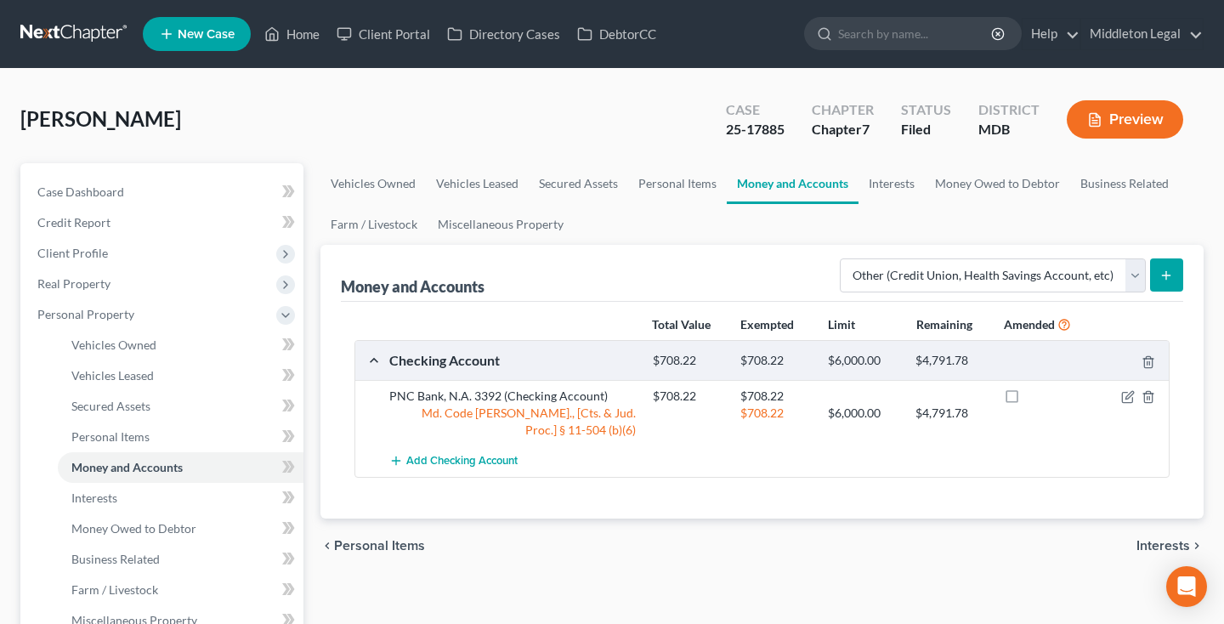
click at [1163, 282] on button "submit" at bounding box center [1166, 274] width 33 height 33
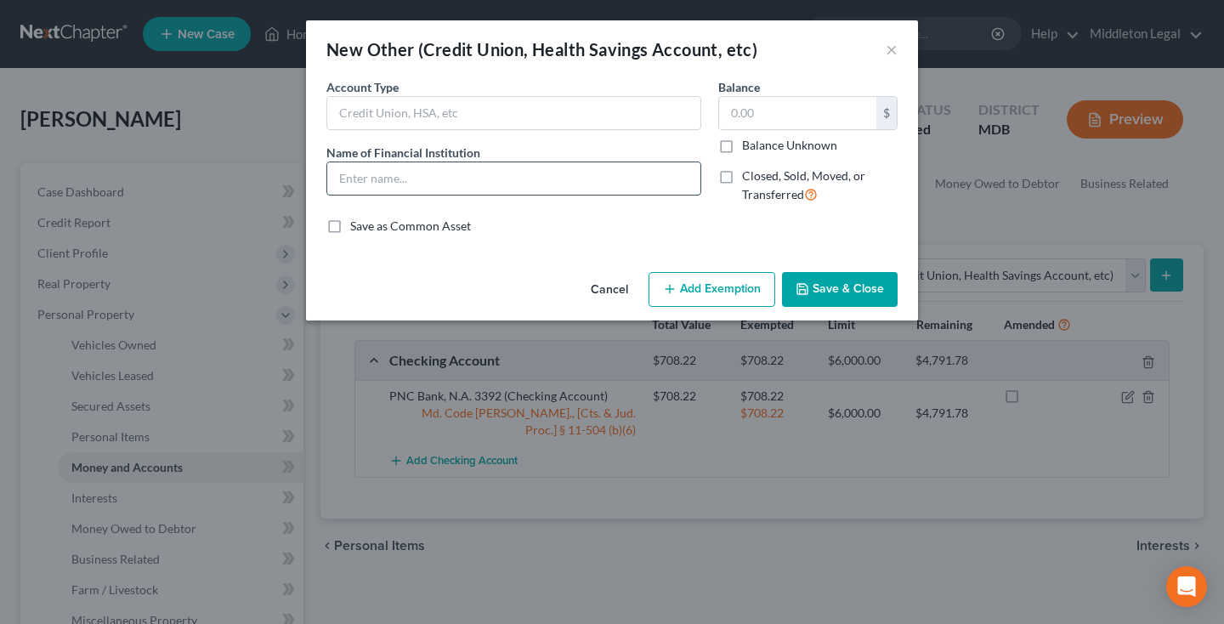
click at [506, 169] on input "text" at bounding box center [513, 178] width 373 height 32
click at [831, 277] on button "Save & Close" at bounding box center [840, 290] width 116 height 36
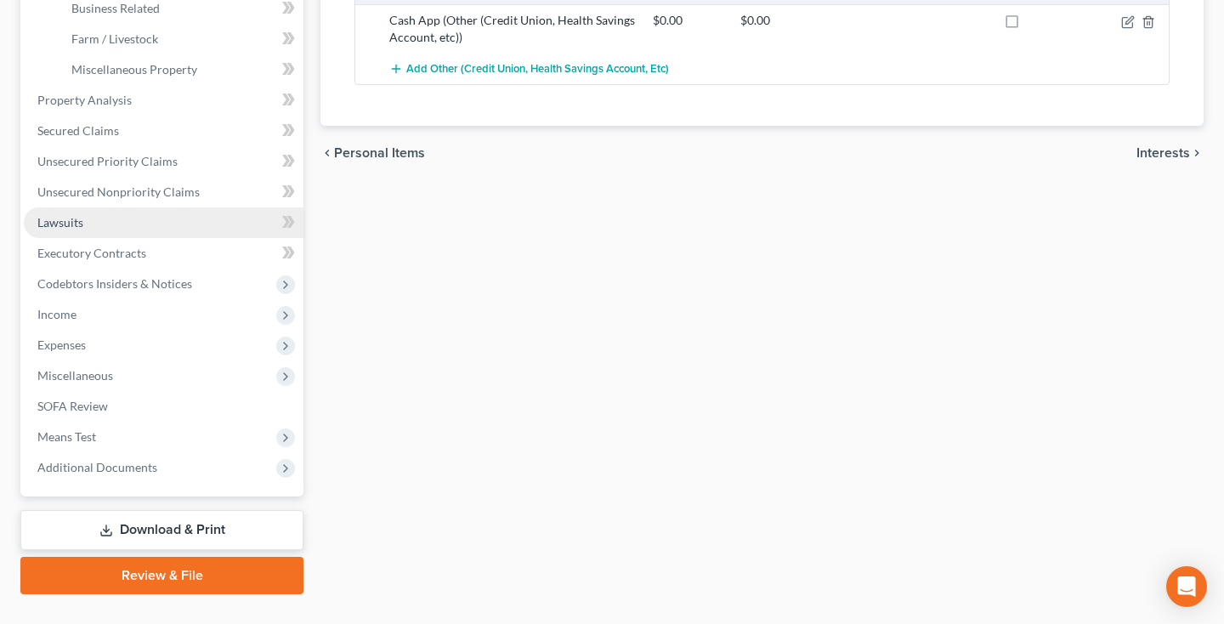
scroll to position [579, 0]
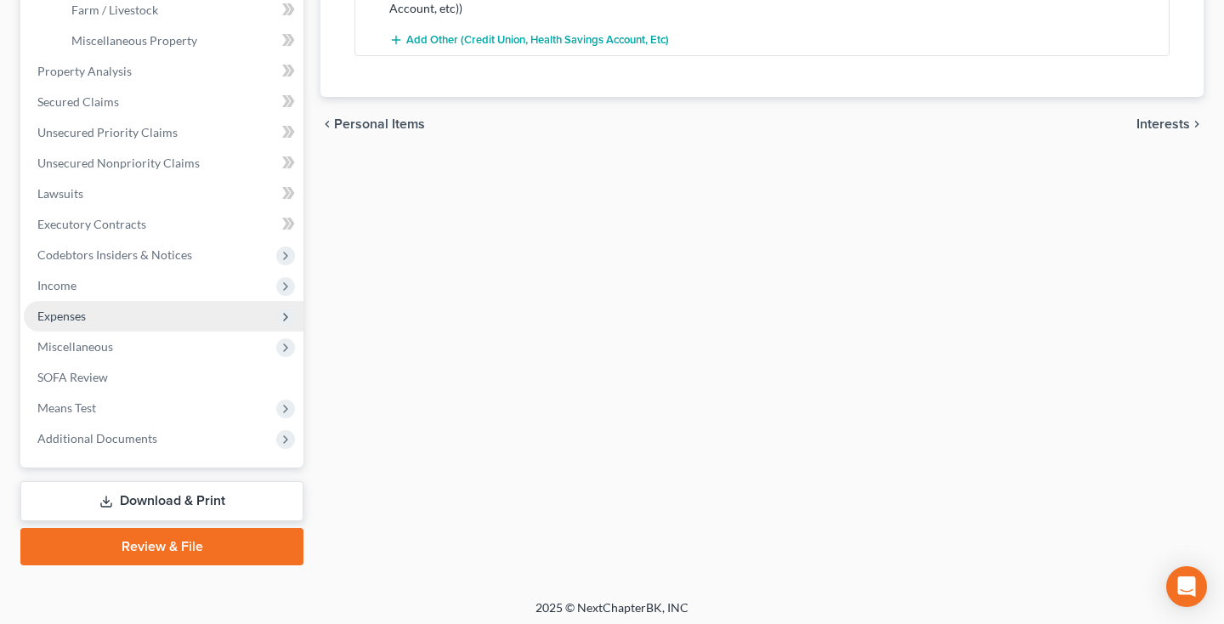
click at [133, 323] on span "Expenses" at bounding box center [164, 316] width 280 height 31
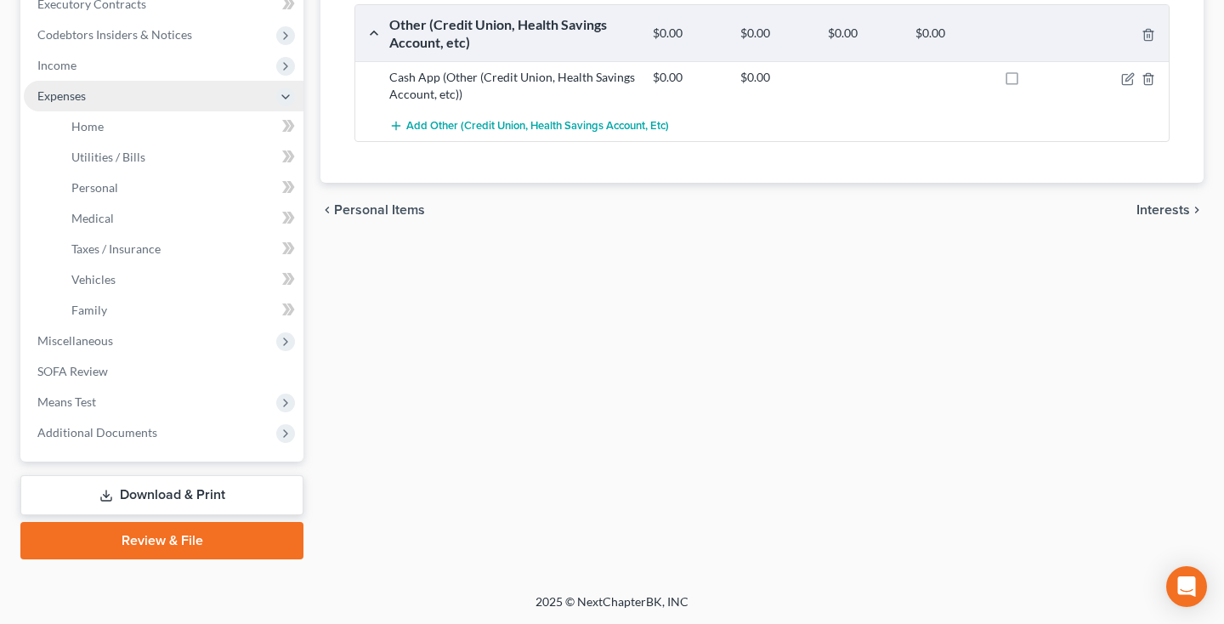
scroll to position [494, 0]
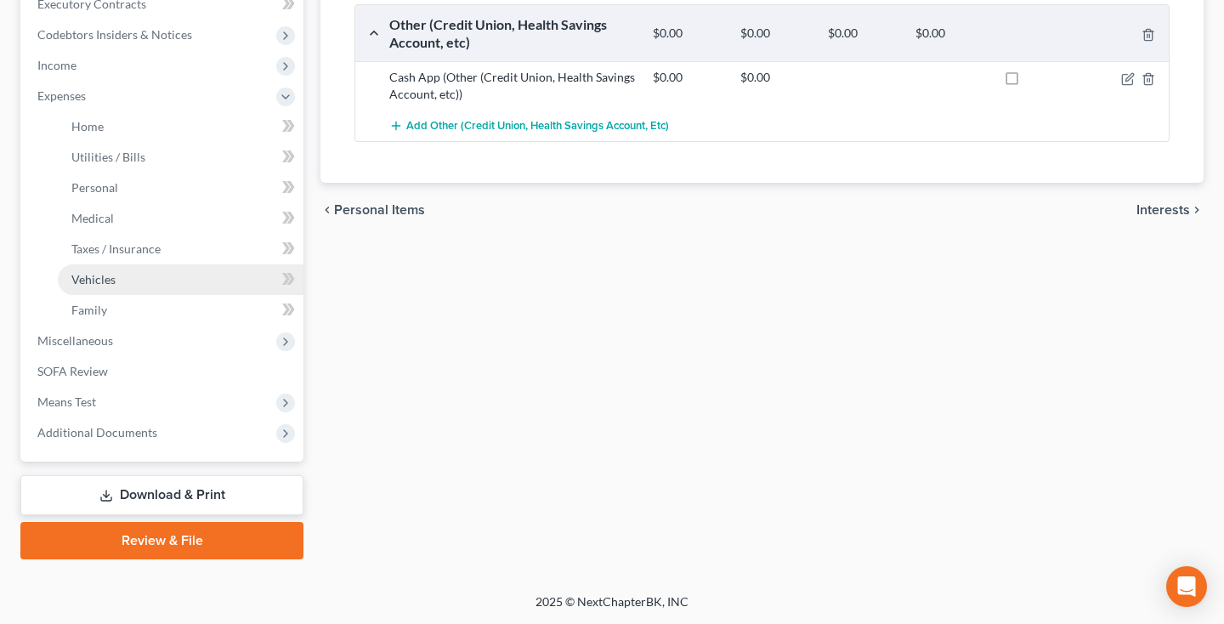
click at [144, 285] on link "Vehicles" at bounding box center [181, 279] width 246 height 31
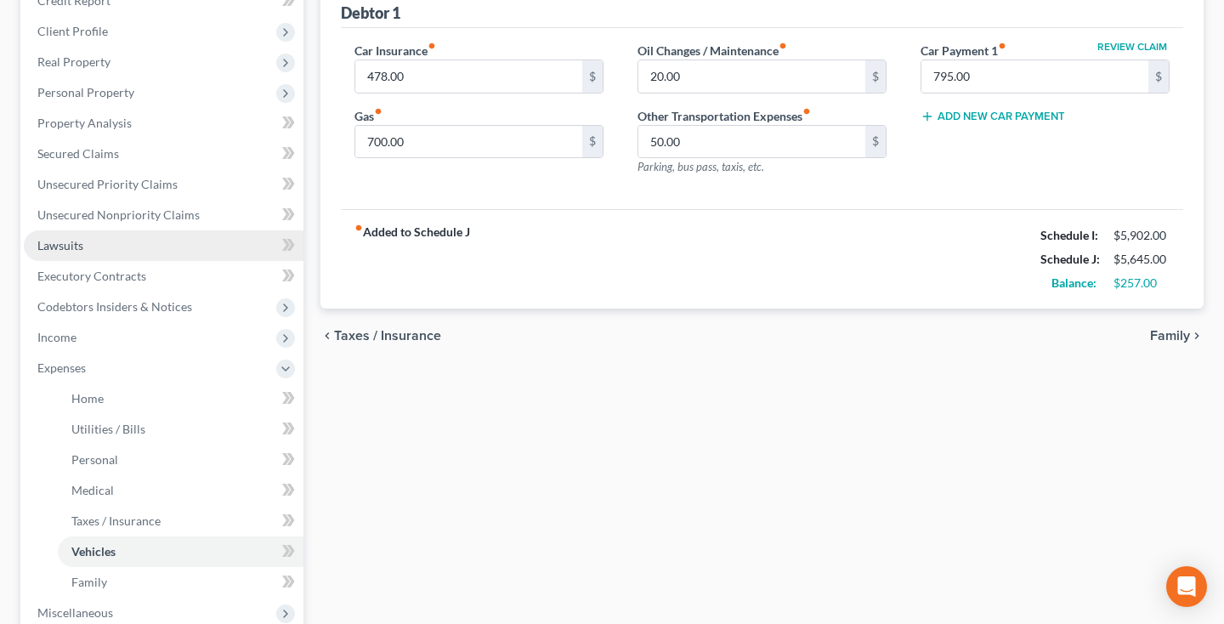
scroll to position [231, 0]
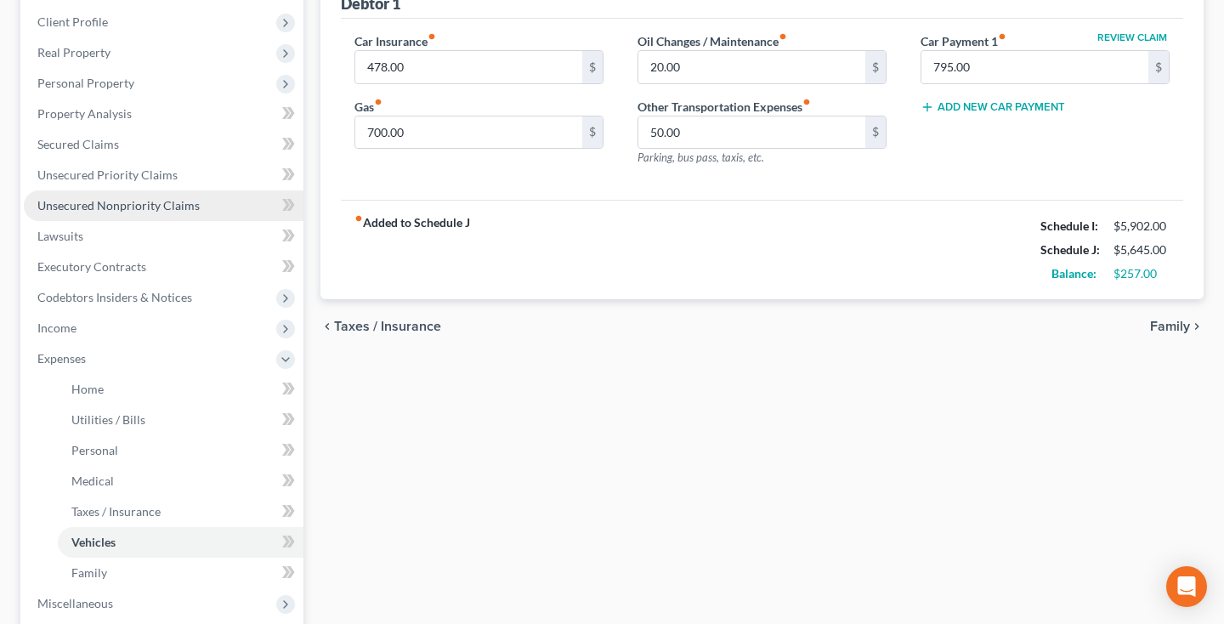
click at [153, 211] on span "Unsecured Nonpriority Claims" at bounding box center [118, 205] width 162 height 14
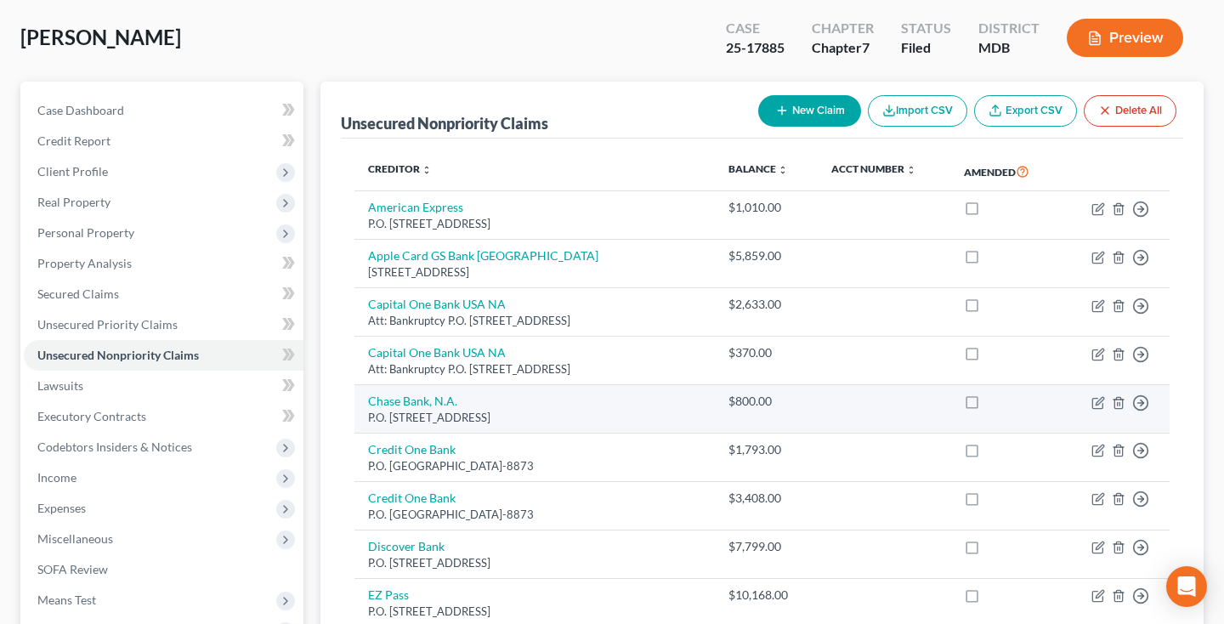
scroll to position [82, 0]
click at [1099, 400] on icon "button" at bounding box center [1099, 400] width 8 height 8
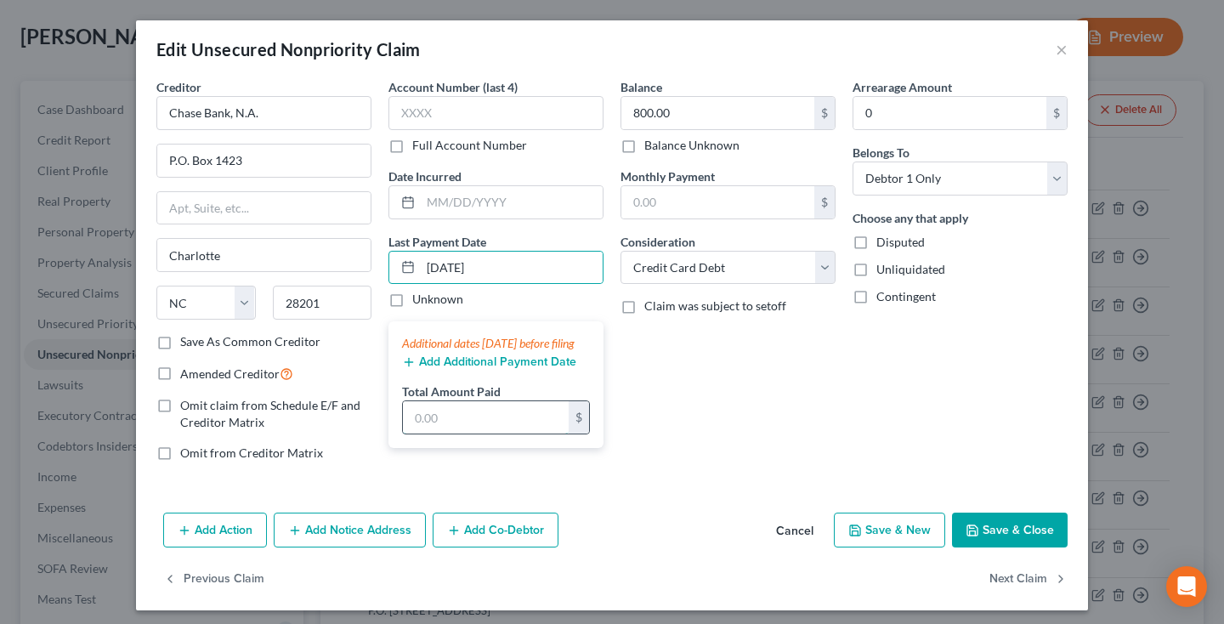
click at [445, 433] on input "text" at bounding box center [486, 417] width 166 height 32
click at [539, 369] on button "Add Additional Payment Date" at bounding box center [489, 362] width 174 height 14
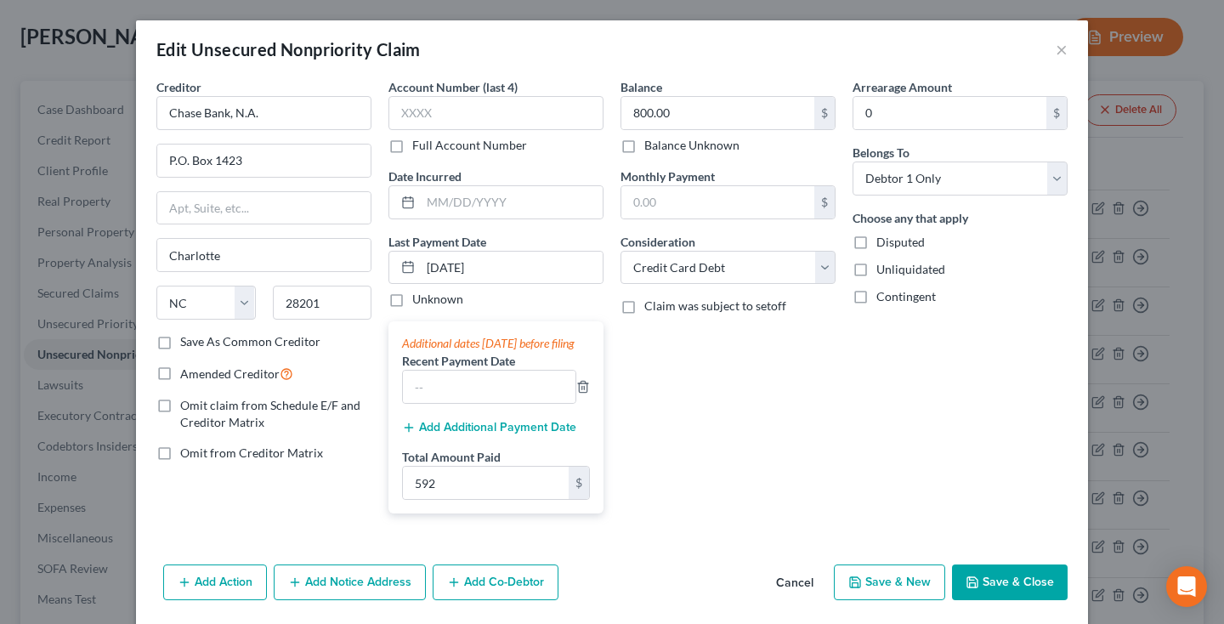
click at [437, 434] on button "Add Additional Payment Date" at bounding box center [489, 428] width 174 height 14
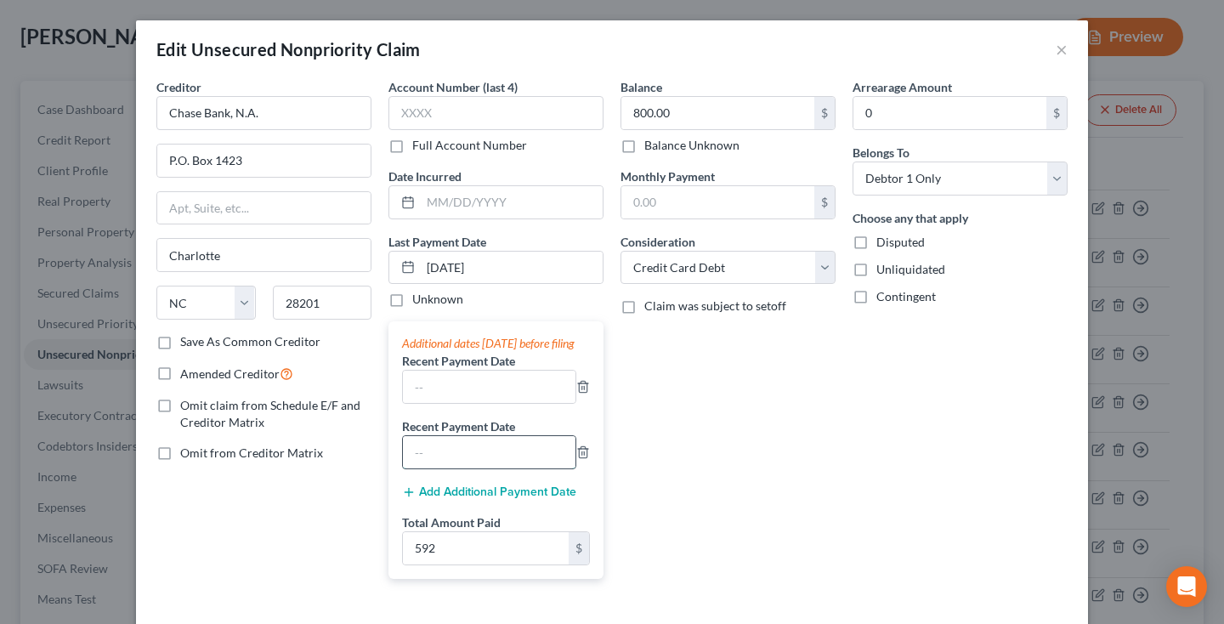
click at [446, 461] on input "text" at bounding box center [489, 452] width 172 height 32
click at [585, 459] on icon "button" at bounding box center [583, 452] width 14 height 14
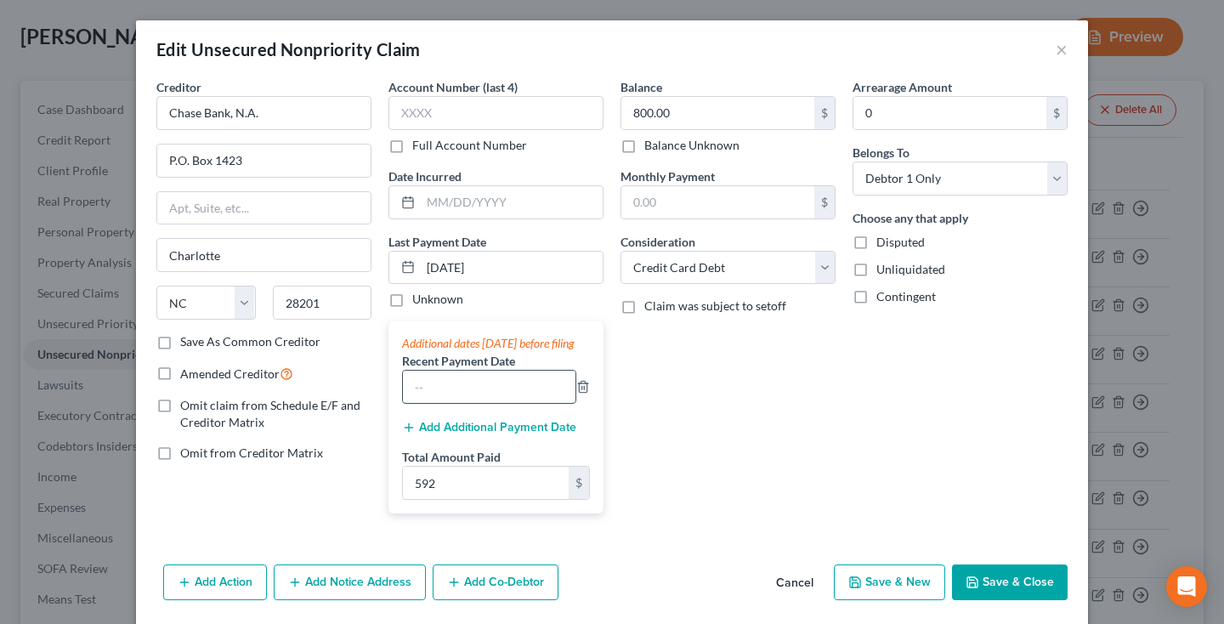
click at [531, 403] on input "text" at bounding box center [489, 386] width 172 height 32
click at [505, 434] on button "Add Additional Payment Date" at bounding box center [489, 428] width 174 height 14
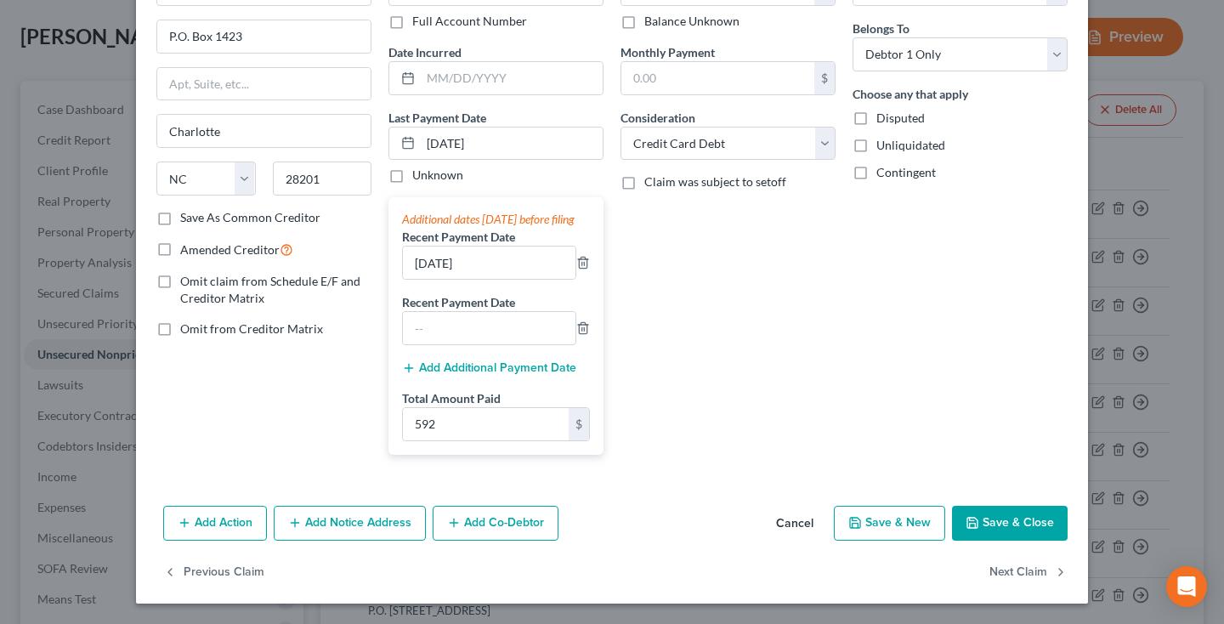
scroll to position [141, 0]
click at [476, 327] on input "text" at bounding box center [489, 328] width 172 height 32
click at [464, 426] on input "592" at bounding box center [486, 424] width 166 height 32
click at [455, 339] on input "text" at bounding box center [489, 328] width 172 height 32
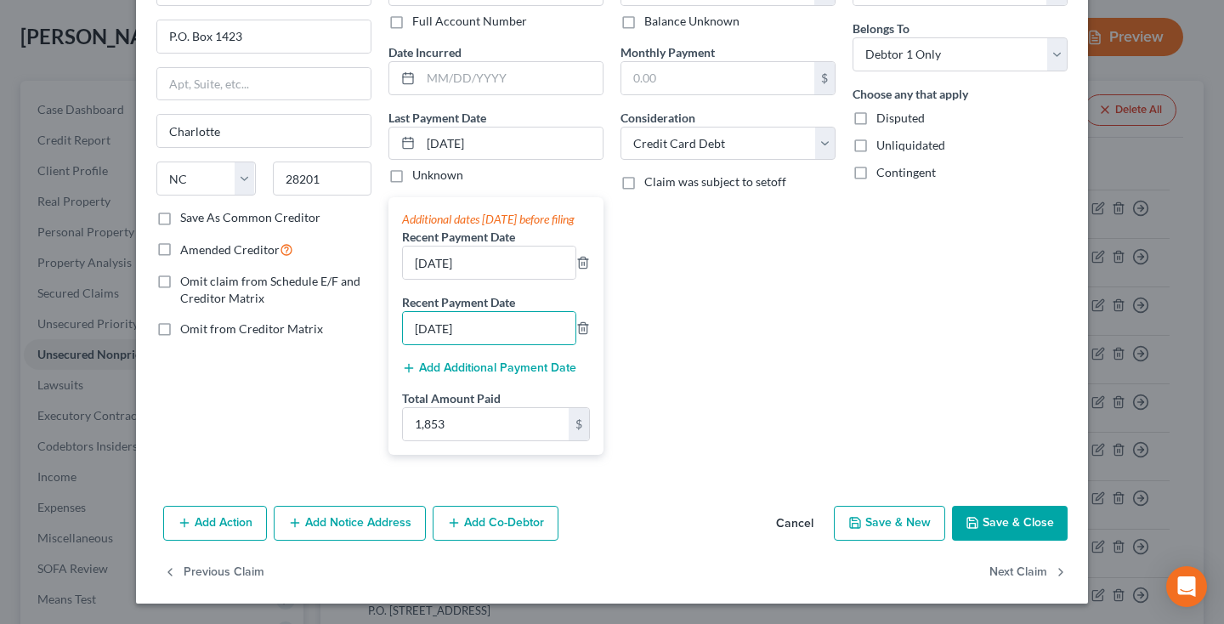
click at [1009, 527] on button "Save & Close" at bounding box center [1010, 524] width 116 height 36
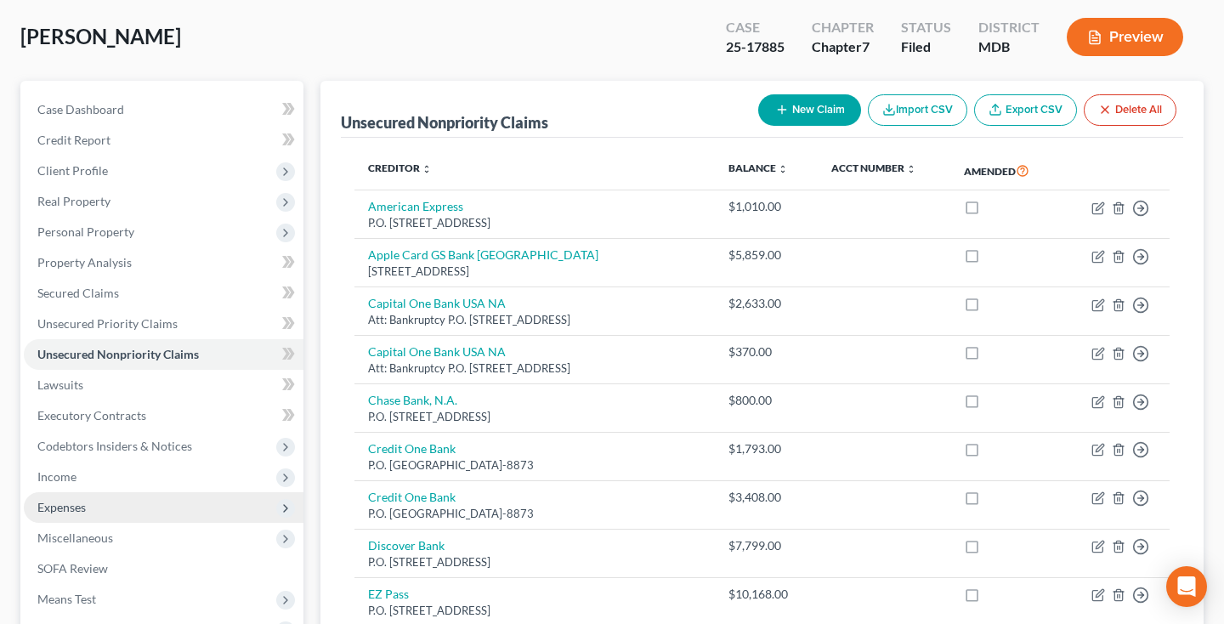
click at [54, 500] on span "Expenses" at bounding box center [61, 507] width 48 height 14
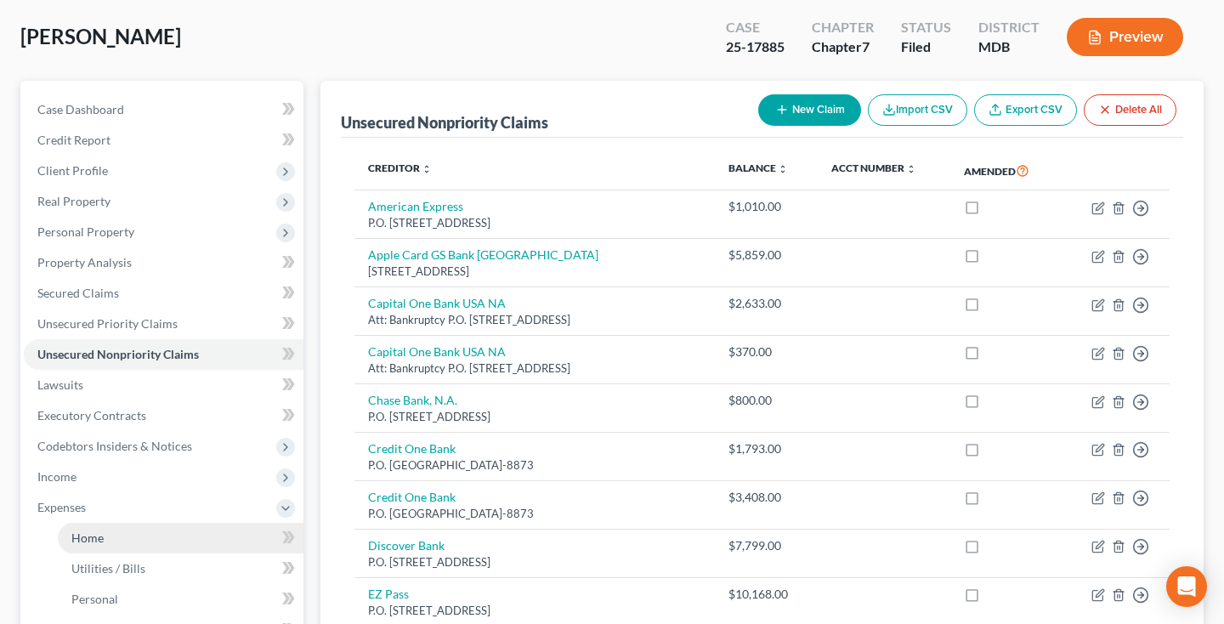
click at [132, 537] on link "Home" at bounding box center [181, 538] width 246 height 31
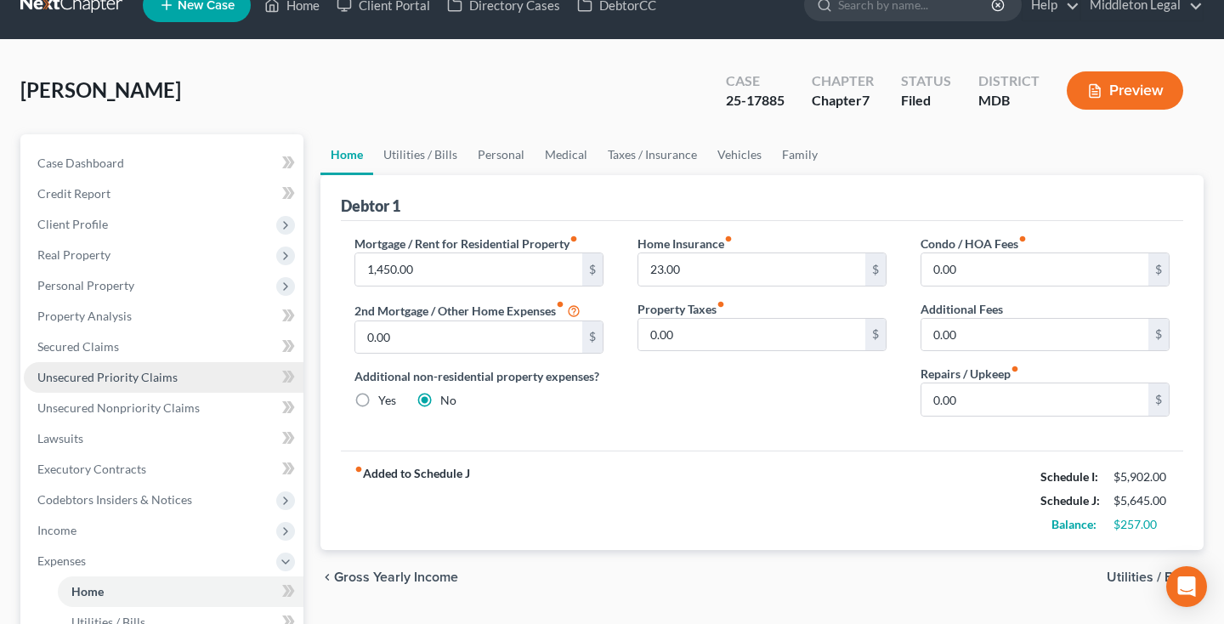
scroll to position [40, 0]
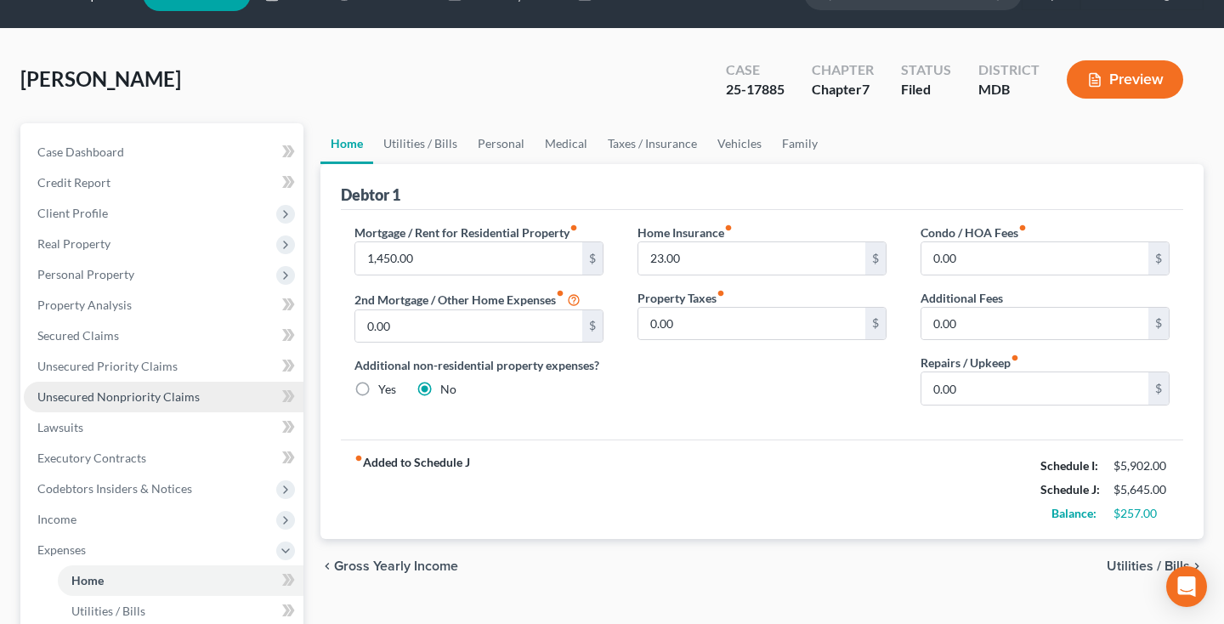
click at [64, 393] on span "Unsecured Nonpriority Claims" at bounding box center [118, 396] width 162 height 14
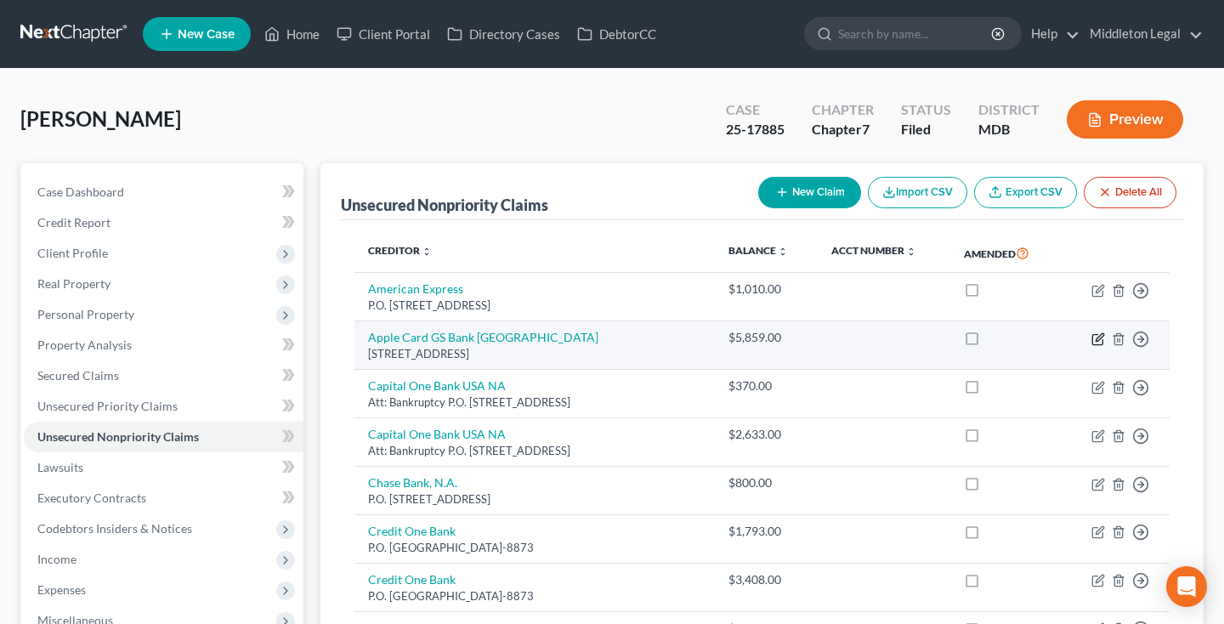
click at [1103, 333] on icon "button" at bounding box center [1099, 337] width 8 height 8
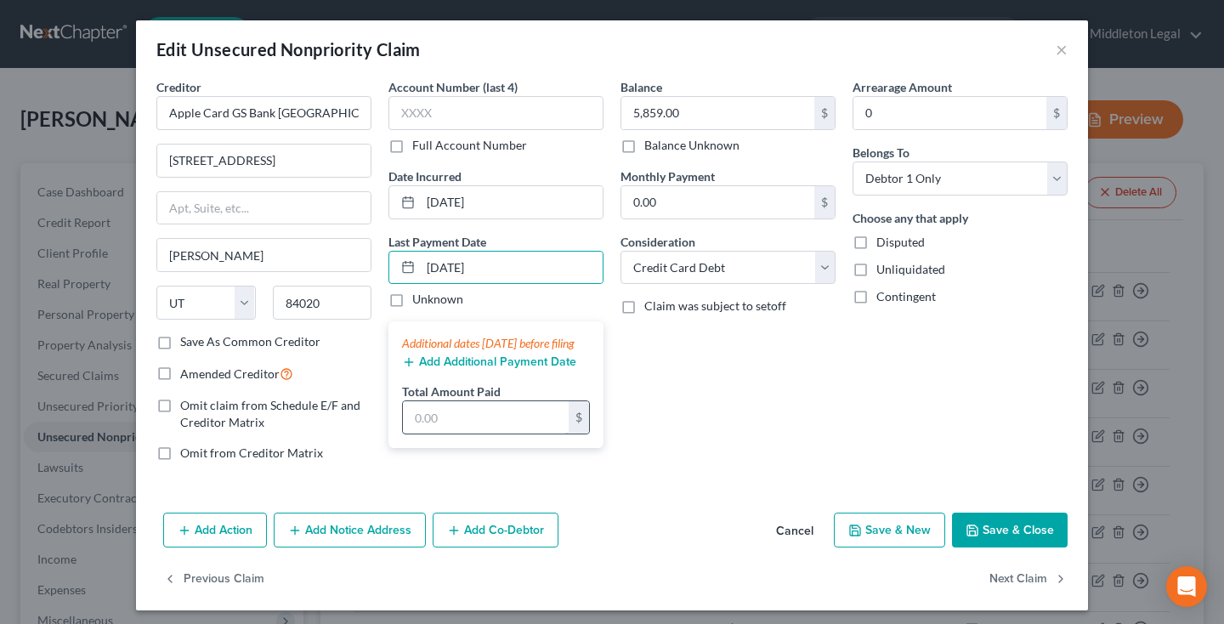
click at [491, 433] on input "text" at bounding box center [486, 417] width 166 height 32
click at [1014, 528] on button "Save & Close" at bounding box center [1010, 530] width 116 height 36
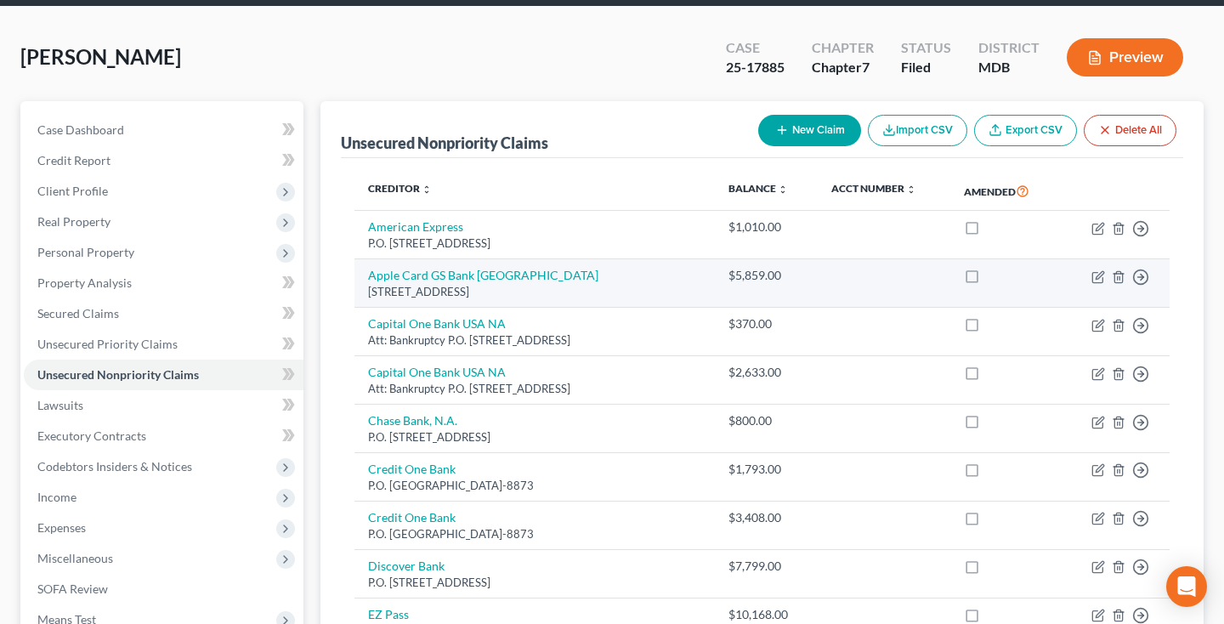
scroll to position [41, 0]
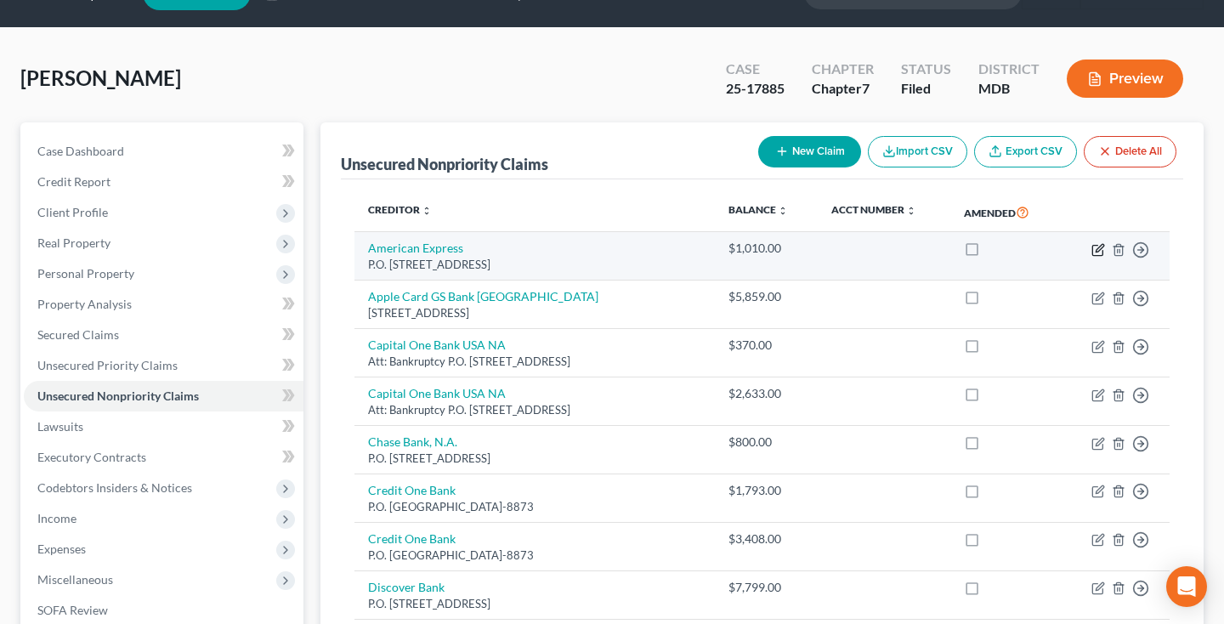
click at [1101, 251] on icon "button" at bounding box center [1098, 250] width 14 height 14
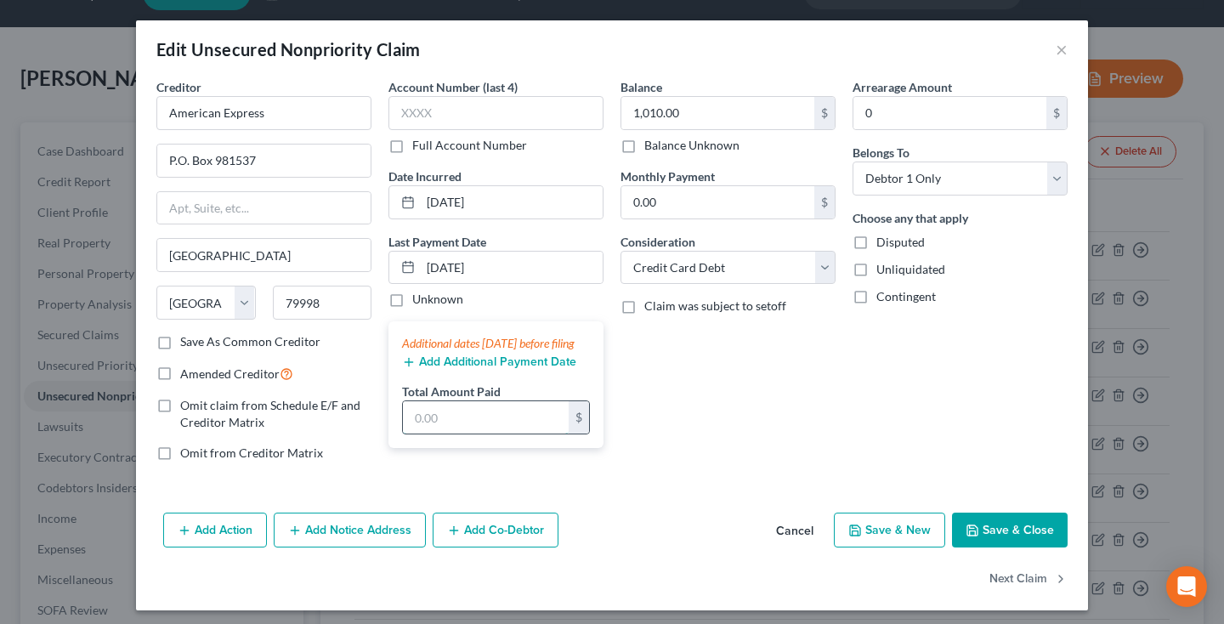
click at [483, 432] on input "text" at bounding box center [486, 417] width 166 height 32
click at [1016, 529] on button "Save & Close" at bounding box center [1010, 530] width 116 height 36
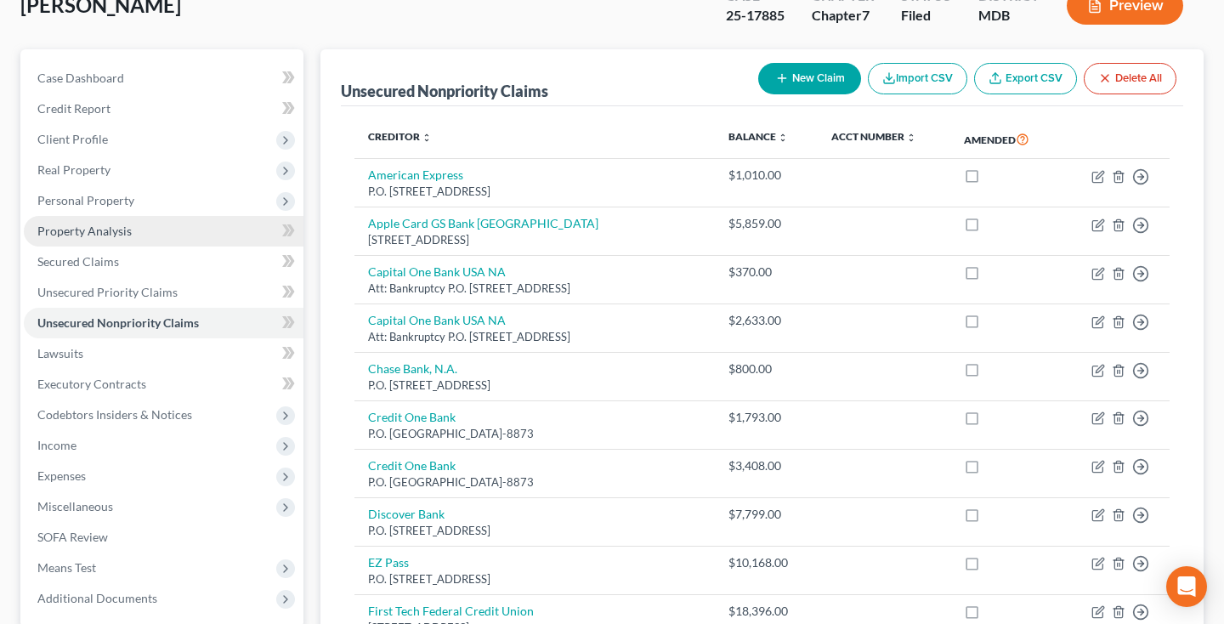
scroll to position [139, 0]
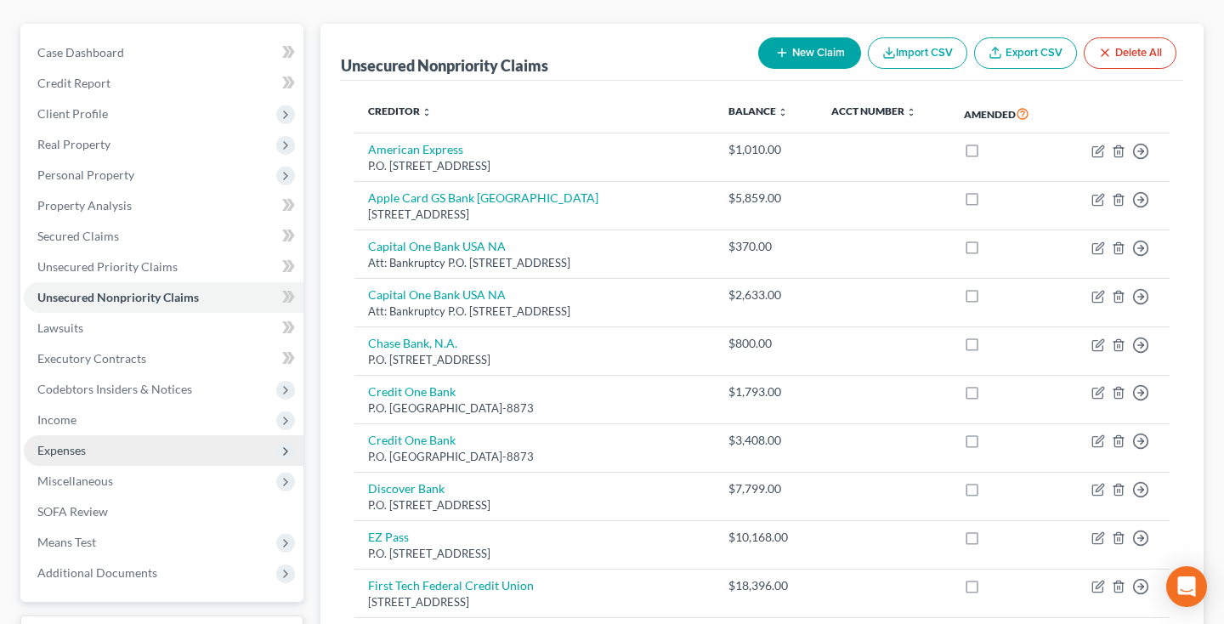
click at [88, 444] on span "Expenses" at bounding box center [164, 450] width 280 height 31
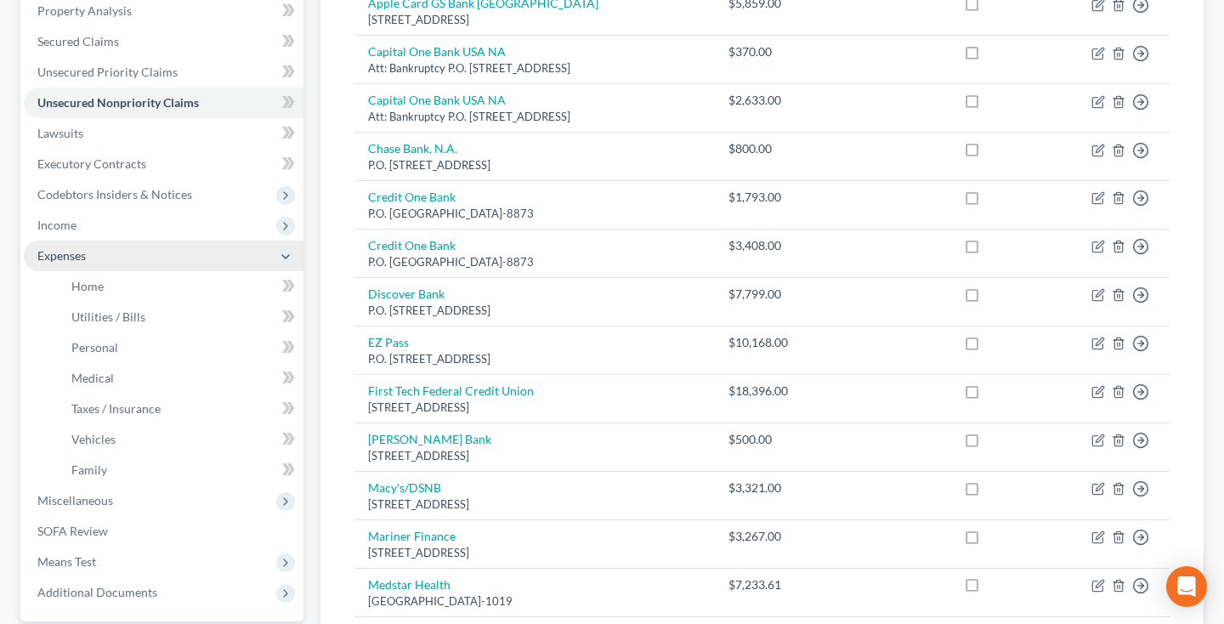
scroll to position [337, 0]
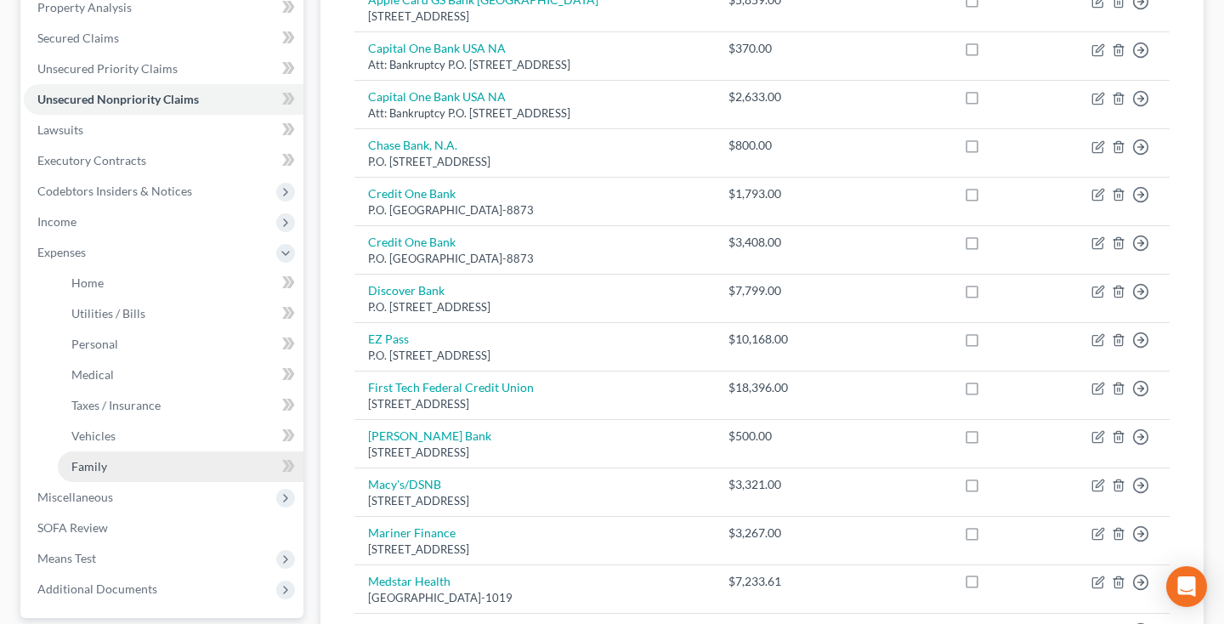
click at [85, 477] on link "Family" at bounding box center [181, 466] width 246 height 31
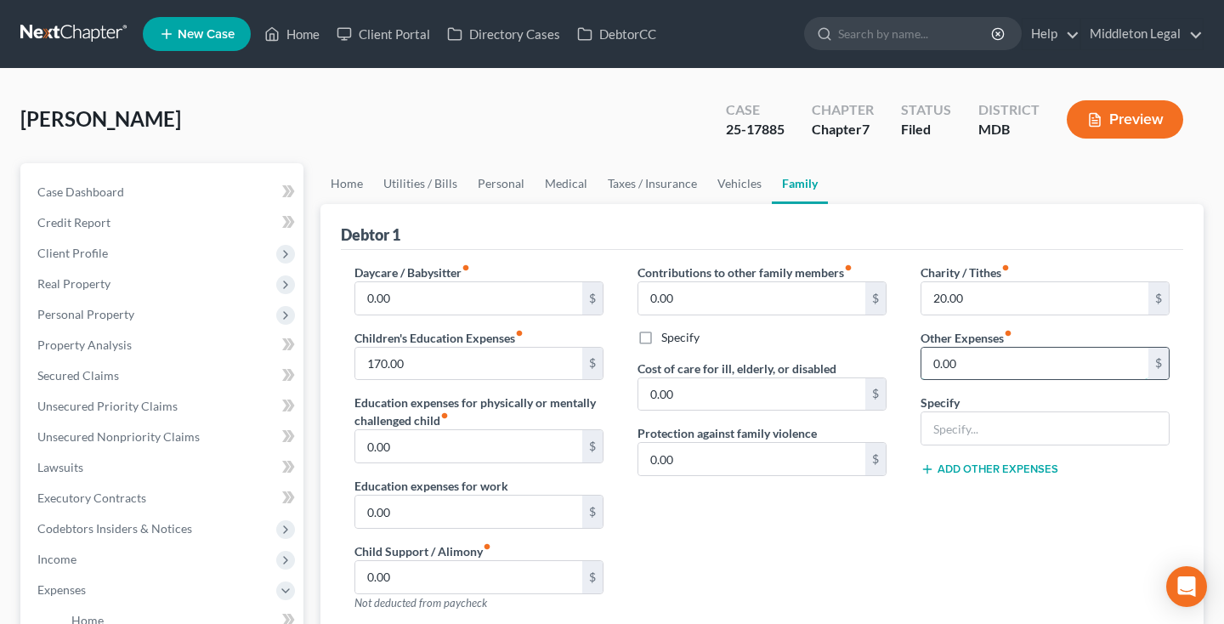
click at [989, 372] on input "0.00" at bounding box center [1034, 364] width 227 height 32
click at [987, 433] on input "text" at bounding box center [1044, 428] width 247 height 32
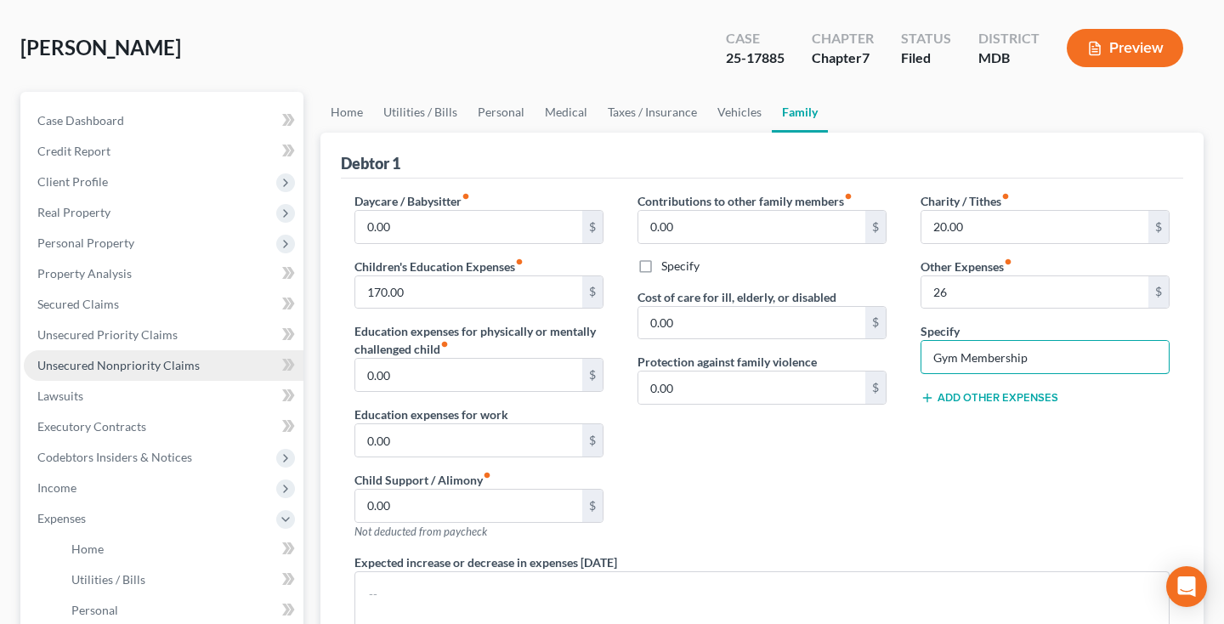
scroll to position [76, 0]
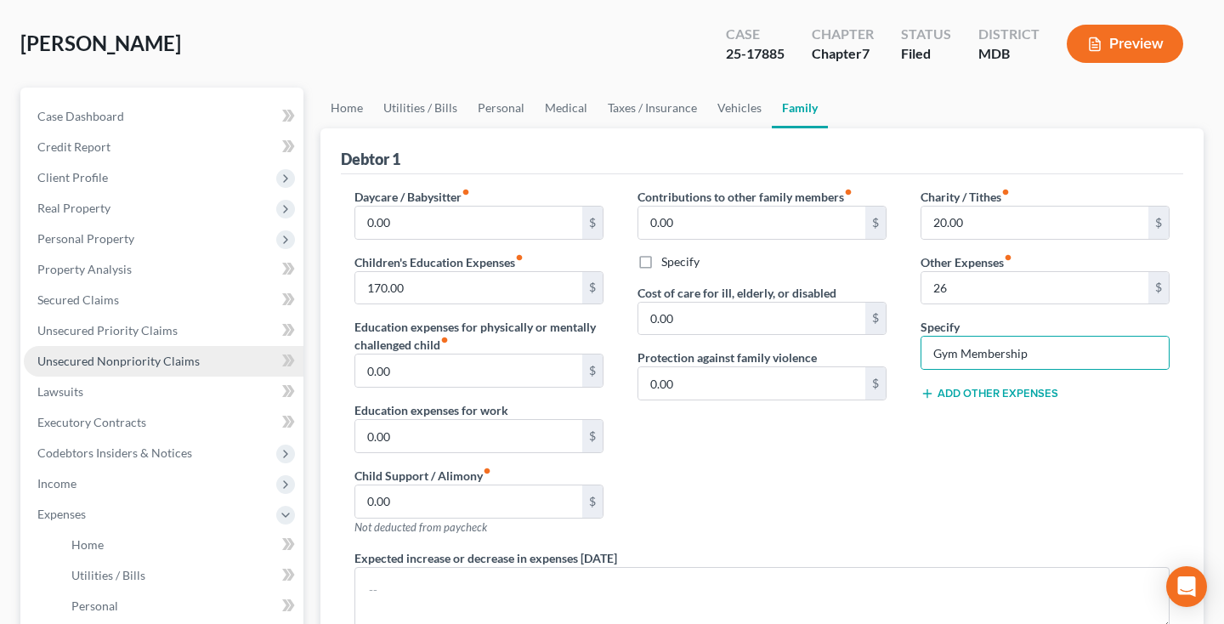
click at [119, 359] on span "Unsecured Nonpriority Claims" at bounding box center [118, 360] width 162 height 14
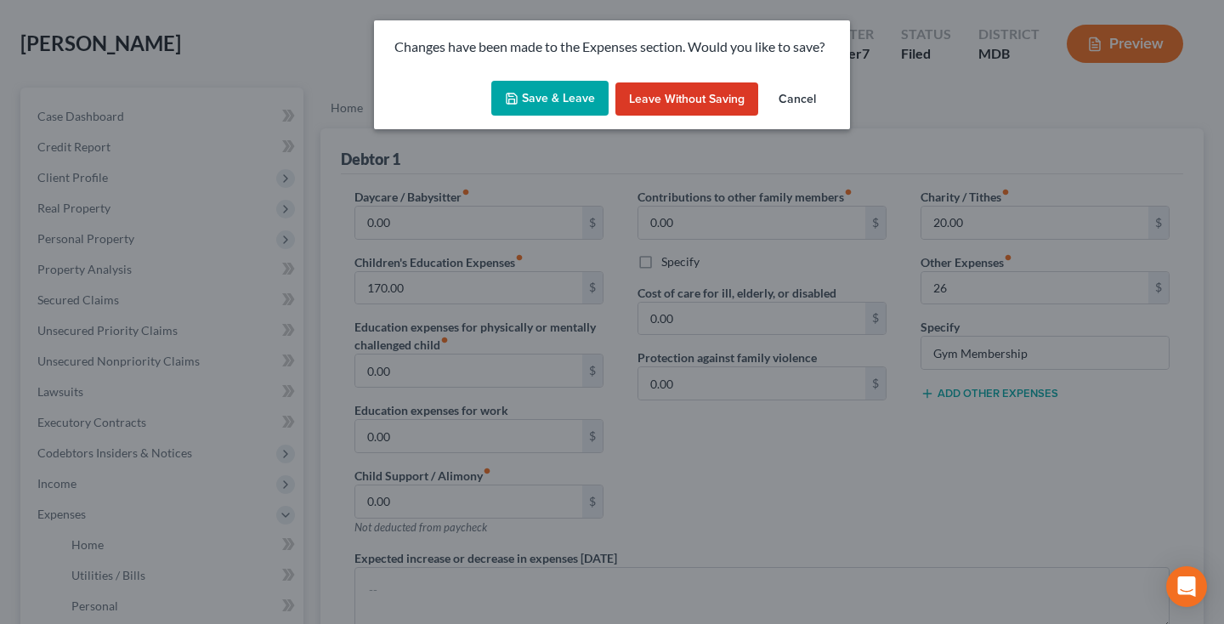
click at [574, 99] on button "Save & Leave" at bounding box center [549, 99] width 117 height 36
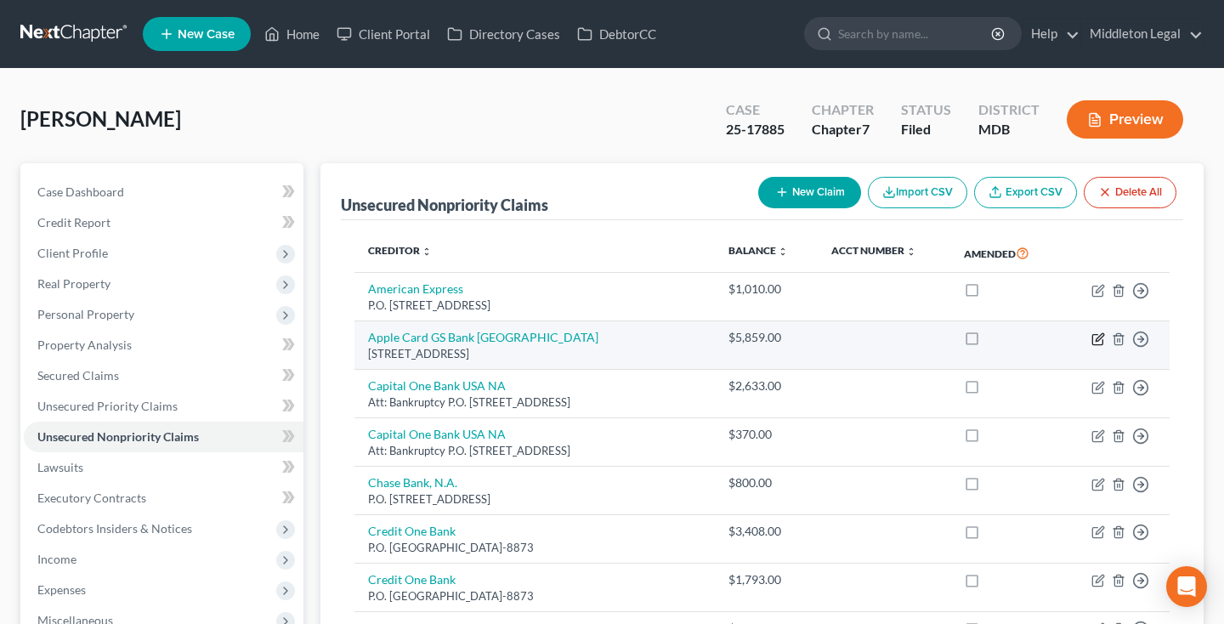
click at [1094, 338] on icon "button" at bounding box center [1098, 339] width 14 height 14
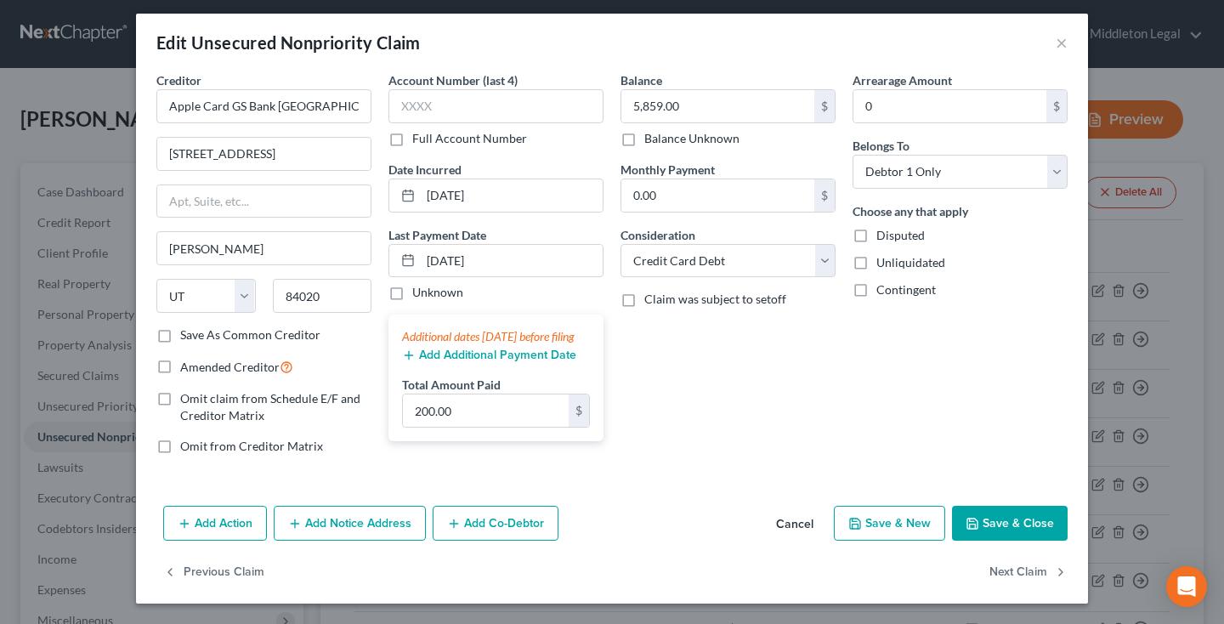
scroll to position [10, 0]
drag, startPoint x: 448, startPoint y: 258, endPoint x: 457, endPoint y: 258, distance: 9.3
drag, startPoint x: 421, startPoint y: 423, endPoint x: 410, endPoint y: 423, distance: 10.2
click at [410, 423] on input "200.00" at bounding box center [486, 410] width 166 height 32
click at [563, 362] on button "Add Additional Payment Date" at bounding box center [489, 355] width 174 height 14
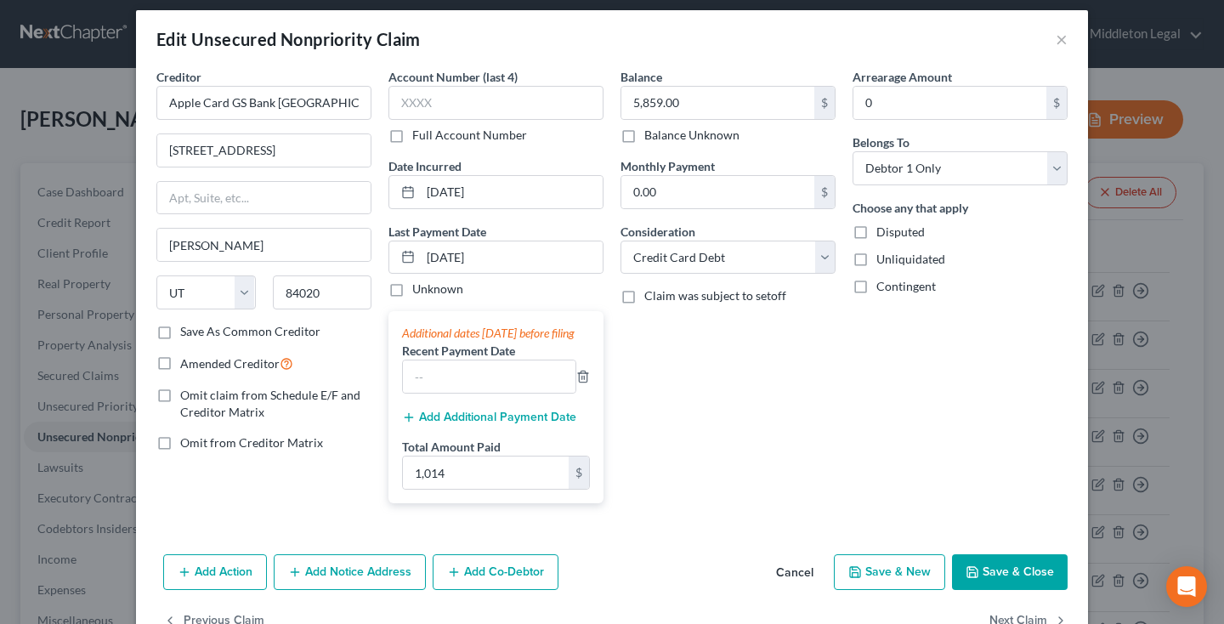
click at [446, 424] on button "Add Additional Payment Date" at bounding box center [489, 417] width 174 height 14
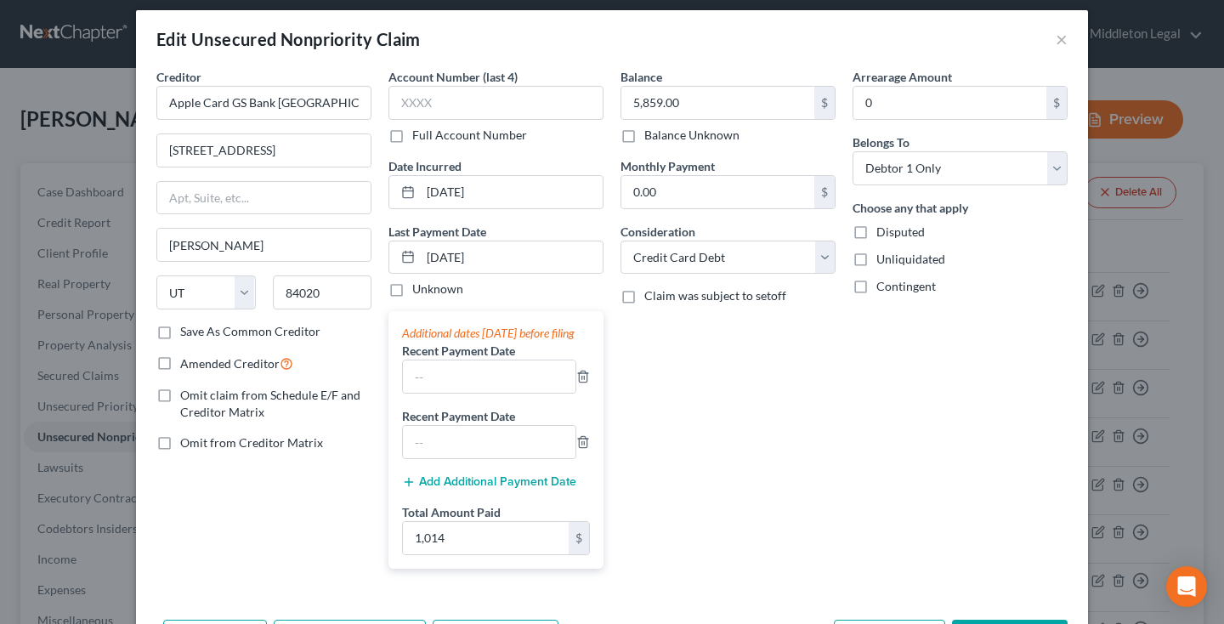
click at [470, 489] on button "Add Additional Payment Date" at bounding box center [489, 482] width 174 height 14
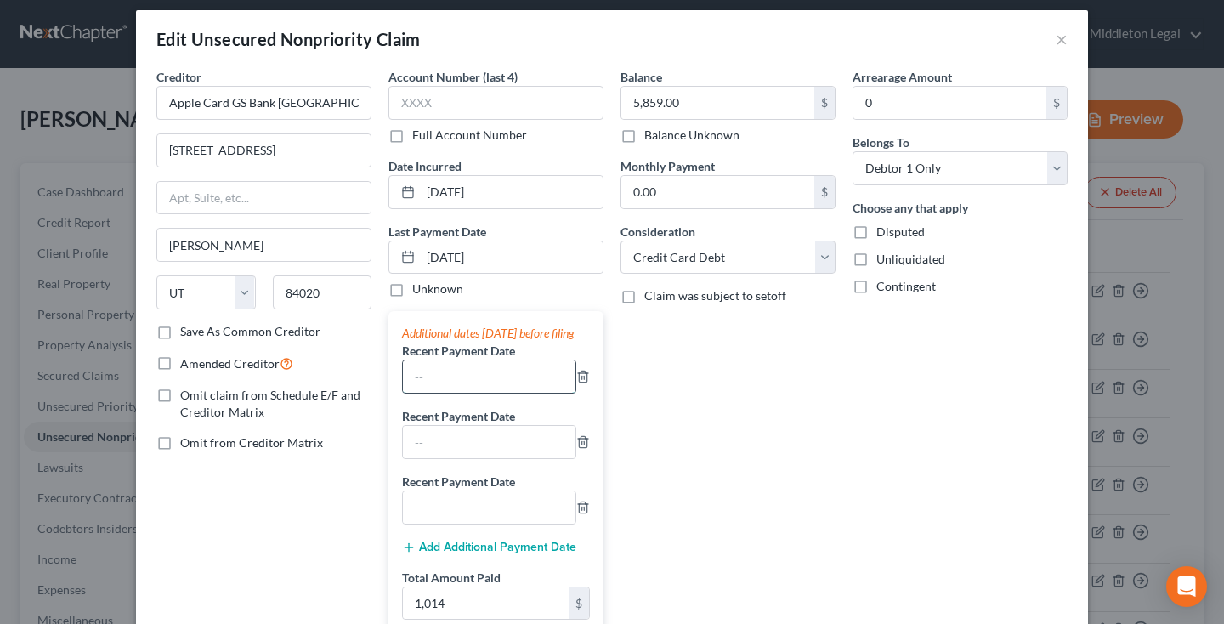
click at [428, 393] on input "text" at bounding box center [489, 376] width 172 height 32
click at [444, 458] on input "text" at bounding box center [489, 442] width 172 height 32
drag, startPoint x: 492, startPoint y: 258, endPoint x: 379, endPoint y: 261, distance: 113.0
click at [379, 261] on div "Creditor * Apple Card GS Bank [GEOGRAPHIC_DATA] [STREET_ADDRESS] Draper State […" at bounding box center [612, 357] width 928 height 579
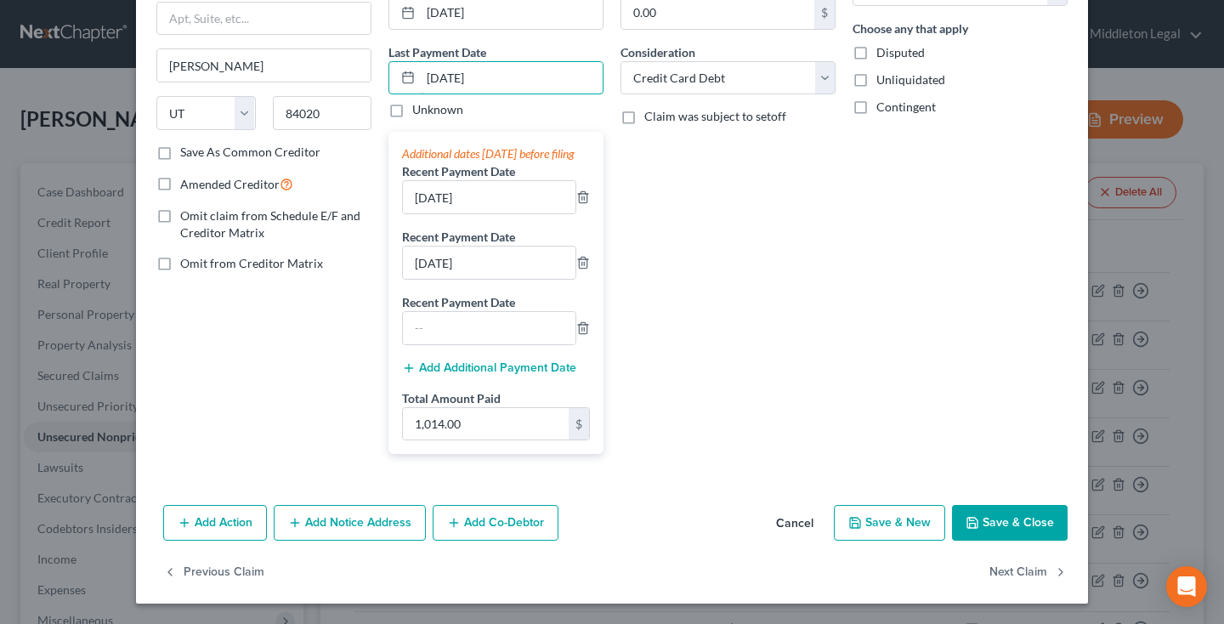
scroll to position [206, 0]
click at [584, 331] on line "button" at bounding box center [584, 328] width 0 height 3
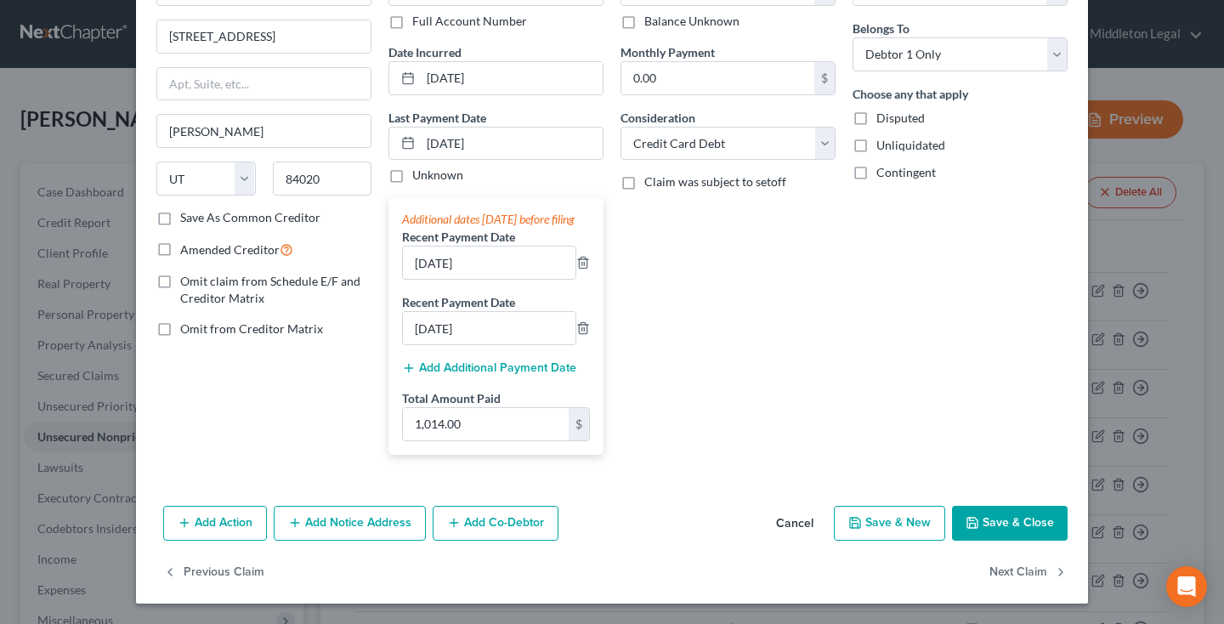
scroll to position [141, 0]
click at [998, 518] on button "Save & Close" at bounding box center [1010, 524] width 116 height 36
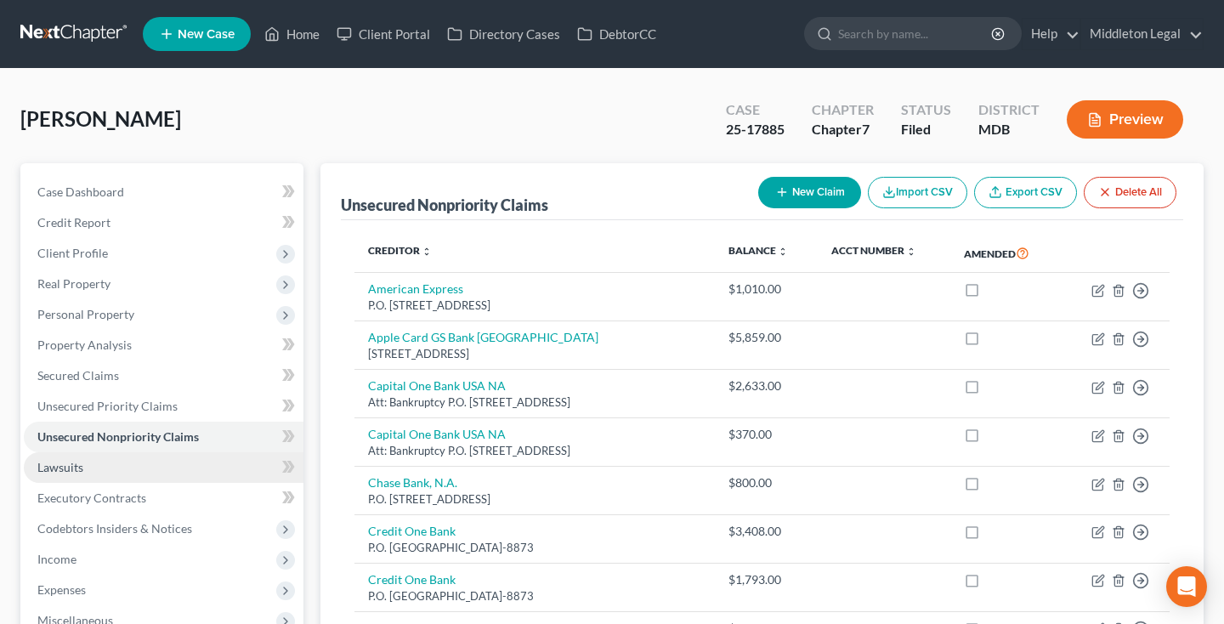
click at [126, 464] on link "Lawsuits" at bounding box center [164, 467] width 280 height 31
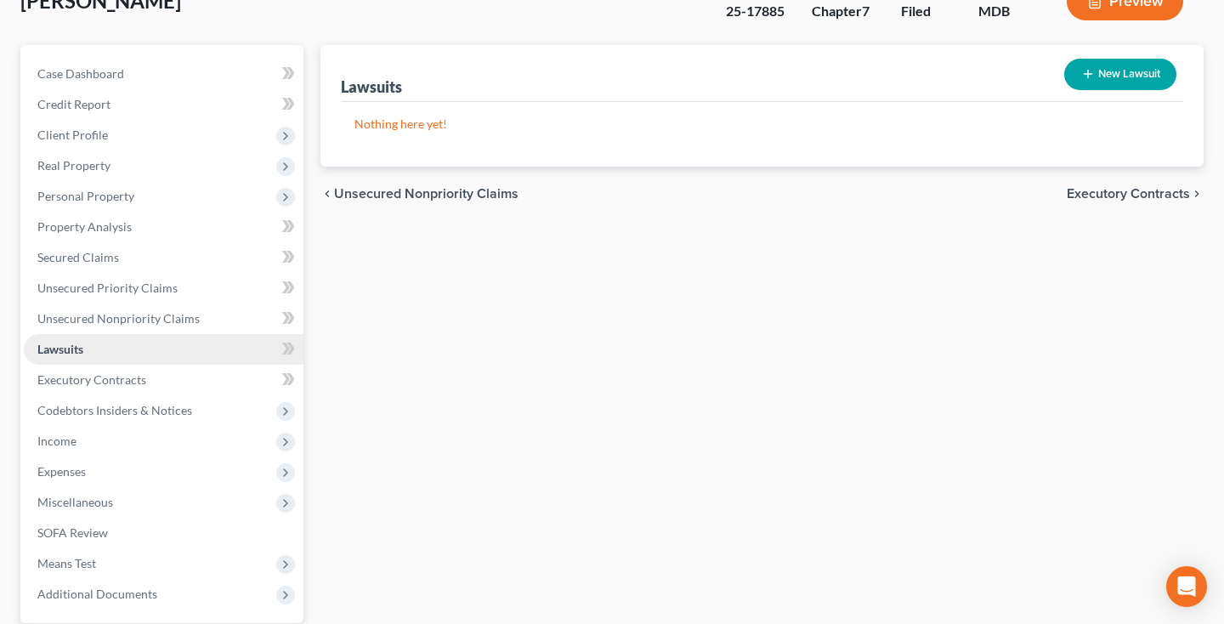
scroll to position [122, 0]
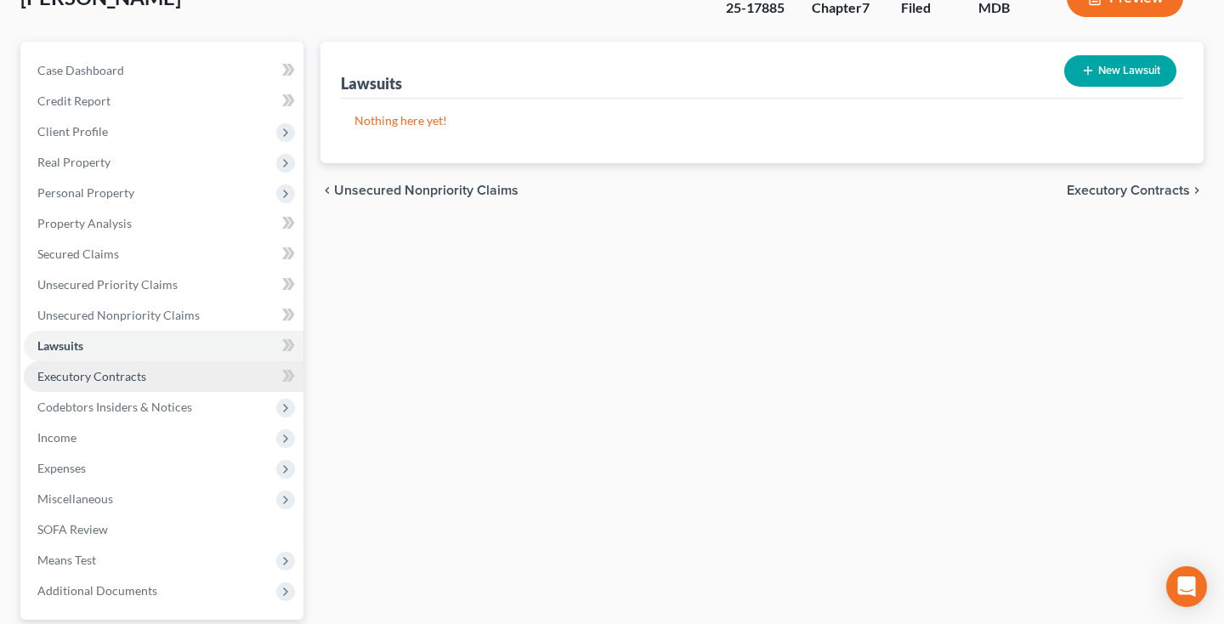
click at [129, 370] on span "Executory Contracts" at bounding box center [91, 376] width 109 height 14
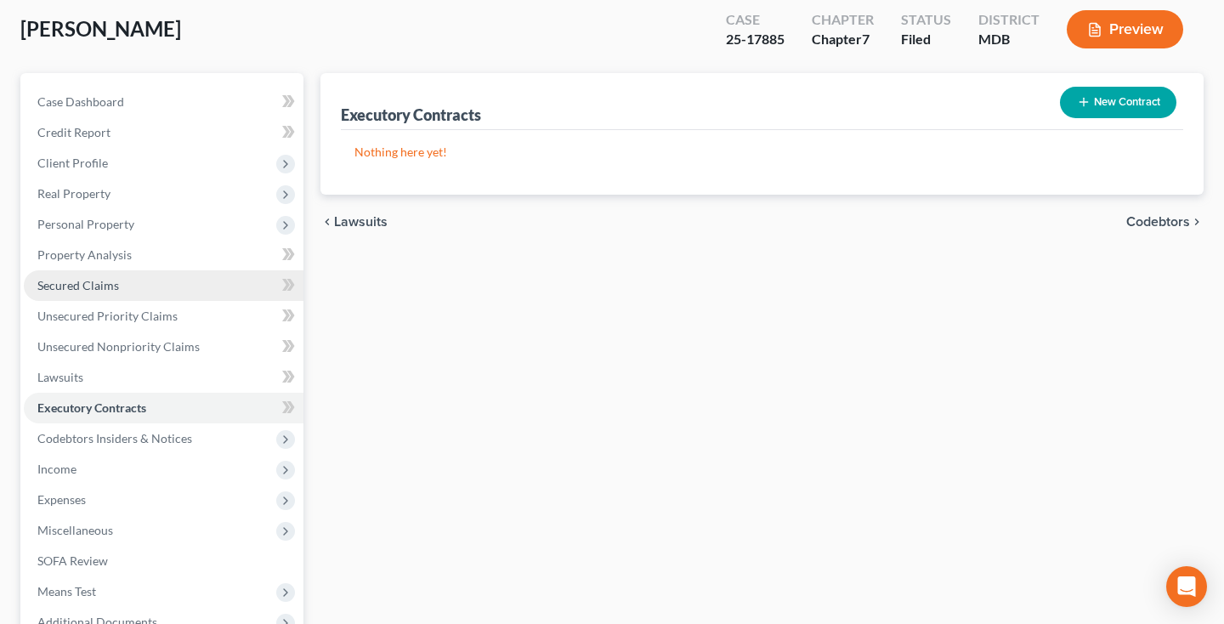
scroll to position [144, 0]
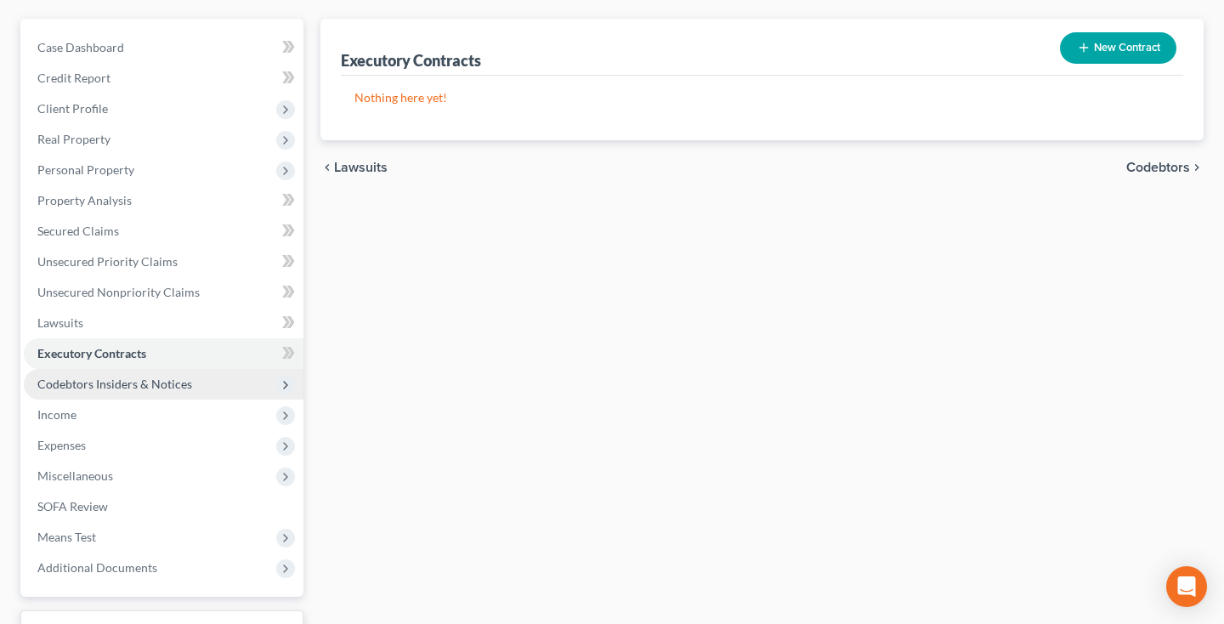
click at [135, 394] on span "Codebtors Insiders & Notices" at bounding box center [164, 384] width 280 height 31
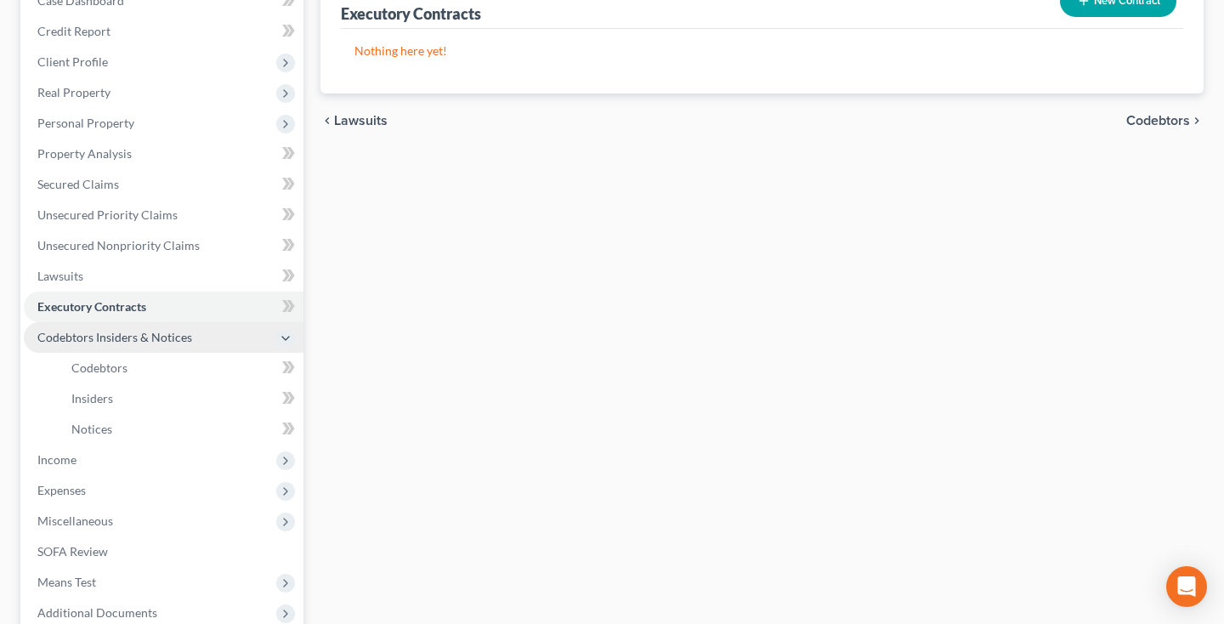
scroll to position [193, 0]
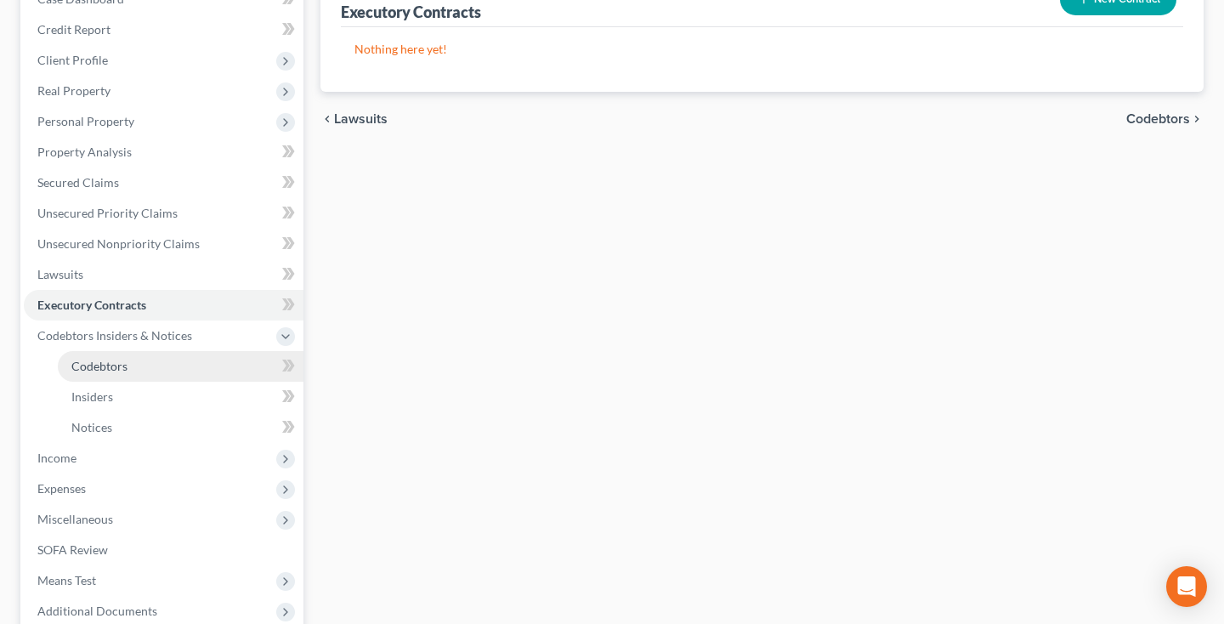
click at [125, 367] on span "Codebtors" at bounding box center [99, 366] width 56 height 14
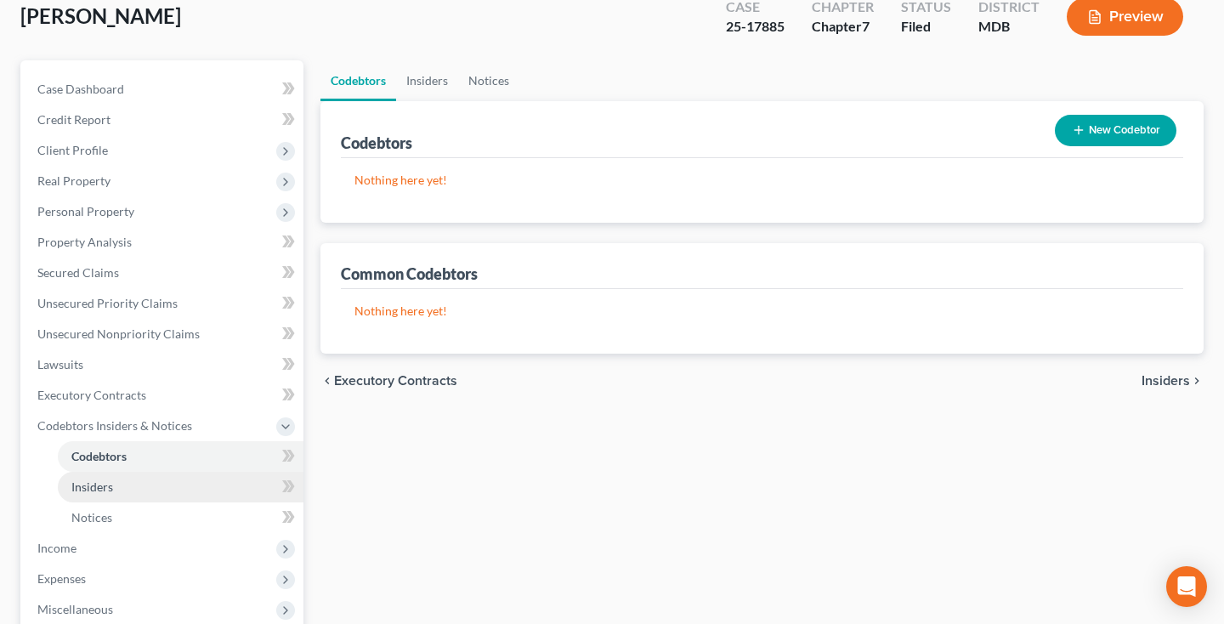
click at [110, 487] on span "Insiders" at bounding box center [92, 486] width 42 height 14
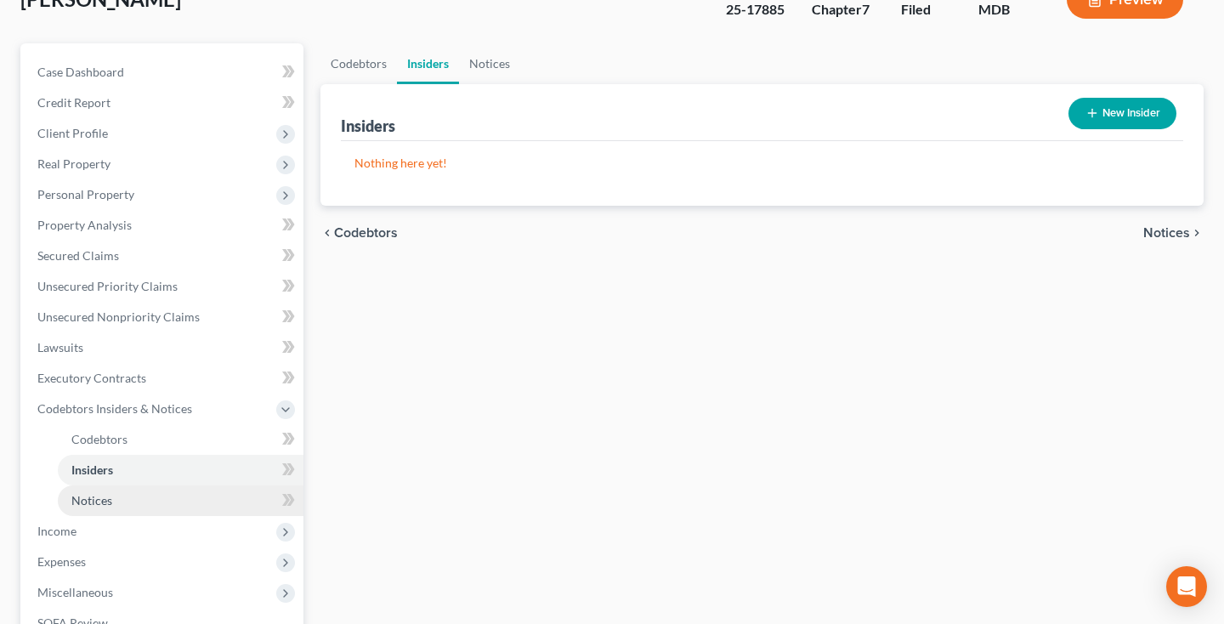
click at [110, 497] on span "Notices" at bounding box center [91, 500] width 41 height 14
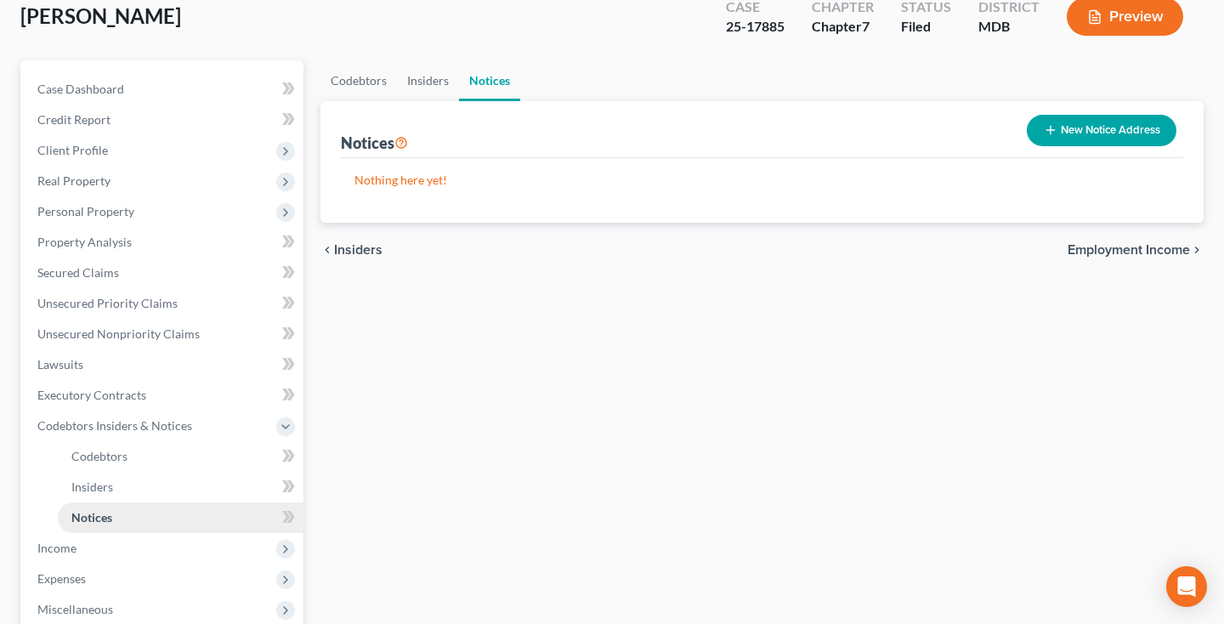
scroll to position [167, 0]
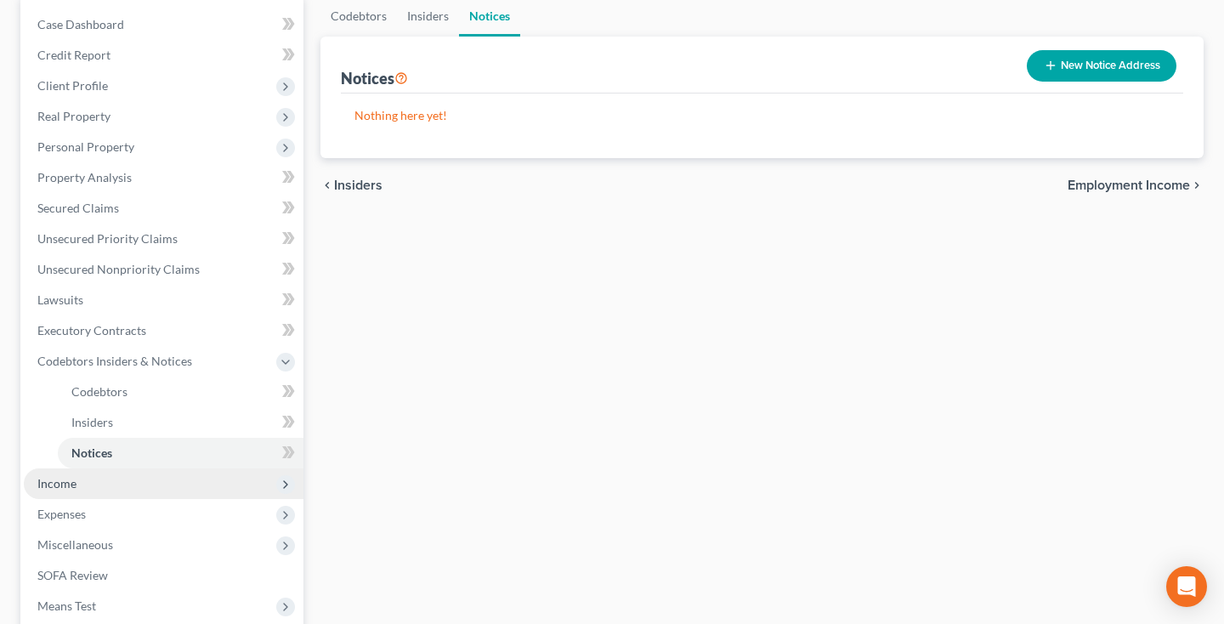
click at [85, 490] on span "Income" at bounding box center [164, 483] width 280 height 31
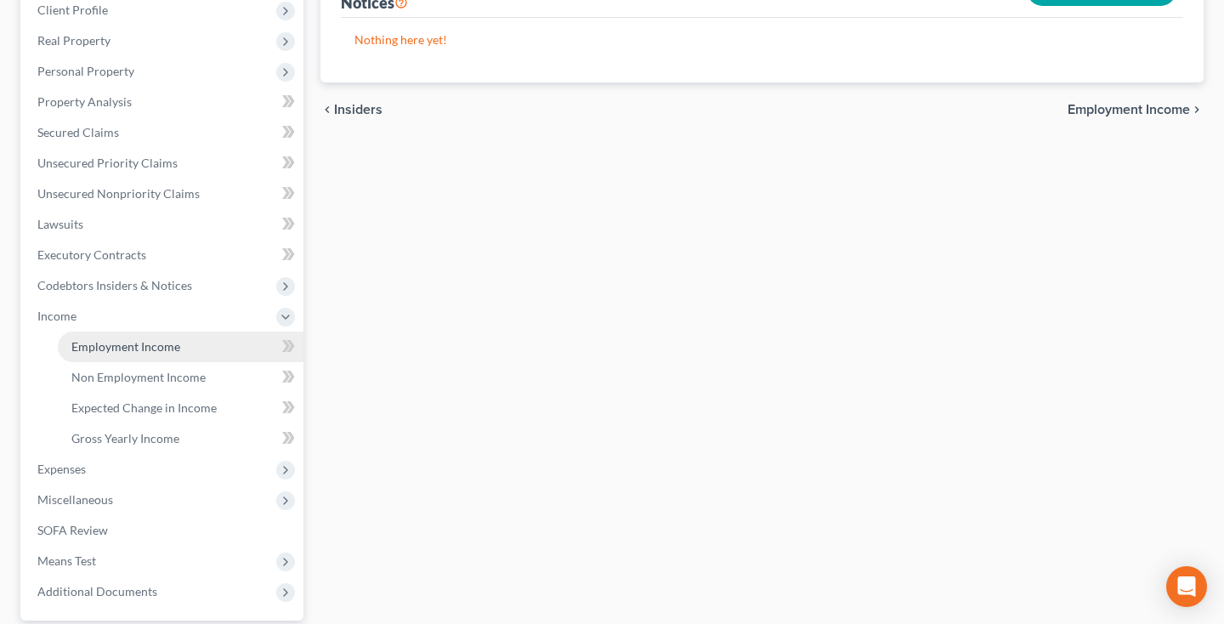
click at [128, 355] on link "Employment Income" at bounding box center [181, 346] width 246 height 31
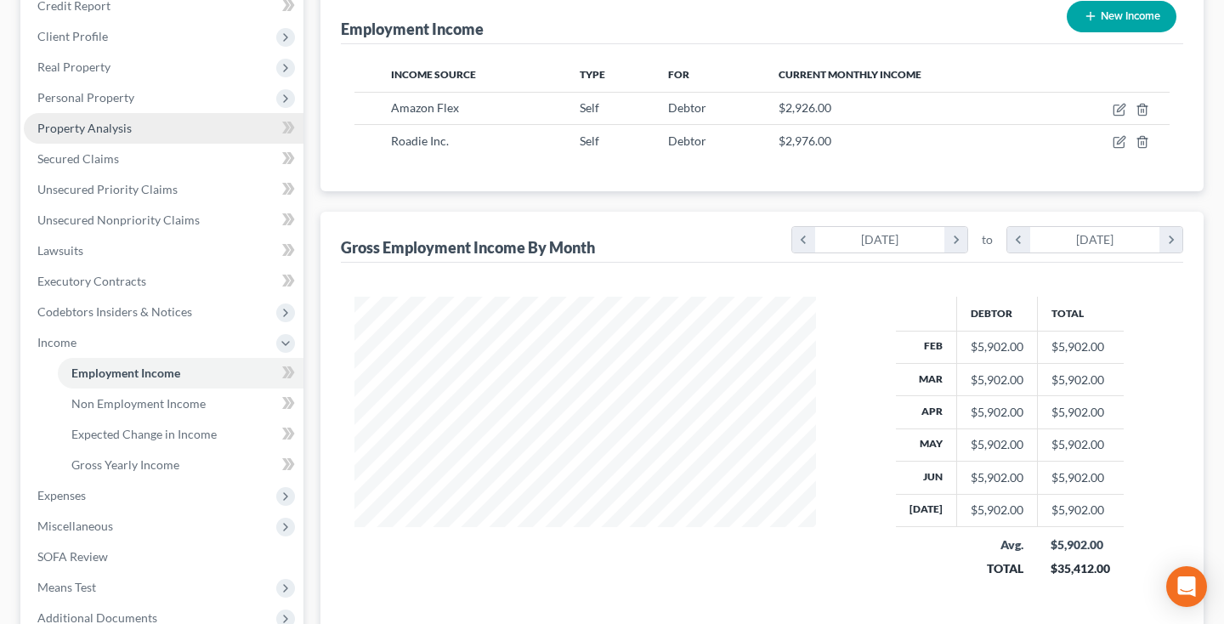
scroll to position [225, 0]
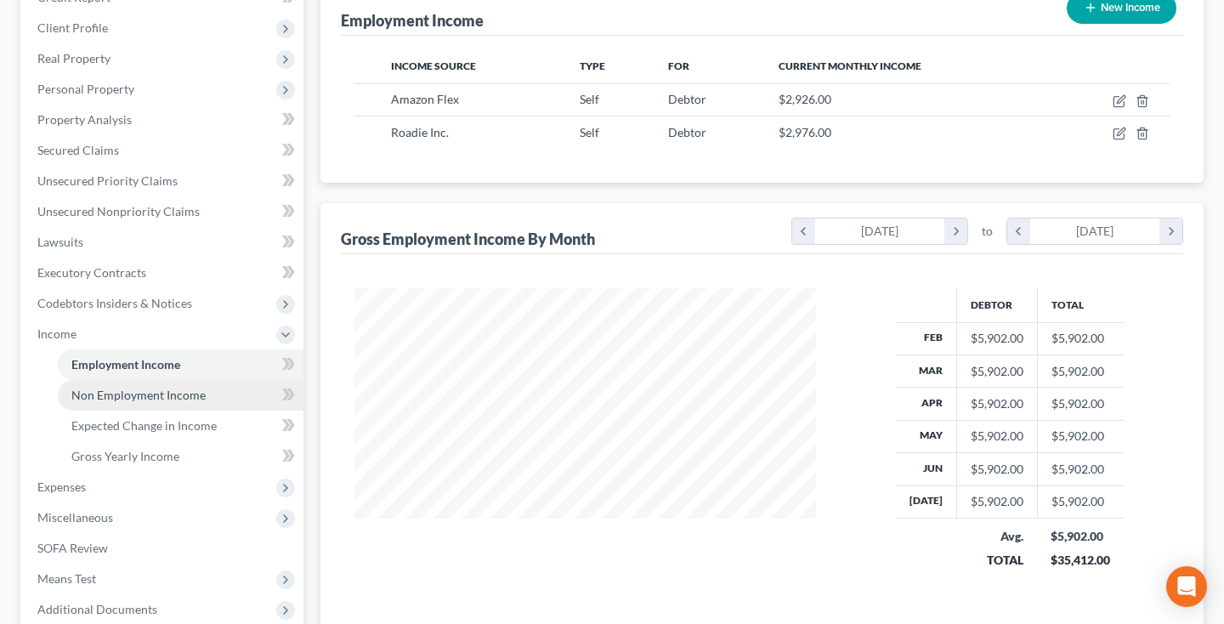
click at [148, 404] on link "Non Employment Income" at bounding box center [181, 395] width 246 height 31
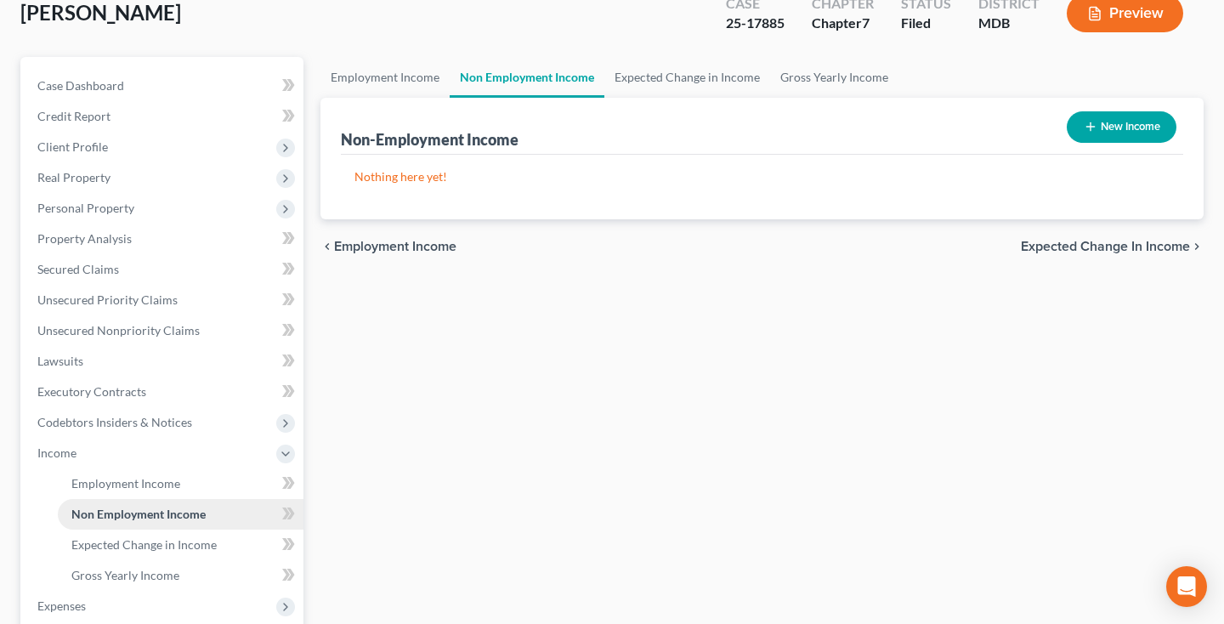
scroll to position [154, 0]
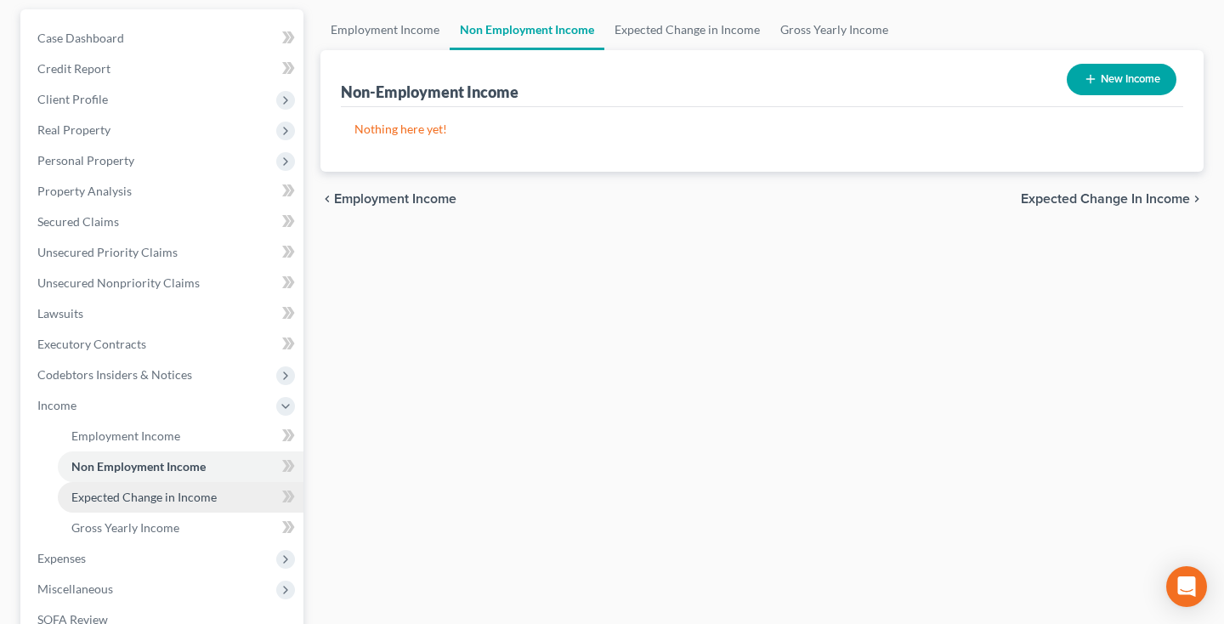
click at [155, 492] on span "Expected Change in Income" at bounding box center [143, 496] width 145 height 14
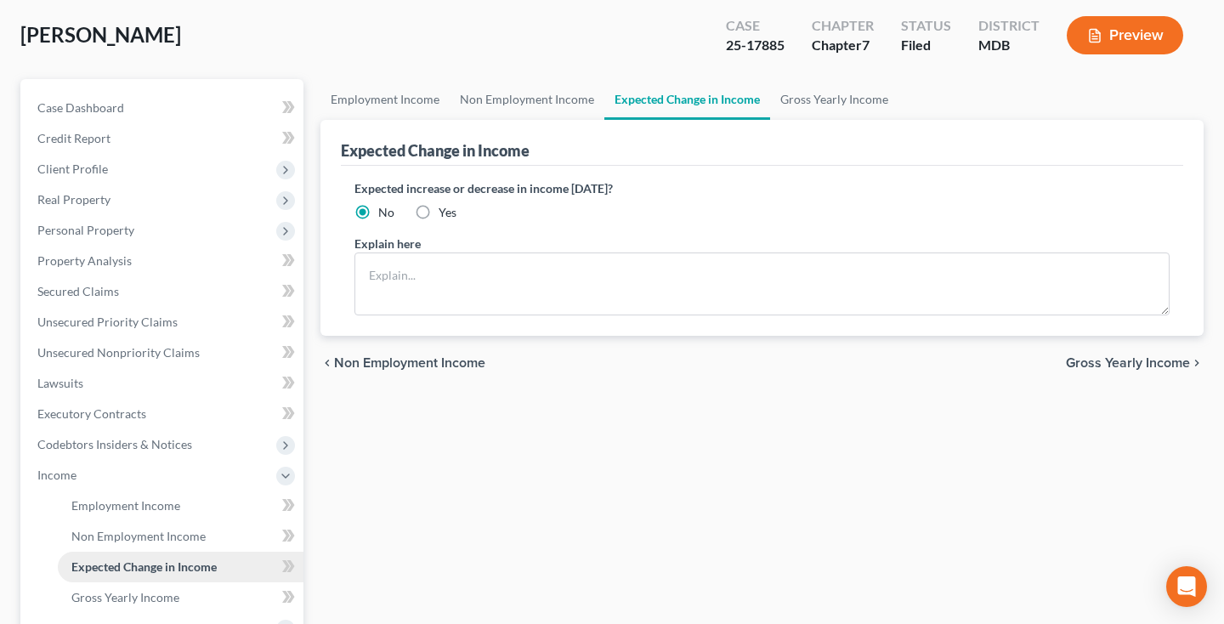
scroll to position [99, 0]
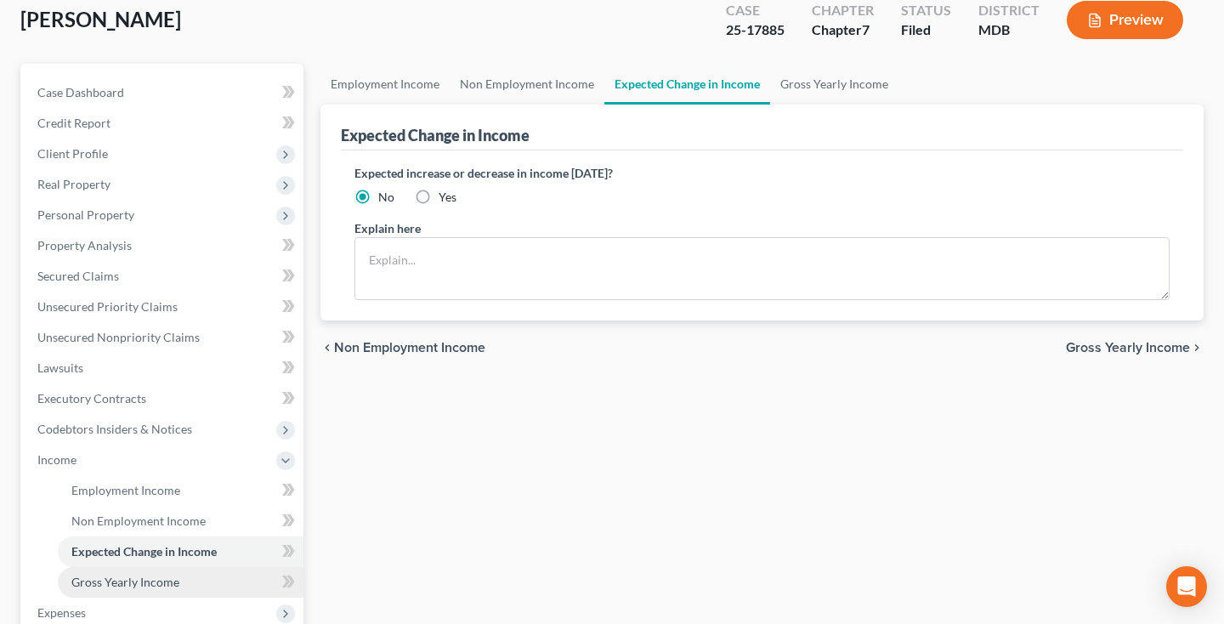
click at [152, 588] on span "Gross Yearly Income" at bounding box center [125, 581] width 108 height 14
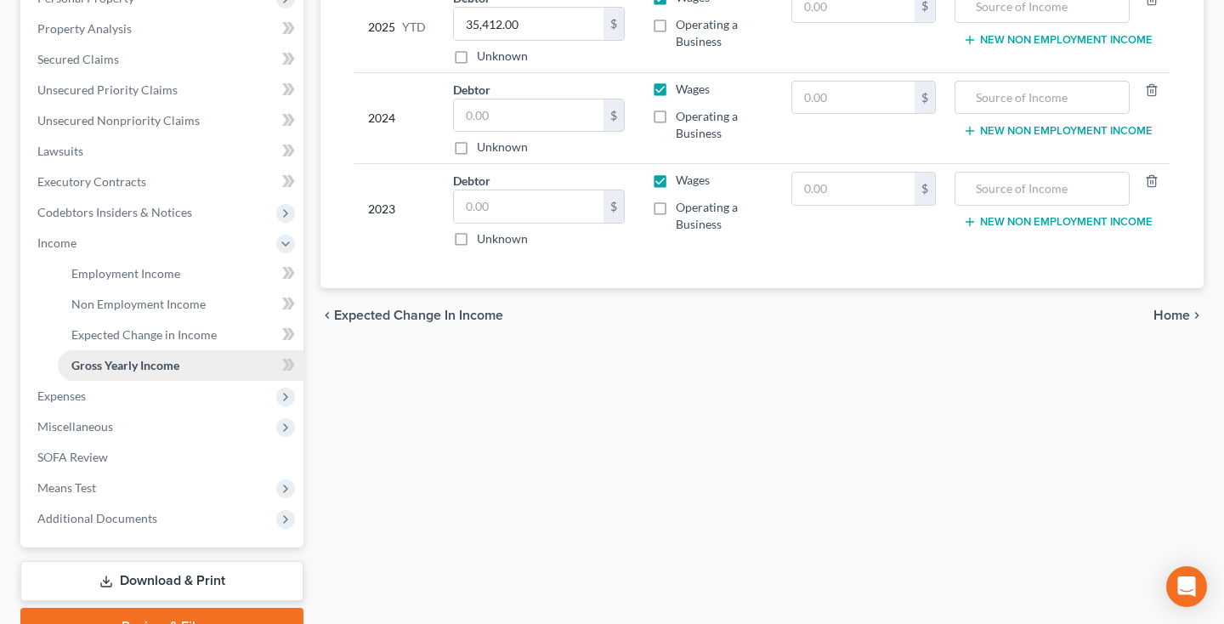
scroll to position [341, 0]
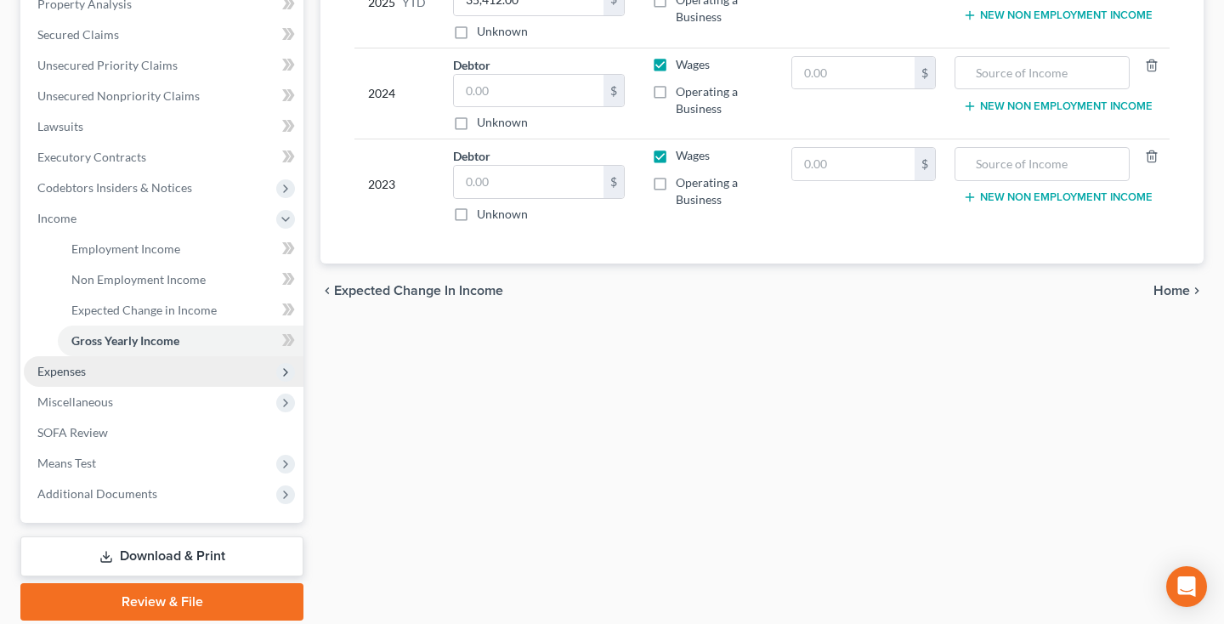
click at [100, 362] on span "Expenses" at bounding box center [164, 371] width 280 height 31
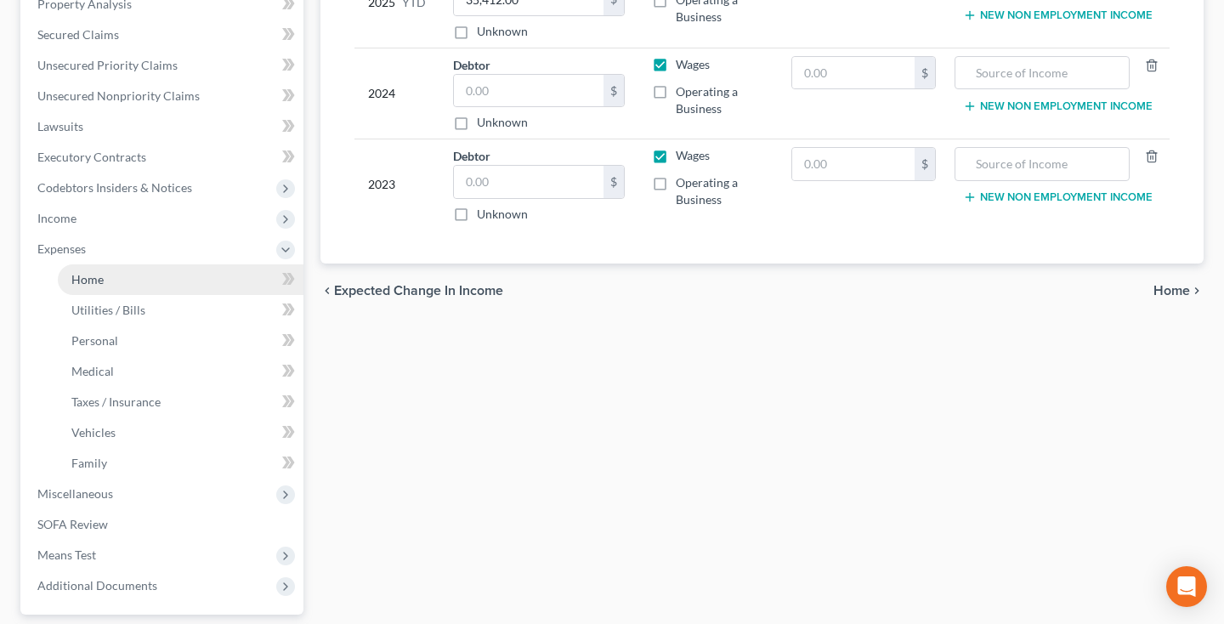
click at [123, 272] on link "Home" at bounding box center [181, 279] width 246 height 31
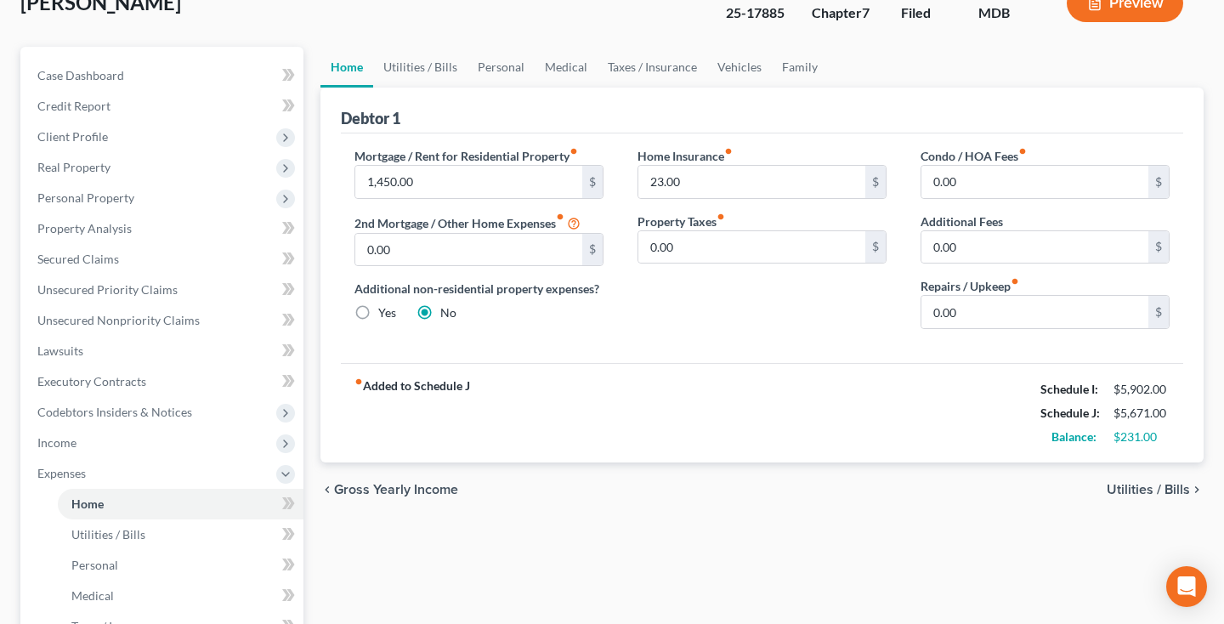
scroll to position [108, 0]
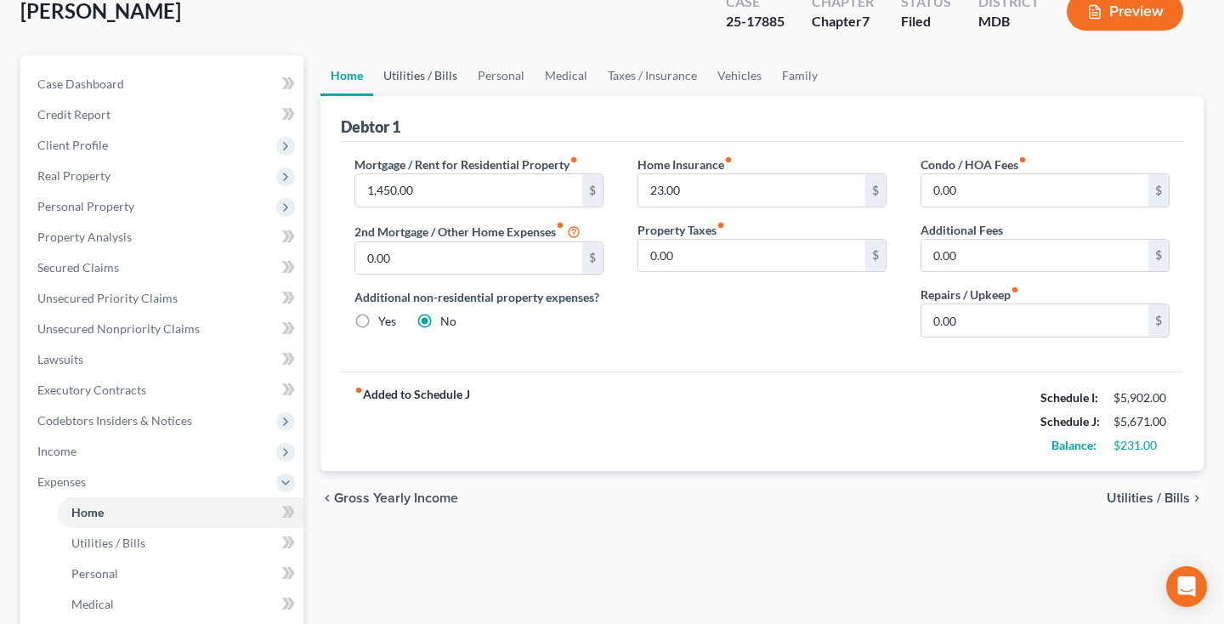
click at [416, 82] on link "Utilities / Bills" at bounding box center [420, 75] width 94 height 41
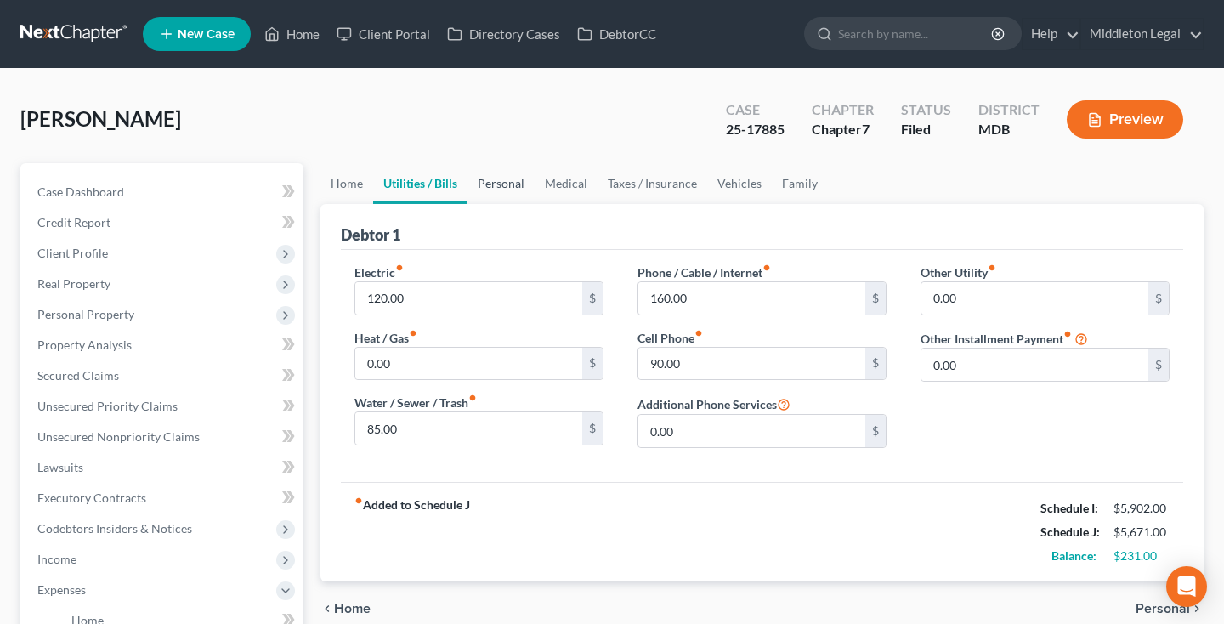
click at [495, 186] on link "Personal" at bounding box center [500, 183] width 67 height 41
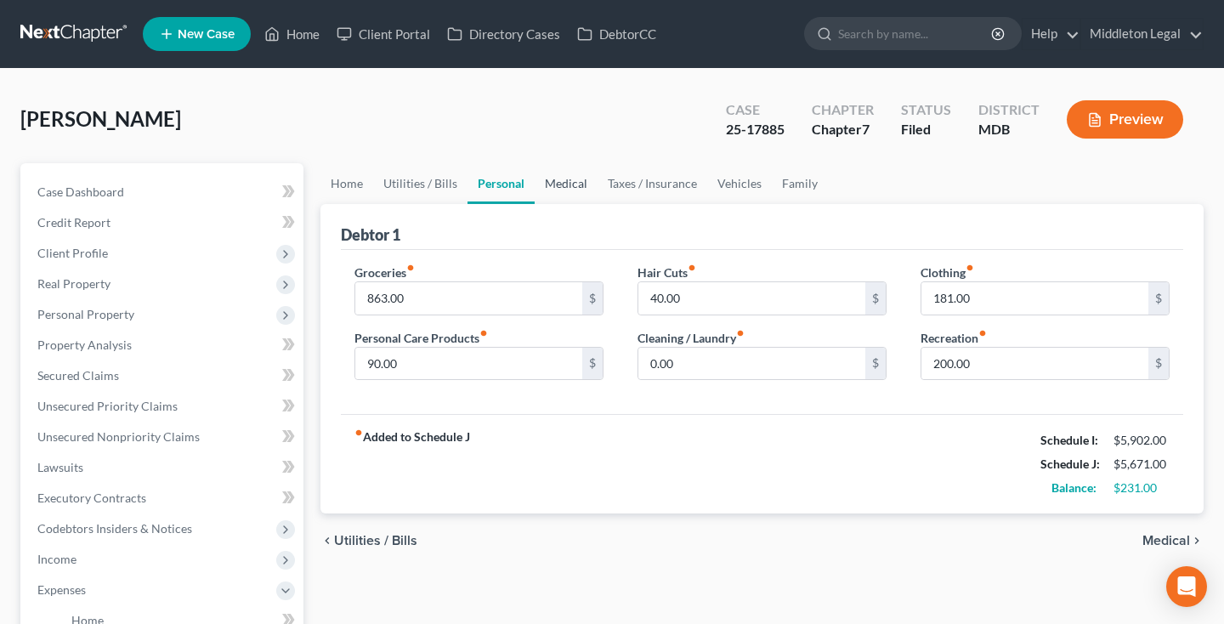
click at [570, 183] on link "Medical" at bounding box center [565, 183] width 63 height 41
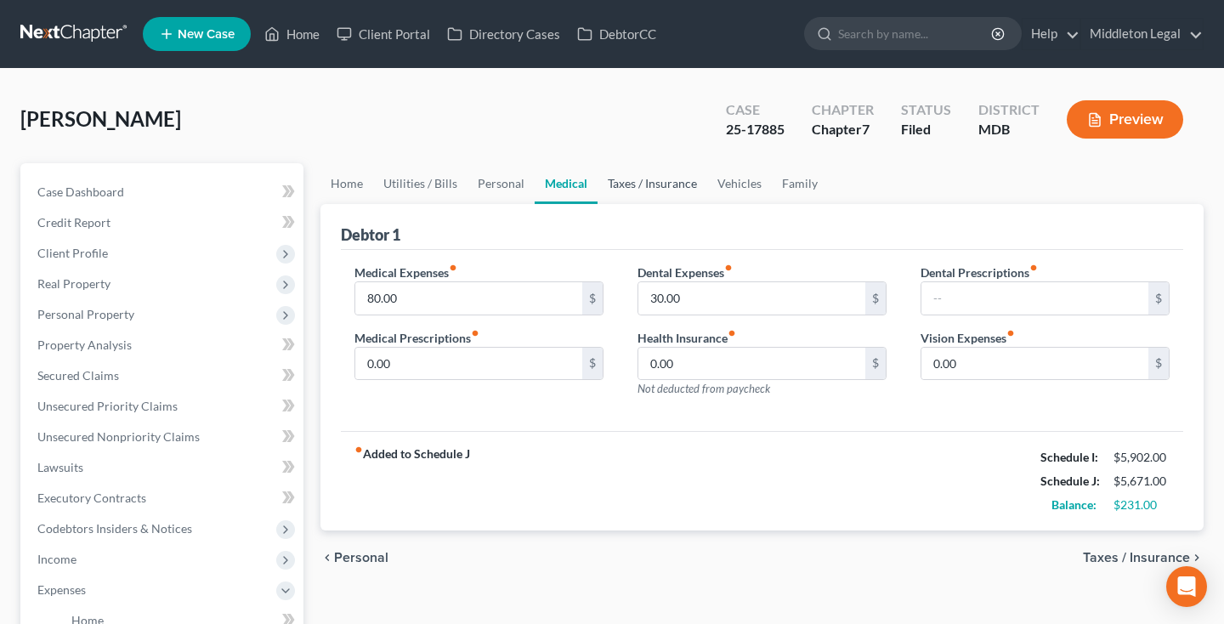
click at [645, 190] on link "Taxes / Insurance" at bounding box center [652, 183] width 110 height 41
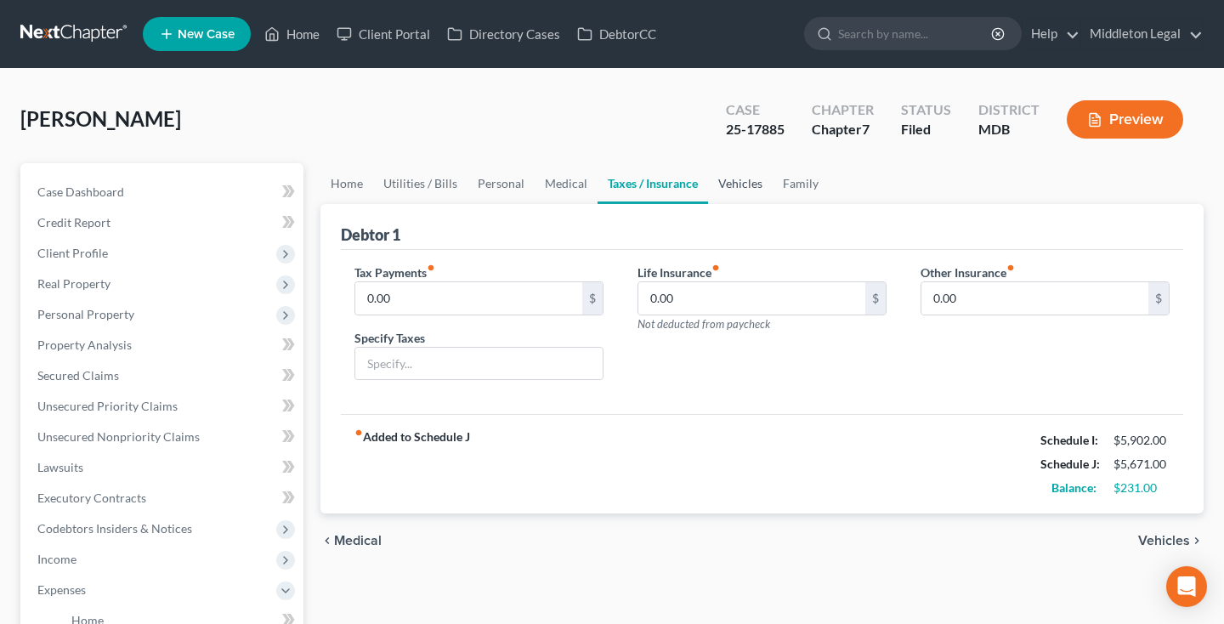
click at [732, 187] on link "Vehicles" at bounding box center [740, 183] width 65 height 41
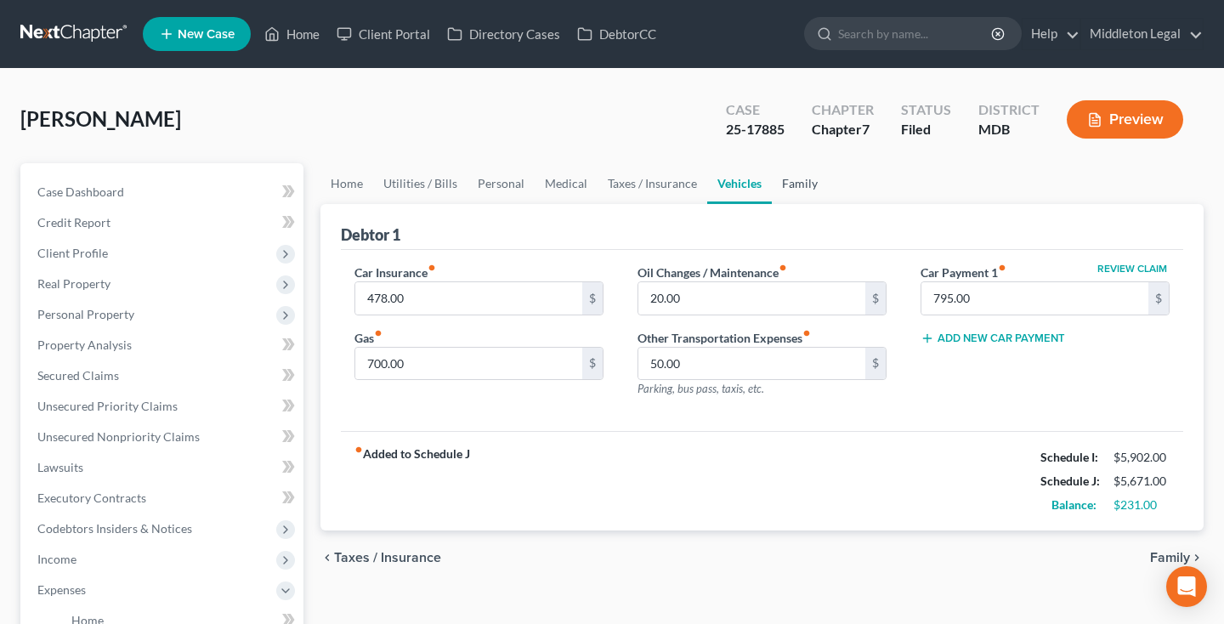
click at [798, 194] on link "Family" at bounding box center [799, 183] width 56 height 41
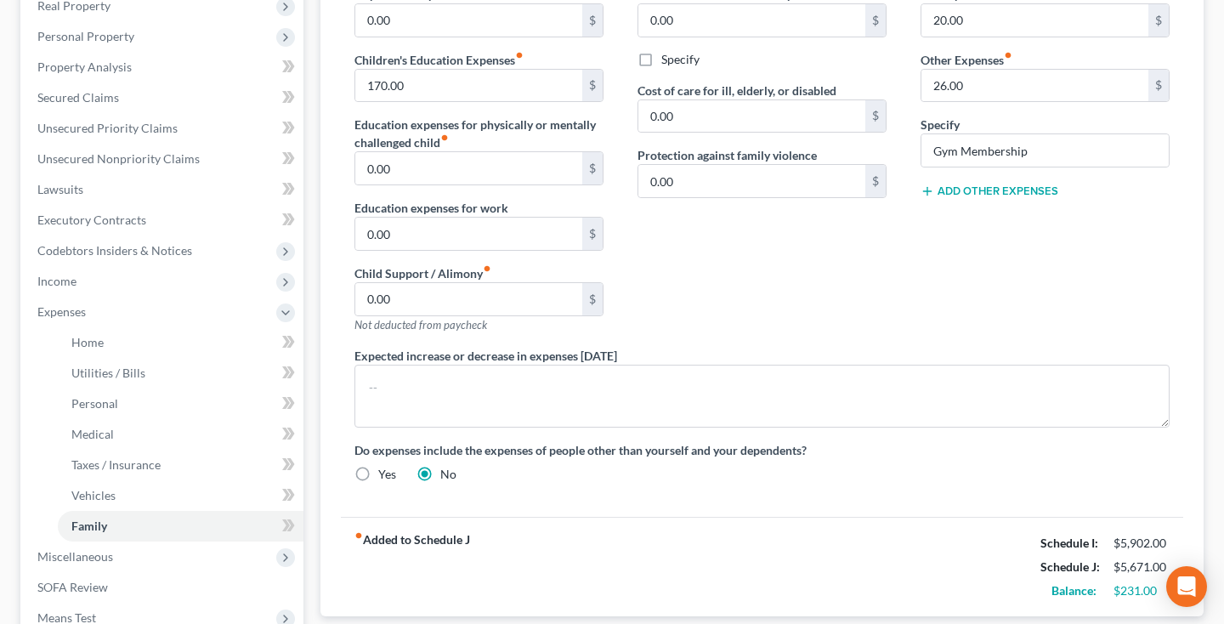
scroll to position [268, 0]
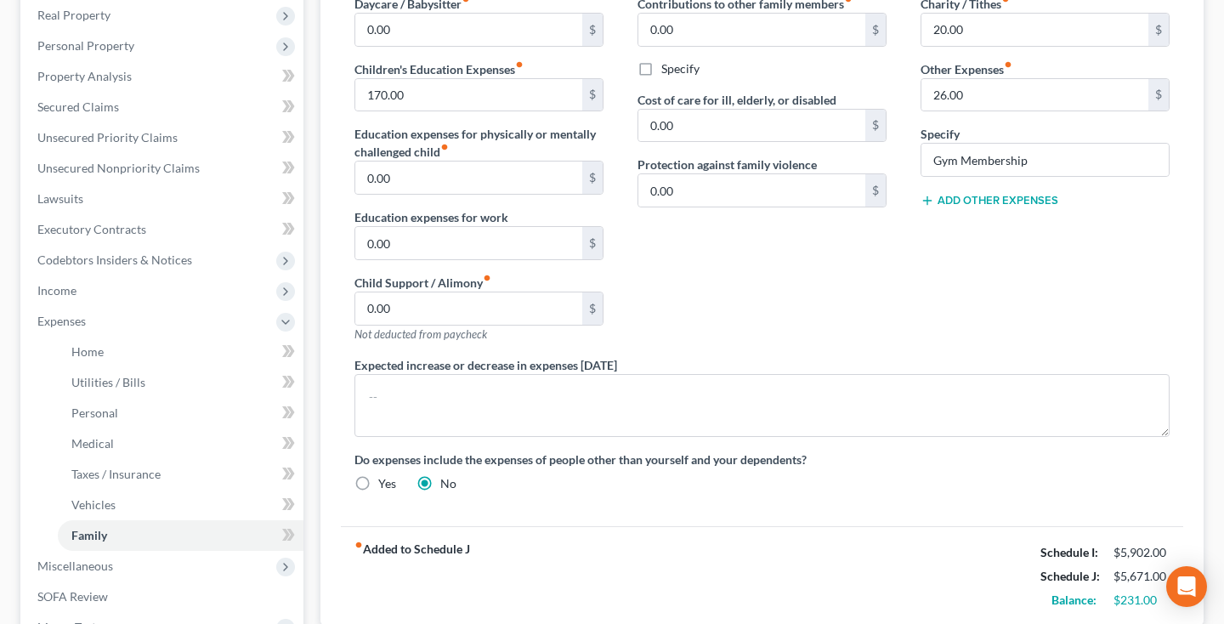
click at [969, 204] on button "Add Other Expenses" at bounding box center [989, 201] width 138 height 14
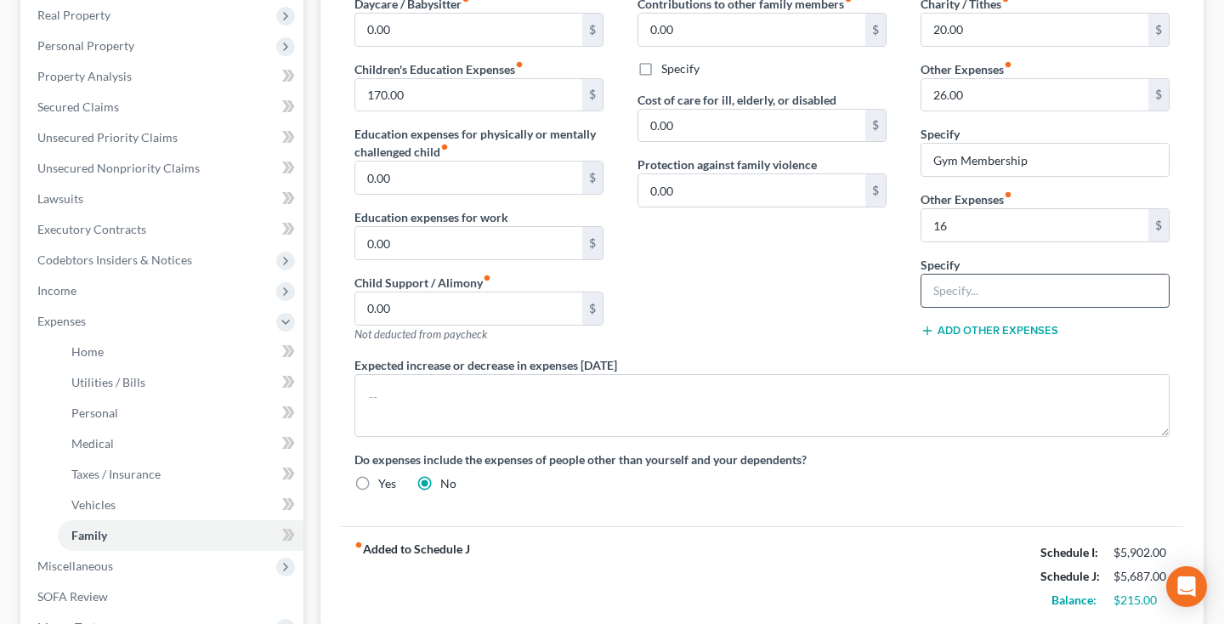
click at [960, 291] on input "text" at bounding box center [1044, 290] width 247 height 32
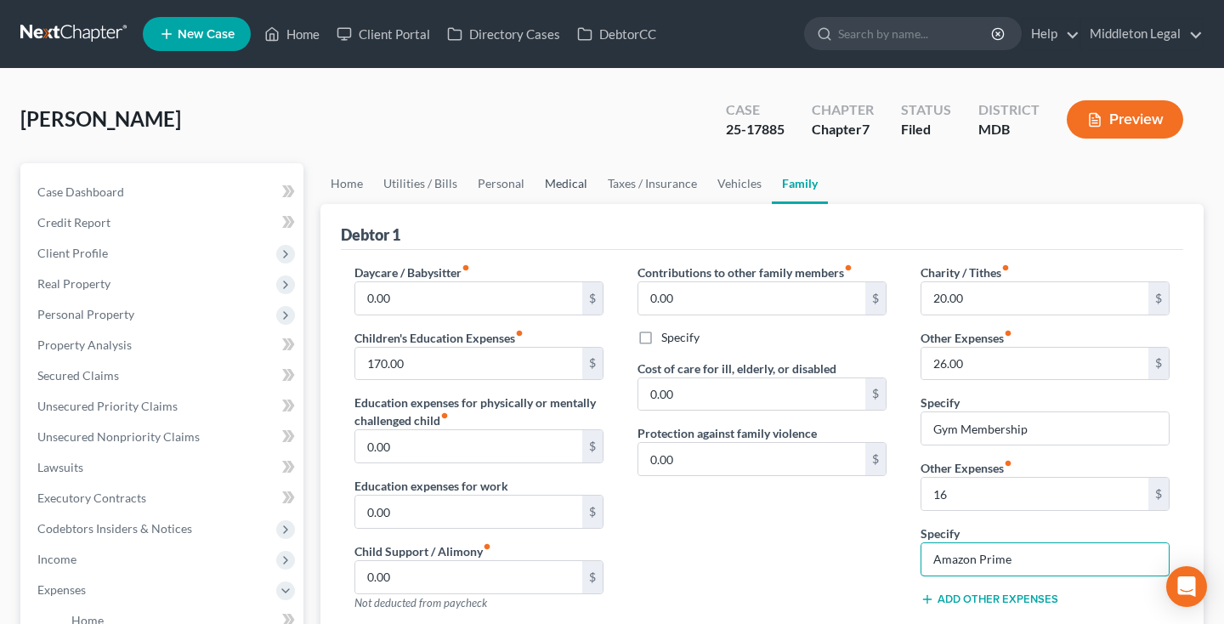
scroll to position [0, 0]
click at [509, 186] on link "Personal" at bounding box center [500, 183] width 67 height 41
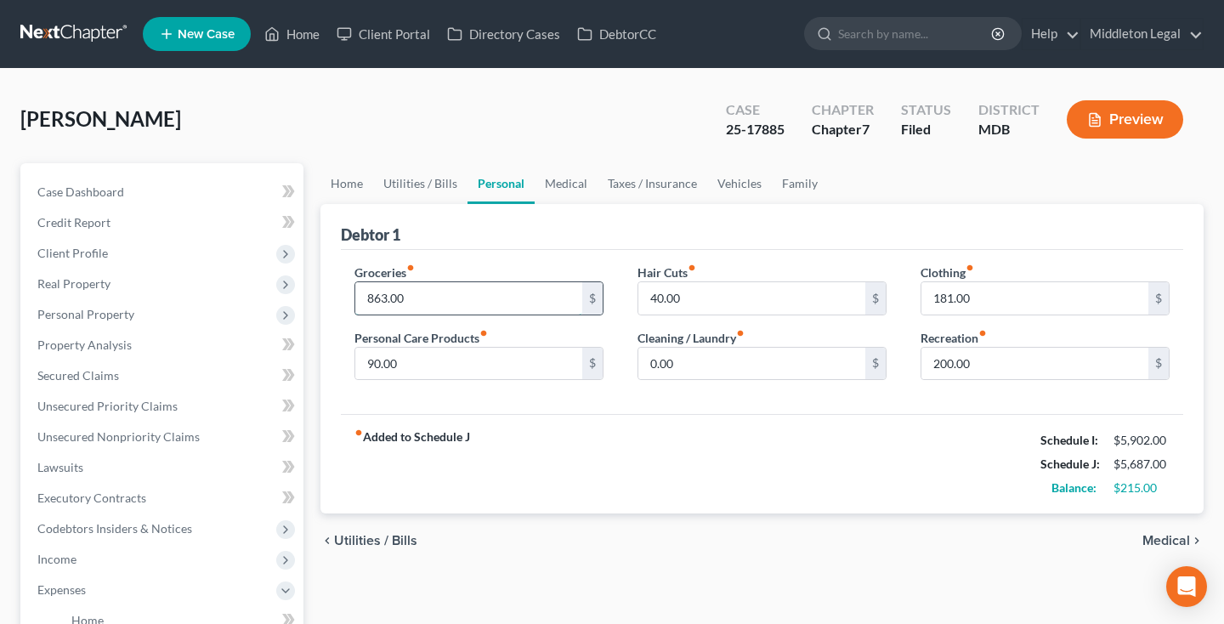
click at [369, 298] on input "863.00" at bounding box center [468, 298] width 227 height 32
click at [551, 184] on link "Medical" at bounding box center [565, 183] width 63 height 41
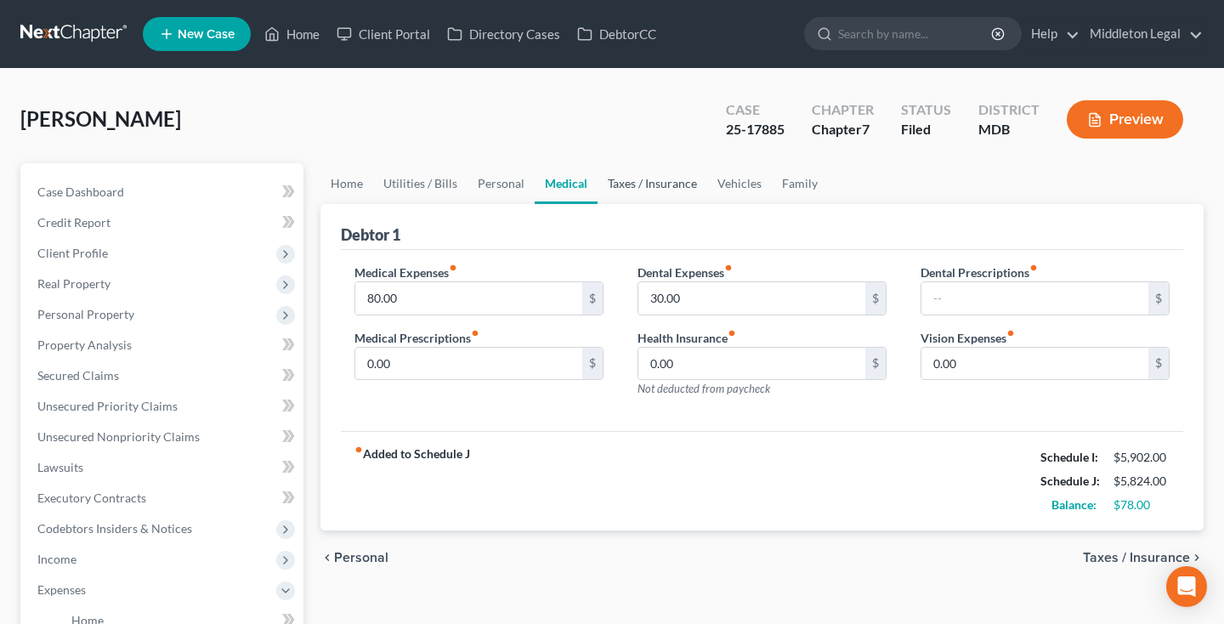
click at [640, 190] on link "Taxes / Insurance" at bounding box center [652, 183] width 110 height 41
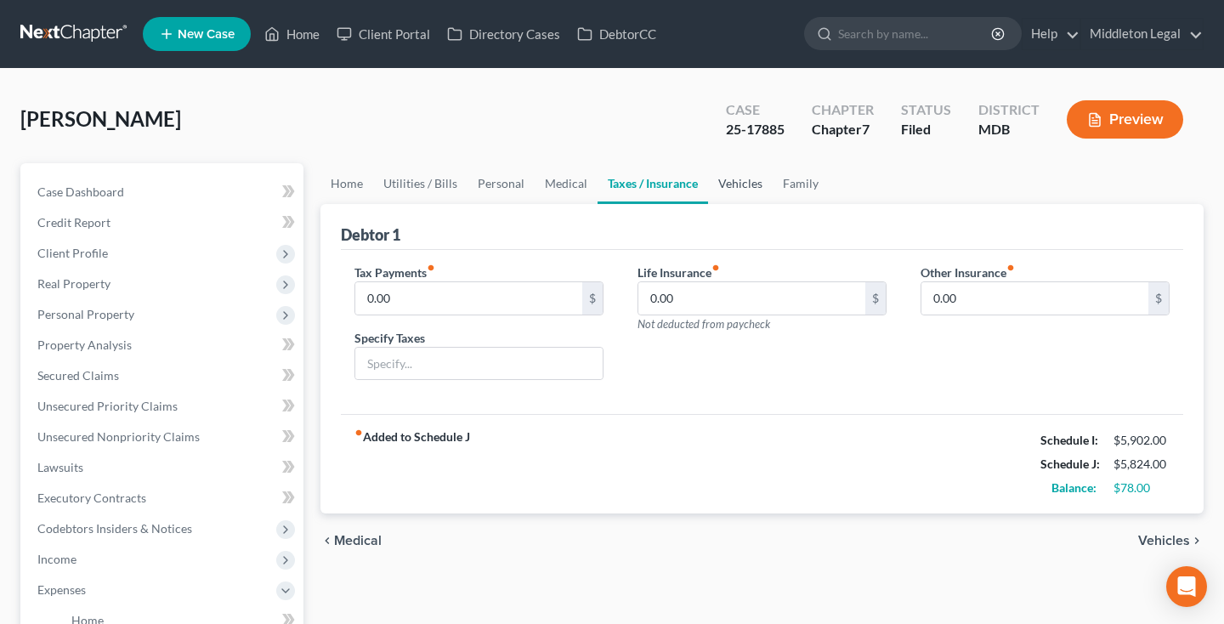
click at [729, 184] on link "Vehicles" at bounding box center [740, 183] width 65 height 41
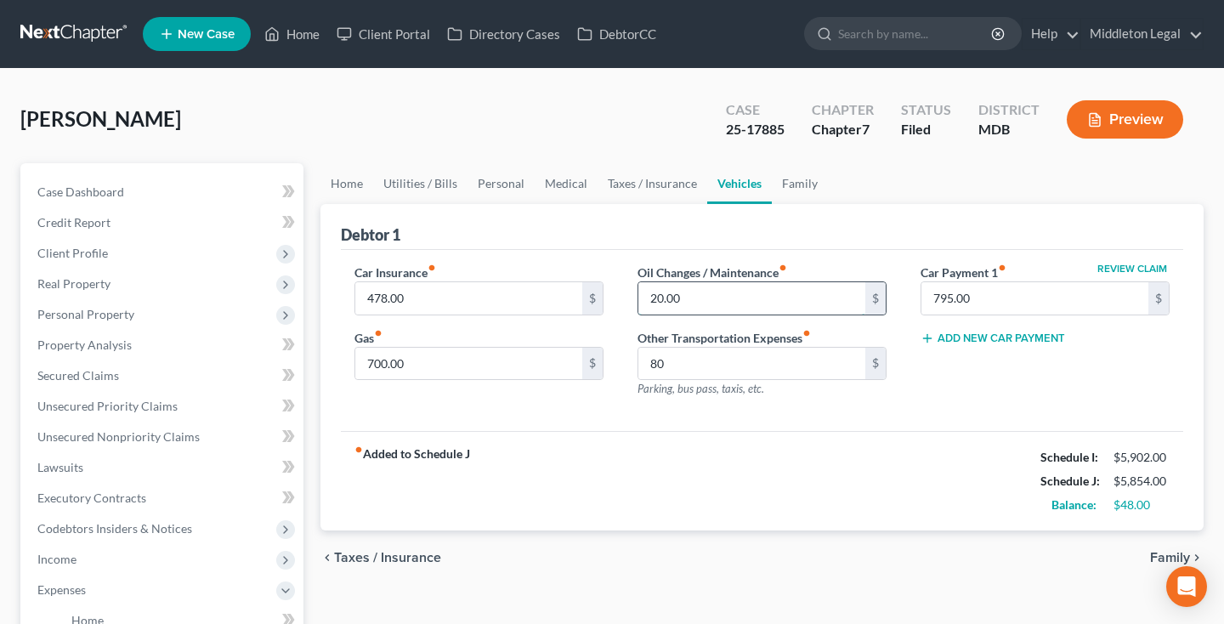
click at [658, 298] on input "20.00" at bounding box center [751, 298] width 227 height 32
click at [788, 177] on link "Family" at bounding box center [799, 183] width 56 height 41
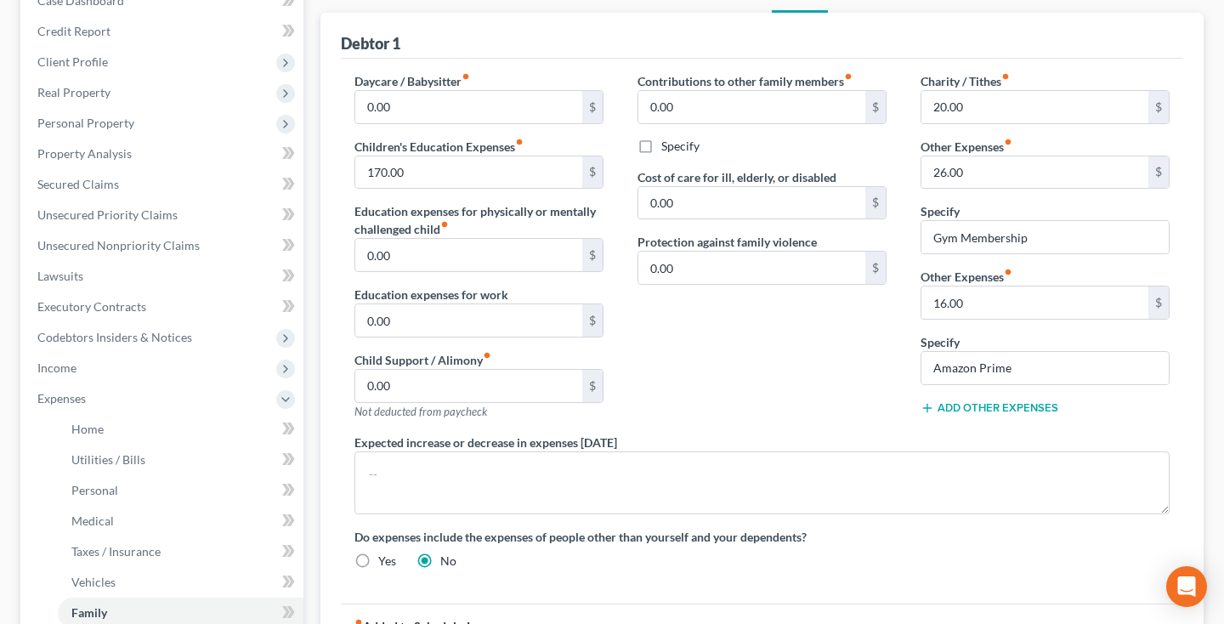
scroll to position [124, 0]
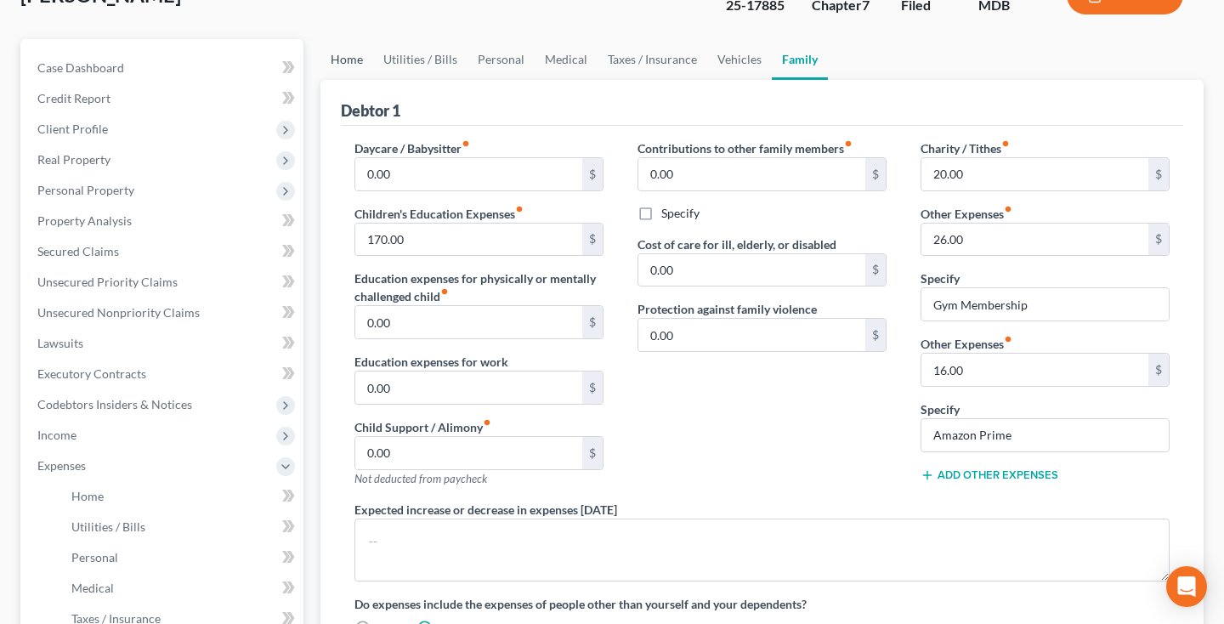
click at [357, 59] on link "Home" at bounding box center [346, 59] width 53 height 41
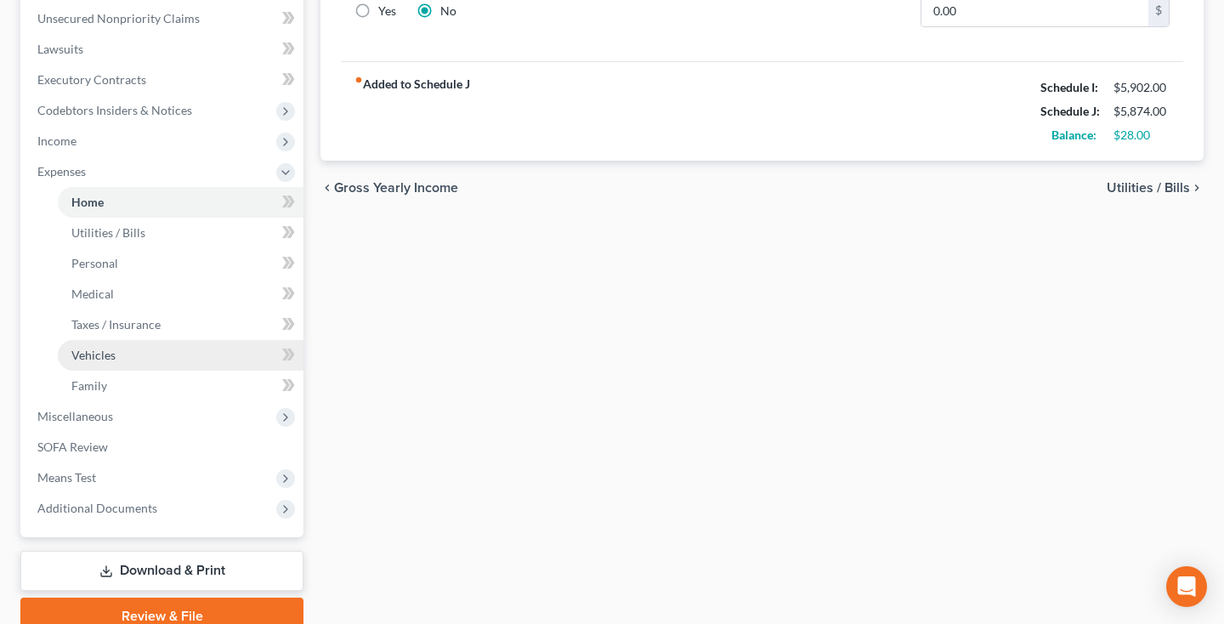
scroll to position [446, 0]
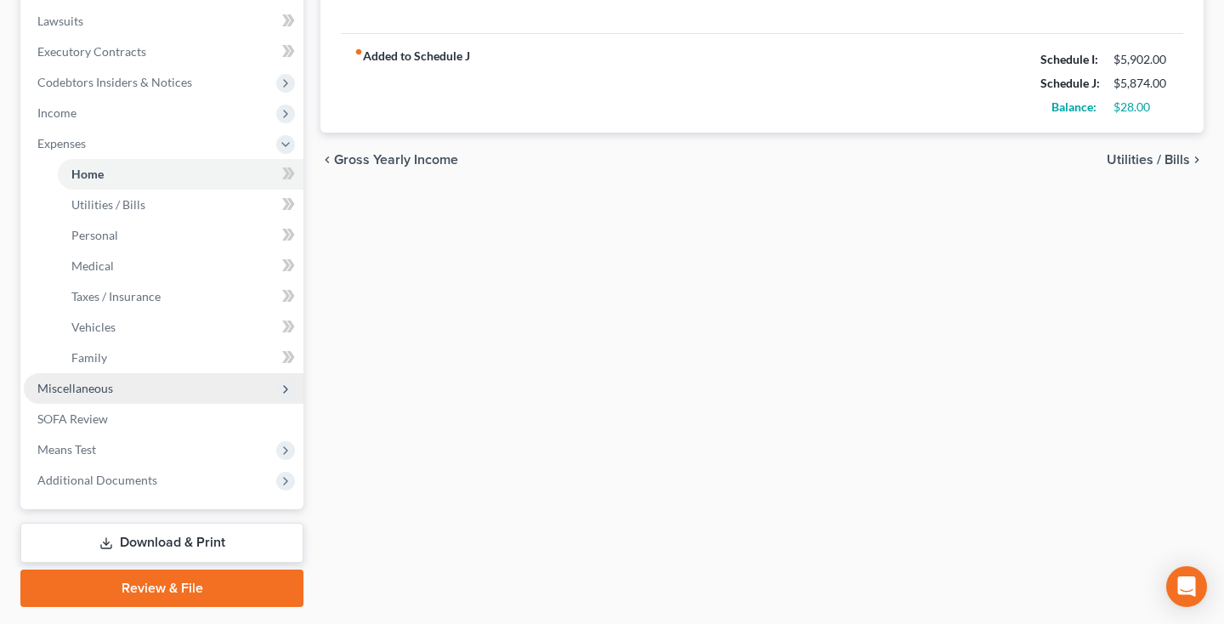
click at [101, 387] on span "Miscellaneous" at bounding box center [75, 388] width 76 height 14
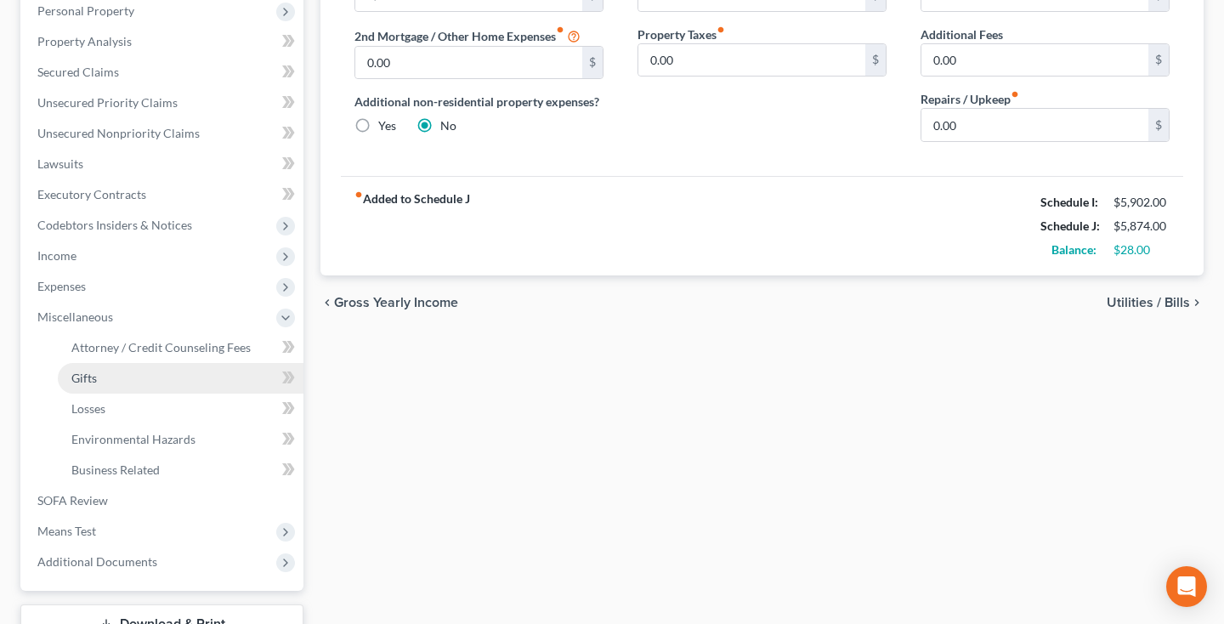
scroll to position [302, 0]
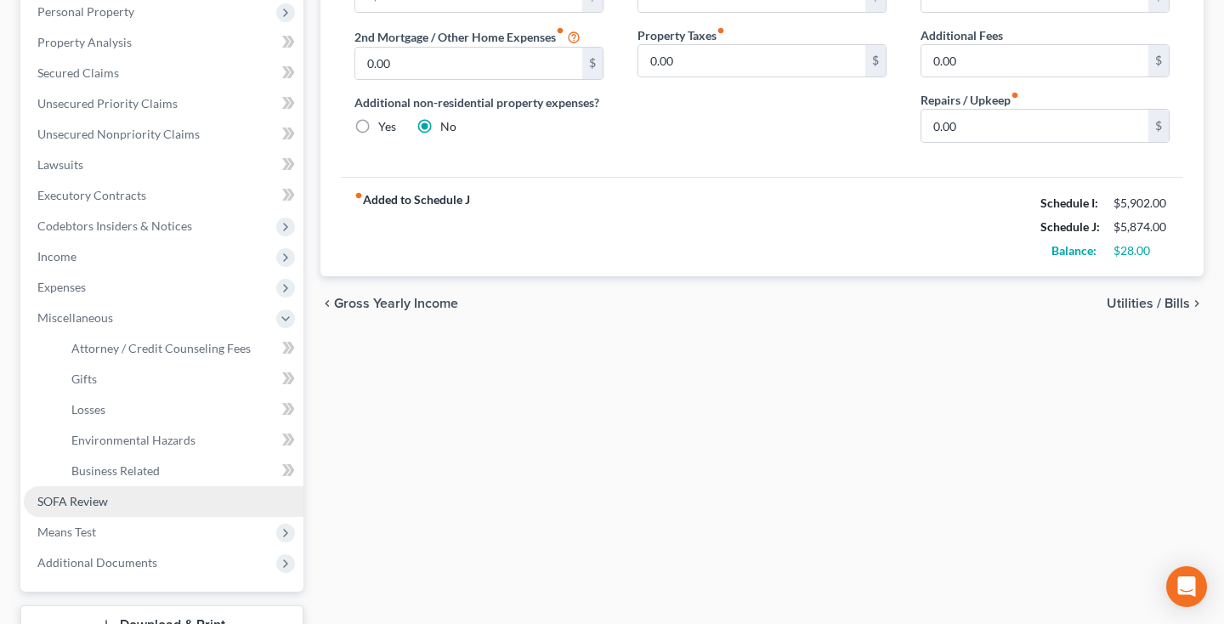
click at [105, 503] on span "SOFA Review" at bounding box center [72, 501] width 71 height 14
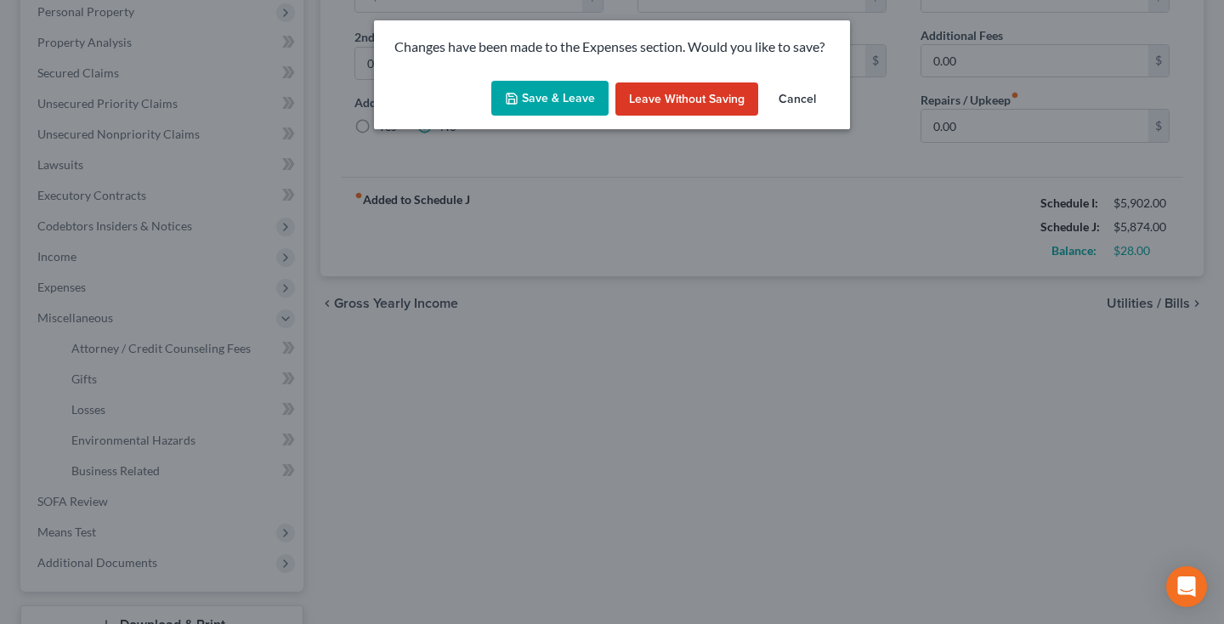
click at [528, 84] on button "Save & Leave" at bounding box center [549, 99] width 117 height 36
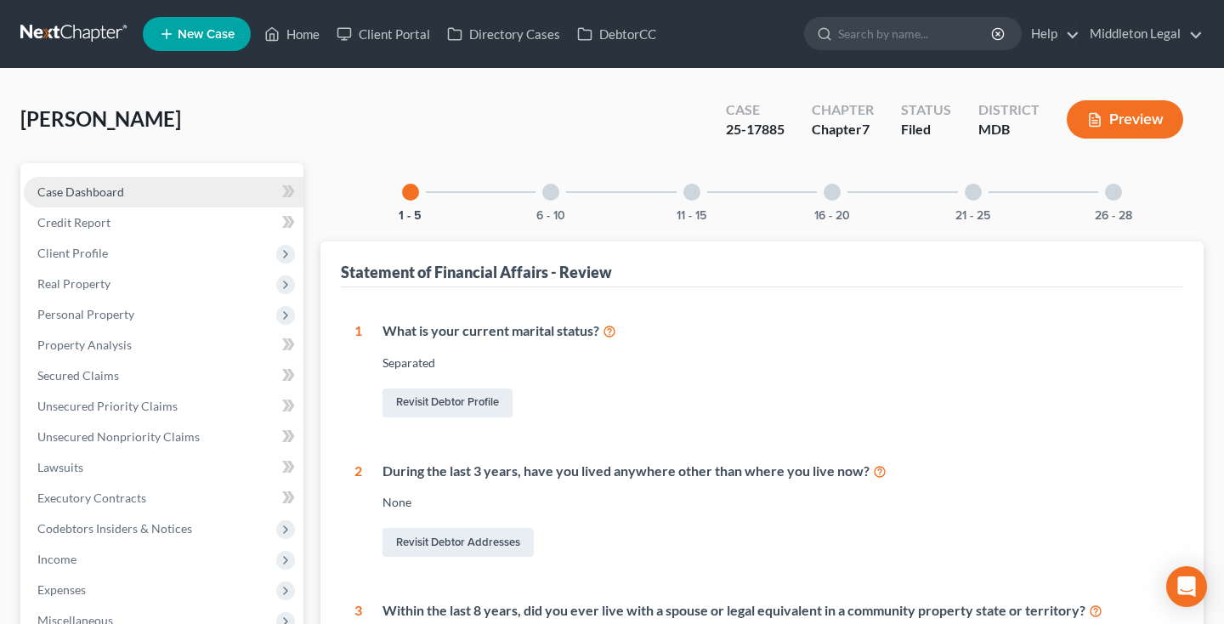
click at [144, 190] on link "Case Dashboard" at bounding box center [164, 192] width 280 height 31
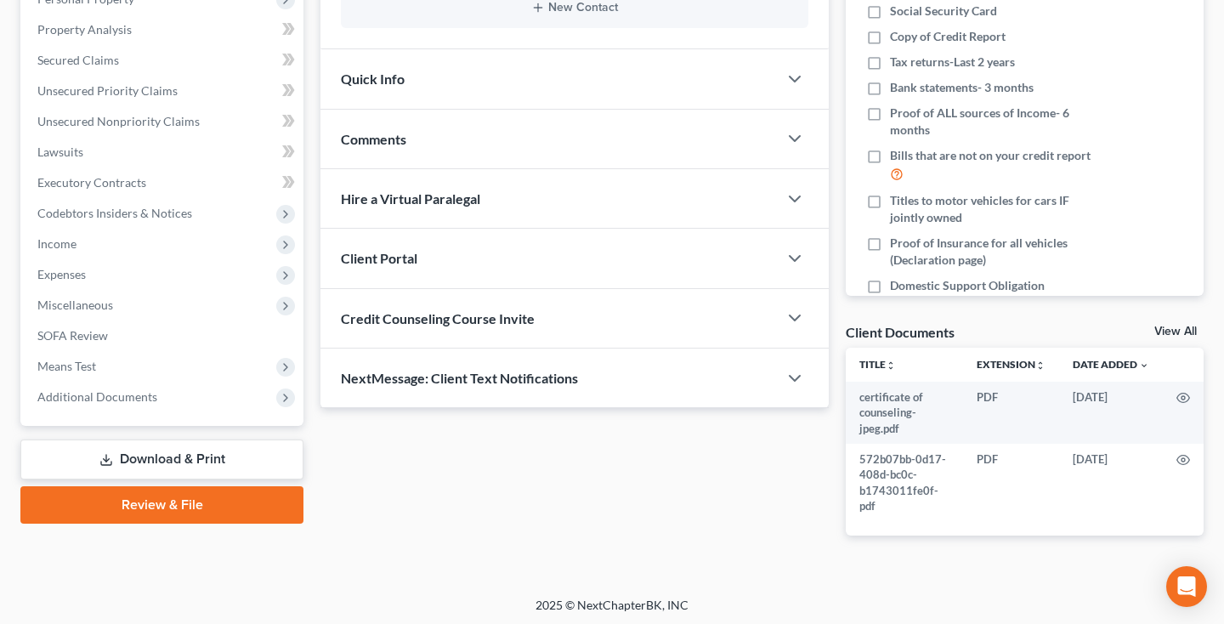
scroll to position [314, 0]
click at [134, 394] on span "Additional Documents" at bounding box center [97, 397] width 120 height 14
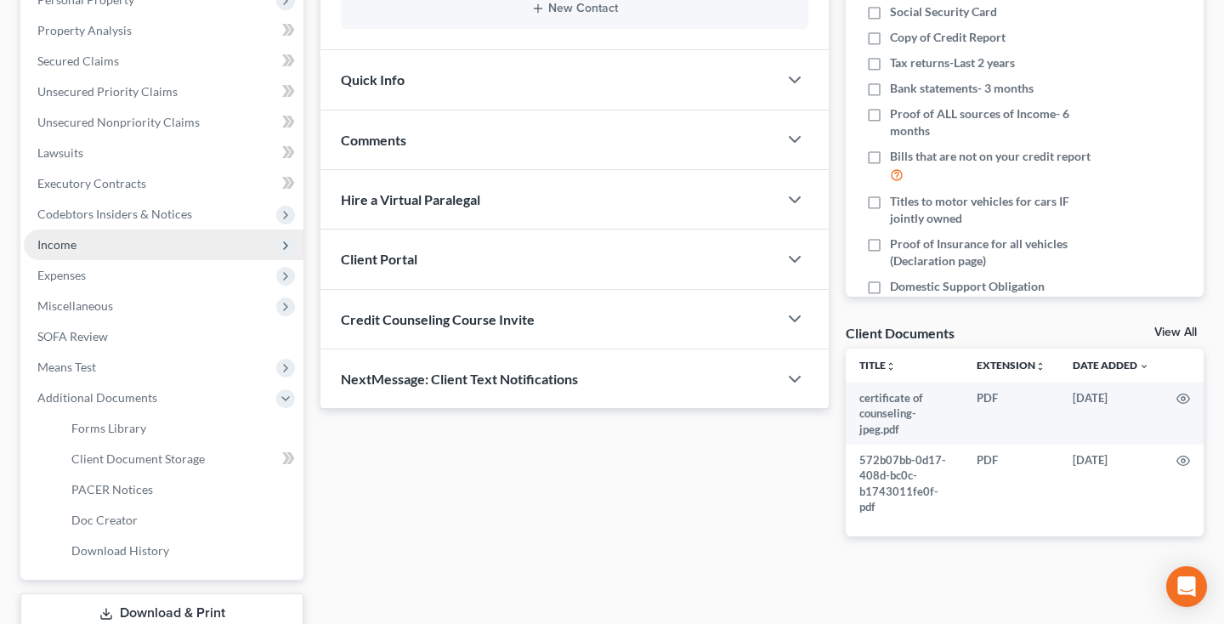
click at [127, 246] on span "Income" at bounding box center [164, 244] width 280 height 31
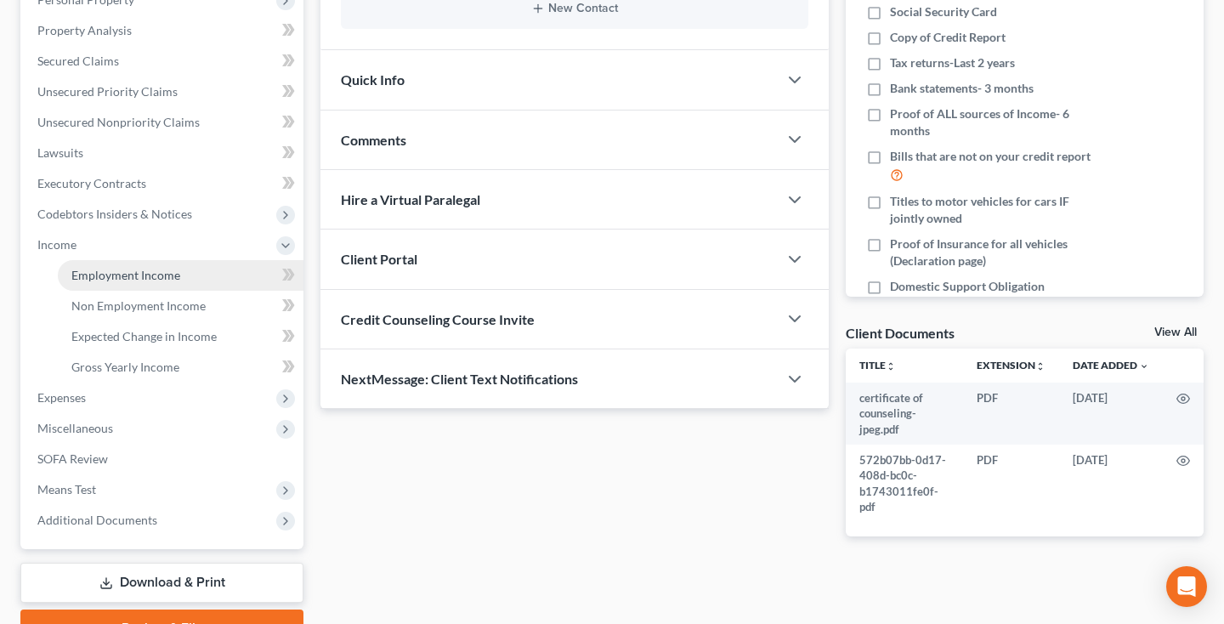
click at [134, 277] on span "Employment Income" at bounding box center [125, 275] width 109 height 14
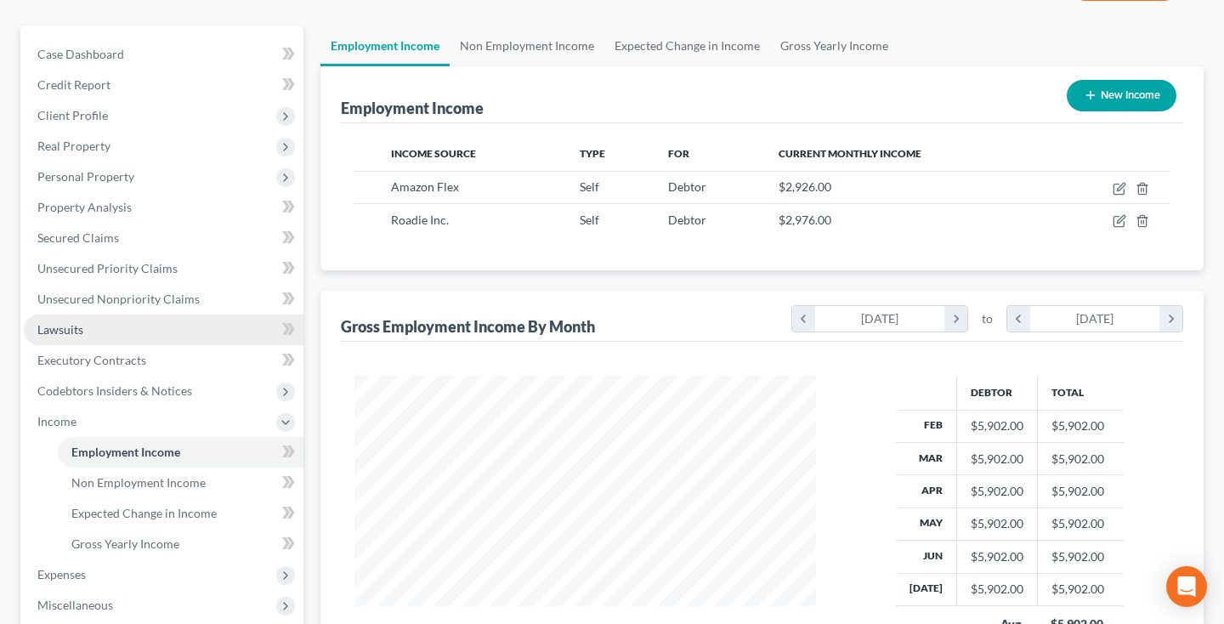
scroll to position [150, 0]
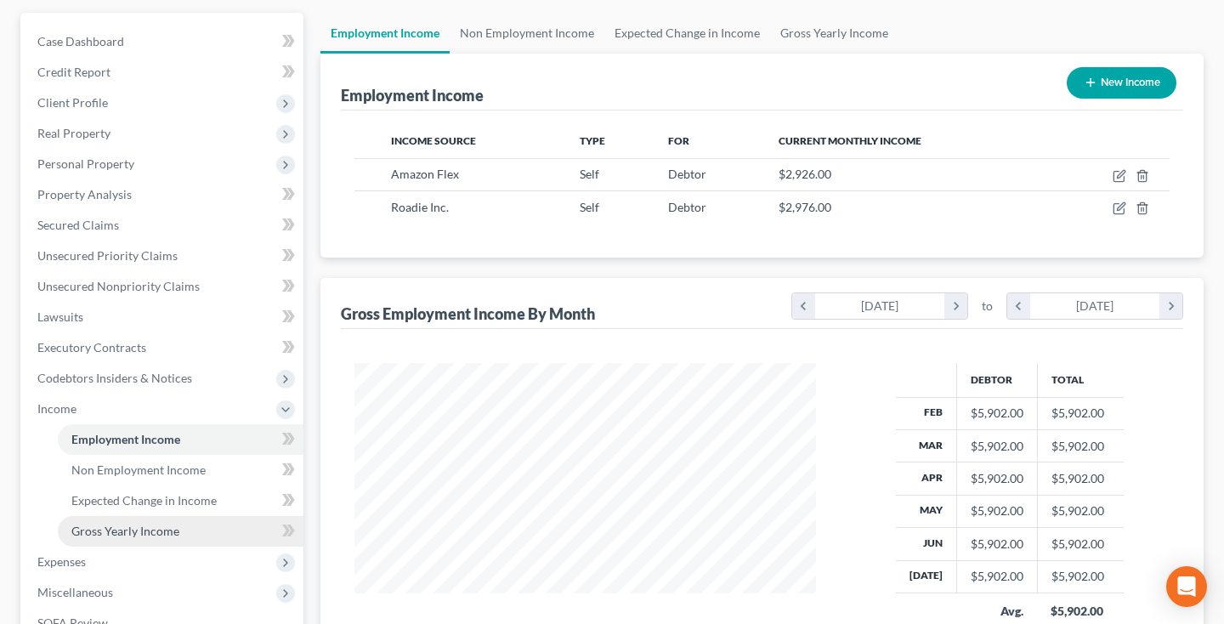
click at [141, 538] on link "Gross Yearly Income" at bounding box center [181, 531] width 246 height 31
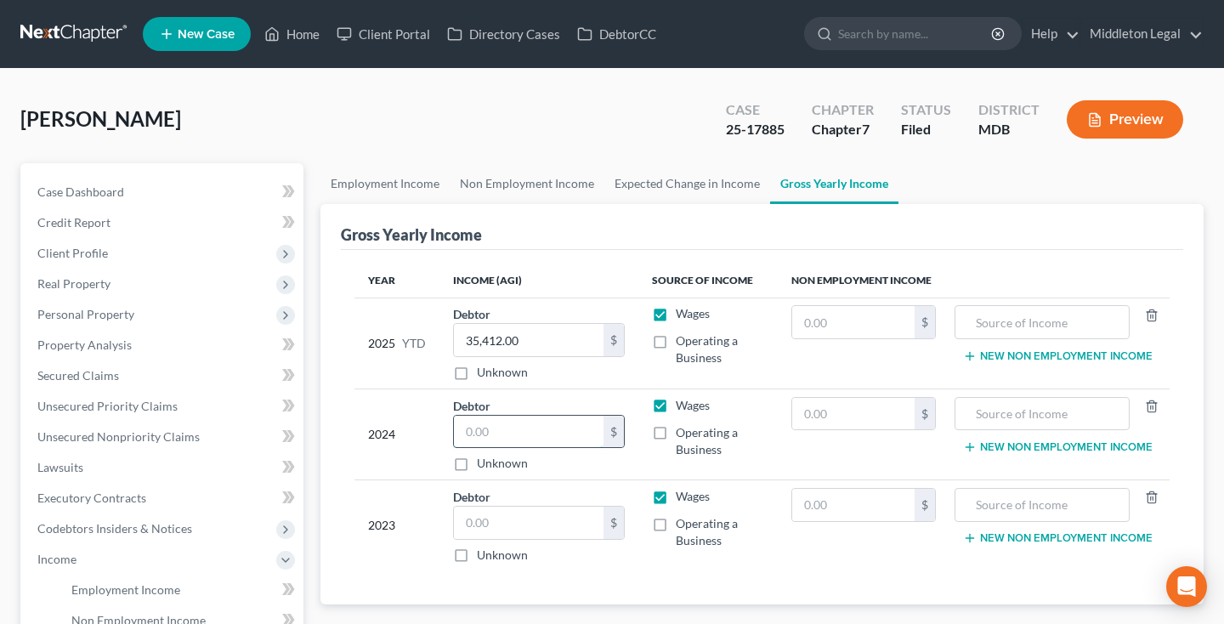
click at [476, 437] on input "text" at bounding box center [529, 431] width 150 height 32
click at [500, 529] on input "text" at bounding box center [529, 522] width 150 height 32
paste input "28,386"
click at [528, 439] on input "text" at bounding box center [529, 431] width 150 height 32
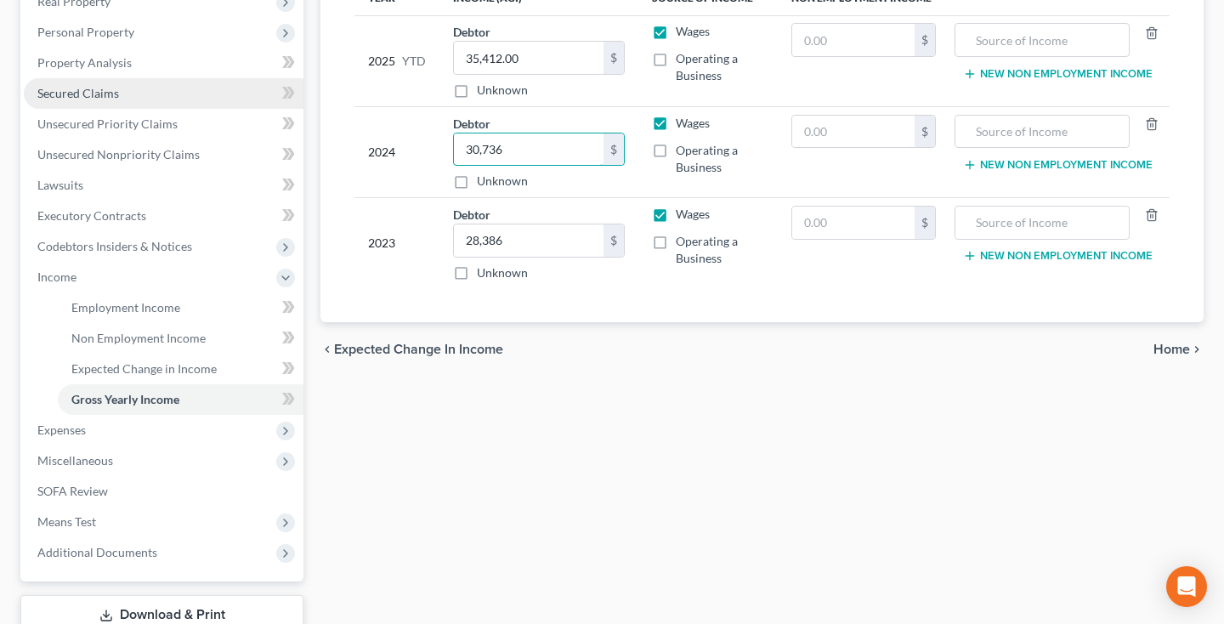
scroll to position [297, 0]
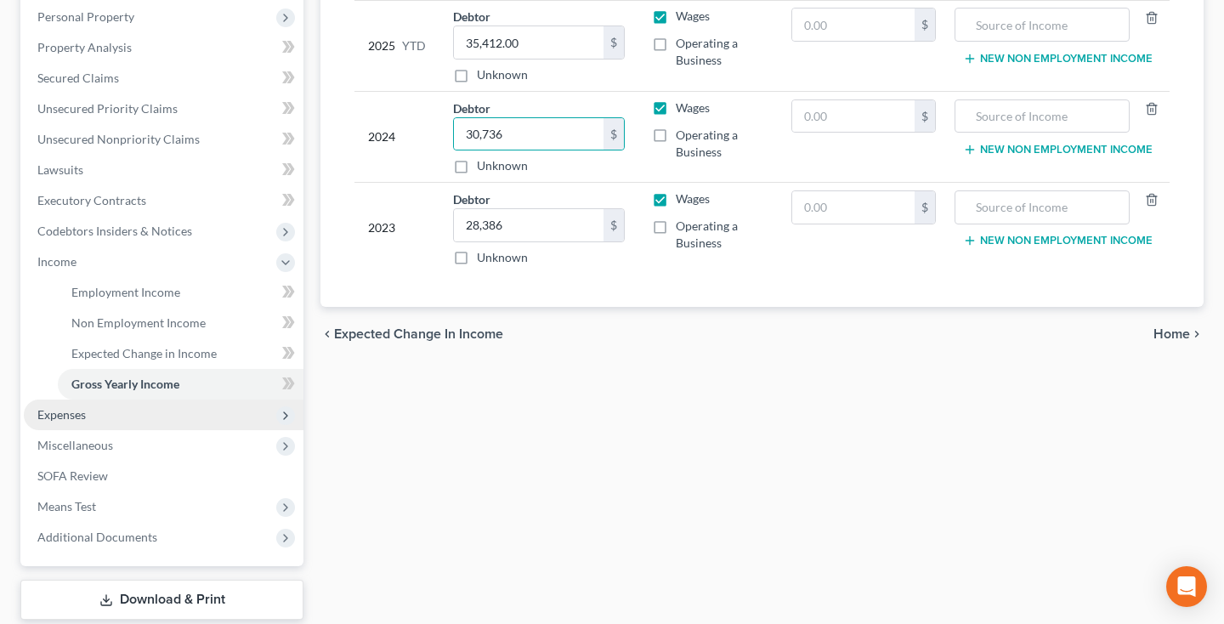
click at [88, 419] on span "Expenses" at bounding box center [164, 414] width 280 height 31
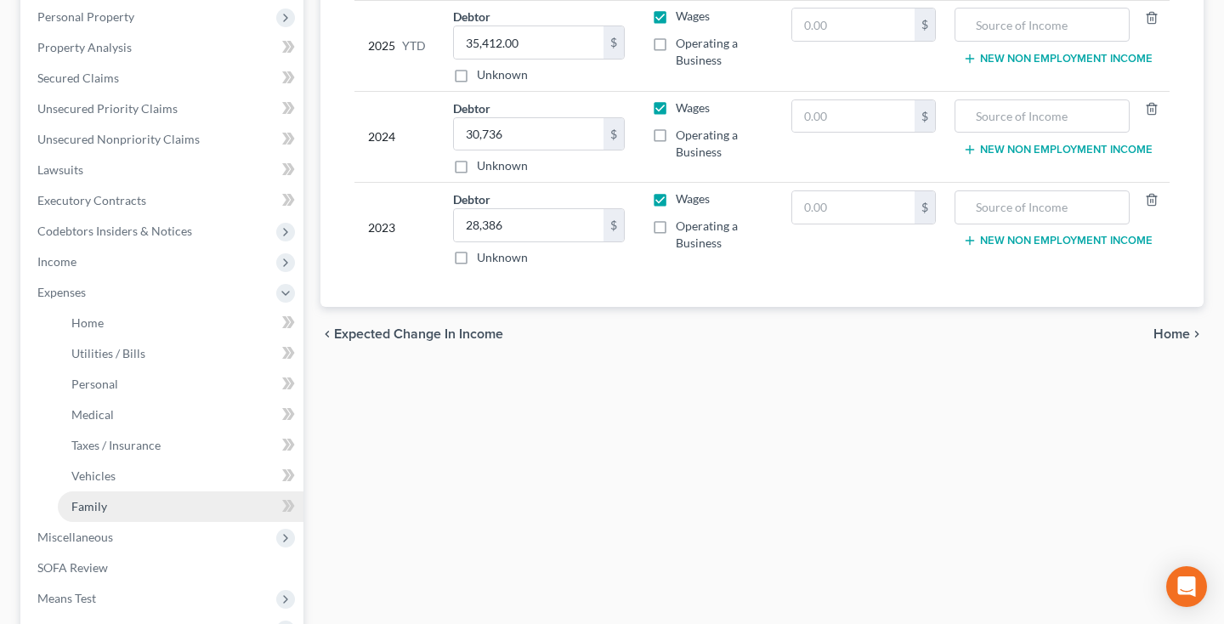
click at [104, 507] on span "Family" at bounding box center [89, 506] width 36 height 14
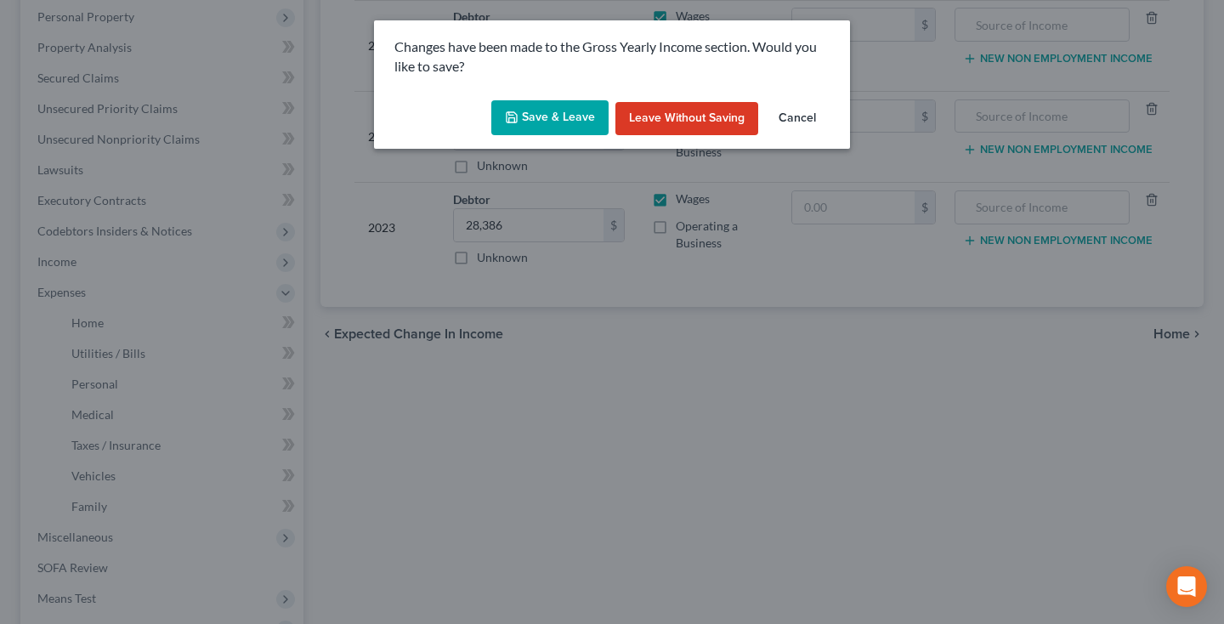
click at [578, 112] on button "Save & Leave" at bounding box center [549, 118] width 117 height 36
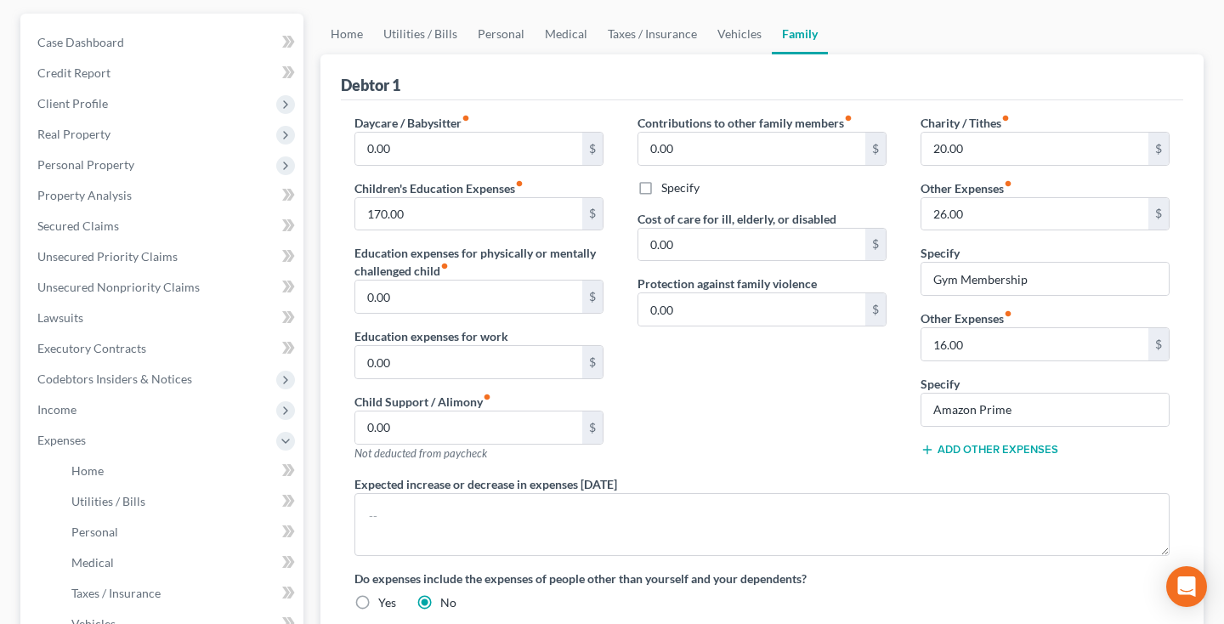
scroll to position [144, 0]
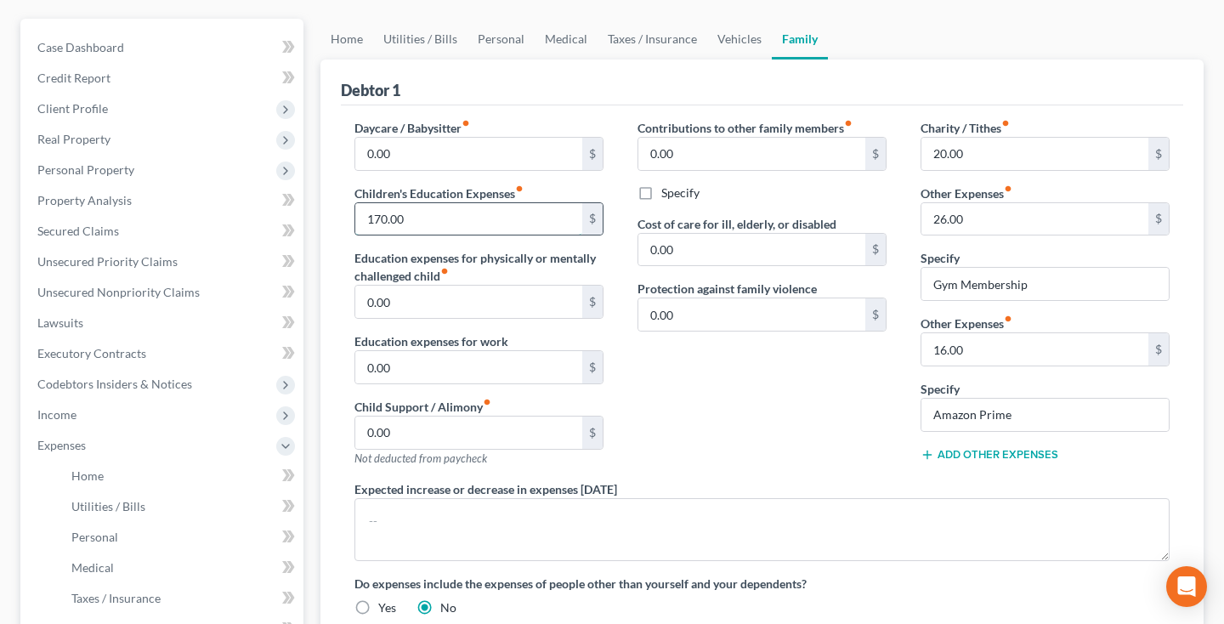
drag, startPoint x: 424, startPoint y: 222, endPoint x: 363, endPoint y: 222, distance: 61.2
click at [363, 222] on input "170.00" at bounding box center [468, 219] width 227 height 32
drag, startPoint x: 389, startPoint y: 150, endPoint x: 350, endPoint y: 150, distance: 39.1
click at [350, 150] on div "Daycare / Babysitter fiber_manual_record 0.00 $ Children's Education Expenses f…" at bounding box center [478, 299] width 283 height 361
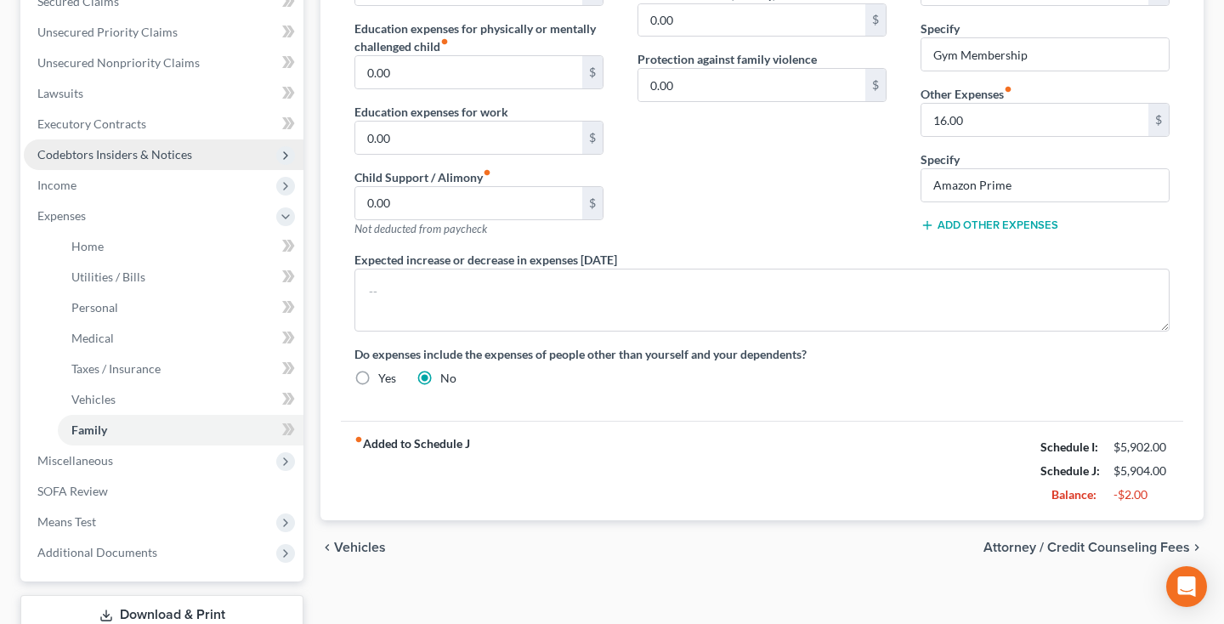
scroll to position [380, 0]
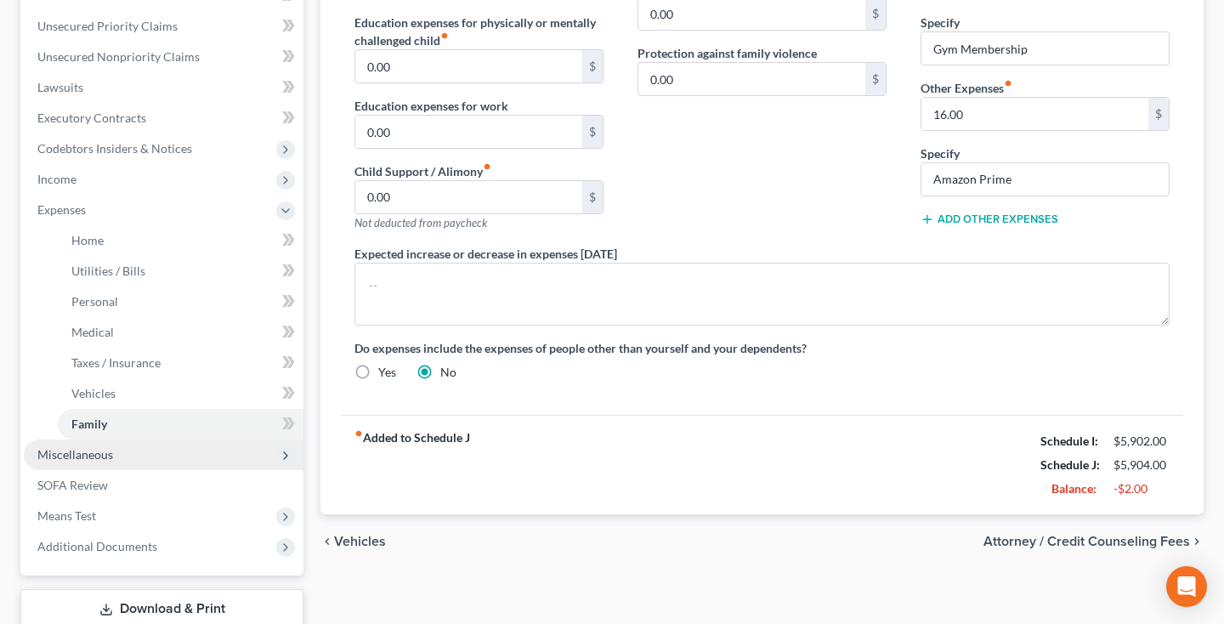
click at [100, 455] on span "Miscellaneous" at bounding box center [75, 454] width 76 height 14
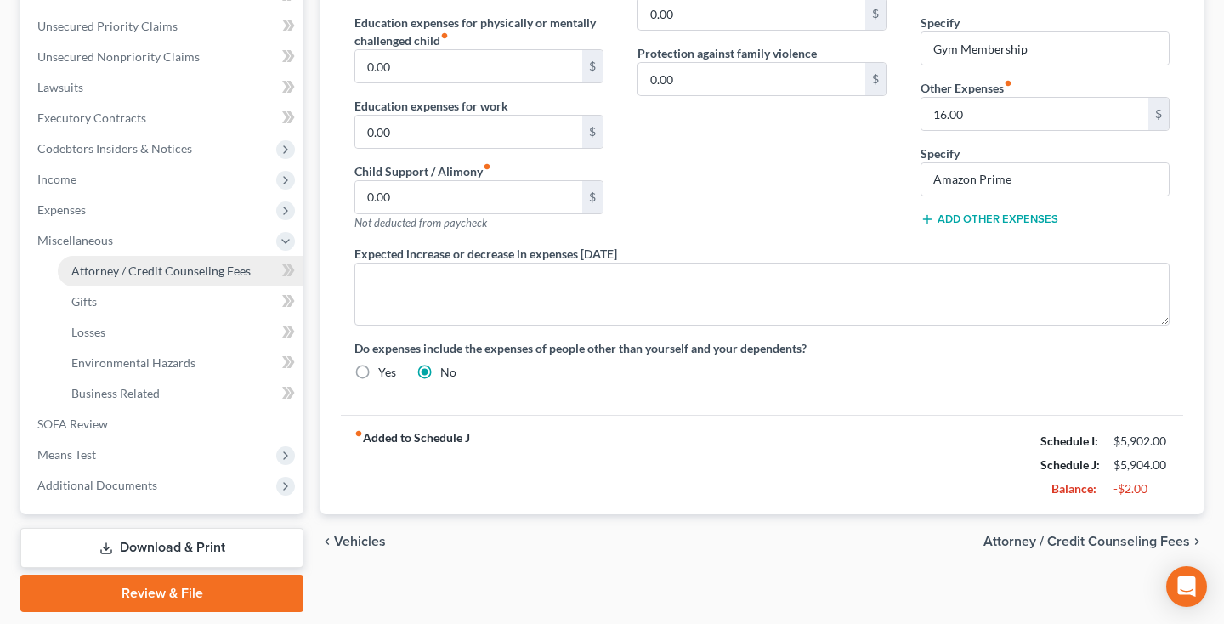
click at [195, 271] on span "Attorney / Credit Counseling Fees" at bounding box center [160, 270] width 179 height 14
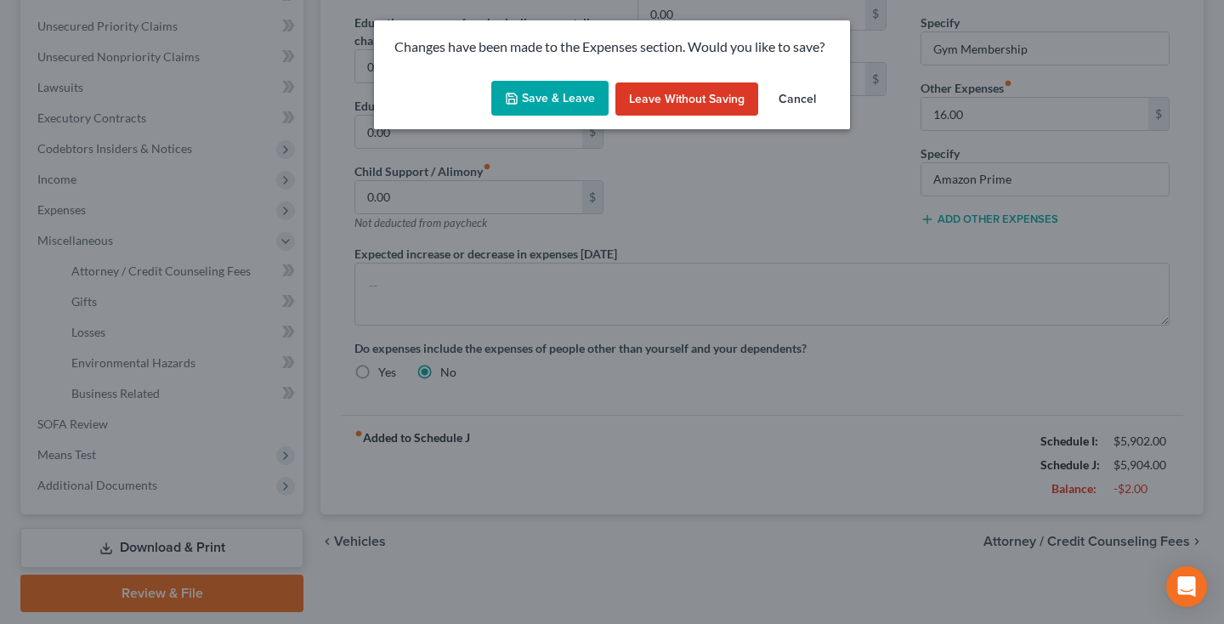
click at [558, 98] on button "Save & Leave" at bounding box center [549, 99] width 117 height 36
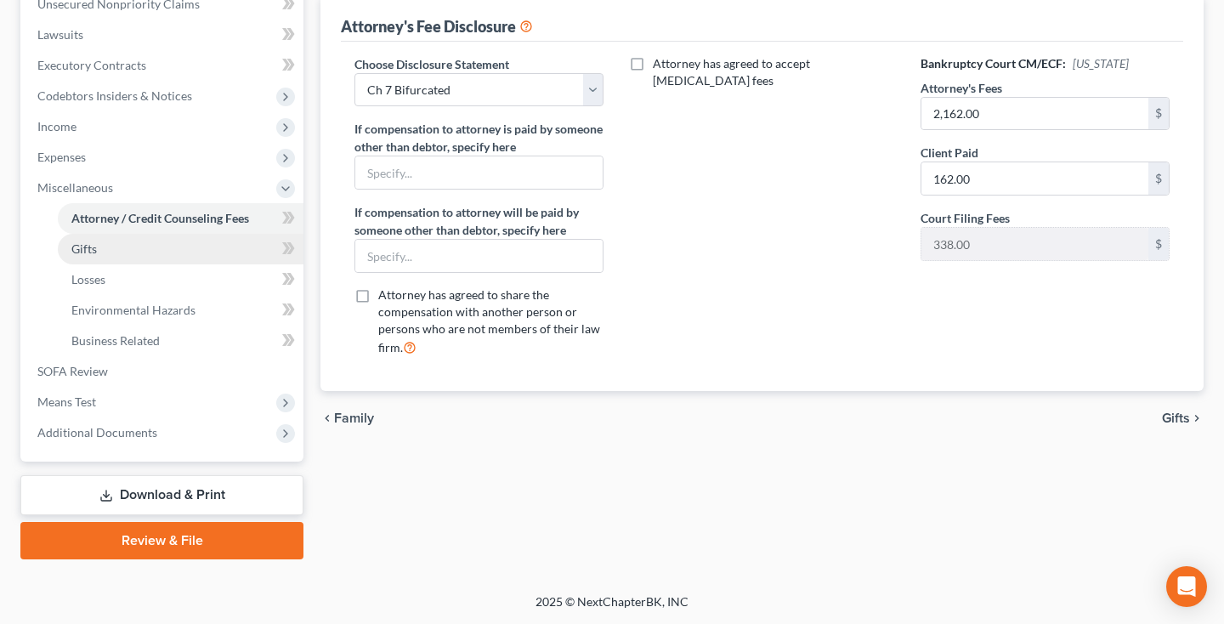
click at [162, 246] on link "Gifts" at bounding box center [181, 249] width 246 height 31
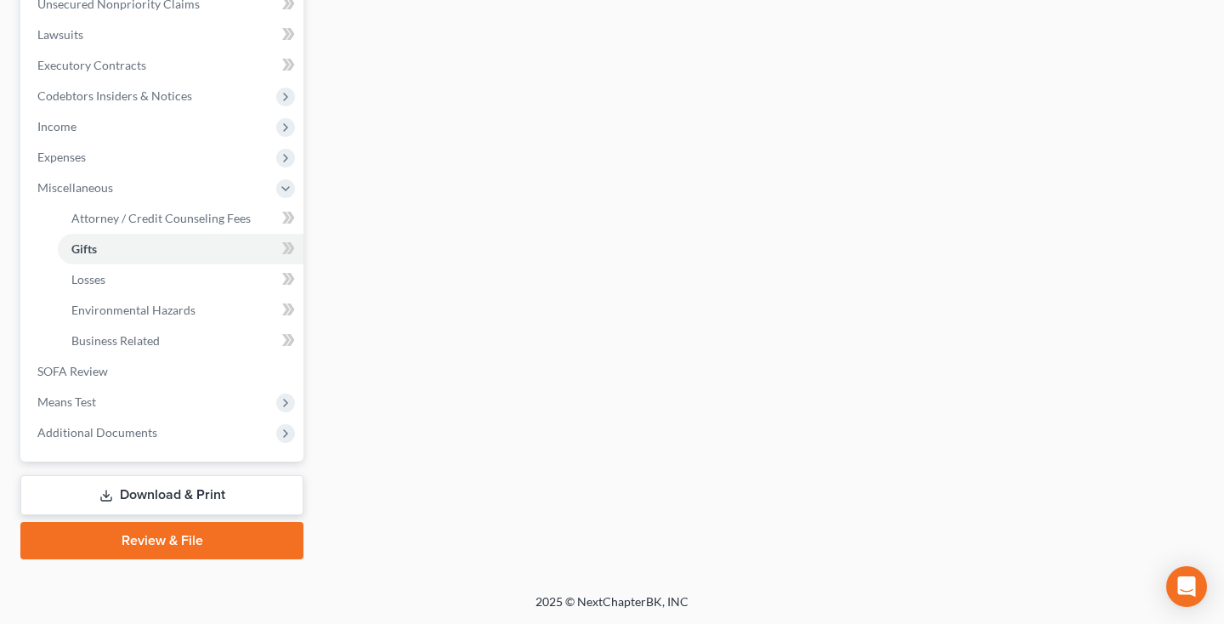
scroll to position [432, 0]
click at [130, 280] on link "Losses" at bounding box center [181, 279] width 246 height 31
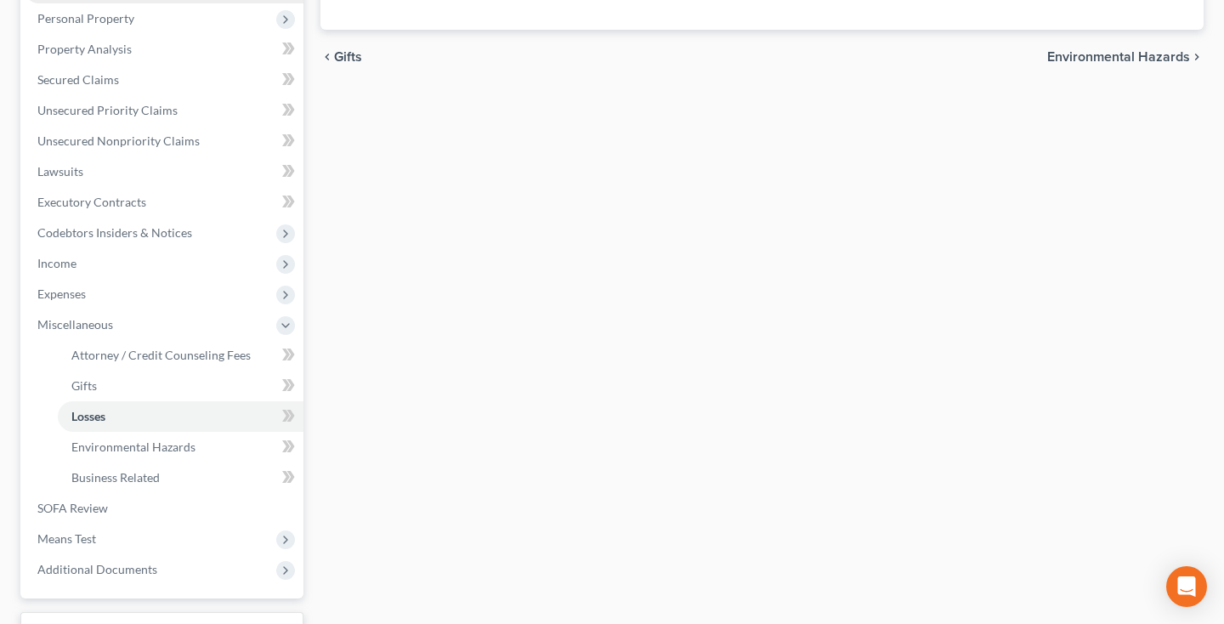
scroll to position [317, 0]
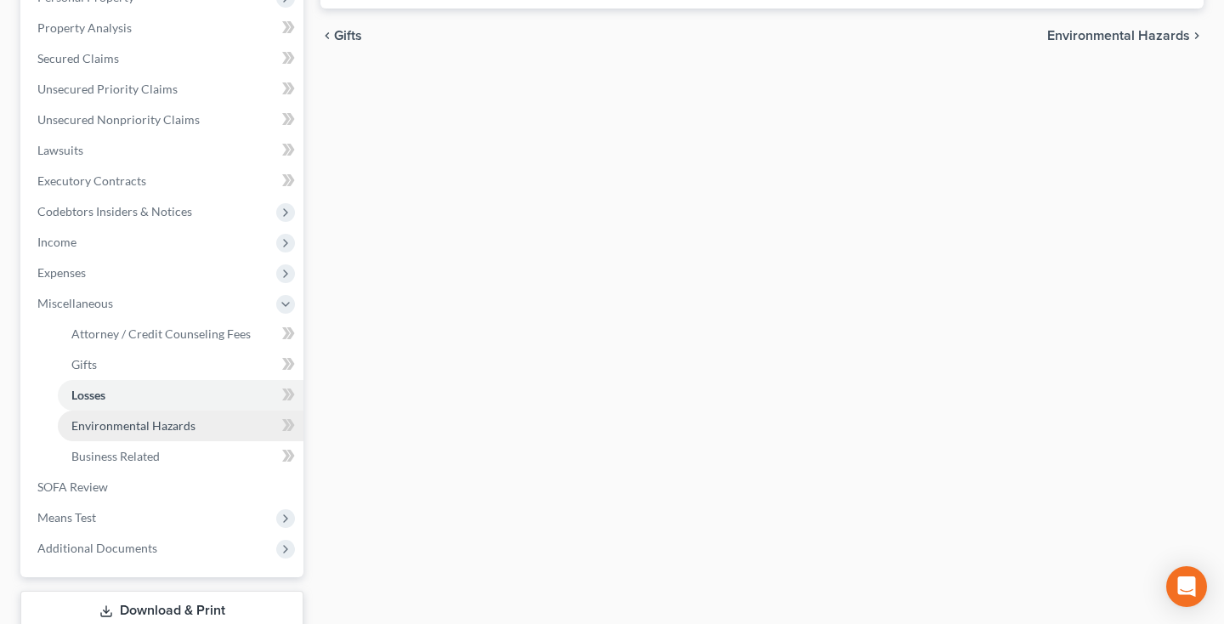
click at [131, 427] on span "Environmental Hazards" at bounding box center [133, 425] width 124 height 14
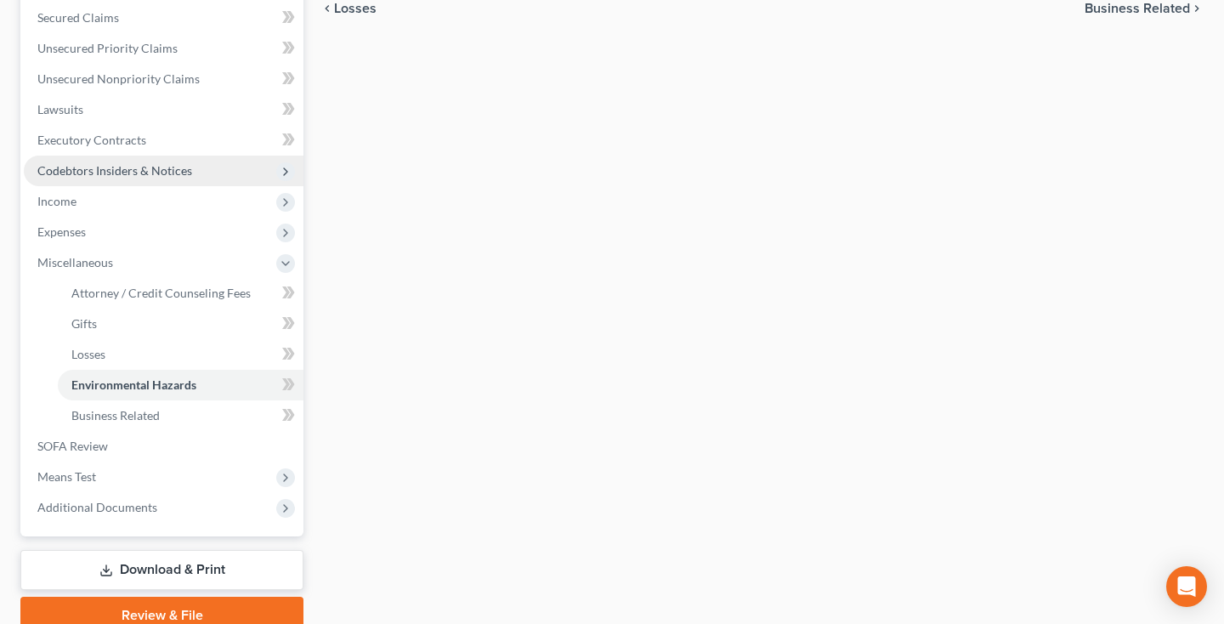
scroll to position [367, 0]
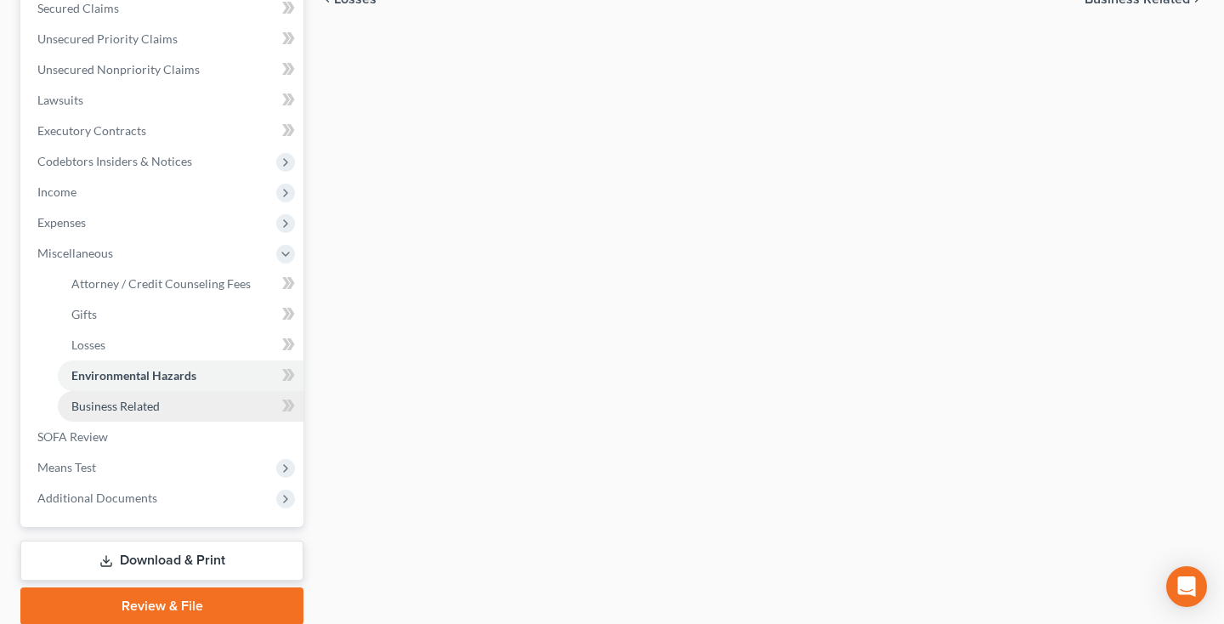
click at [95, 410] on span "Business Related" at bounding box center [115, 405] width 88 height 14
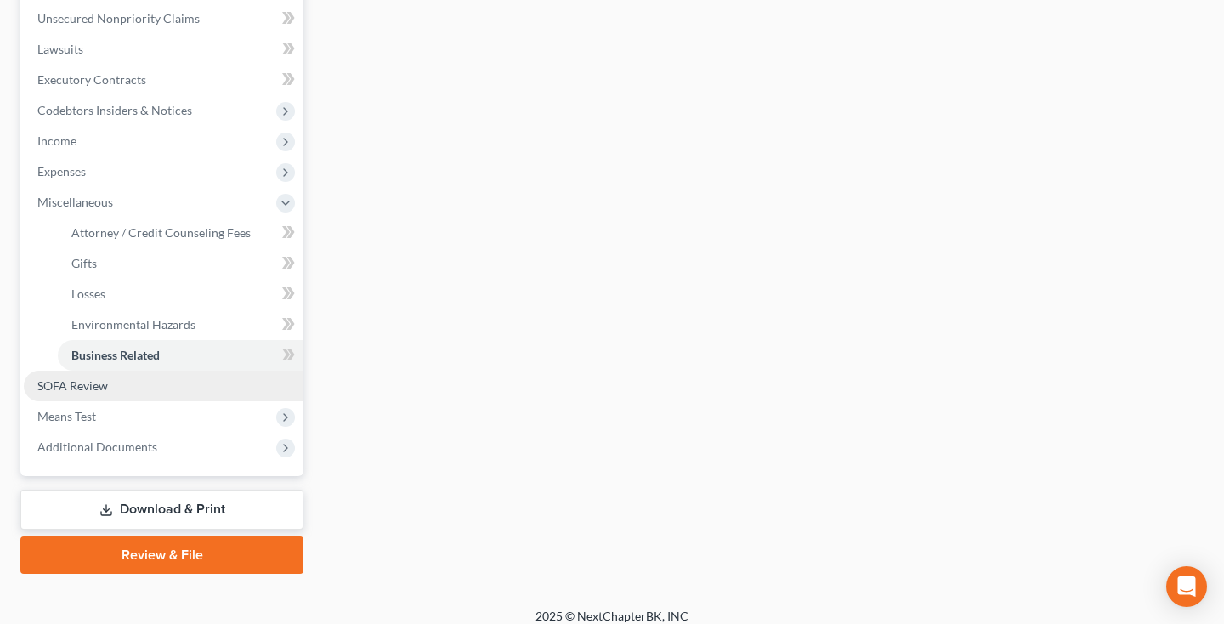
click at [71, 391] on span "SOFA Review" at bounding box center [72, 385] width 71 height 14
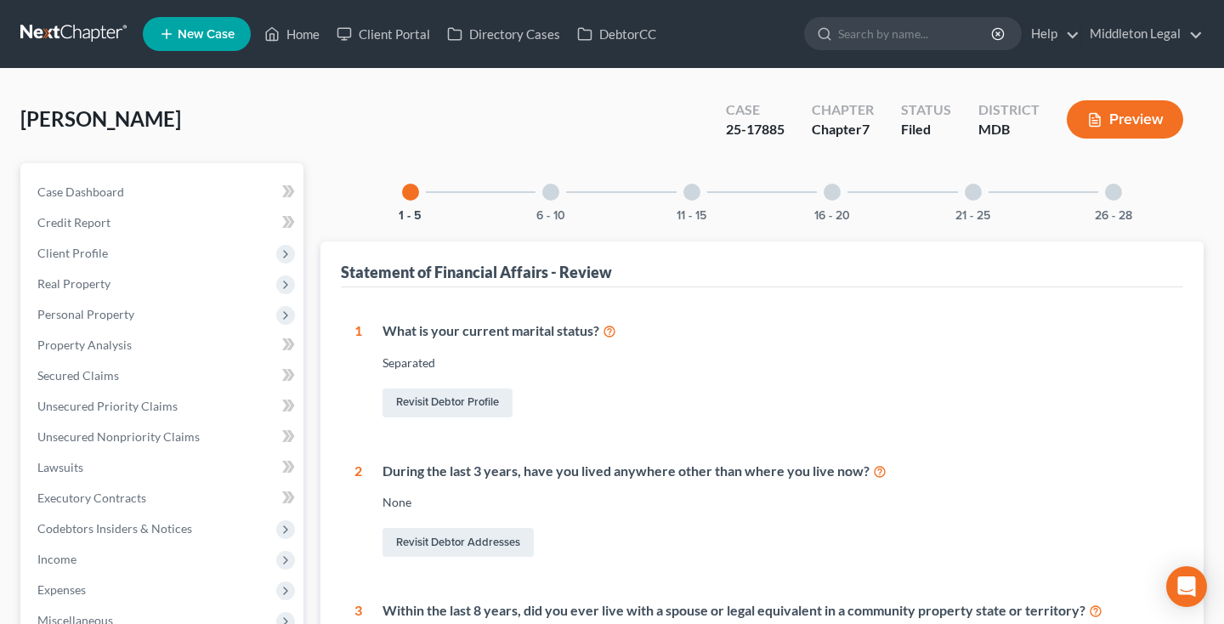
click at [549, 205] on div "6 - 10" at bounding box center [551, 192] width 58 height 58
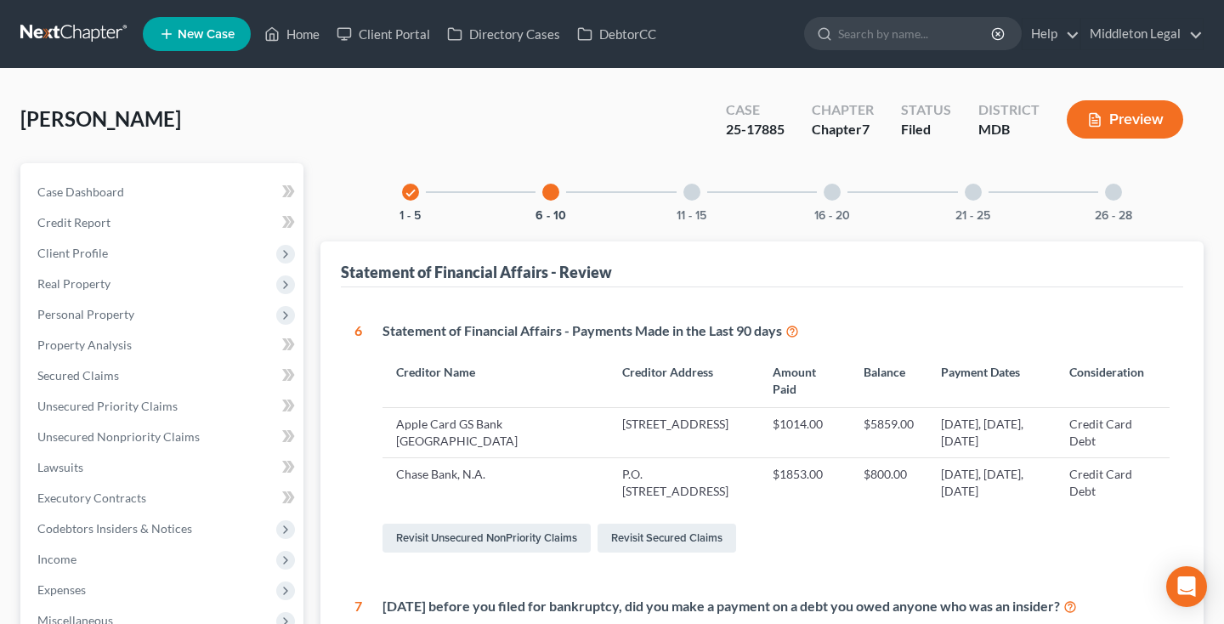
click at [695, 206] on div "11 - 15" at bounding box center [692, 192] width 58 height 58
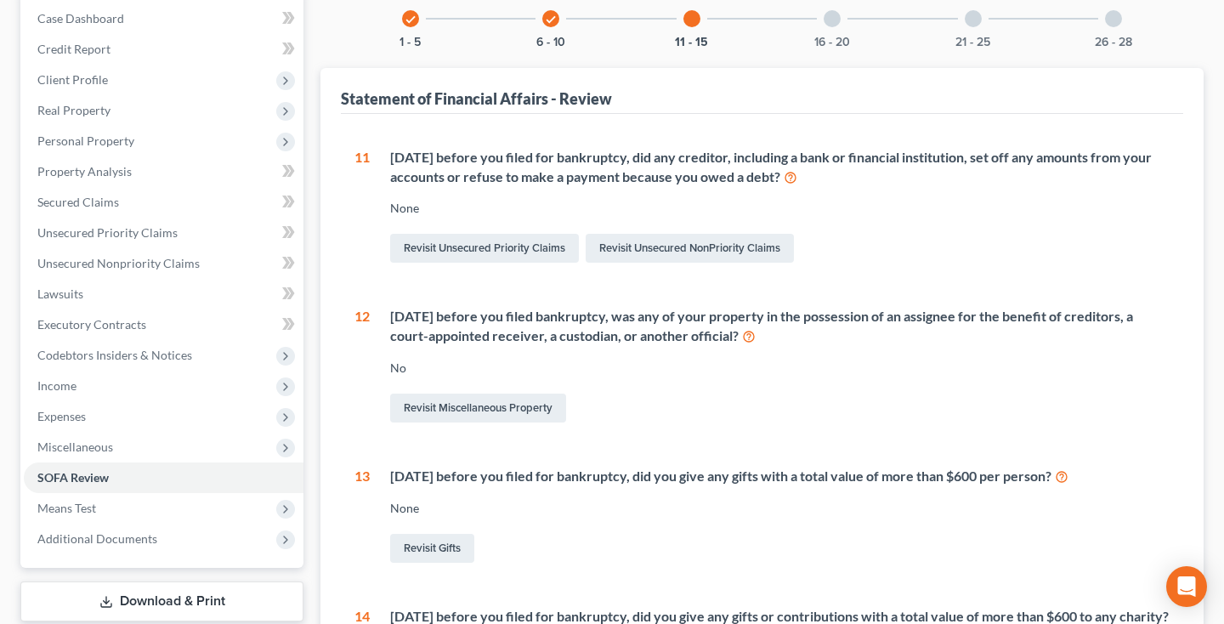
scroll to position [172, 0]
click at [824, 22] on div at bounding box center [831, 19] width 17 height 17
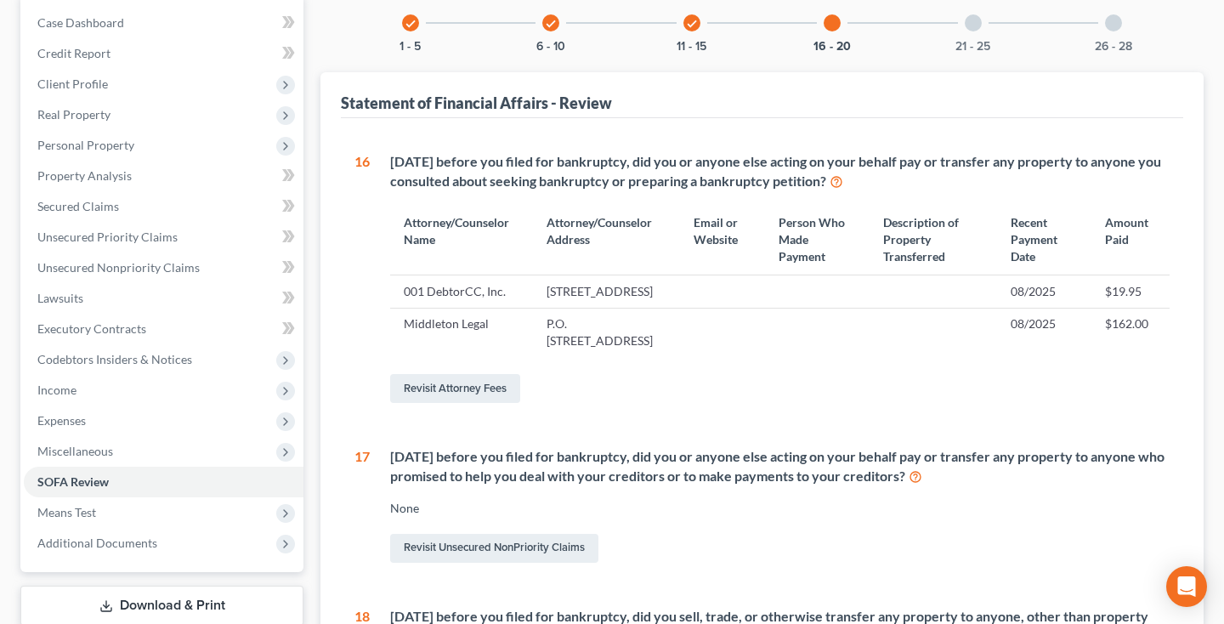
scroll to position [0, 0]
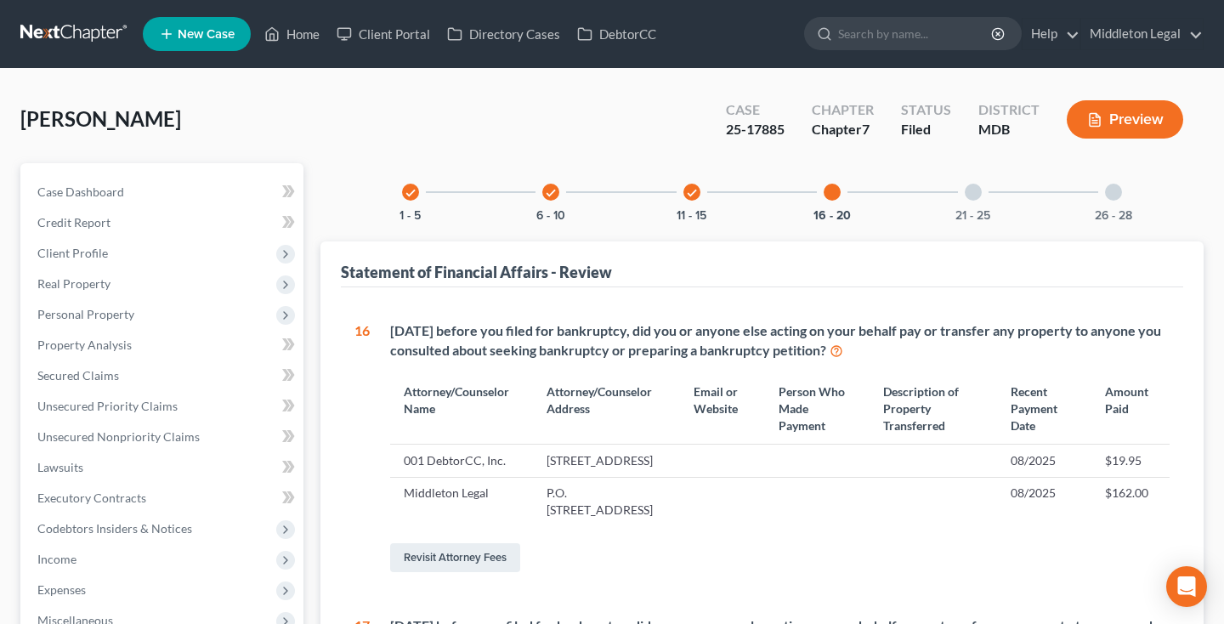
click at [975, 192] on div at bounding box center [972, 192] width 17 height 17
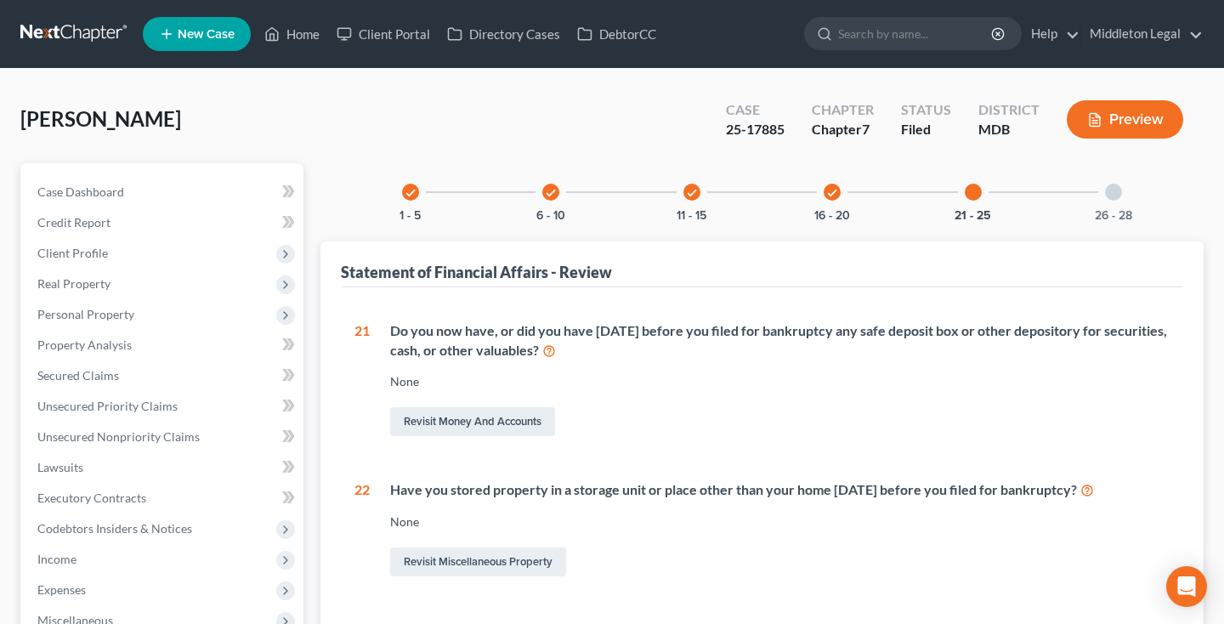
click at [1112, 195] on div at bounding box center [1113, 192] width 17 height 17
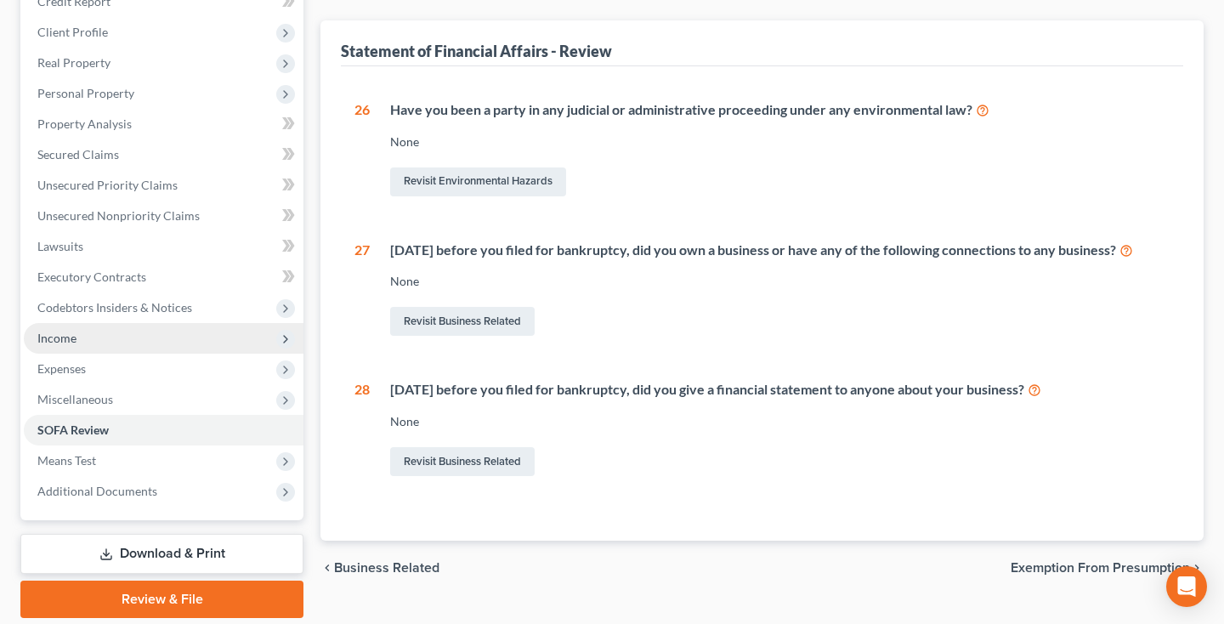
scroll to position [180, 0]
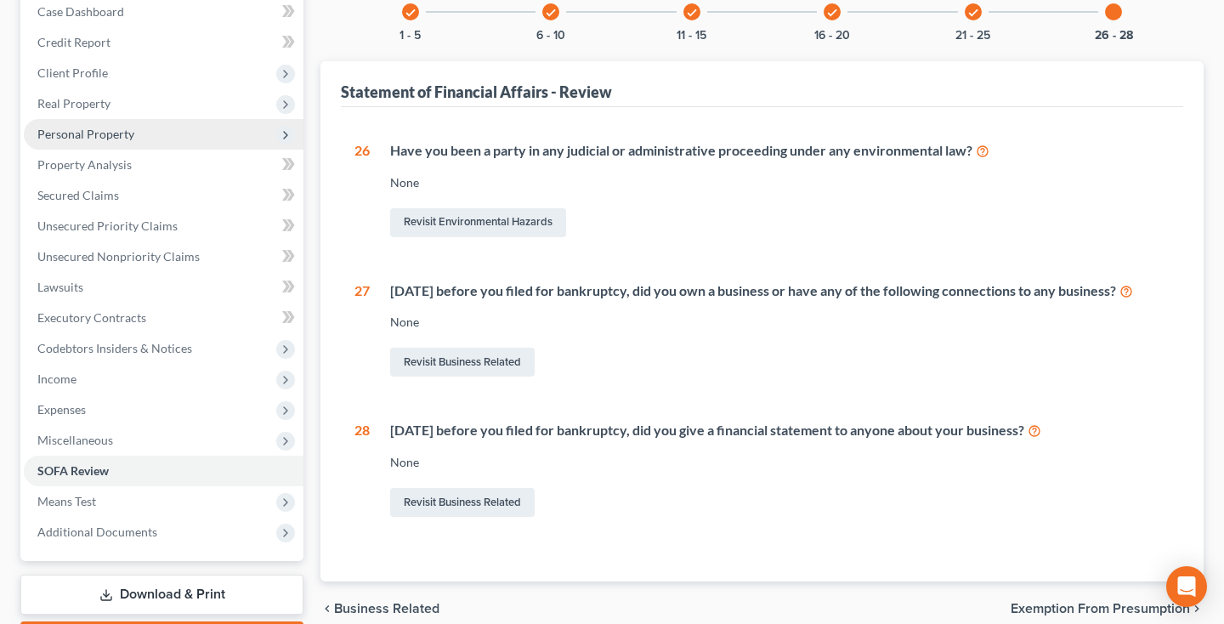
click at [97, 131] on span "Personal Property" at bounding box center [85, 134] width 97 height 14
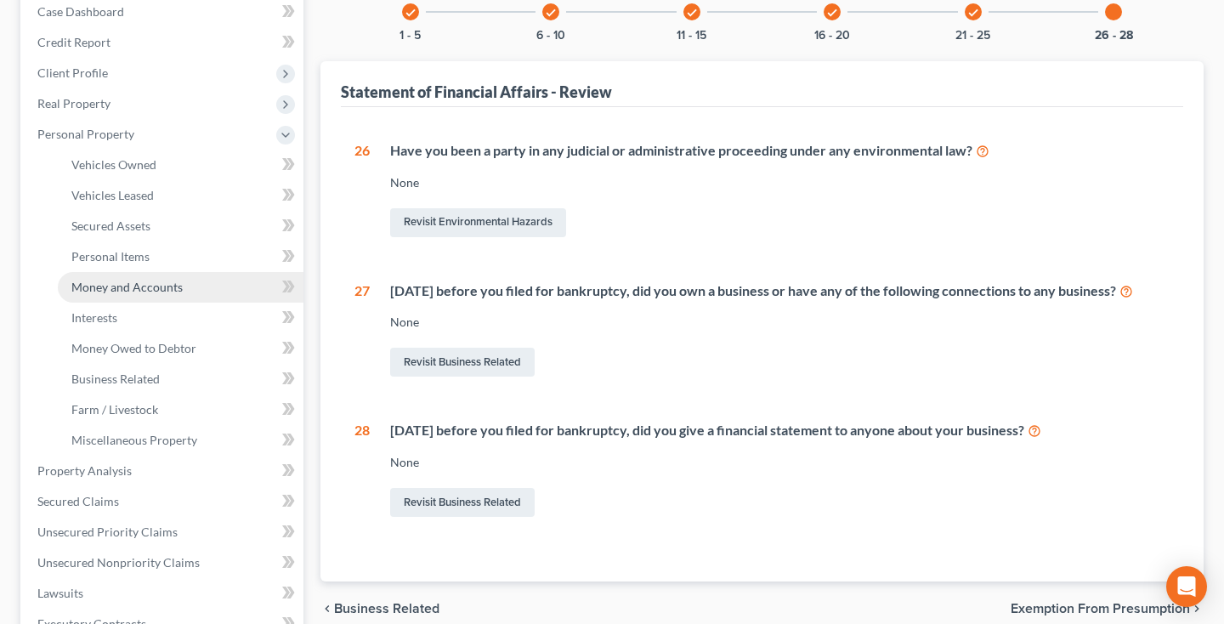
click at [133, 287] on span "Money and Accounts" at bounding box center [126, 287] width 111 height 14
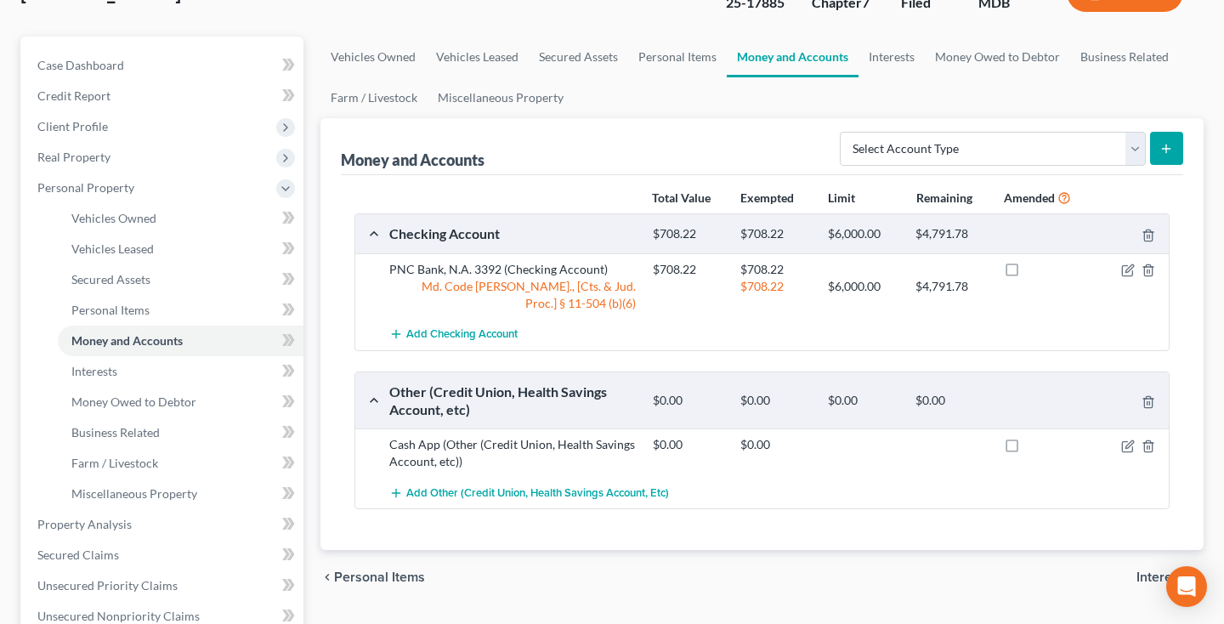
scroll to position [144, 0]
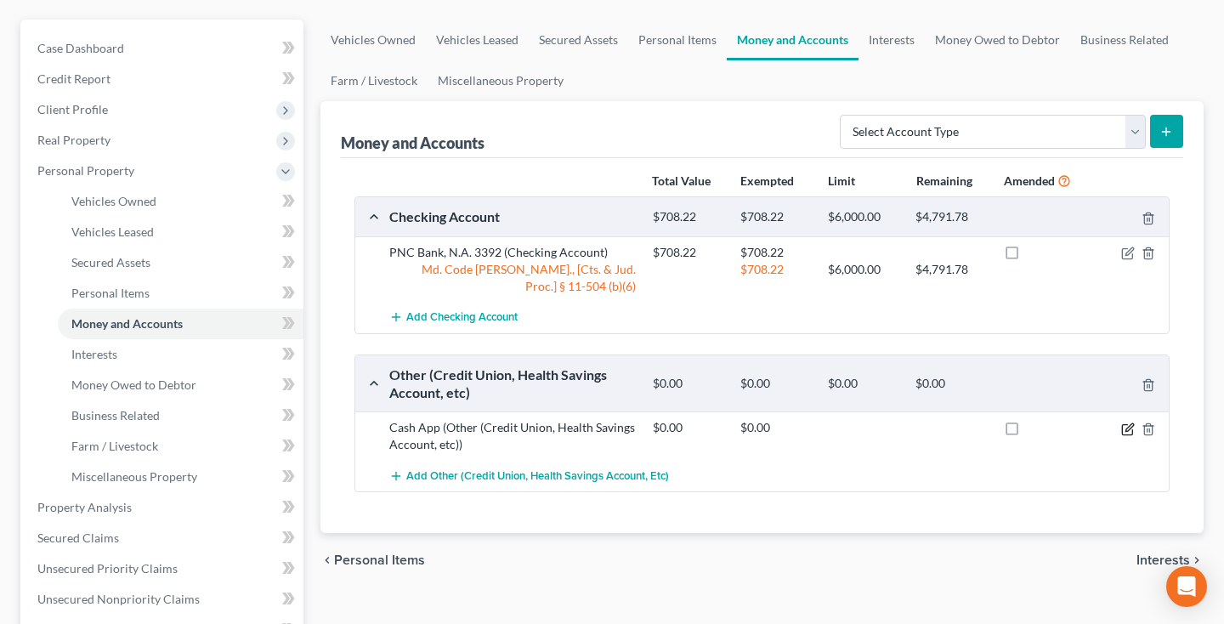
click at [1125, 428] on icon "button" at bounding box center [1128, 429] width 14 height 14
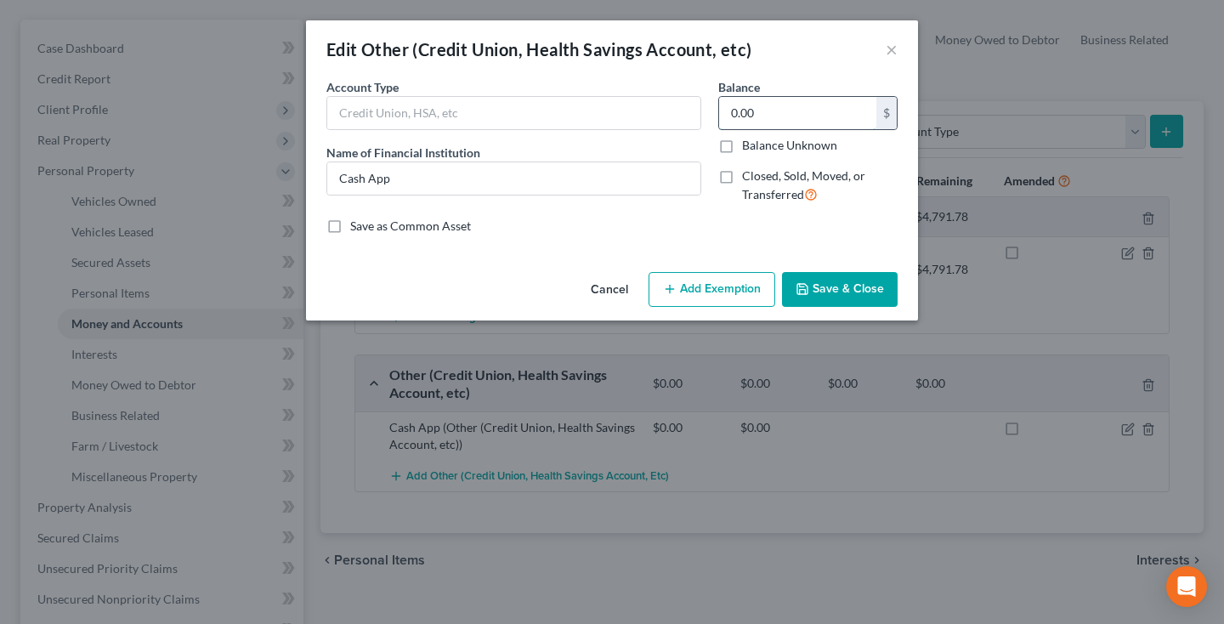
click at [749, 125] on input "0.00" at bounding box center [797, 113] width 157 height 32
click at [748, 290] on button "Add Exemption" at bounding box center [711, 290] width 127 height 36
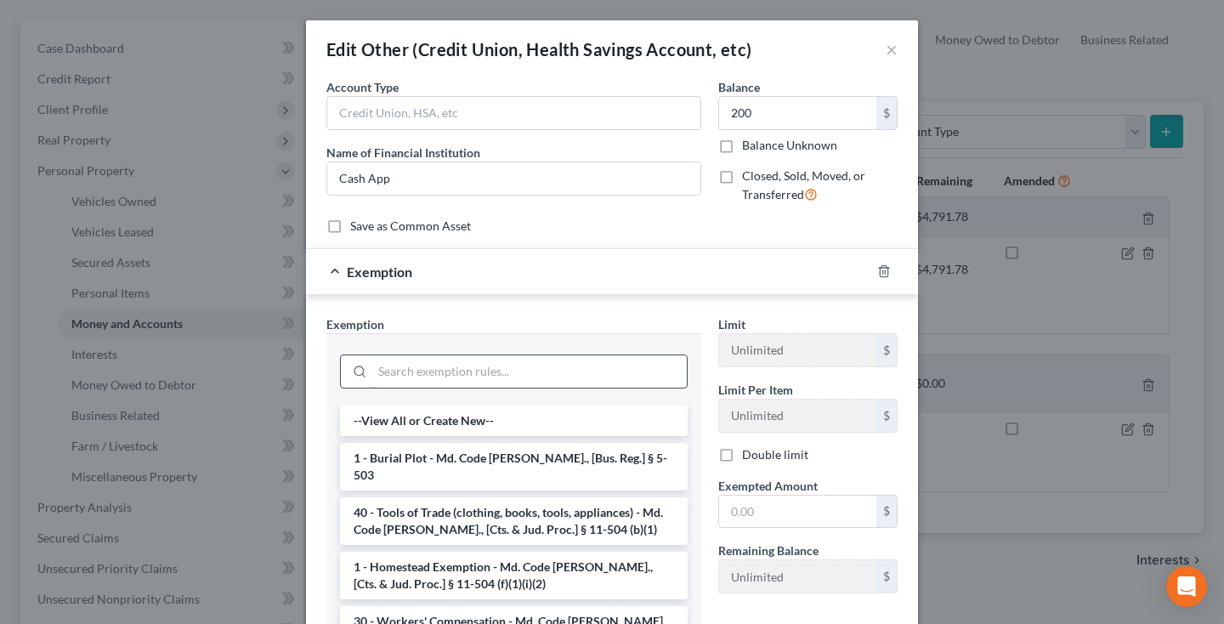
click at [532, 367] on input "search" at bounding box center [529, 371] width 314 height 32
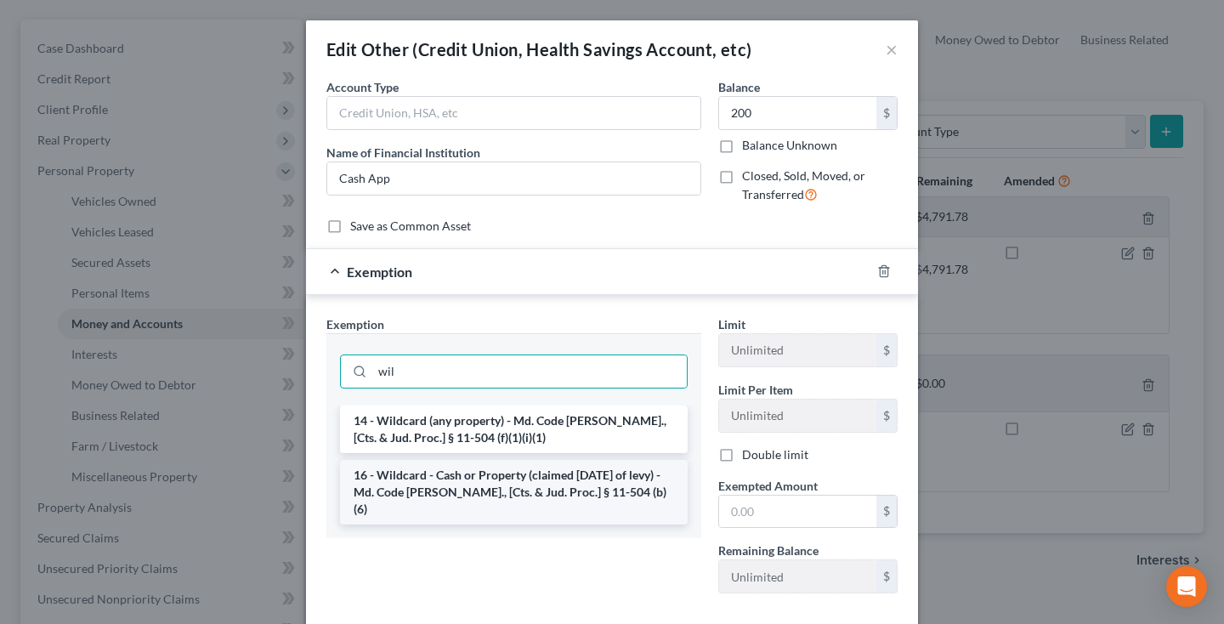
click at [494, 476] on li "16 - Wildcard - Cash or Property (claimed [DATE] of levy) - Md. Code [PERSON_NA…" at bounding box center [514, 492] width 348 height 65
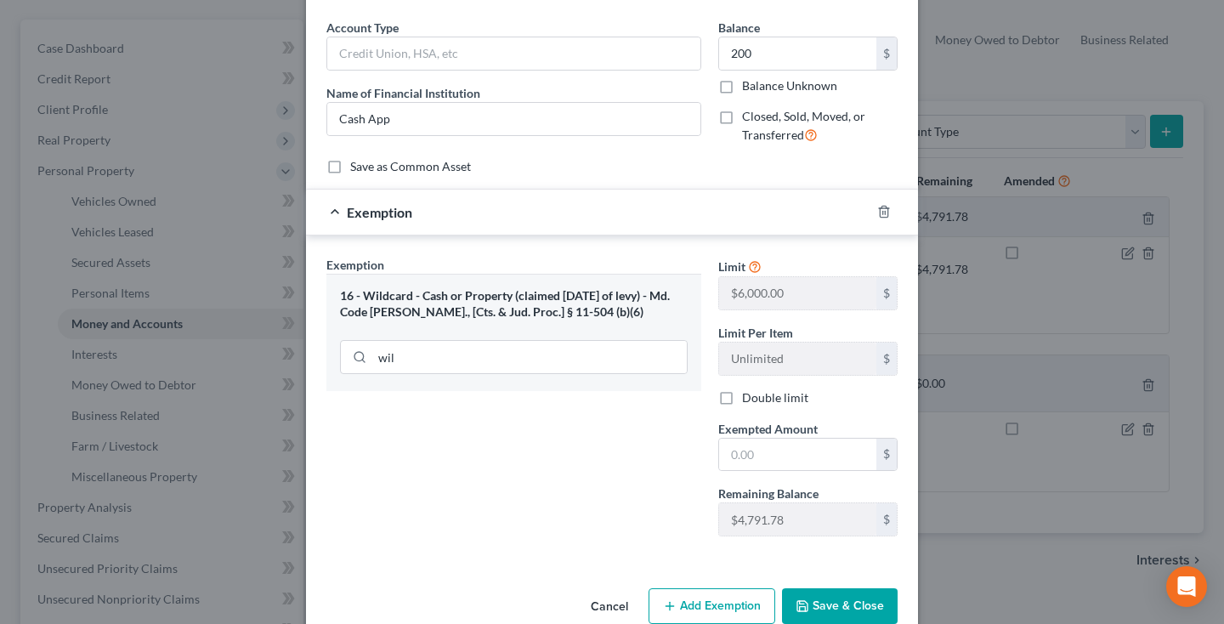
scroll to position [71, 0]
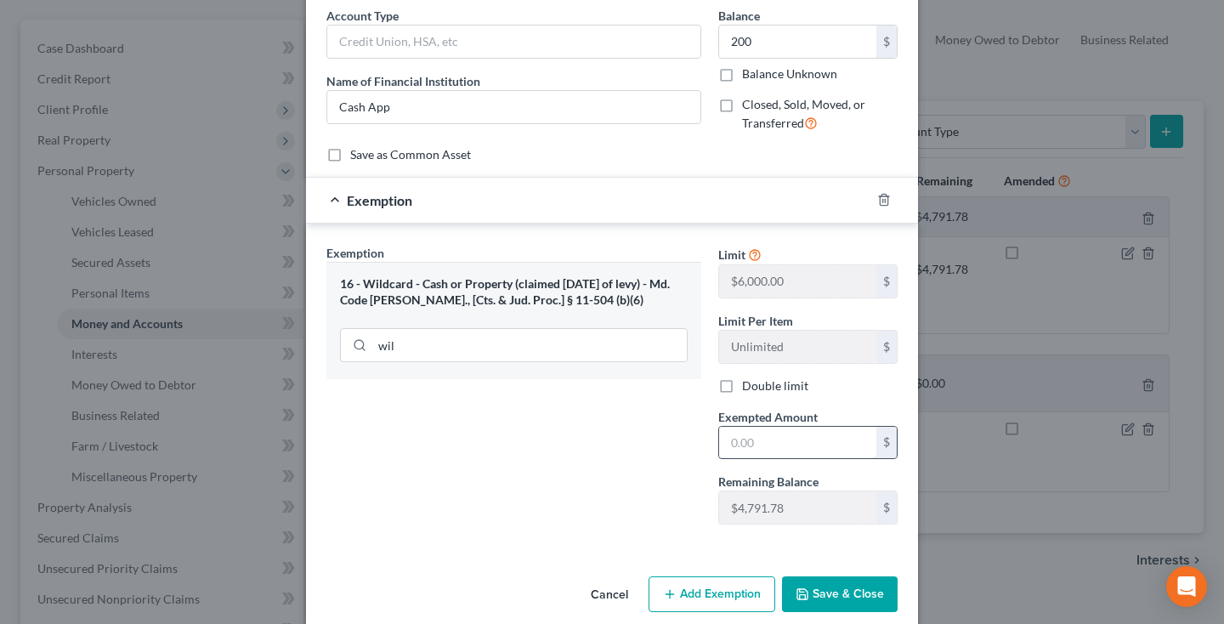
click at [749, 449] on input "text" at bounding box center [797, 443] width 157 height 32
click at [851, 606] on button "Save & Close" at bounding box center [840, 594] width 116 height 36
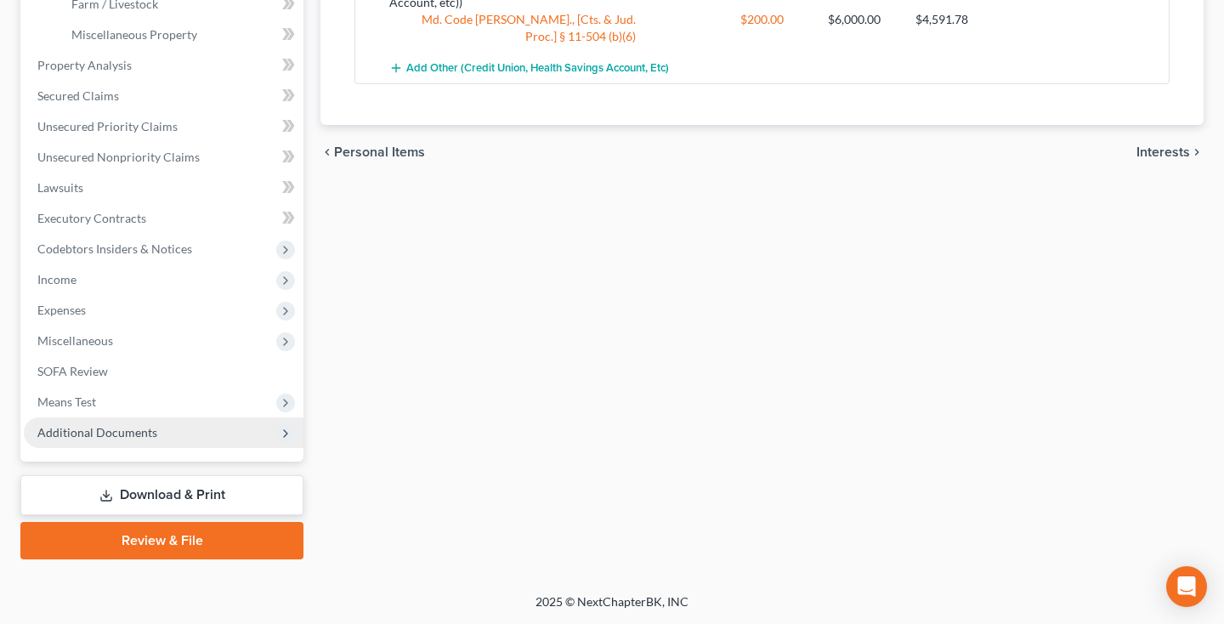
scroll to position [585, 0]
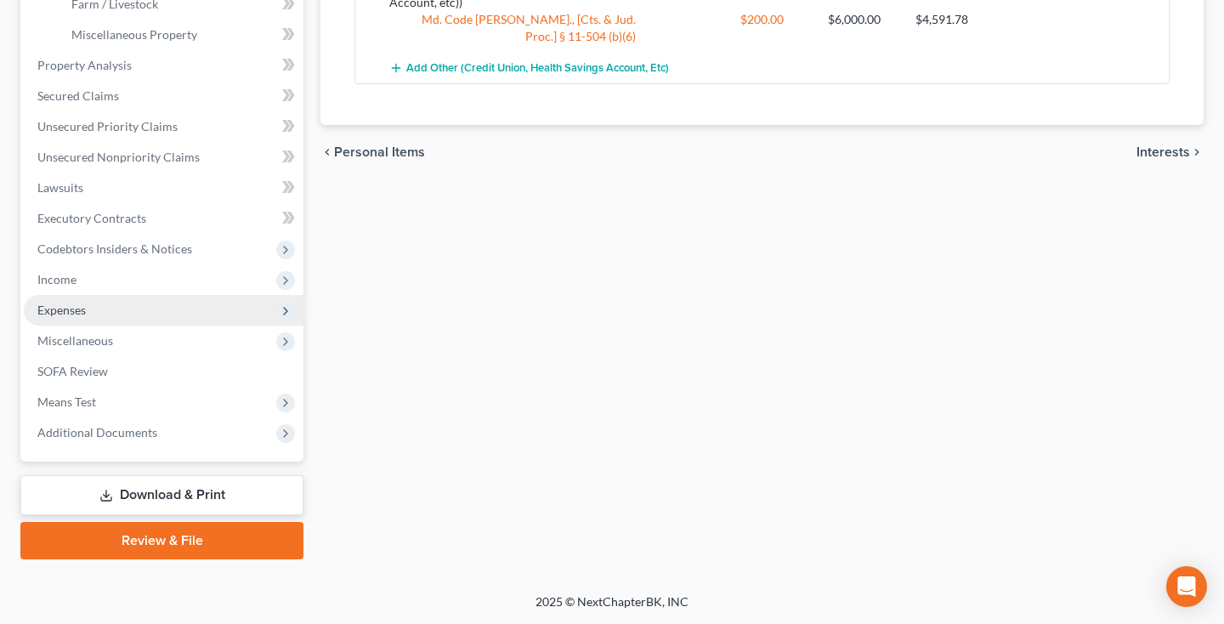
click at [76, 312] on span "Expenses" at bounding box center [61, 309] width 48 height 14
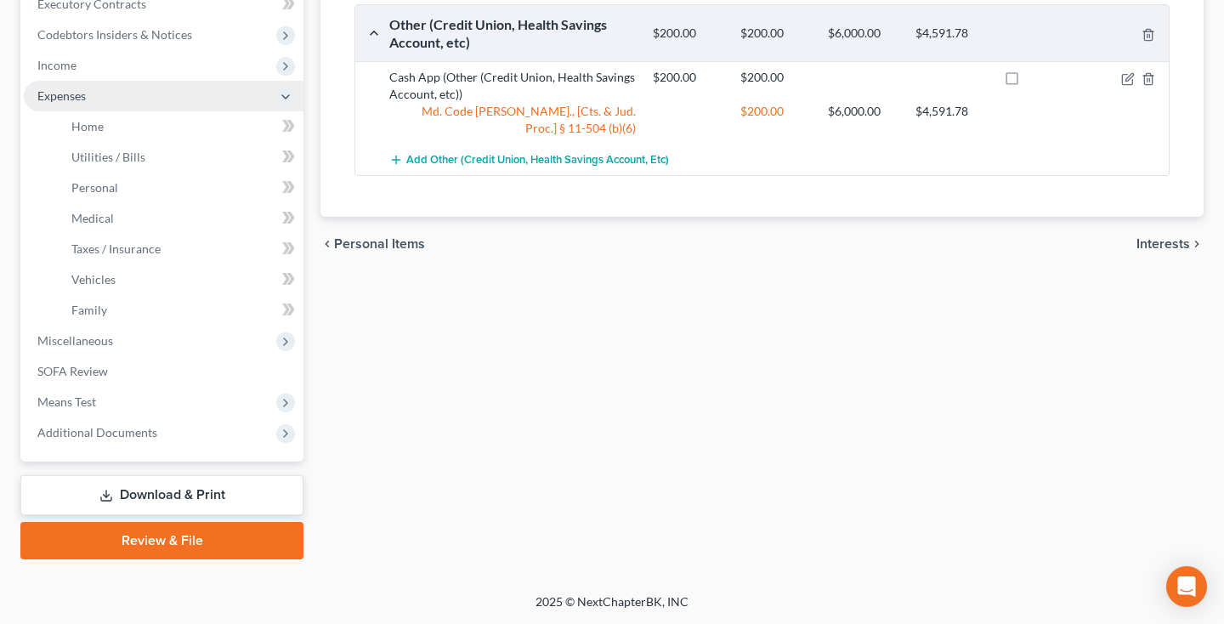
scroll to position [494, 0]
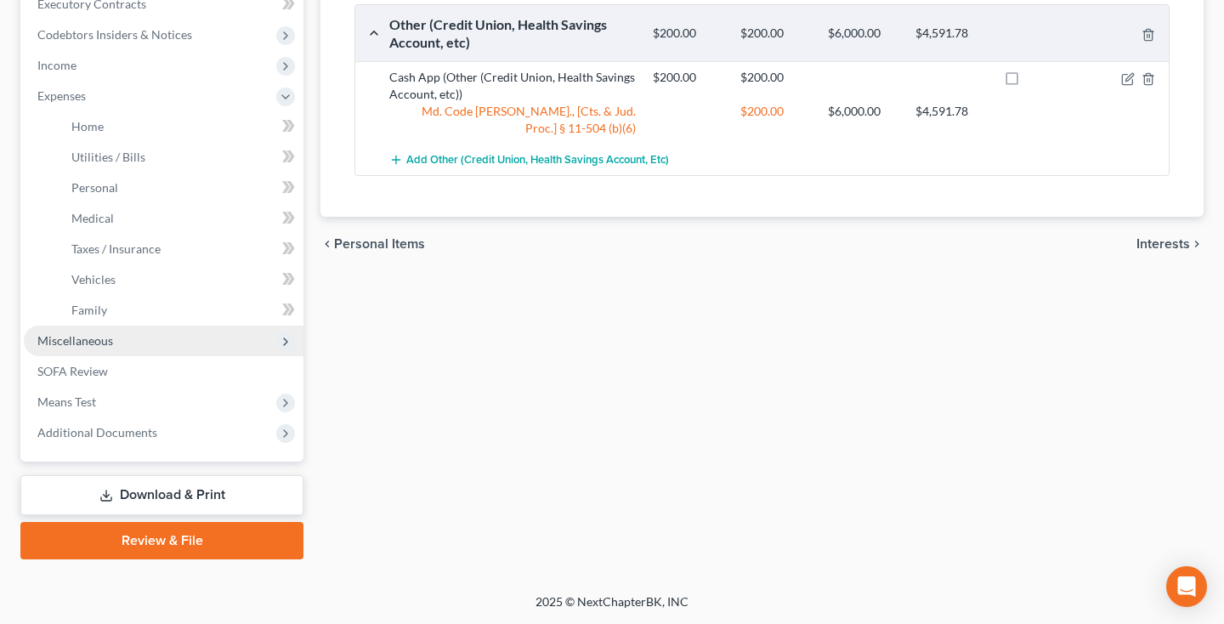
click at [76, 341] on span "Miscellaneous" at bounding box center [75, 340] width 76 height 14
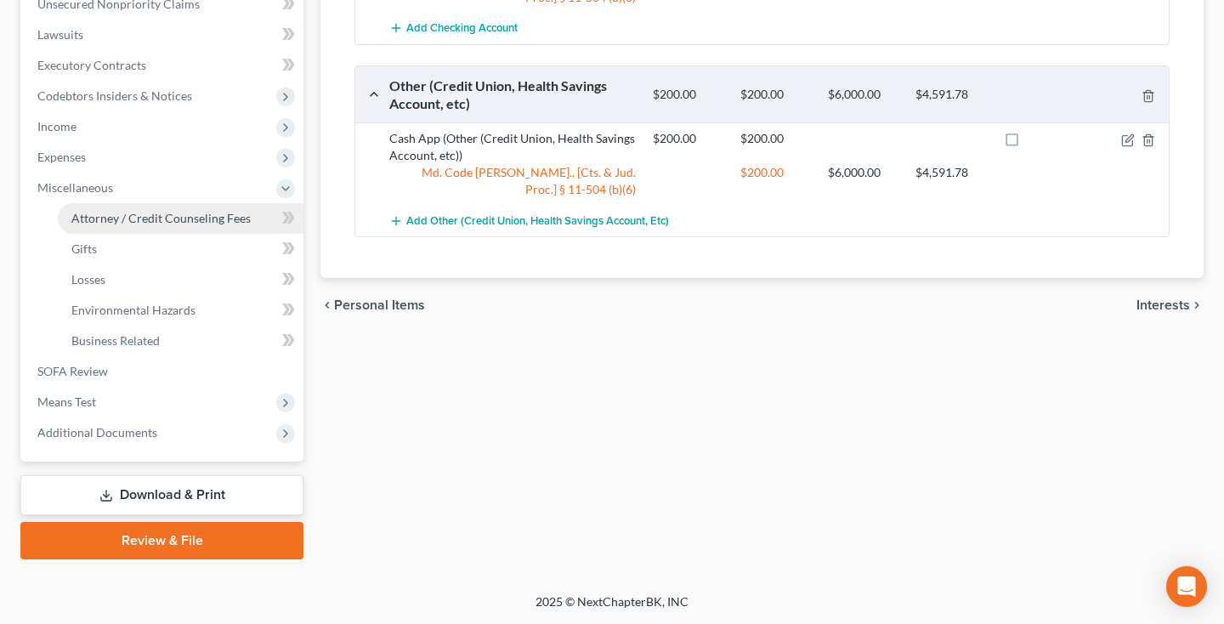
click at [164, 224] on span "Attorney / Credit Counseling Fees" at bounding box center [160, 218] width 179 height 14
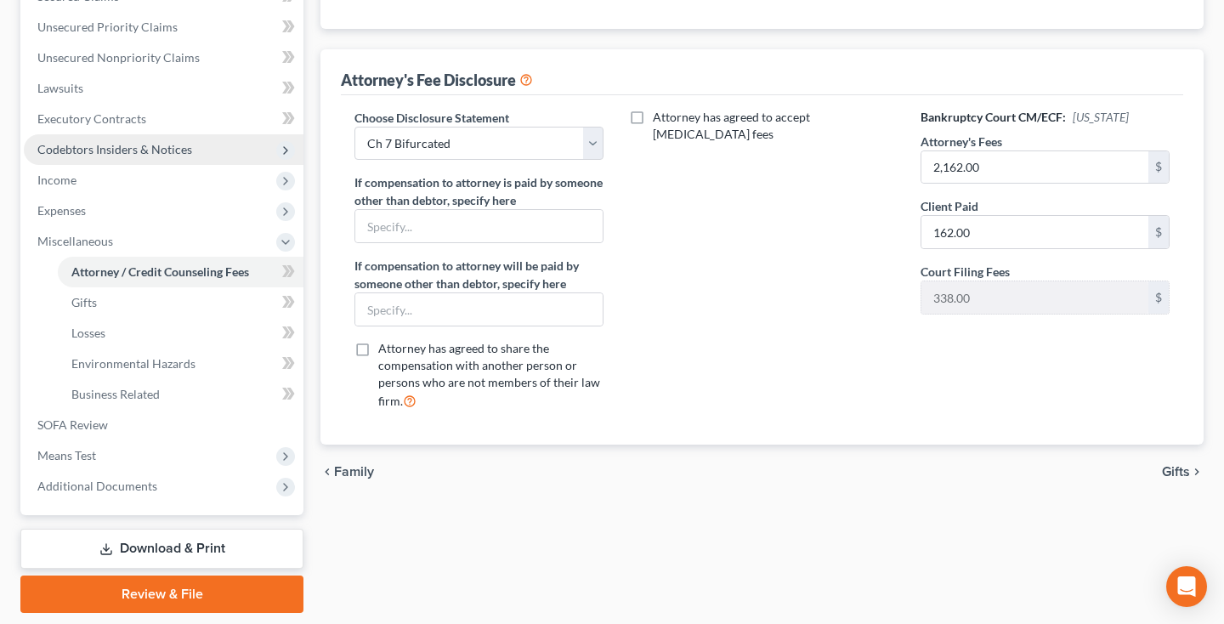
scroll to position [387, 0]
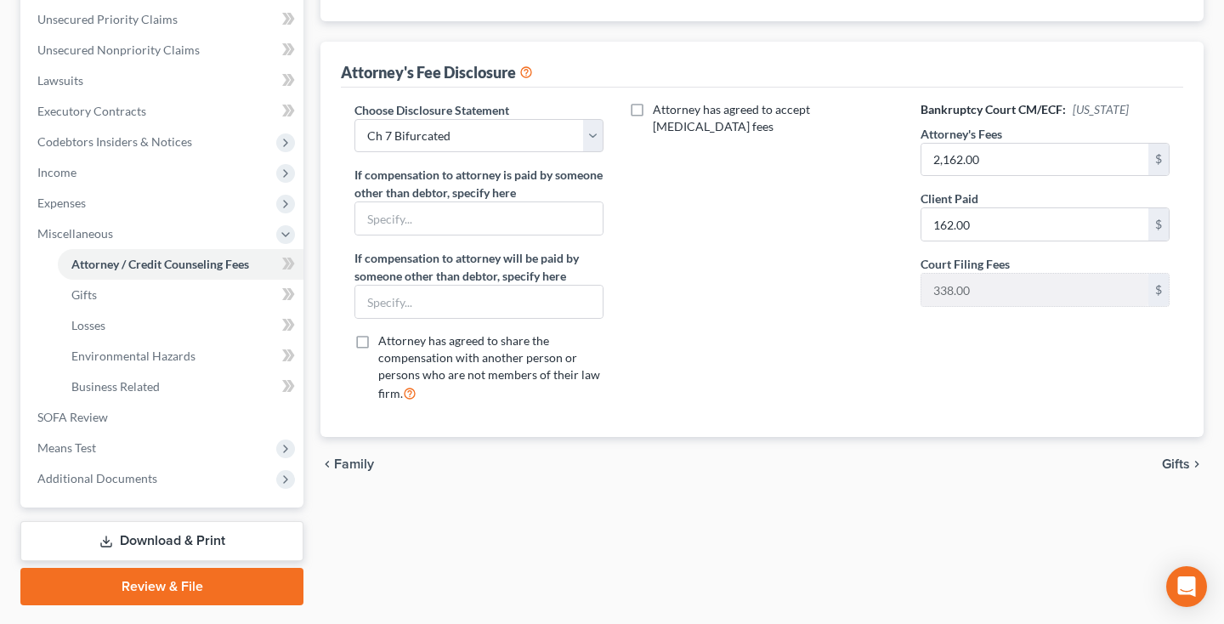
click at [163, 537] on link "Download & Print" at bounding box center [161, 541] width 283 height 40
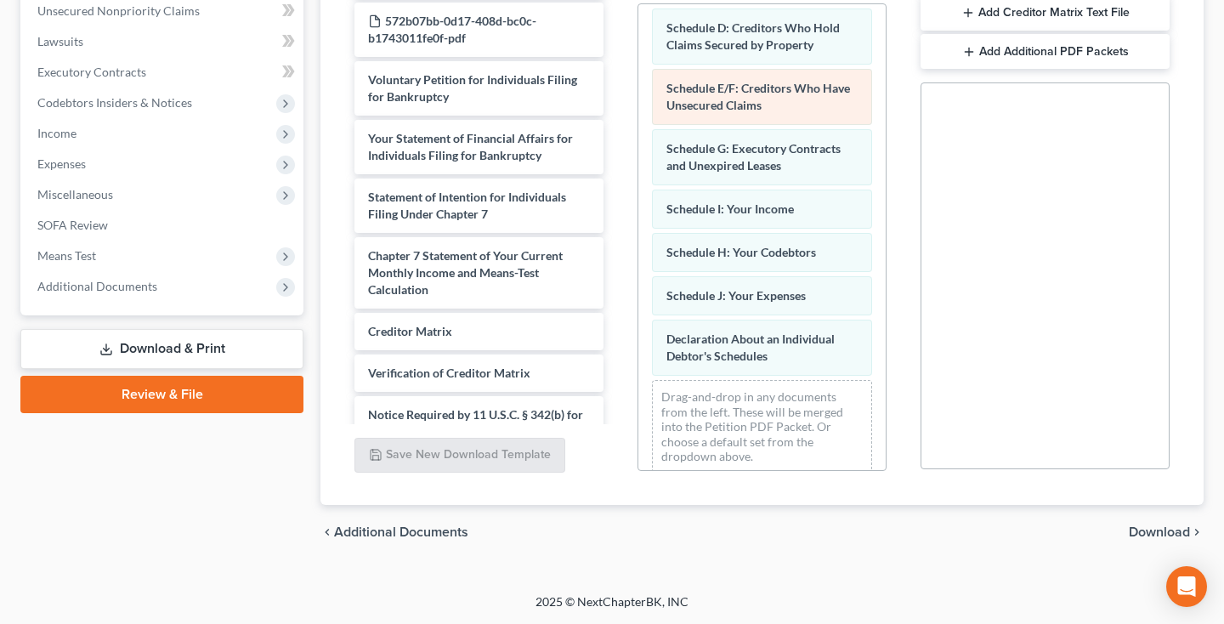
scroll to position [426, 0]
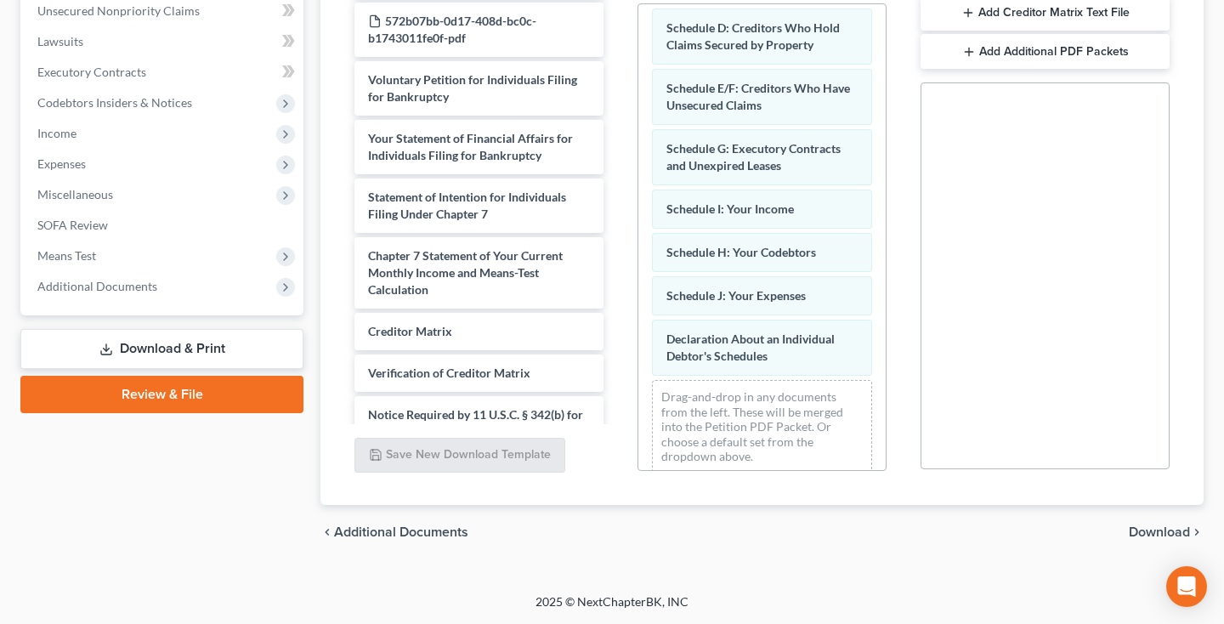
click at [1145, 531] on span "Download" at bounding box center [1158, 532] width 61 height 14
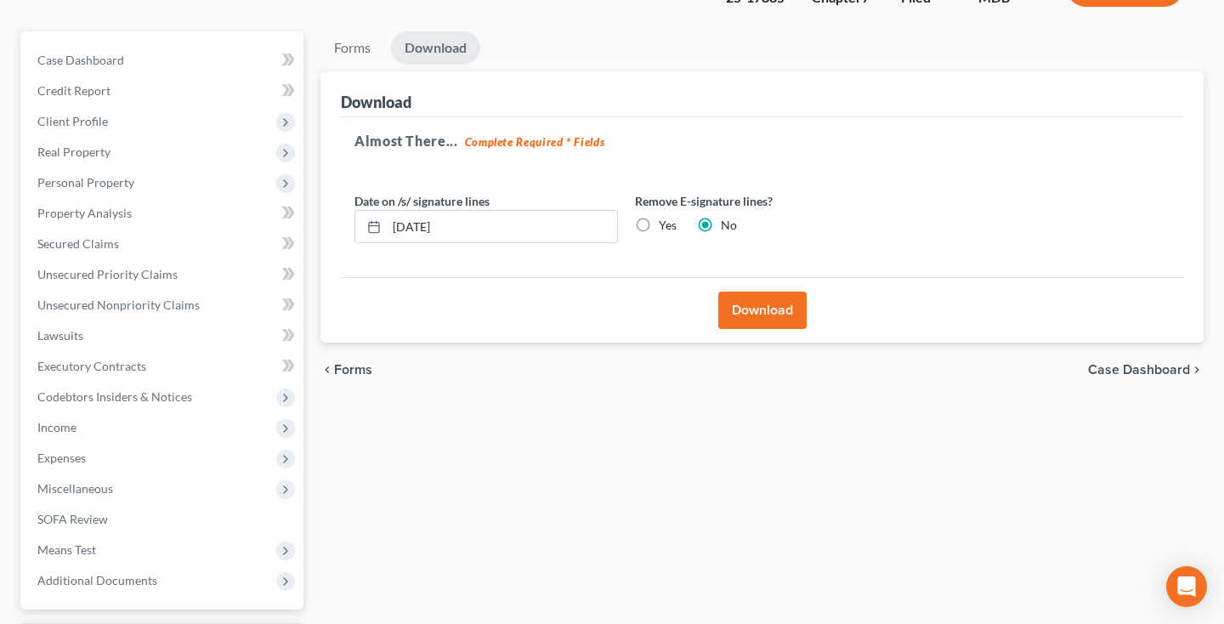
scroll to position [115, 0]
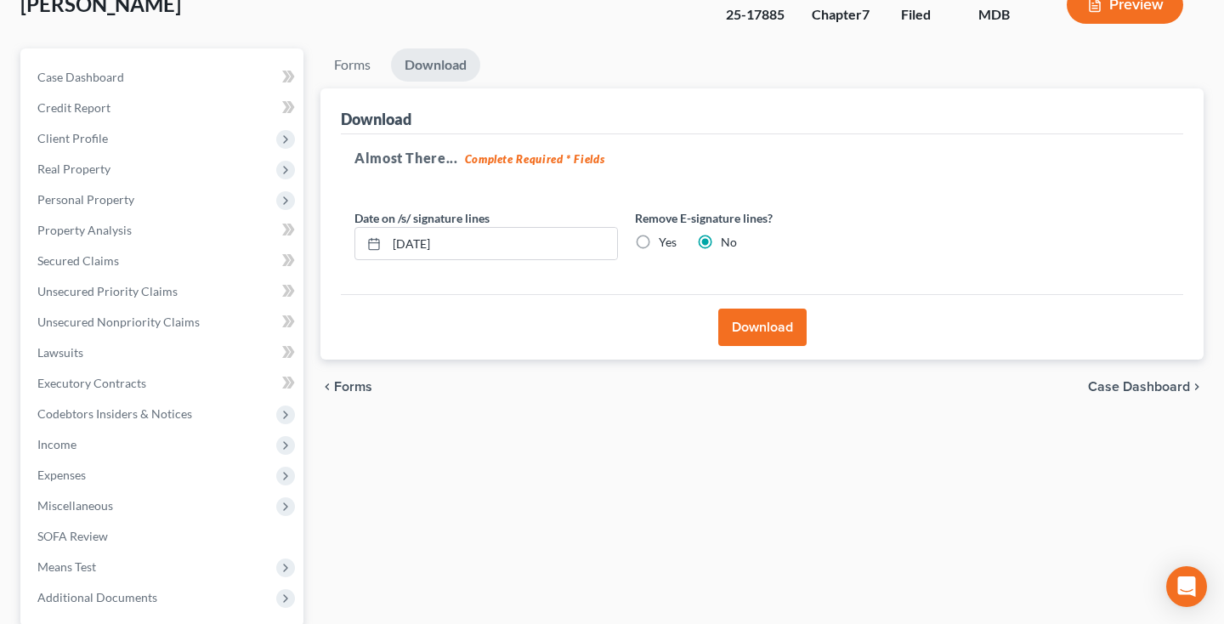
click at [780, 331] on button "Download" at bounding box center [762, 326] width 88 height 37
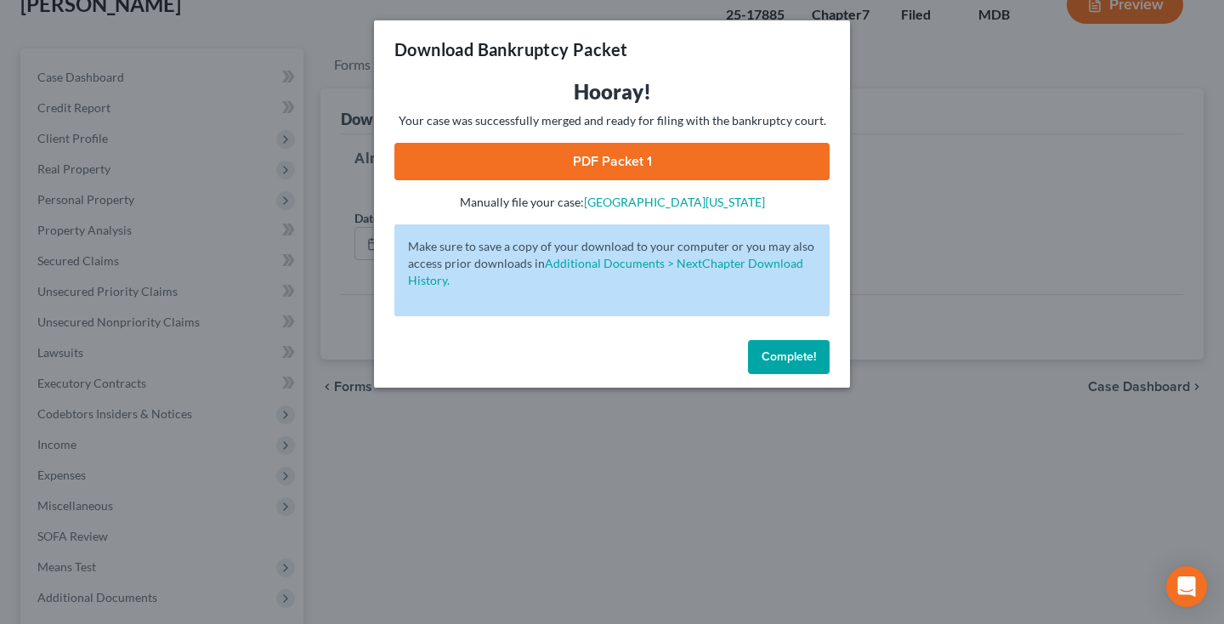
click at [757, 167] on link "PDF Packet 1" at bounding box center [611, 161] width 435 height 37
click at [766, 361] on span "Complete!" at bounding box center [788, 356] width 54 height 14
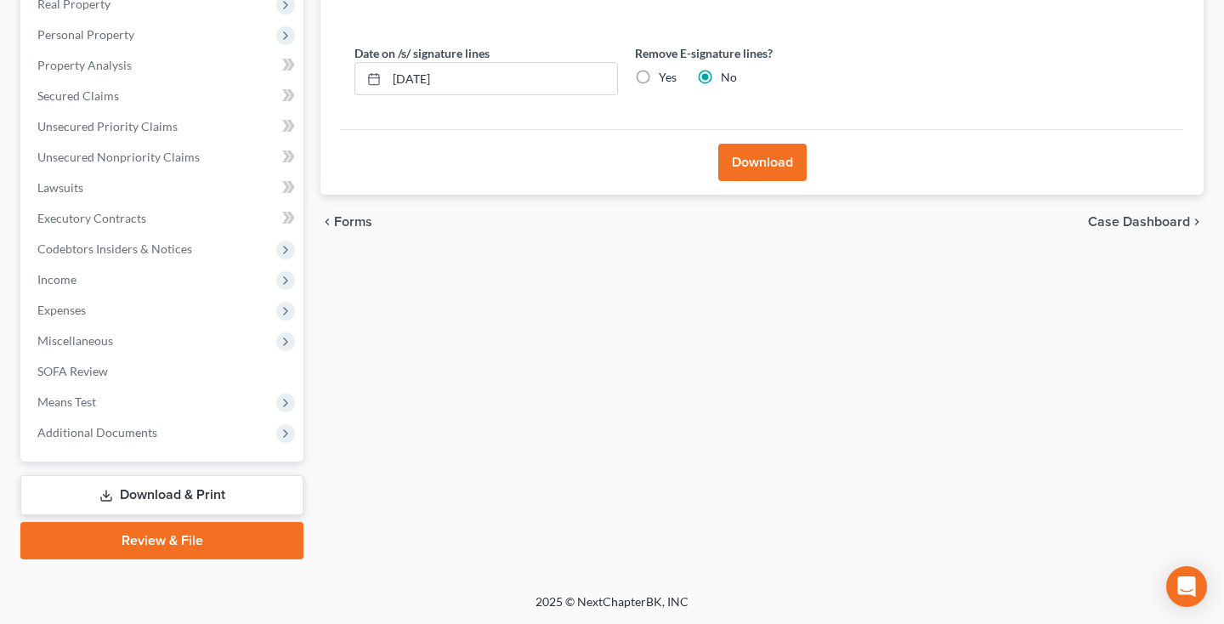
scroll to position [280, 0]
click at [151, 427] on span "Additional Documents" at bounding box center [97, 432] width 120 height 14
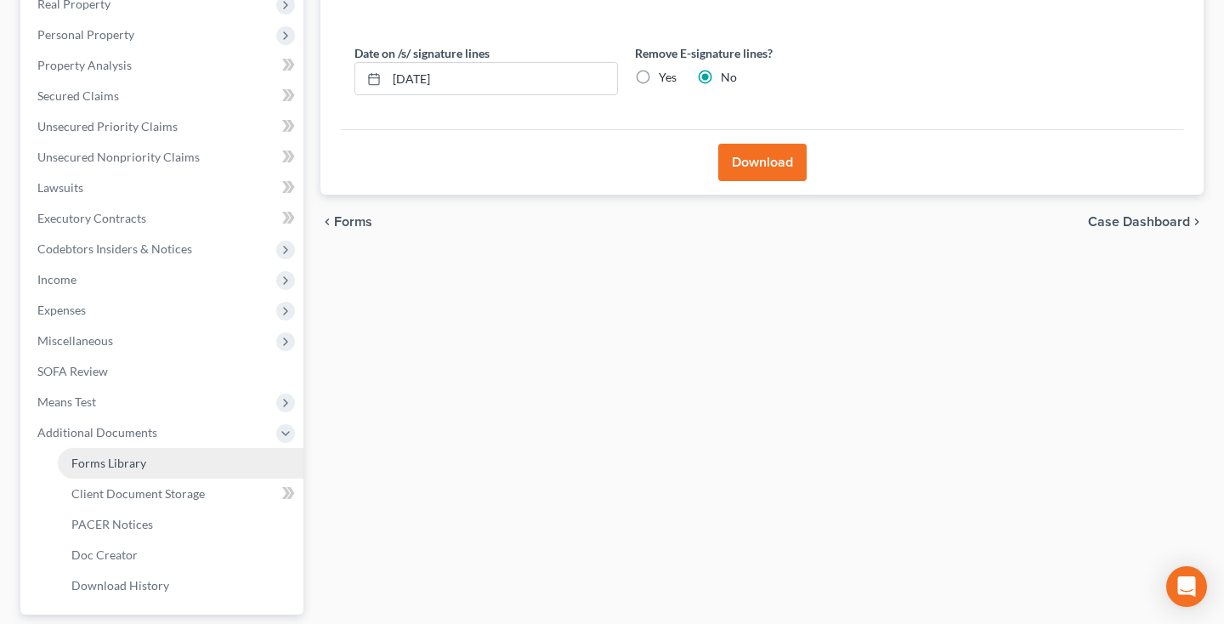
click at [144, 459] on link "Forms Library" at bounding box center [181, 463] width 246 height 31
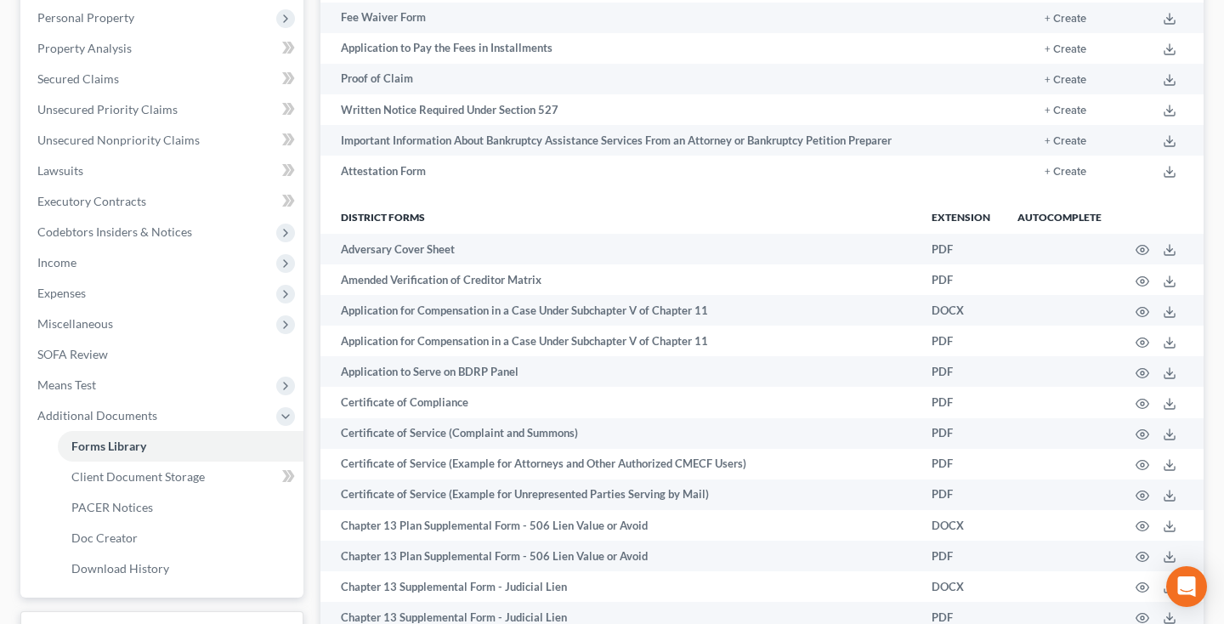
scroll to position [714, 0]
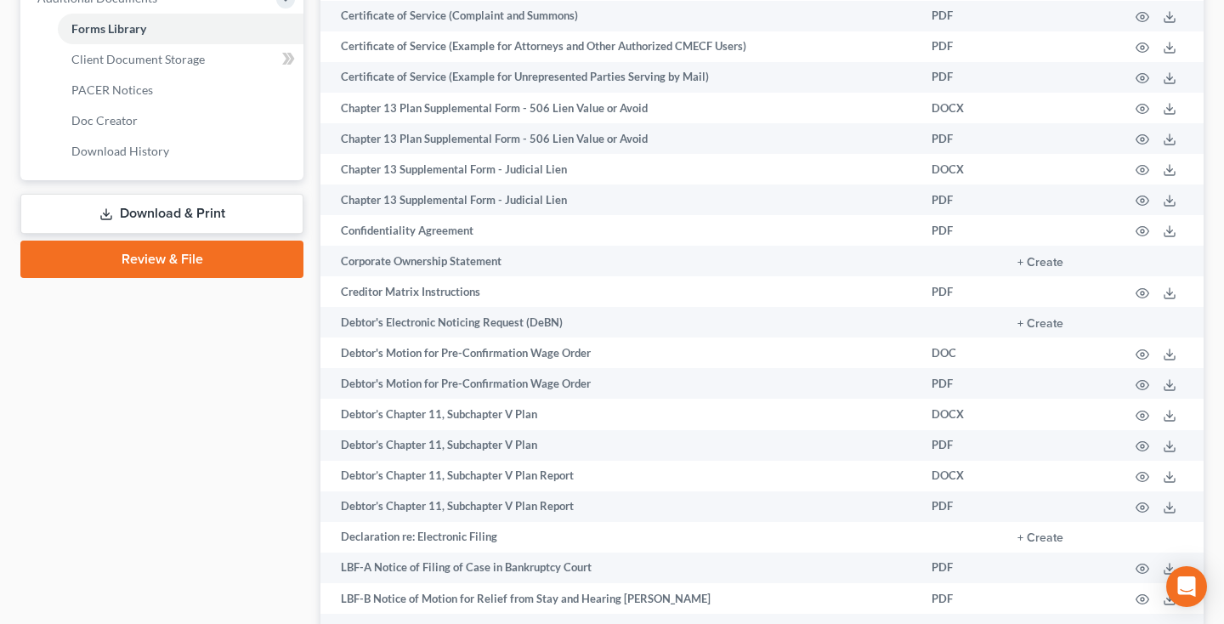
click at [215, 219] on link "Download & Print" at bounding box center [161, 214] width 283 height 40
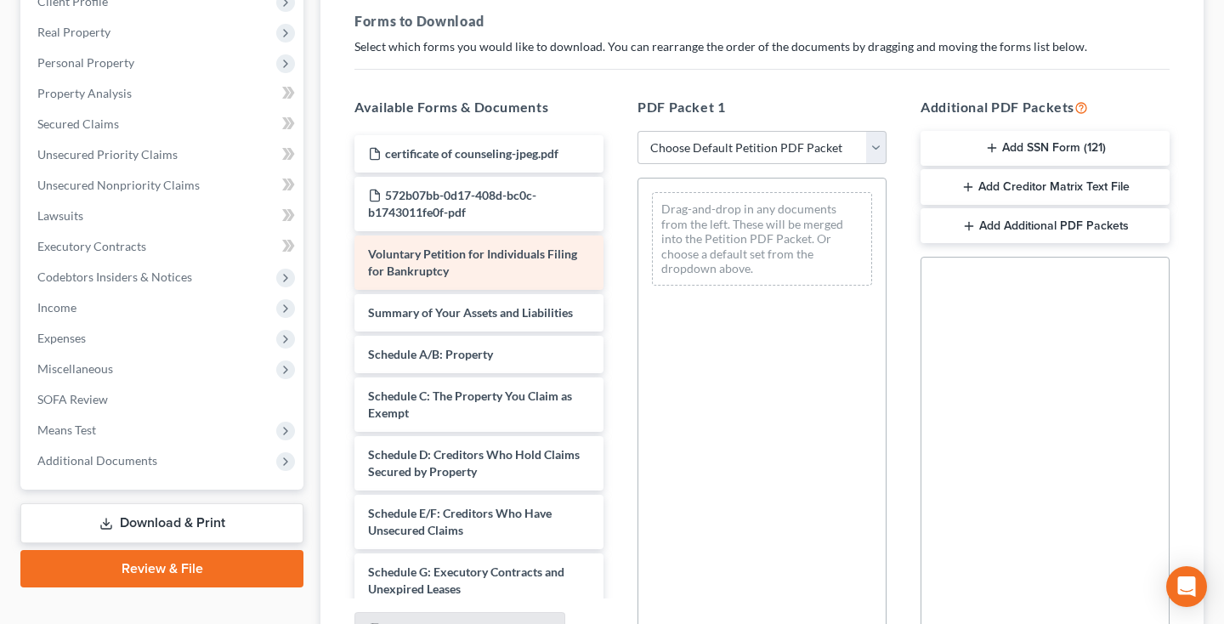
scroll to position [506, 0]
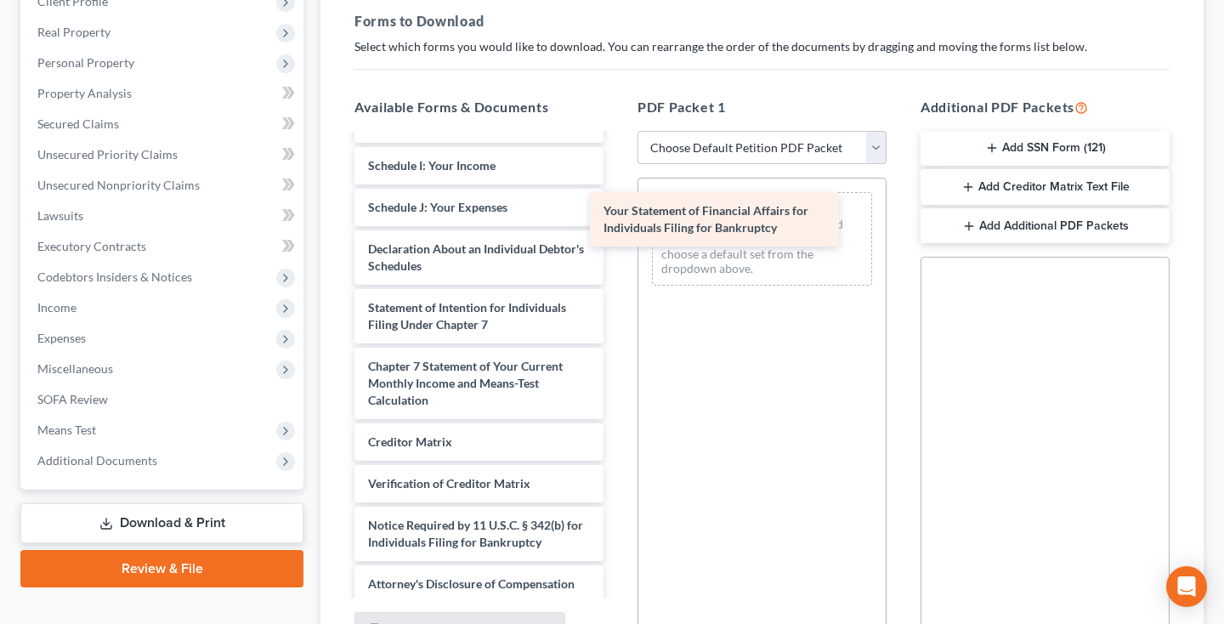
drag, startPoint x: 503, startPoint y: 285, endPoint x: 771, endPoint y: 224, distance: 275.4
click at [617, 224] on div "Your Statement of Financial Affairs for Individuals Filing for Bankruptcy certi…" at bounding box center [479, 116] width 276 height 974
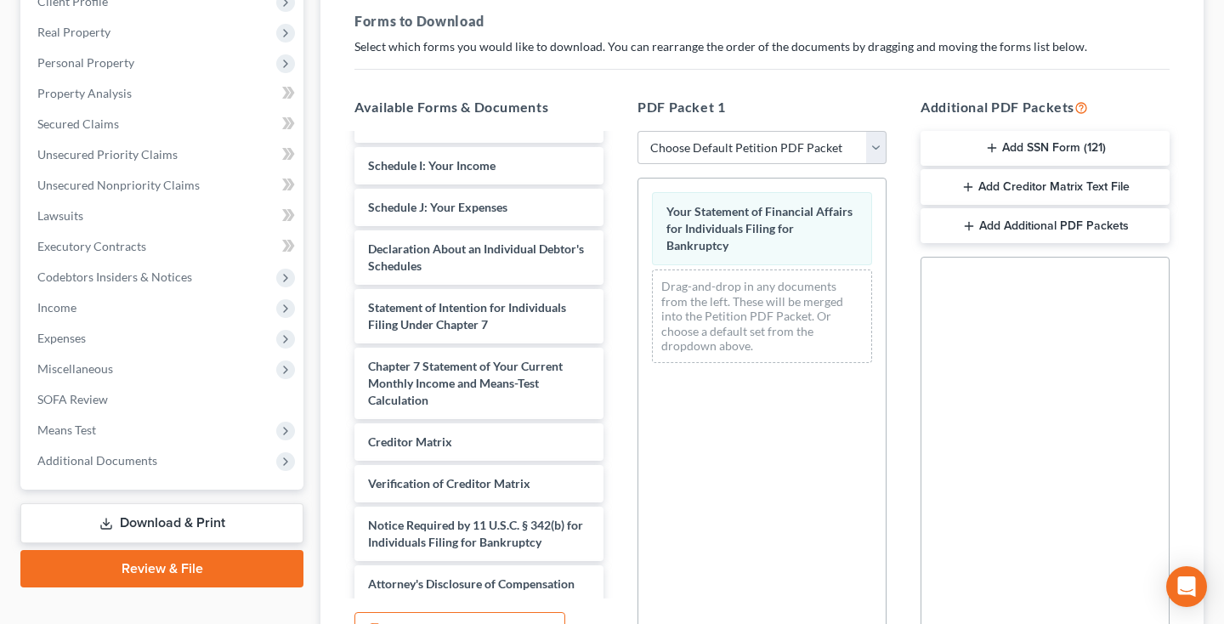
scroll to position [515, 0]
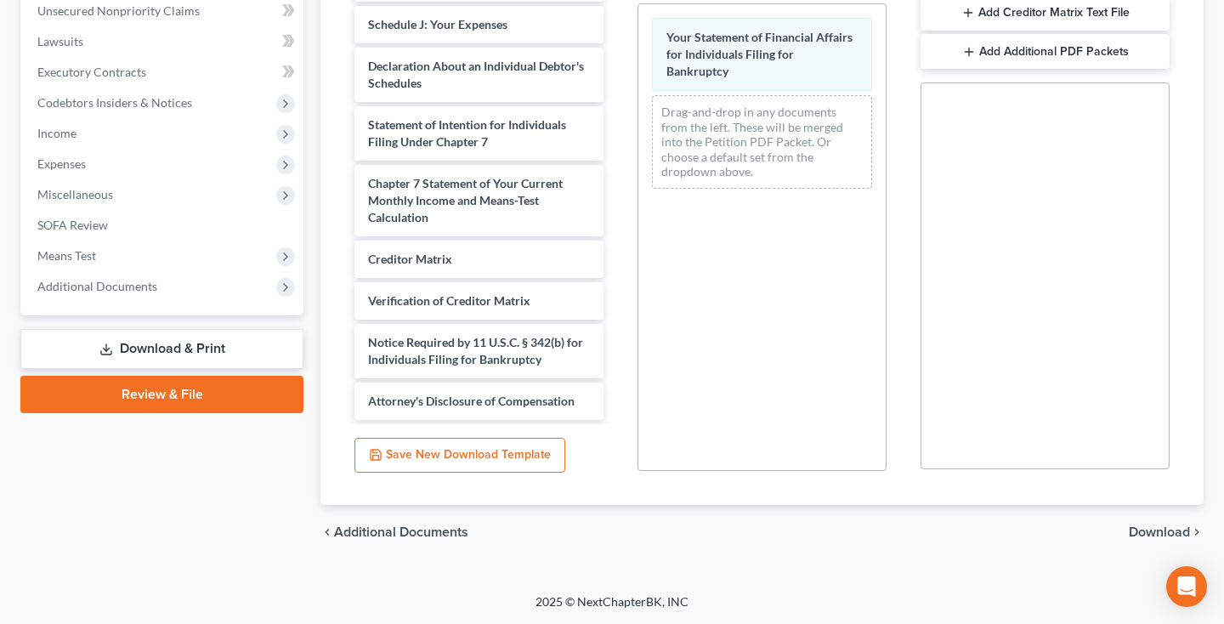
click at [1148, 534] on span "Download" at bounding box center [1158, 532] width 61 height 14
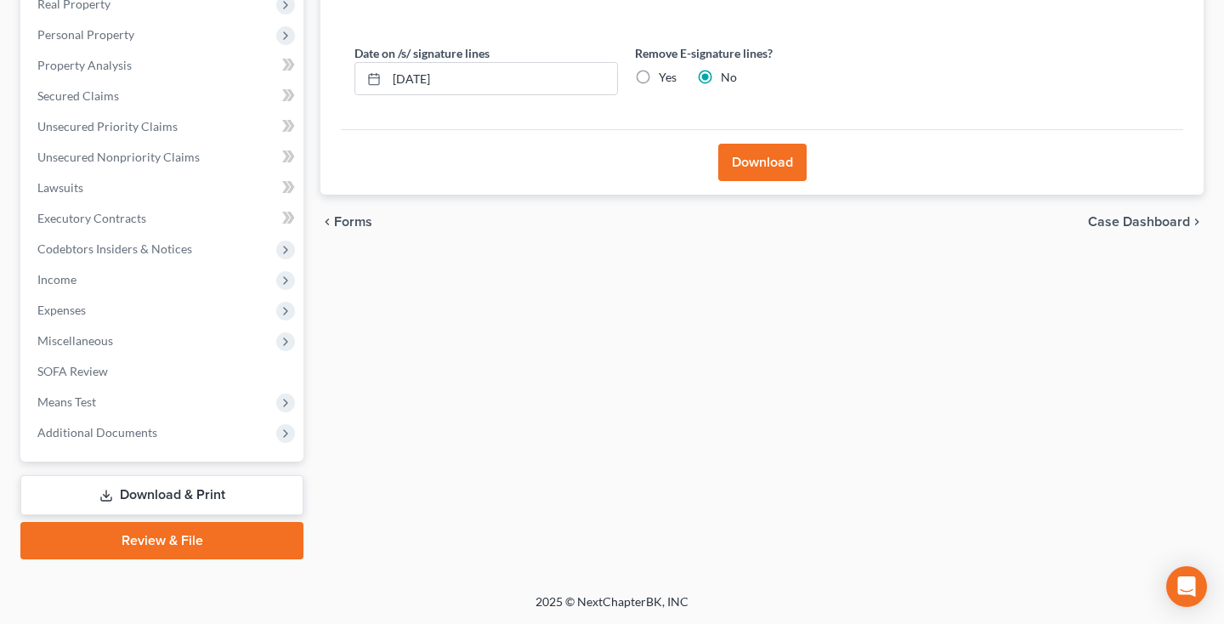
click at [781, 157] on button "Download" at bounding box center [762, 162] width 88 height 37
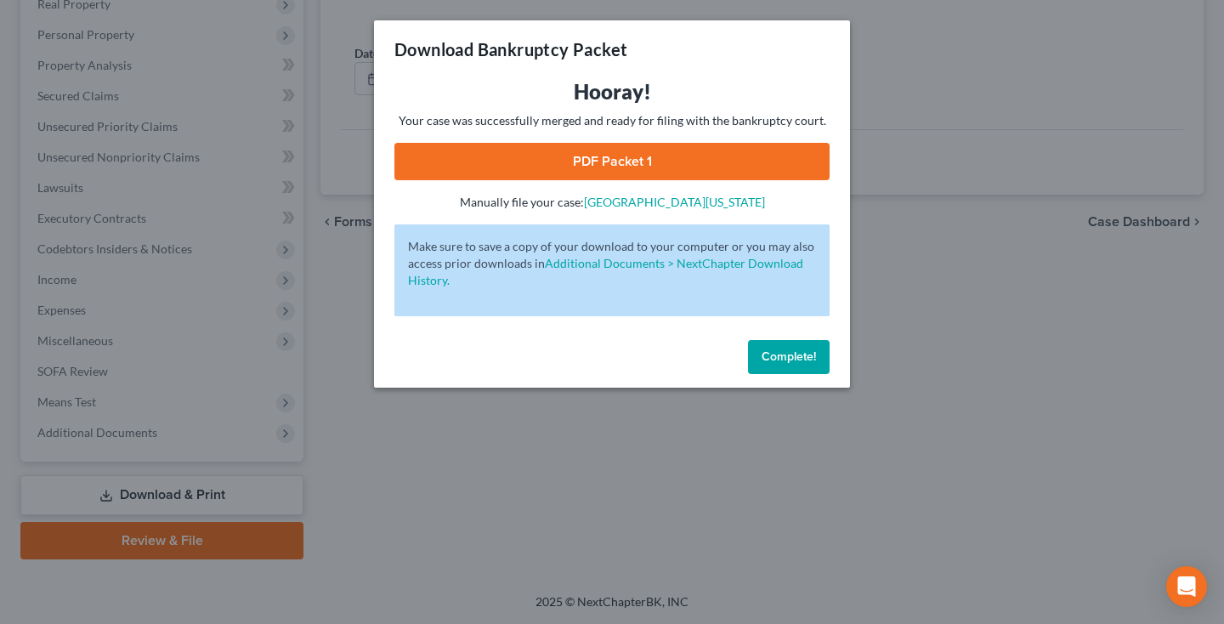
click at [688, 161] on link "PDF Packet 1" at bounding box center [611, 161] width 435 height 37
click at [765, 363] on span "Complete!" at bounding box center [788, 356] width 54 height 14
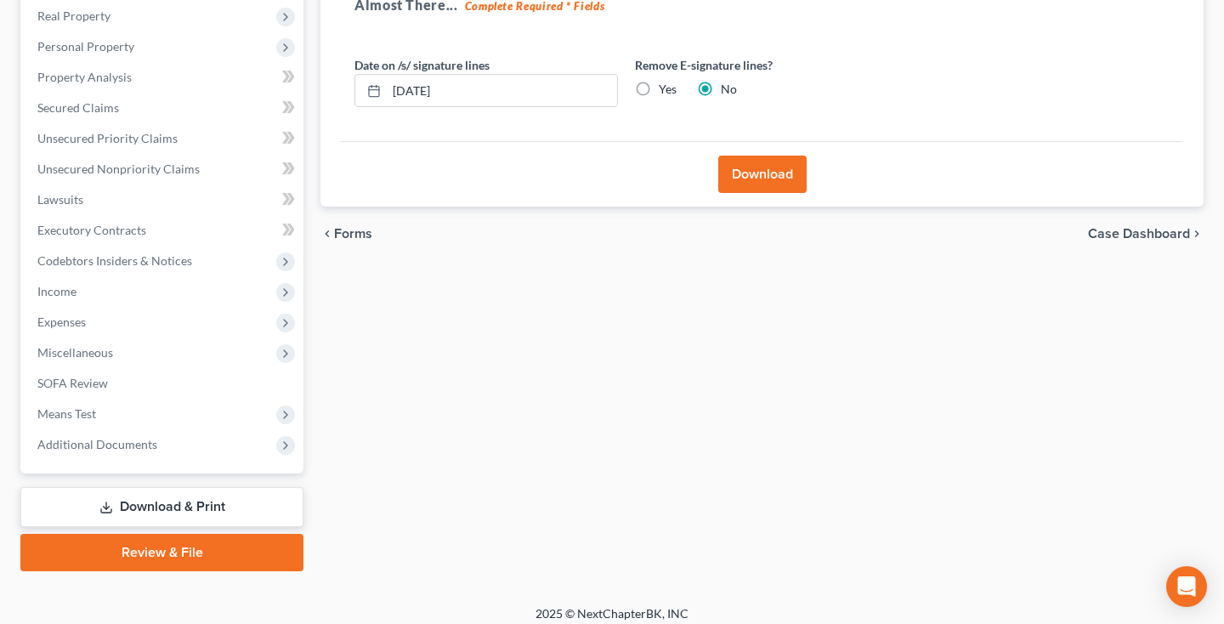
scroll to position [0, 0]
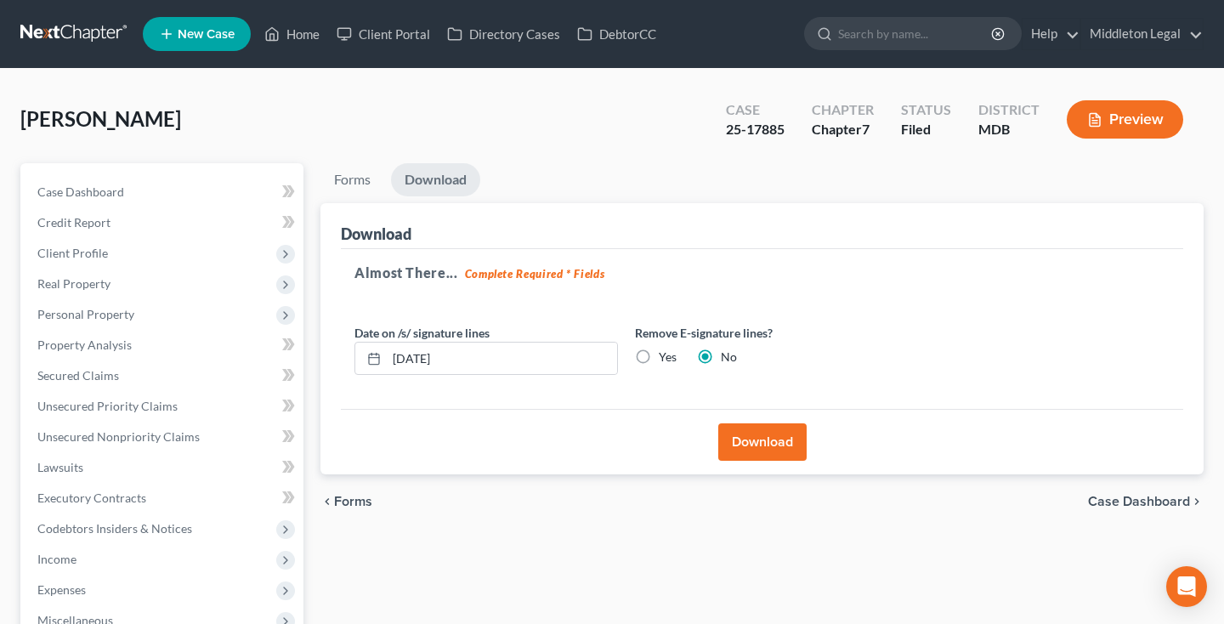
drag, startPoint x: 726, startPoint y: 133, endPoint x: 788, endPoint y: 133, distance: 62.0
click at [788, 133] on div "Case 25-17885" at bounding box center [755, 121] width 86 height 50
click at [140, 337] on link "Property Analysis" at bounding box center [164, 345] width 280 height 31
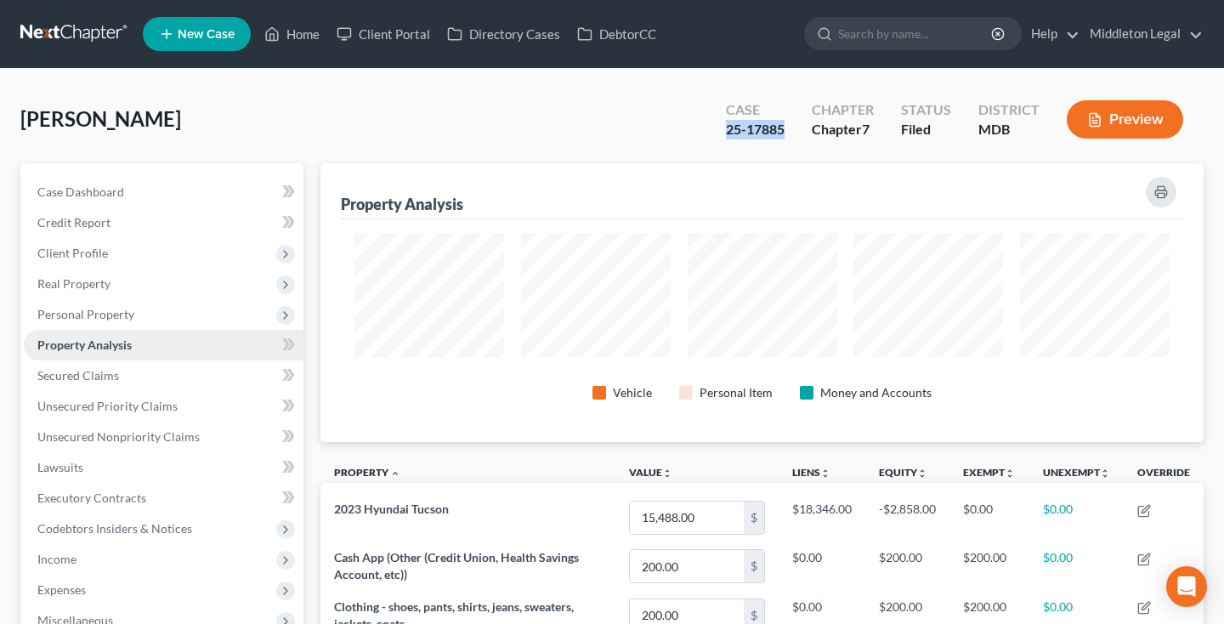
scroll to position [279, 883]
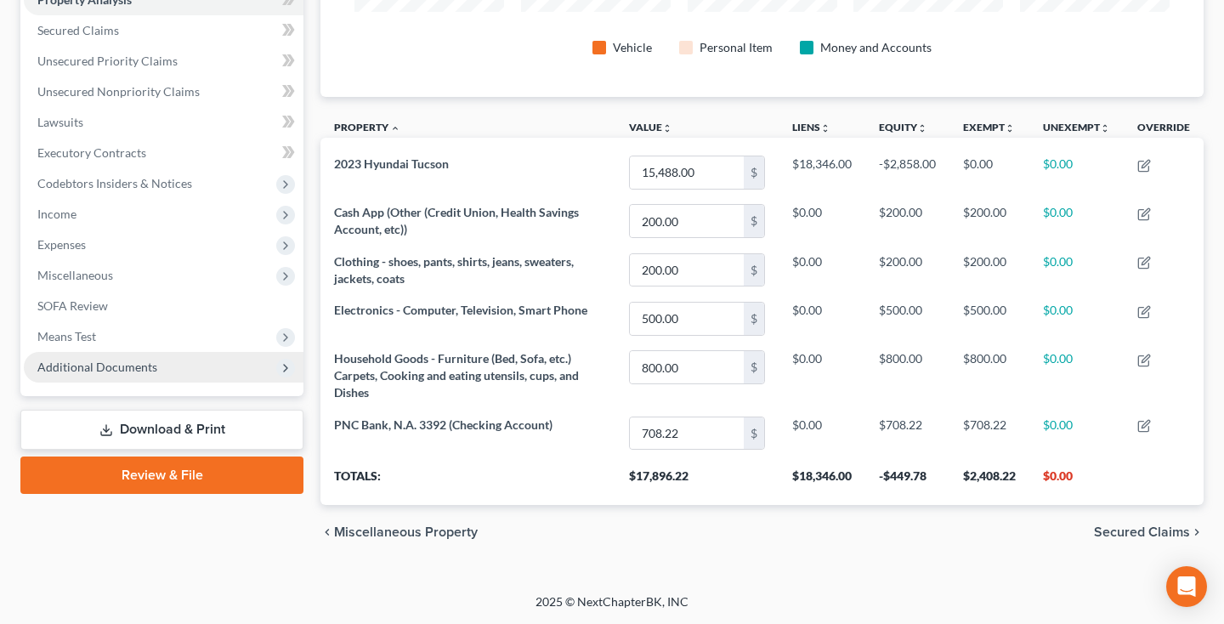
click at [115, 375] on span "Additional Documents" at bounding box center [164, 367] width 280 height 31
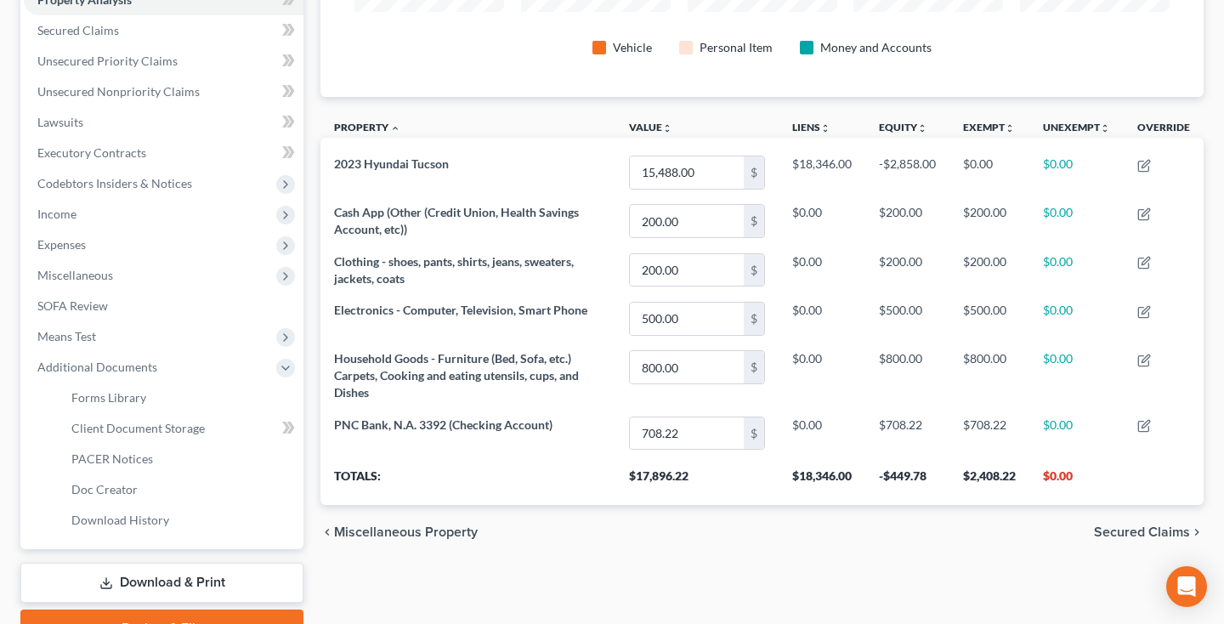
click at [161, 580] on link "Download & Print" at bounding box center [161, 582] width 283 height 40
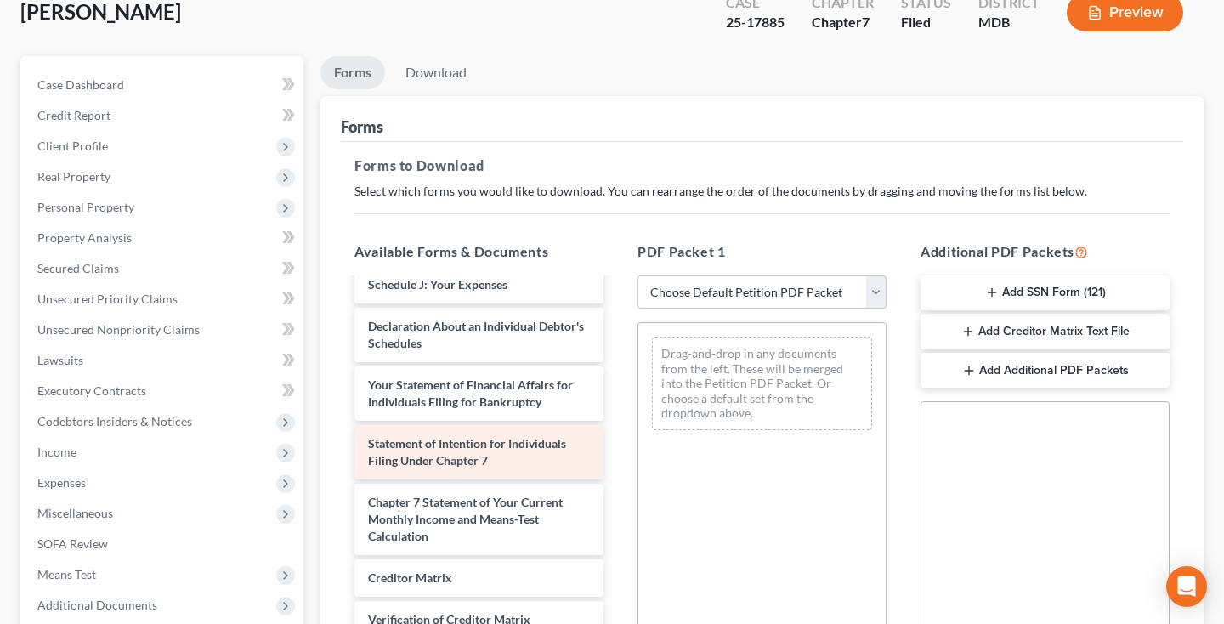
scroll to position [257, 0]
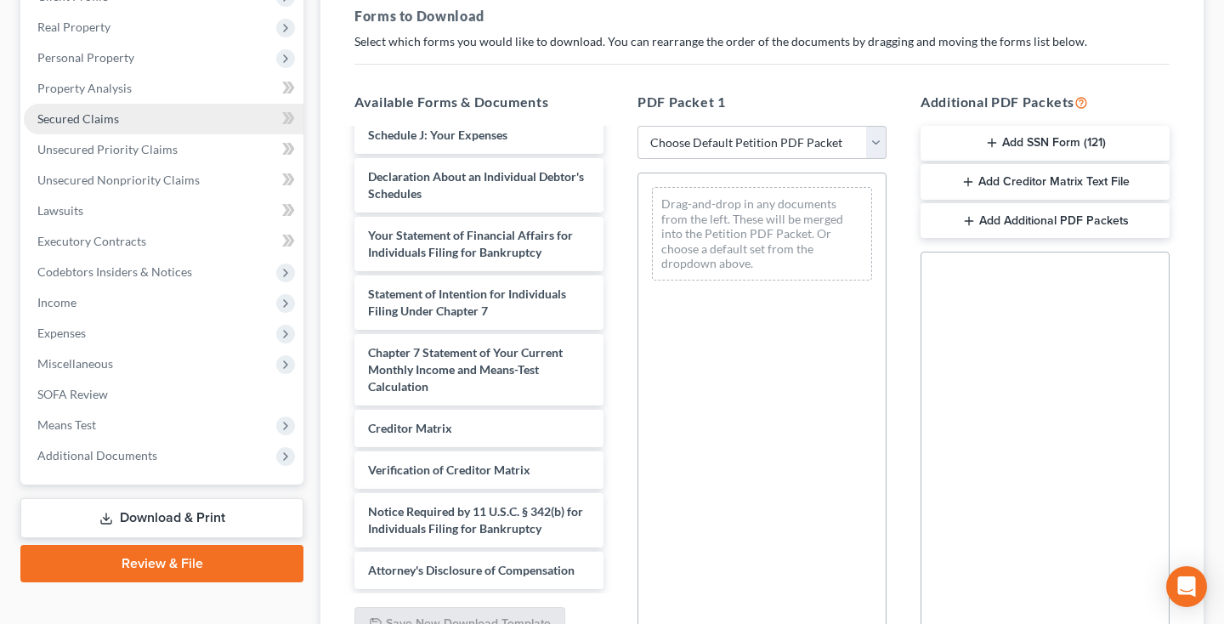
click at [99, 116] on span "Secured Claims" at bounding box center [78, 118] width 82 height 14
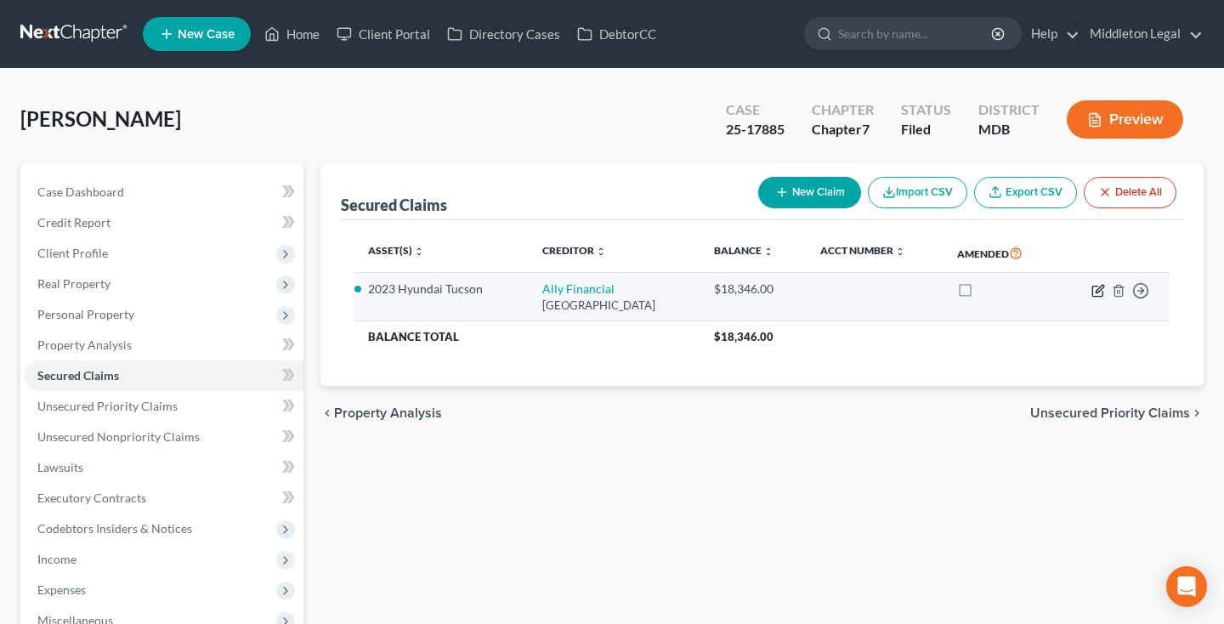
click at [1098, 291] on icon "button" at bounding box center [1099, 289] width 8 height 8
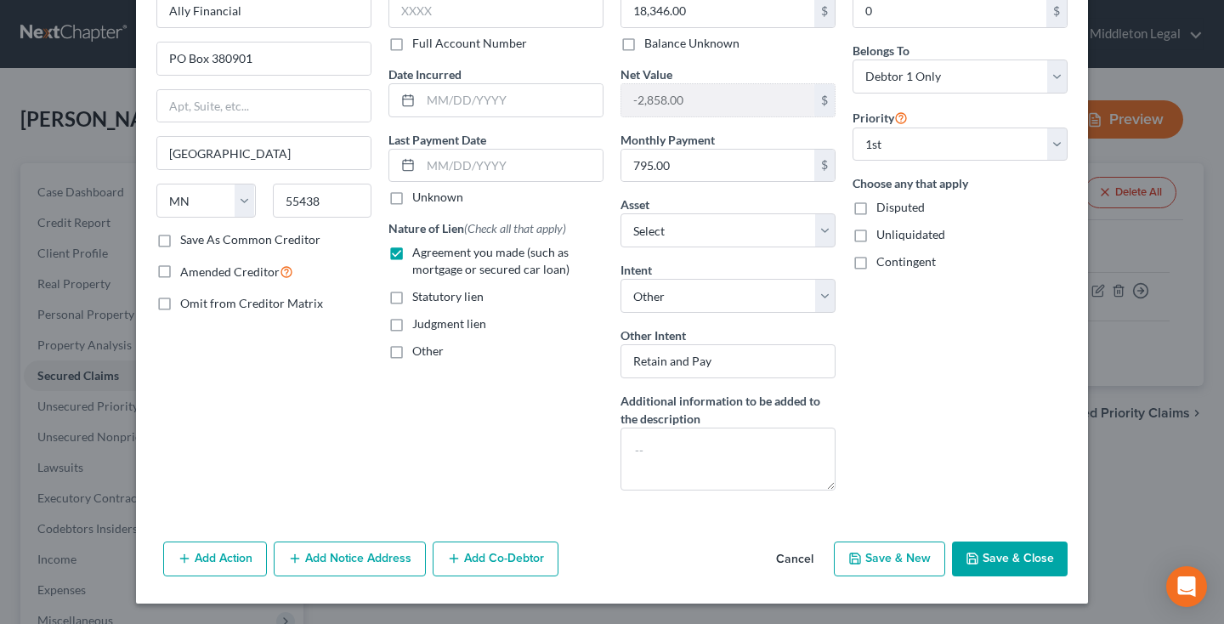
scroll to position [102, 0]
click at [1032, 556] on button "Save & Close" at bounding box center [1010, 559] width 116 height 36
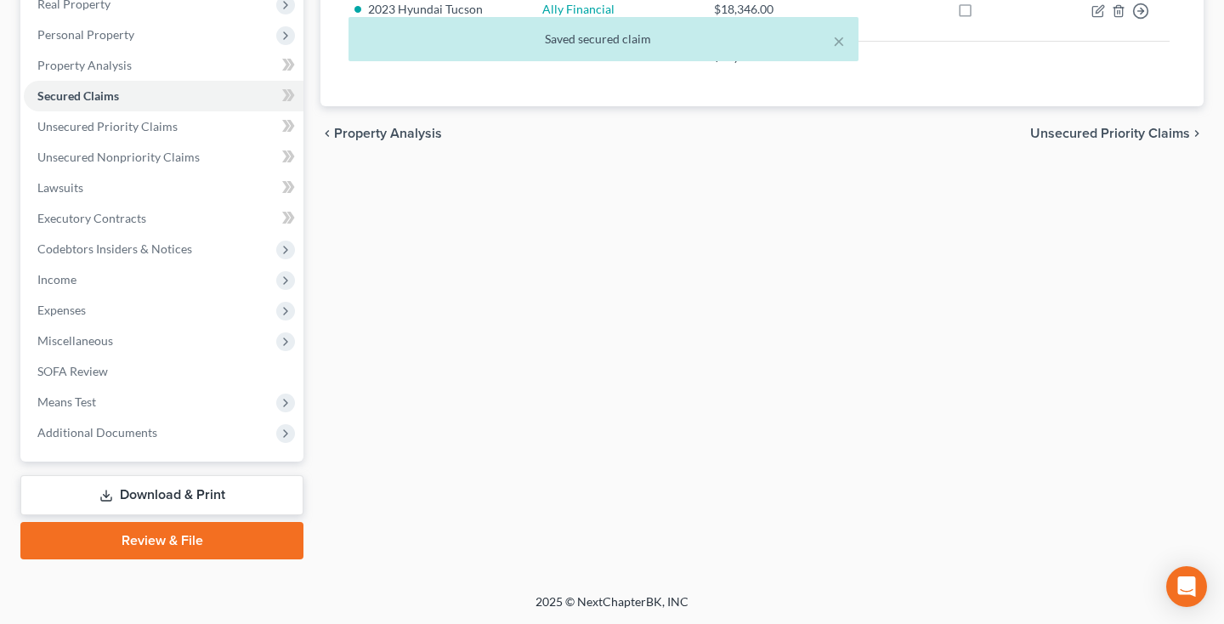
scroll to position [280, 0]
click at [182, 493] on link "Download & Print" at bounding box center [161, 495] width 283 height 40
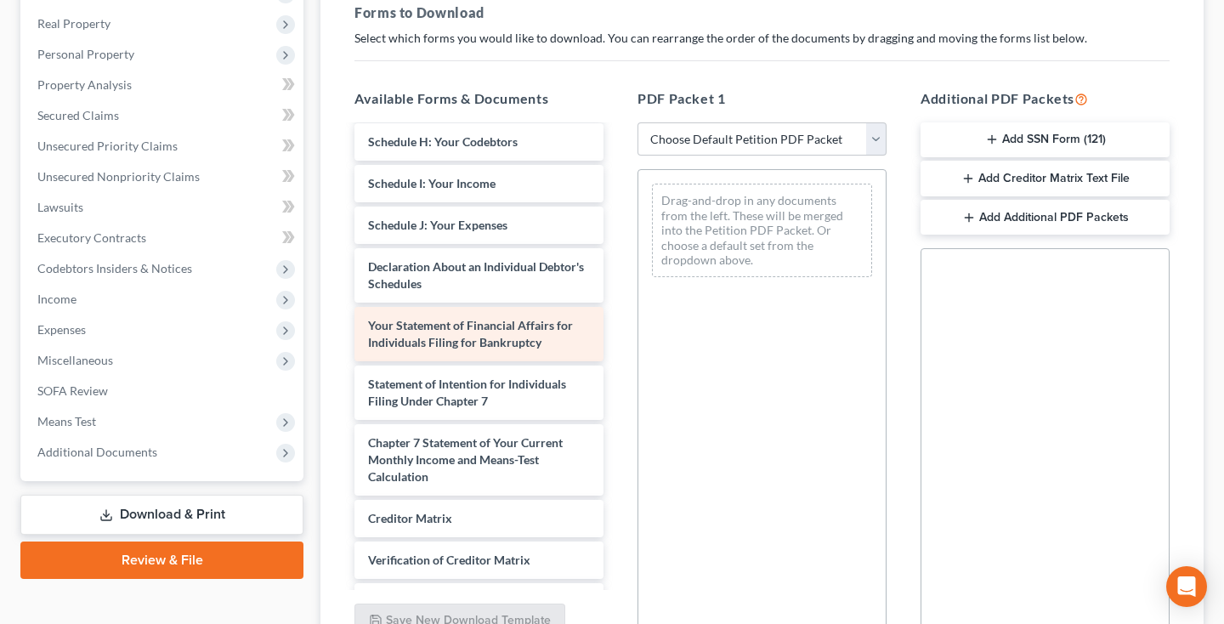
scroll to position [508, 0]
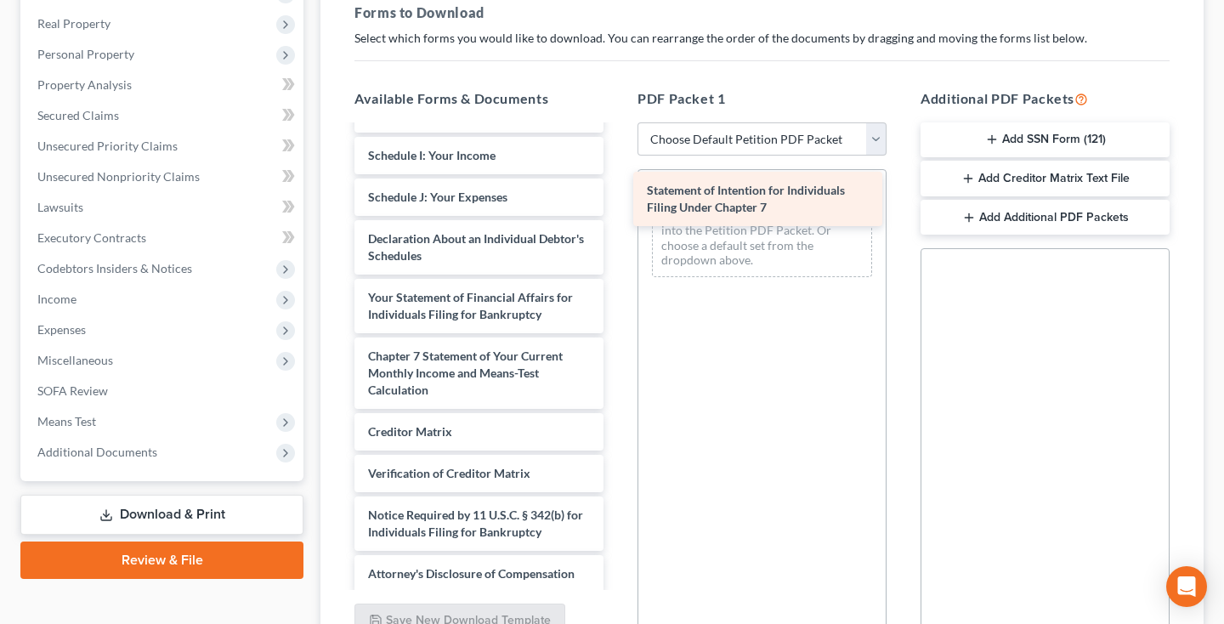
drag, startPoint x: 529, startPoint y: 359, endPoint x: 808, endPoint y: 194, distance: 323.8
click at [617, 194] on div "Statement of Intention for Individuals Filing Under Chapter 7 certificate of co…" at bounding box center [479, 106] width 276 height 974
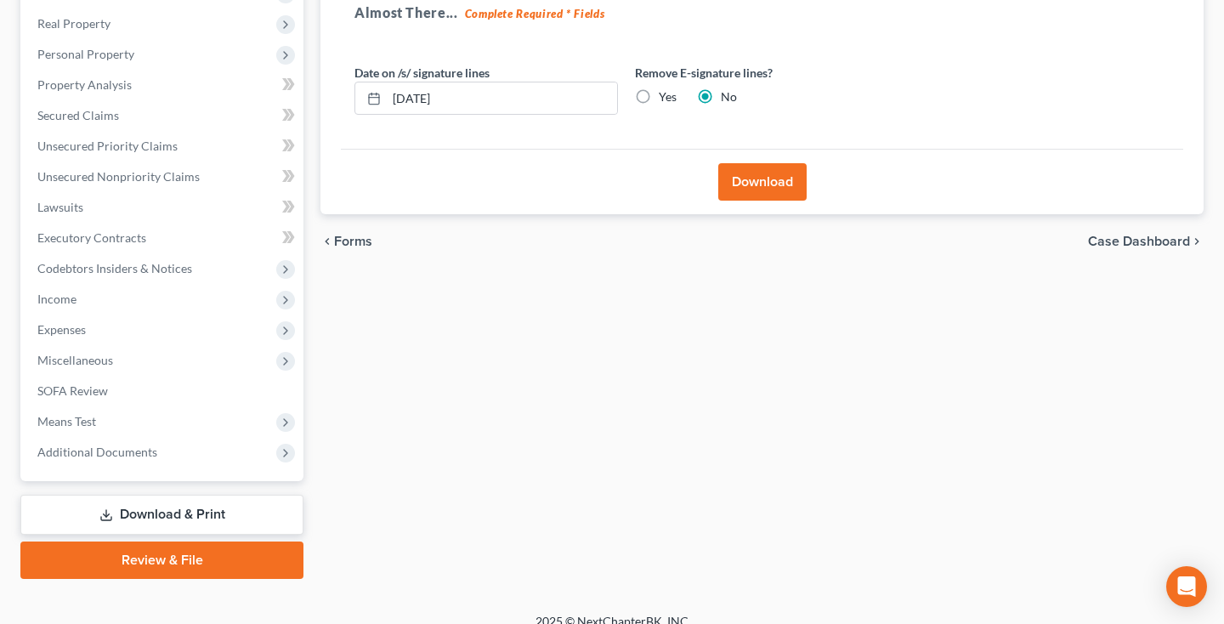
scroll to position [280, 0]
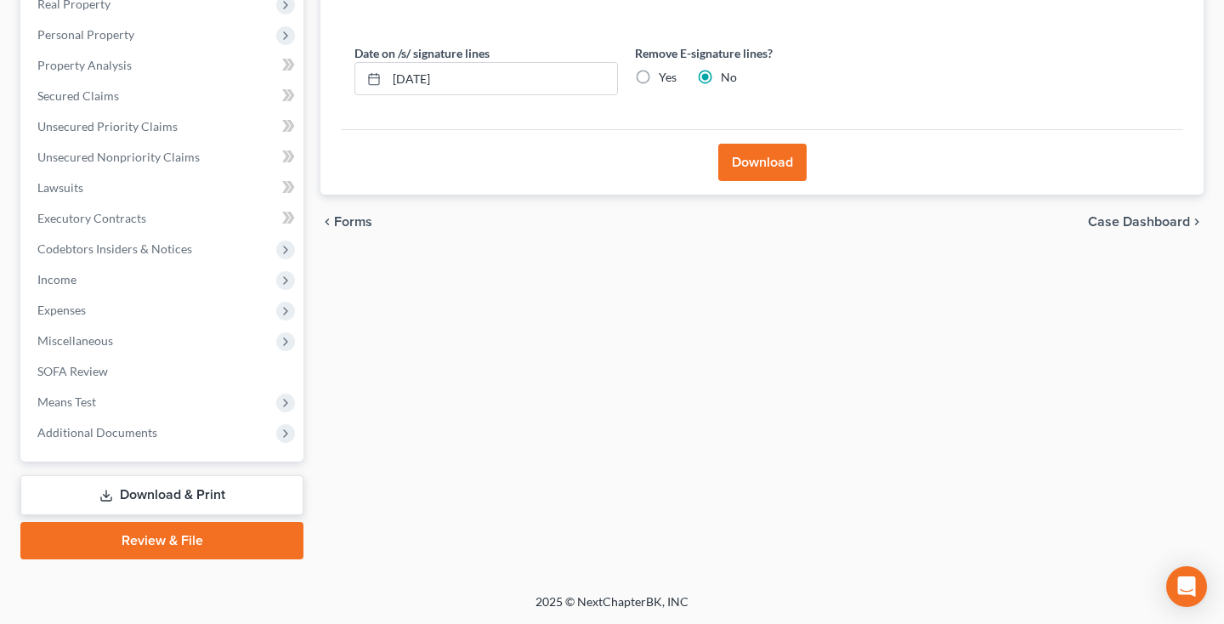
click at [766, 165] on button "Download" at bounding box center [762, 162] width 88 height 37
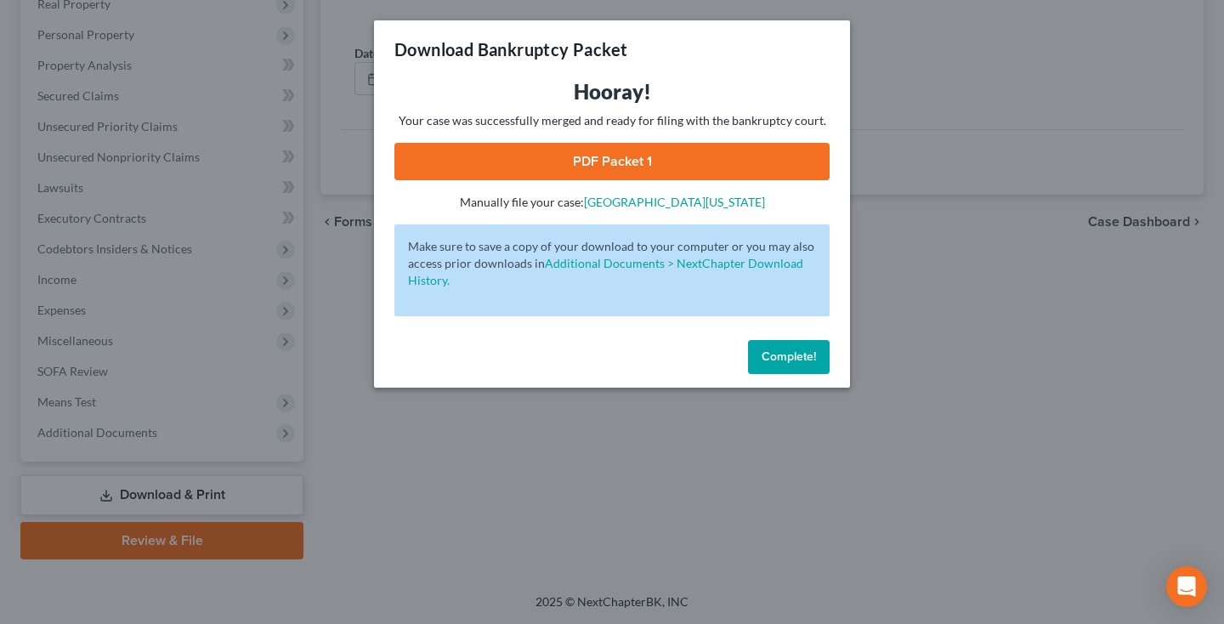
click at [766, 165] on link "PDF Packet 1" at bounding box center [611, 161] width 435 height 37
click at [762, 359] on span "Complete!" at bounding box center [788, 356] width 54 height 14
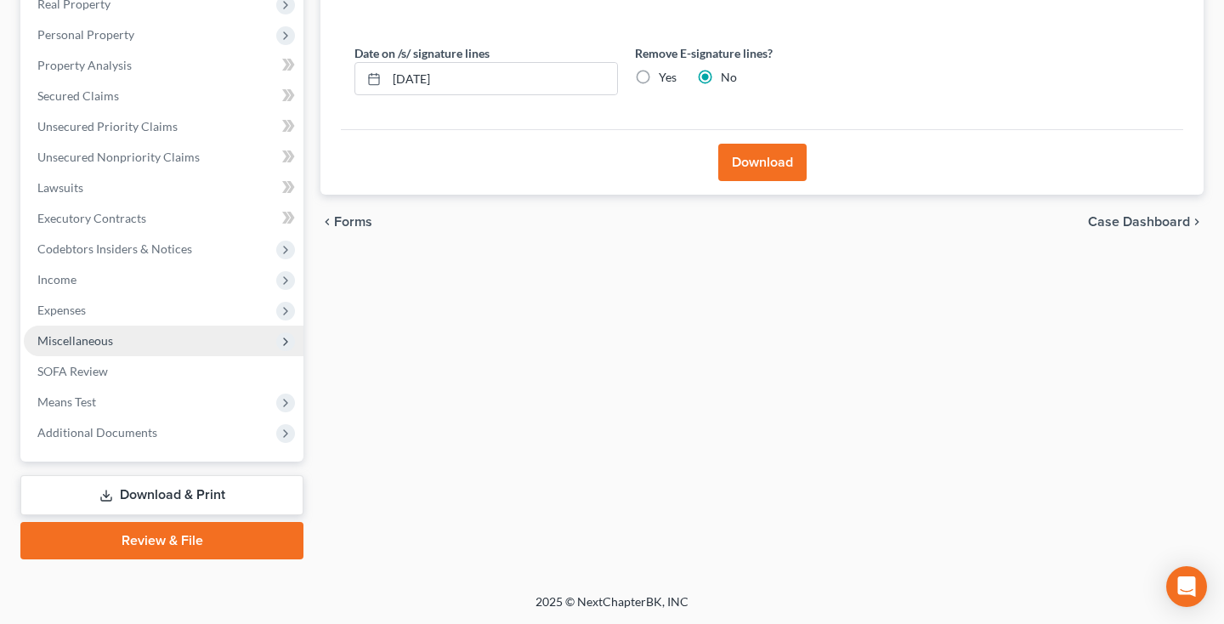
click at [93, 344] on span "Miscellaneous" at bounding box center [75, 340] width 76 height 14
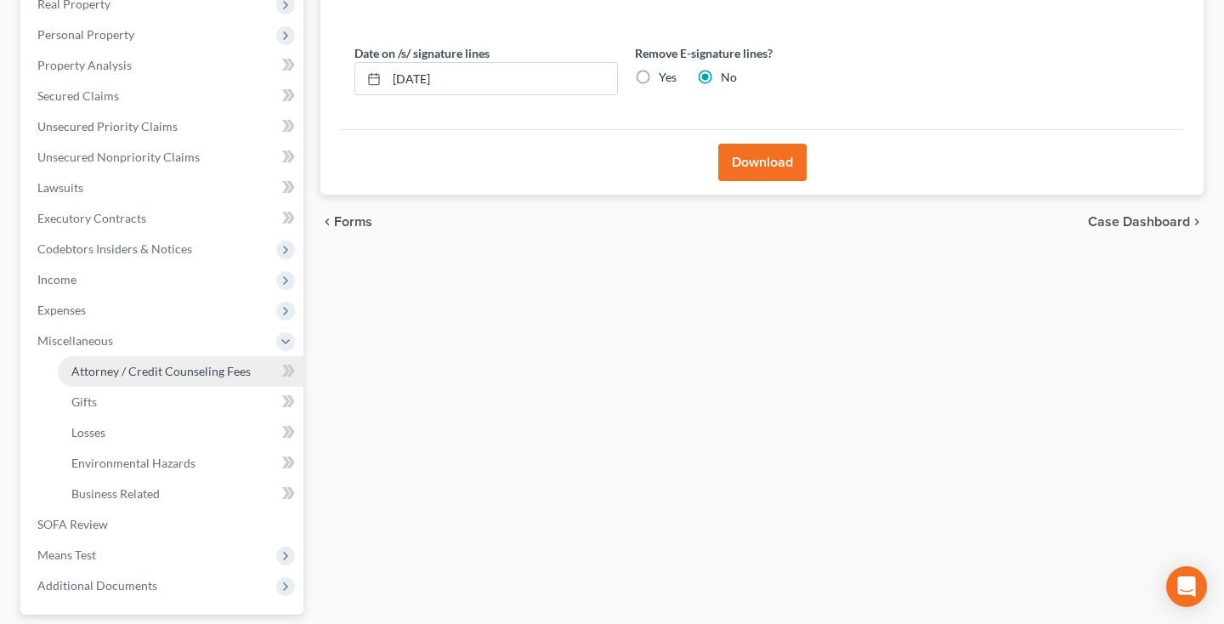
click at [99, 369] on span "Attorney / Credit Counseling Fees" at bounding box center [160, 371] width 179 height 14
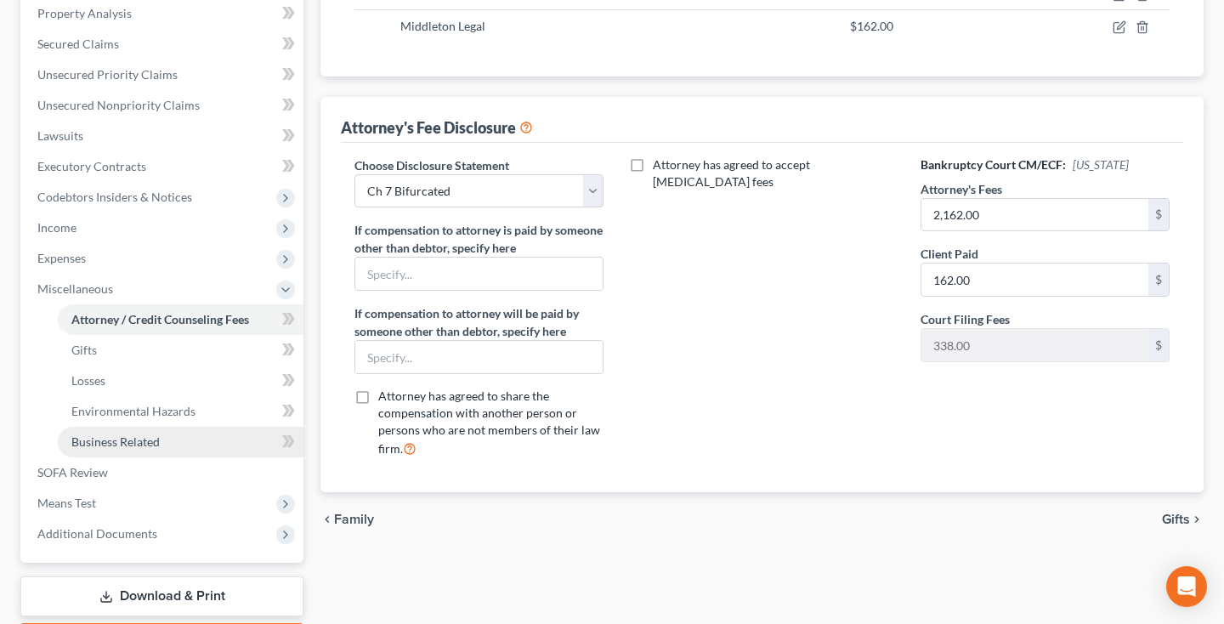
scroll to position [338, 0]
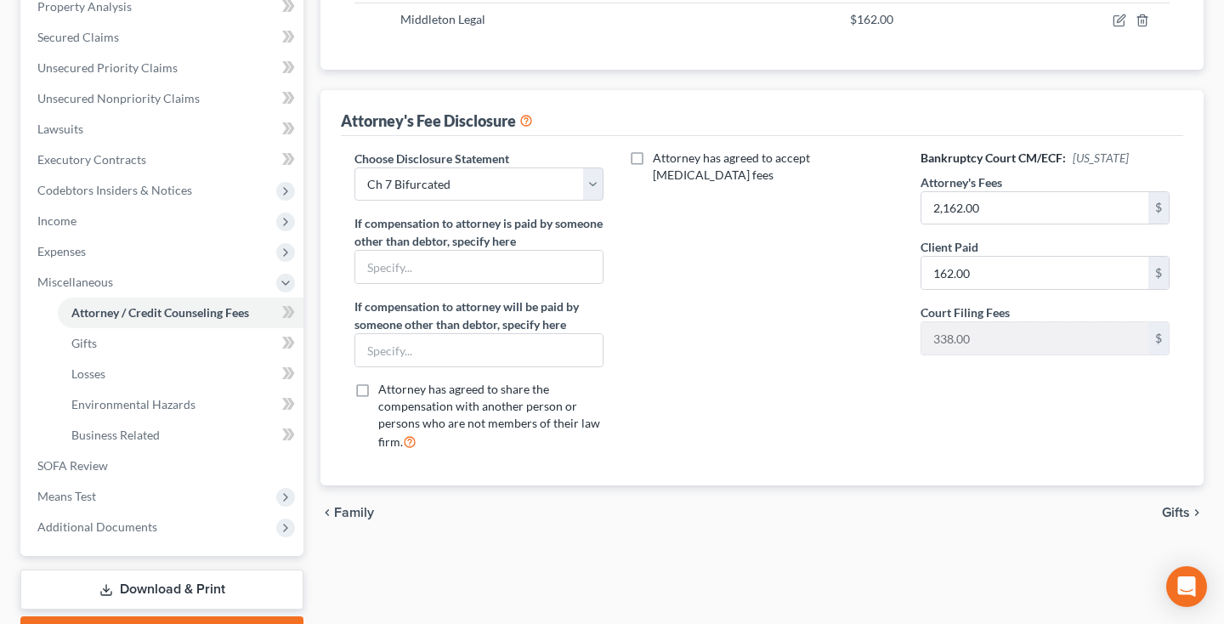
click at [172, 586] on link "Download & Print" at bounding box center [161, 589] width 283 height 40
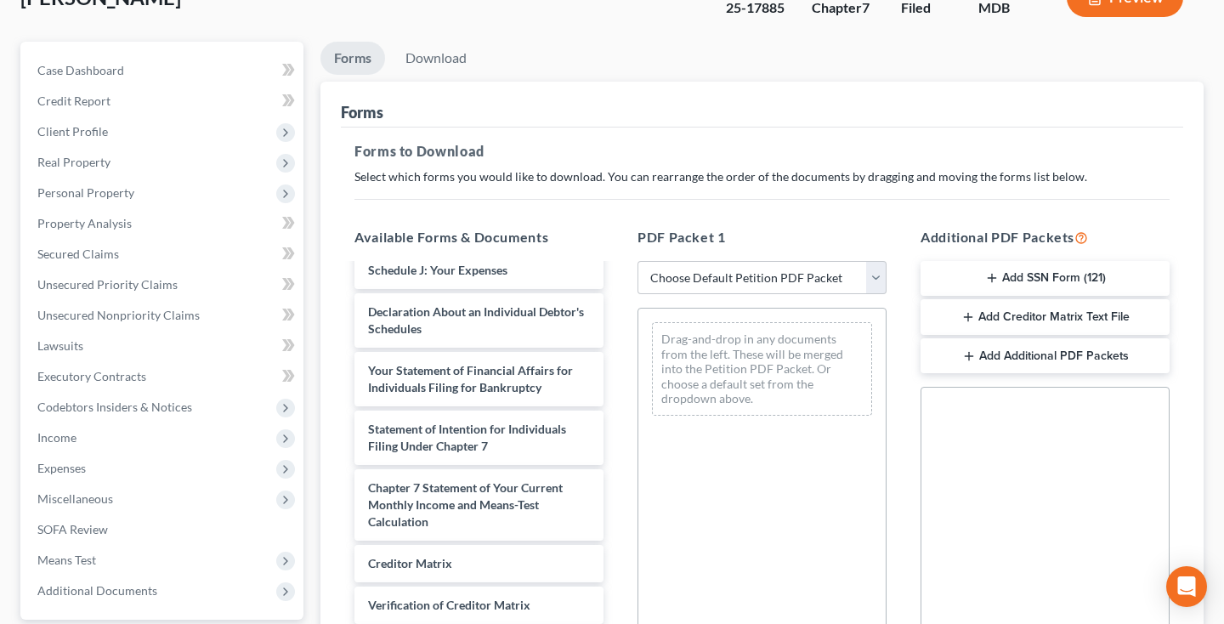
scroll to position [391, 0]
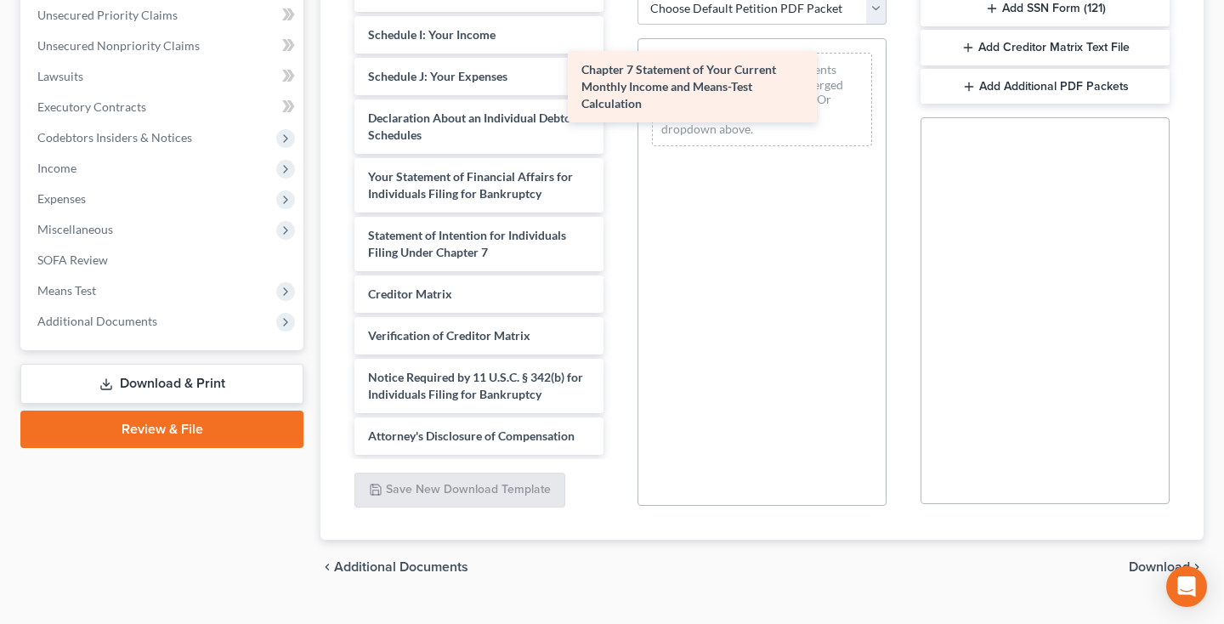
drag, startPoint x: 542, startPoint y: 248, endPoint x: 774, endPoint y: 98, distance: 276.4
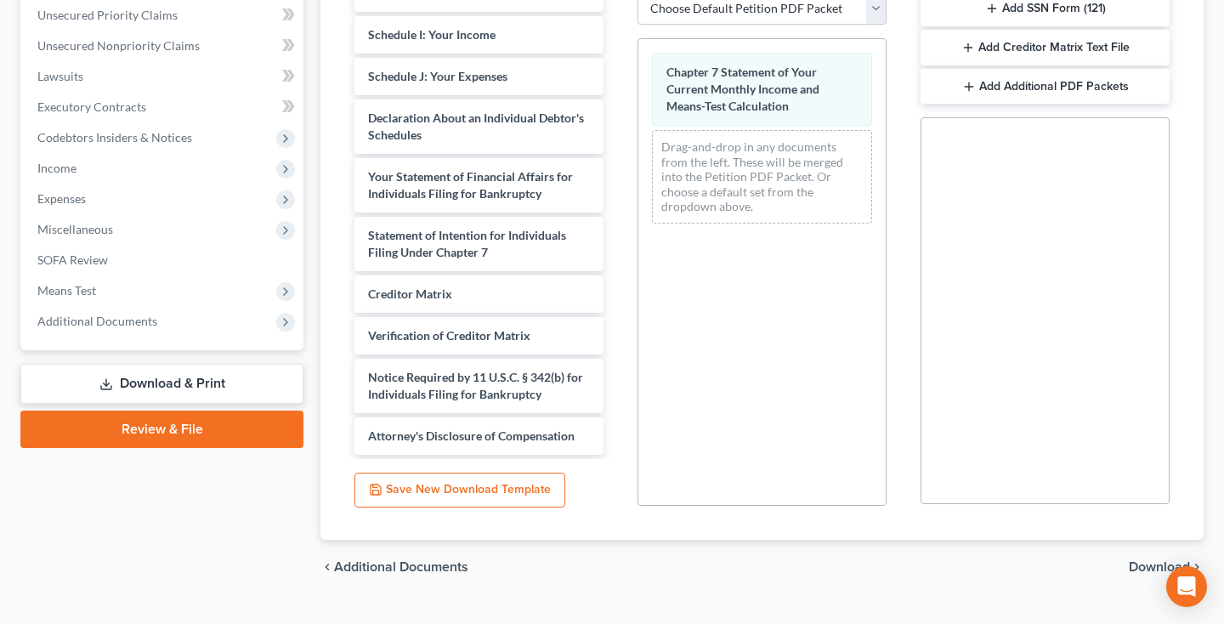
scroll to position [498, 0]
click at [1124, 540] on div "chevron_left Additional Documents Download chevron_right" at bounding box center [761, 567] width 883 height 54
click at [1140, 560] on span "Download" at bounding box center [1158, 567] width 61 height 14
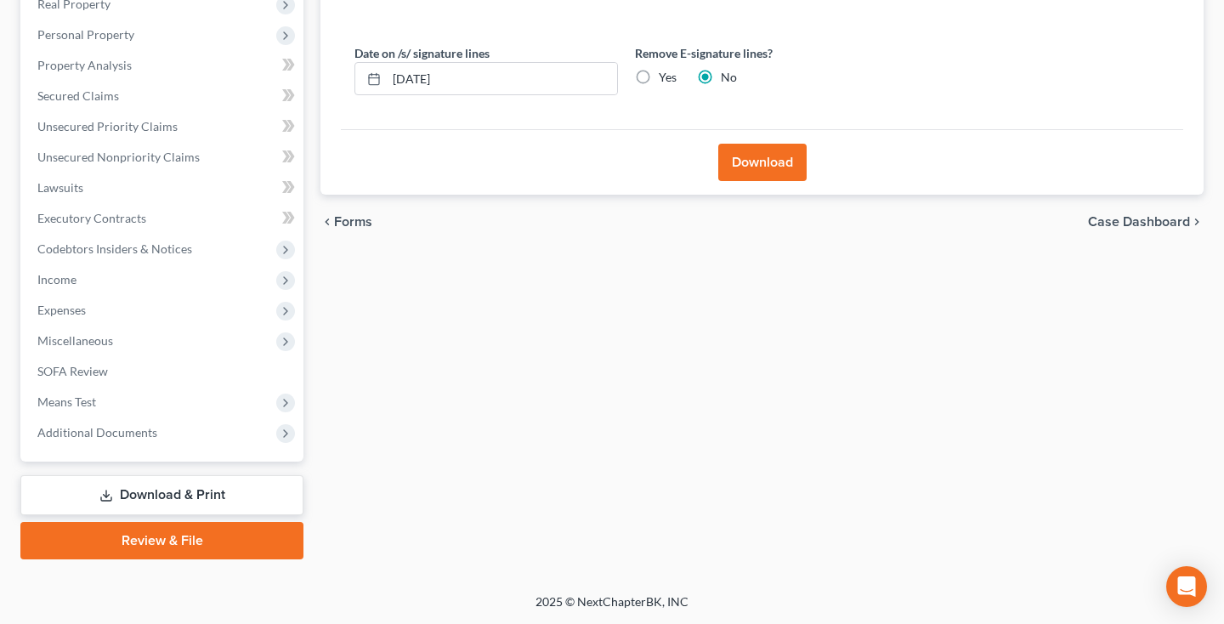
scroll to position [280, 0]
click at [794, 168] on button "Download" at bounding box center [762, 162] width 88 height 37
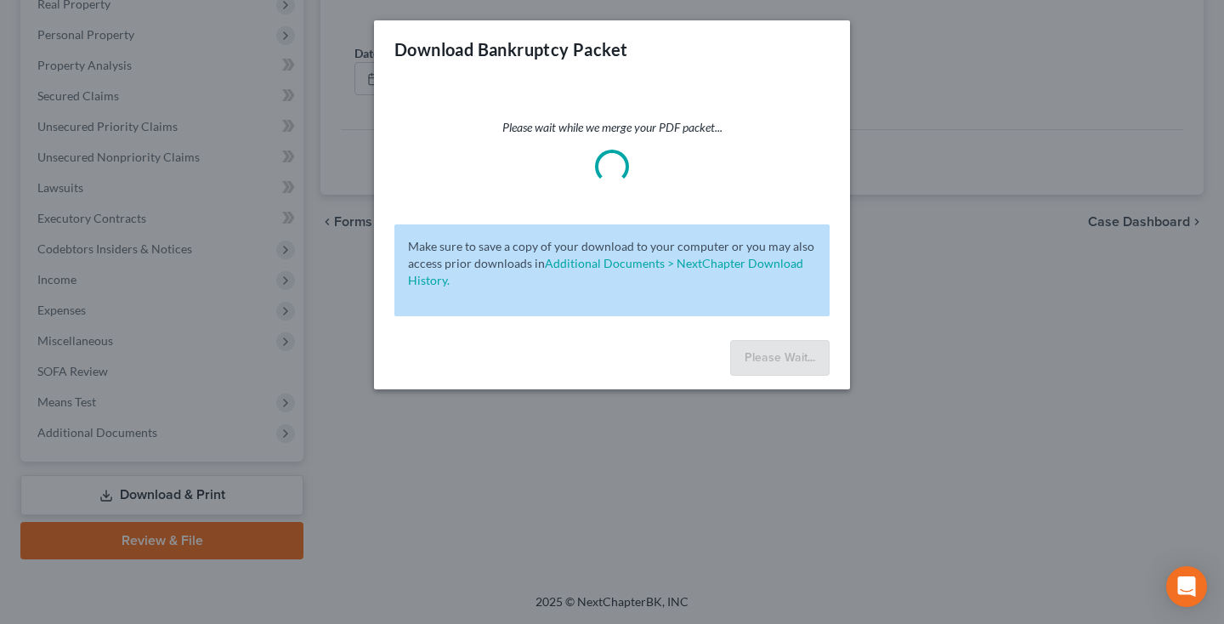
click at [766, 153] on div "Please wait while we merge your PDF packet..." at bounding box center [611, 151] width 435 height 65
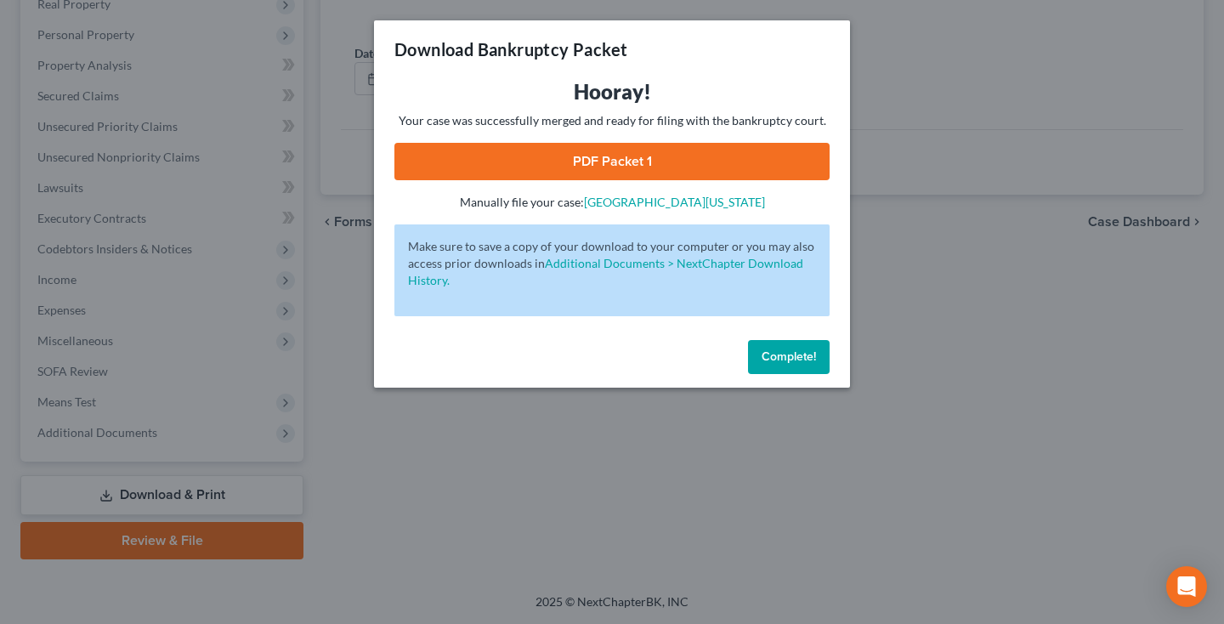
click at [710, 164] on link "PDF Packet 1" at bounding box center [611, 161] width 435 height 37
click at [822, 357] on button "Complete!" at bounding box center [789, 357] width 82 height 34
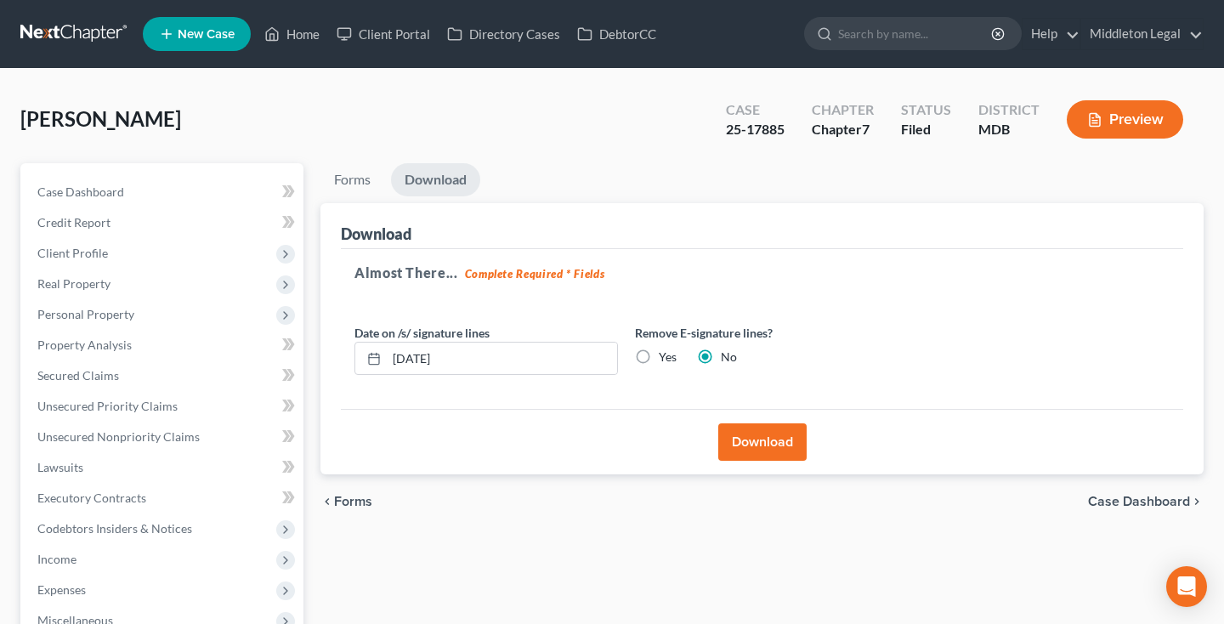
scroll to position [0, 0]
click at [123, 193] on link "Case Dashboard" at bounding box center [164, 192] width 280 height 31
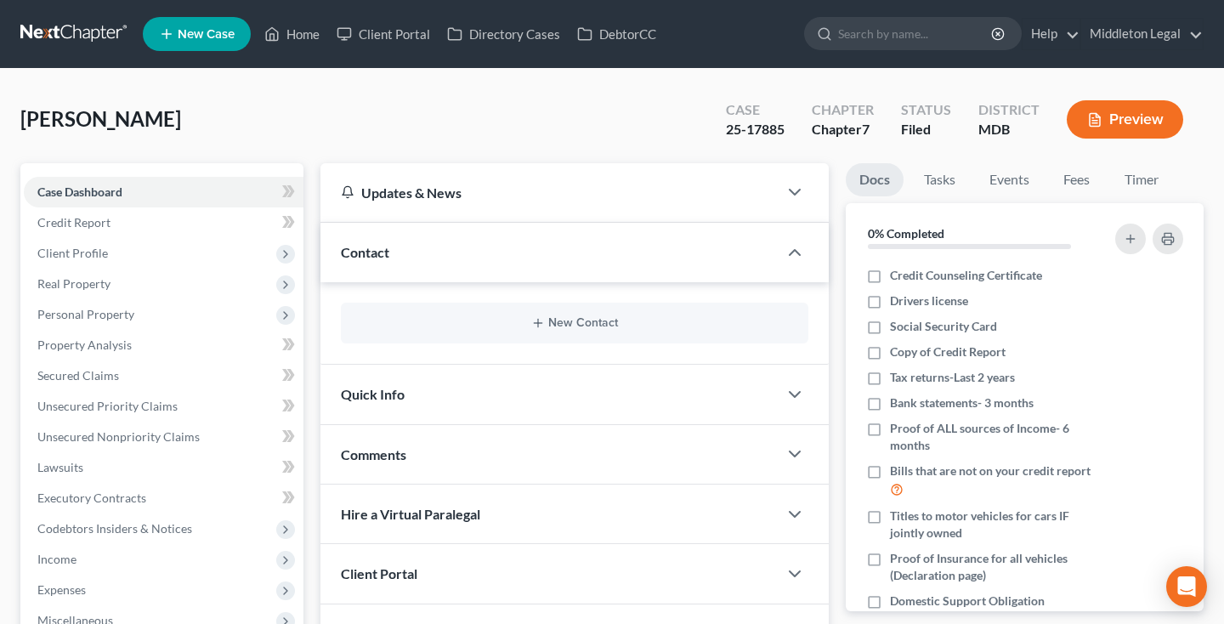
drag, startPoint x: 725, startPoint y: 127, endPoint x: 793, endPoint y: 127, distance: 68.0
click at [793, 127] on div "Case 25-17885" at bounding box center [755, 121] width 86 height 50
click at [1003, 181] on link "Events" at bounding box center [1008, 179] width 67 height 33
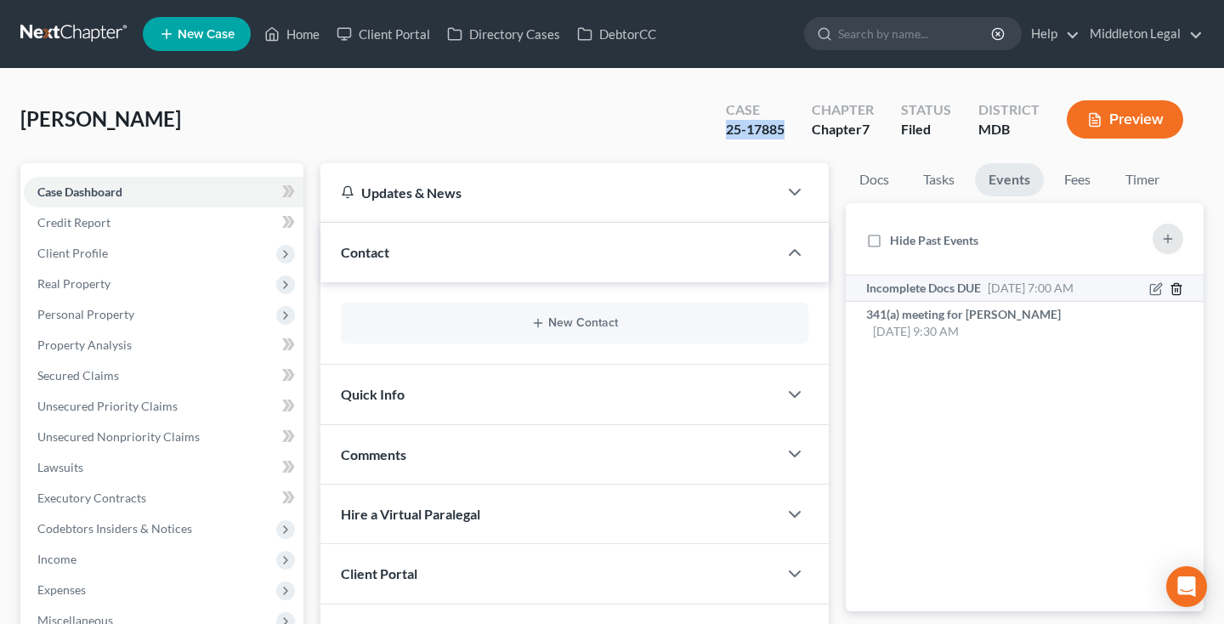
click at [1178, 287] on icon "button" at bounding box center [1176, 289] width 14 height 14
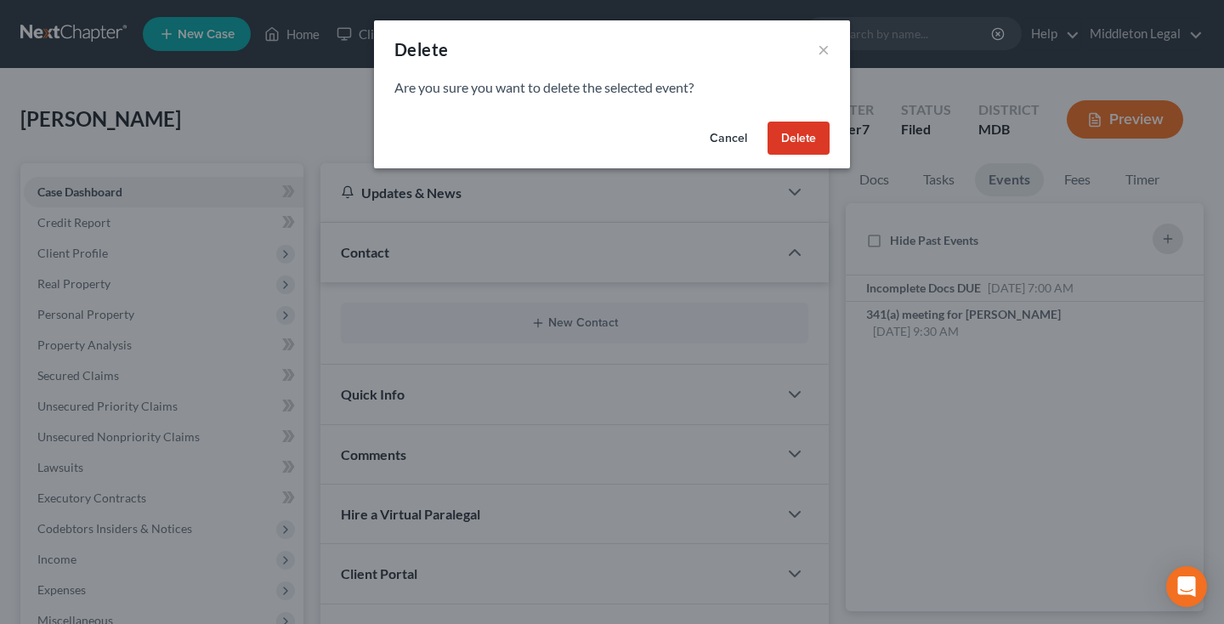
click at [814, 147] on button "Delete" at bounding box center [798, 139] width 62 height 34
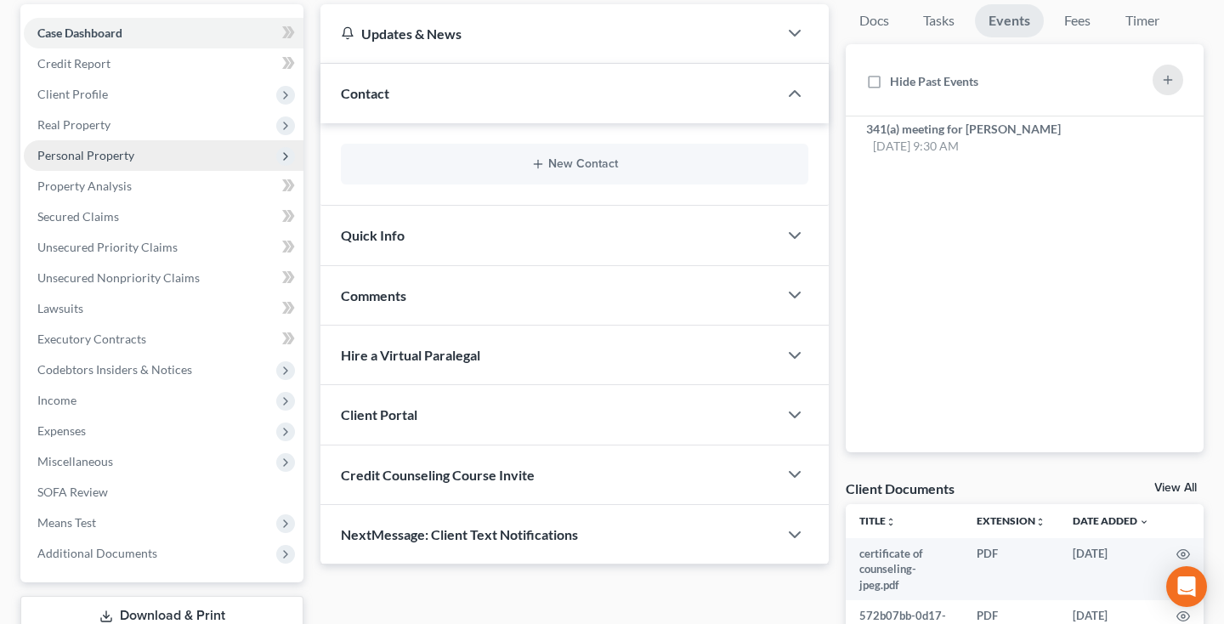
scroll to position [122, 0]
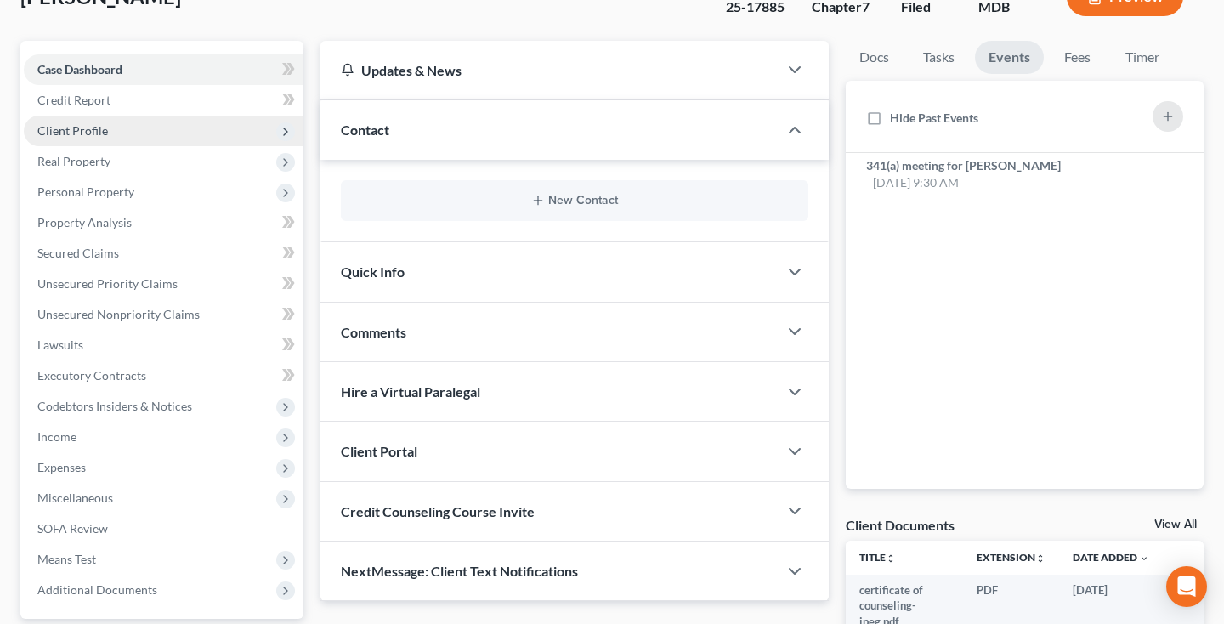
click at [138, 138] on span "Client Profile" at bounding box center [164, 131] width 280 height 31
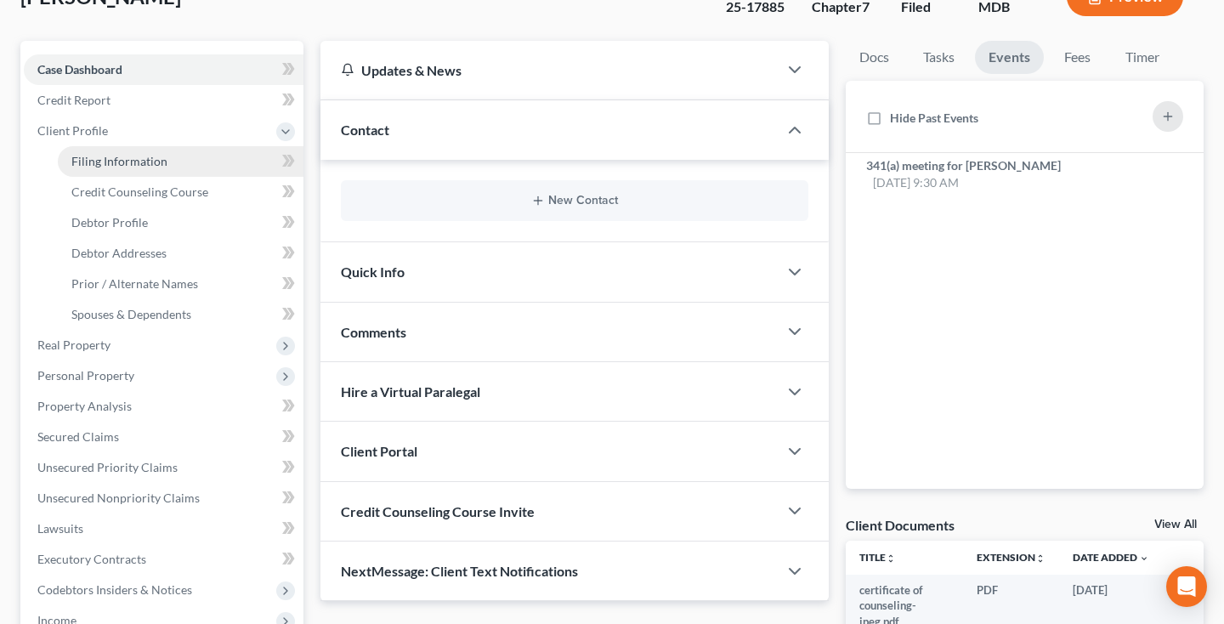
click at [122, 163] on span "Filing Information" at bounding box center [119, 161] width 96 height 14
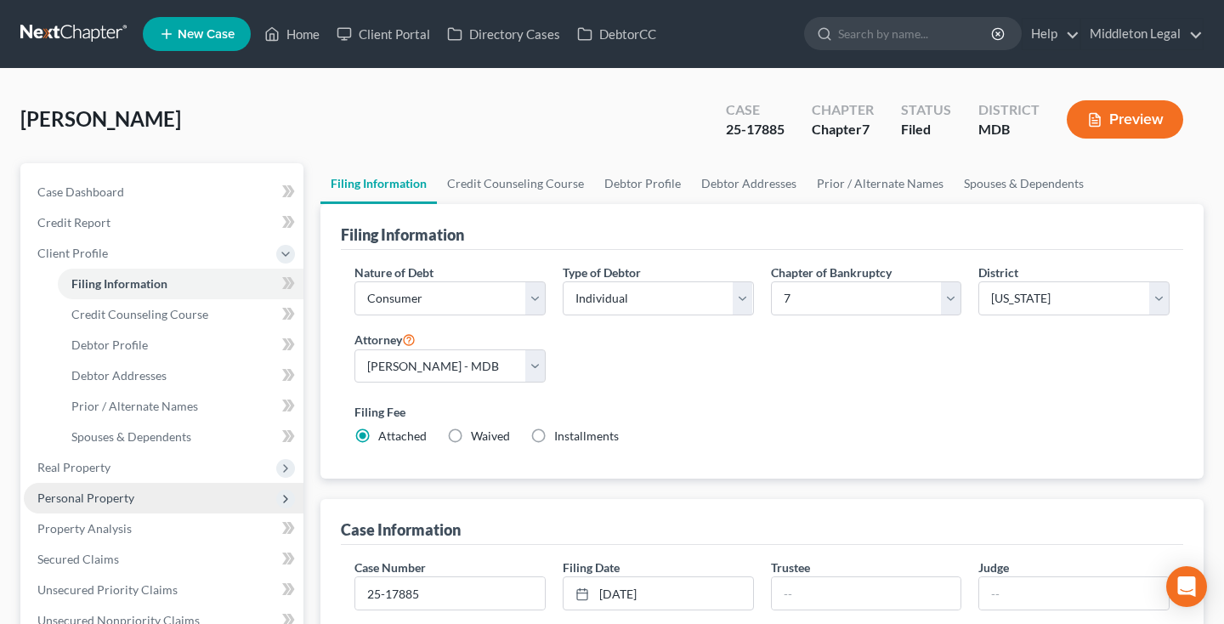
click at [136, 493] on span "Personal Property" at bounding box center [164, 498] width 280 height 31
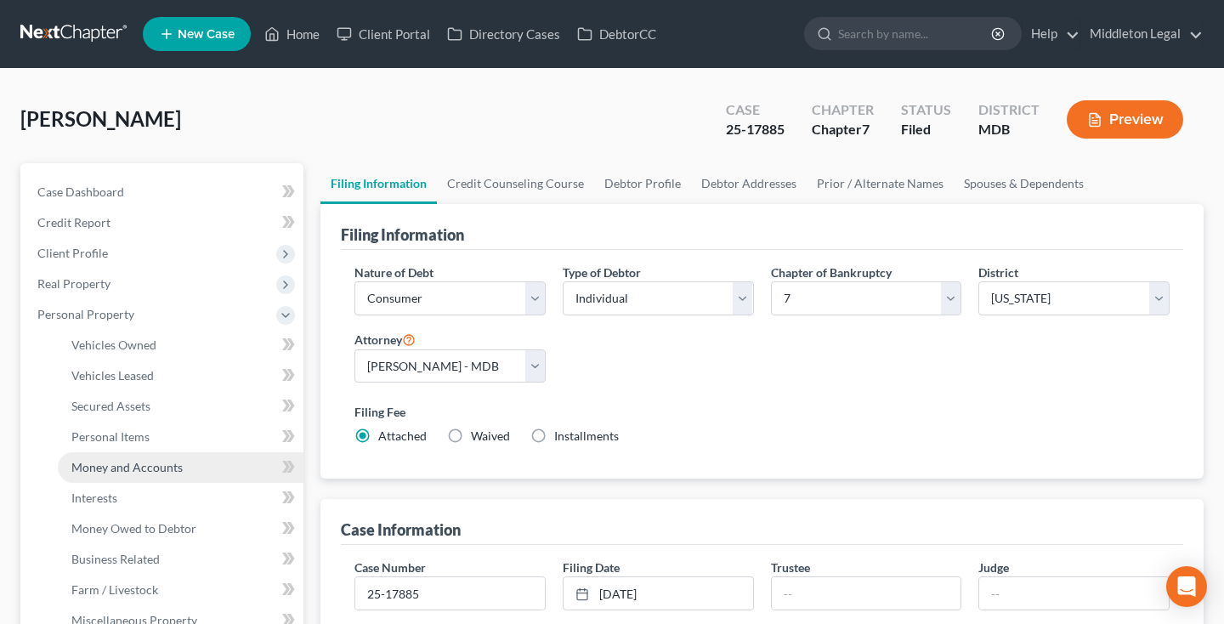
click at [155, 468] on span "Money and Accounts" at bounding box center [126, 467] width 111 height 14
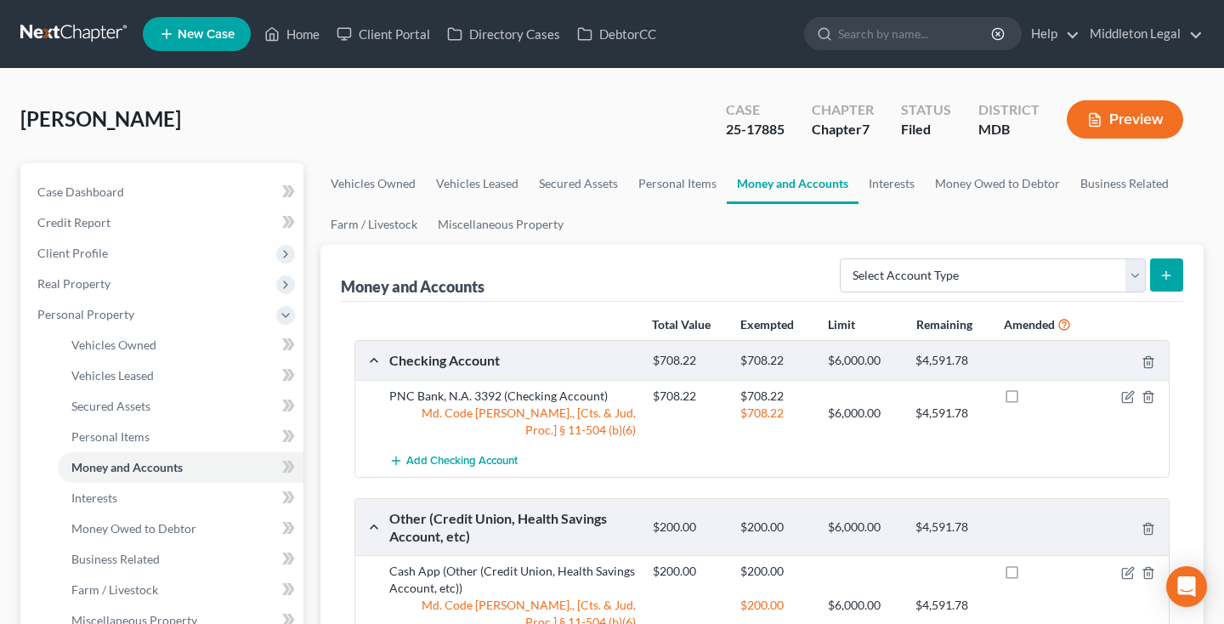
click at [82, 37] on link at bounding box center [74, 34] width 109 height 31
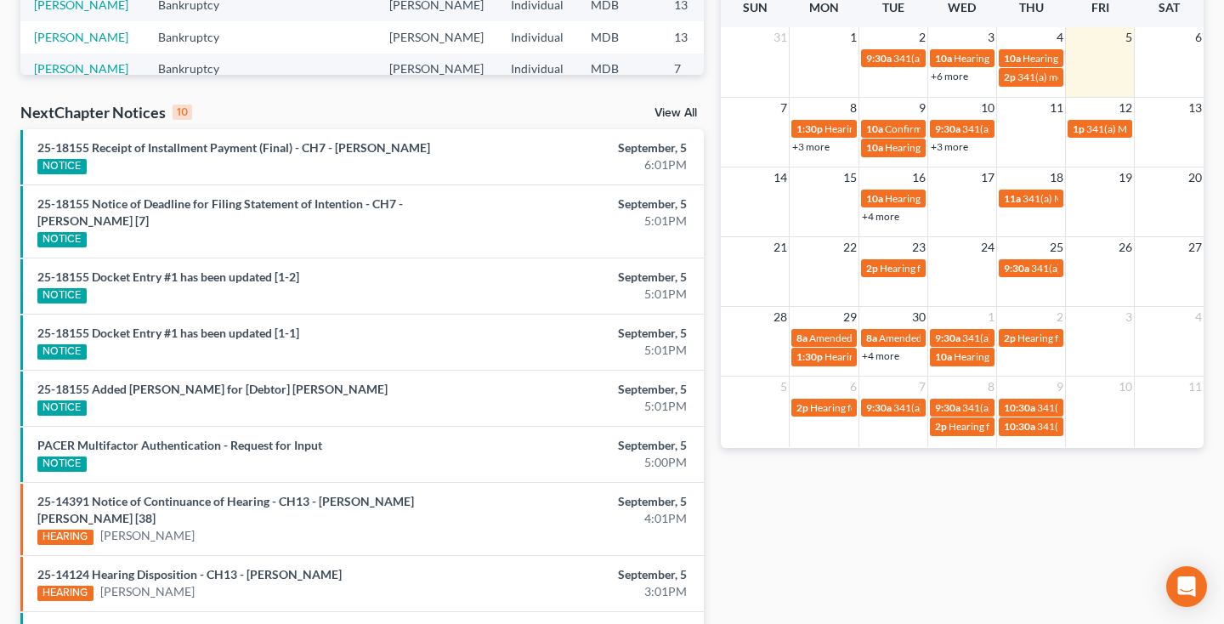
scroll to position [455, 0]
click at [822, 144] on link "+3 more" at bounding box center [810, 146] width 37 height 13
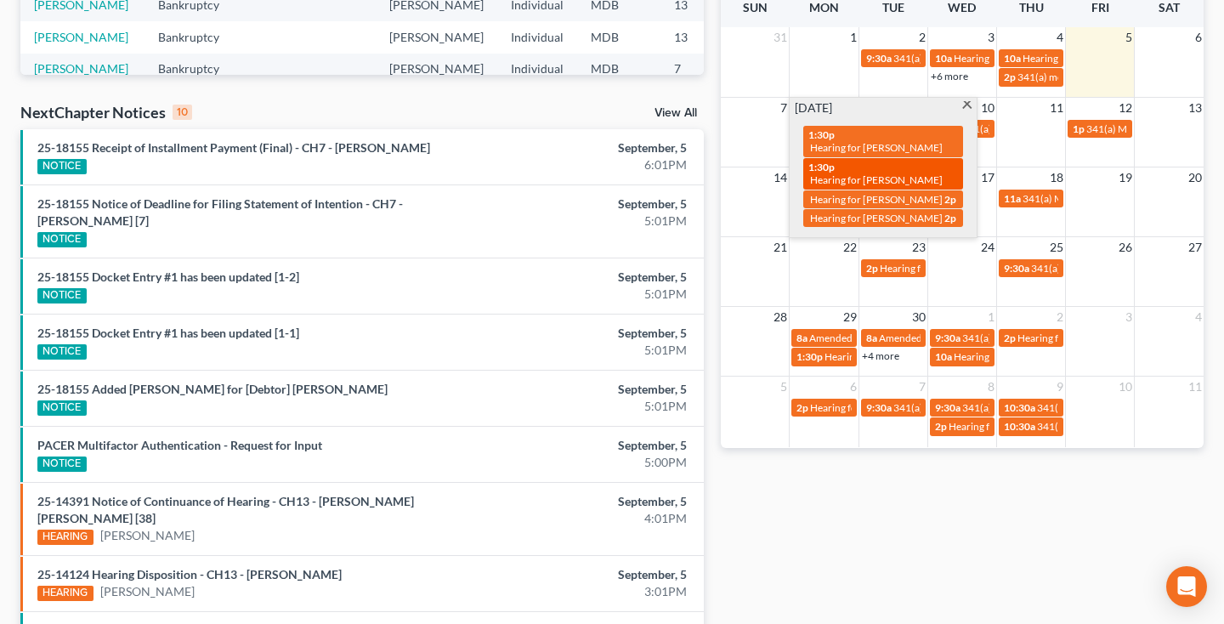
click at [907, 178] on span "Hearing for [PERSON_NAME]" at bounding box center [876, 179] width 133 height 13
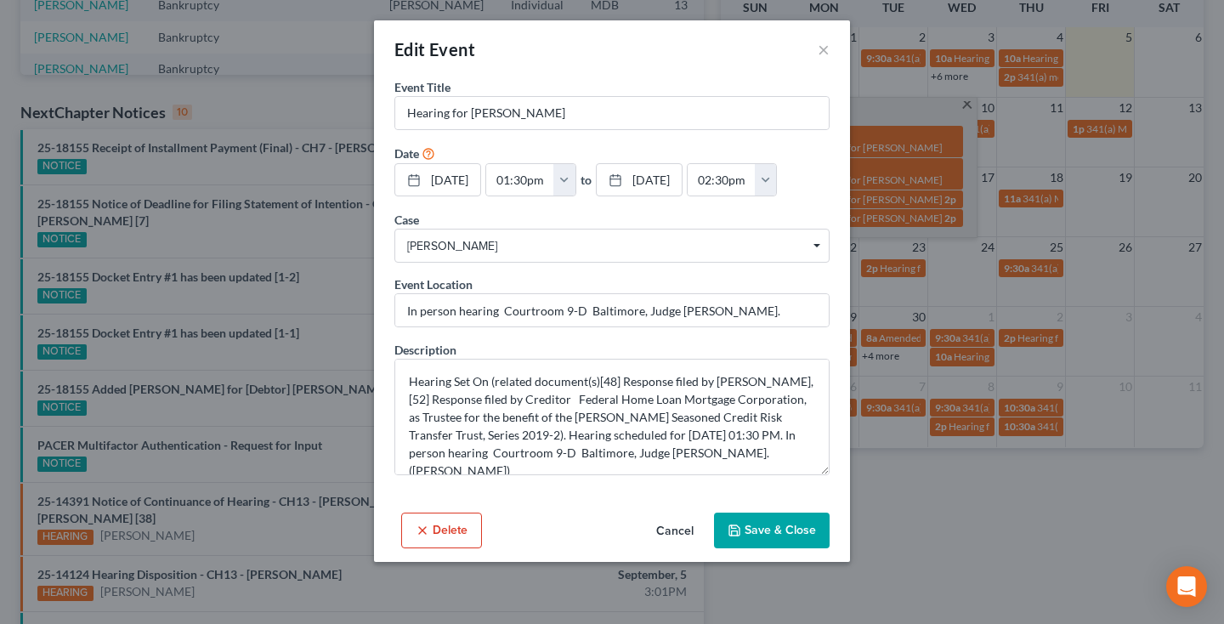
click at [451, 540] on button "Delete" at bounding box center [441, 530] width 81 height 36
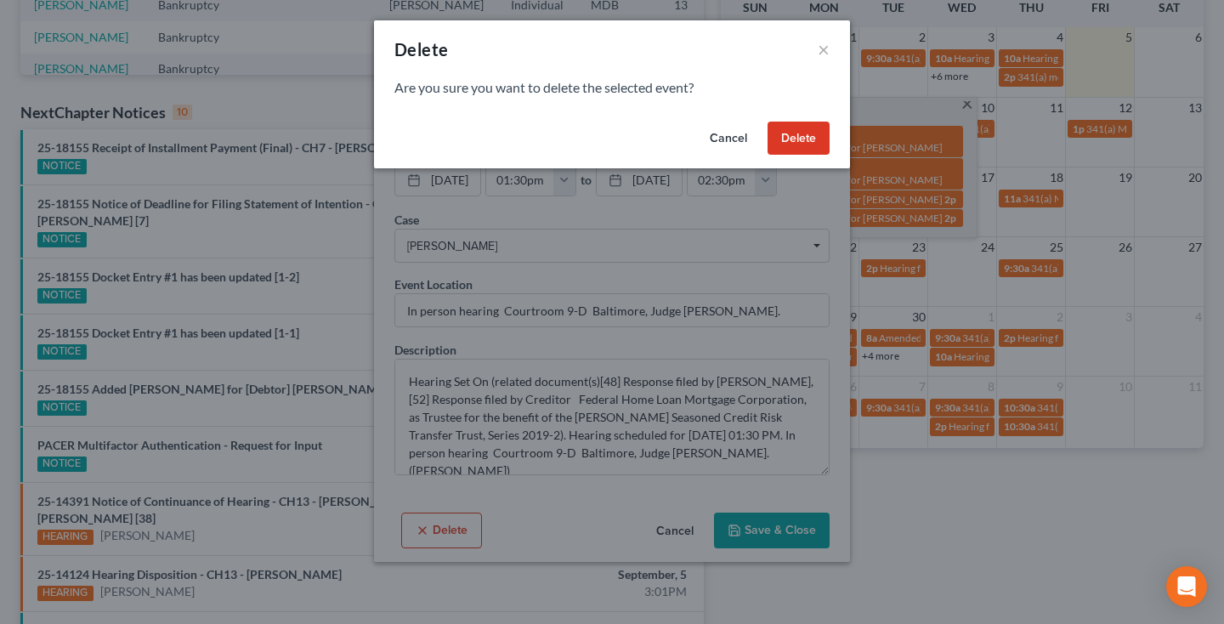
click at [800, 137] on button "Delete" at bounding box center [798, 139] width 62 height 34
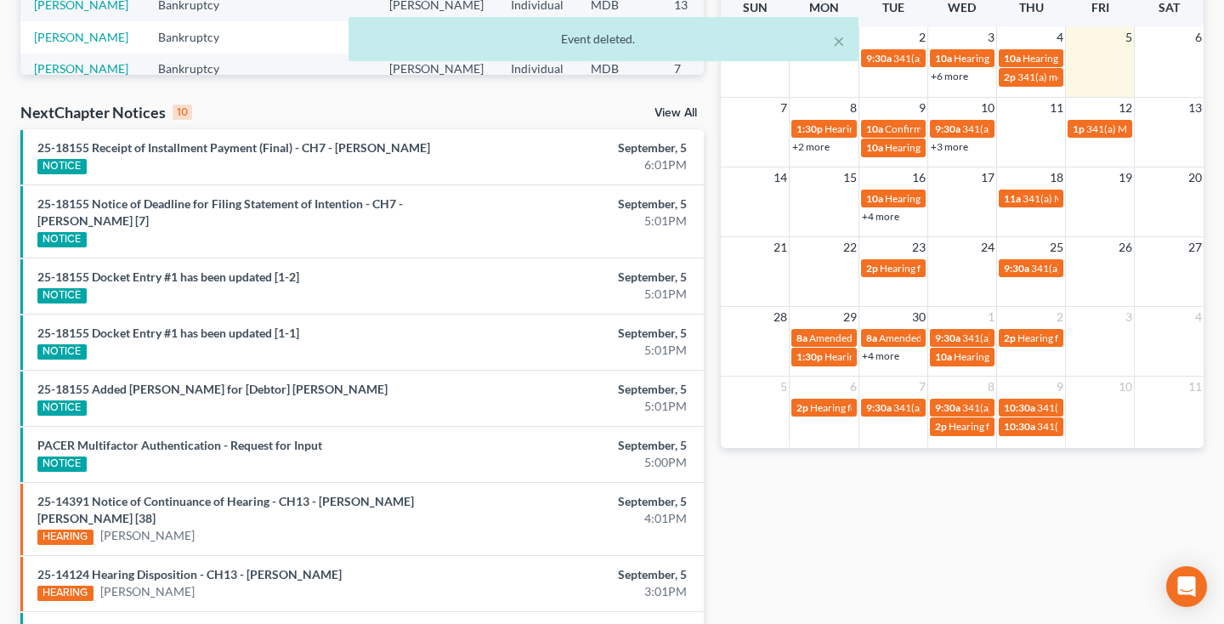
click at [814, 144] on link "+2 more" at bounding box center [810, 146] width 37 height 13
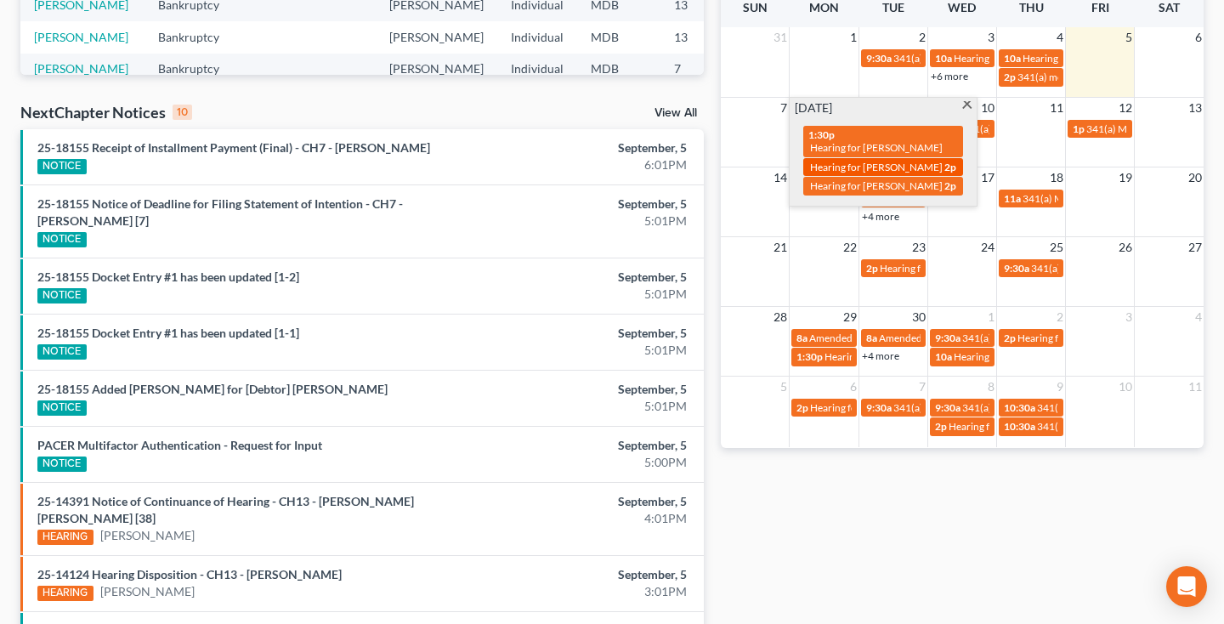
click at [832, 167] on span "Hearing for [PERSON_NAME]" at bounding box center [876, 167] width 133 height 13
select select "Days"
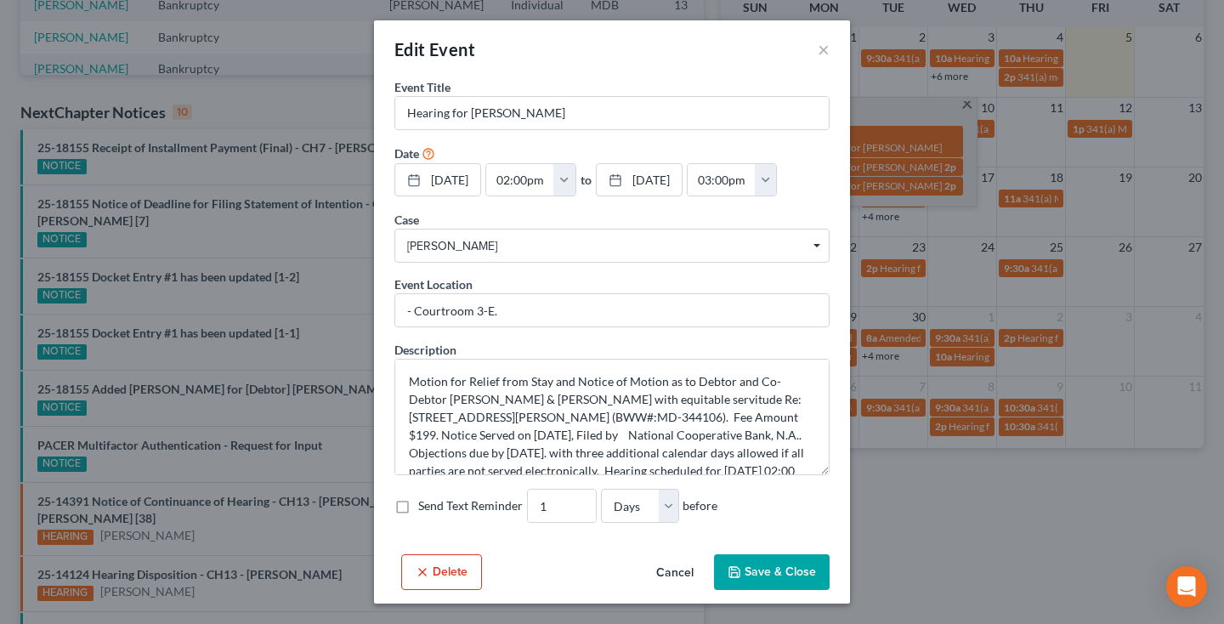
click at [435, 575] on button "Delete" at bounding box center [441, 572] width 81 height 36
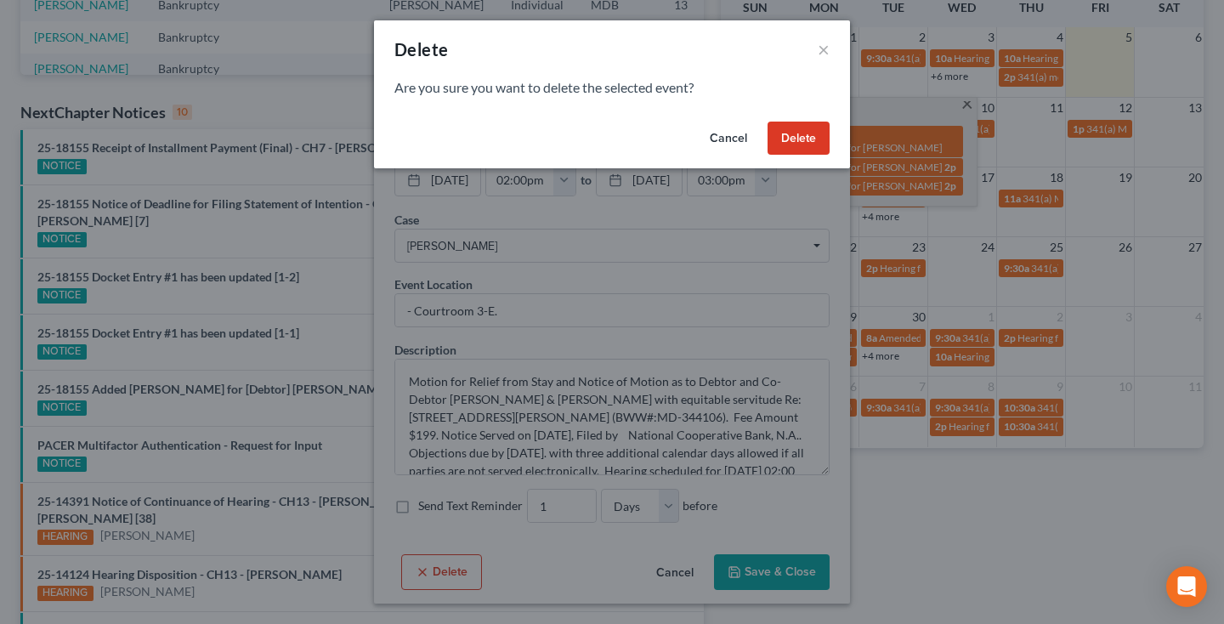
click at [805, 144] on button "Delete" at bounding box center [798, 139] width 62 height 34
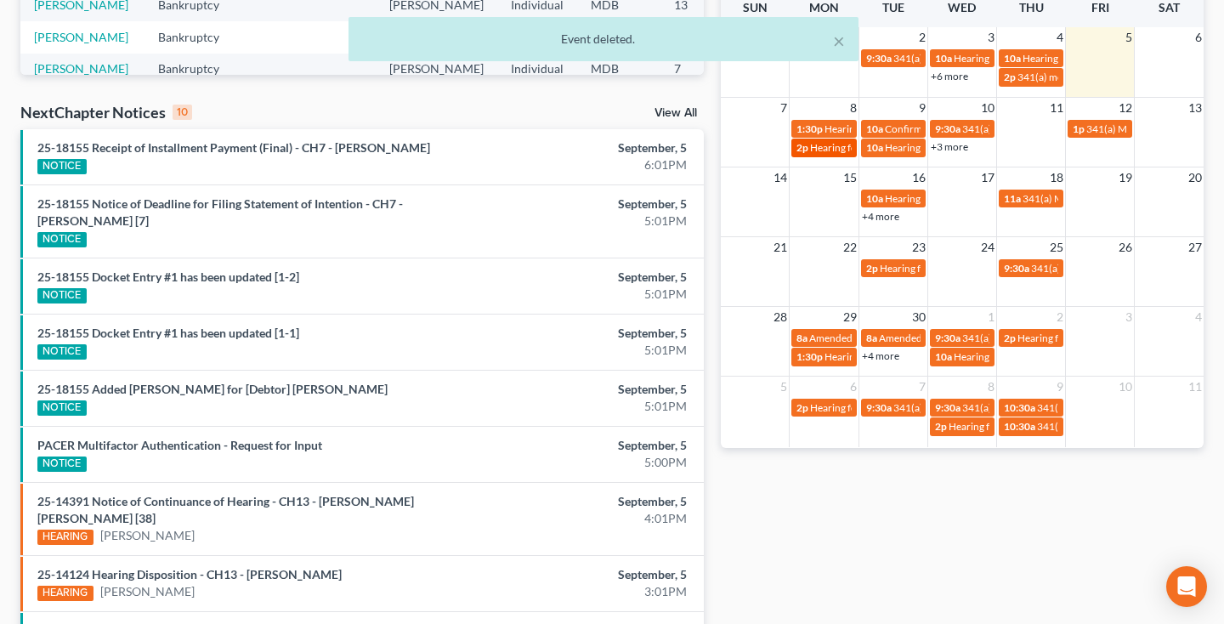
click at [814, 150] on span "Hearing for [PERSON_NAME]" at bounding box center [876, 147] width 133 height 13
select select "Days"
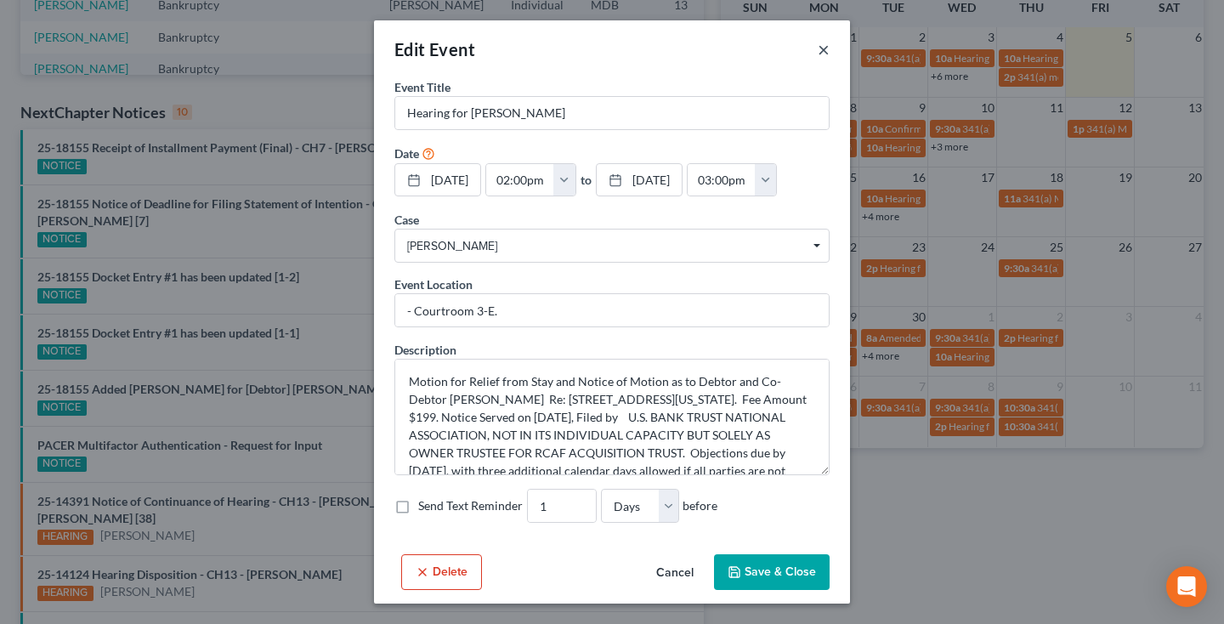
click at [821, 48] on button "×" at bounding box center [823, 49] width 12 height 20
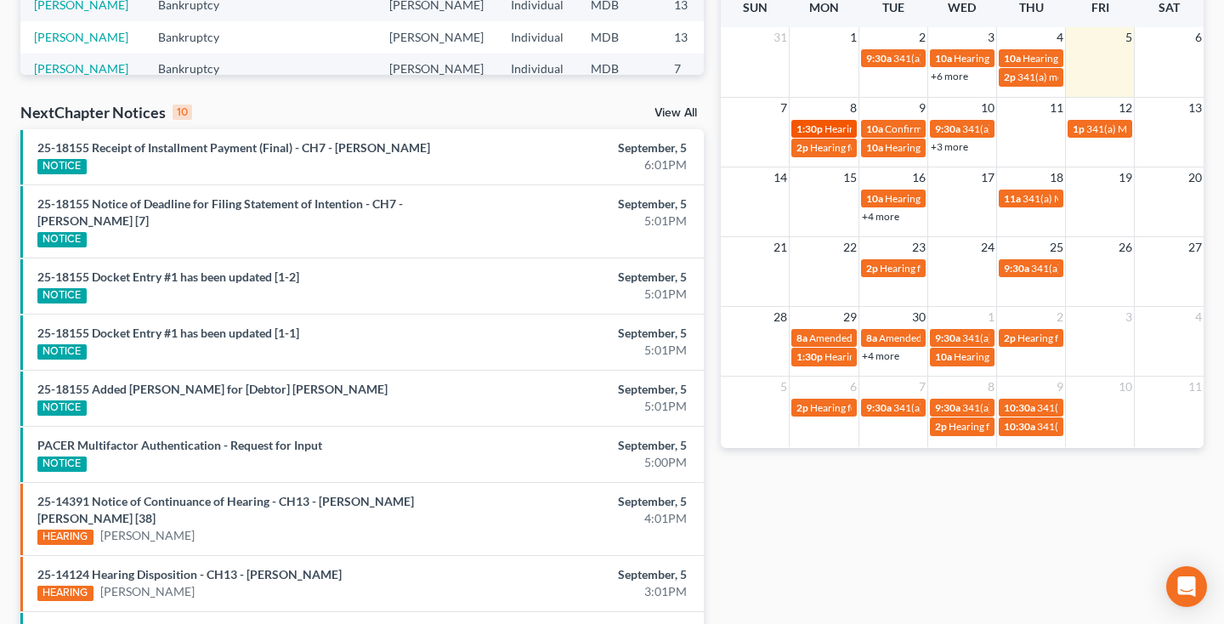
click at [821, 132] on span "1:30p" at bounding box center [809, 128] width 26 height 13
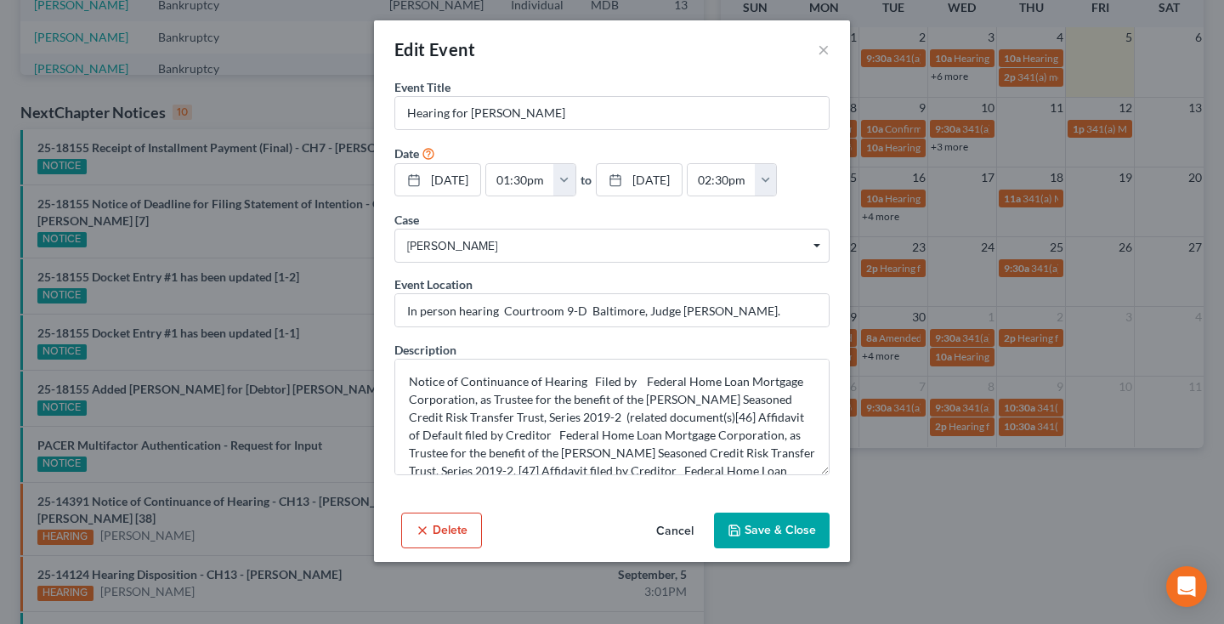
click at [816, 53] on div "Edit Event ×" at bounding box center [612, 49] width 476 height 58
click at [821, 43] on button "×" at bounding box center [823, 49] width 12 height 20
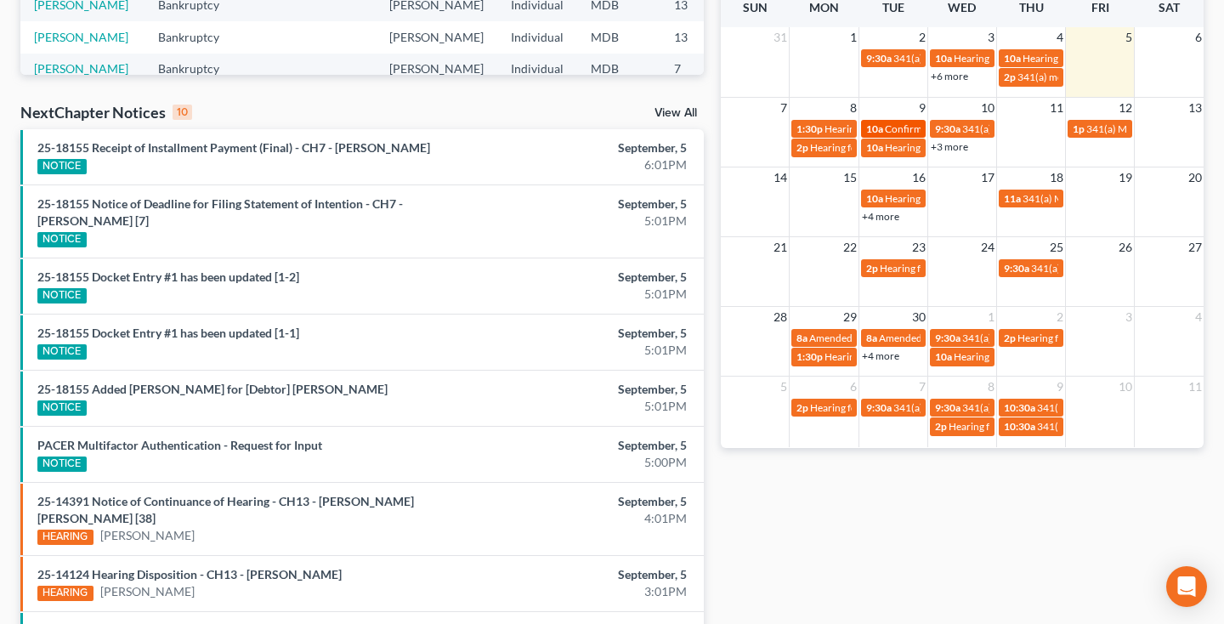
click at [910, 127] on span "Confirmation hearing for [PERSON_NAME]" at bounding box center [980, 128] width 193 height 13
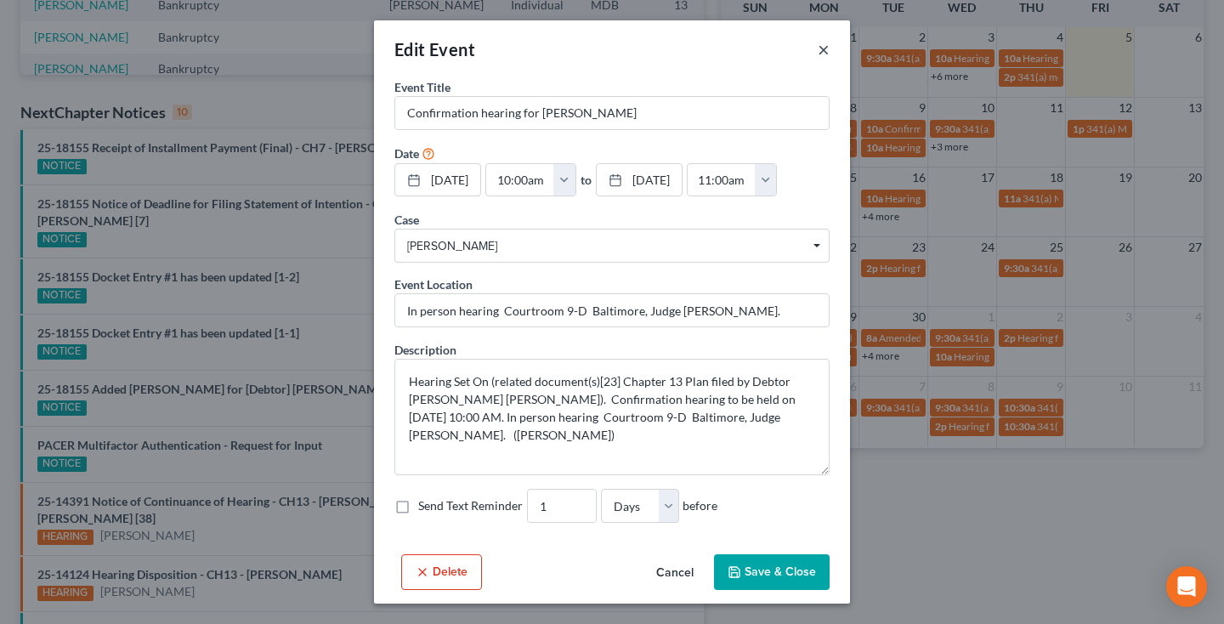
click at [822, 45] on button "×" at bounding box center [823, 49] width 12 height 20
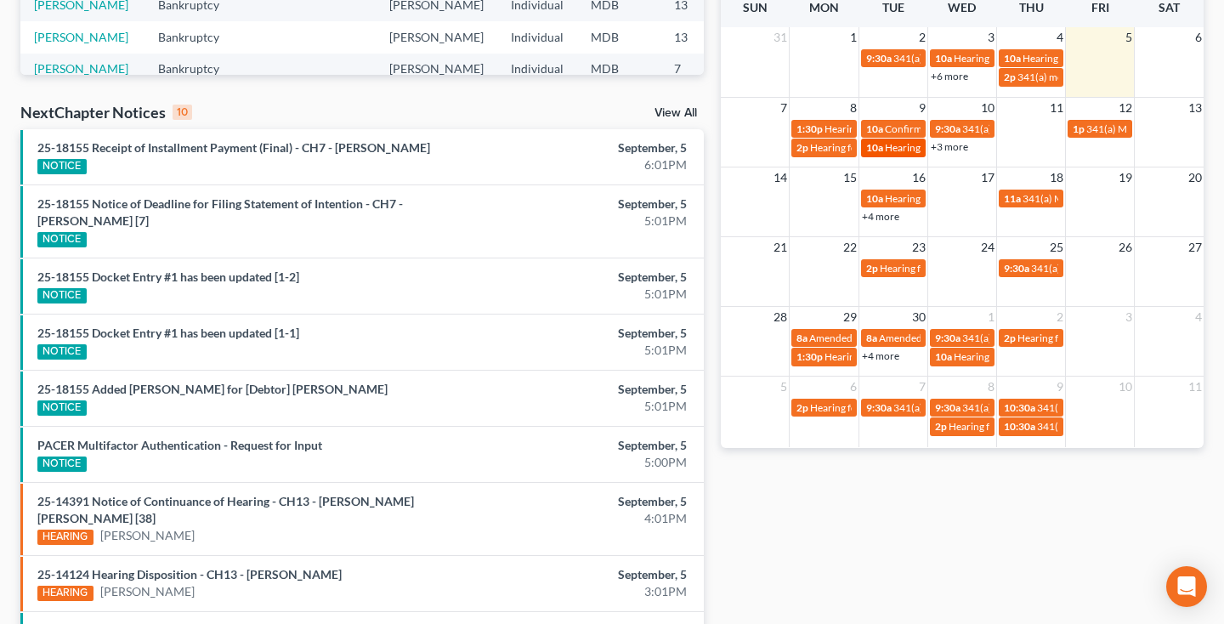
click at [910, 141] on span "Hearing for [PERSON_NAME]" at bounding box center [950, 147] width 133 height 13
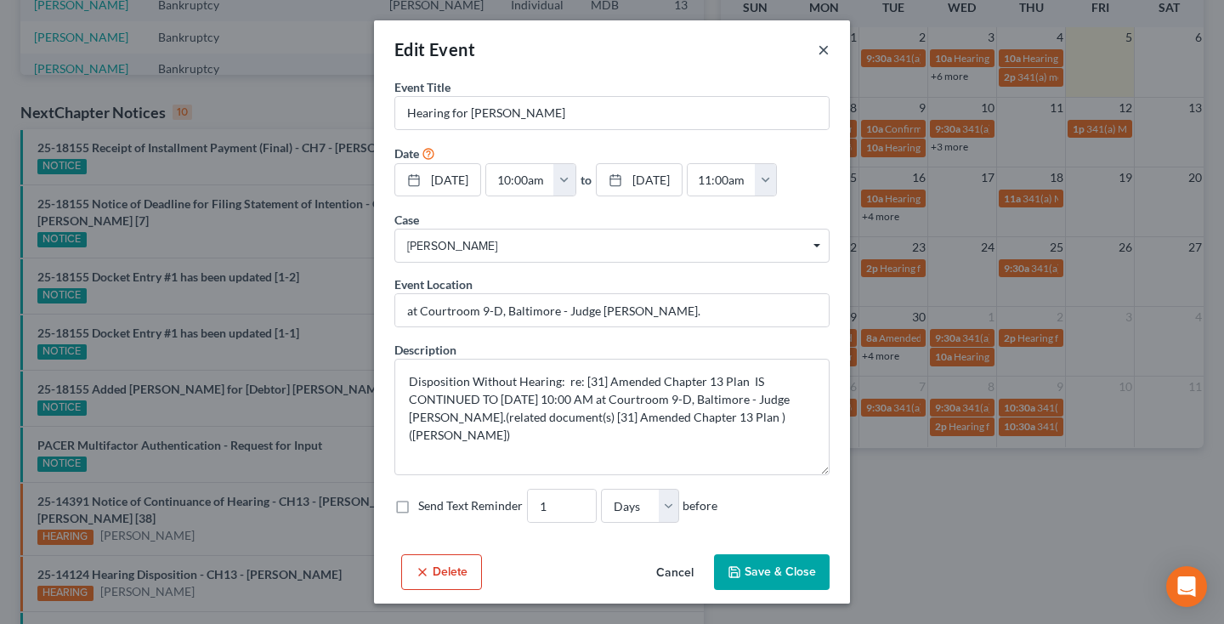
click at [822, 53] on button "×" at bounding box center [823, 49] width 12 height 20
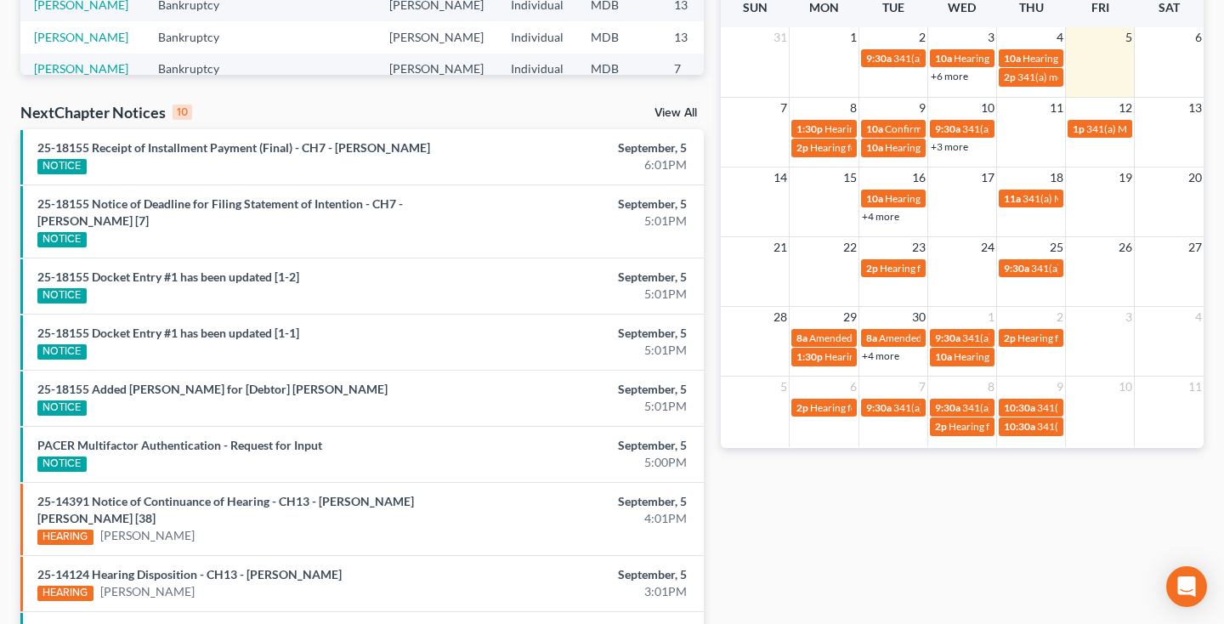
click at [941, 147] on link "+3 more" at bounding box center [948, 146] width 37 height 13
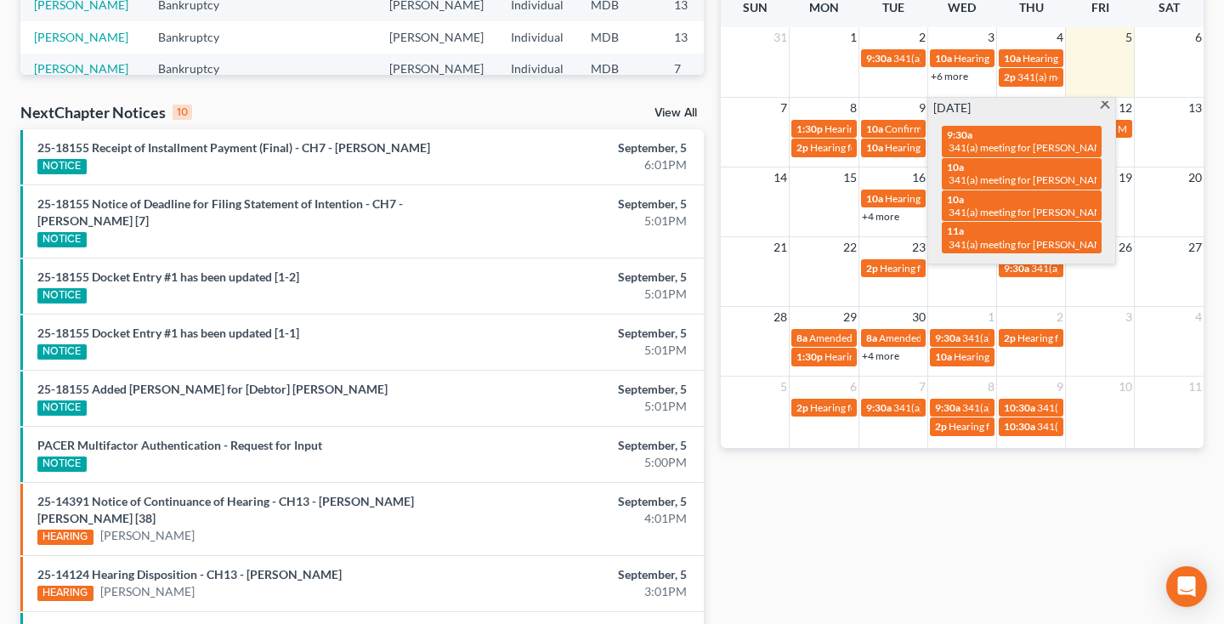
click at [1105, 107] on span at bounding box center [1105, 106] width 13 height 11
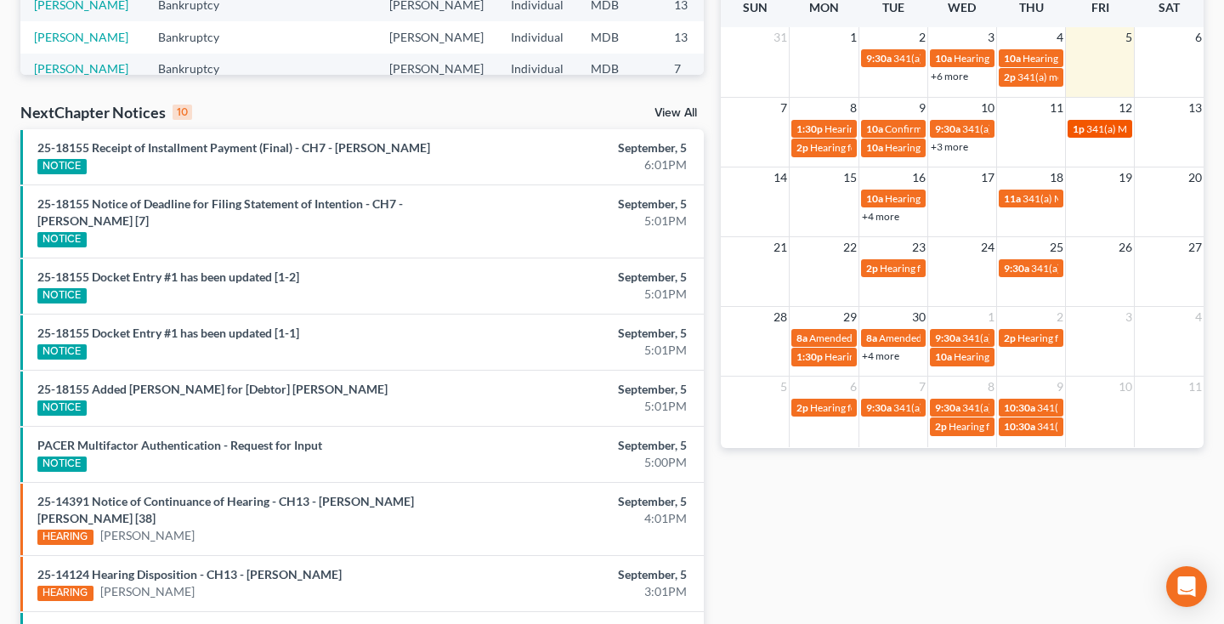
click at [1088, 130] on span "341(a) Meeting for [PERSON_NAME]" at bounding box center [1168, 128] width 165 height 13
select select "Days"
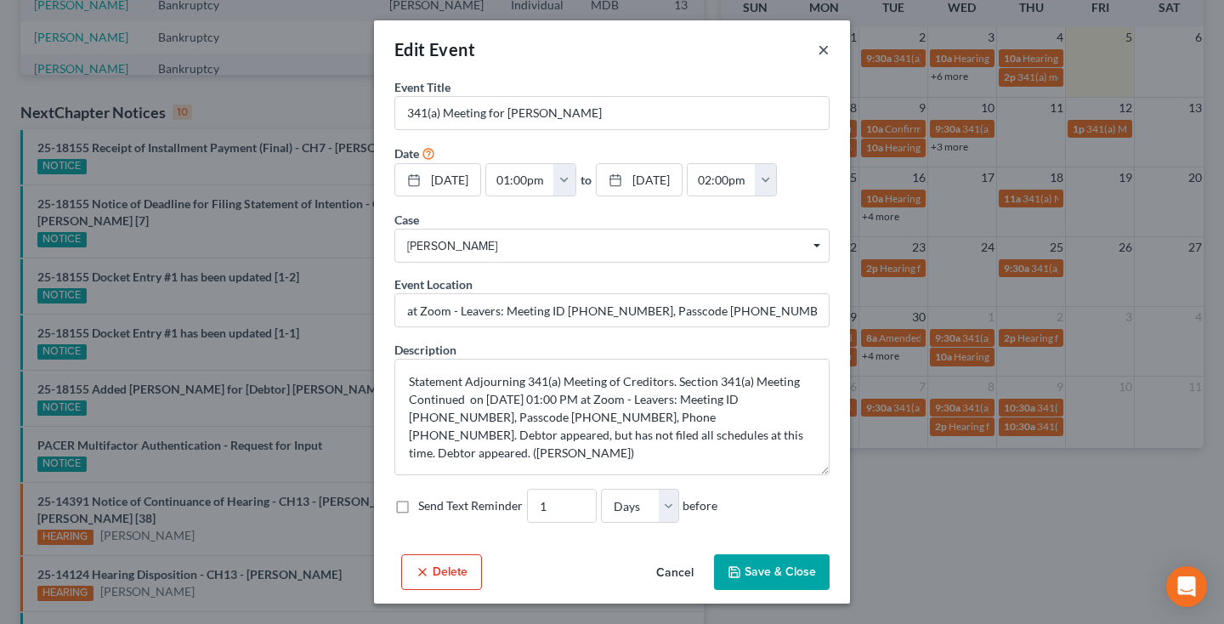
click at [822, 54] on button "×" at bounding box center [823, 49] width 12 height 20
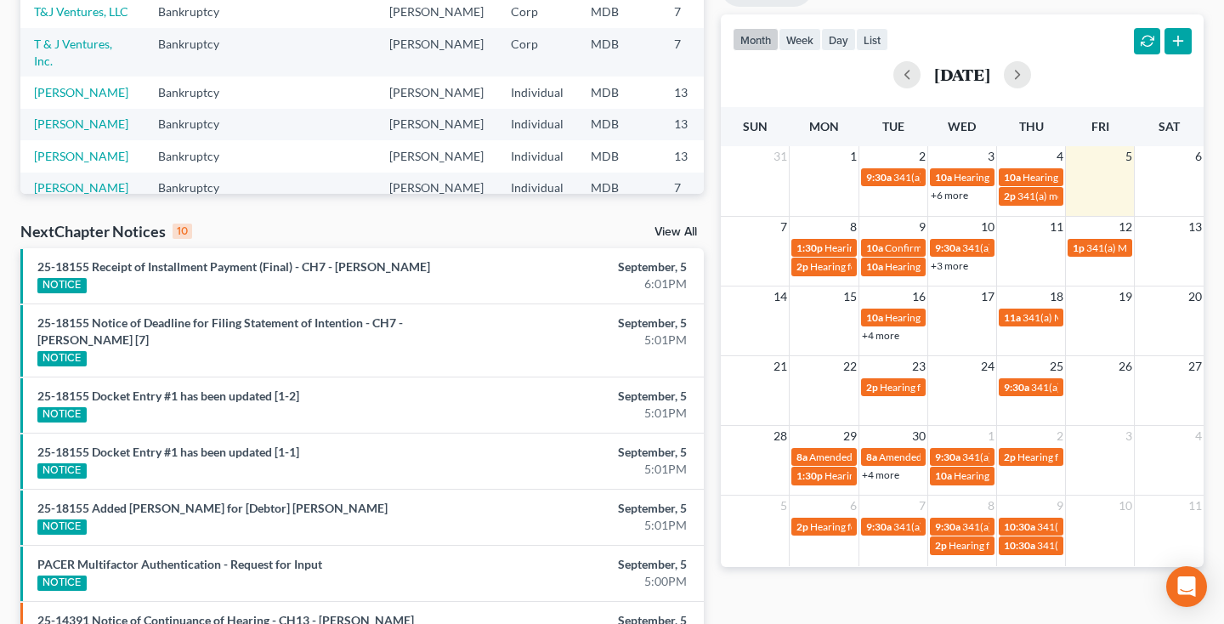
scroll to position [327, 0]
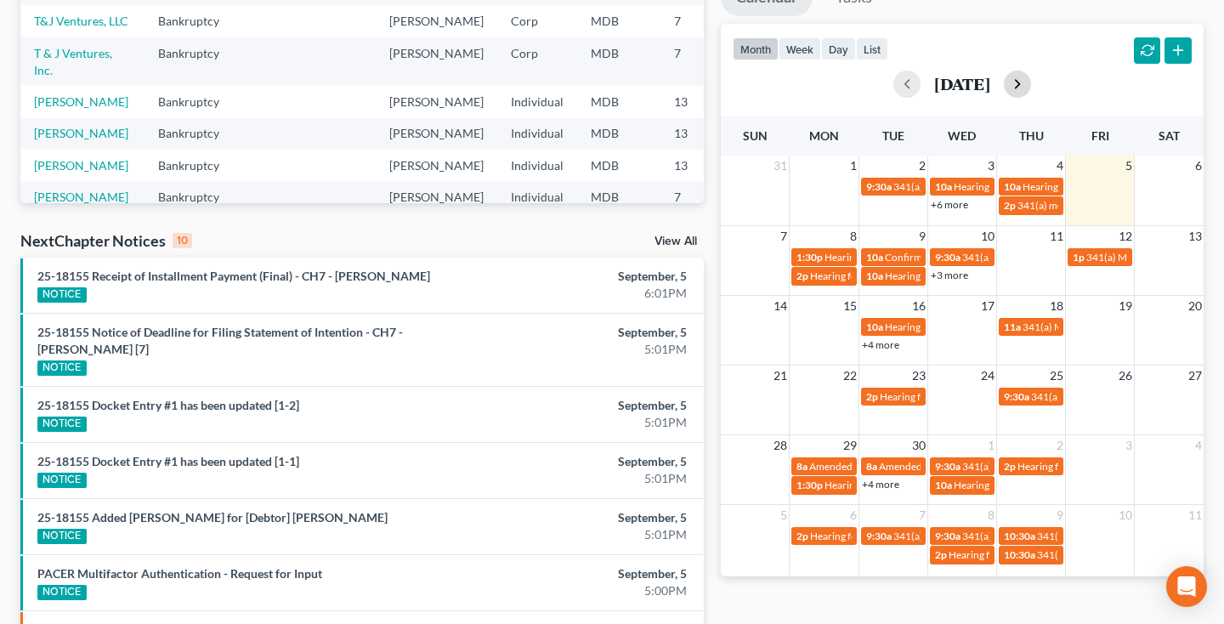
click at [1031, 88] on button "button" at bounding box center [1016, 84] width 27 height 27
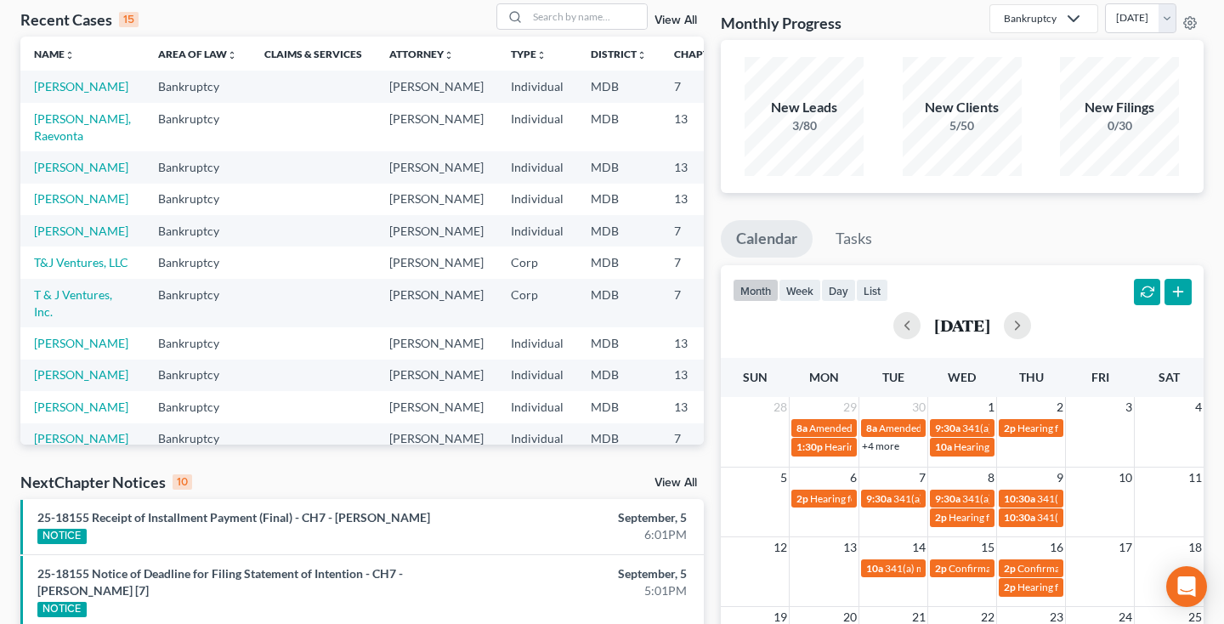
scroll to position [80, 0]
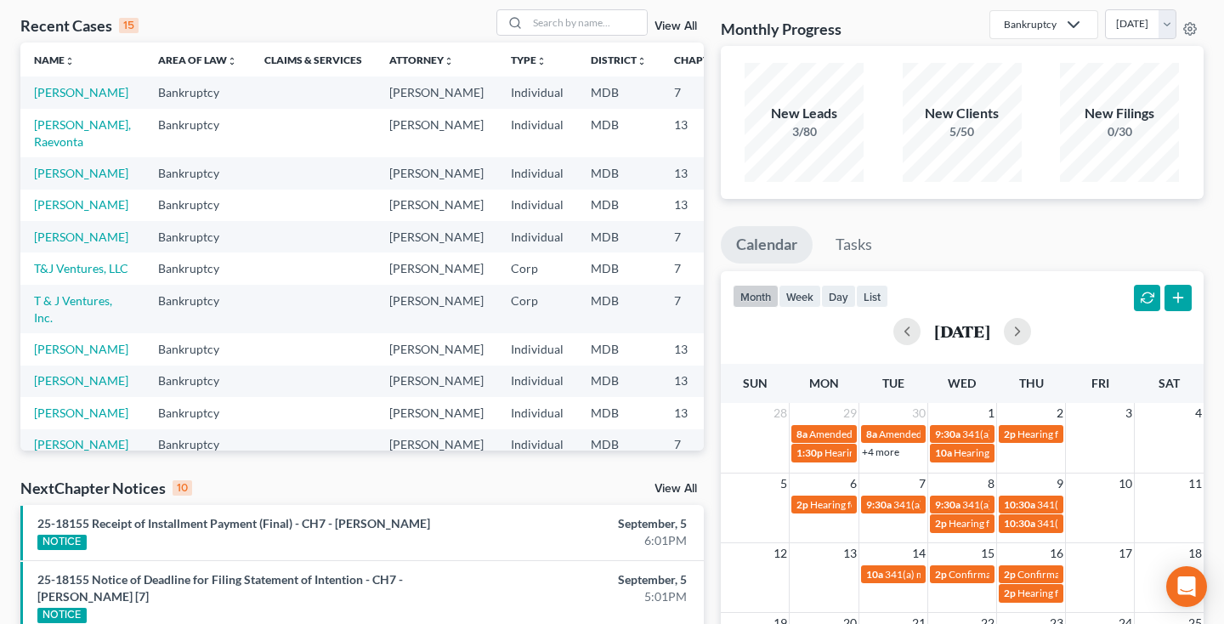
click at [557, 37] on div "Recent Cases 15 View All" at bounding box center [361, 25] width 683 height 33
click at [557, 30] on input "search" at bounding box center [587, 22] width 119 height 25
type input "flint"
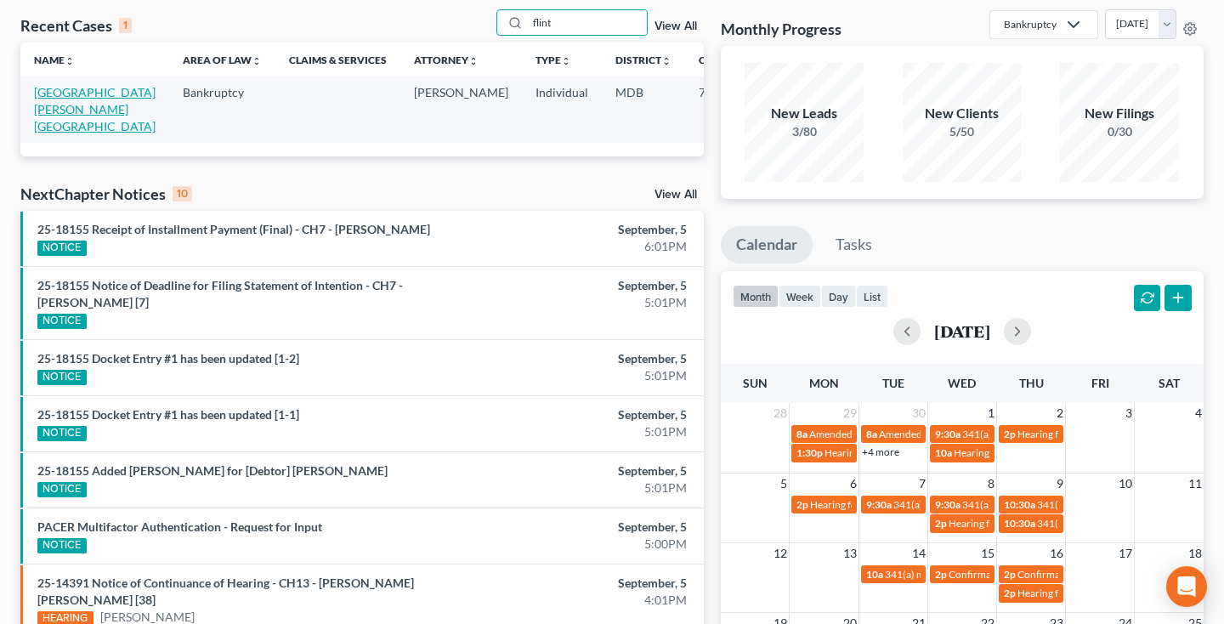
click at [46, 103] on link "Flint, Nakia" at bounding box center [95, 109] width 122 height 48
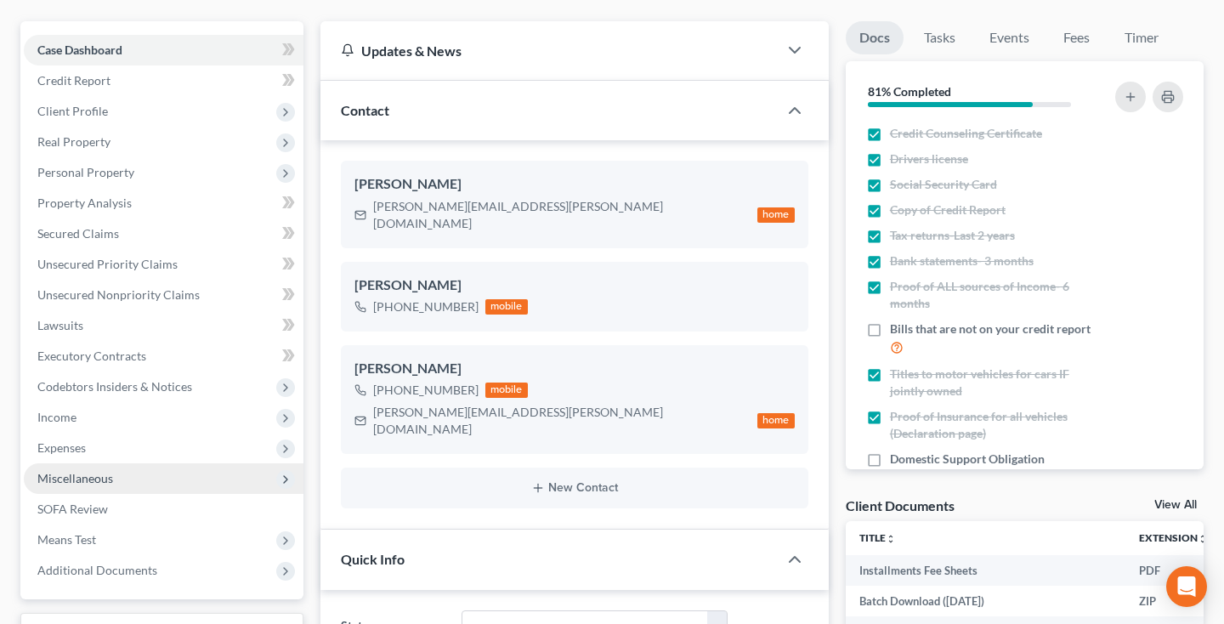
scroll to position [856, 0]
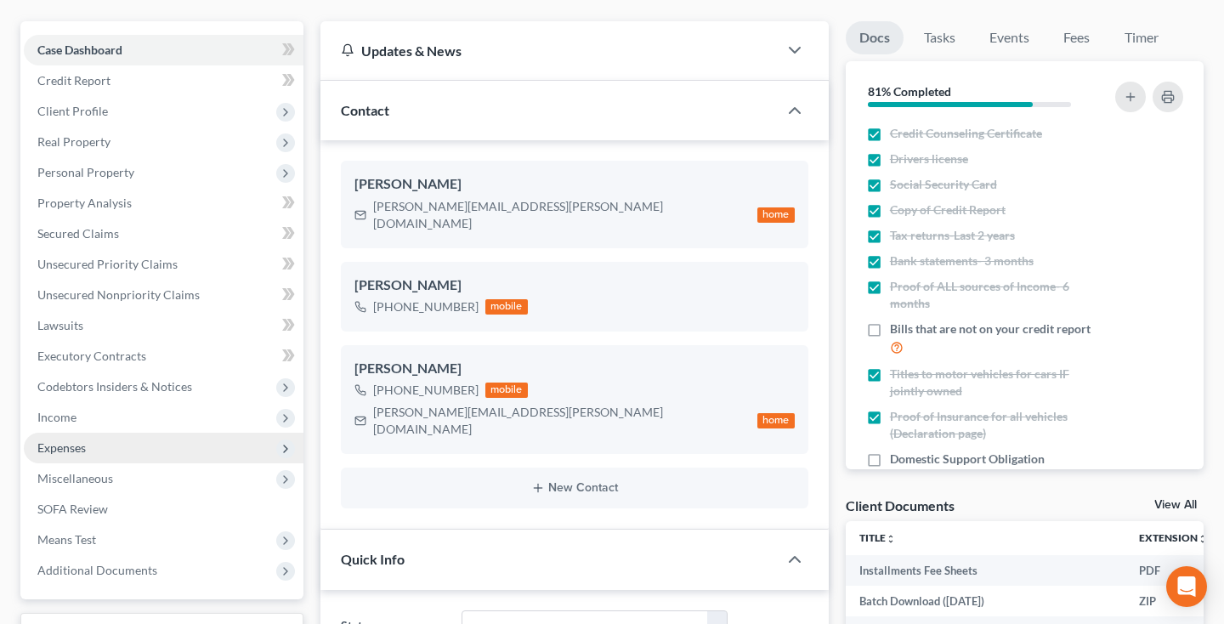
click at [99, 457] on span "Expenses" at bounding box center [164, 447] width 280 height 31
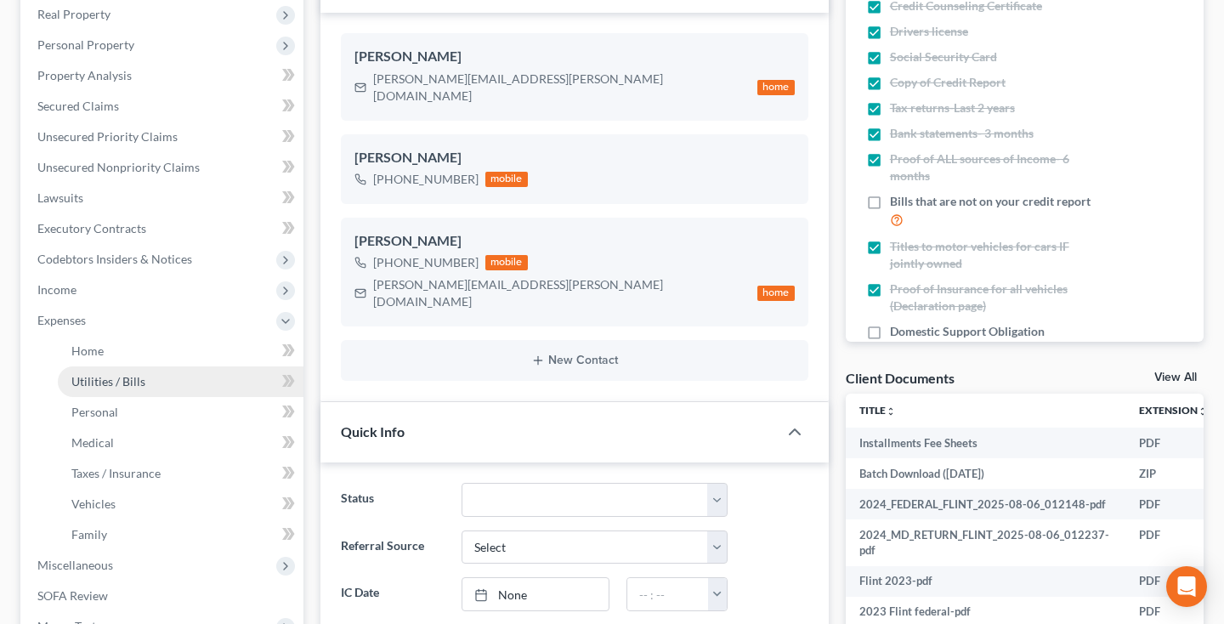
scroll to position [280, 0]
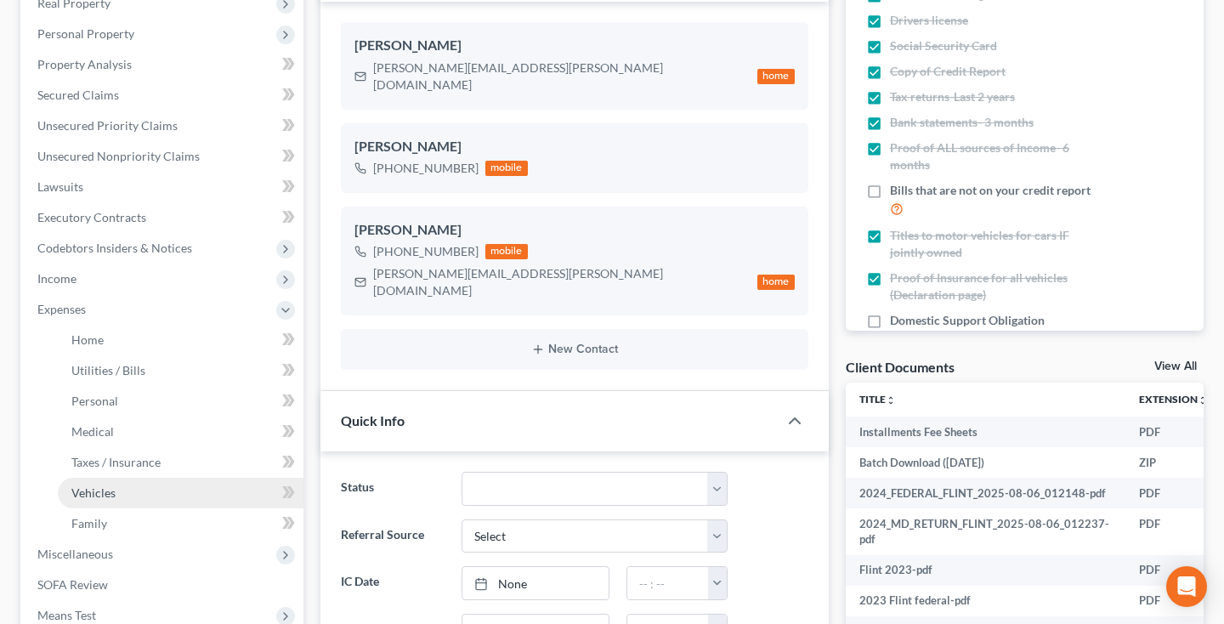
click at [127, 496] on link "Vehicles" at bounding box center [181, 493] width 246 height 31
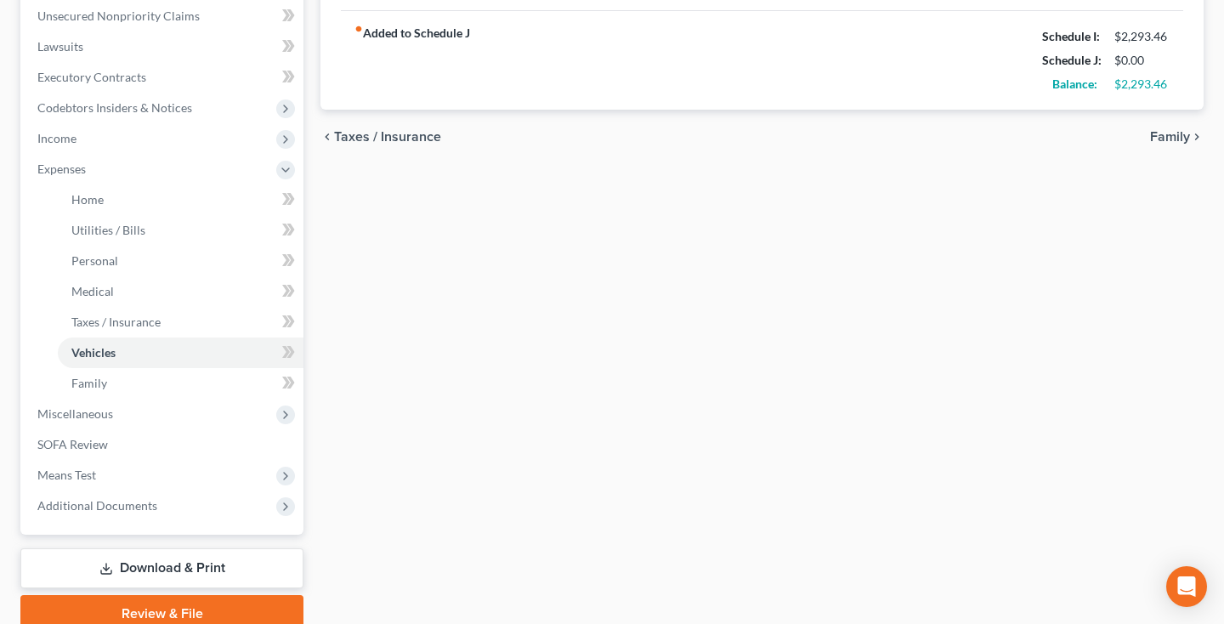
scroll to position [427, 0]
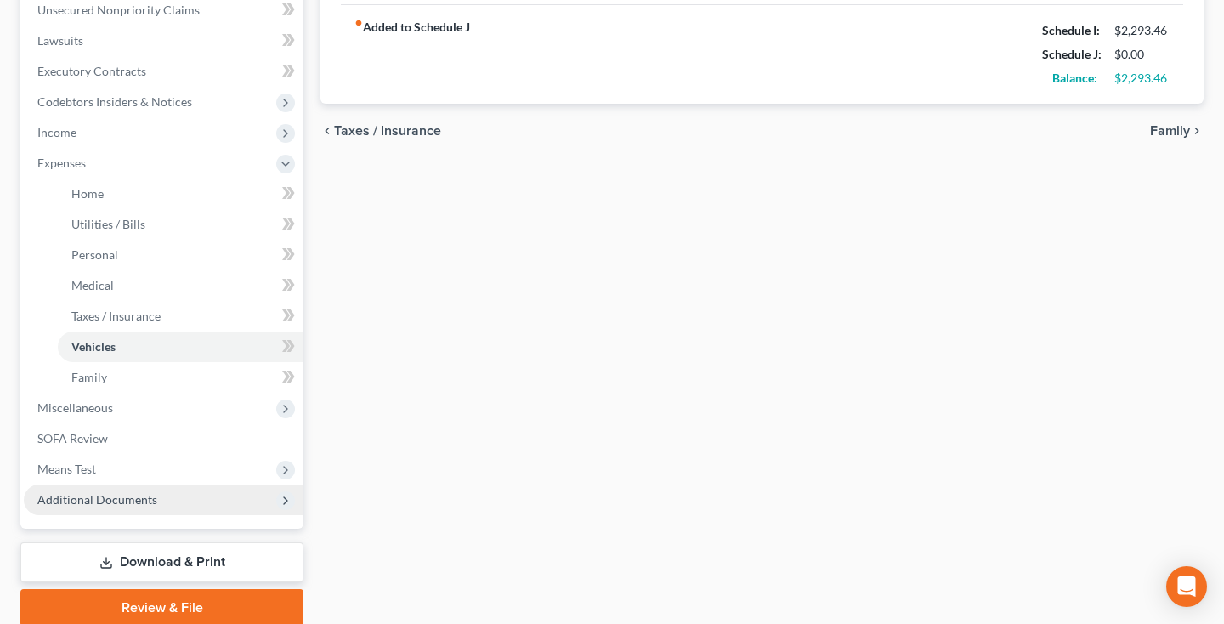
click at [123, 511] on span "Additional Documents" at bounding box center [164, 499] width 280 height 31
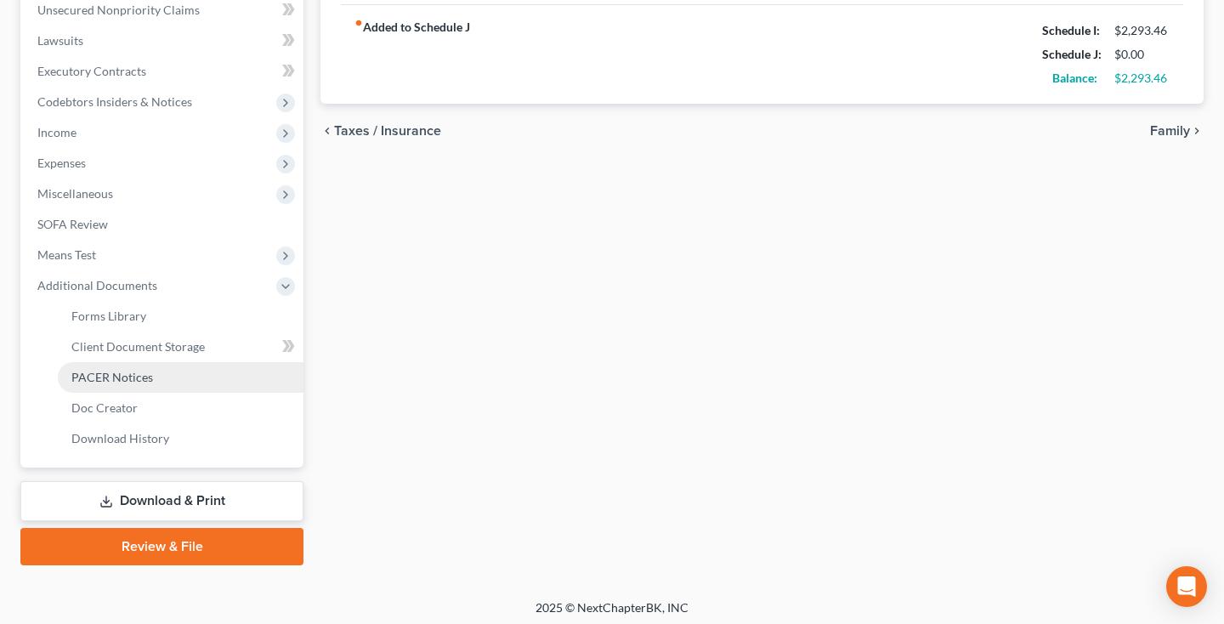
click at [128, 376] on span "PACER Notices" at bounding box center [112, 377] width 82 height 14
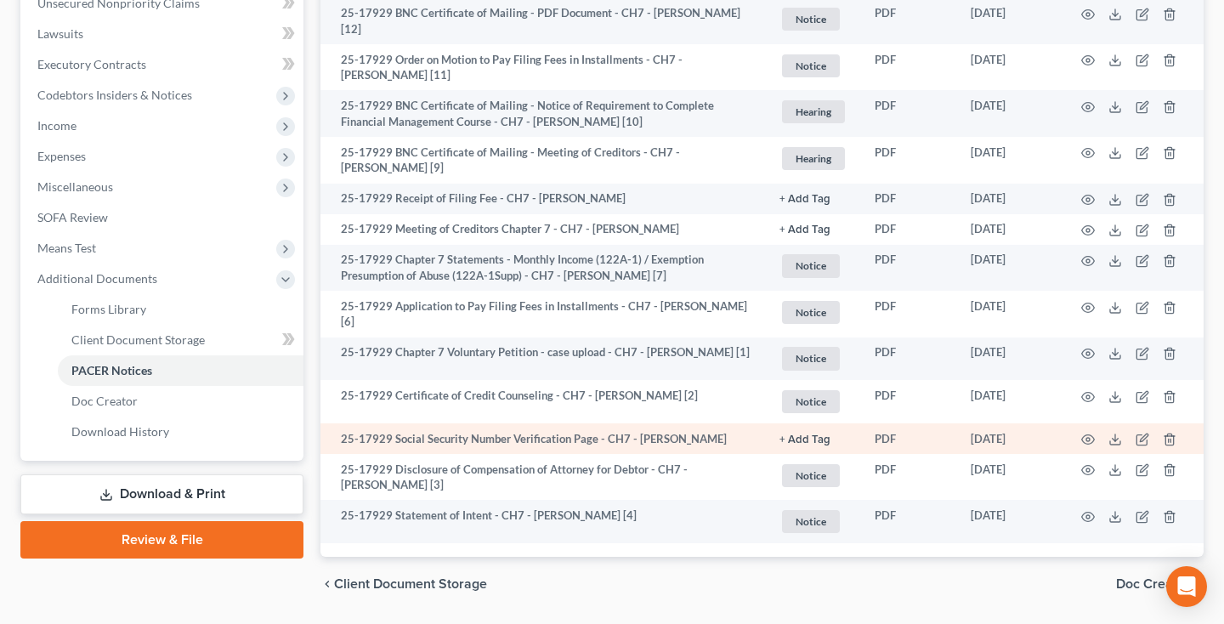
scroll to position [436, 0]
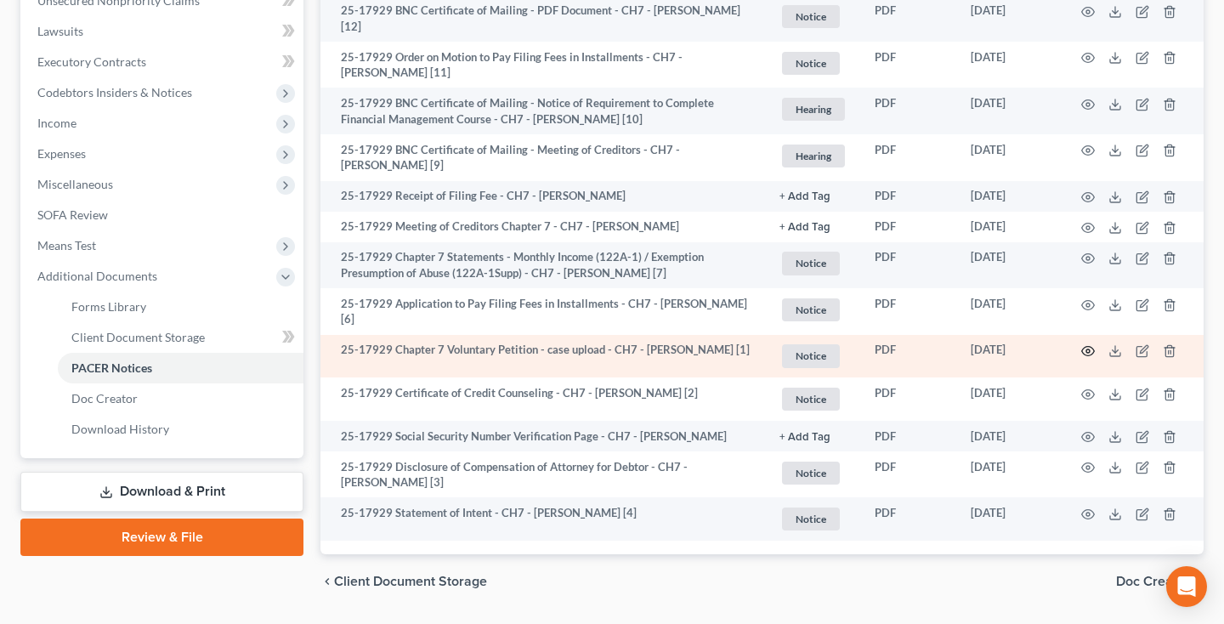
click at [1086, 349] on circle "button" at bounding box center [1087, 350] width 3 height 3
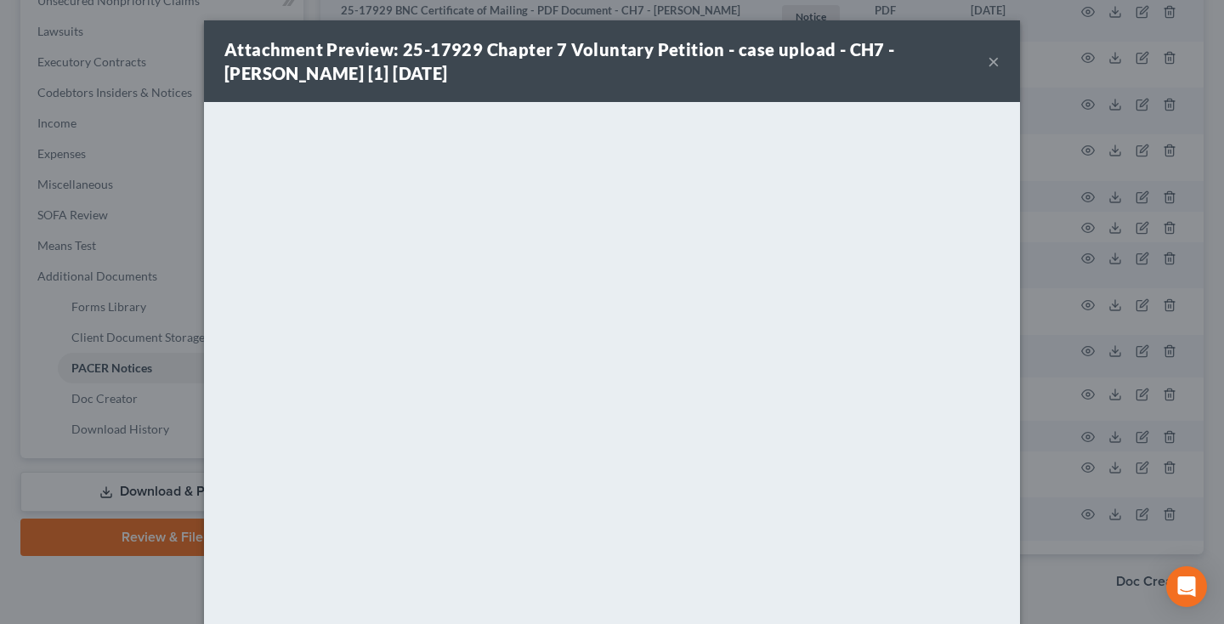
click at [993, 65] on button "×" at bounding box center [993, 61] width 12 height 20
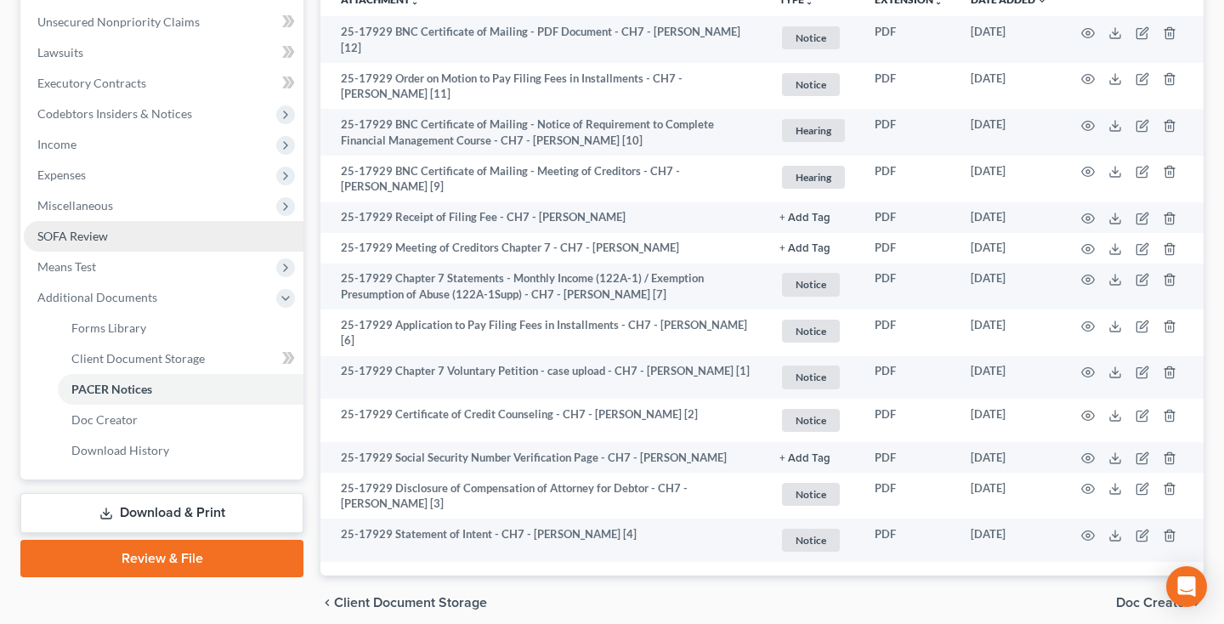
scroll to position [411, 0]
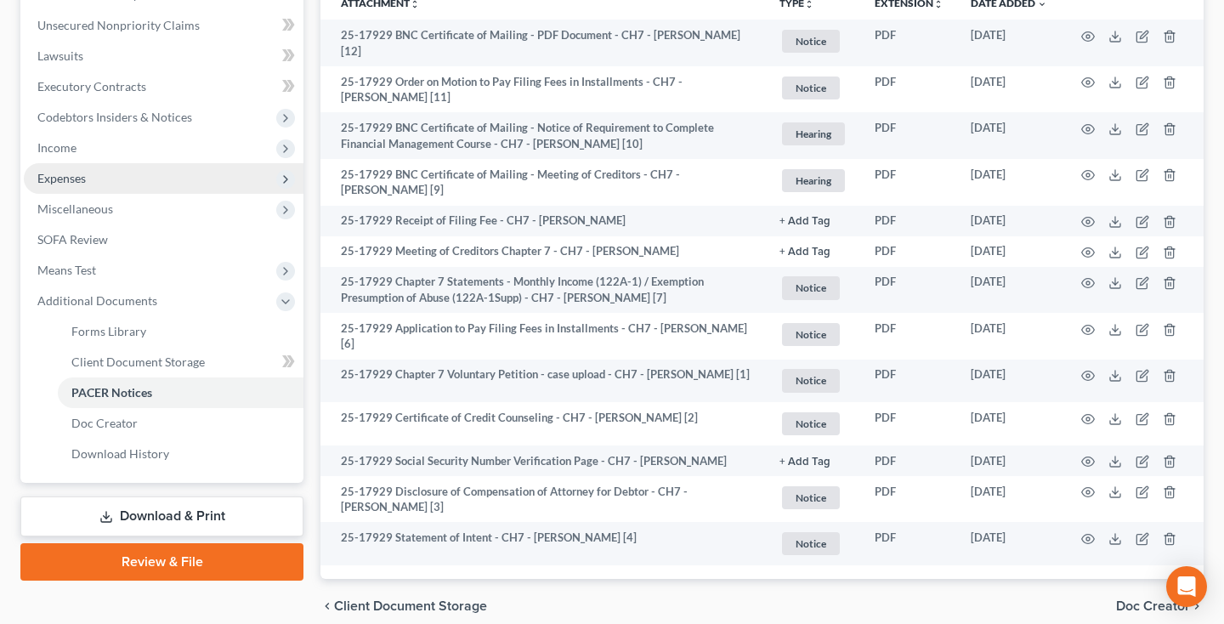
click at [87, 174] on span "Expenses" at bounding box center [164, 178] width 280 height 31
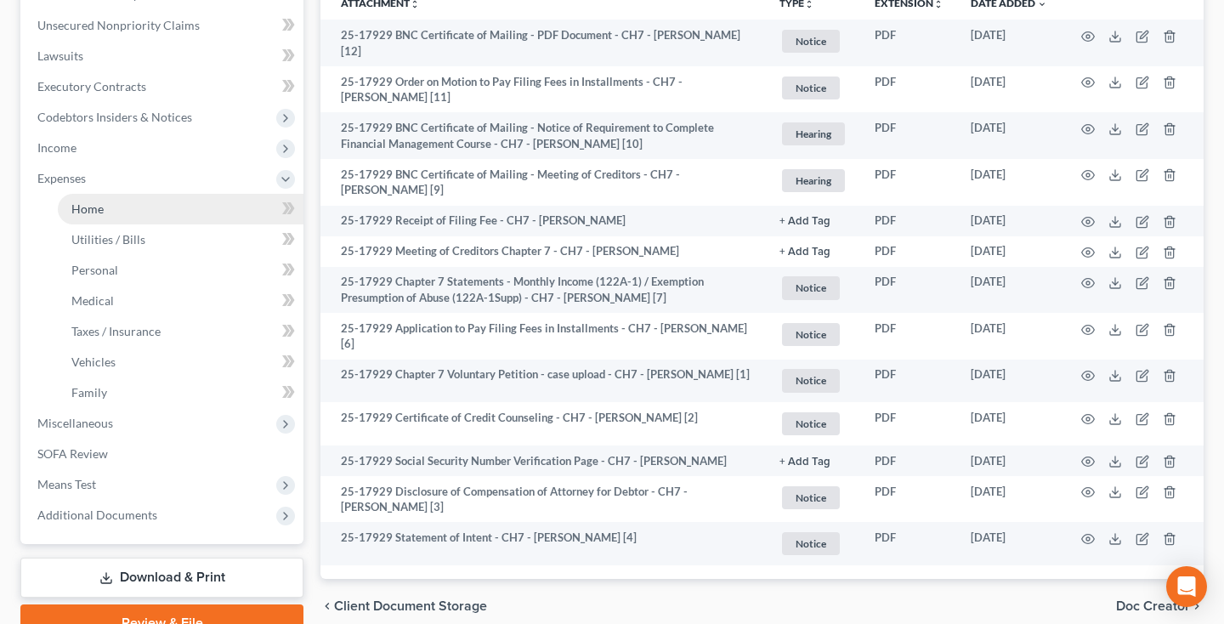
click at [99, 203] on span "Home" at bounding box center [87, 208] width 32 height 14
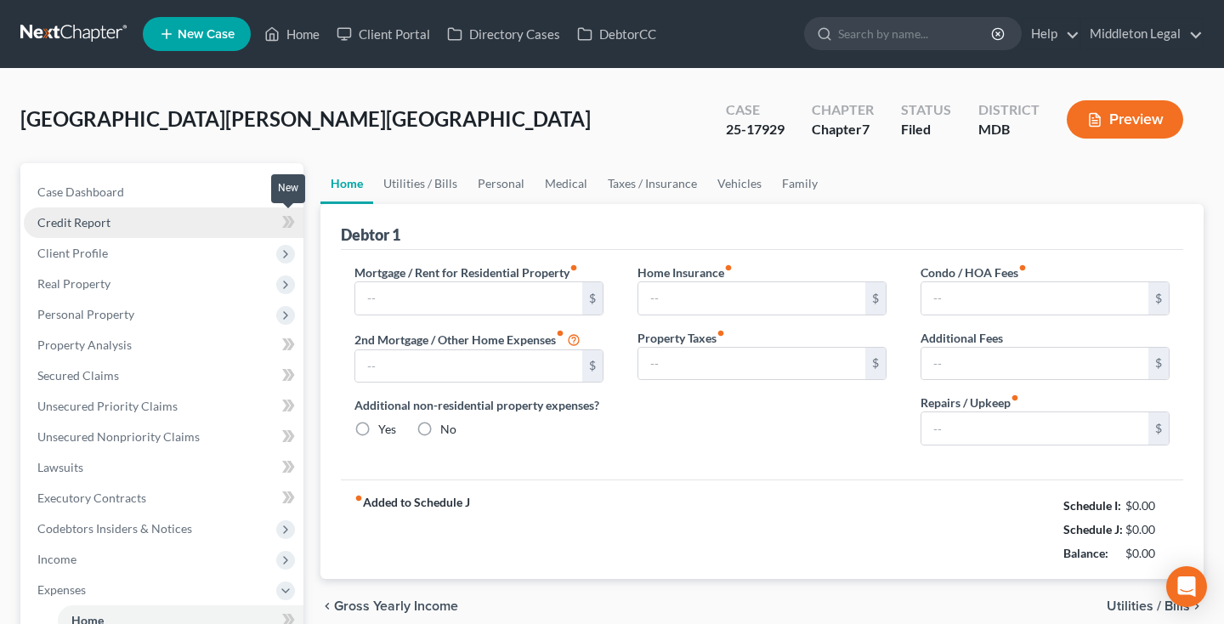
radio input "true"
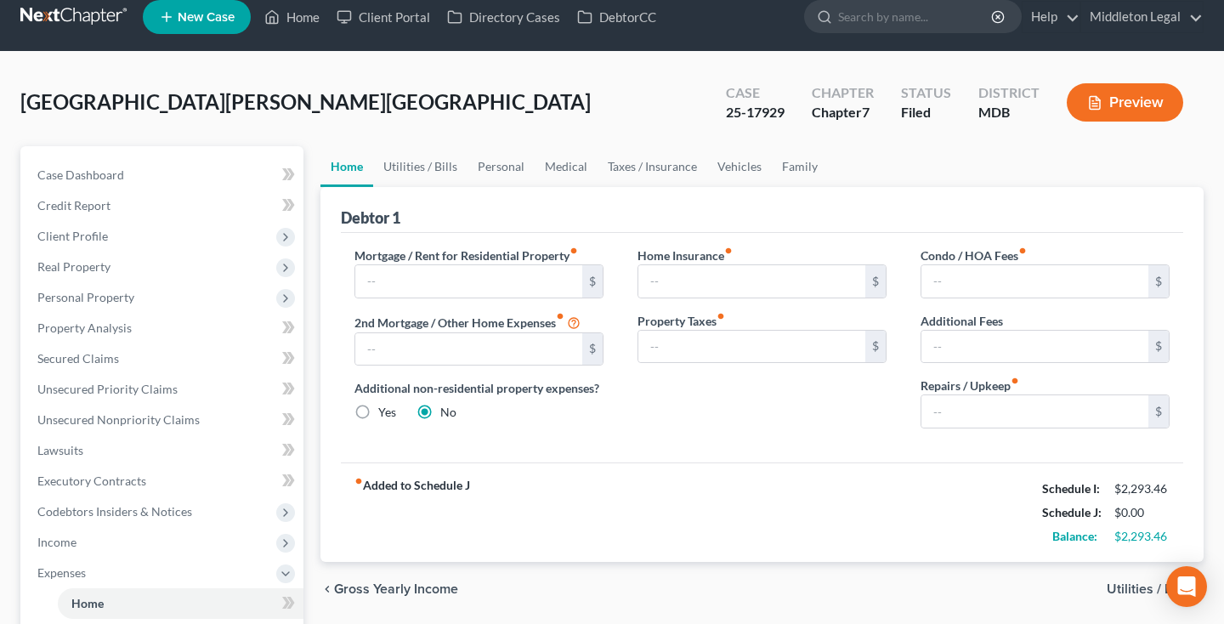
scroll to position [16, 0]
click at [784, 170] on link "Family" at bounding box center [799, 167] width 56 height 41
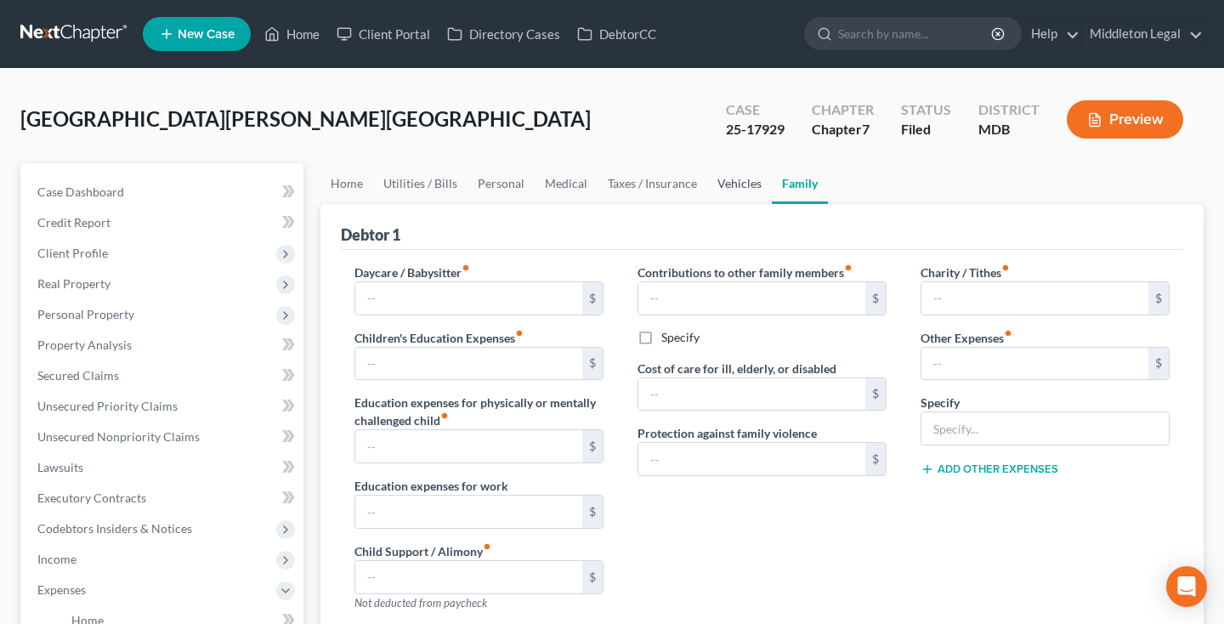
click at [721, 184] on link "Vehicles" at bounding box center [739, 183] width 65 height 41
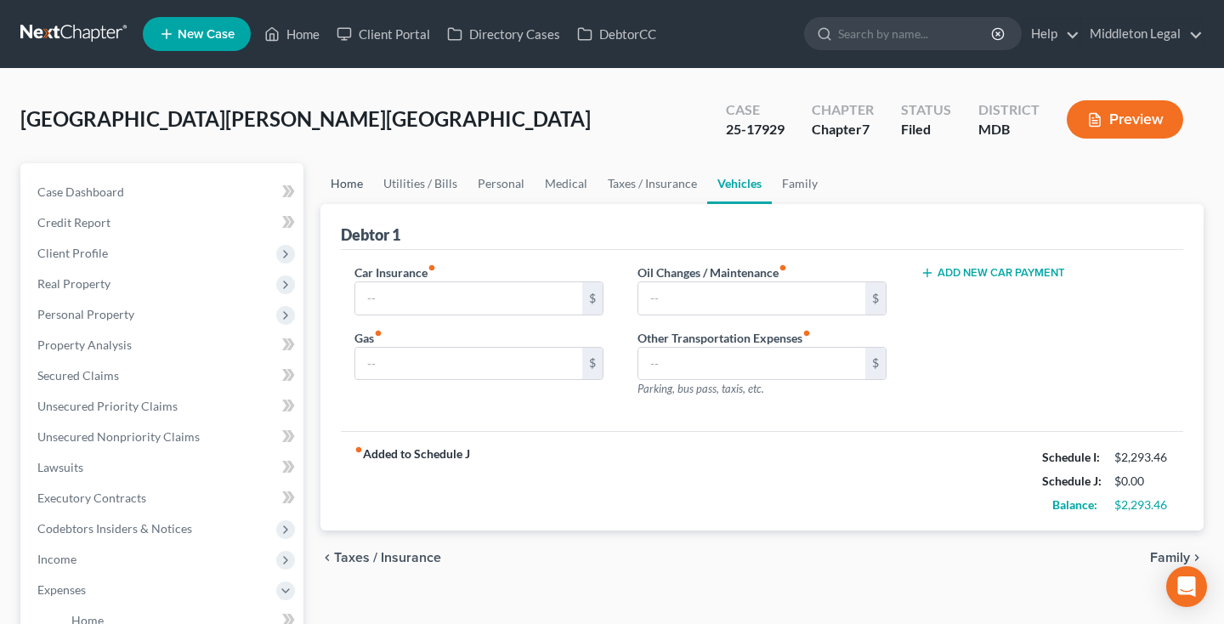
click at [349, 184] on link "Home" at bounding box center [346, 183] width 53 height 41
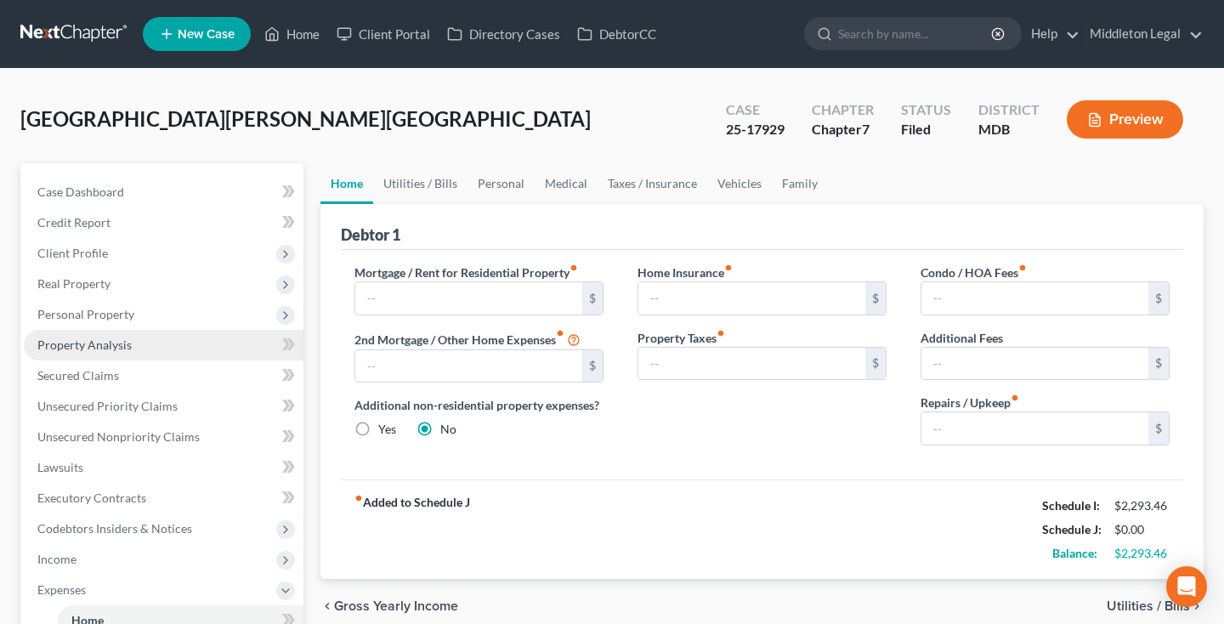
click at [110, 344] on span "Property Analysis" at bounding box center [84, 344] width 94 height 14
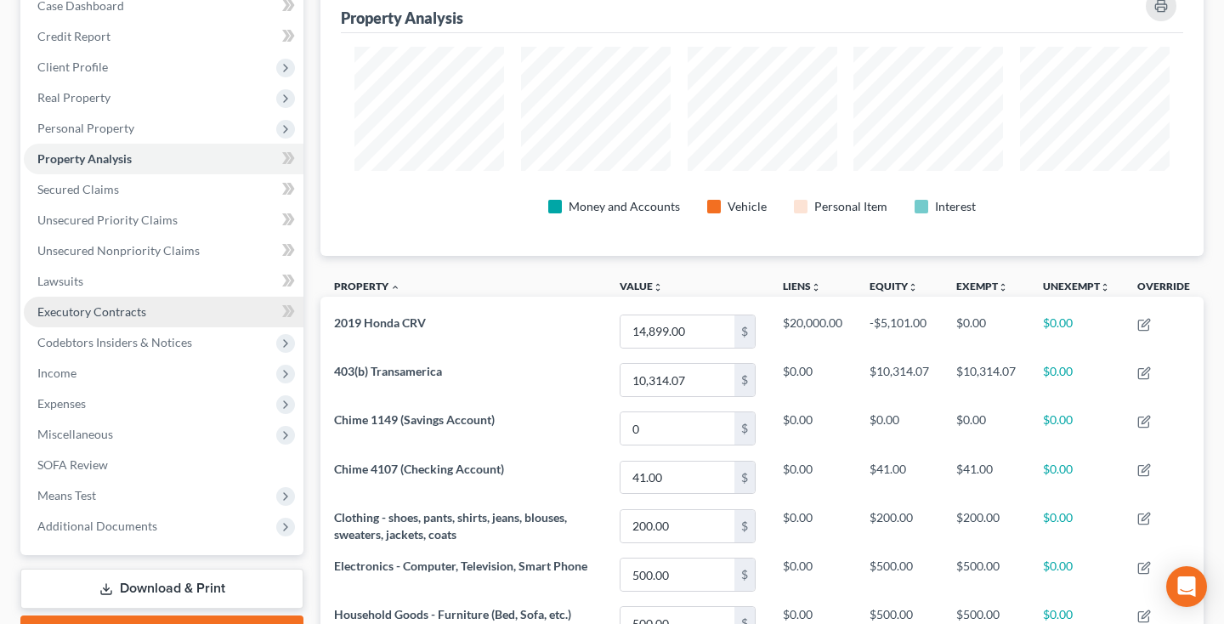
scroll to position [174, 0]
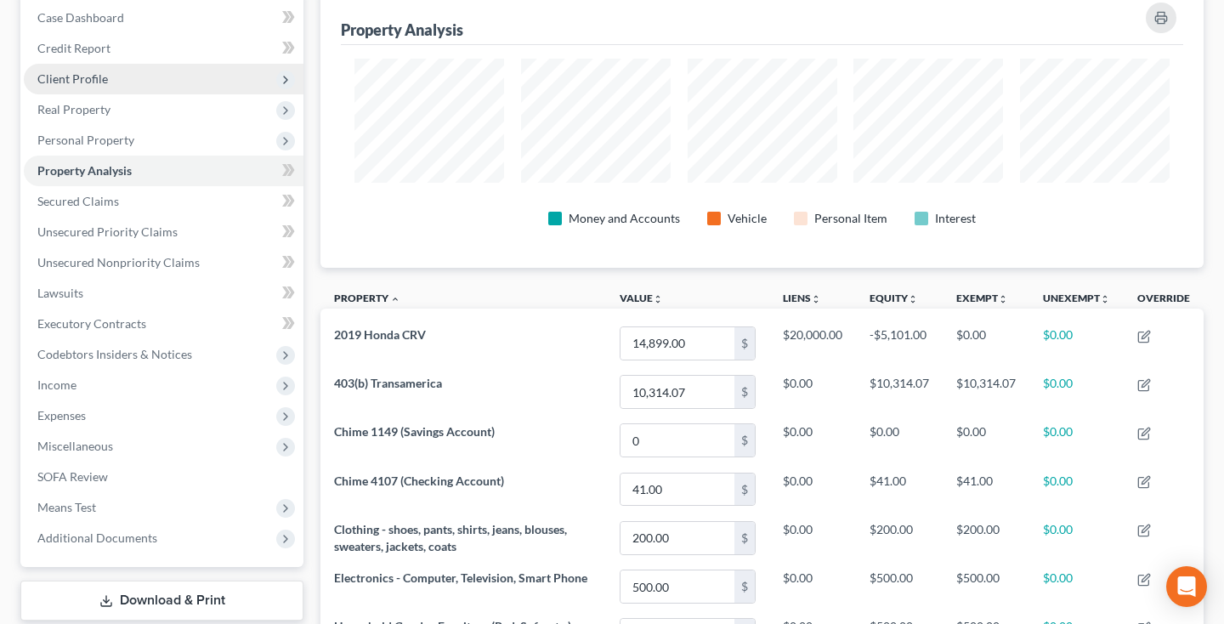
click at [76, 79] on span "Client Profile" at bounding box center [72, 78] width 71 height 14
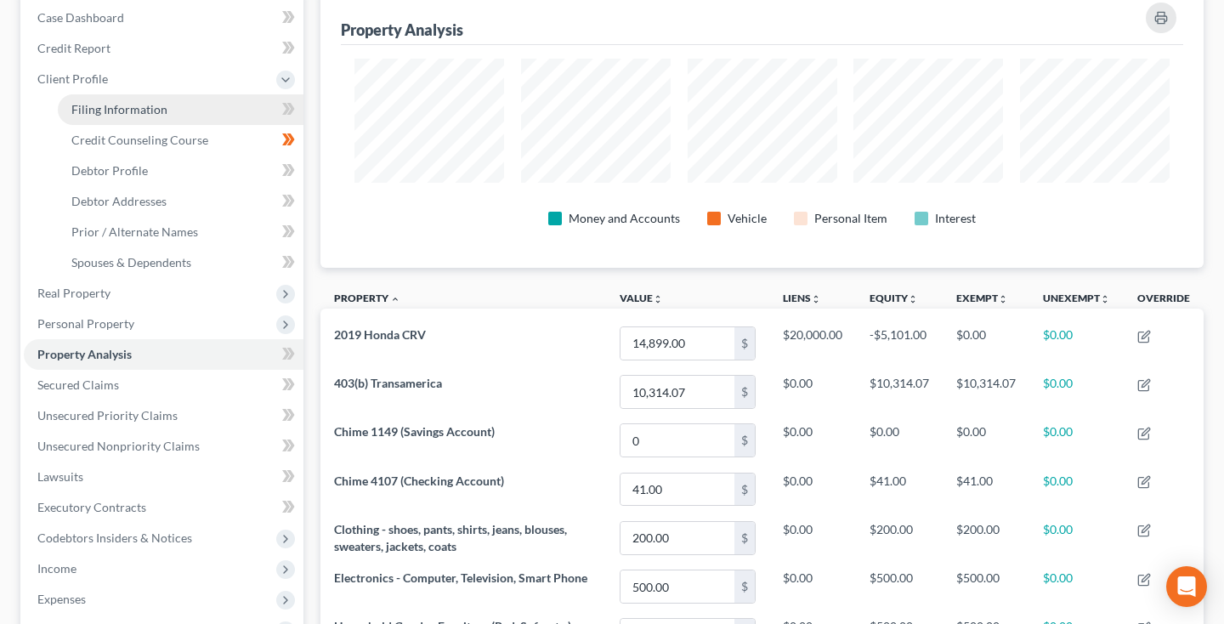
click at [81, 106] on span "Filing Information" at bounding box center [119, 109] width 96 height 14
select select "1"
select select "0"
select select "21"
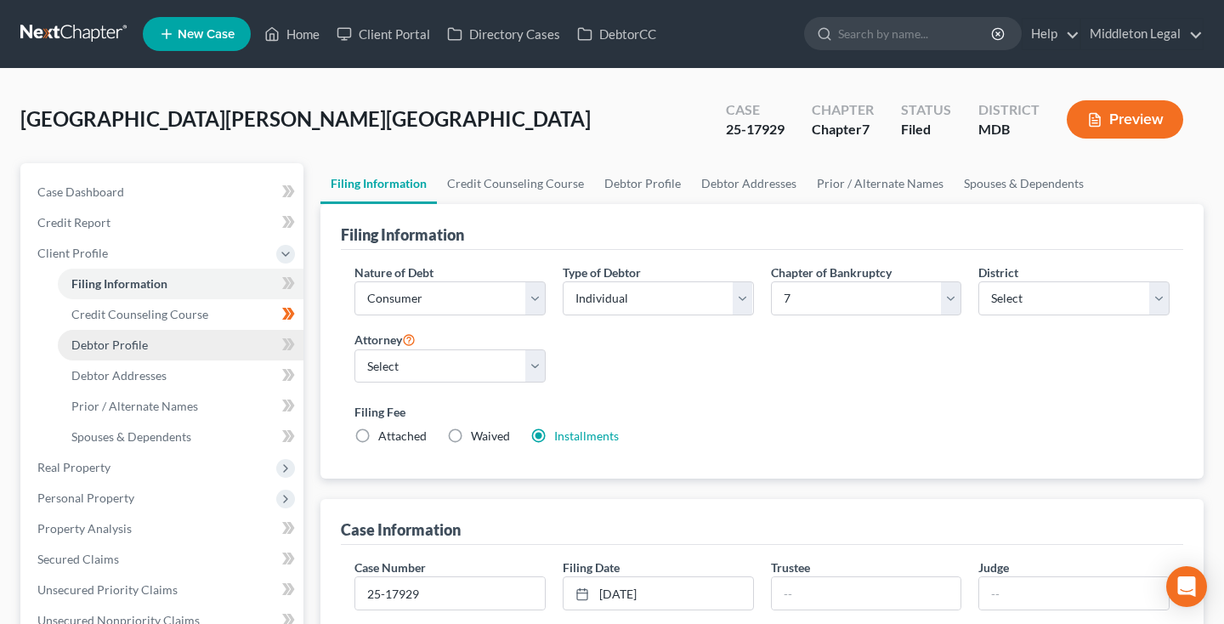
click at [122, 340] on span "Debtor Profile" at bounding box center [109, 344] width 76 height 14
select select "0"
select select "5"
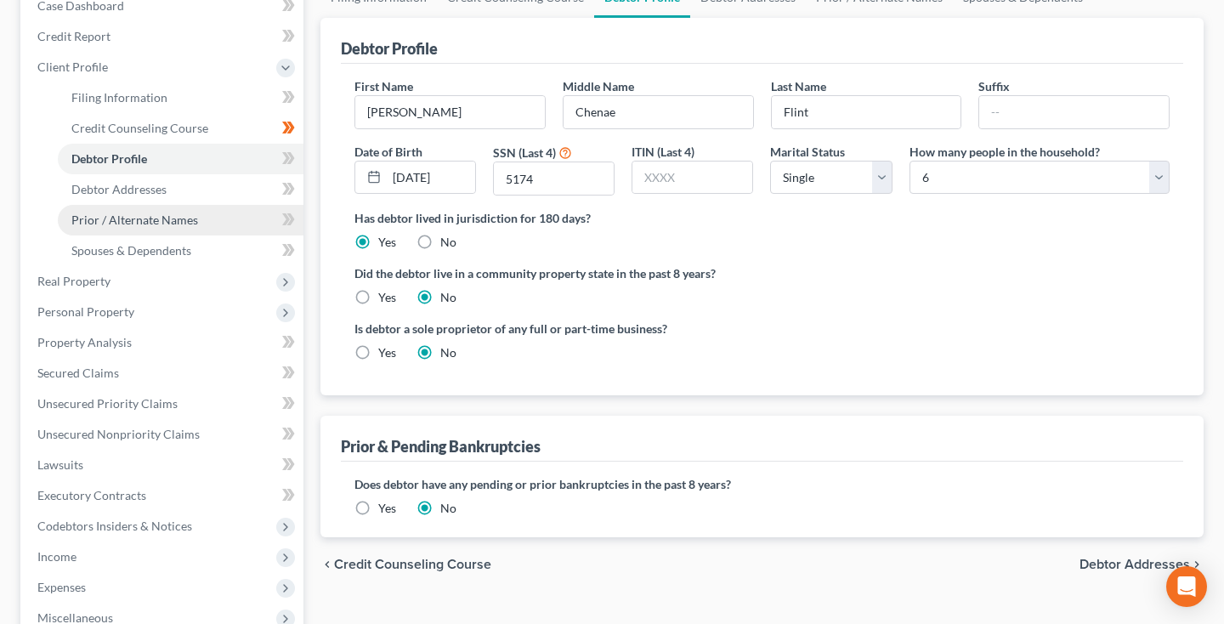
scroll to position [184, 0]
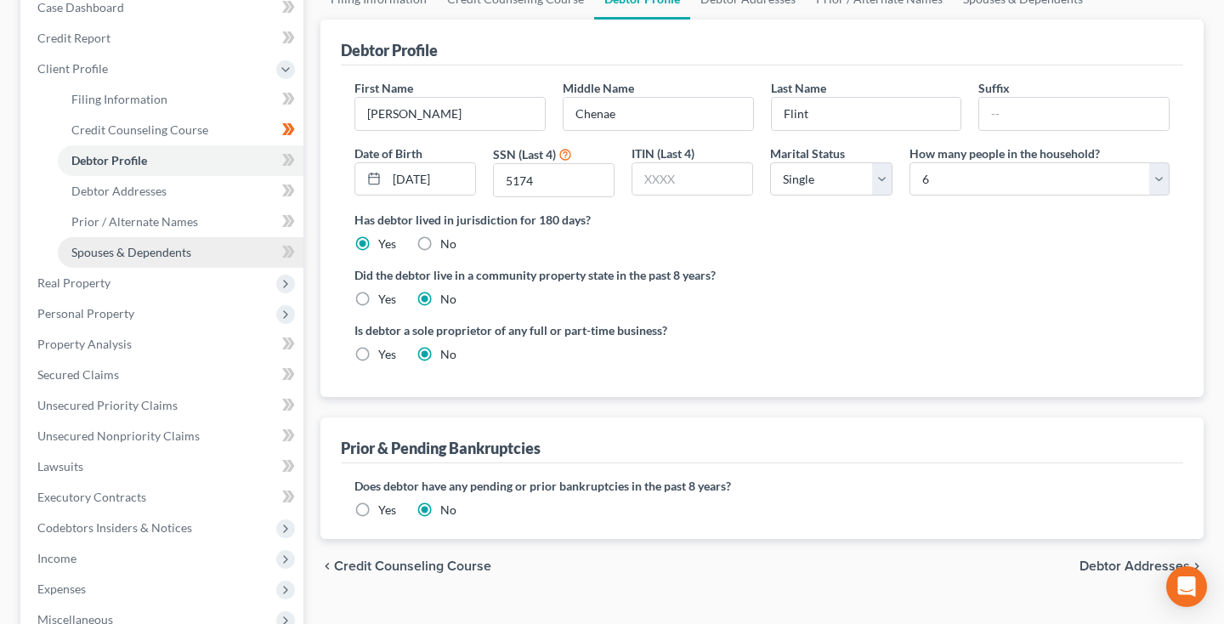
click at [172, 256] on span "Spouses & Dependents" at bounding box center [131, 252] width 120 height 14
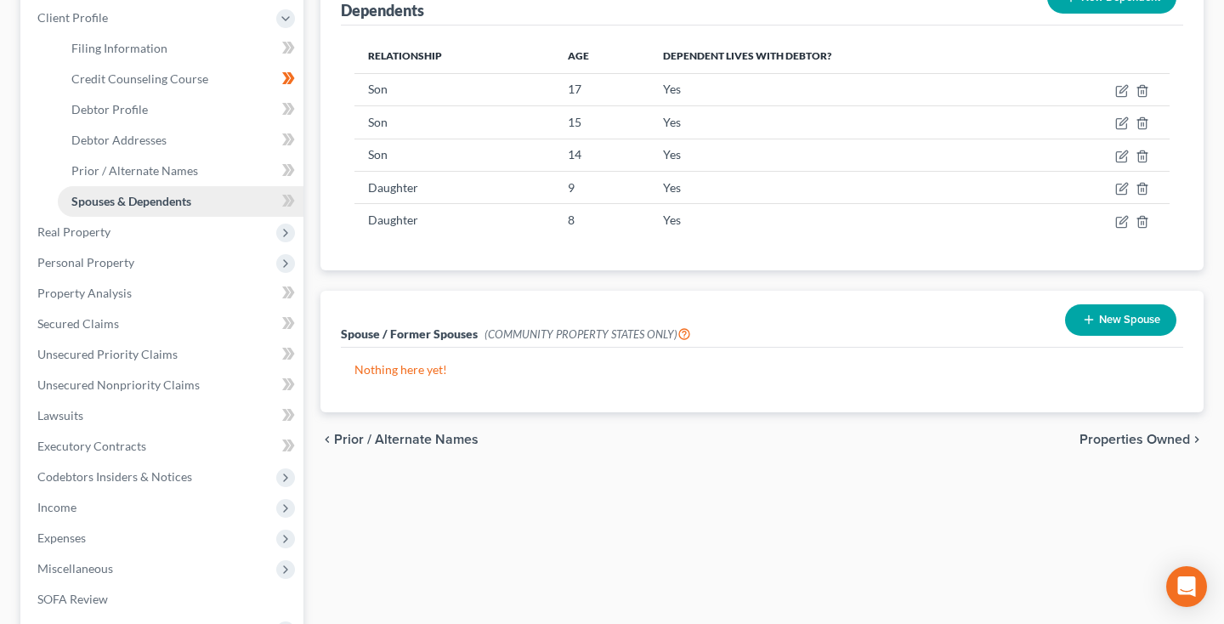
scroll to position [257, 0]
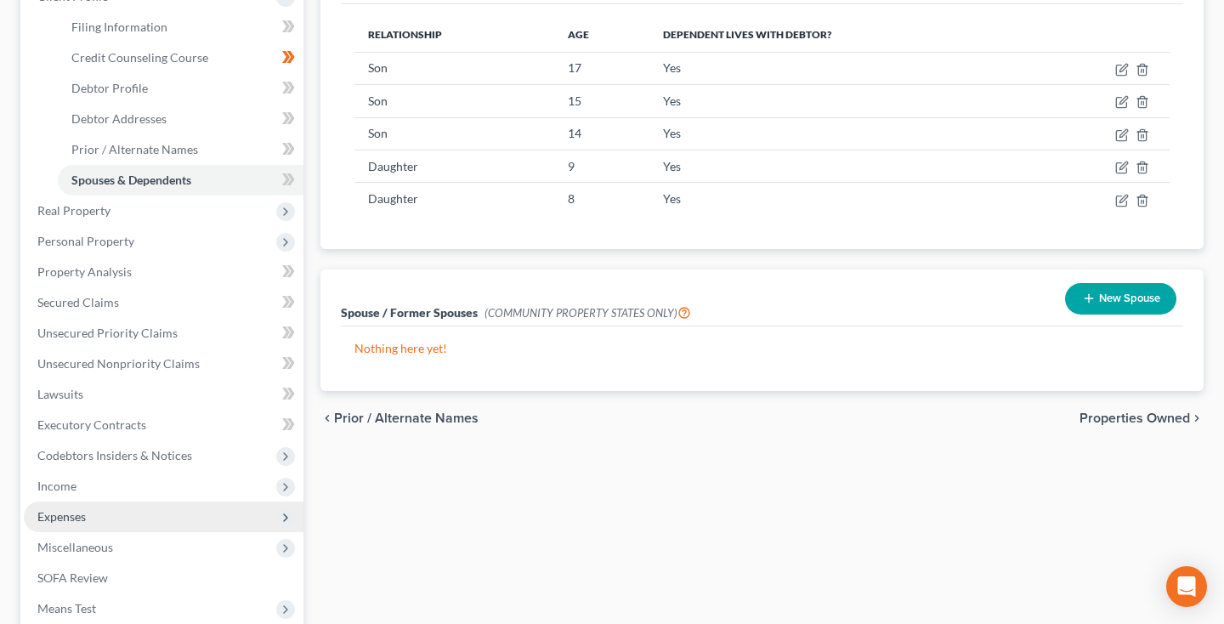
click at [98, 518] on span "Expenses" at bounding box center [164, 516] width 280 height 31
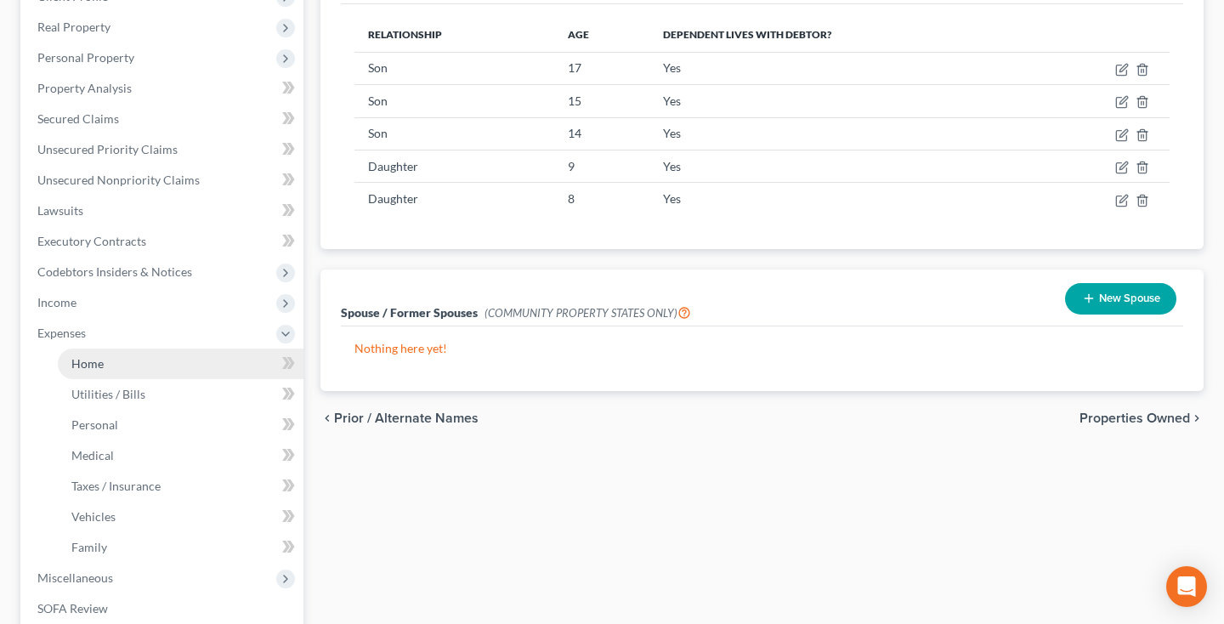
click at [138, 360] on link "Home" at bounding box center [181, 363] width 246 height 31
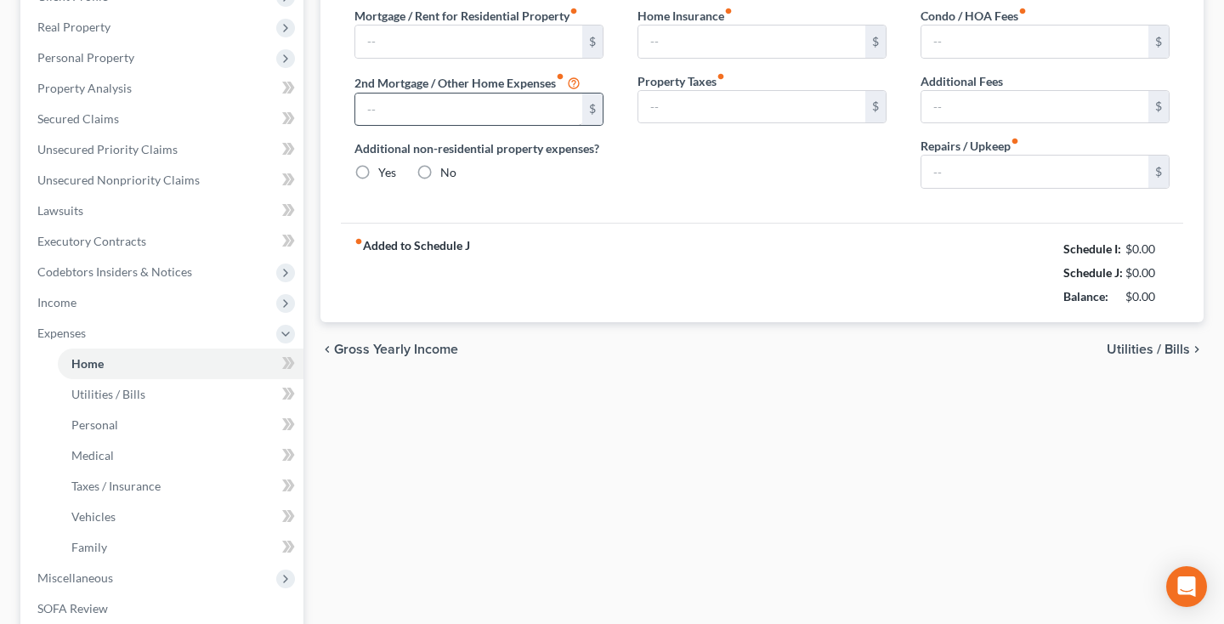
scroll to position [42, 0]
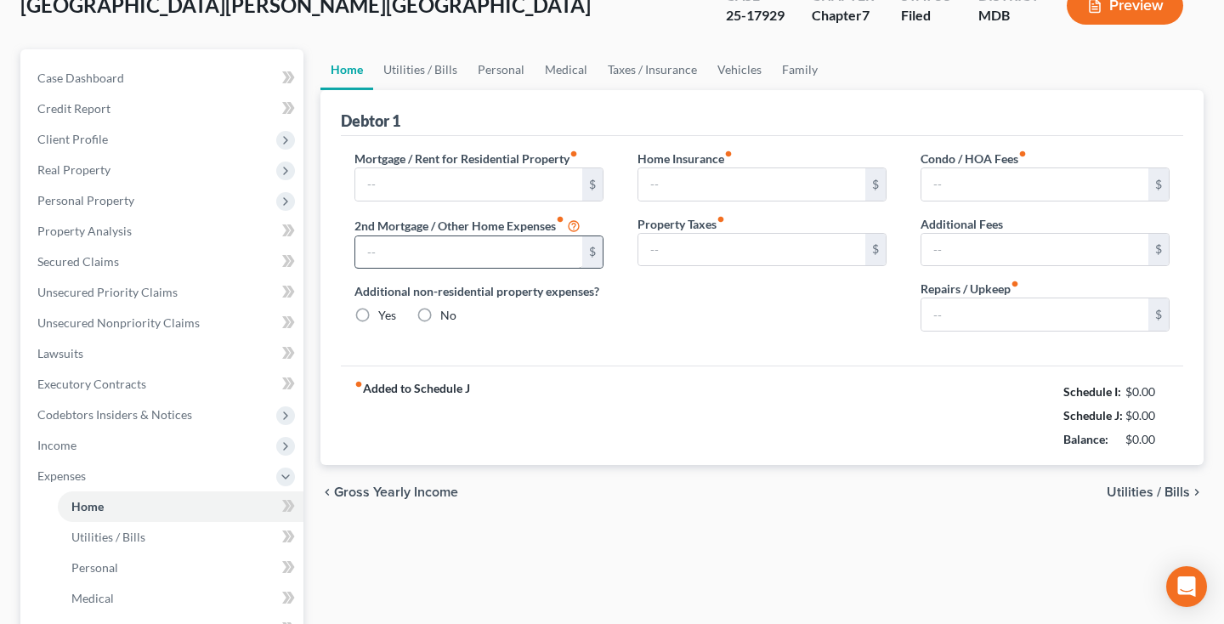
radio input "true"
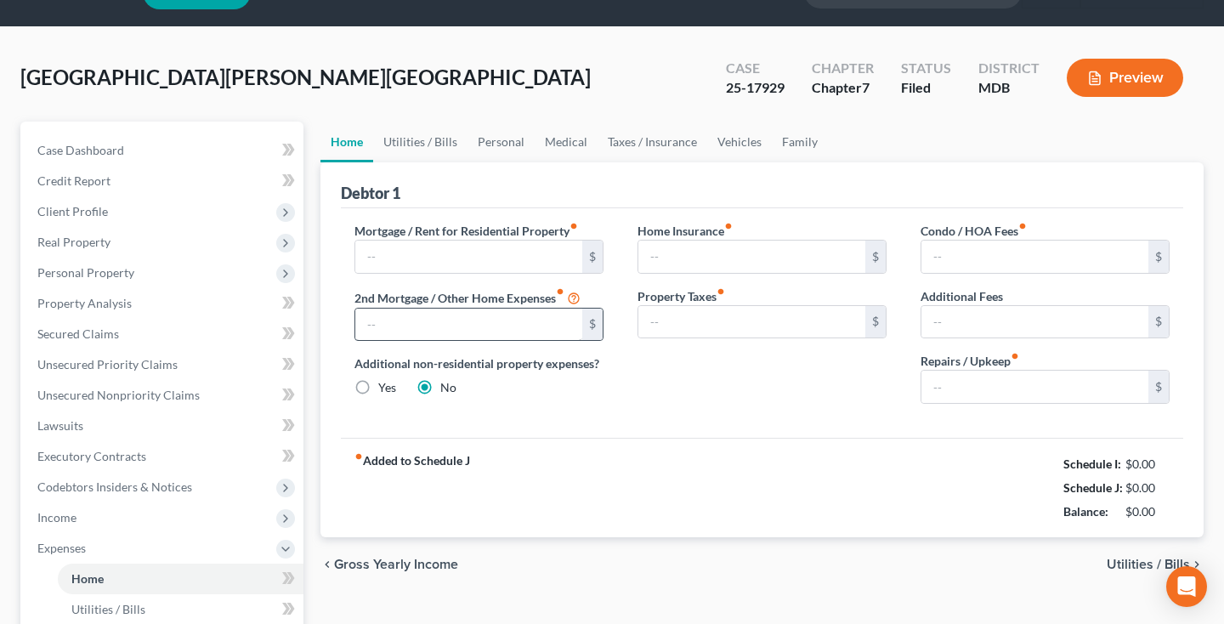
scroll to position [0, 0]
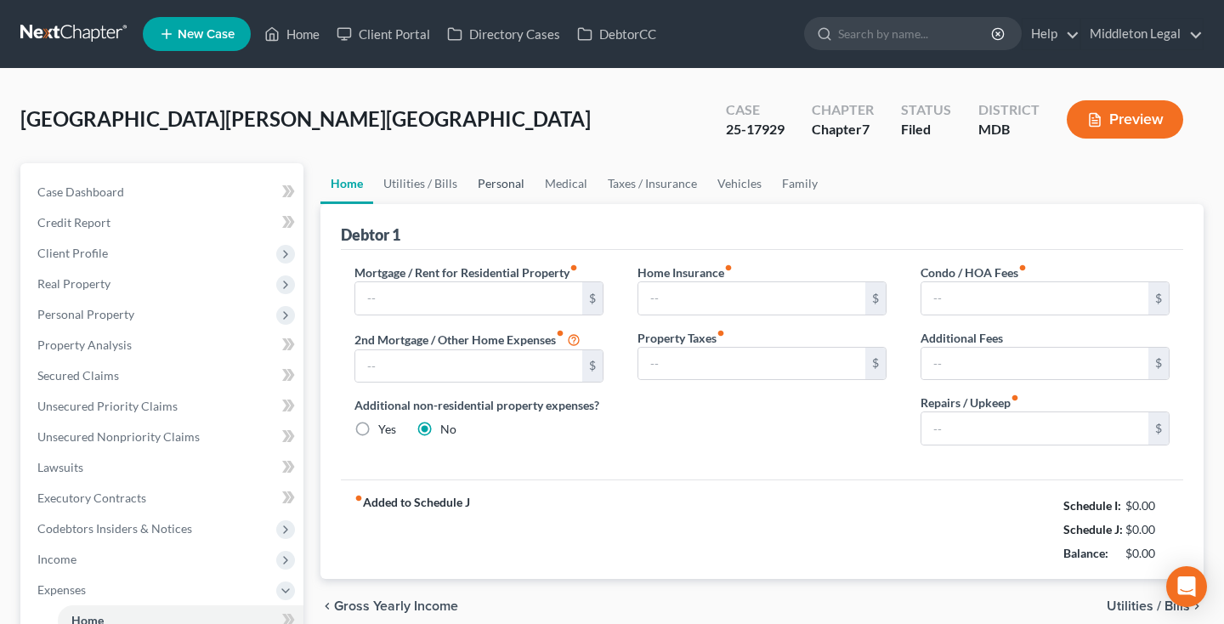
click at [498, 185] on link "Personal" at bounding box center [500, 183] width 67 height 41
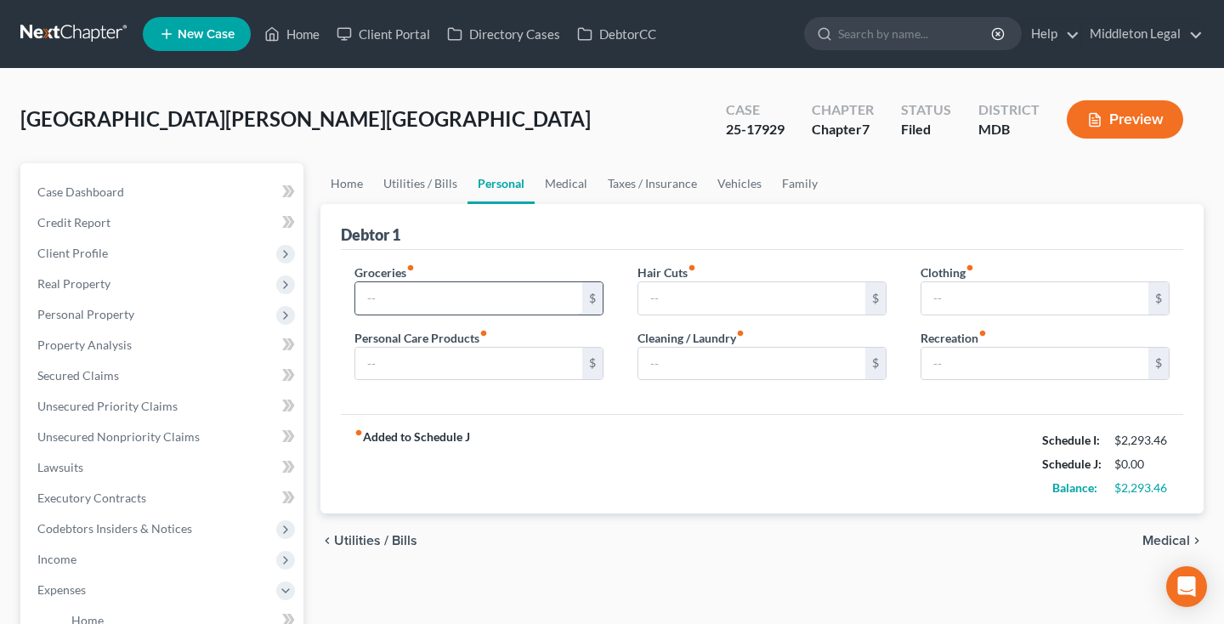
click at [449, 302] on input "text" at bounding box center [468, 298] width 227 height 32
type input "1,255"
click at [953, 292] on input "text" at bounding box center [1034, 298] width 227 height 32
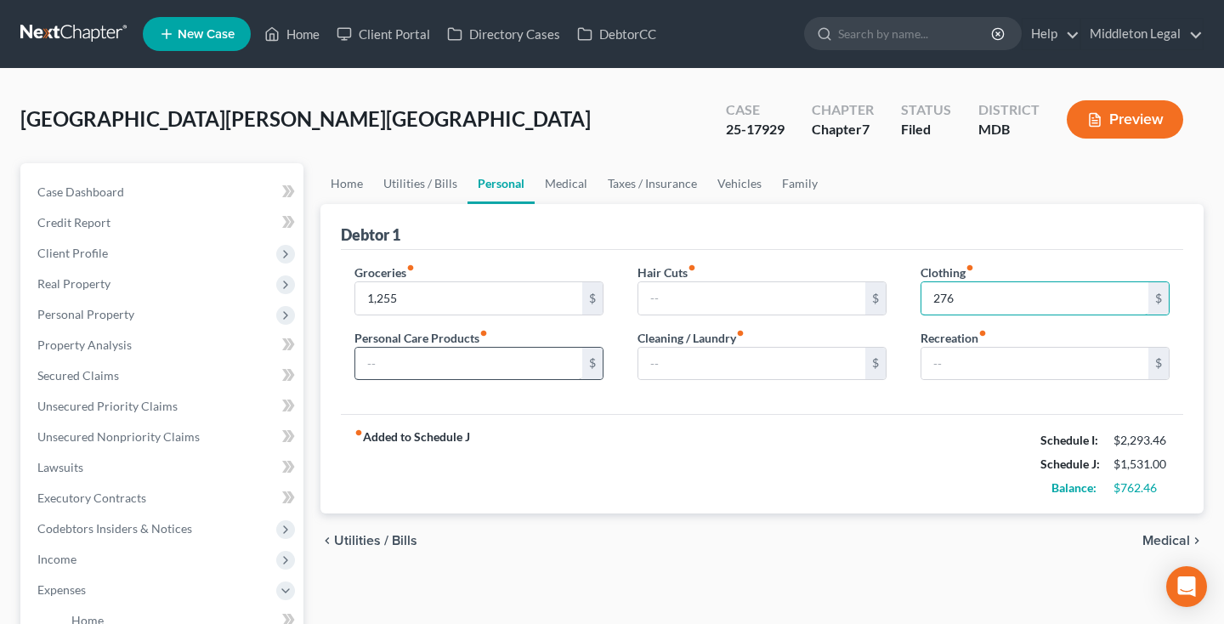
type input "276"
click at [438, 375] on input "text" at bounding box center [468, 364] width 227 height 32
type input "117"
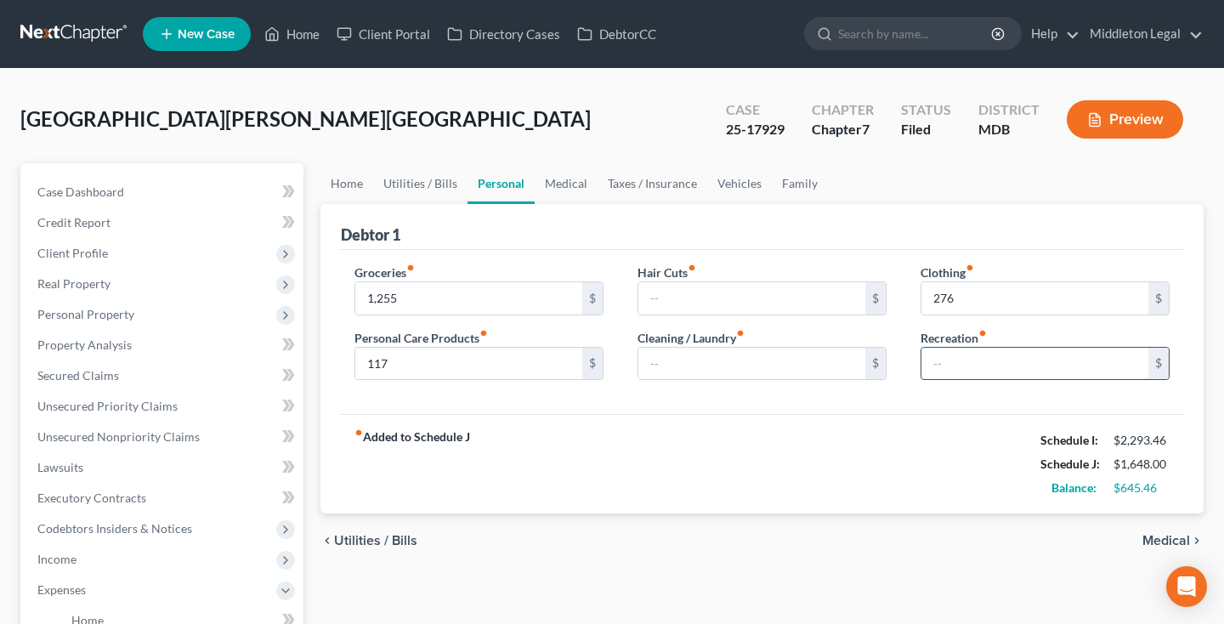
click at [980, 348] on input "text" at bounding box center [1034, 364] width 227 height 32
type input "390"
click at [774, 314] on input "text" at bounding box center [751, 298] width 227 height 32
type input "60"
click at [348, 172] on link "Home" at bounding box center [346, 183] width 53 height 41
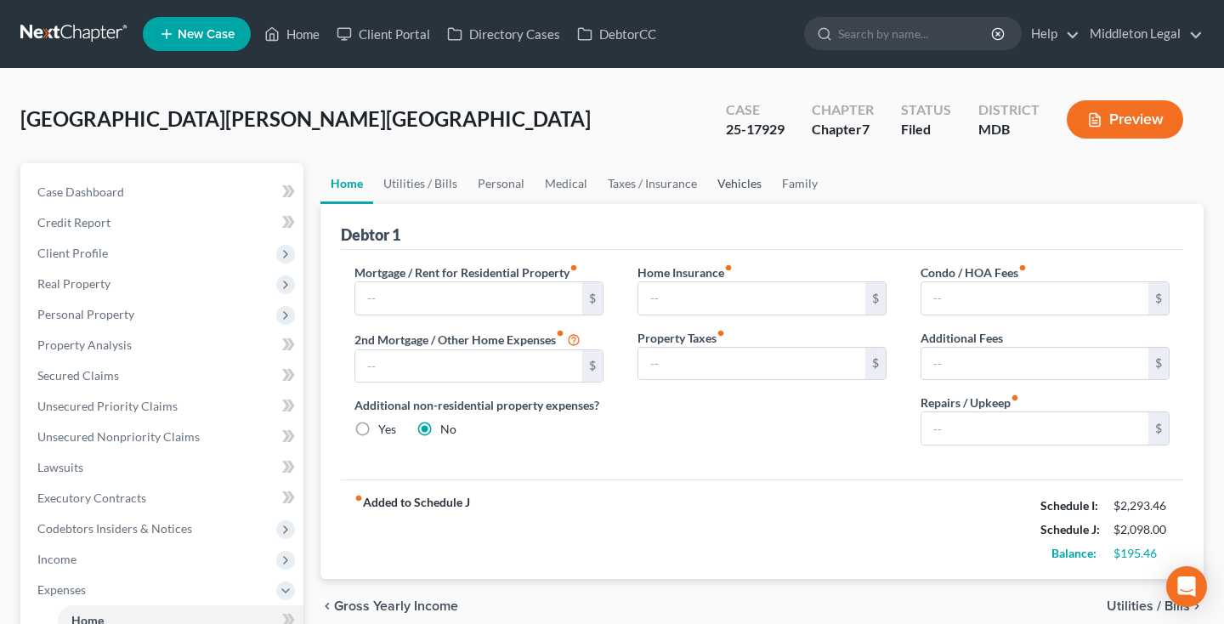
click at [725, 189] on link "Vehicles" at bounding box center [739, 183] width 65 height 41
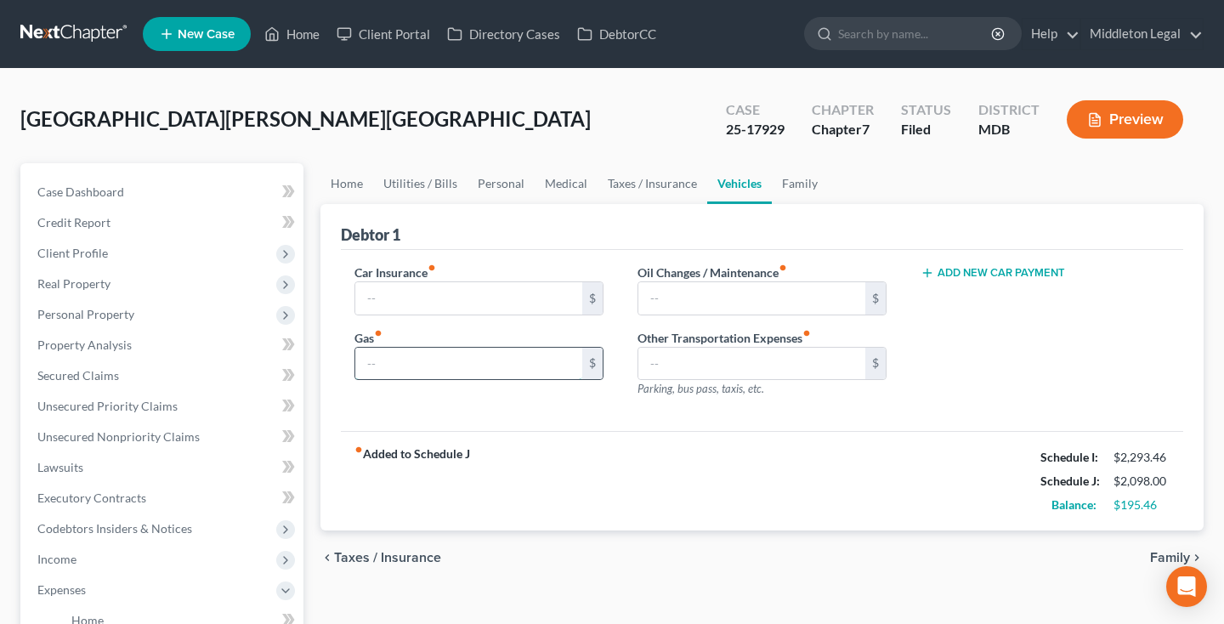
click at [494, 353] on input "text" at bounding box center [468, 364] width 227 height 32
type input "40"
click at [358, 184] on link "Home" at bounding box center [346, 183] width 53 height 41
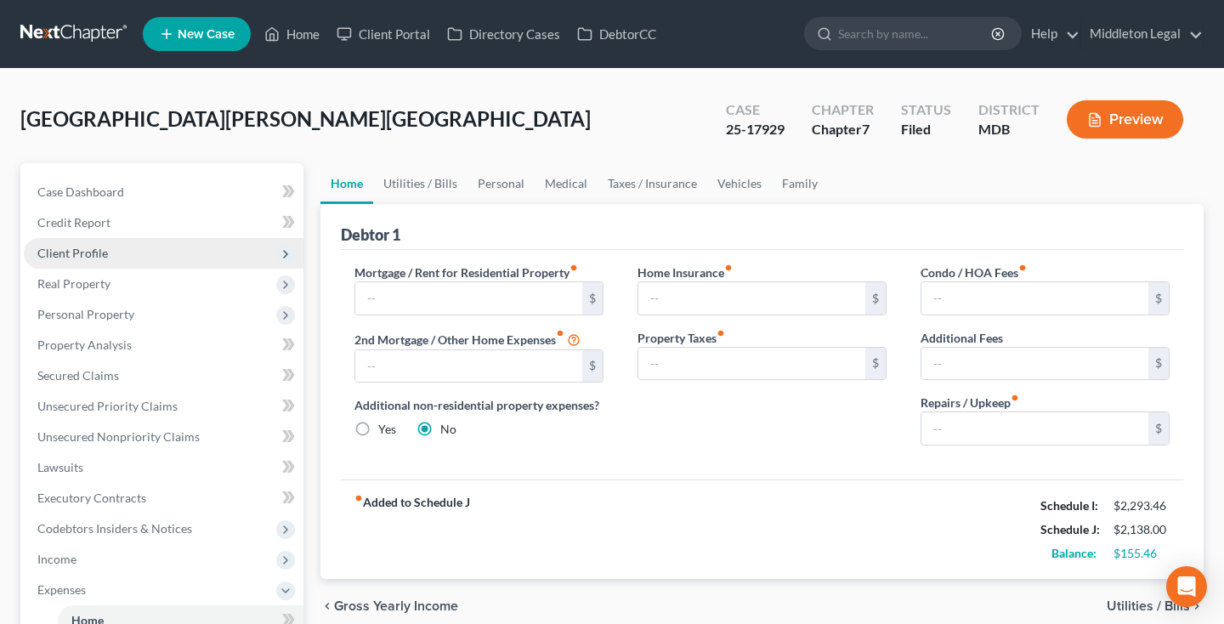
click at [113, 257] on span "Client Profile" at bounding box center [164, 253] width 280 height 31
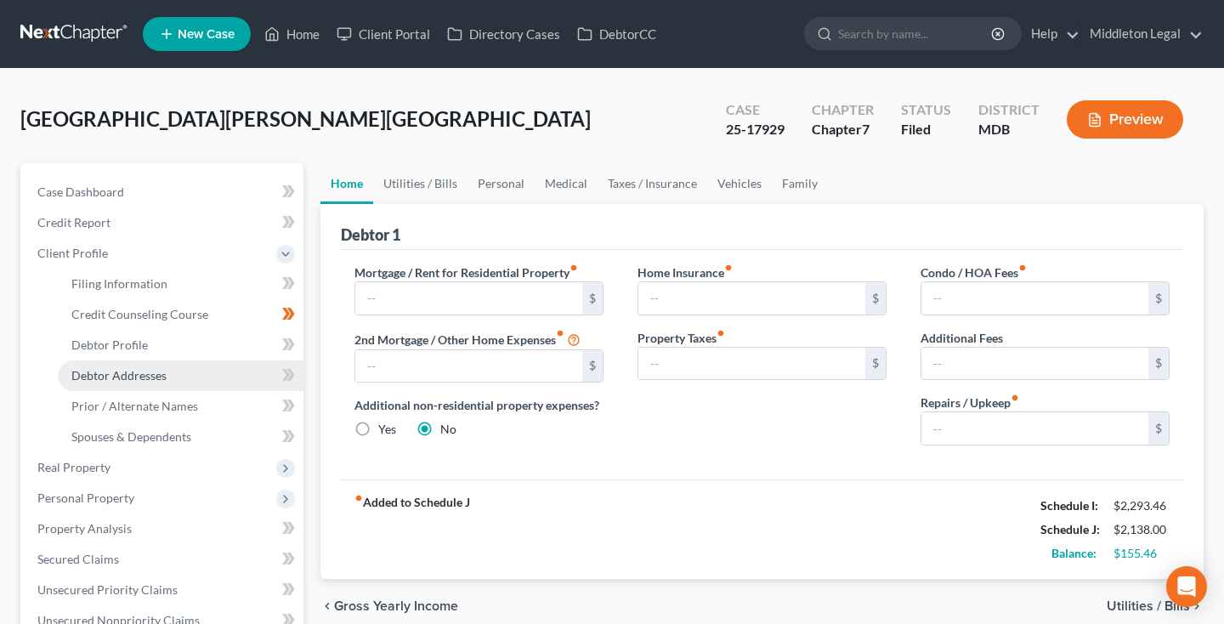
click at [114, 365] on link "Debtor Addresses" at bounding box center [181, 375] width 246 height 31
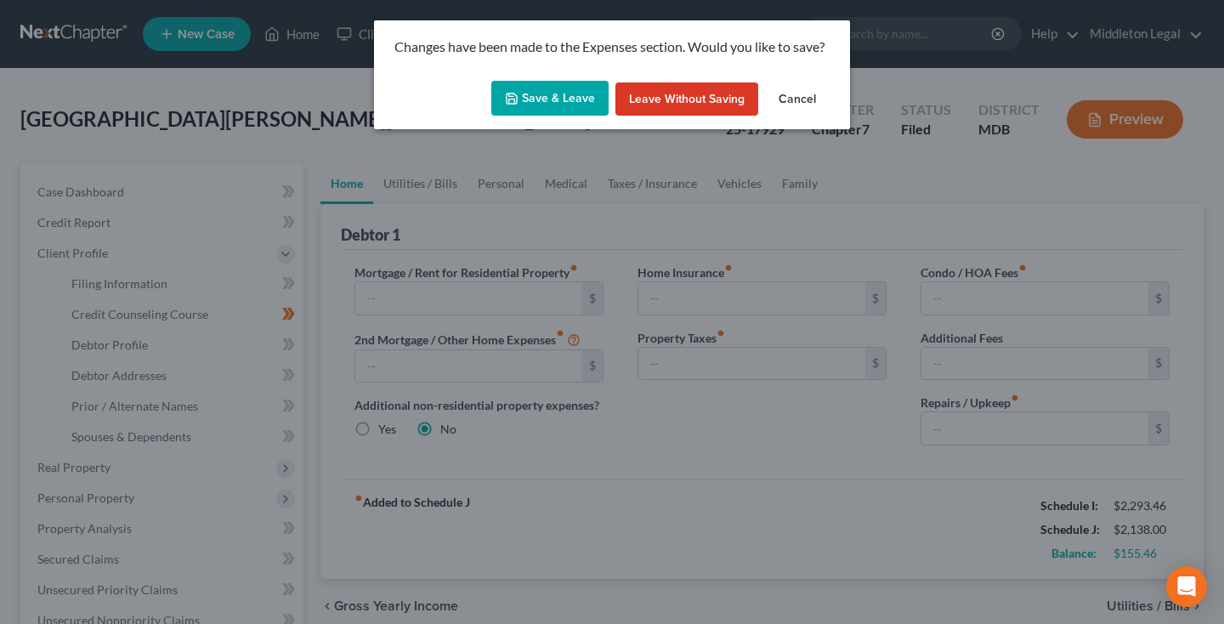
click at [552, 108] on button "Save & Leave" at bounding box center [549, 99] width 117 height 36
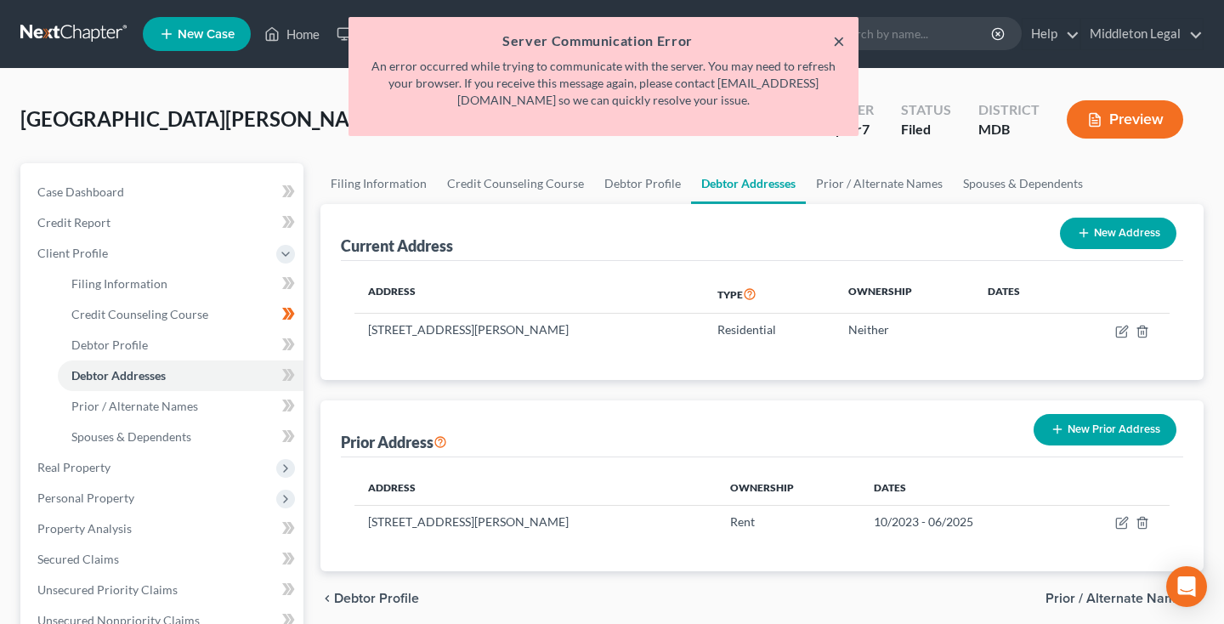
click at [840, 41] on button "×" at bounding box center [839, 41] width 12 height 20
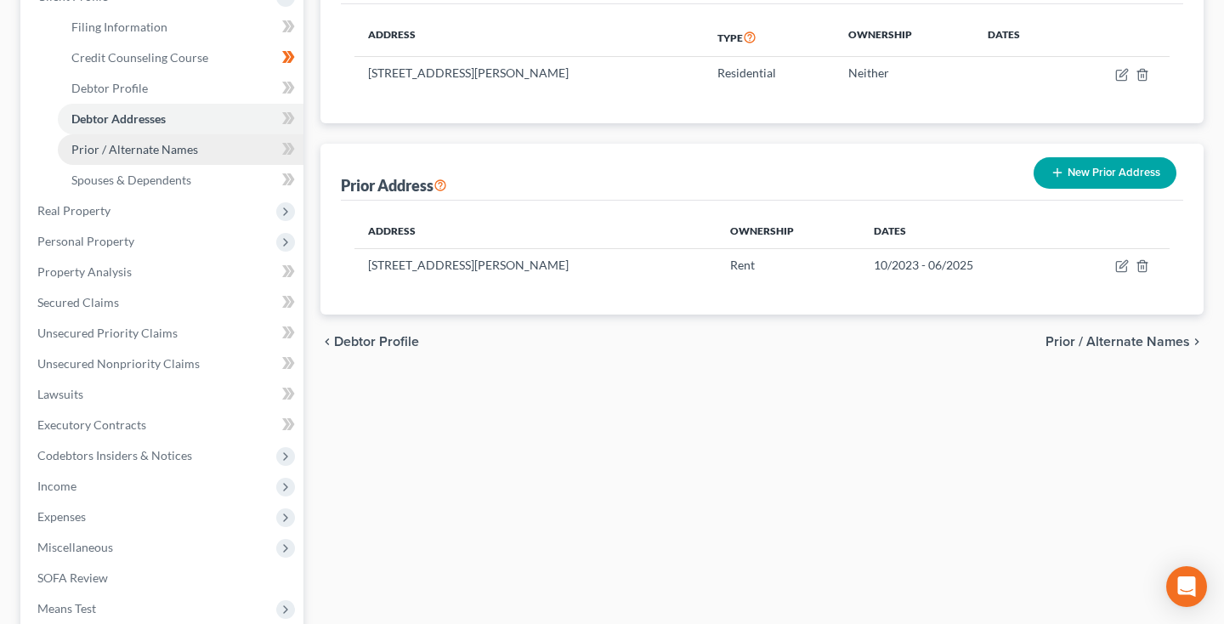
scroll to position [262, 0]
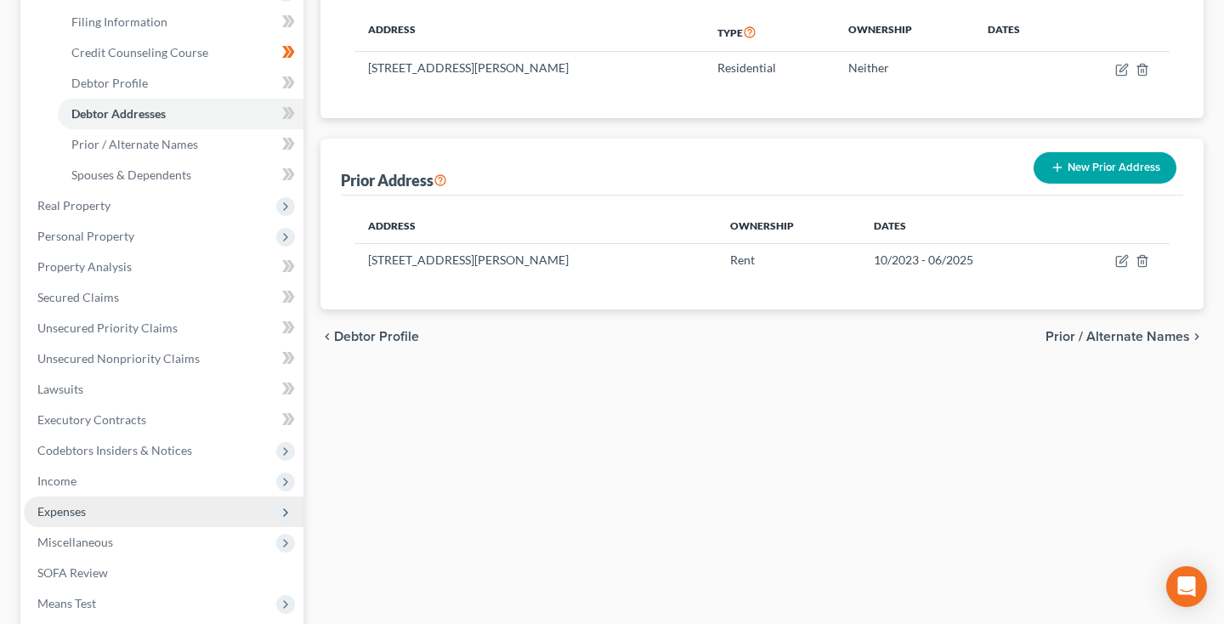
click at [147, 517] on span "Expenses" at bounding box center [164, 511] width 280 height 31
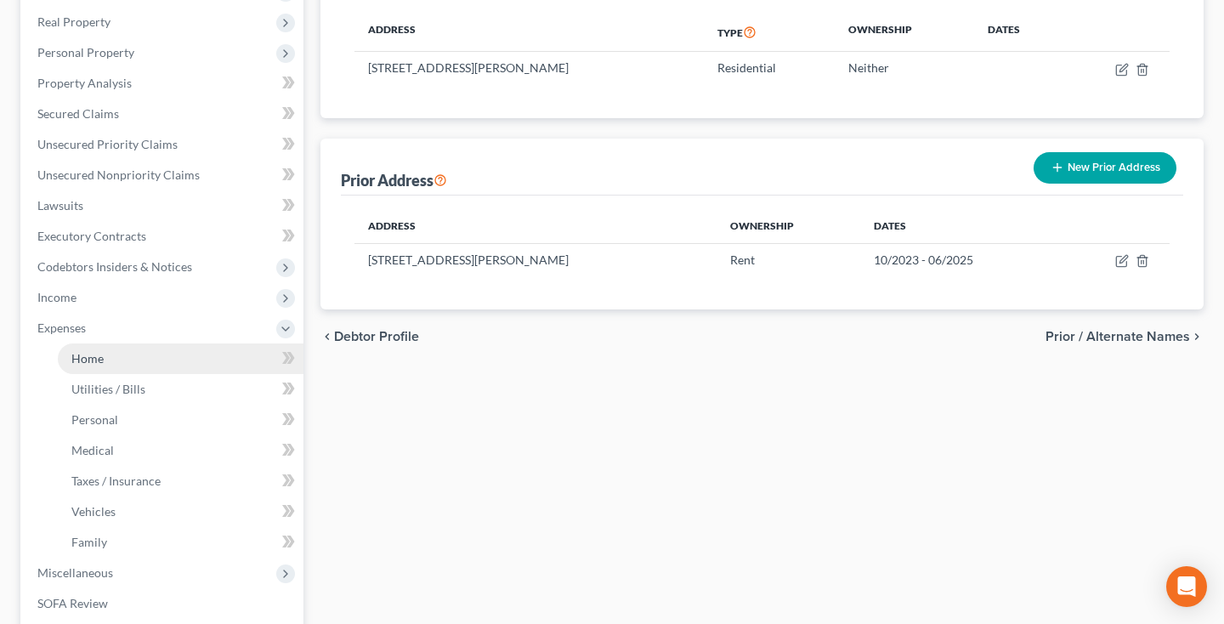
click at [127, 359] on link "Home" at bounding box center [181, 358] width 246 height 31
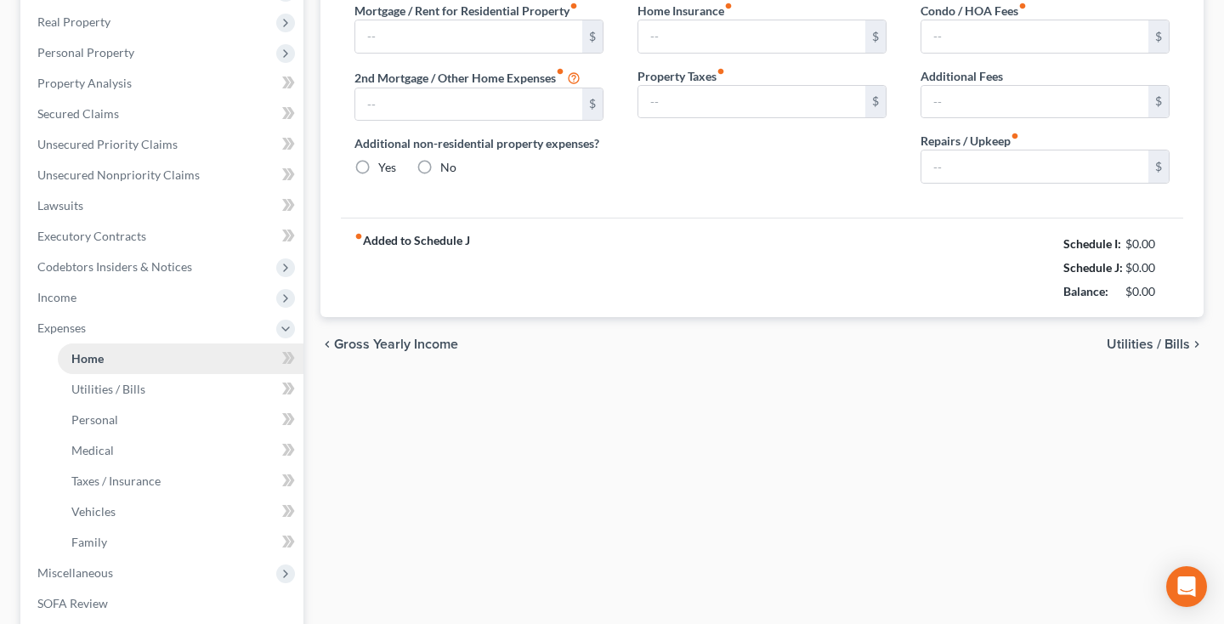
radio input "true"
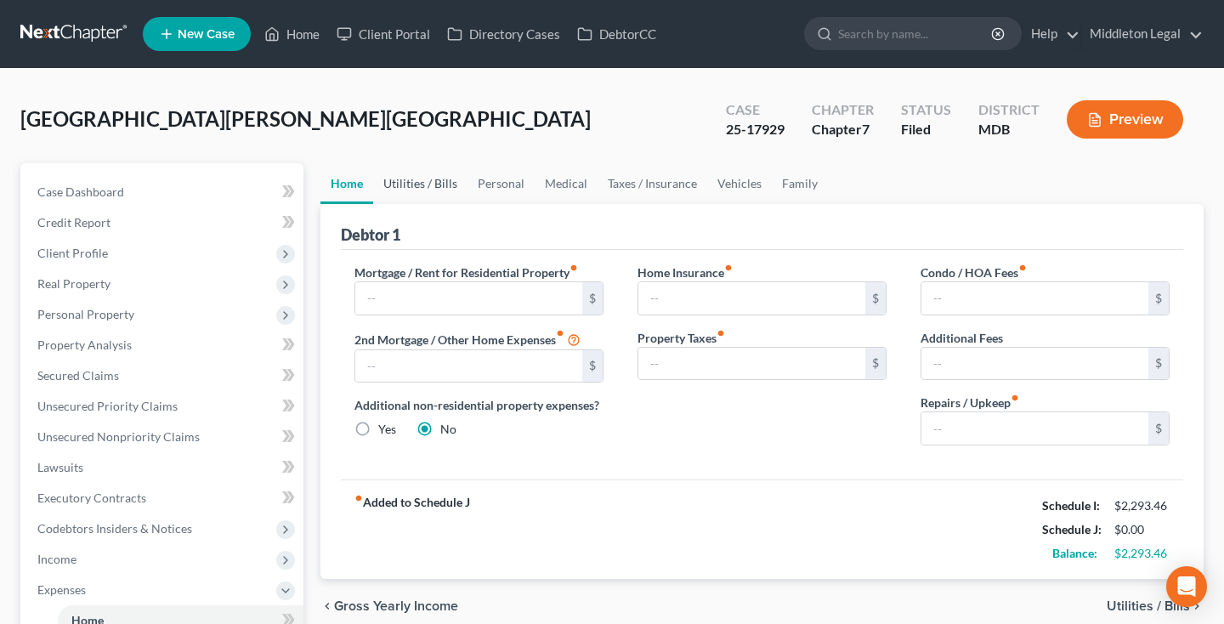
click at [436, 184] on link "Utilities / Bills" at bounding box center [420, 183] width 94 height 41
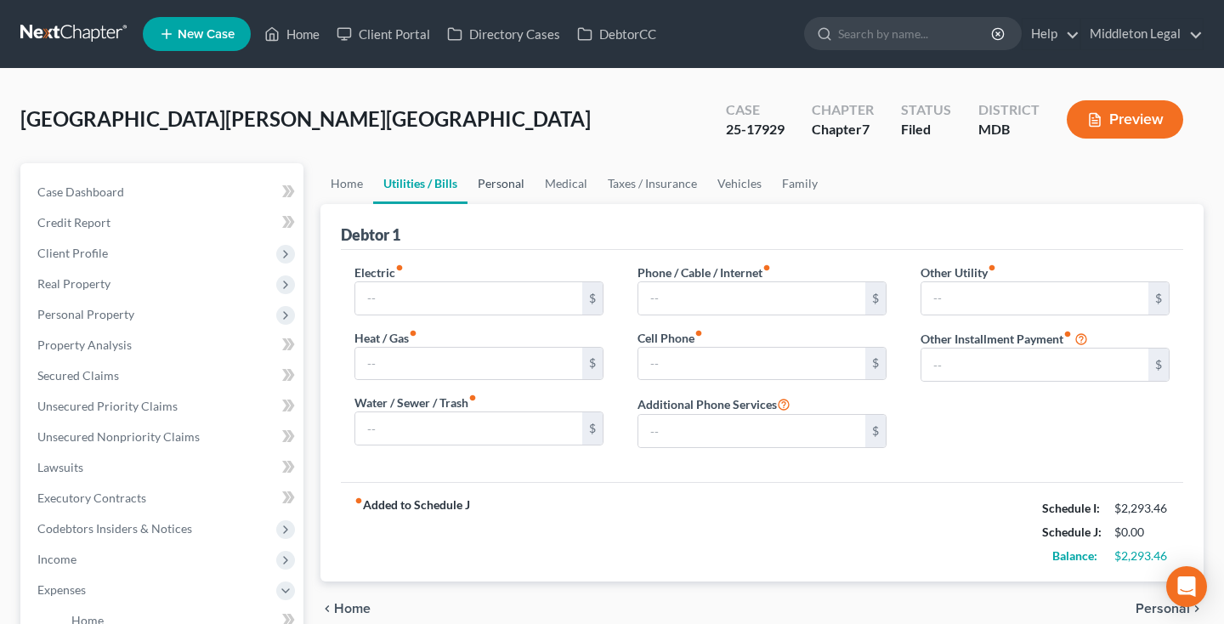
click at [488, 184] on link "Personal" at bounding box center [500, 183] width 67 height 41
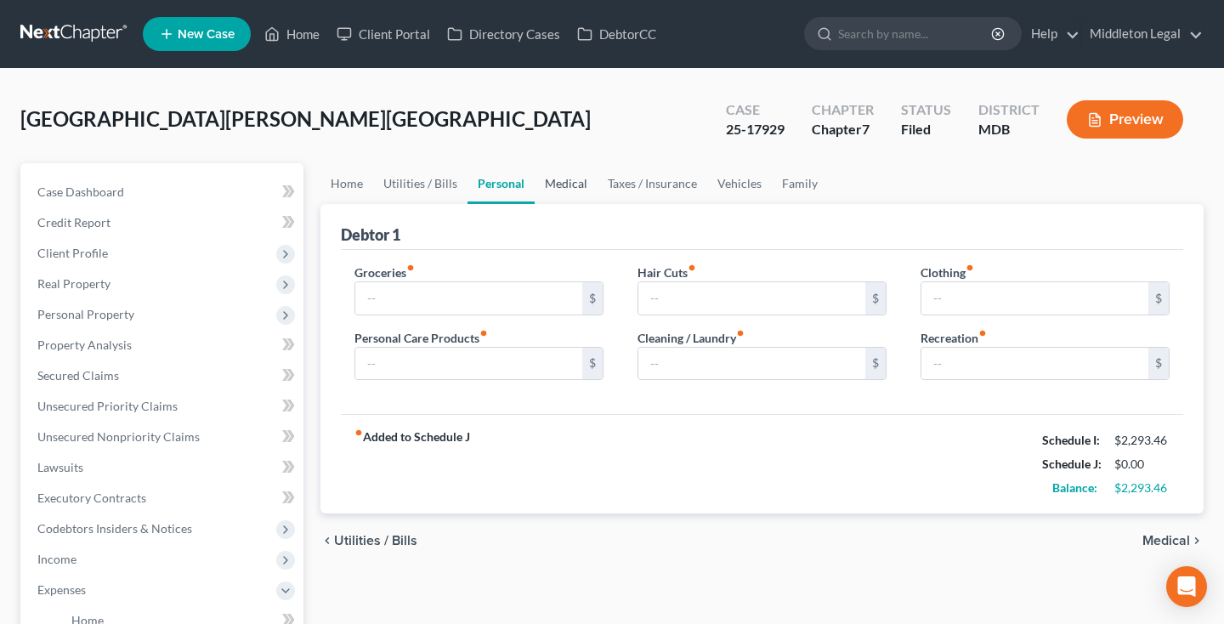
click at [558, 186] on link "Medical" at bounding box center [565, 183] width 63 height 41
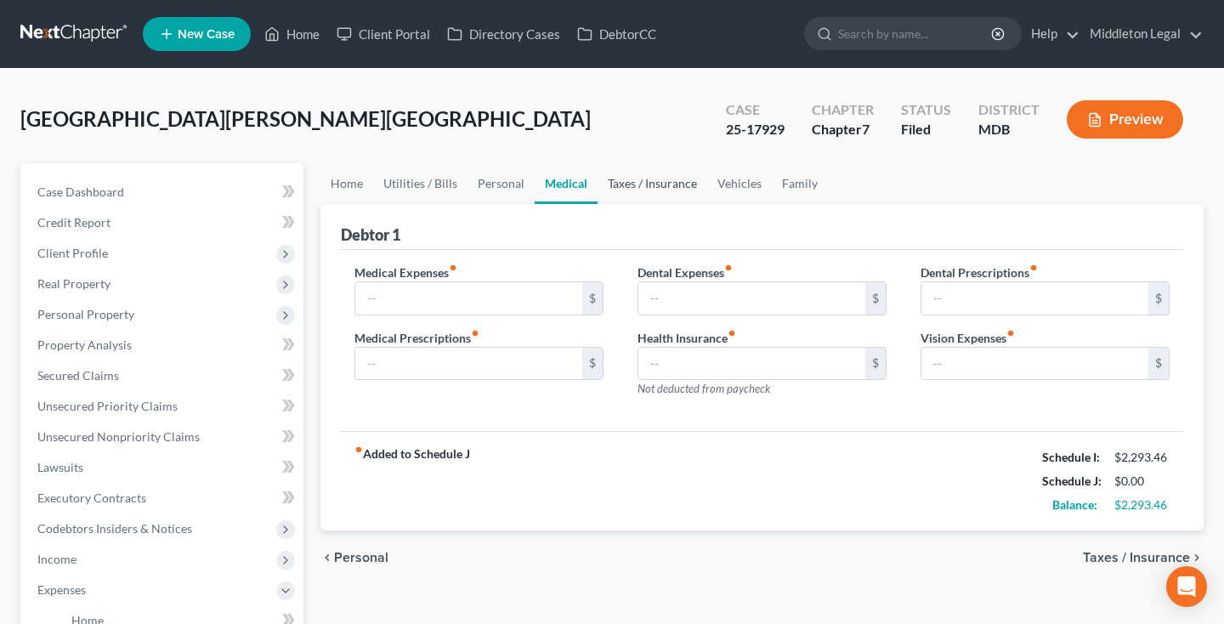
click at [646, 185] on link "Taxes / Insurance" at bounding box center [652, 183] width 110 height 41
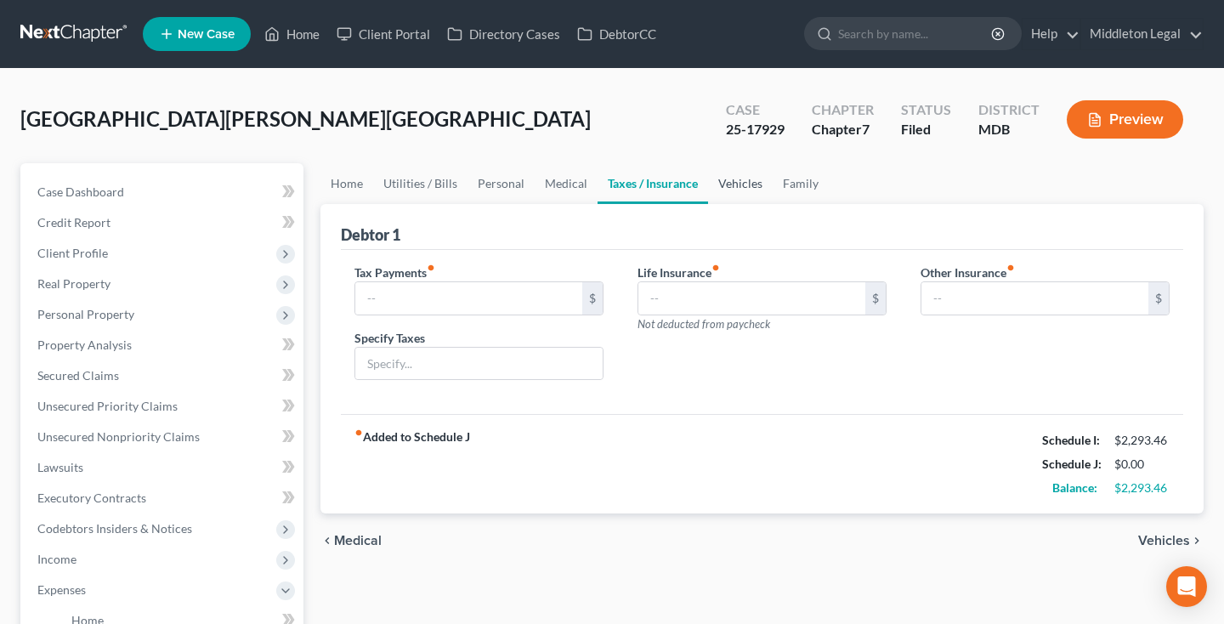
click at [735, 189] on link "Vehicles" at bounding box center [740, 183] width 65 height 41
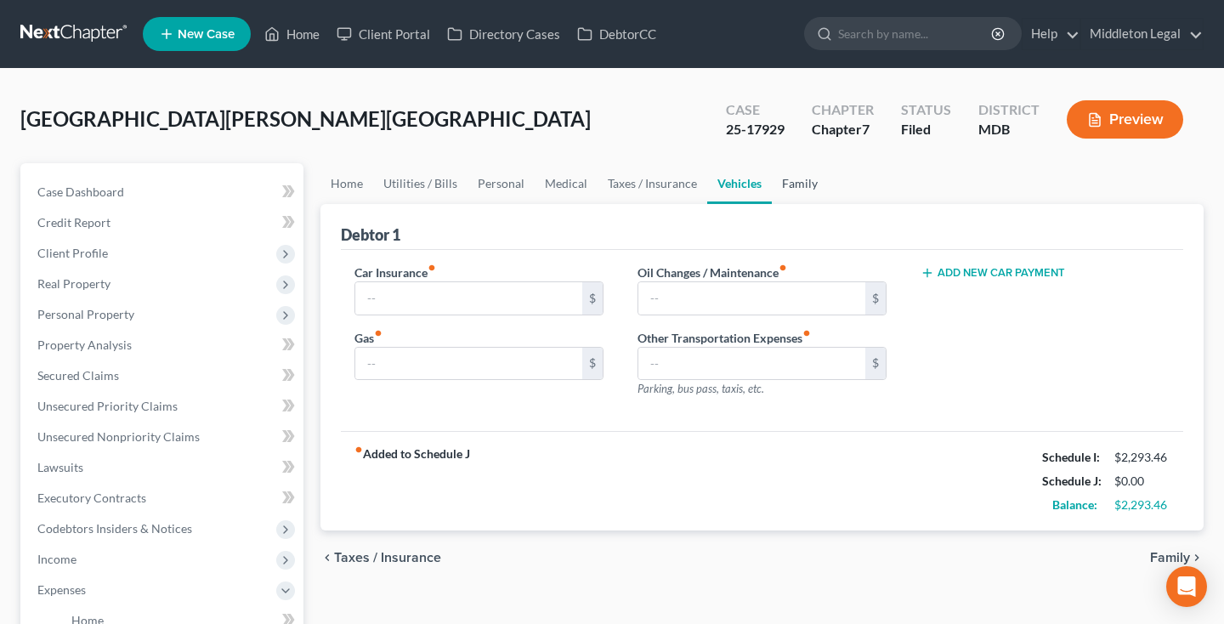
click at [800, 186] on link "Family" at bounding box center [799, 183] width 56 height 41
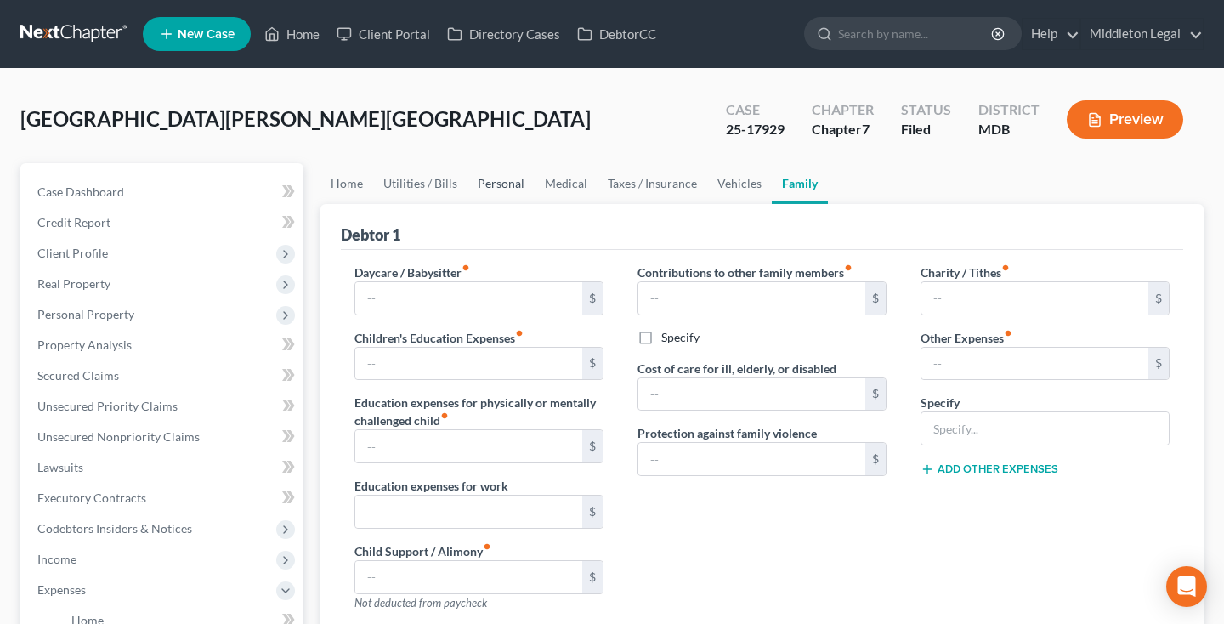
click at [493, 181] on link "Personal" at bounding box center [500, 183] width 67 height 41
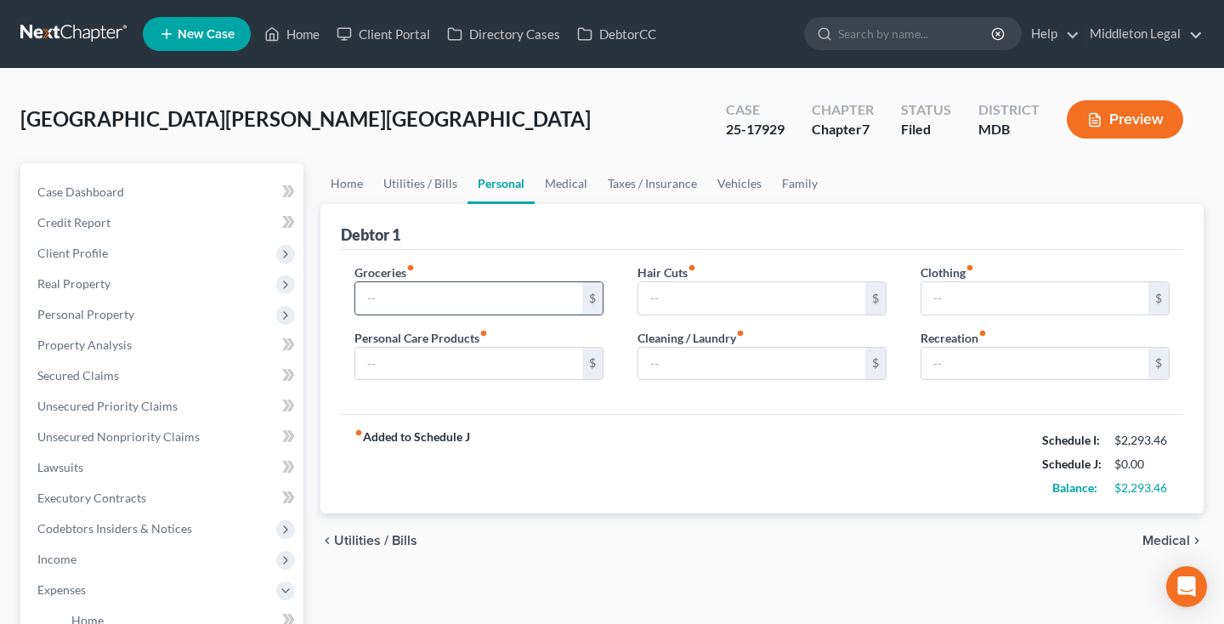
click at [506, 302] on input "text" at bounding box center [468, 298] width 227 height 32
type input "1,255"
click at [970, 364] on input "text" at bounding box center [1034, 364] width 227 height 32
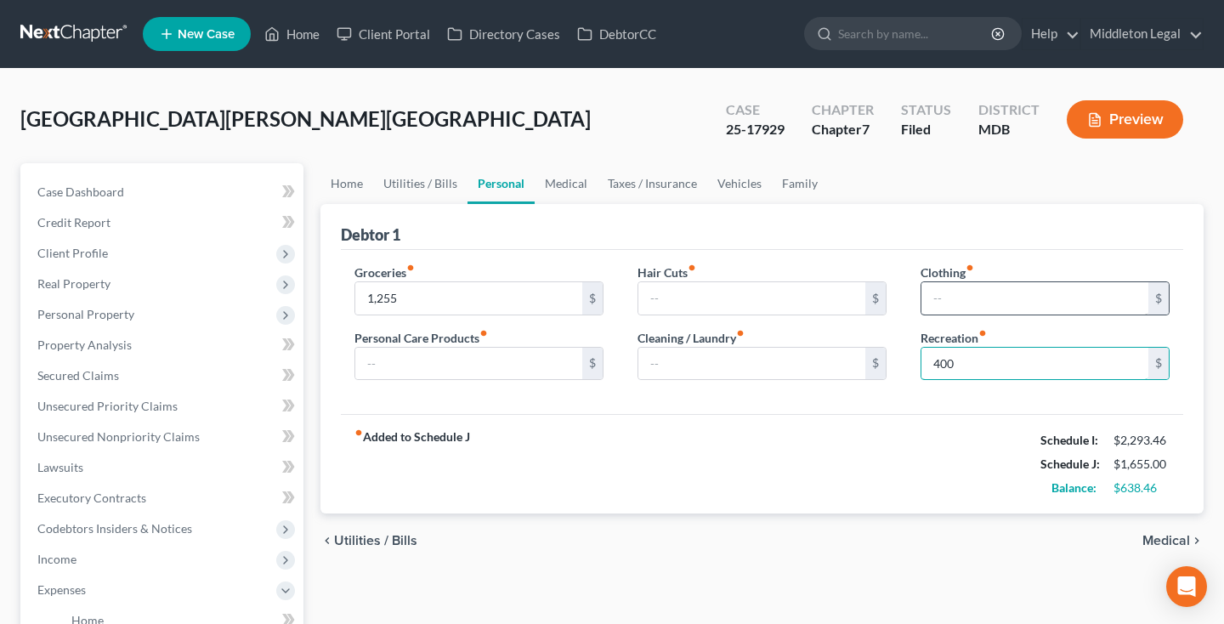
type input "400"
click at [957, 297] on input "text" at bounding box center [1034, 298] width 227 height 32
type input "275"
click at [536, 353] on input "text" at bounding box center [468, 364] width 227 height 32
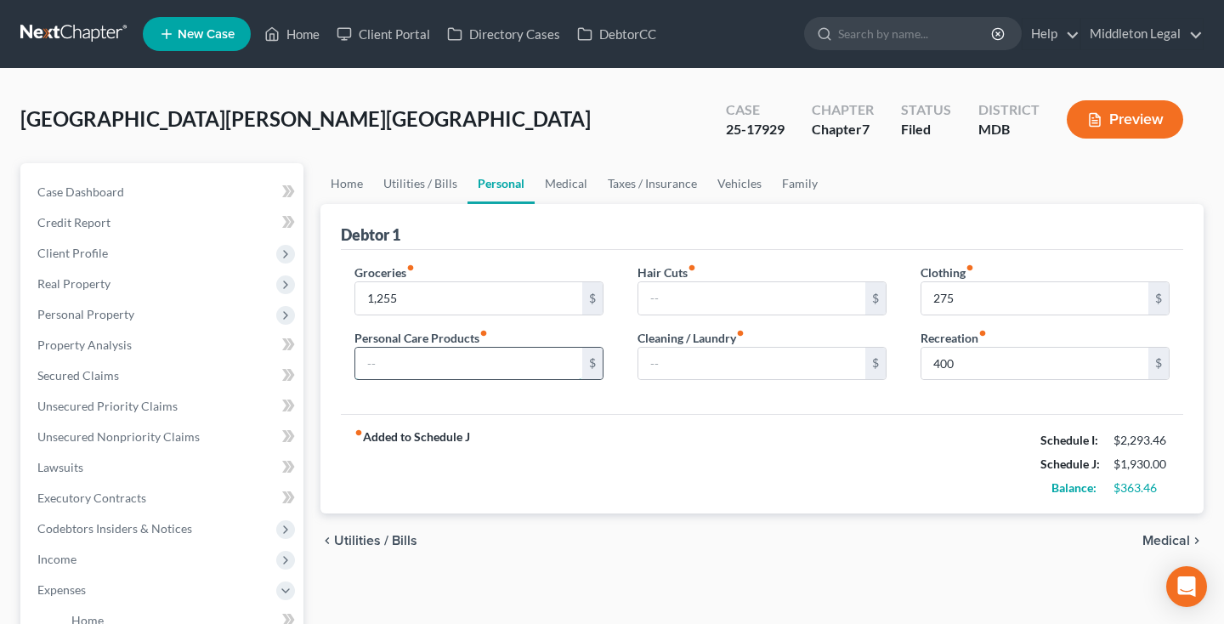
type input "8"
type input "60"
click at [664, 294] on input "text" at bounding box center [751, 298] width 227 height 32
type input "200"
click at [561, 190] on link "Medical" at bounding box center [565, 183] width 63 height 41
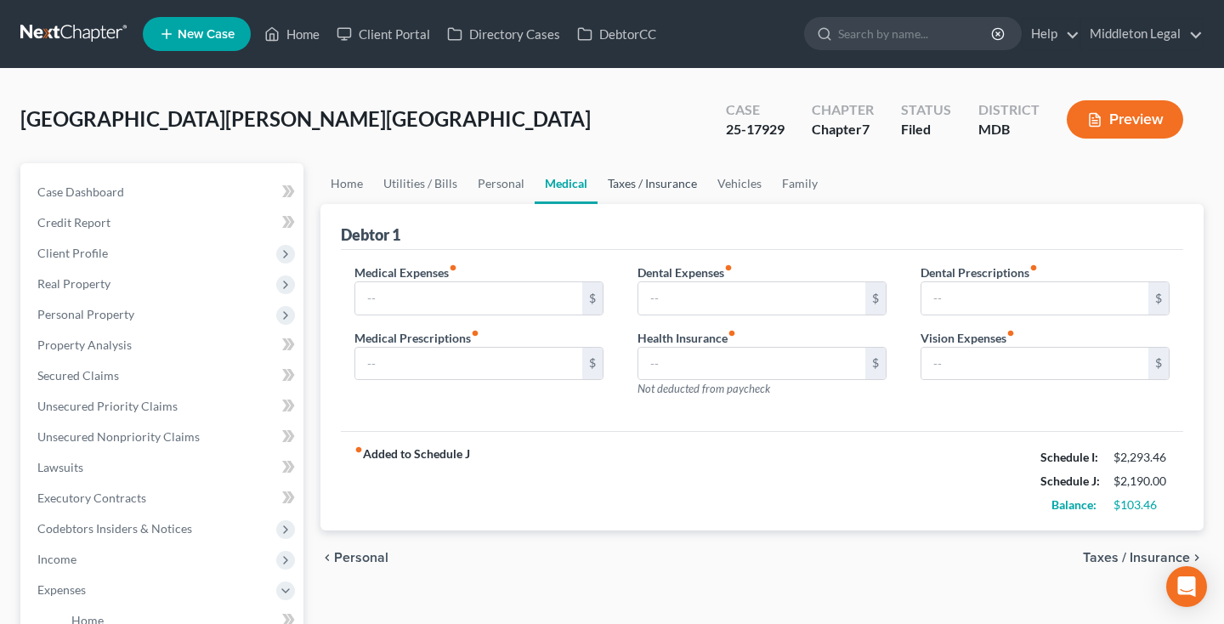
click at [619, 191] on link "Taxes / Insurance" at bounding box center [652, 183] width 110 height 41
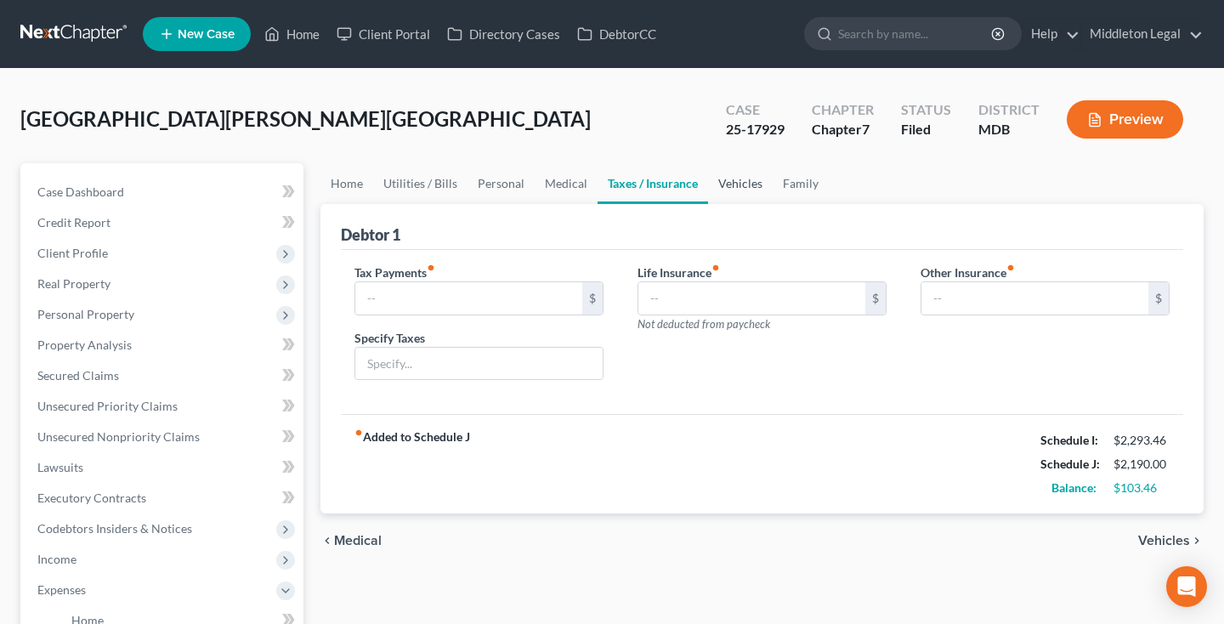
click at [712, 193] on link "Vehicles" at bounding box center [740, 183] width 65 height 41
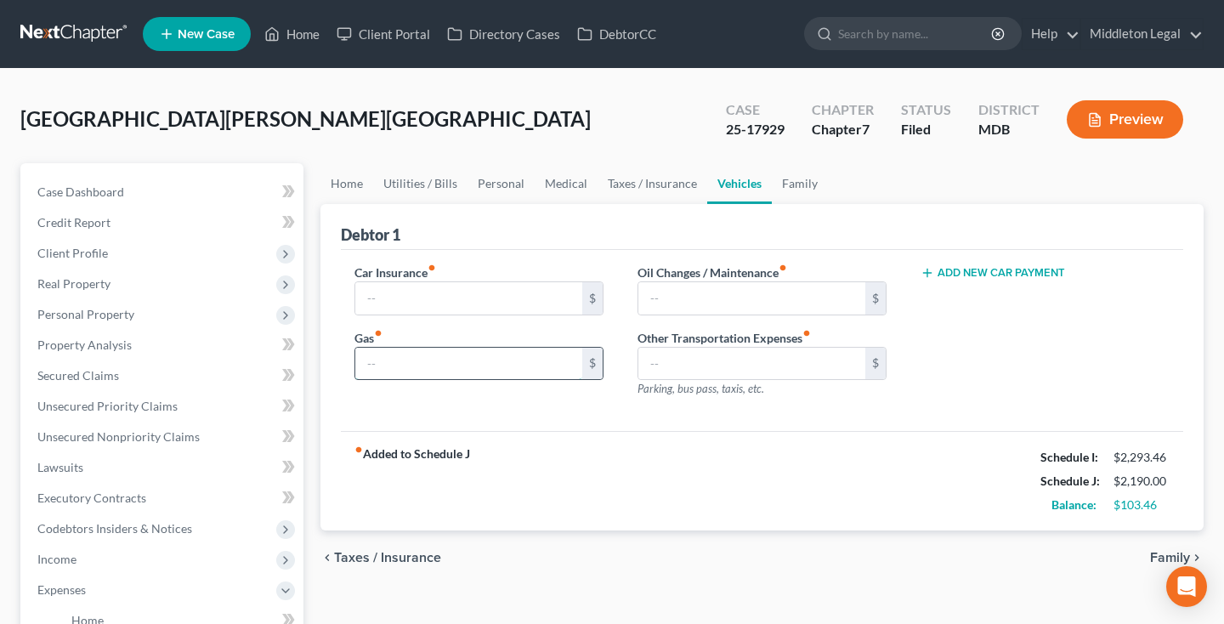
click at [422, 359] on input "text" at bounding box center [468, 364] width 227 height 32
type input "60"
click at [799, 194] on link "Family" at bounding box center [799, 183] width 56 height 41
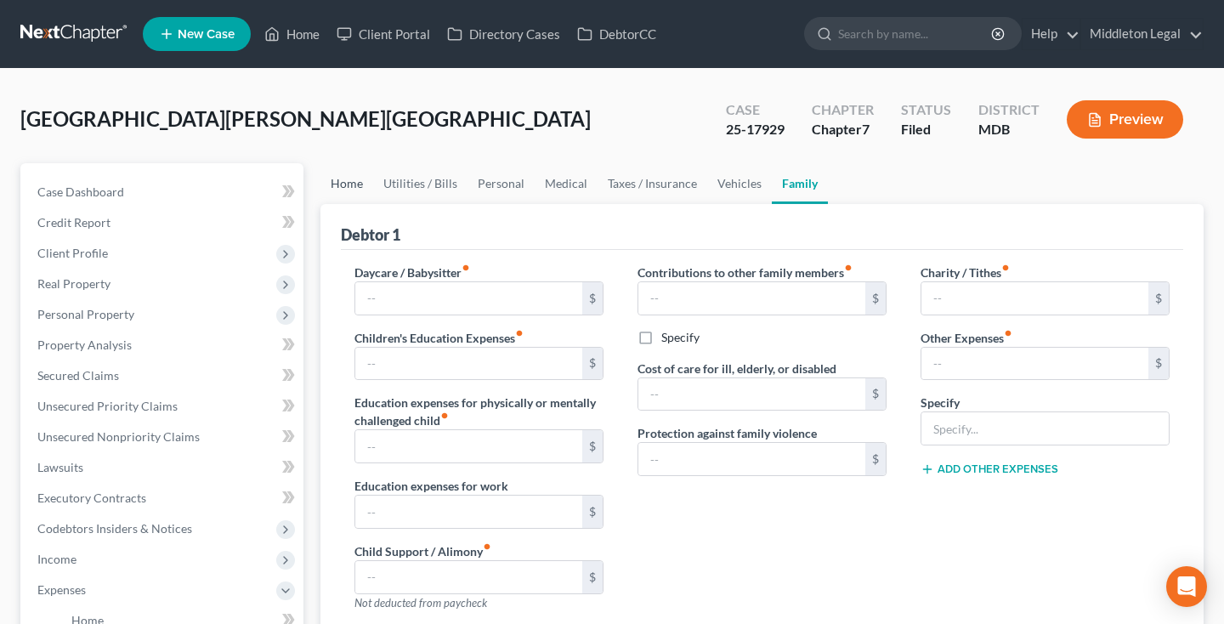
click at [342, 197] on link "Home" at bounding box center [346, 183] width 53 height 41
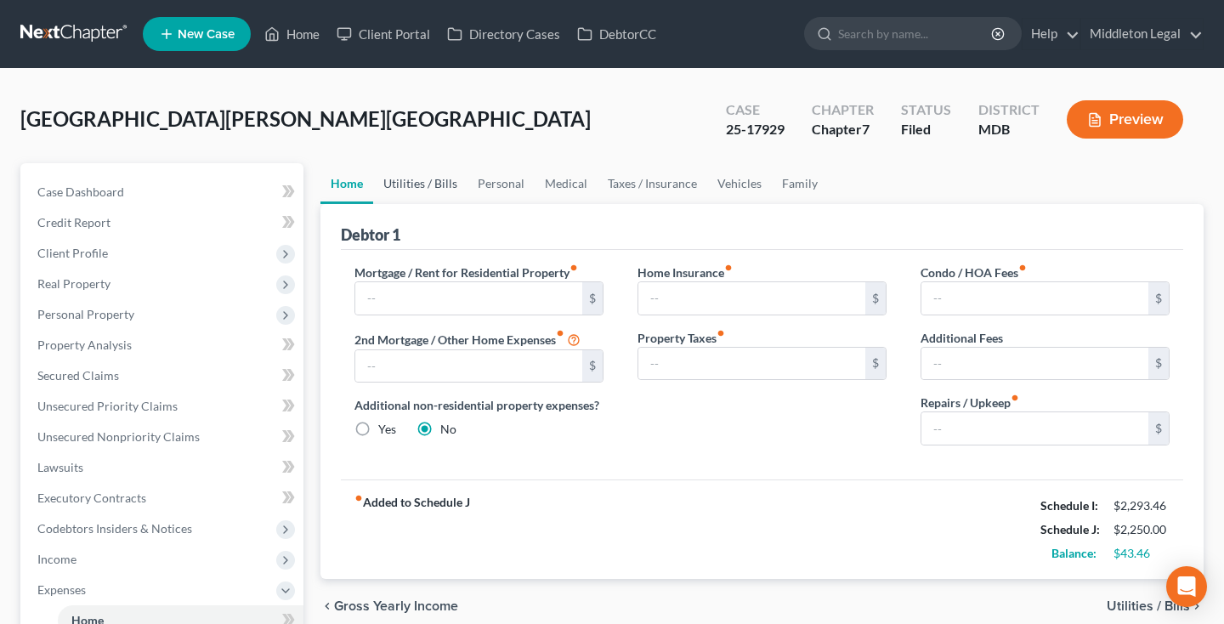
click at [403, 189] on link "Utilities / Bills" at bounding box center [420, 183] width 94 height 41
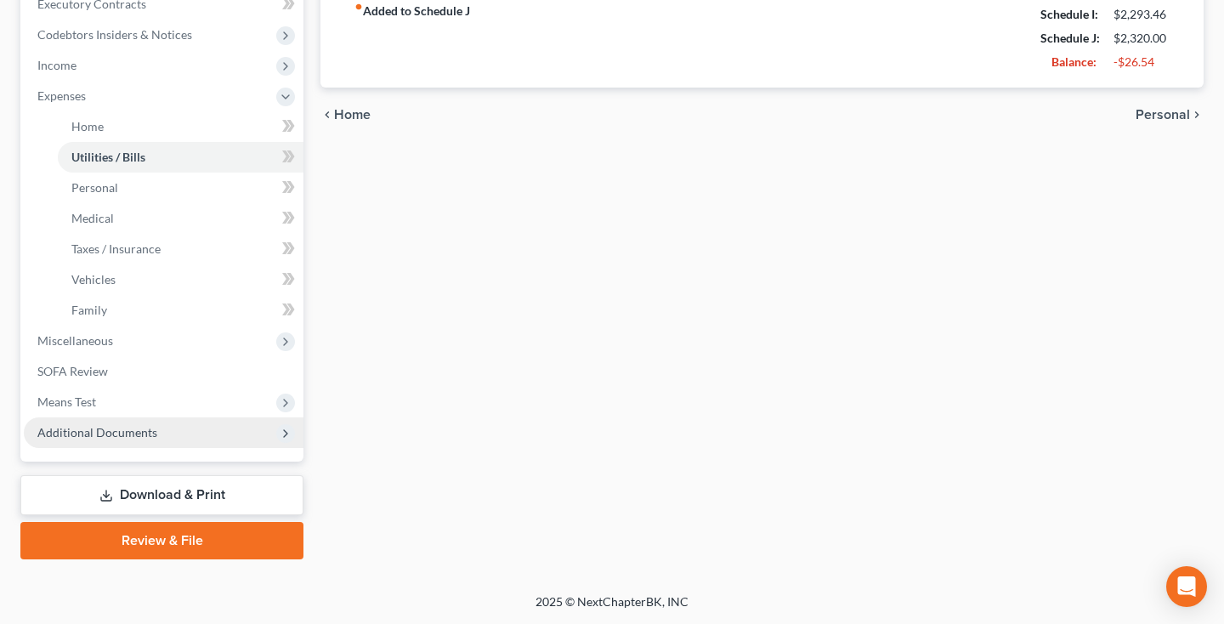
click at [147, 429] on span "Additional Documents" at bounding box center [97, 432] width 120 height 14
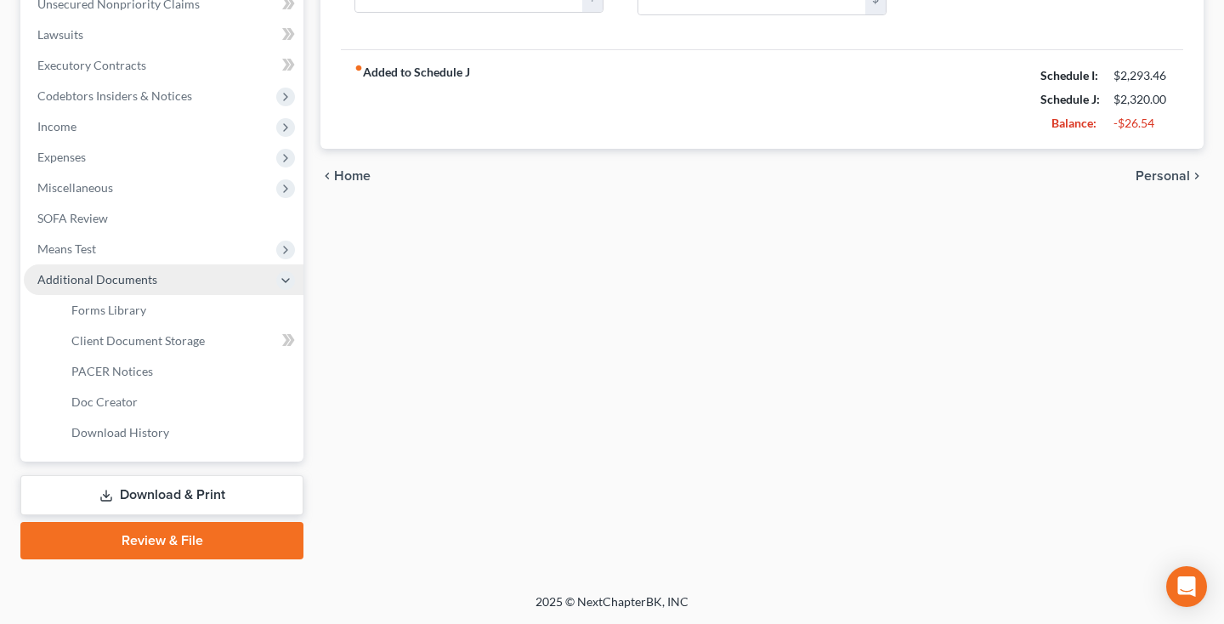
scroll to position [432, 0]
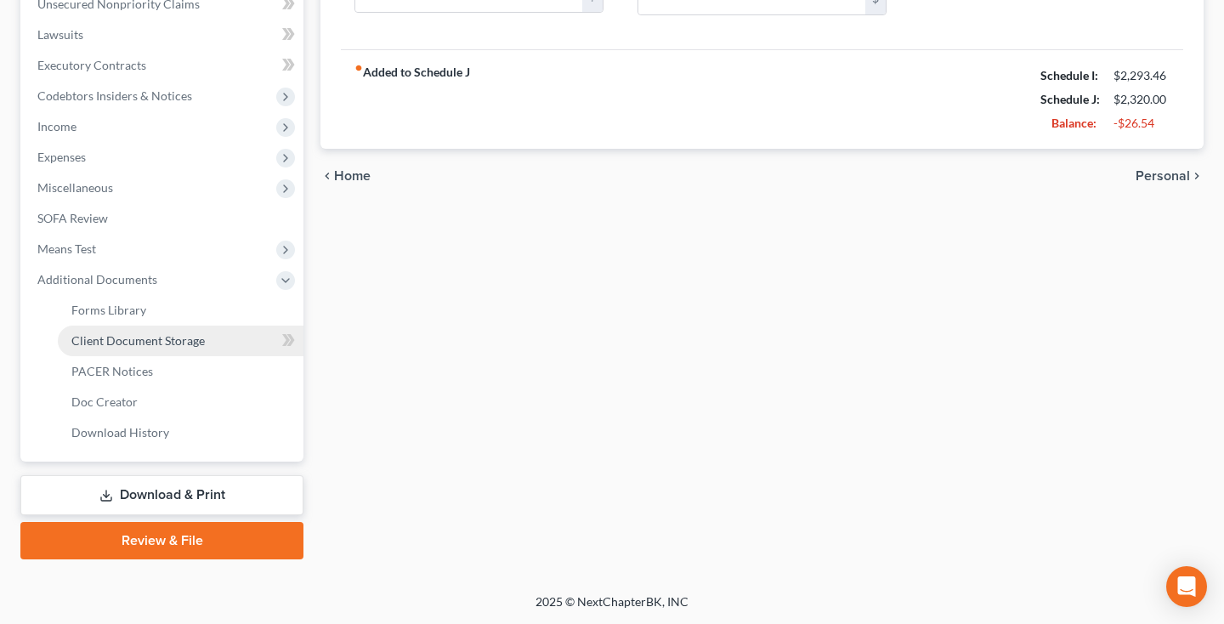
click at [151, 339] on span "Client Document Storage" at bounding box center [137, 340] width 133 height 14
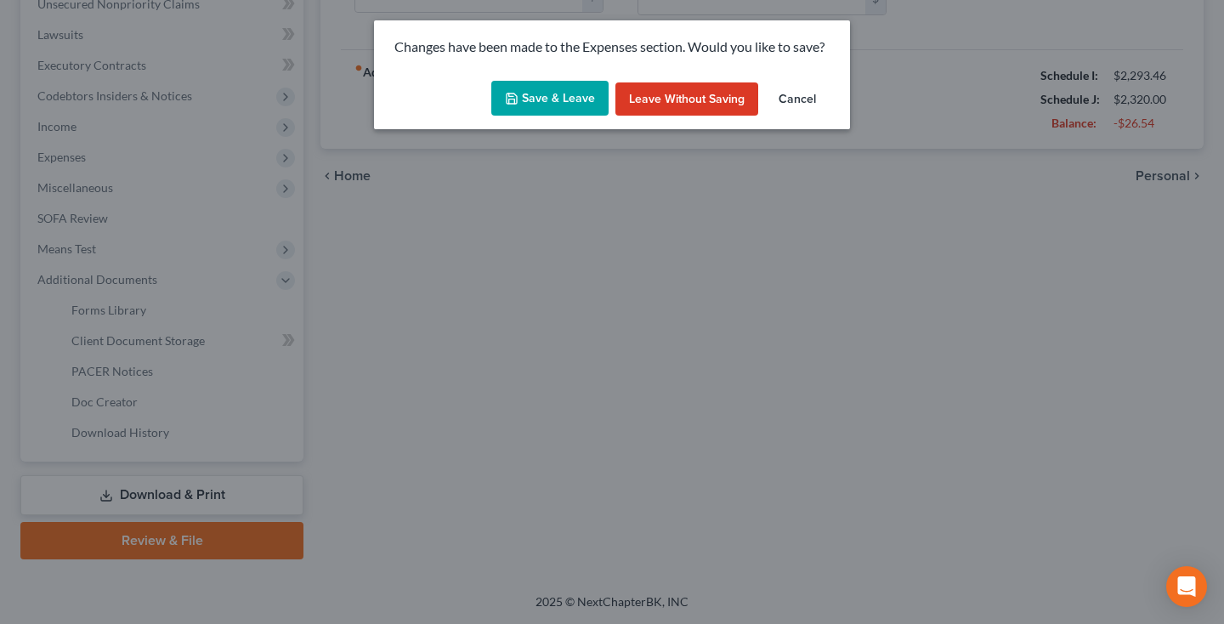
click at [551, 94] on button "Save & Leave" at bounding box center [549, 99] width 117 height 36
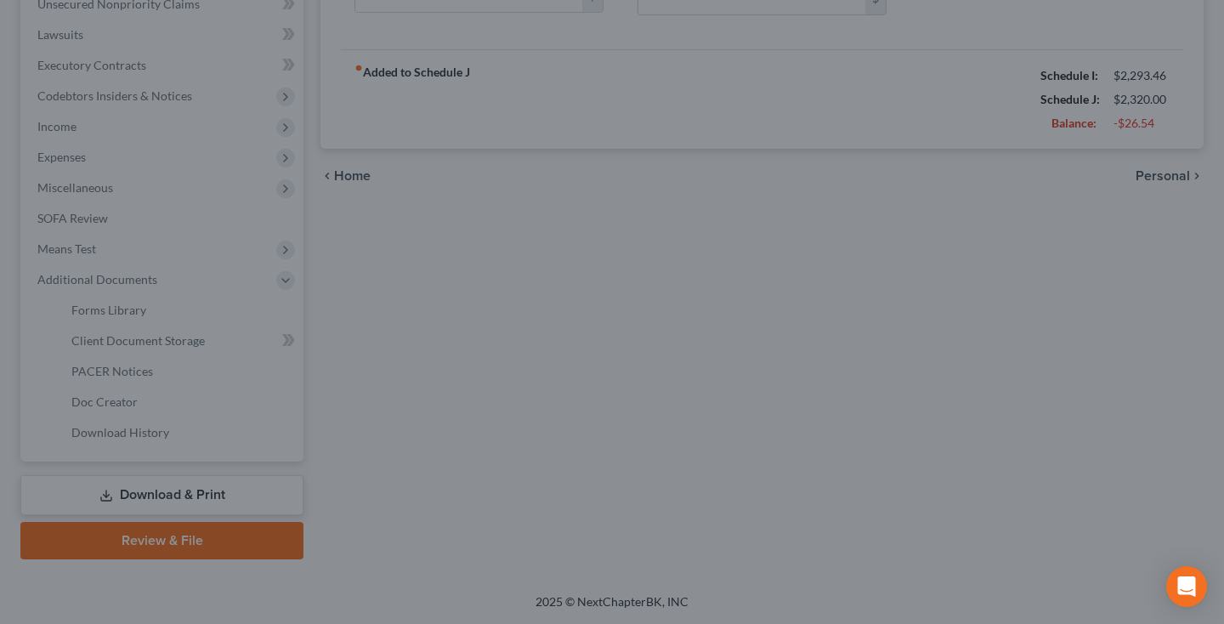
type input "70.00"
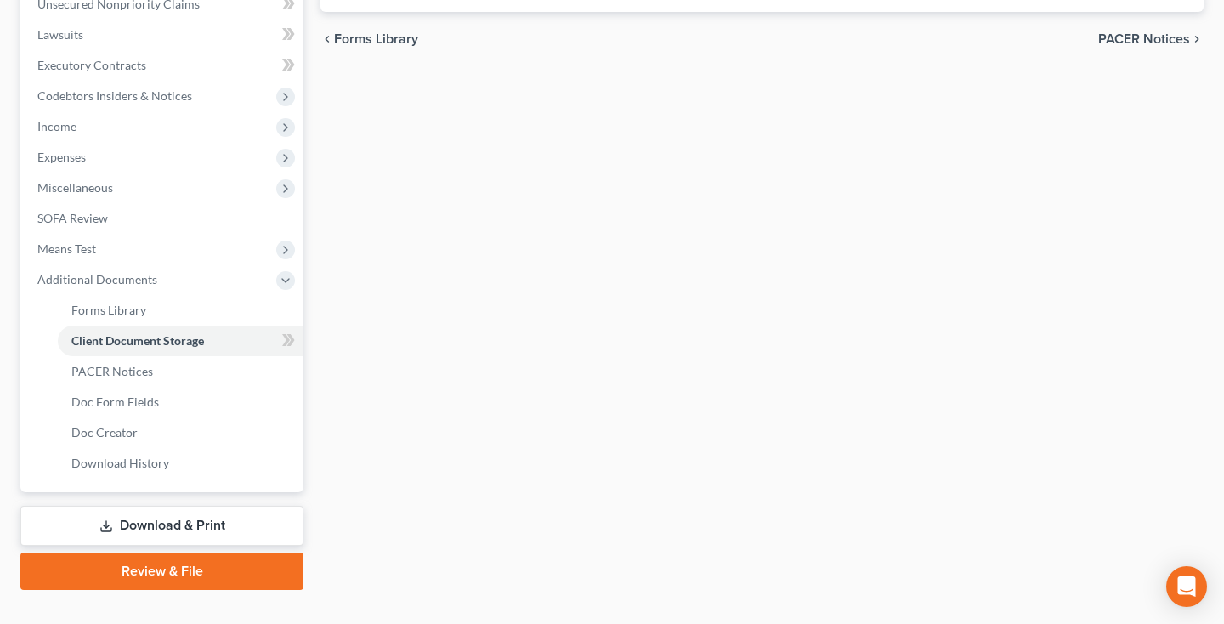
select select "14"
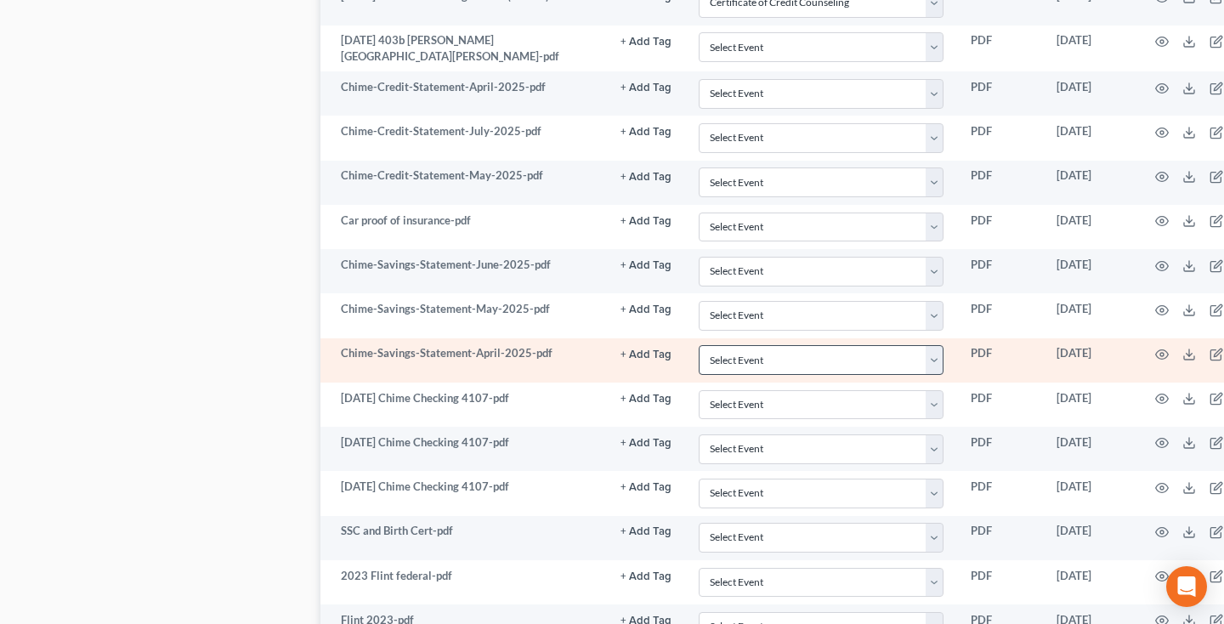
scroll to position [1054, 0]
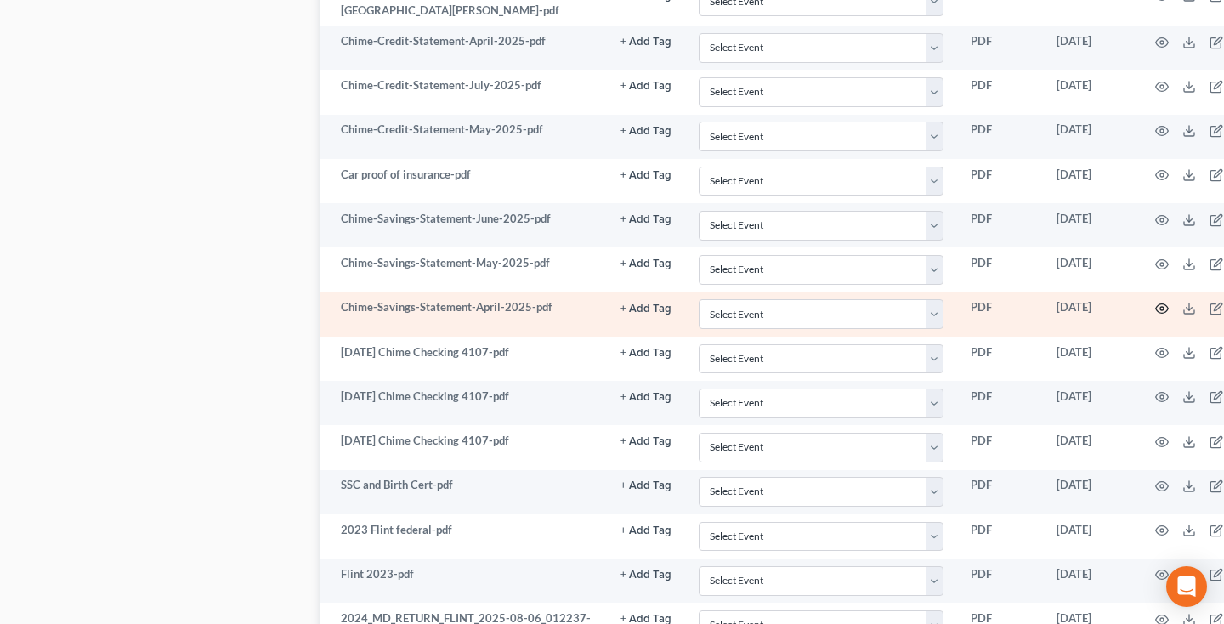
click at [1160, 307] on icon "button" at bounding box center [1162, 309] width 14 height 14
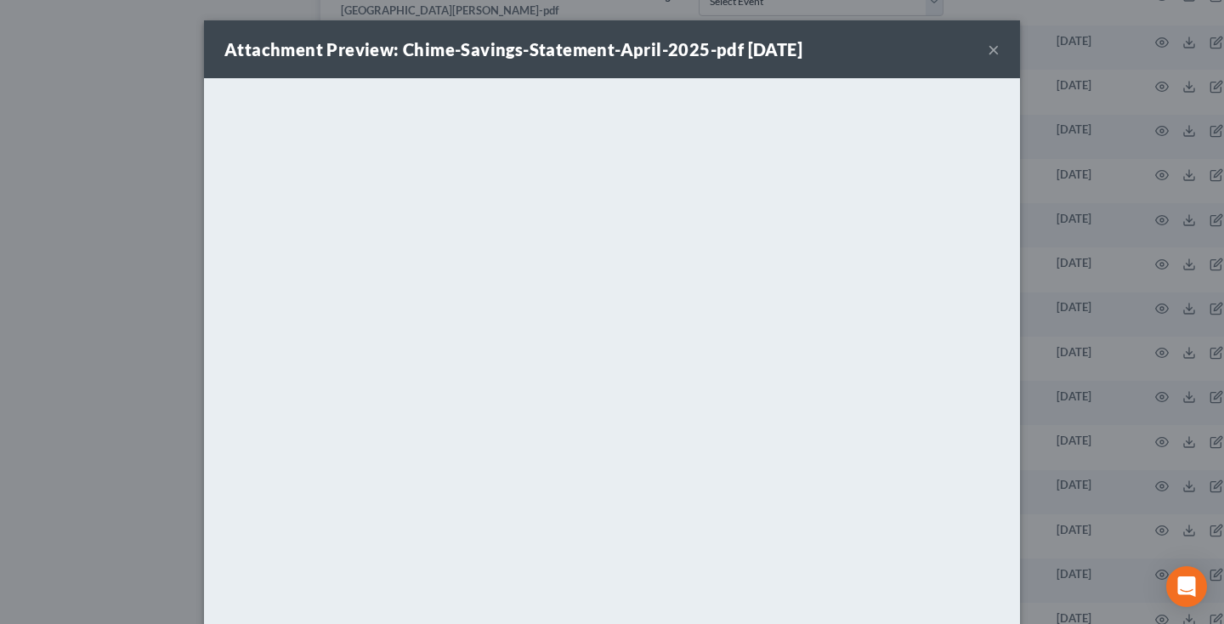
click at [994, 54] on button "×" at bounding box center [993, 49] width 12 height 20
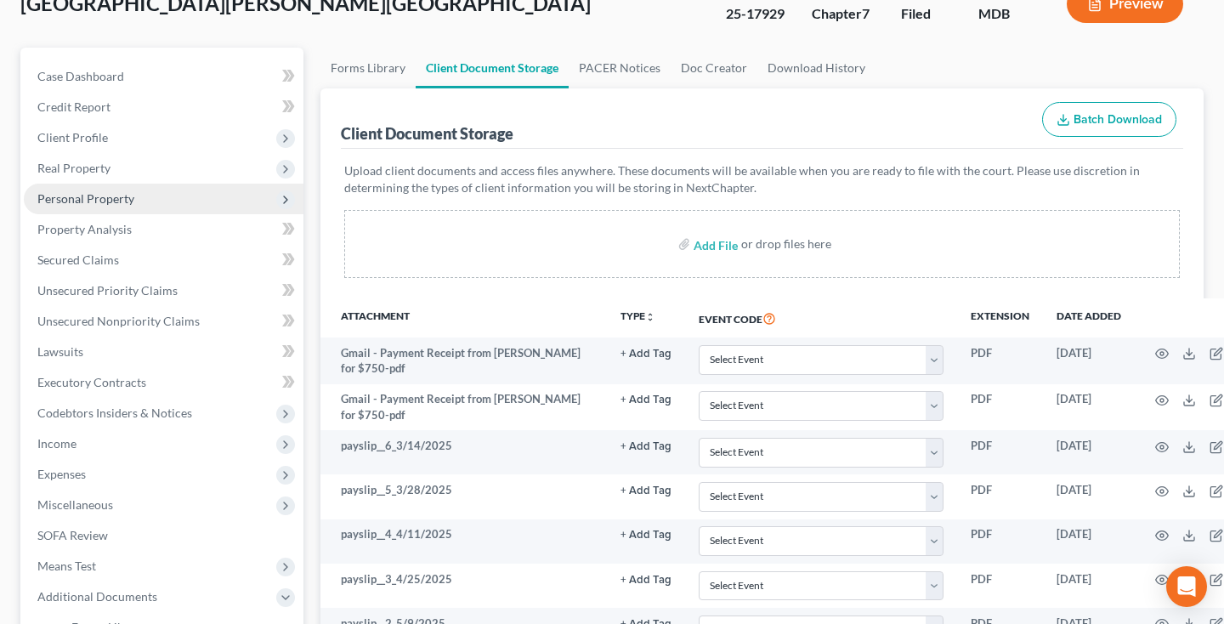
scroll to position [88, 0]
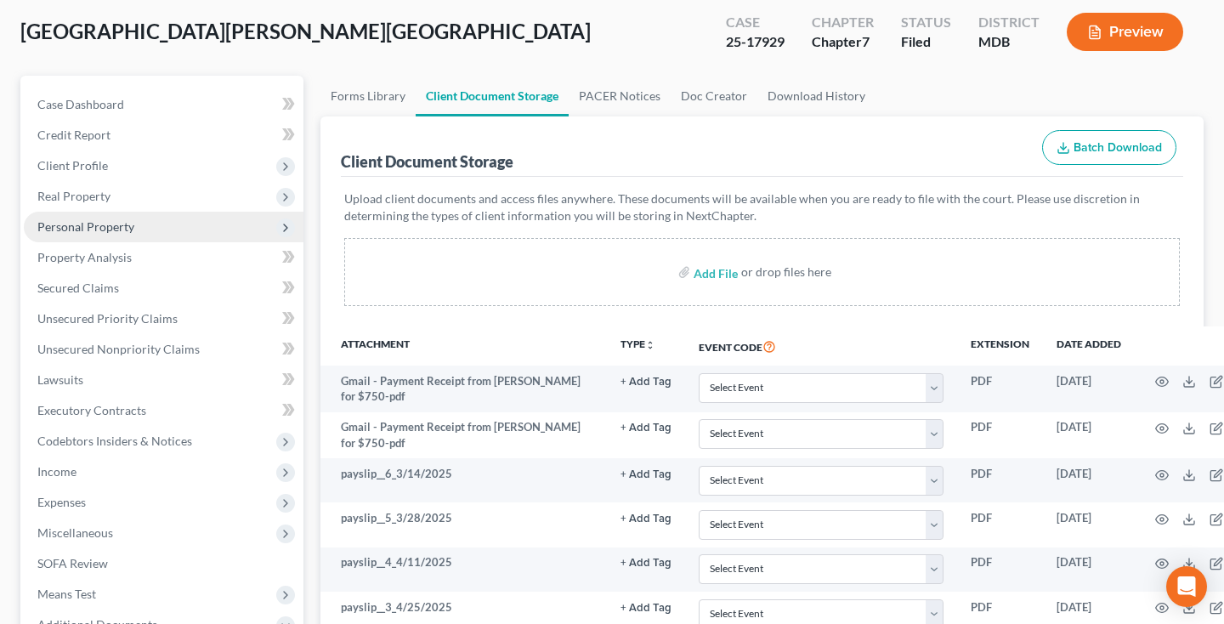
click at [102, 233] on span "Personal Property" at bounding box center [85, 226] width 97 height 14
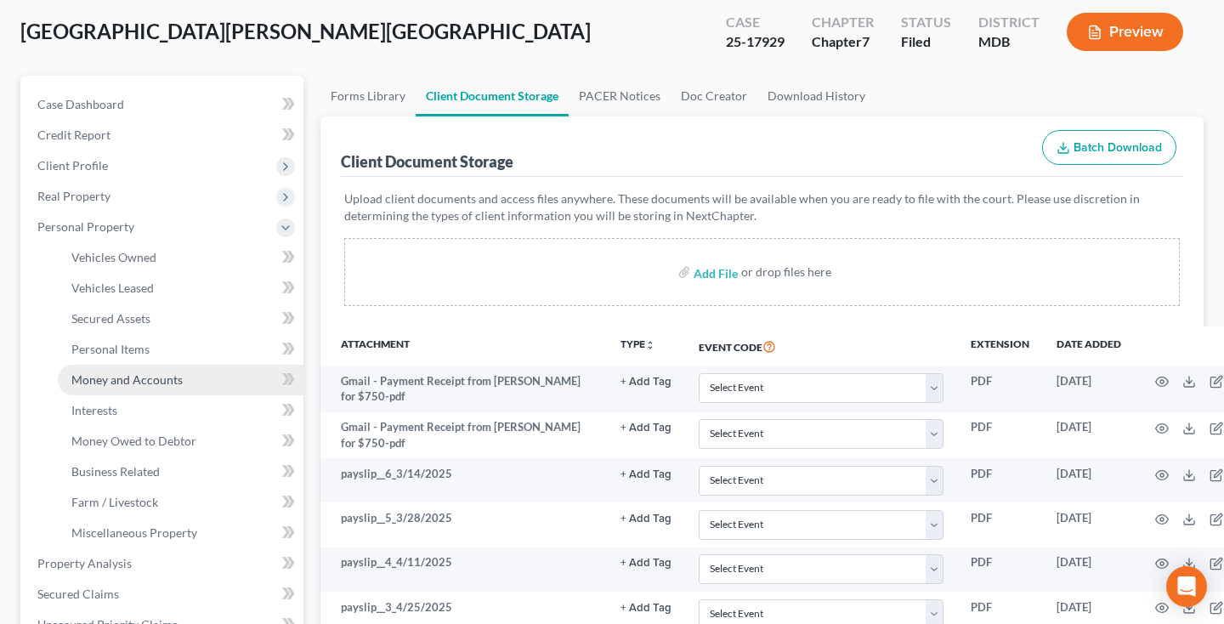
click at [108, 382] on span "Money and Accounts" at bounding box center [126, 379] width 111 height 14
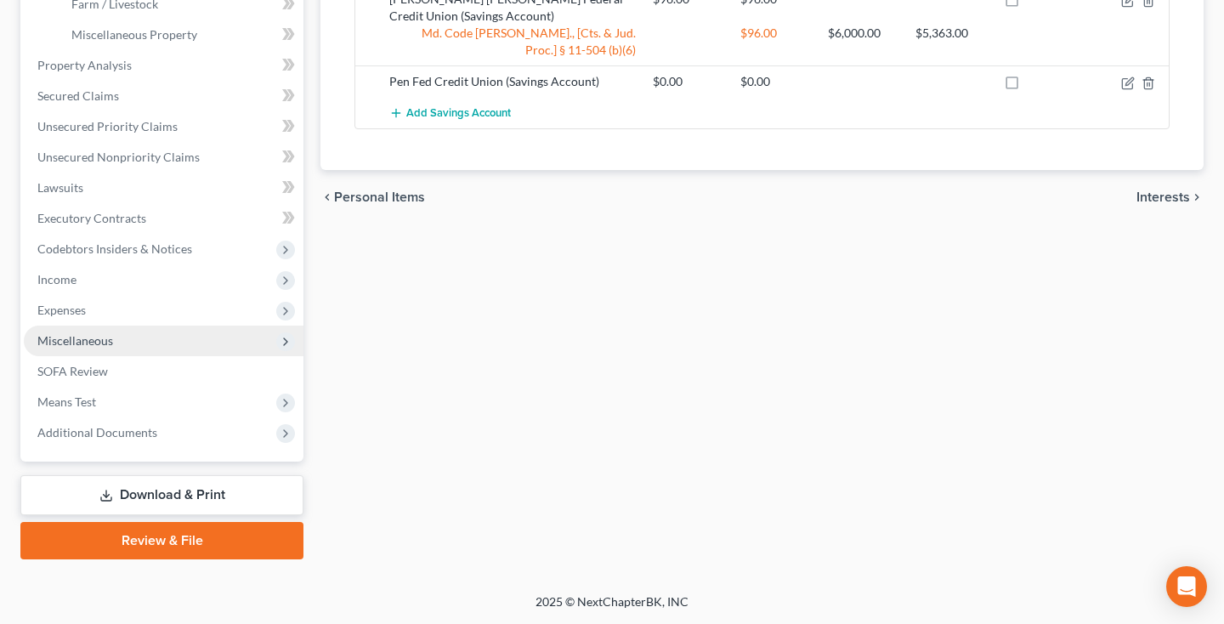
scroll to position [396, 0]
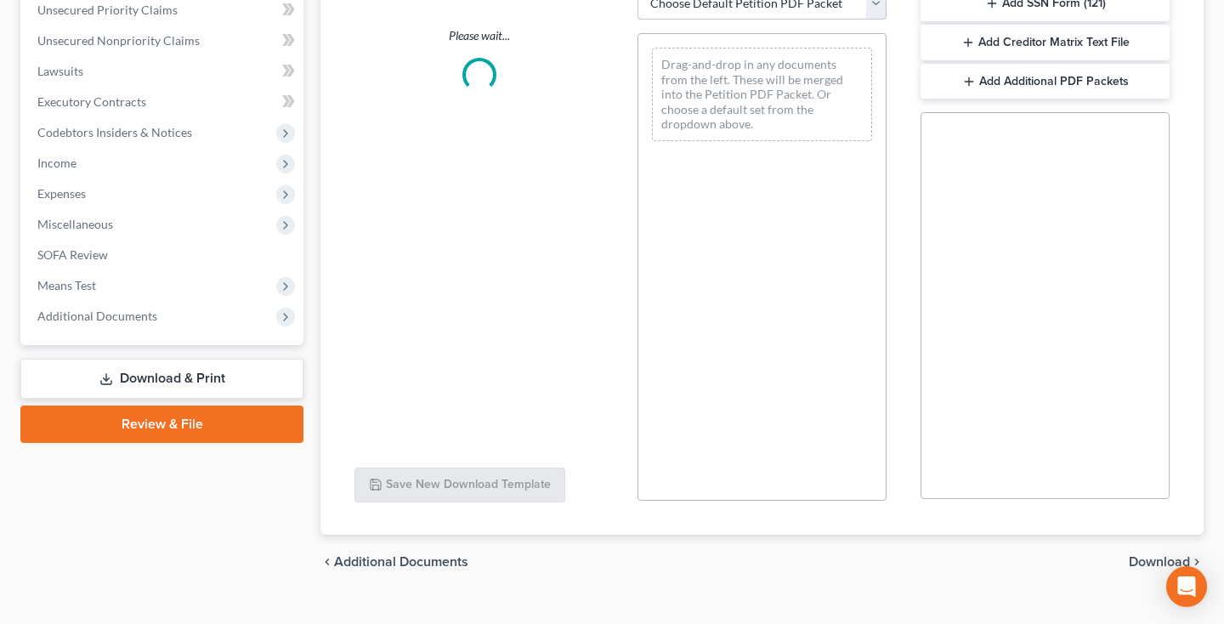
select select "2"
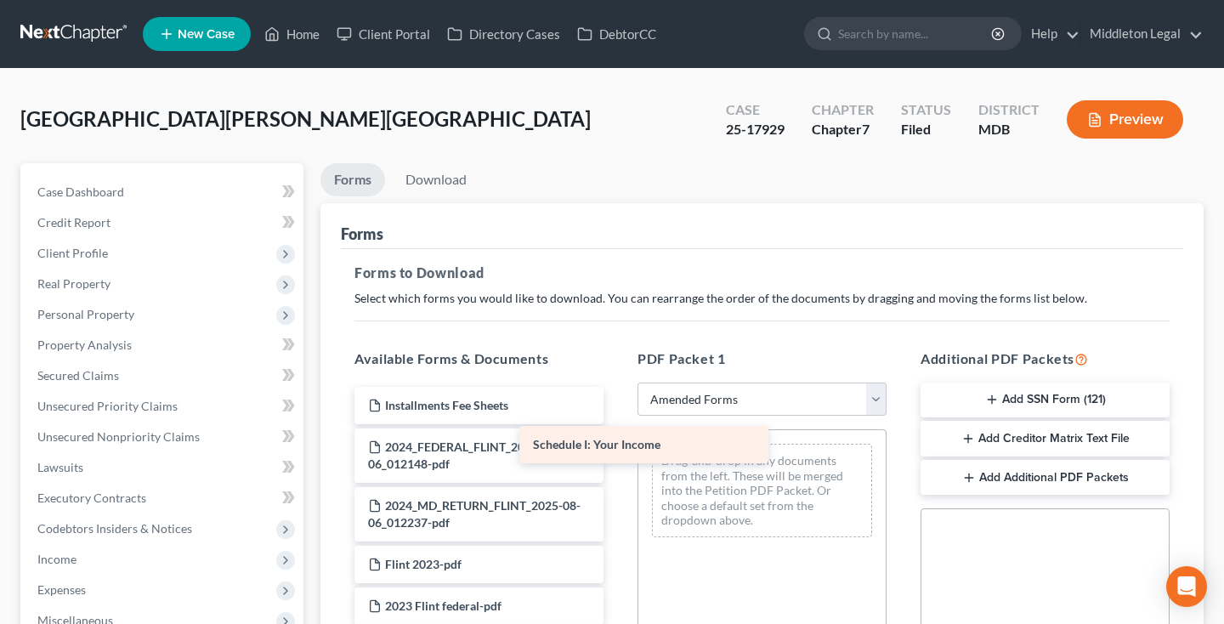
drag, startPoint x: 534, startPoint y: 433, endPoint x: 709, endPoint y: 441, distance: 175.2
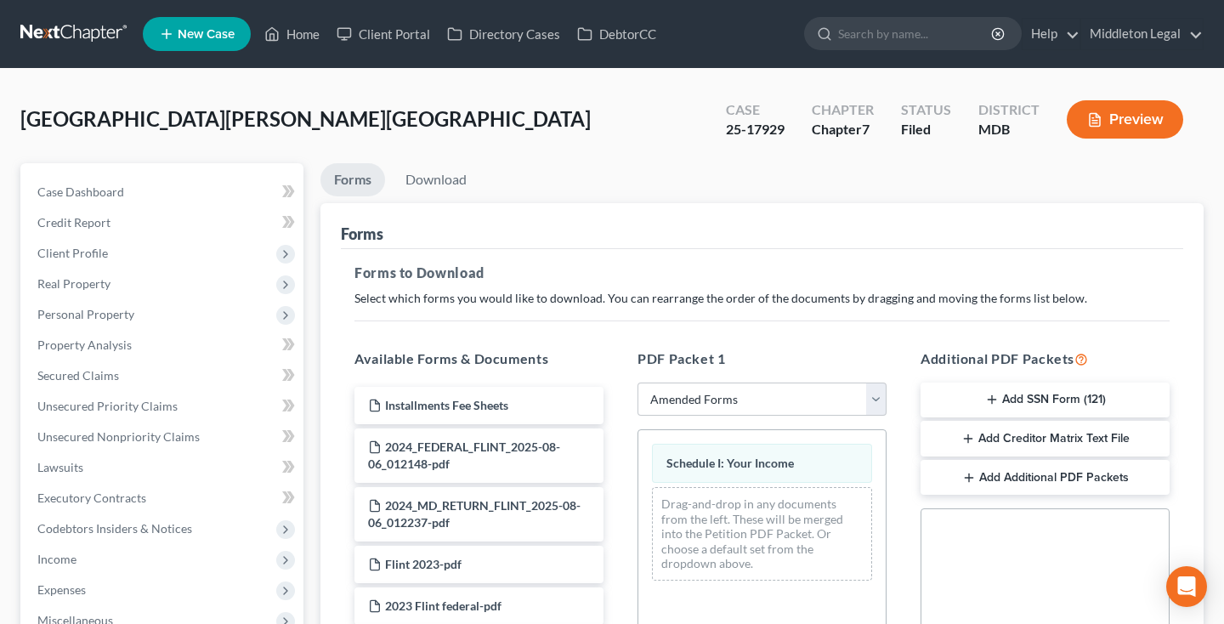
scroll to position [1815, 0]
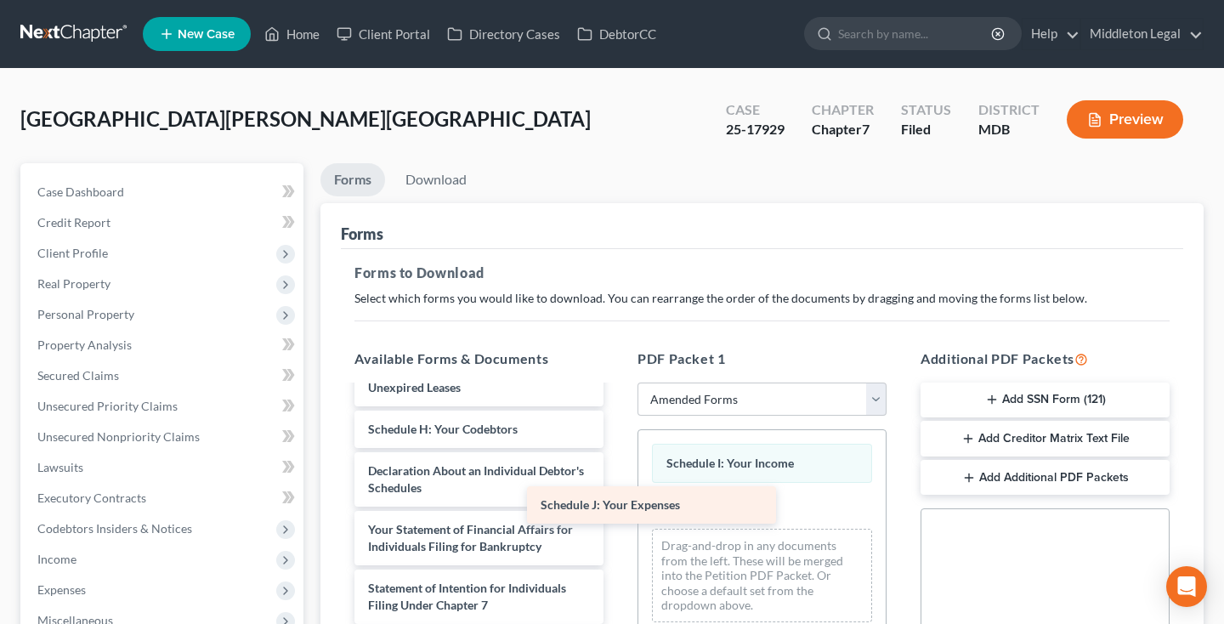
drag, startPoint x: 522, startPoint y: 444, endPoint x: 710, endPoint y: 516, distance: 202.0
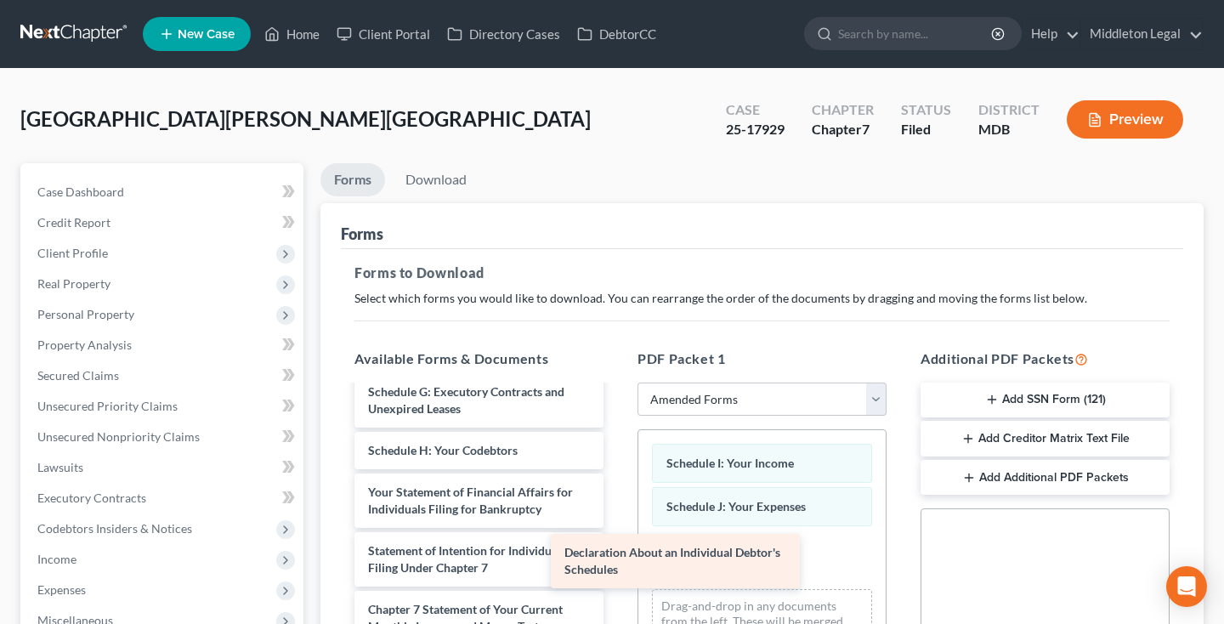
drag, startPoint x: 460, startPoint y: 453, endPoint x: 675, endPoint y: 568, distance: 243.7
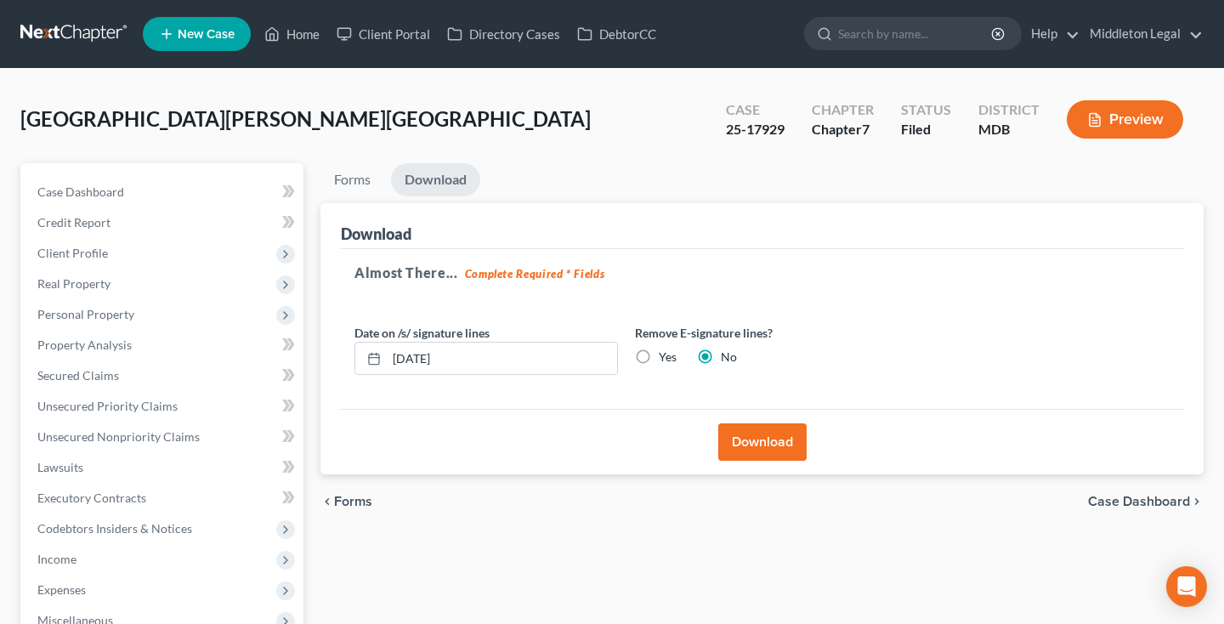
click at [761, 438] on button "Download" at bounding box center [762, 441] width 88 height 37
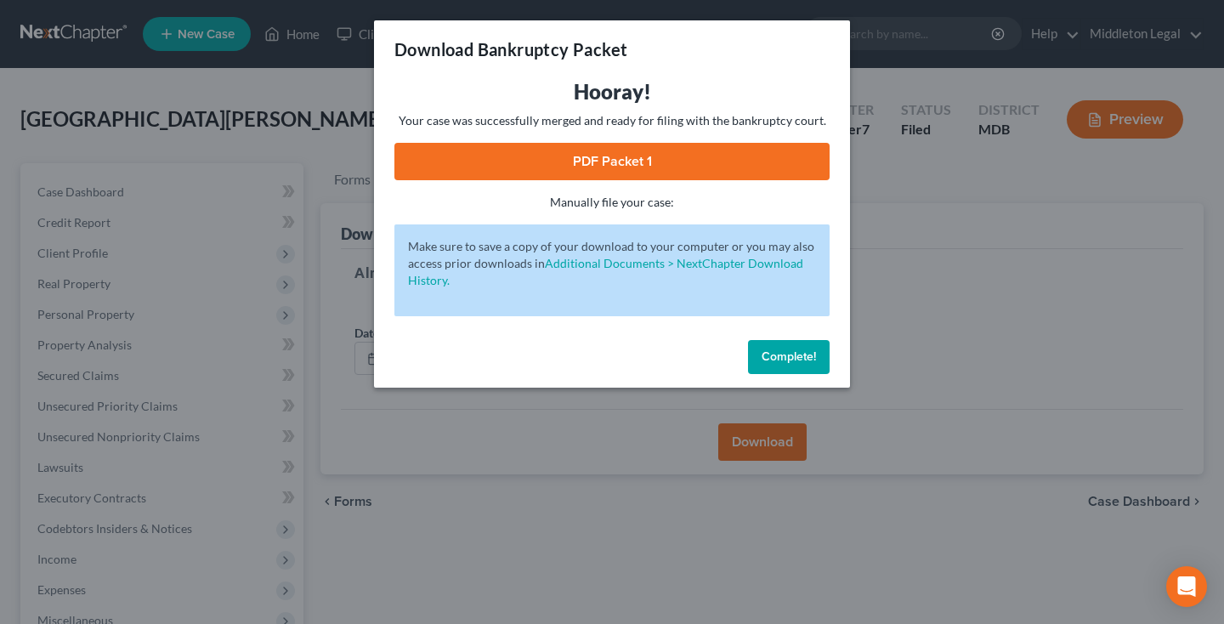
click at [539, 167] on link "PDF Packet 1" at bounding box center [611, 161] width 435 height 37
